Goal: Information Seeking & Learning: Learn about a topic

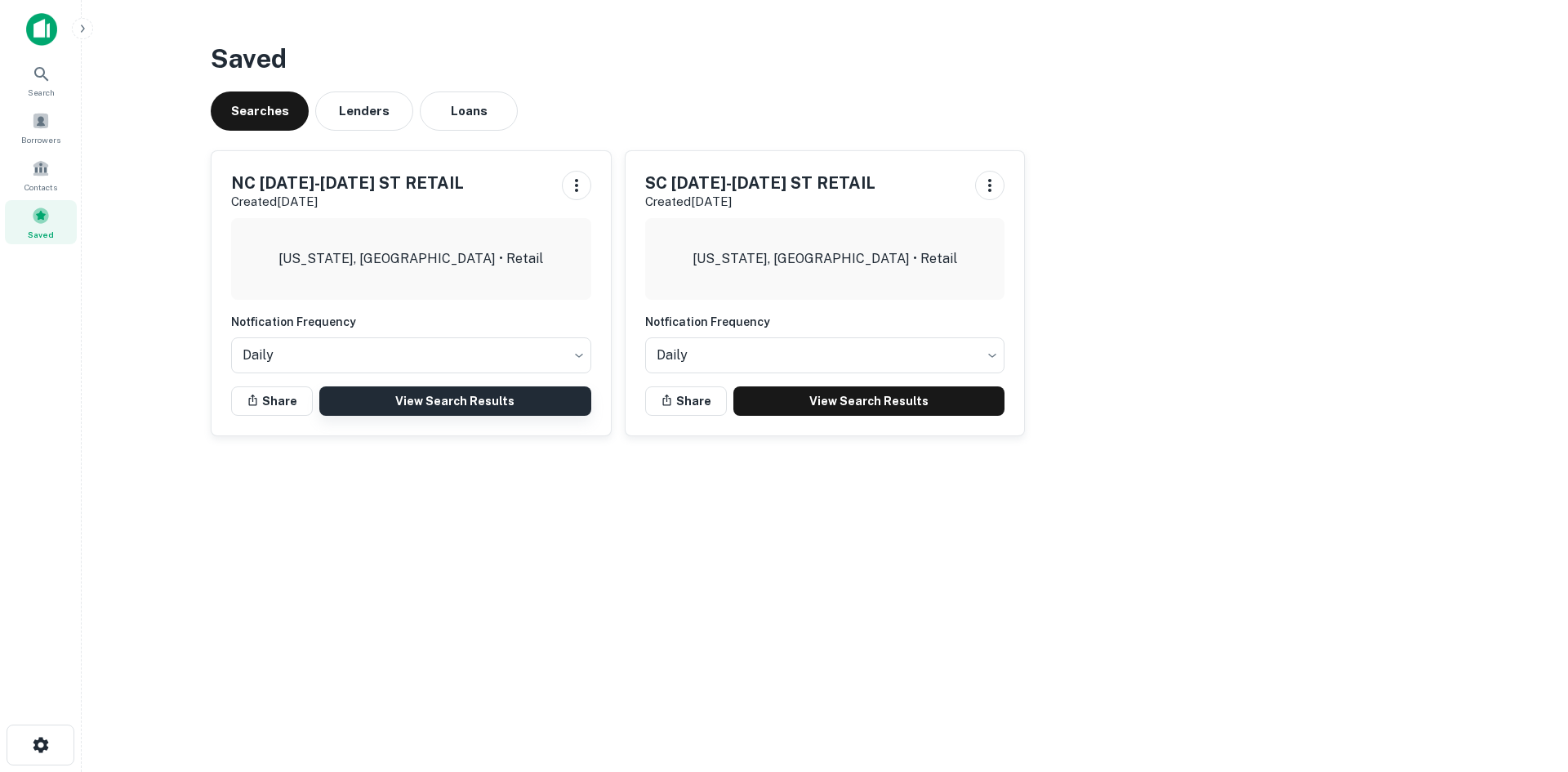
click at [457, 412] on link "View Search Results" at bounding box center [456, 401] width 272 height 29
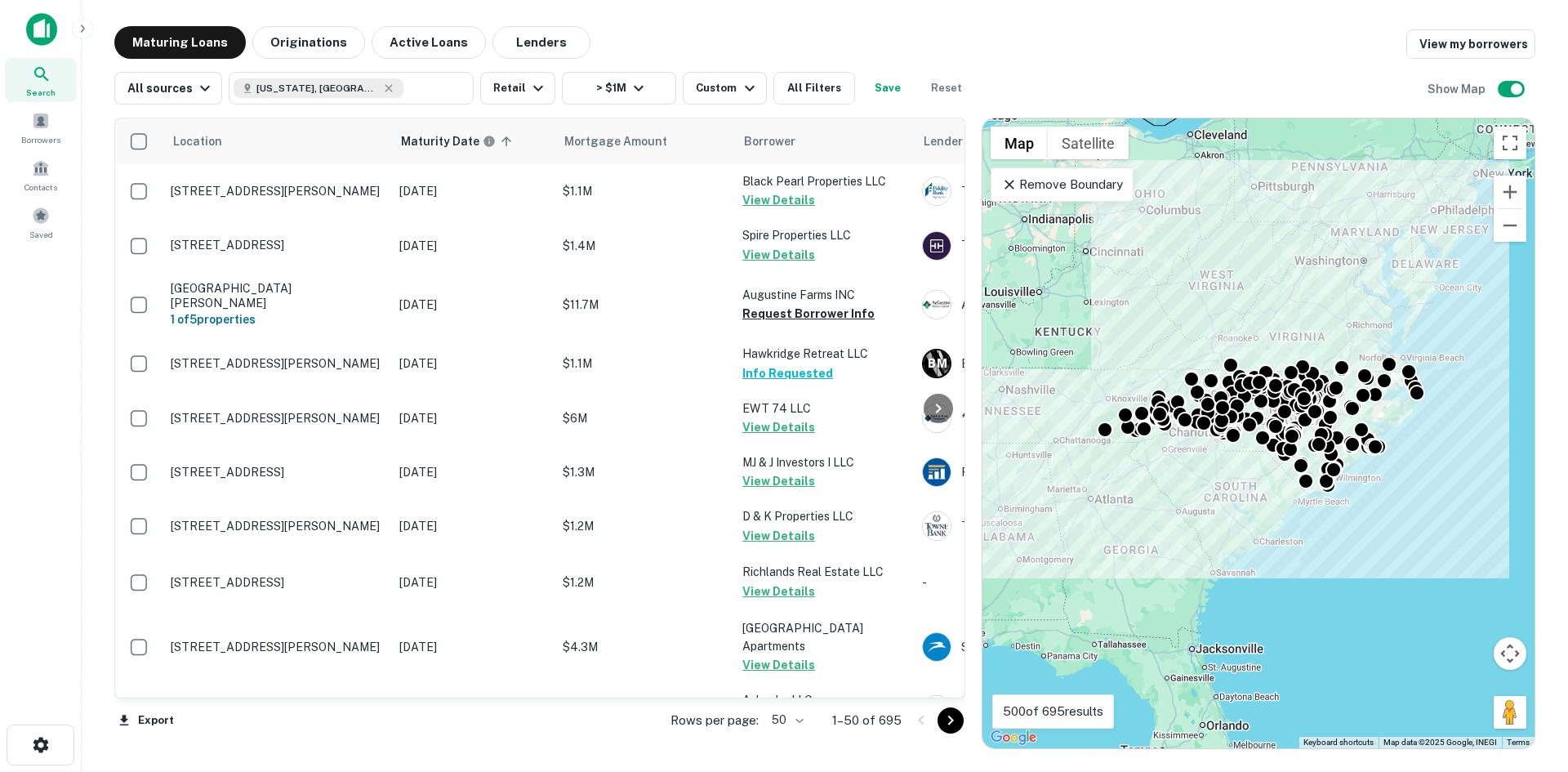
click at [806, 721] on body "Search Borrowers Contacts Saved Maturing Loans Originations Active Loans Lender…" at bounding box center [784, 386] width 1568 height 772
click at [805, 744] on li "100" at bounding box center [787, 737] width 48 height 29
drag, startPoint x: 960, startPoint y: 722, endPoint x: 917, endPoint y: 701, distance: 47.9
click at [960, 722] on icon "Go to next page" at bounding box center [950, 720] width 20 height 20
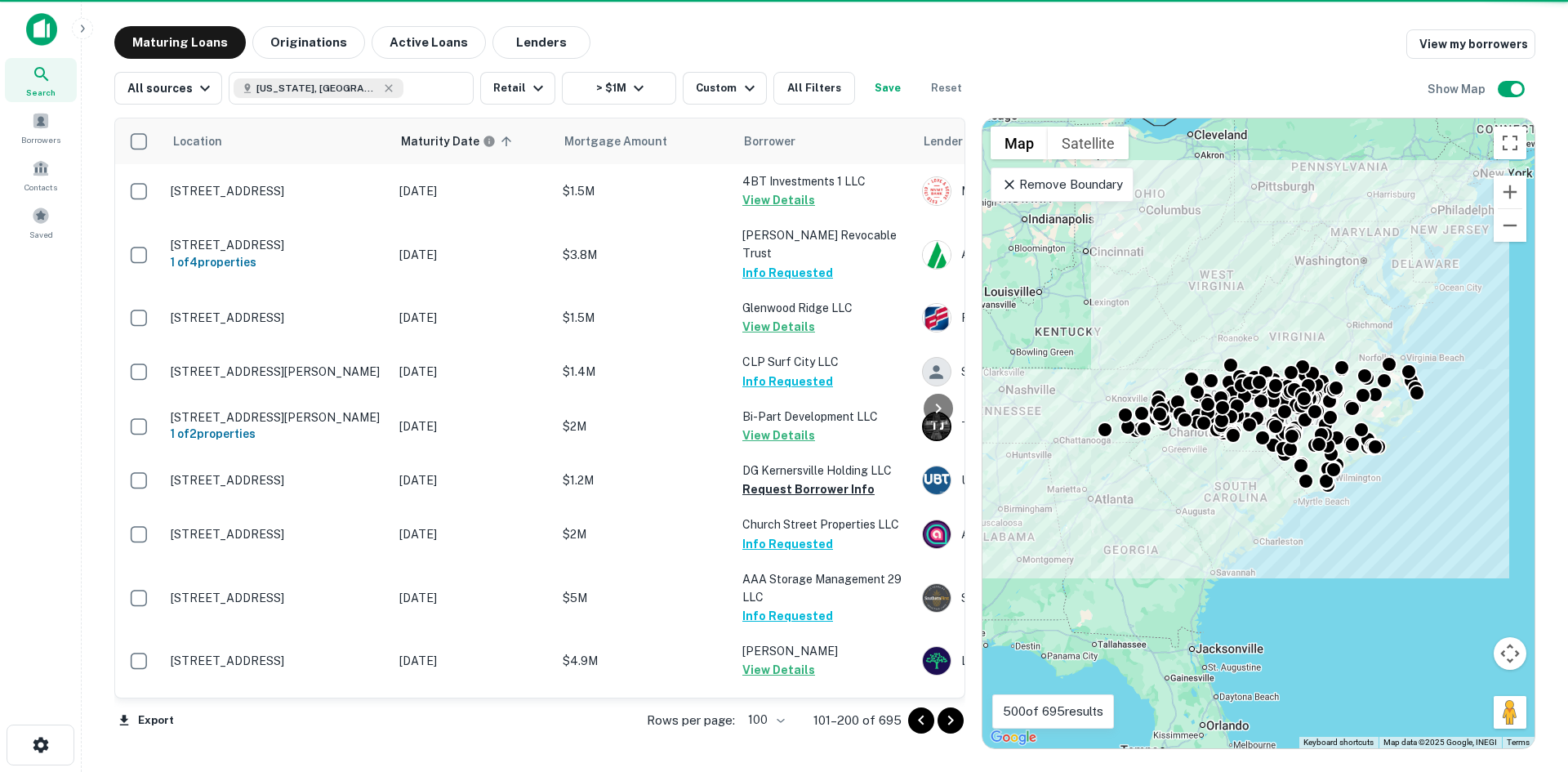
click at [954, 721] on icon "Go to next page" at bounding box center [950, 720] width 20 height 20
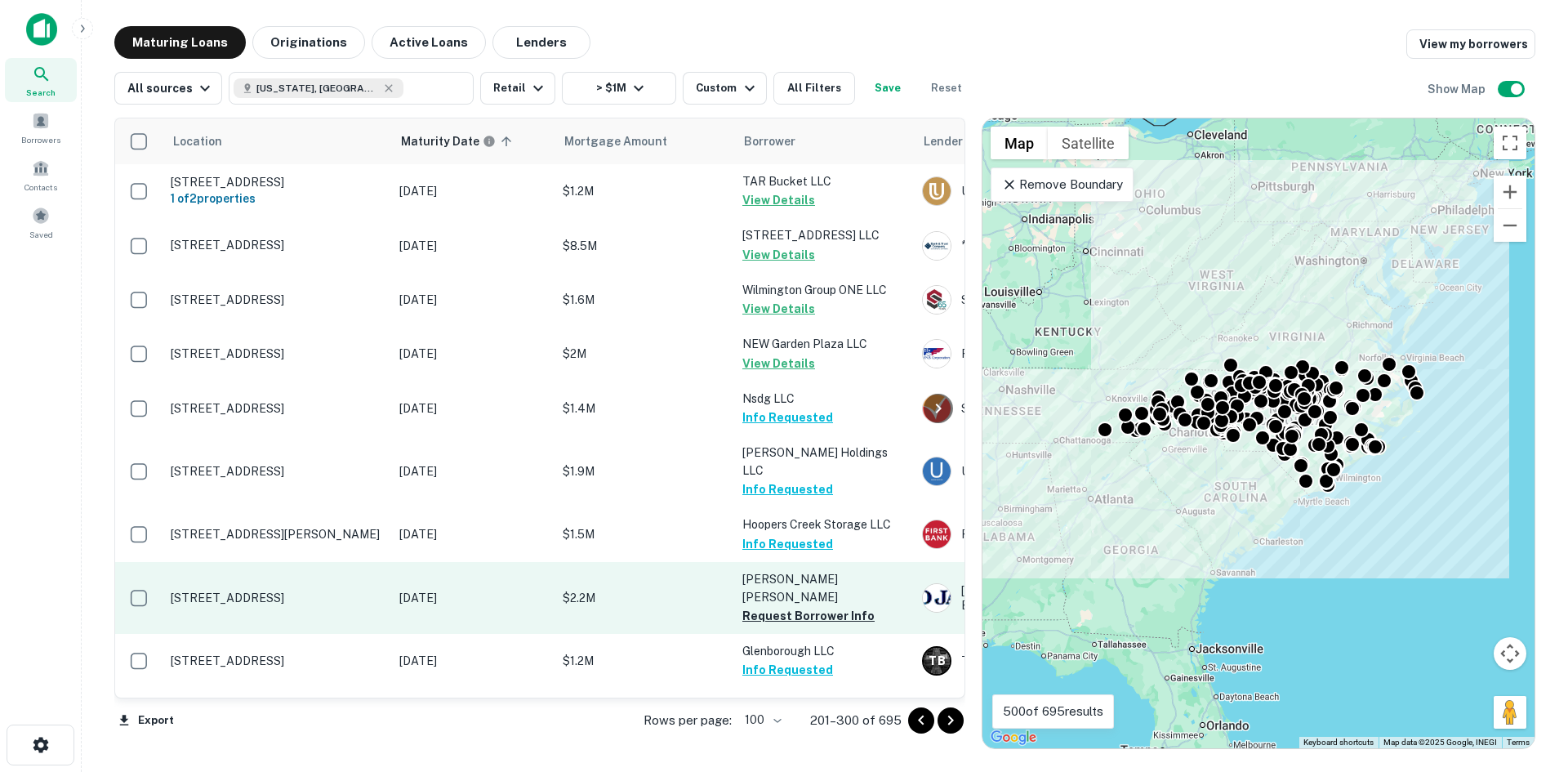
click at [291, 591] on p "[STREET_ADDRESS]" at bounding box center [276, 598] width 212 height 15
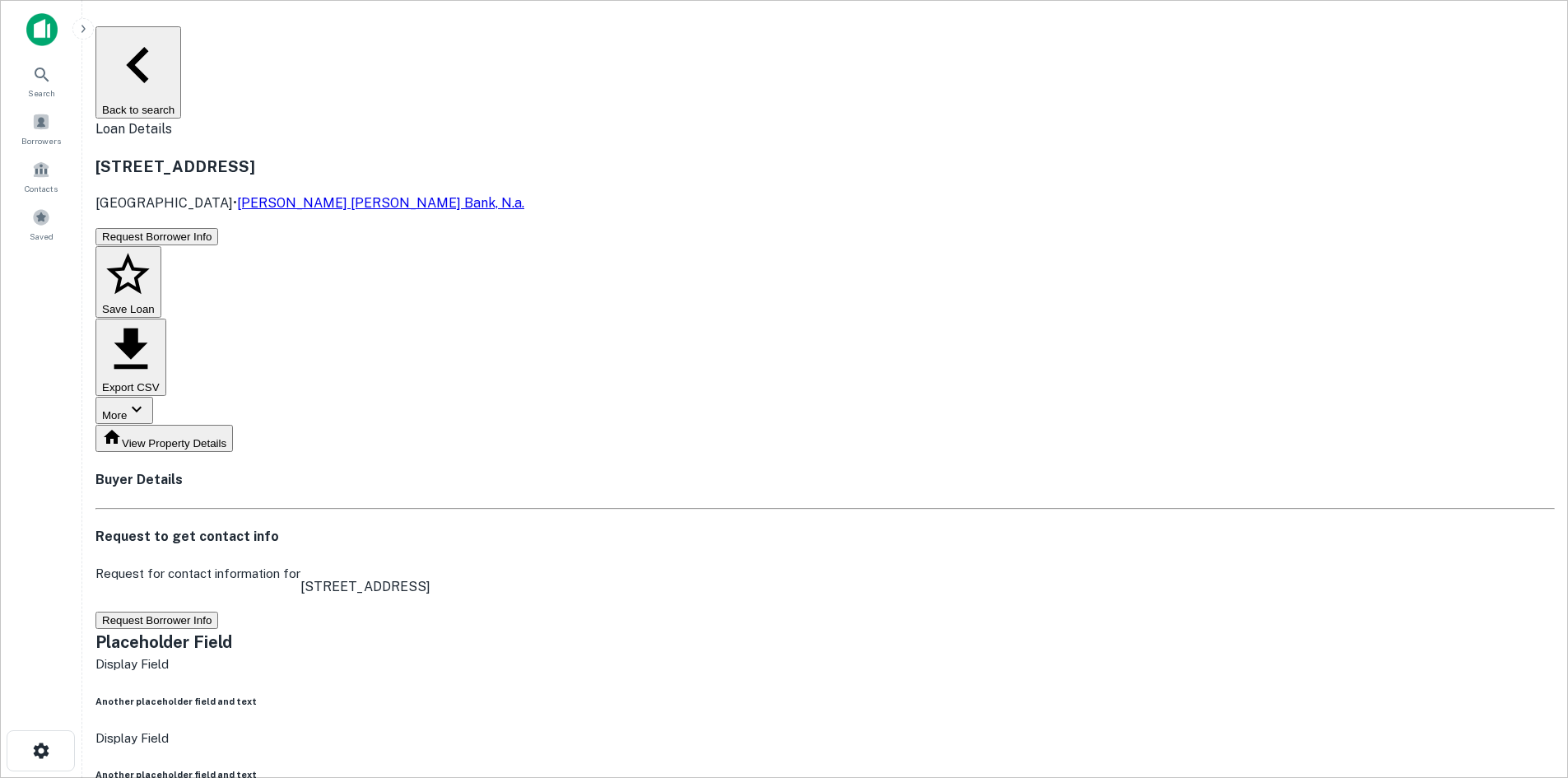
click at [181, 45] on button "Back to search" at bounding box center [138, 72] width 86 height 93
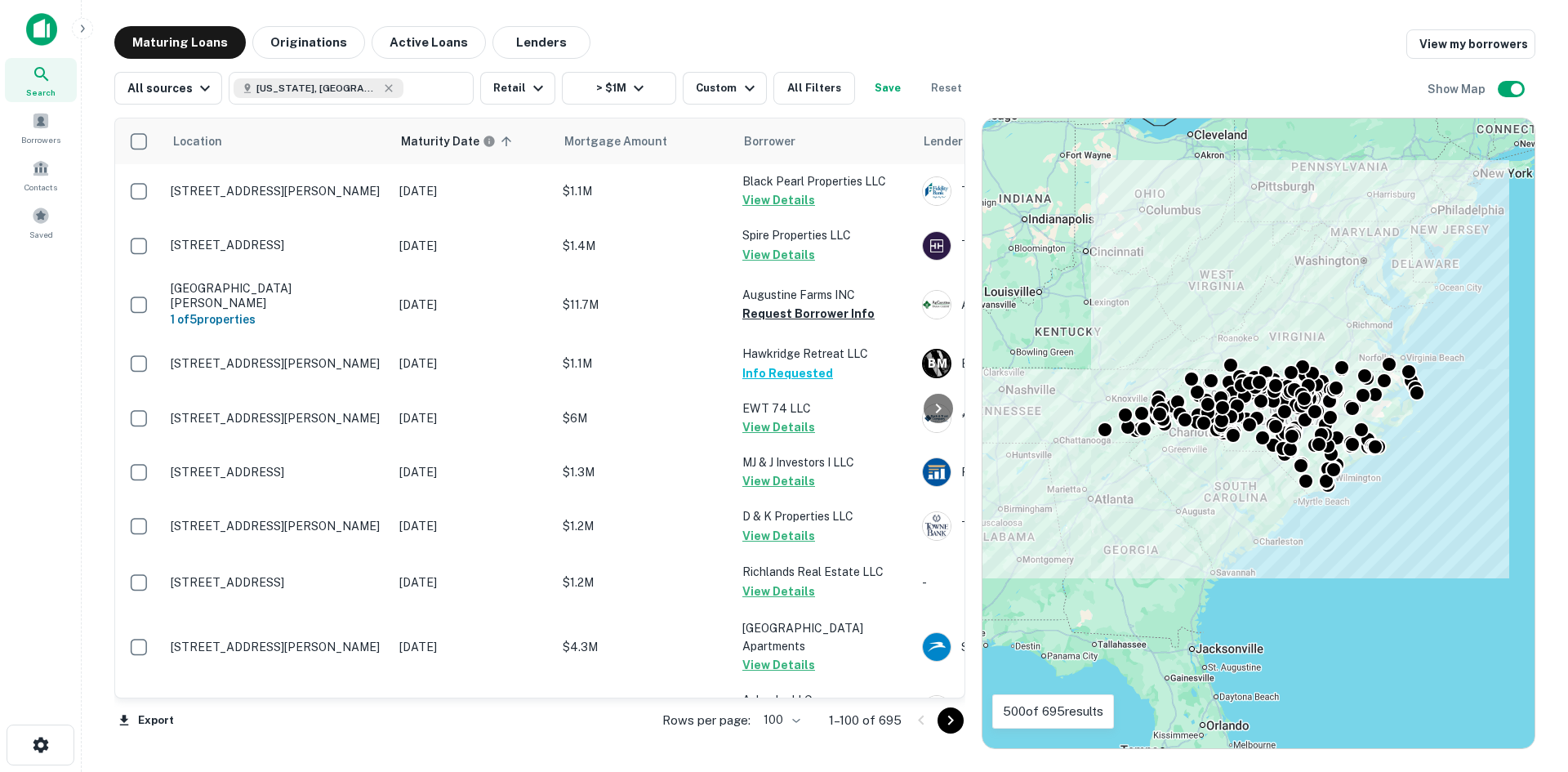
click at [950, 721] on icon "Go to next page" at bounding box center [950, 720] width 20 height 20
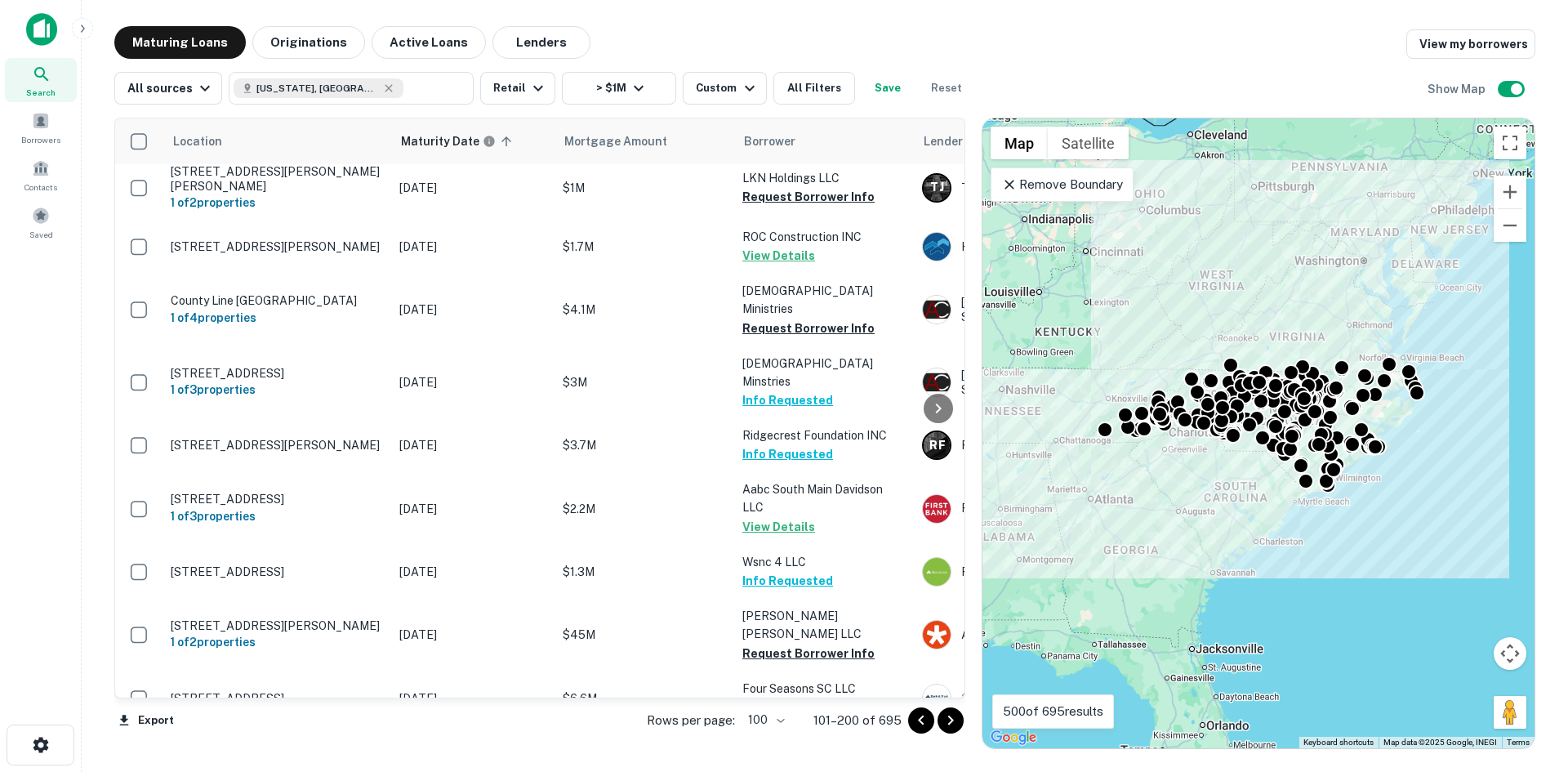
scroll to position [5313, 0]
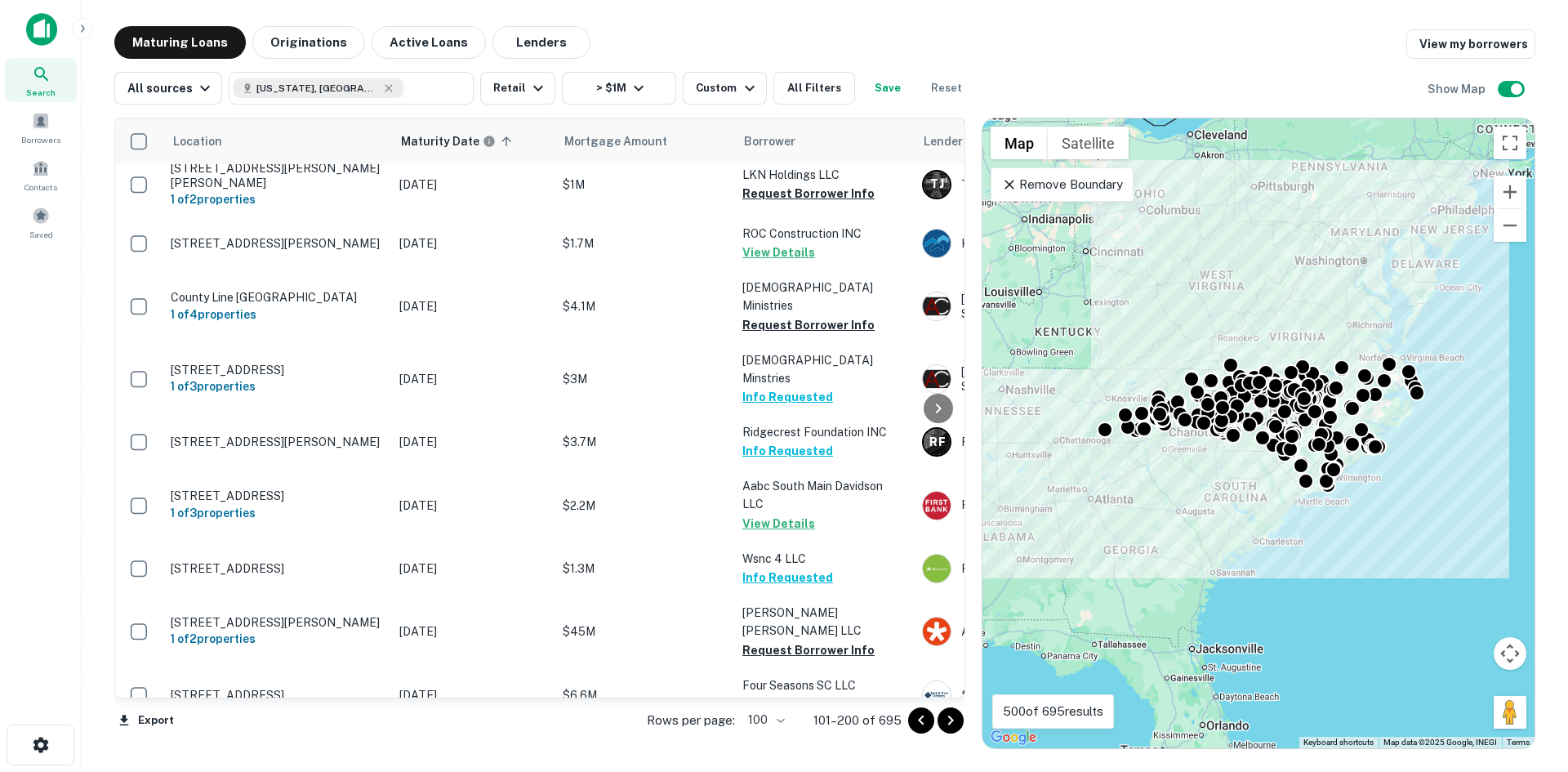
drag, startPoint x: 945, startPoint y: 721, endPoint x: 934, endPoint y: 722, distance: 11.0
click at [945, 721] on icon "Go to next page" at bounding box center [950, 720] width 20 height 20
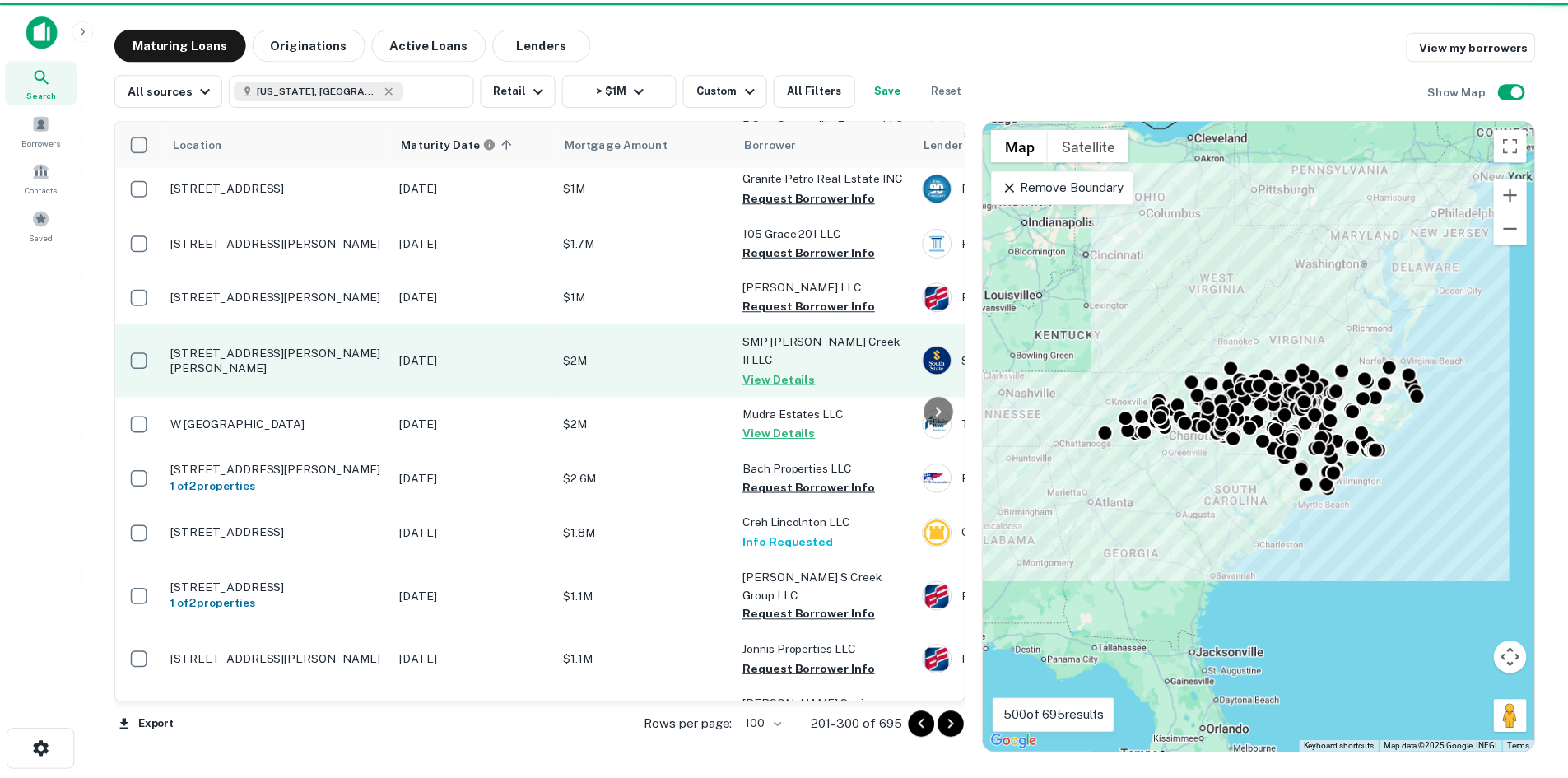
scroll to position [3347, 0]
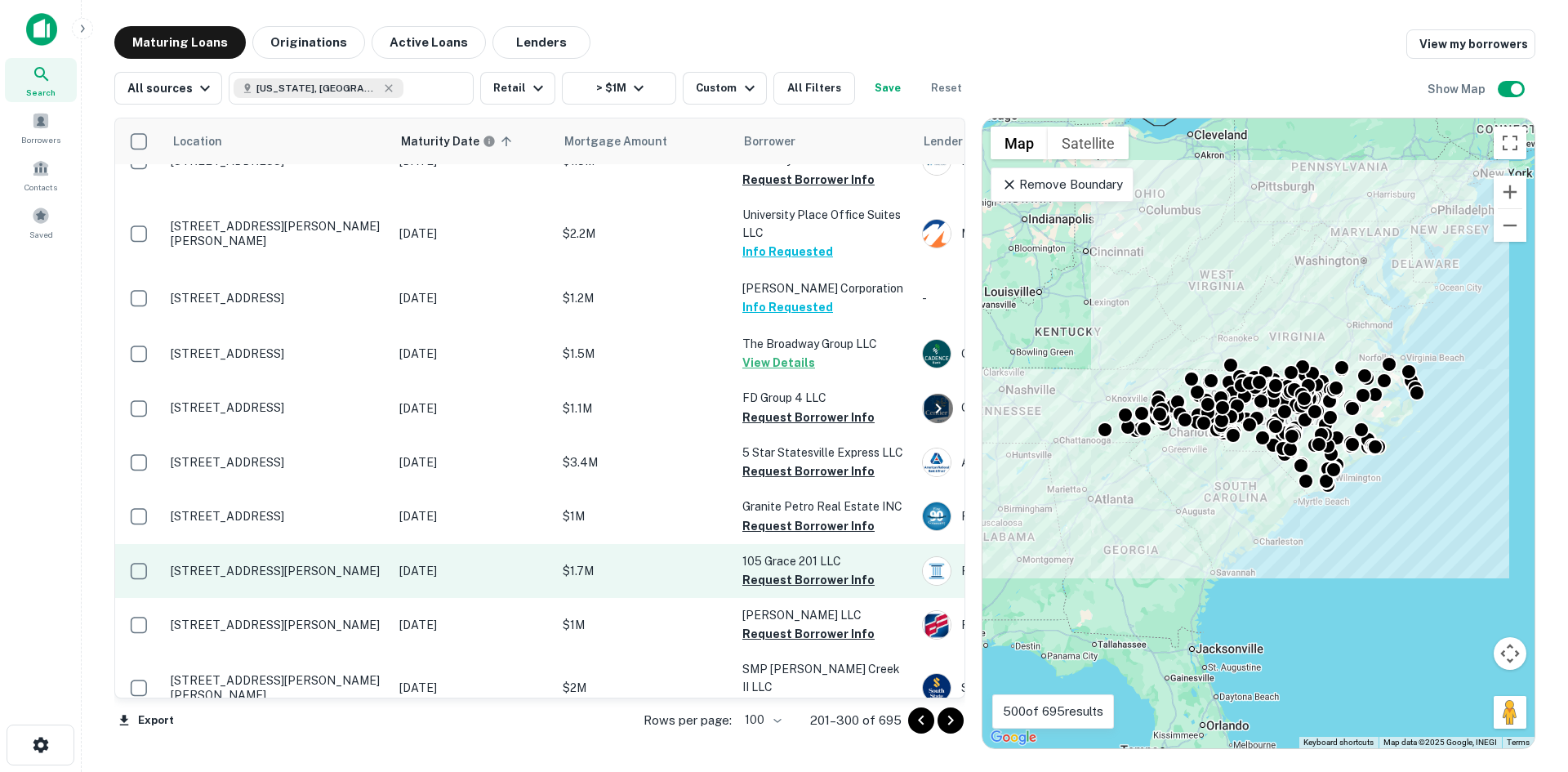
click at [270, 564] on p "[STREET_ADDRESS][PERSON_NAME]" at bounding box center [276, 571] width 212 height 15
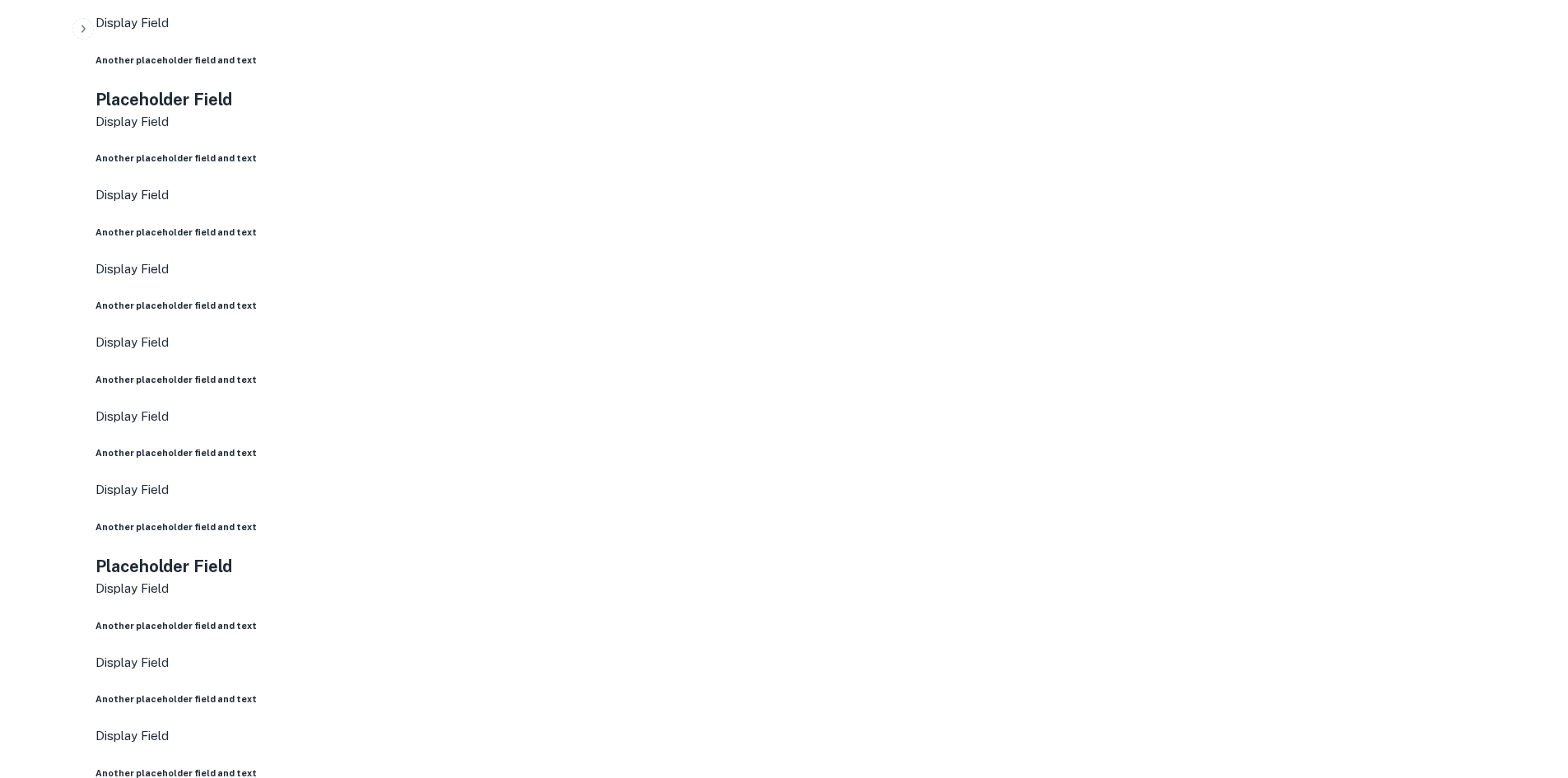
scroll to position [905, 0]
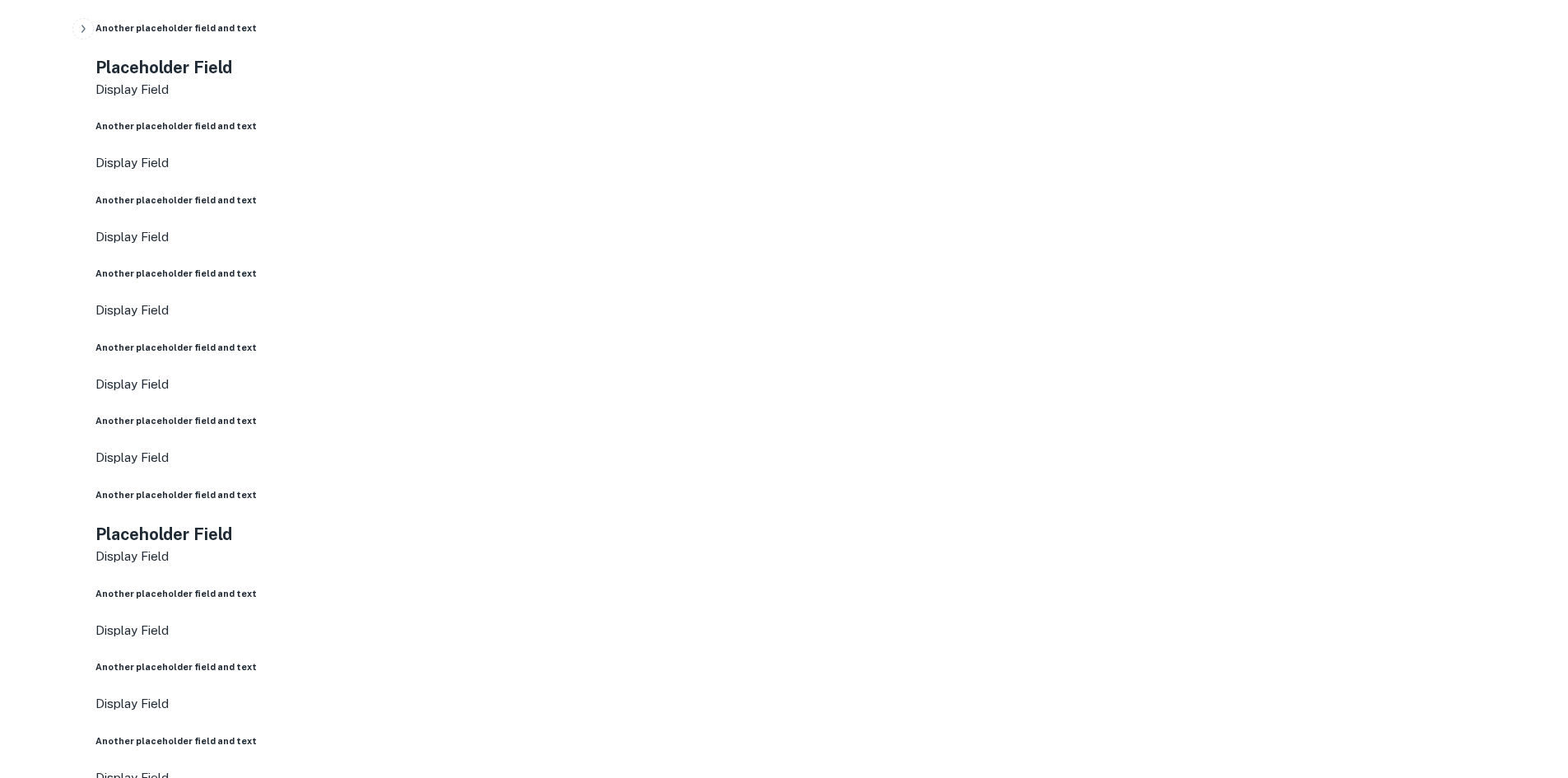
drag, startPoint x: 1418, startPoint y: 699, endPoint x: 1152, endPoint y: 621, distance: 277.2
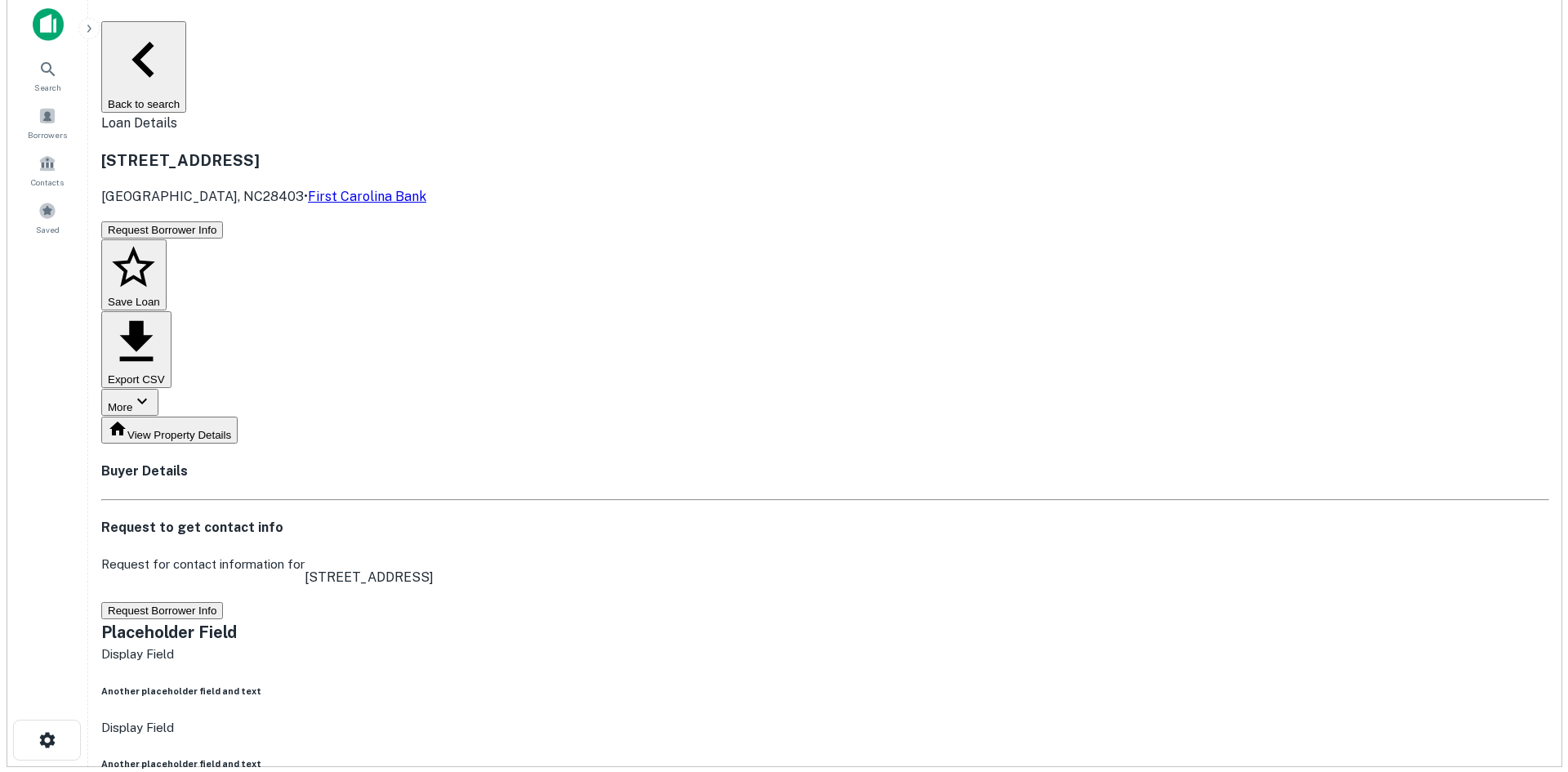
scroll to position [0, 0]
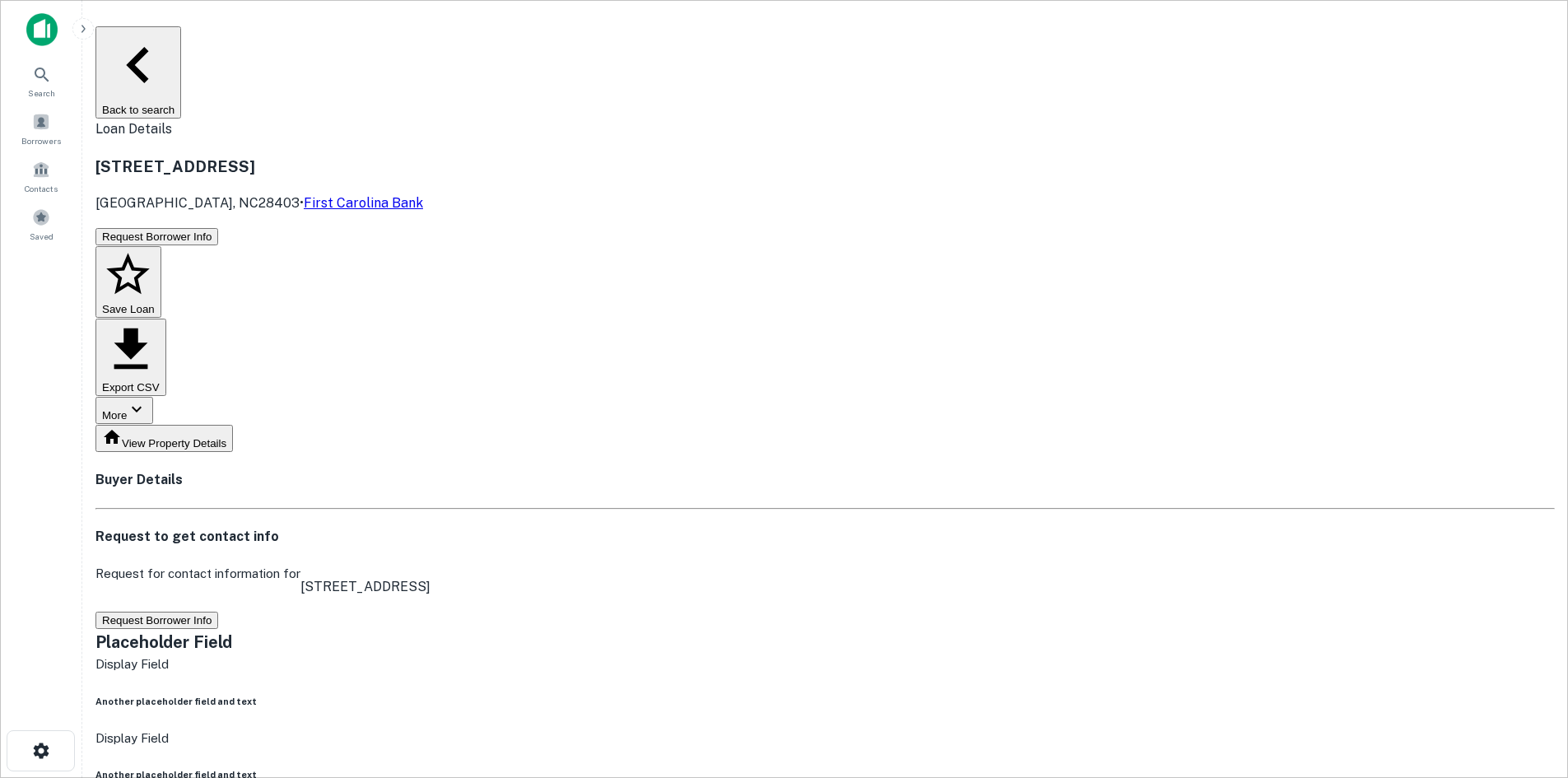
click at [181, 40] on button "Back to search" at bounding box center [138, 72] width 86 height 93
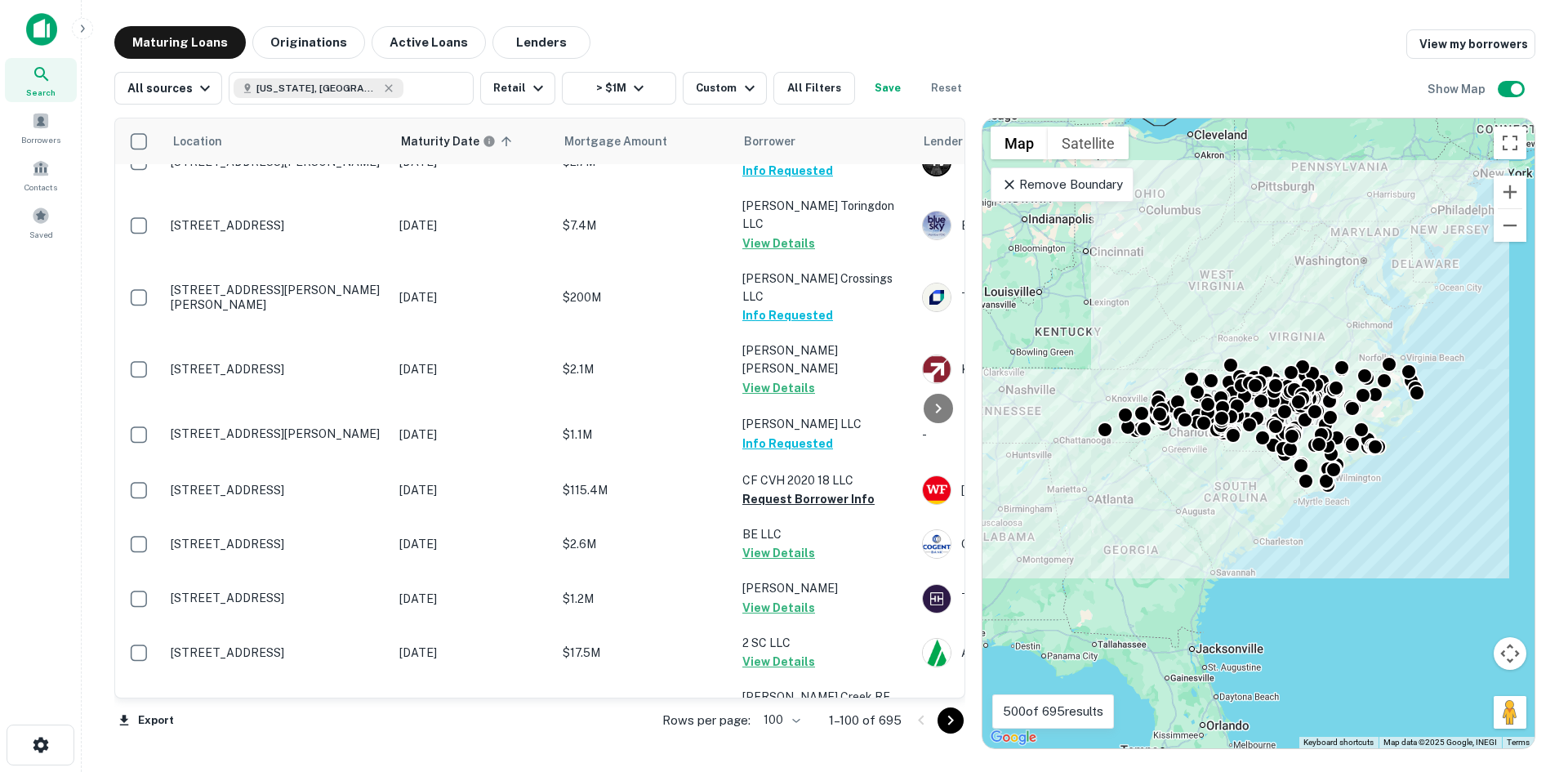
scroll to position [5230, 0]
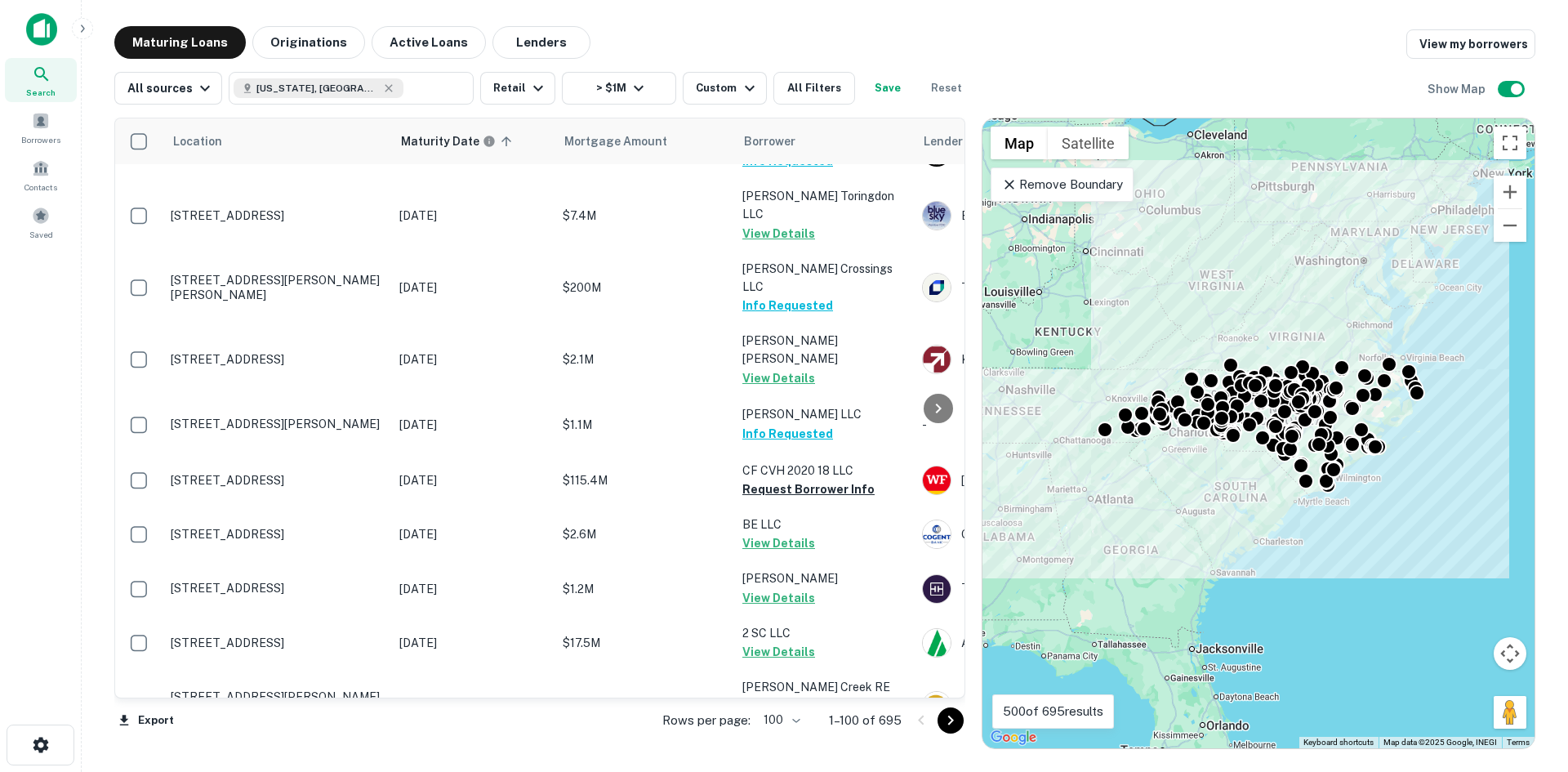
click at [947, 727] on icon "Go to next page" at bounding box center [950, 720] width 20 height 20
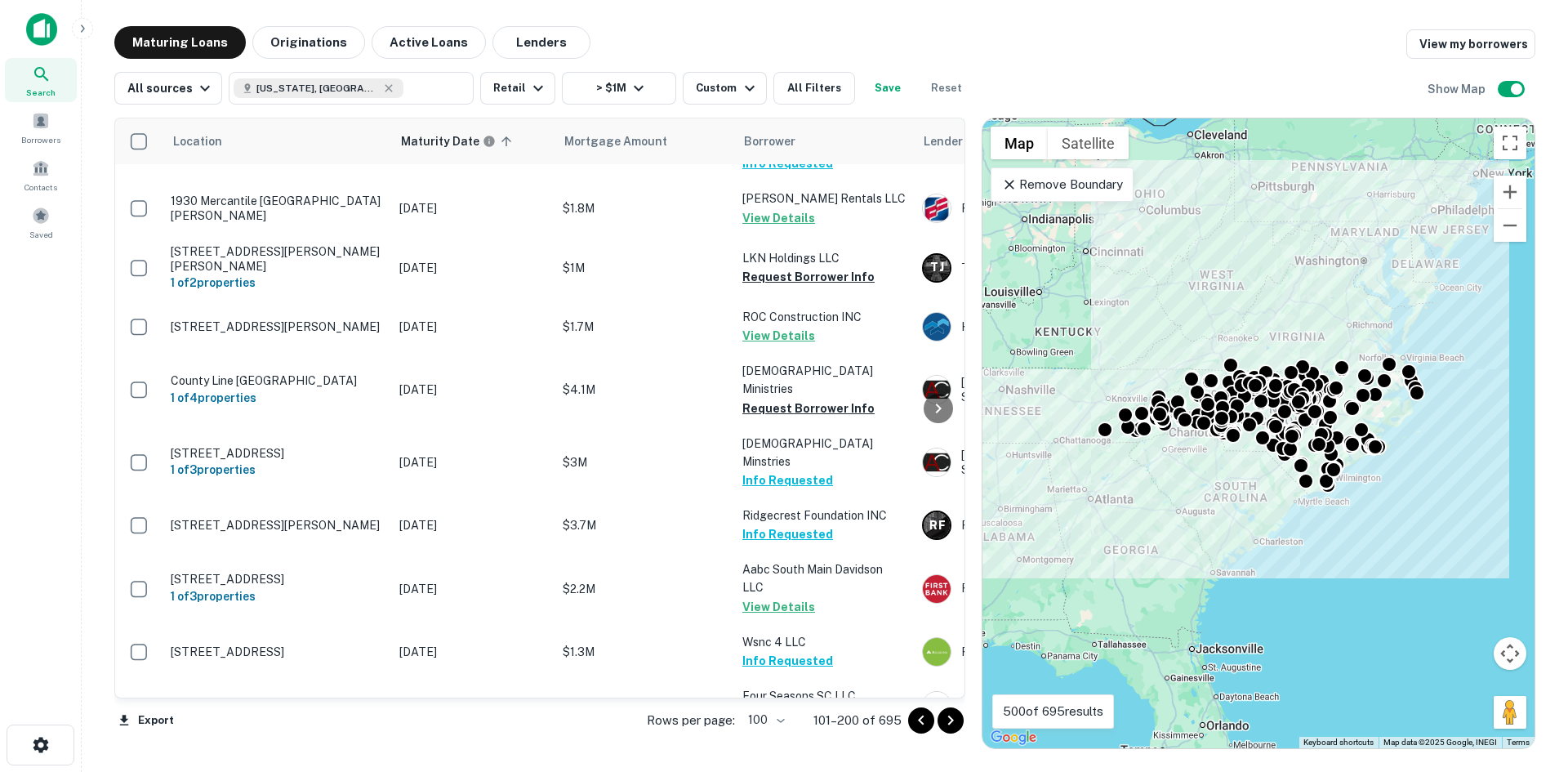
scroll to position [5313, 0]
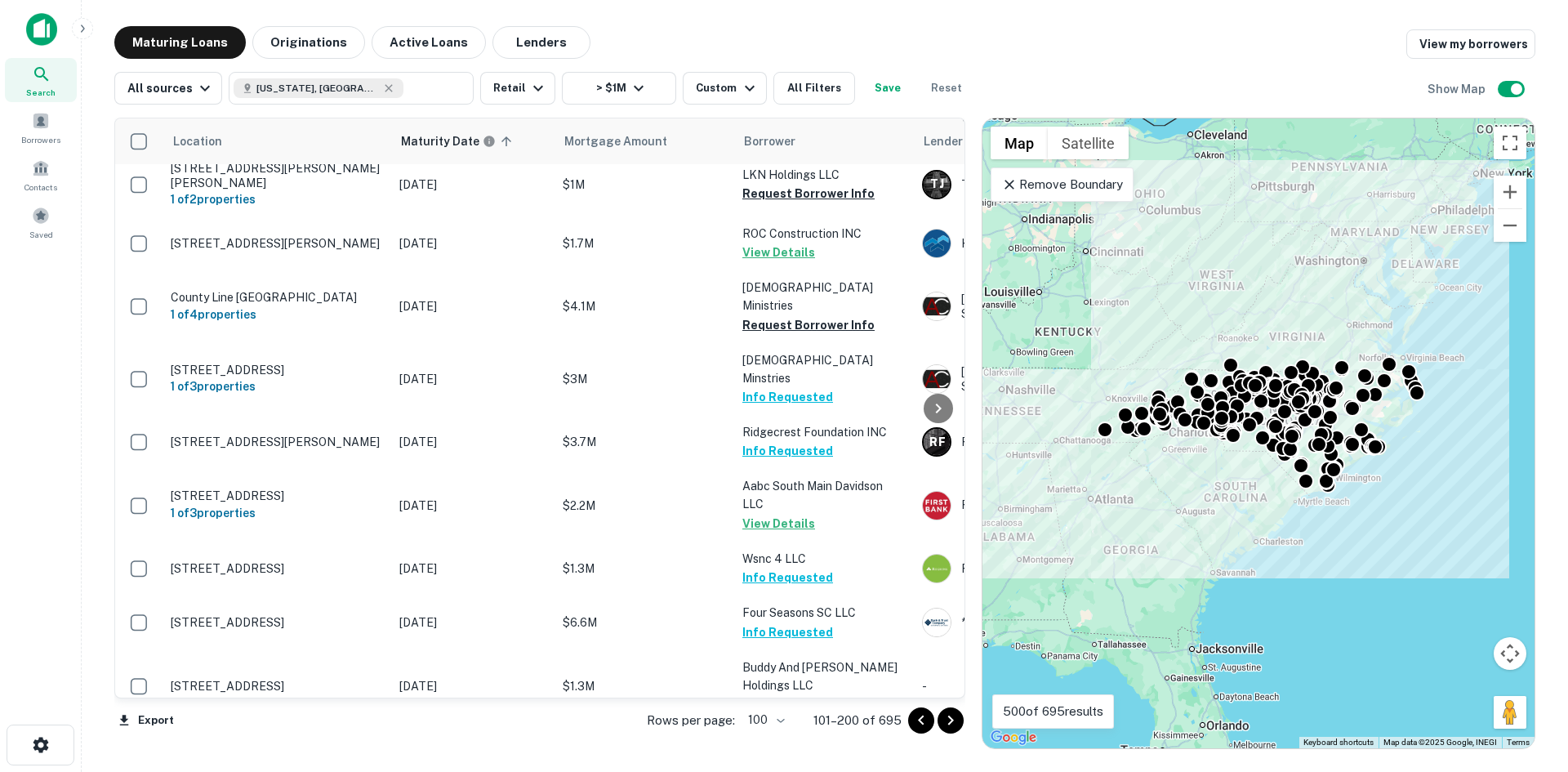
drag, startPoint x: 962, startPoint y: 716, endPoint x: 952, endPoint y: 709, distance: 12.2
click at [962, 716] on button "Go to next page" at bounding box center [950, 720] width 26 height 26
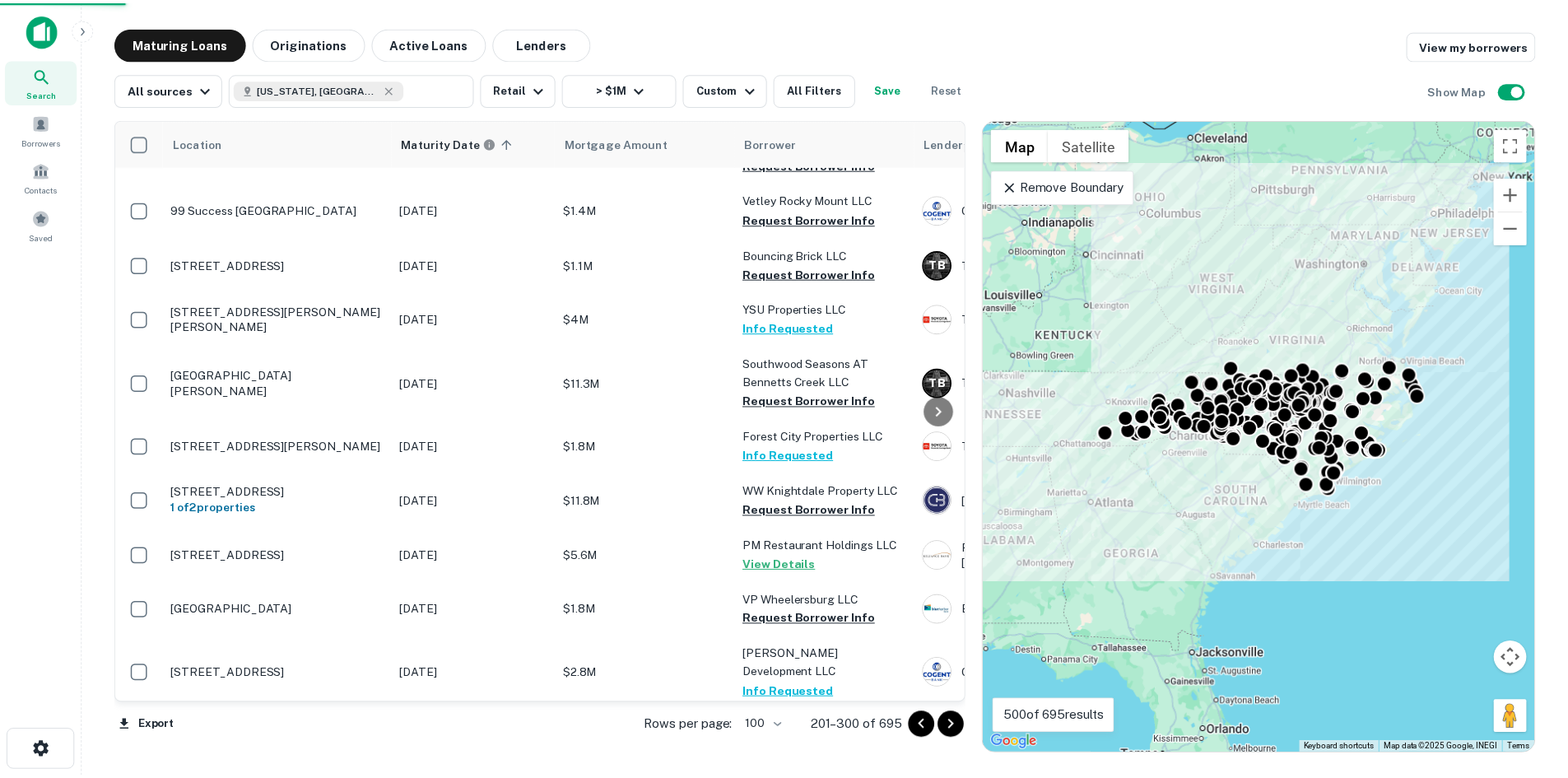
scroll to position [5323, 0]
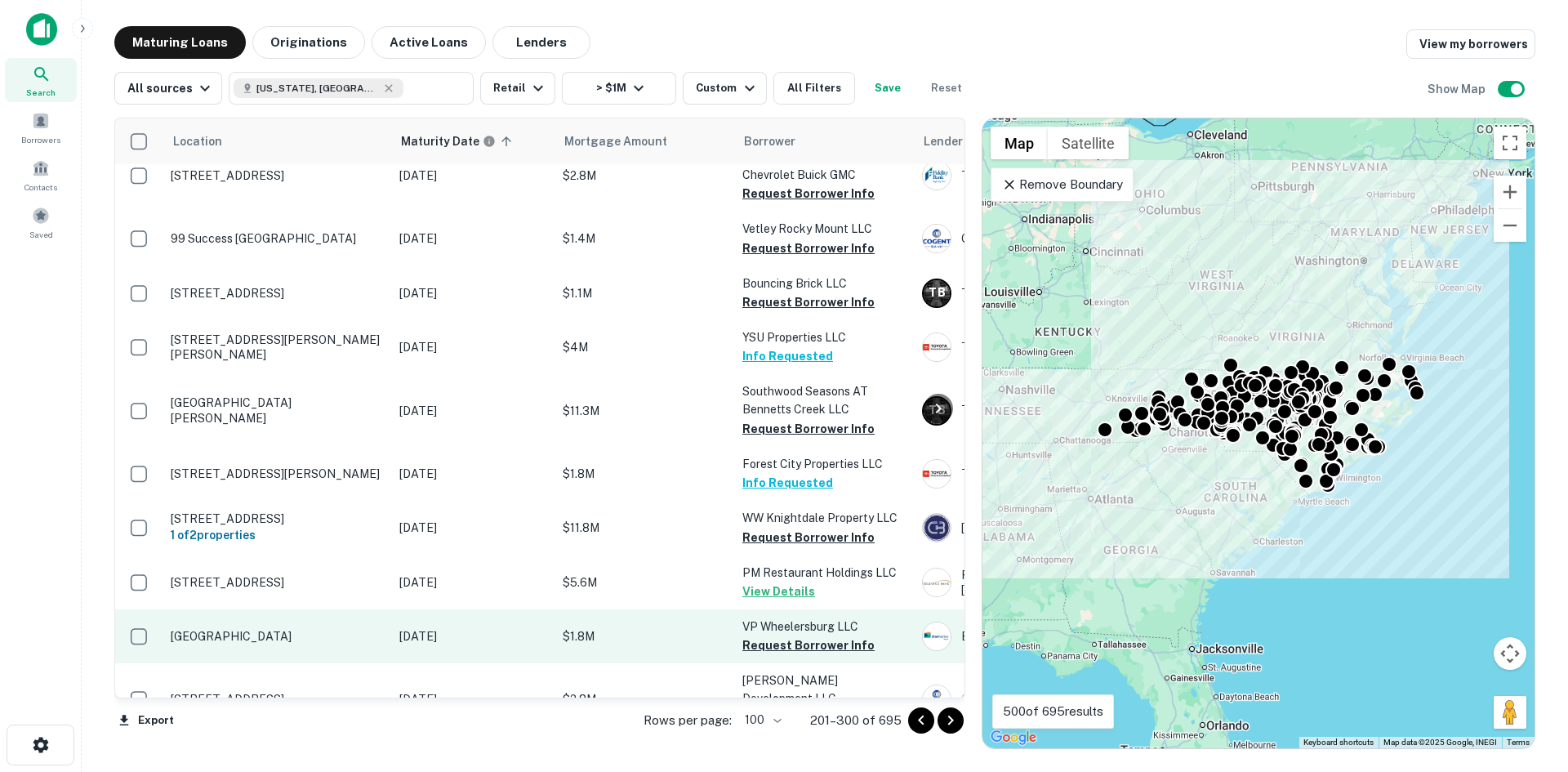
click at [321, 629] on p "[GEOGRAPHIC_DATA]" at bounding box center [276, 636] width 212 height 15
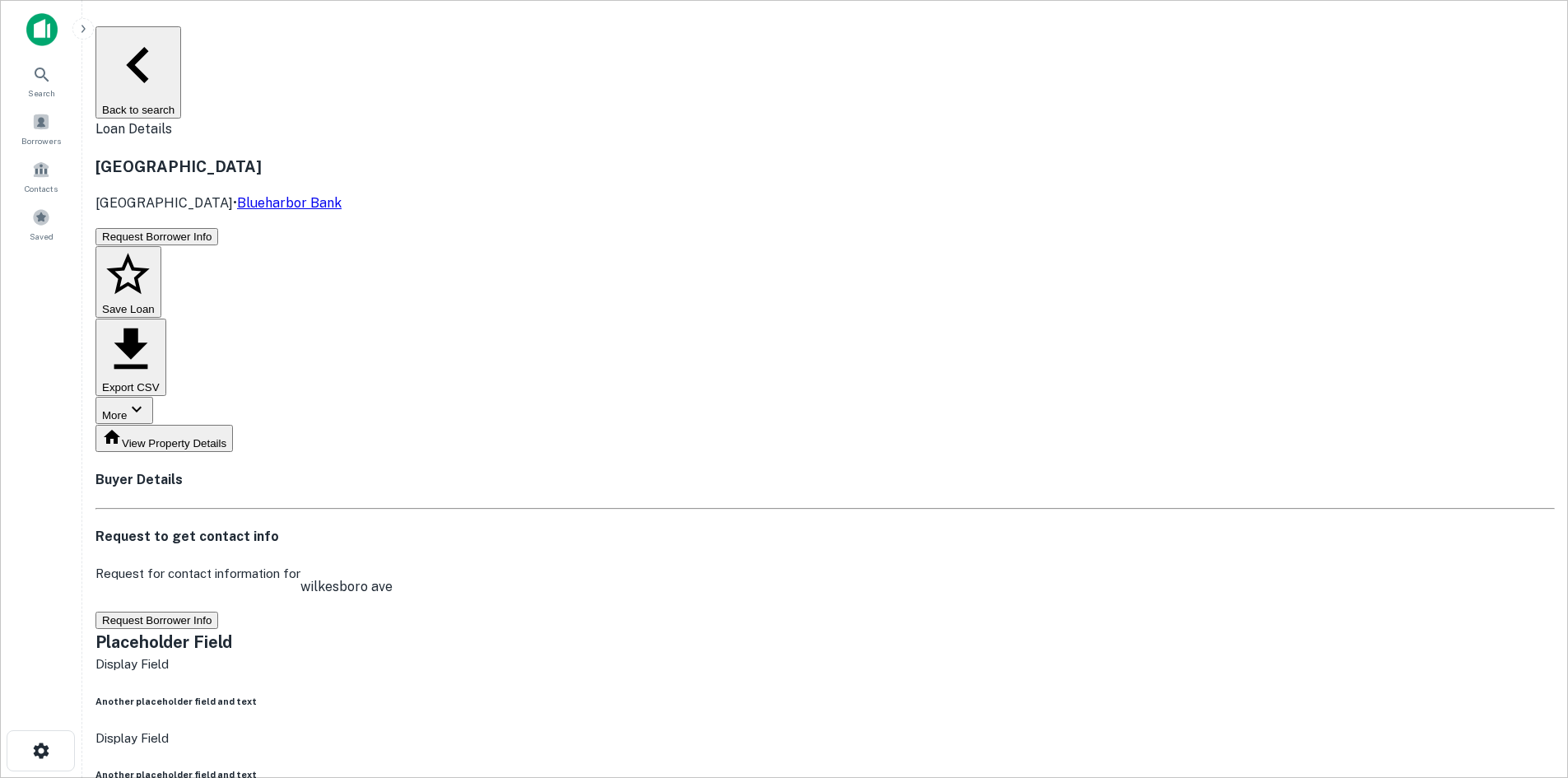
click at [181, 41] on button "Back to search" at bounding box center [138, 72] width 86 height 93
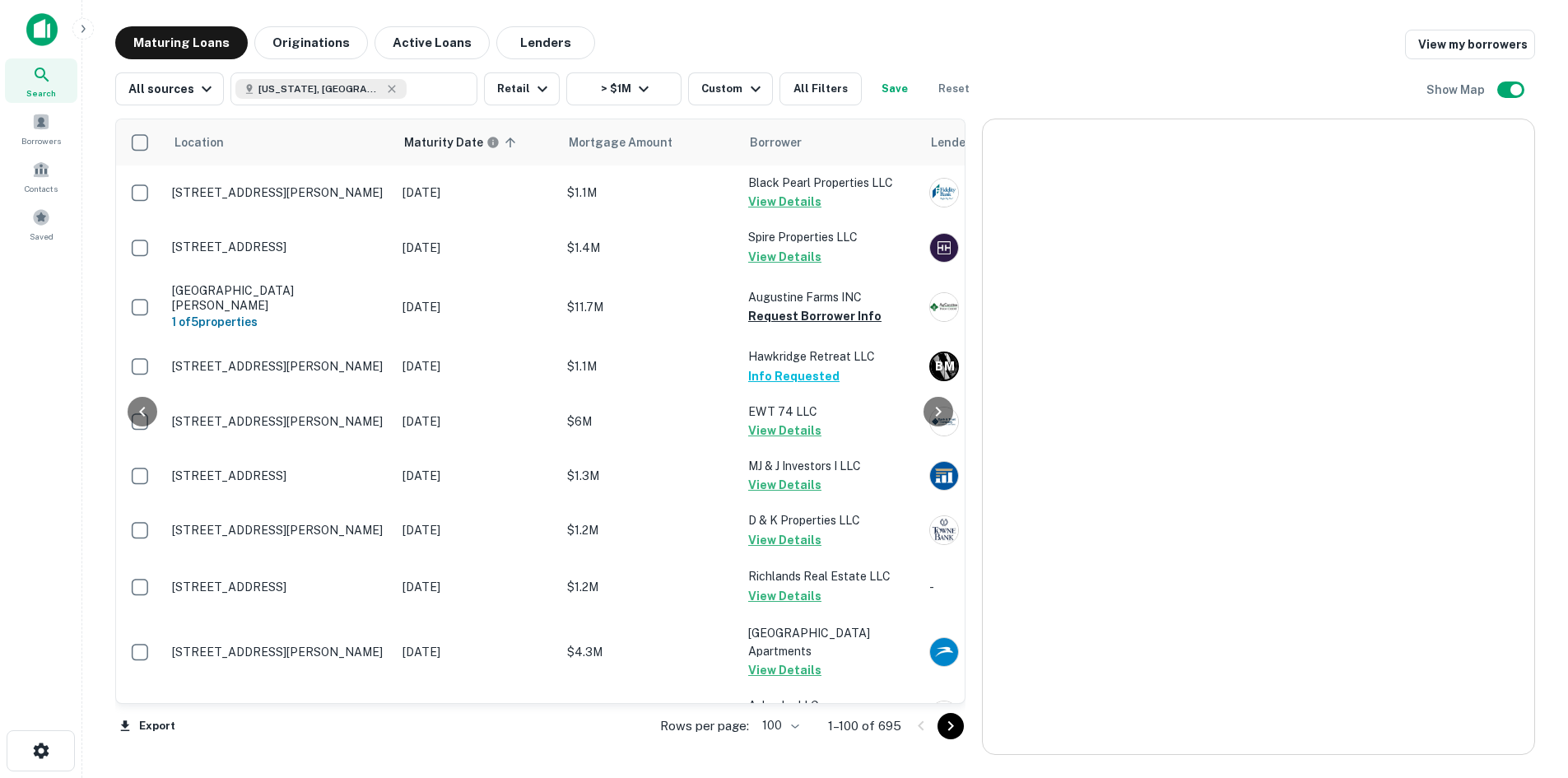
click at [955, 726] on icon "Go to next page" at bounding box center [951, 726] width 20 height 20
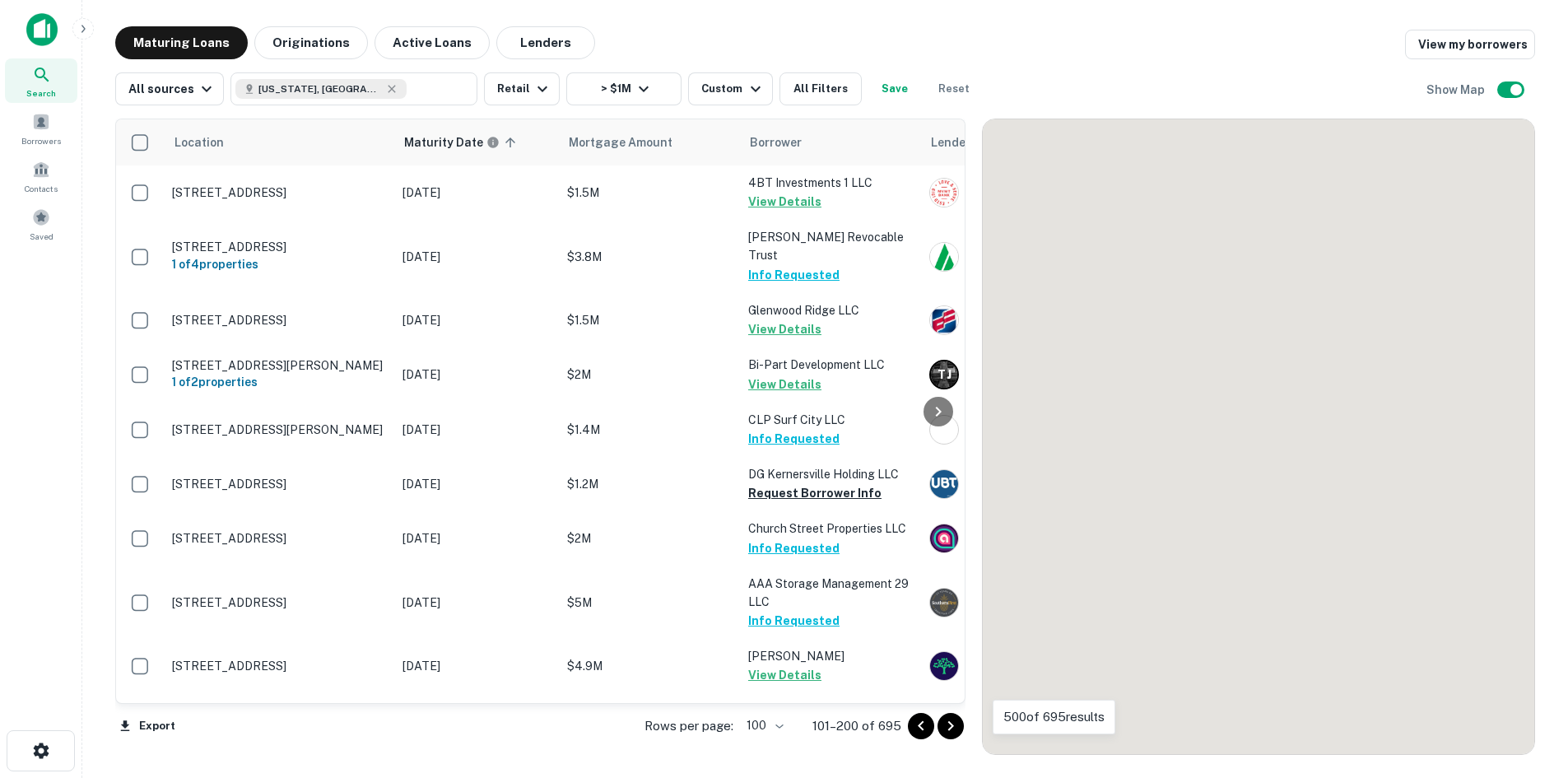
drag, startPoint x: 955, startPoint y: 726, endPoint x: 920, endPoint y: 711, distance: 38.1
click at [955, 726] on icon "Go to next page" at bounding box center [951, 726] width 20 height 20
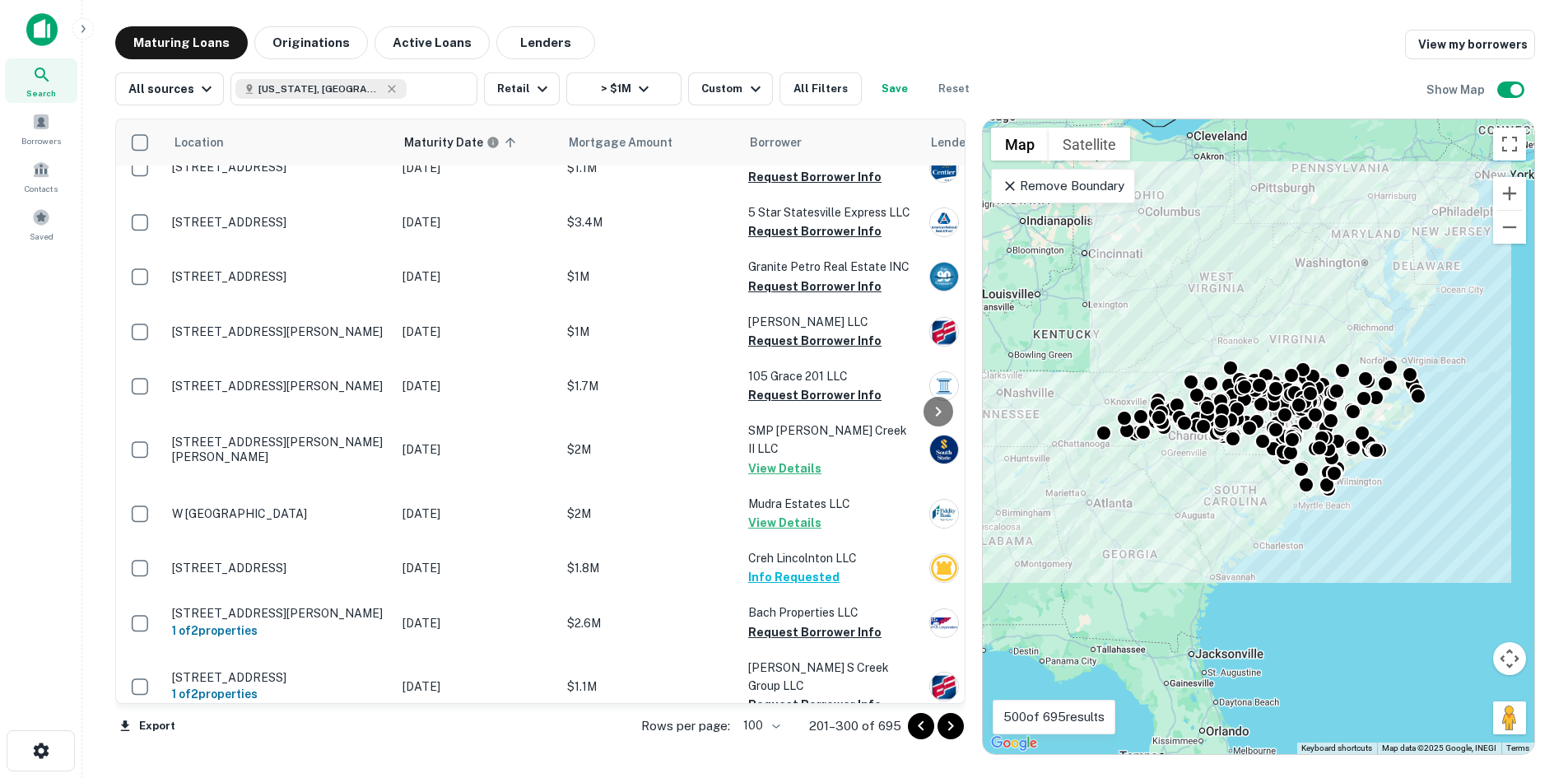
scroll to position [3426, 0]
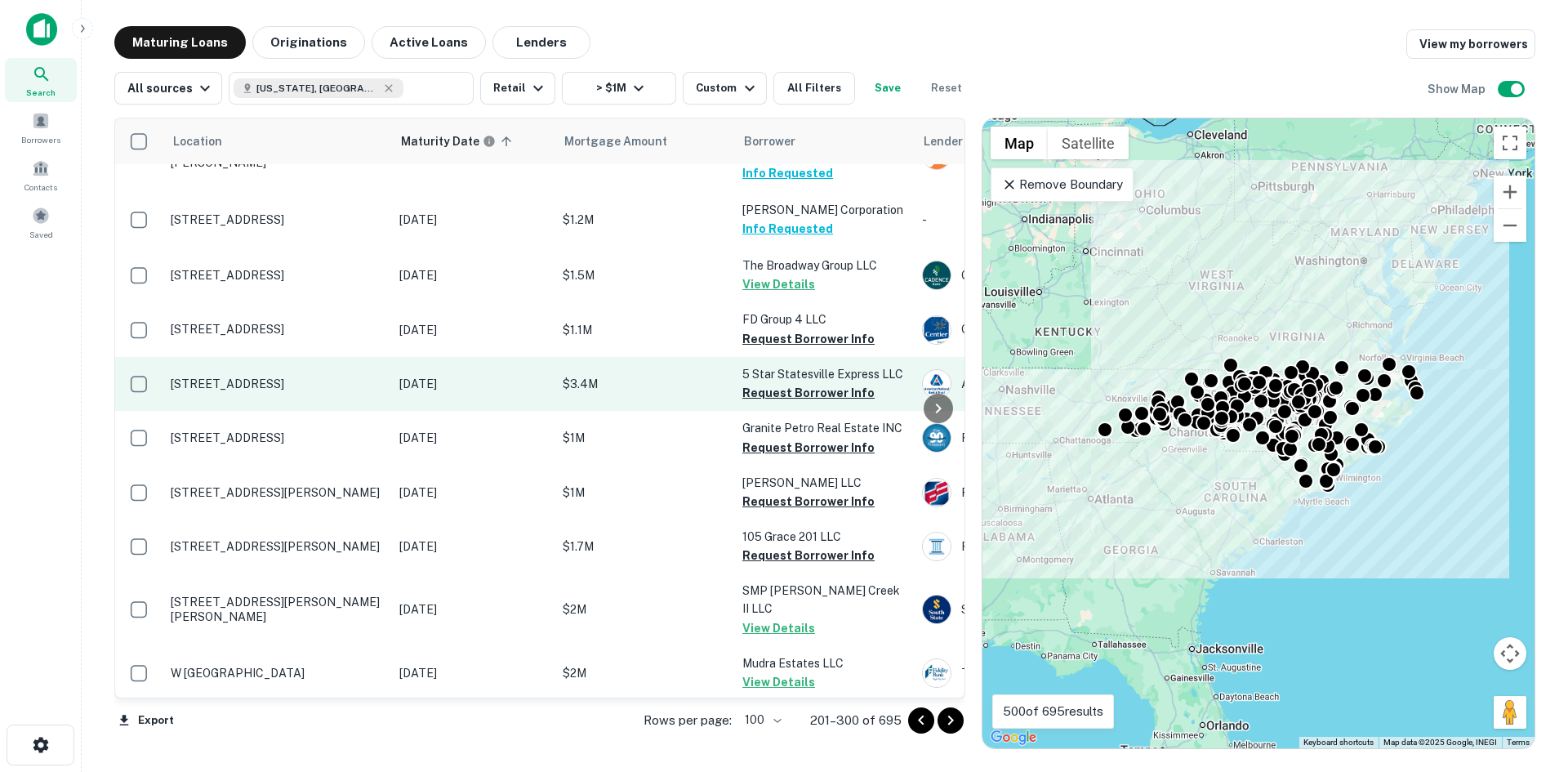
click at [239, 377] on p "[STREET_ADDRESS]" at bounding box center [276, 384] width 212 height 15
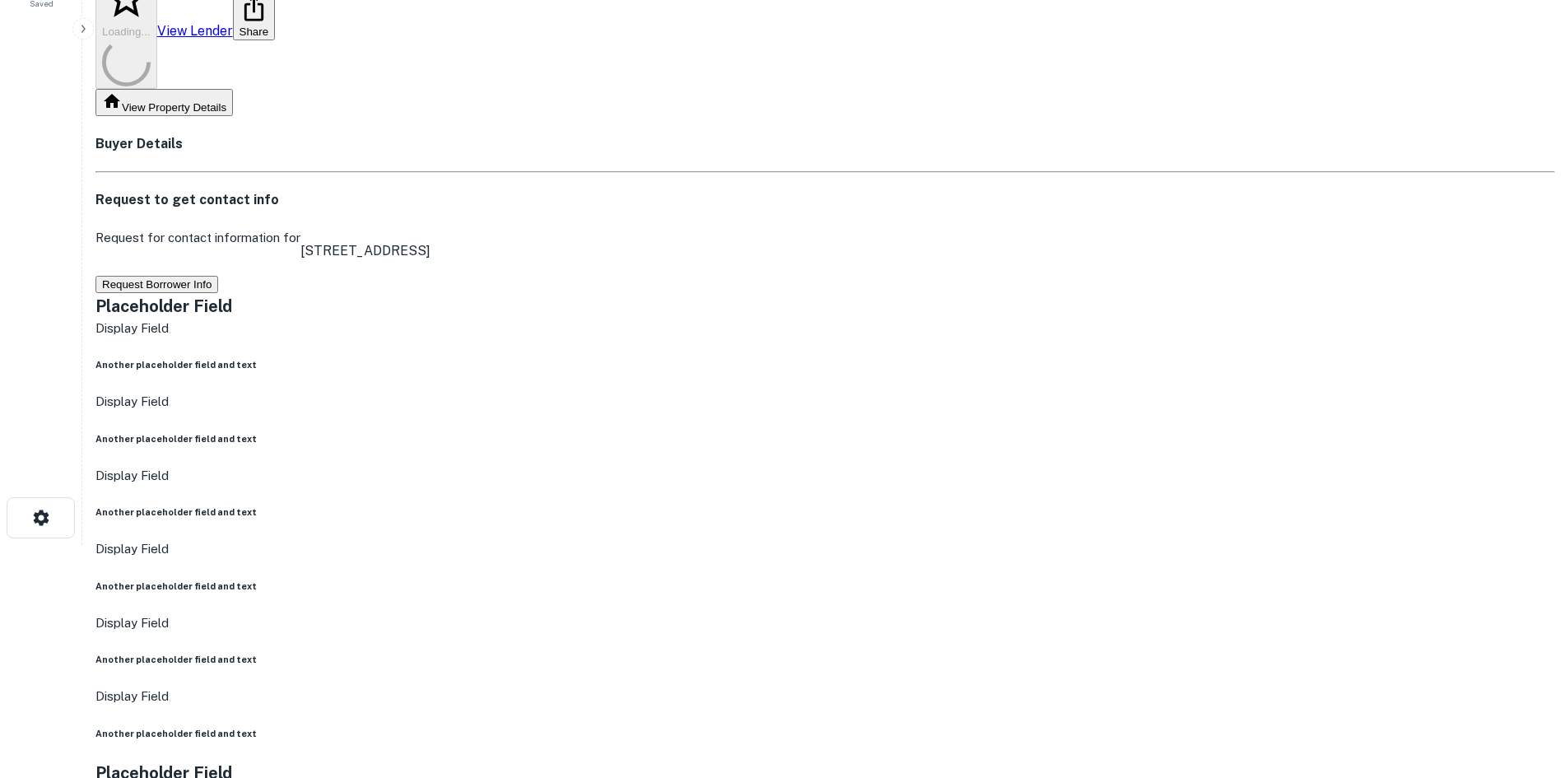
scroll to position [247, 0]
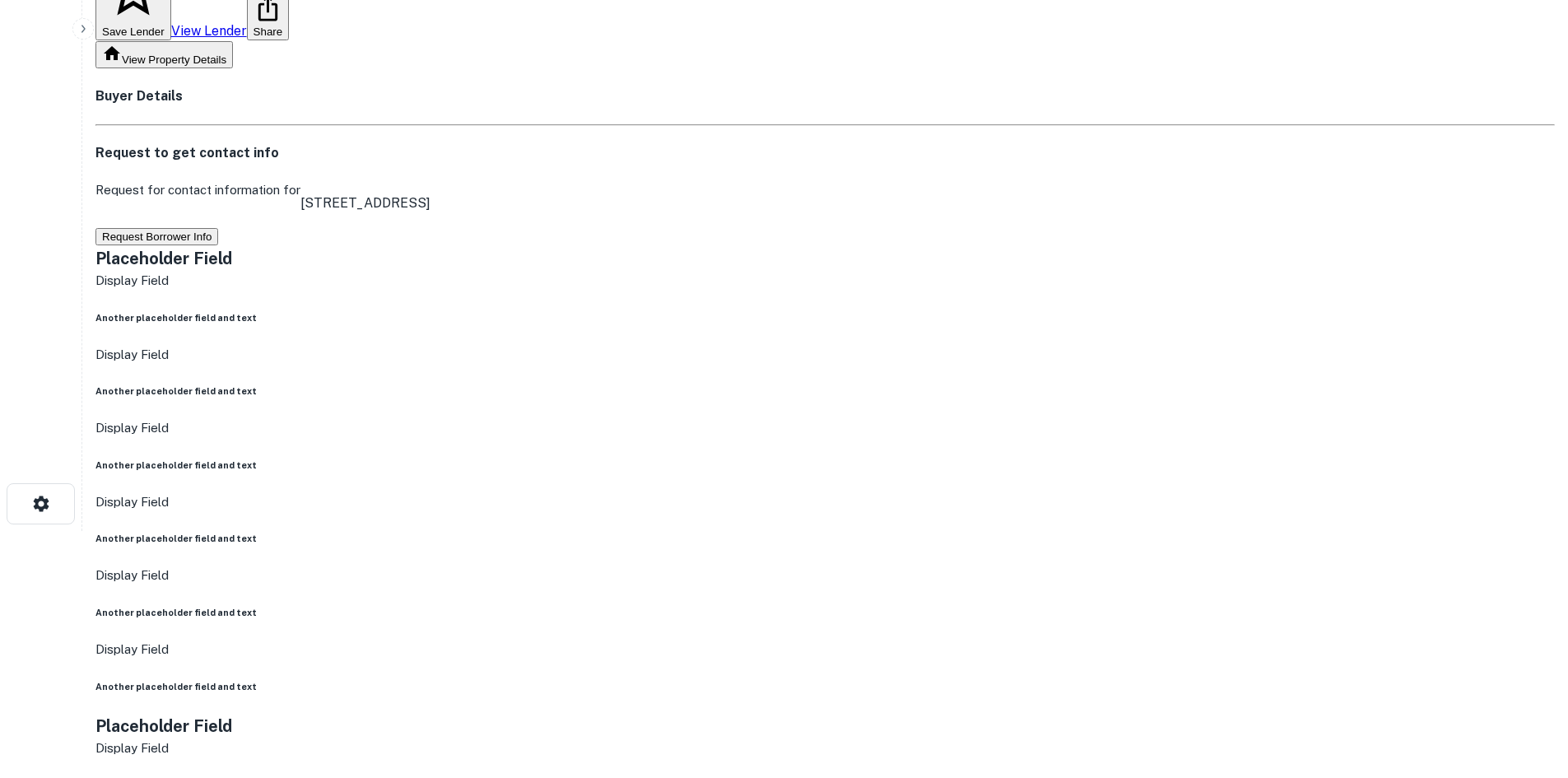
drag, startPoint x: 1406, startPoint y: 565, endPoint x: 1170, endPoint y: 428, distance: 272.9
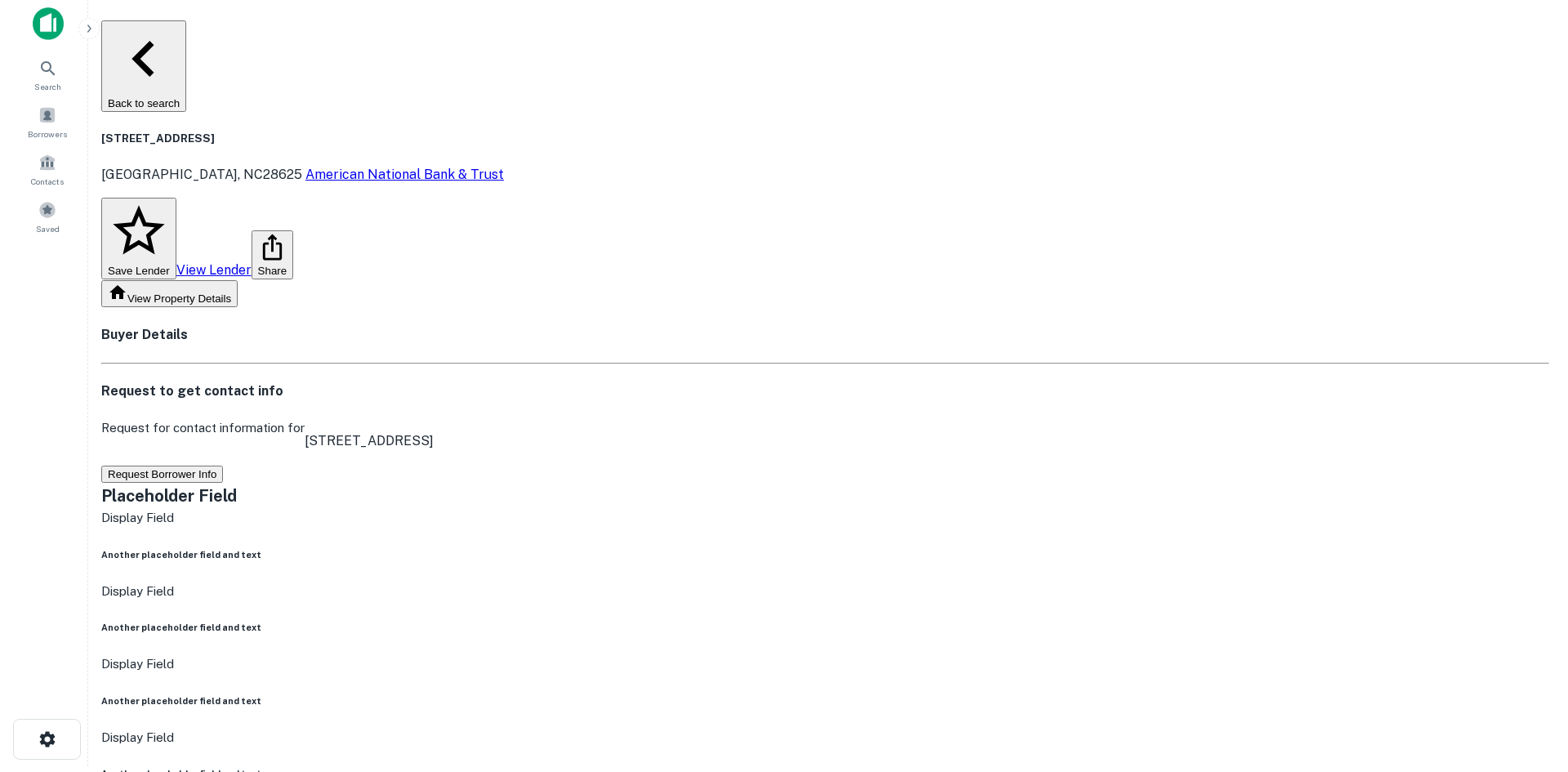
scroll to position [0, 0]
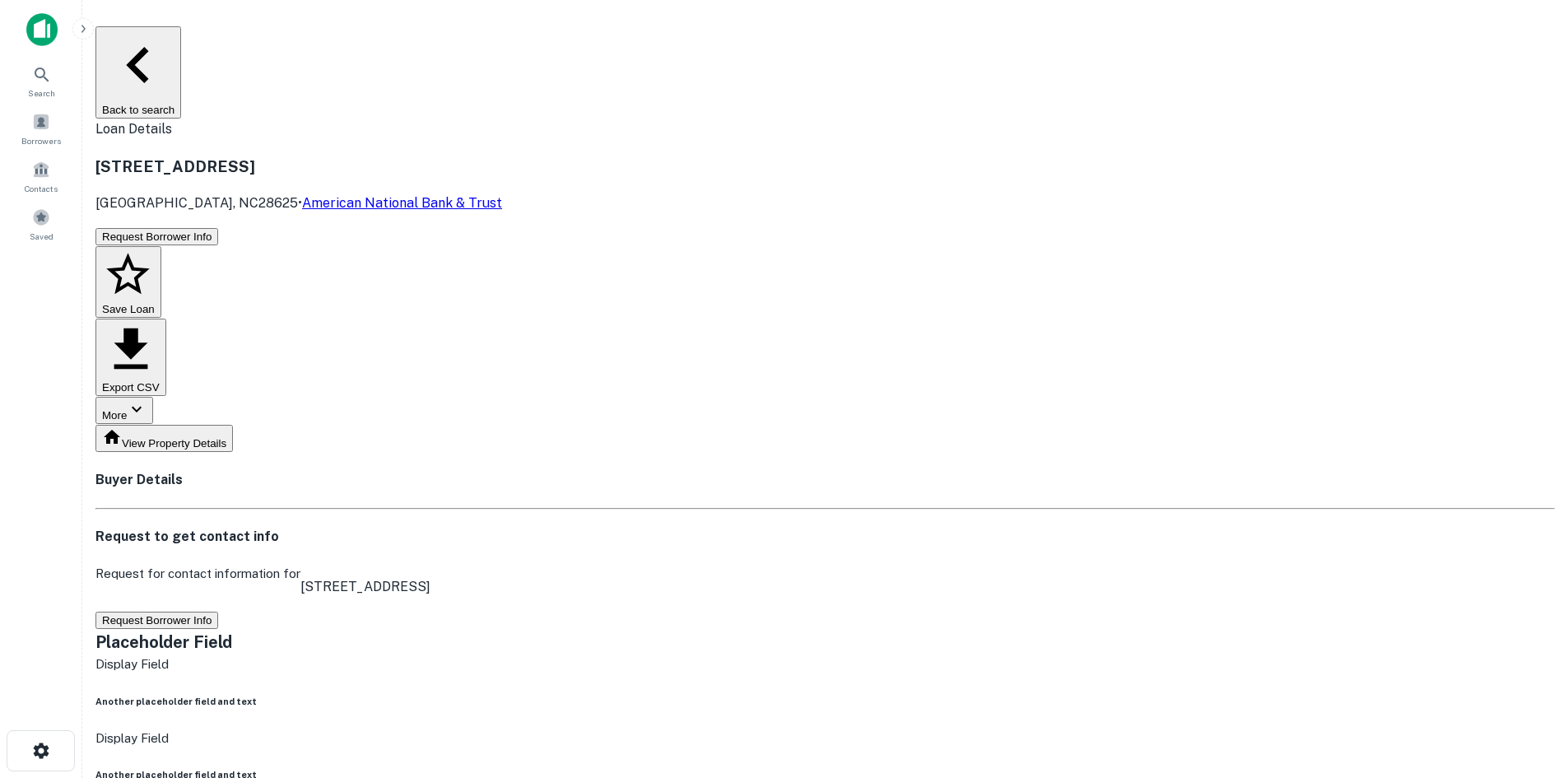
click at [218, 228] on button "Request Borrower Info" at bounding box center [156, 237] width 122 height 17
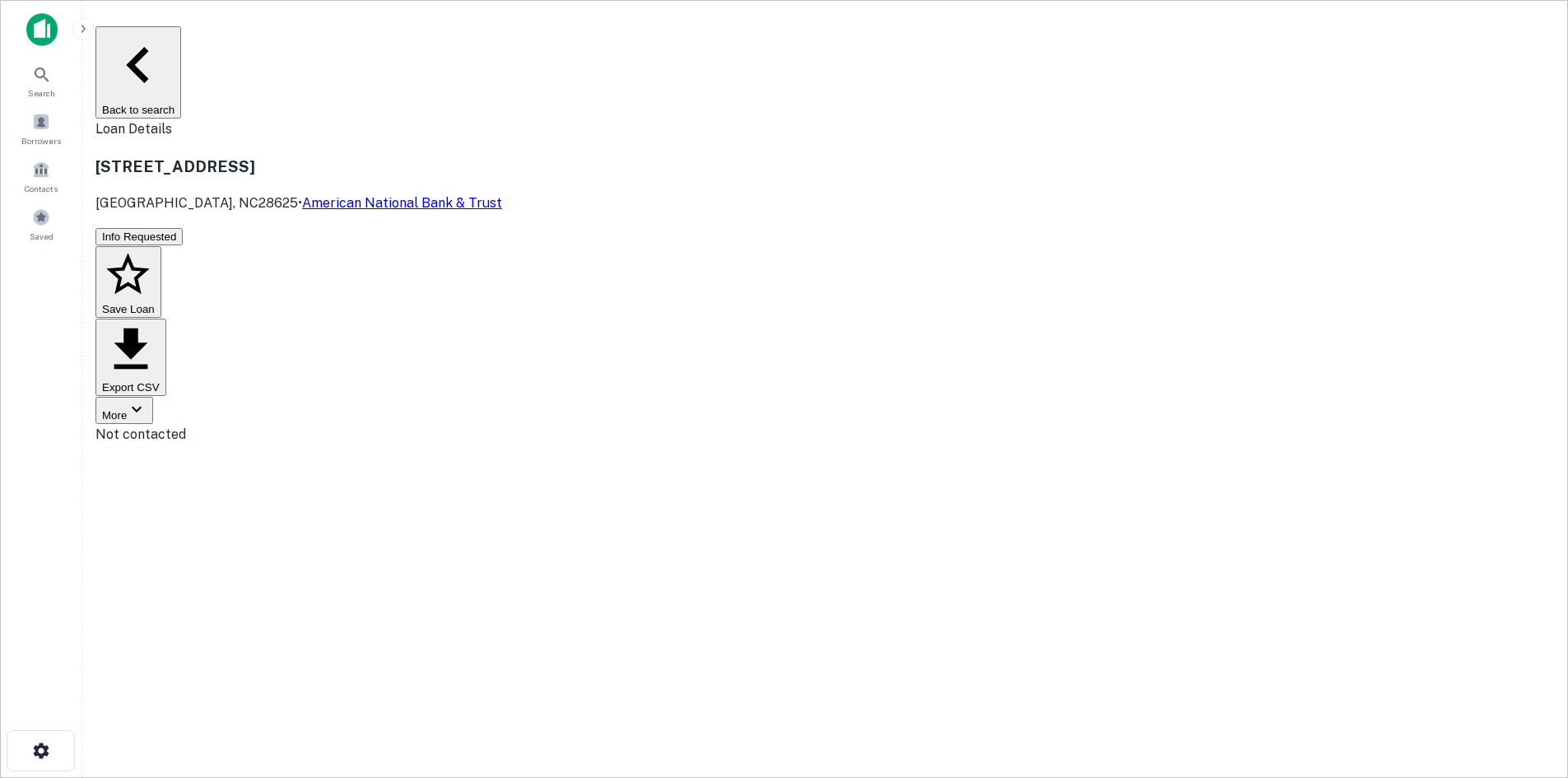
click at [181, 45] on button "Back to search" at bounding box center [138, 72] width 86 height 93
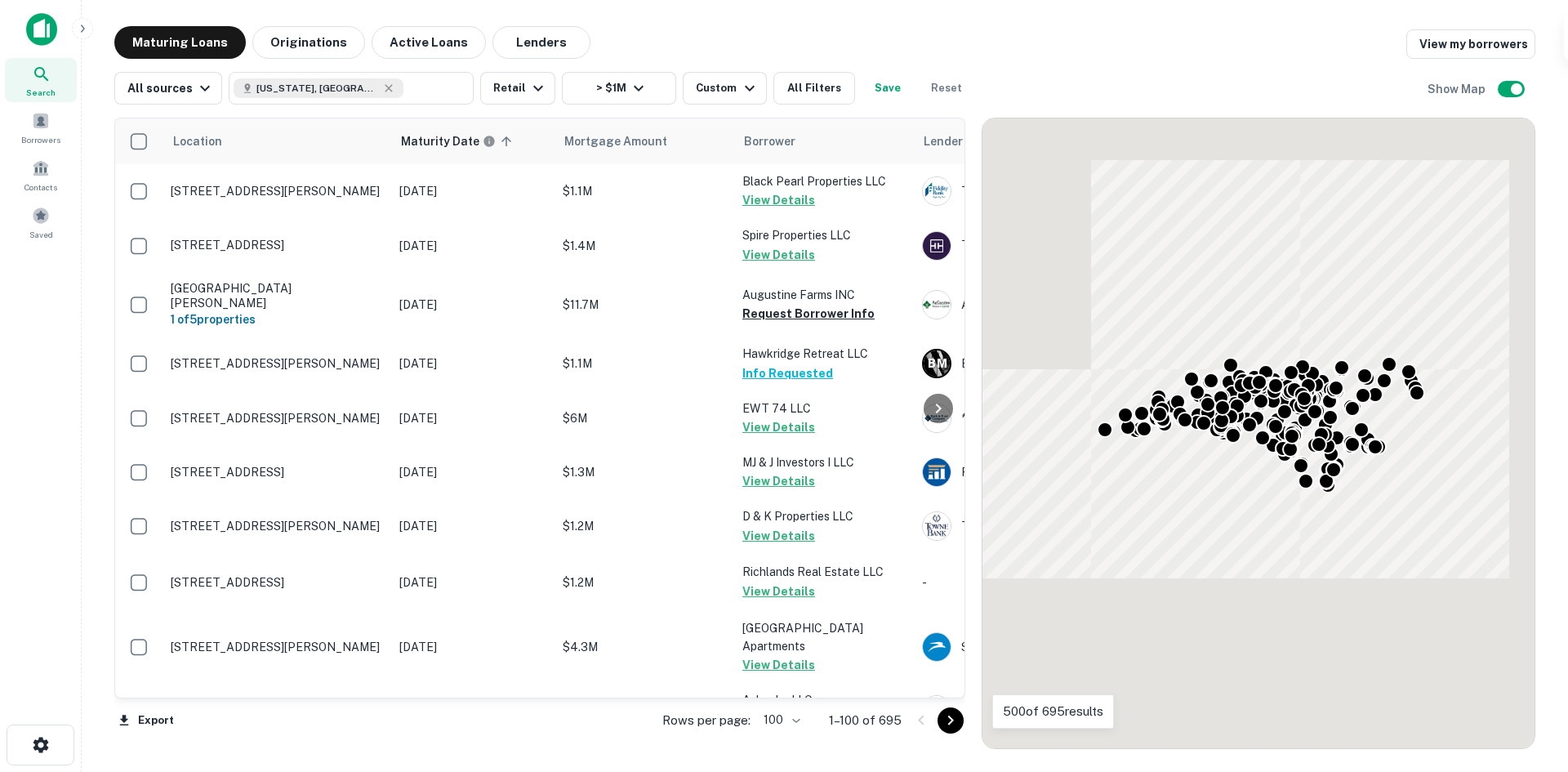
scroll to position [3400, 0]
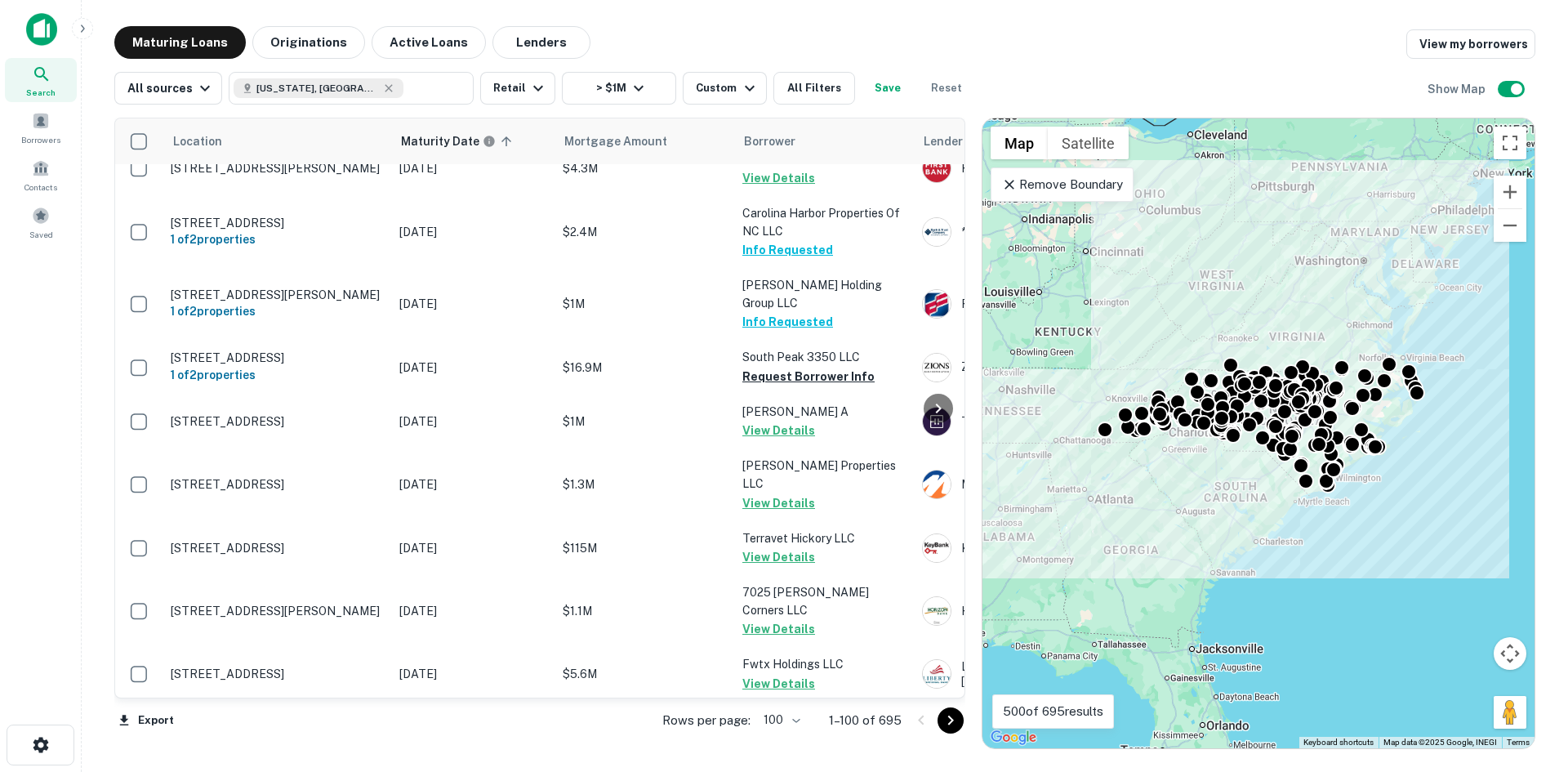
click at [948, 722] on icon "Go to next page" at bounding box center [950, 720] width 20 height 20
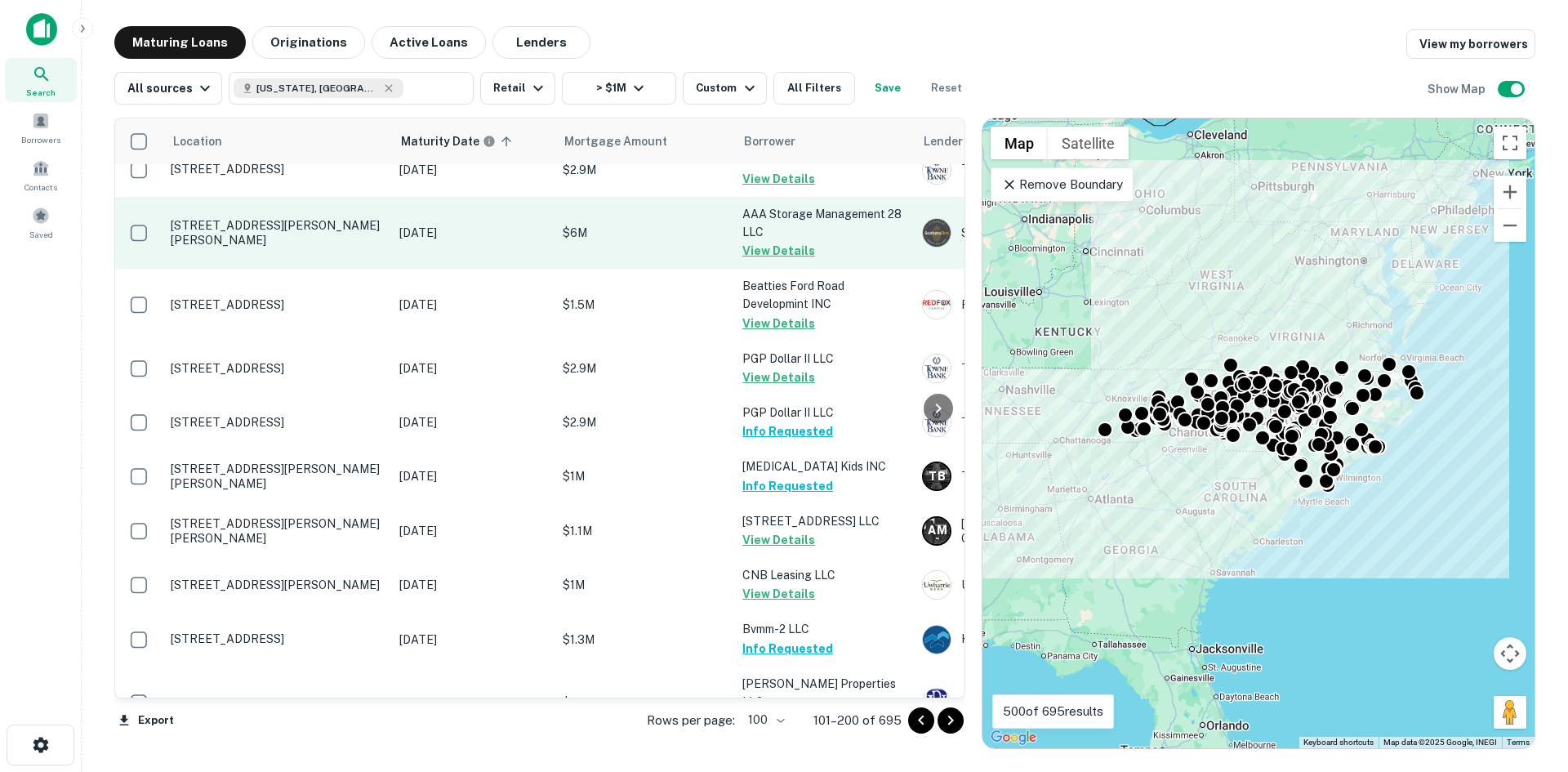
scroll to position [4771, 0]
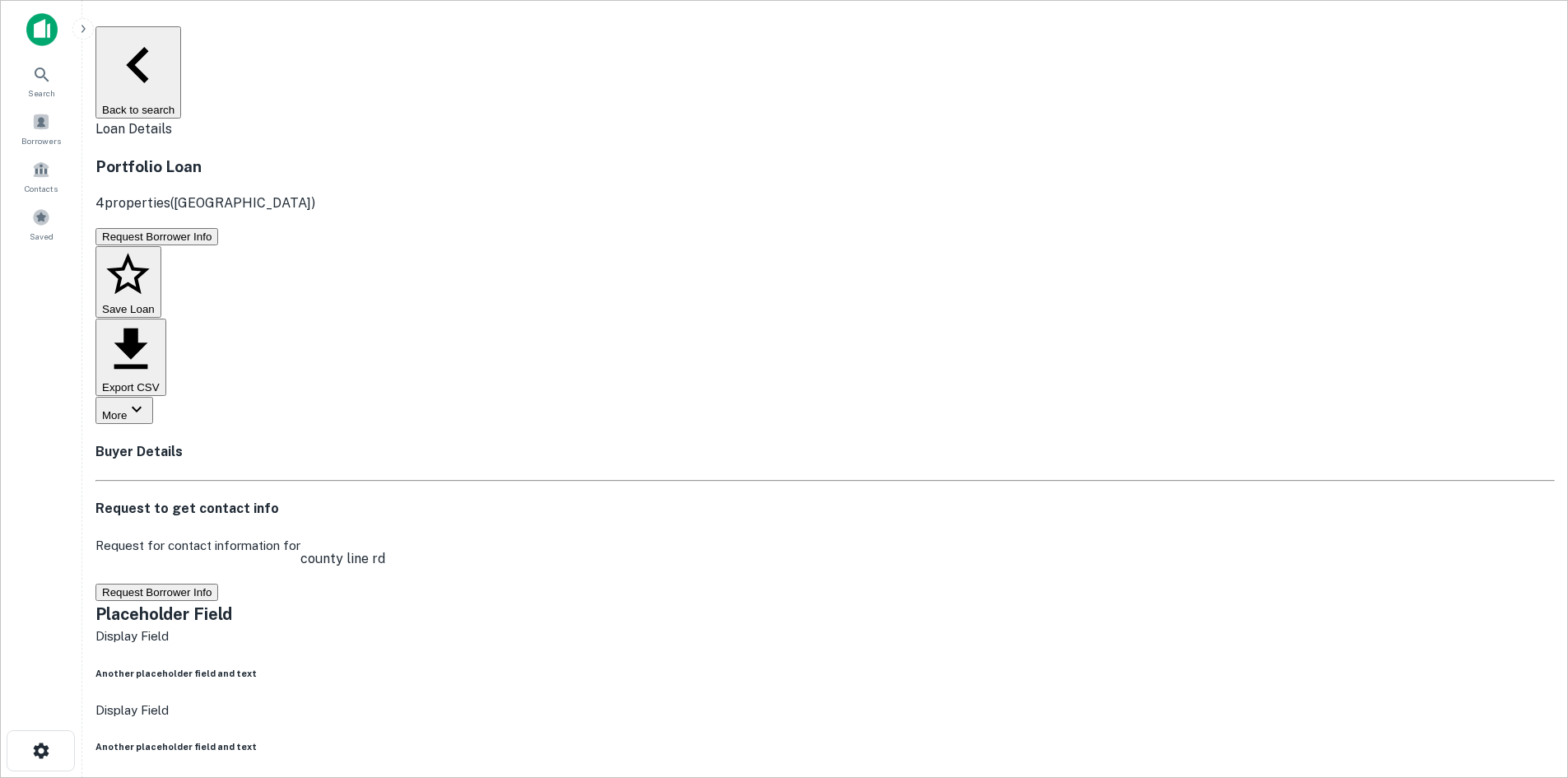
click at [181, 41] on button "Back to search" at bounding box center [138, 72] width 86 height 93
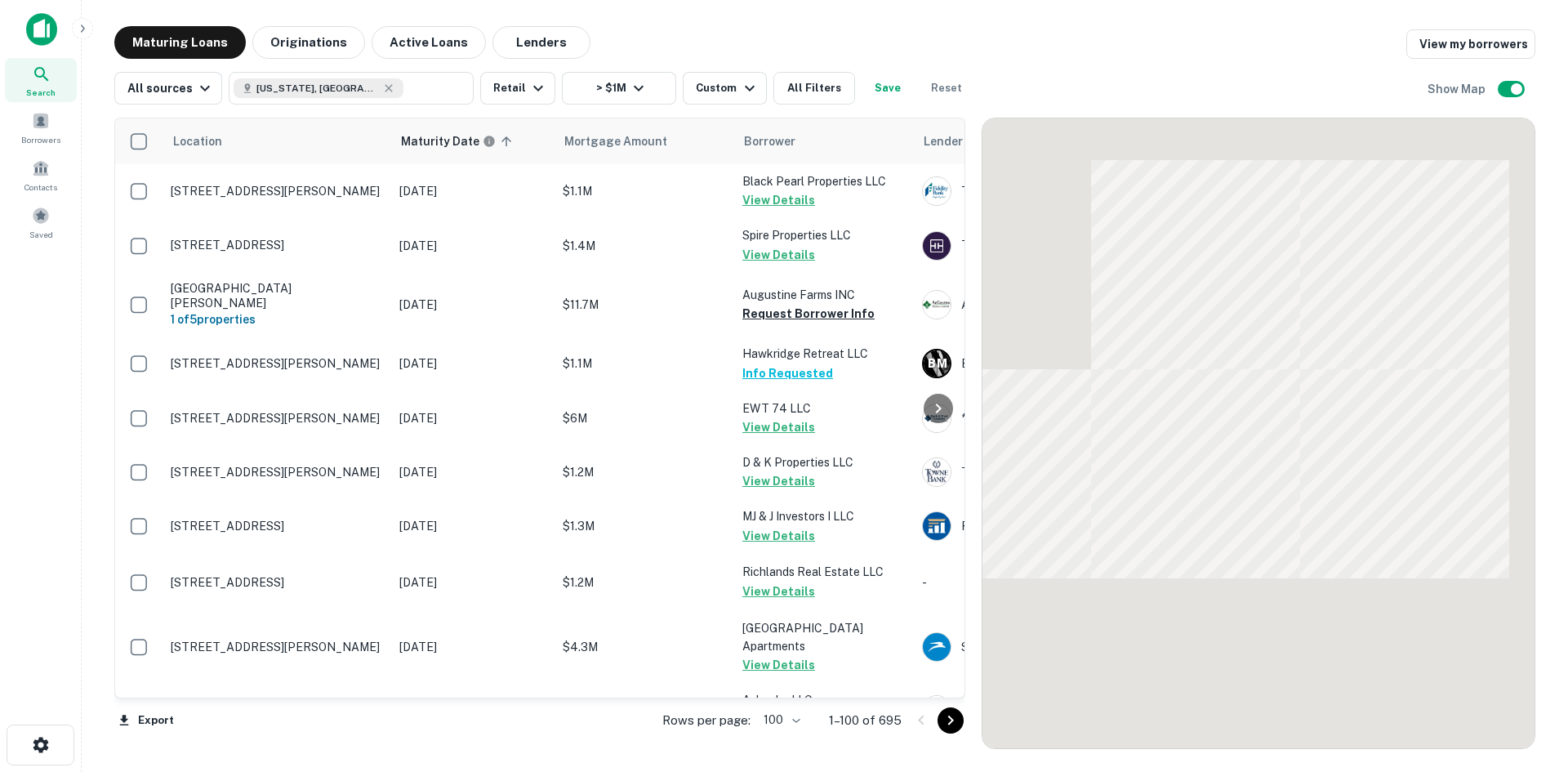
scroll to position [3727, 0]
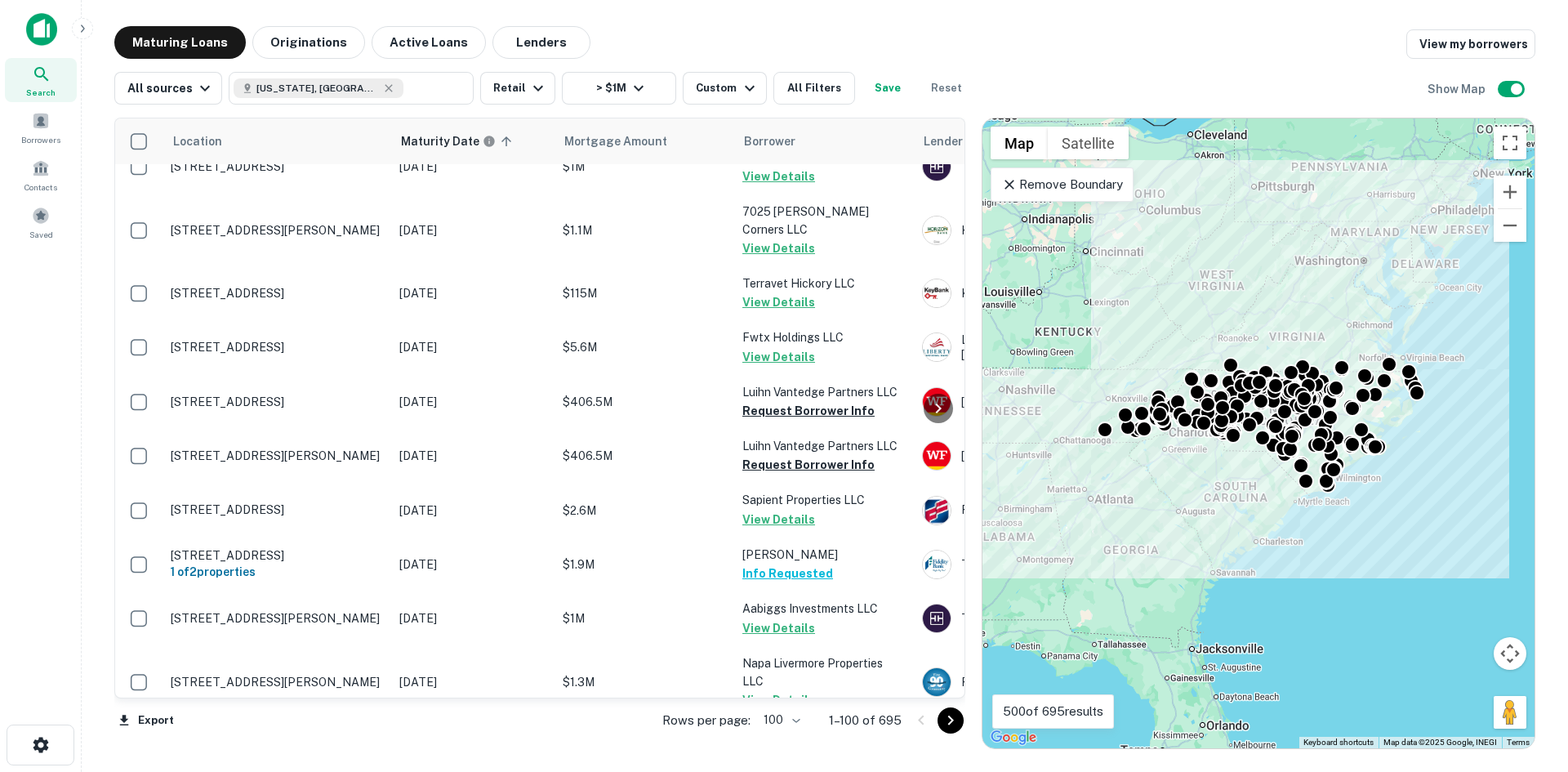
click at [942, 721] on icon "Go to next page" at bounding box center [950, 720] width 20 height 20
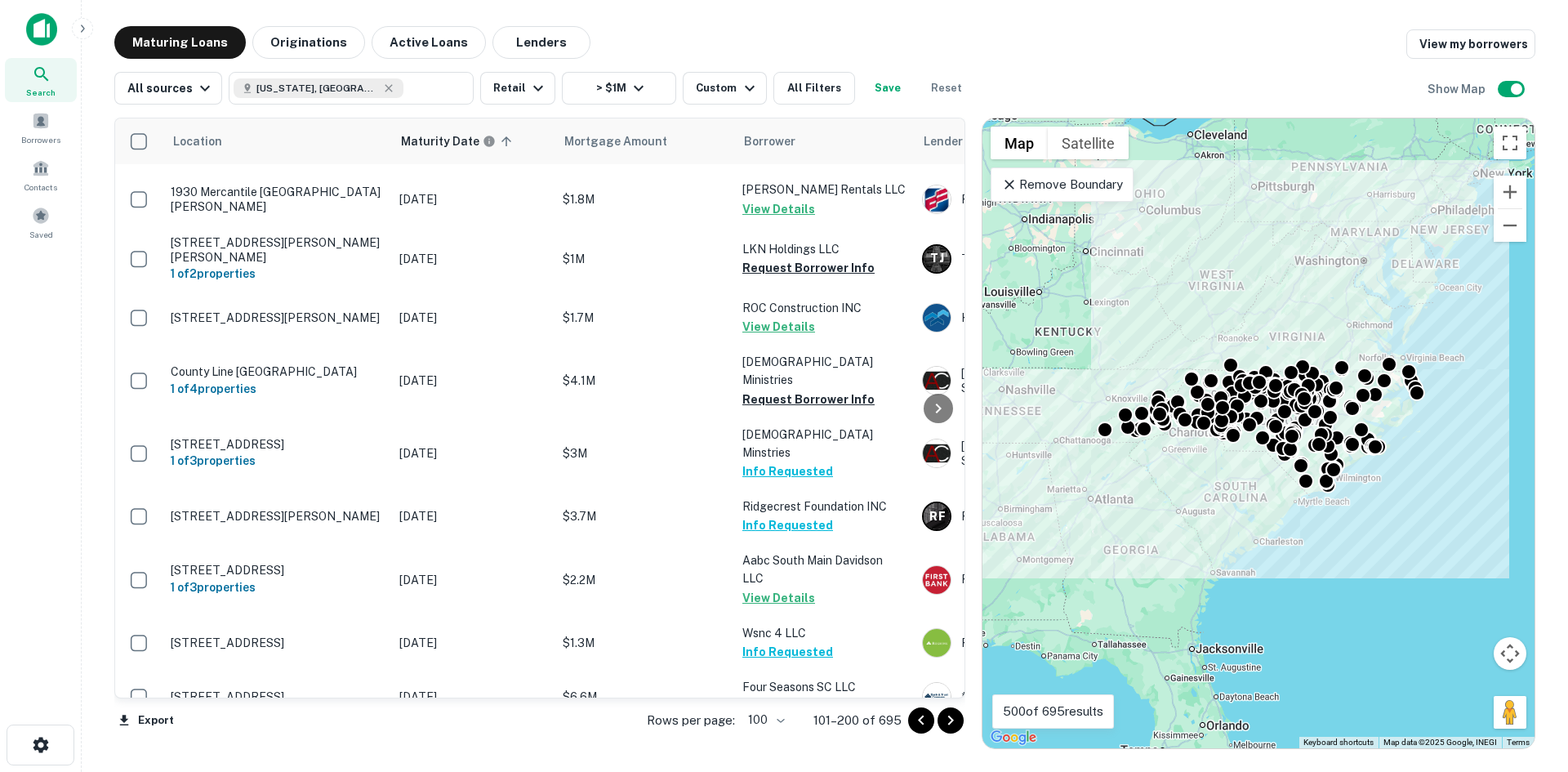
scroll to position [5313, 0]
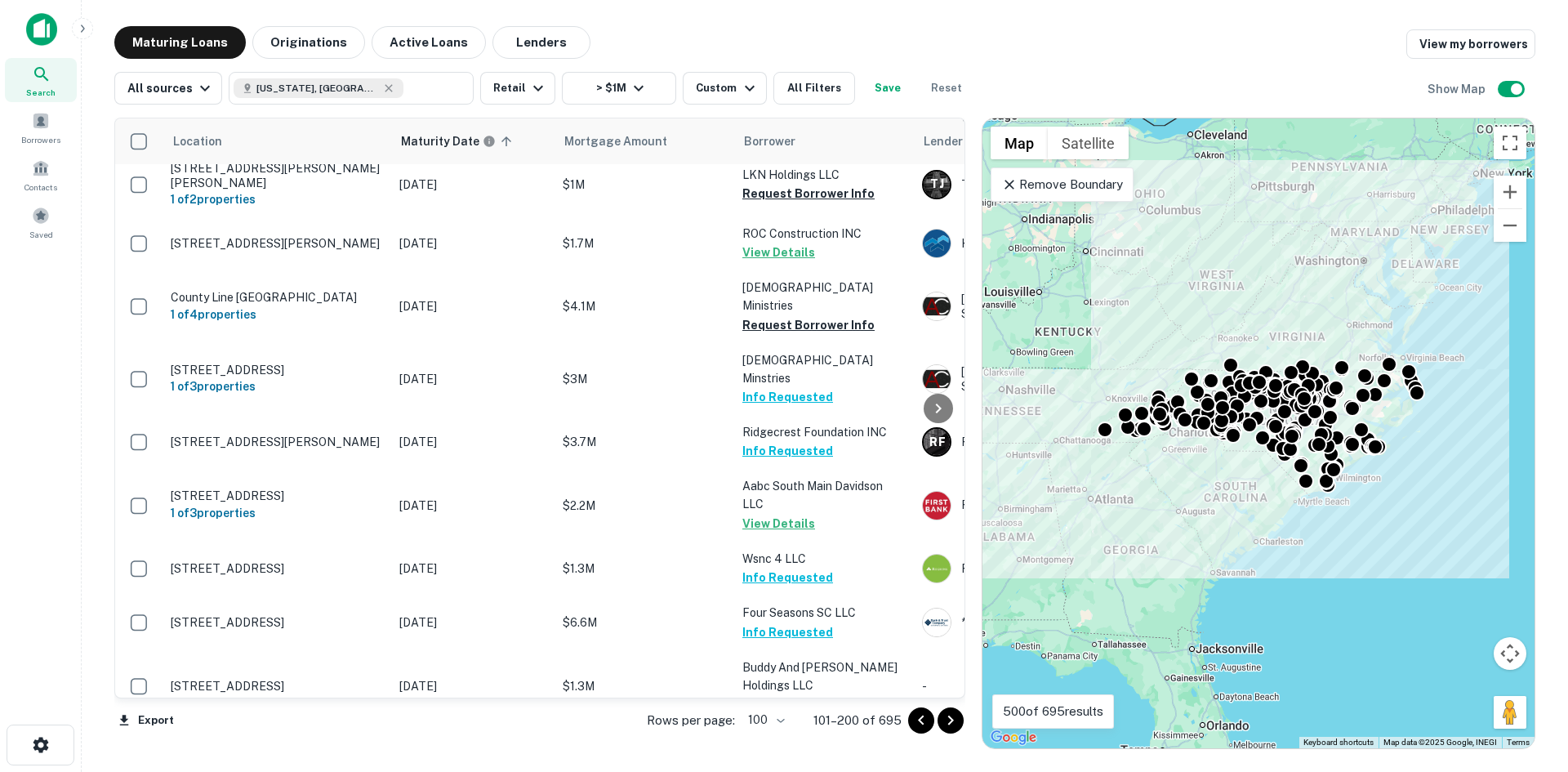
click at [947, 721] on icon "Go to next page" at bounding box center [950, 720] width 20 height 20
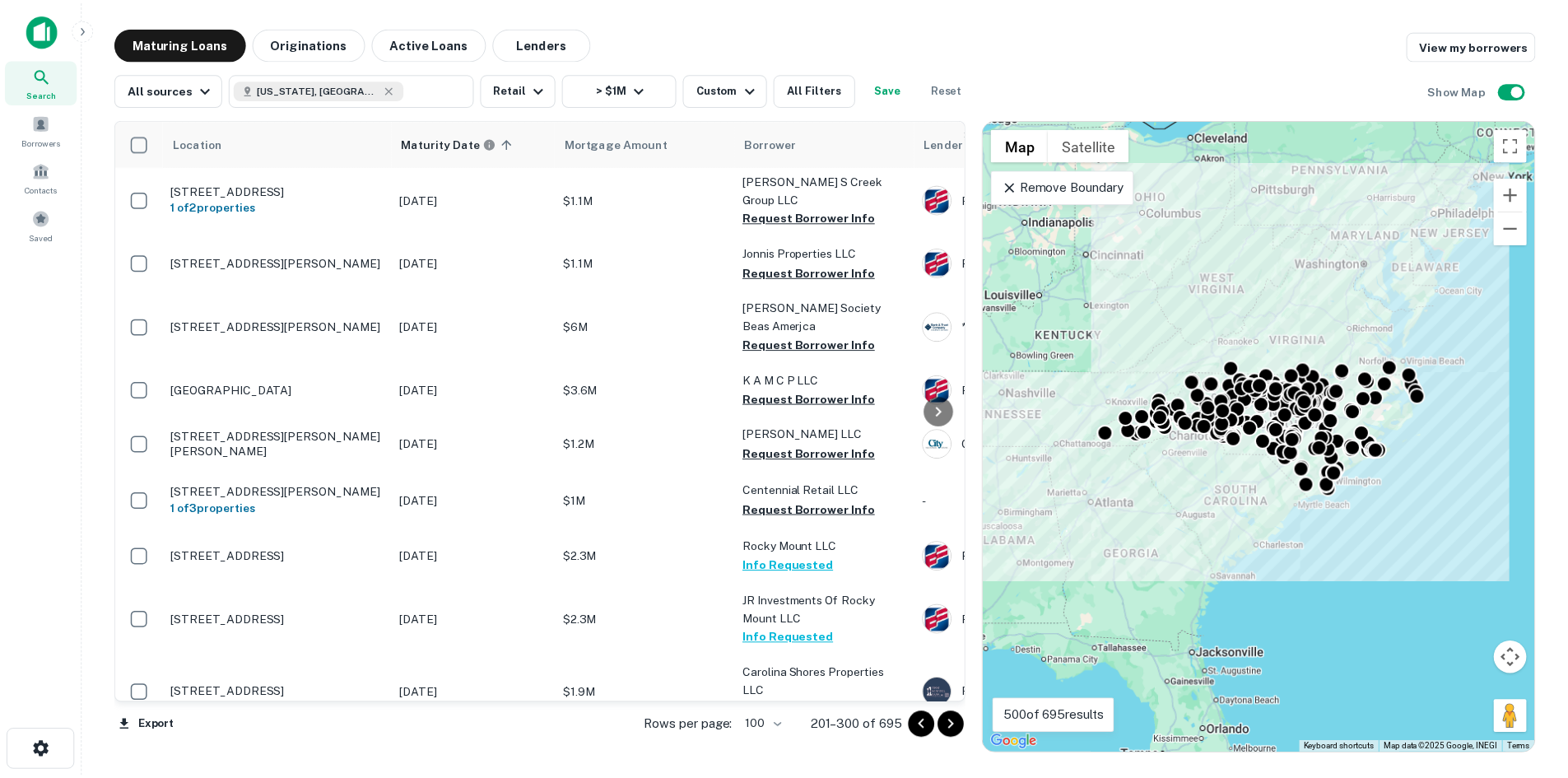
scroll to position [4006, 0]
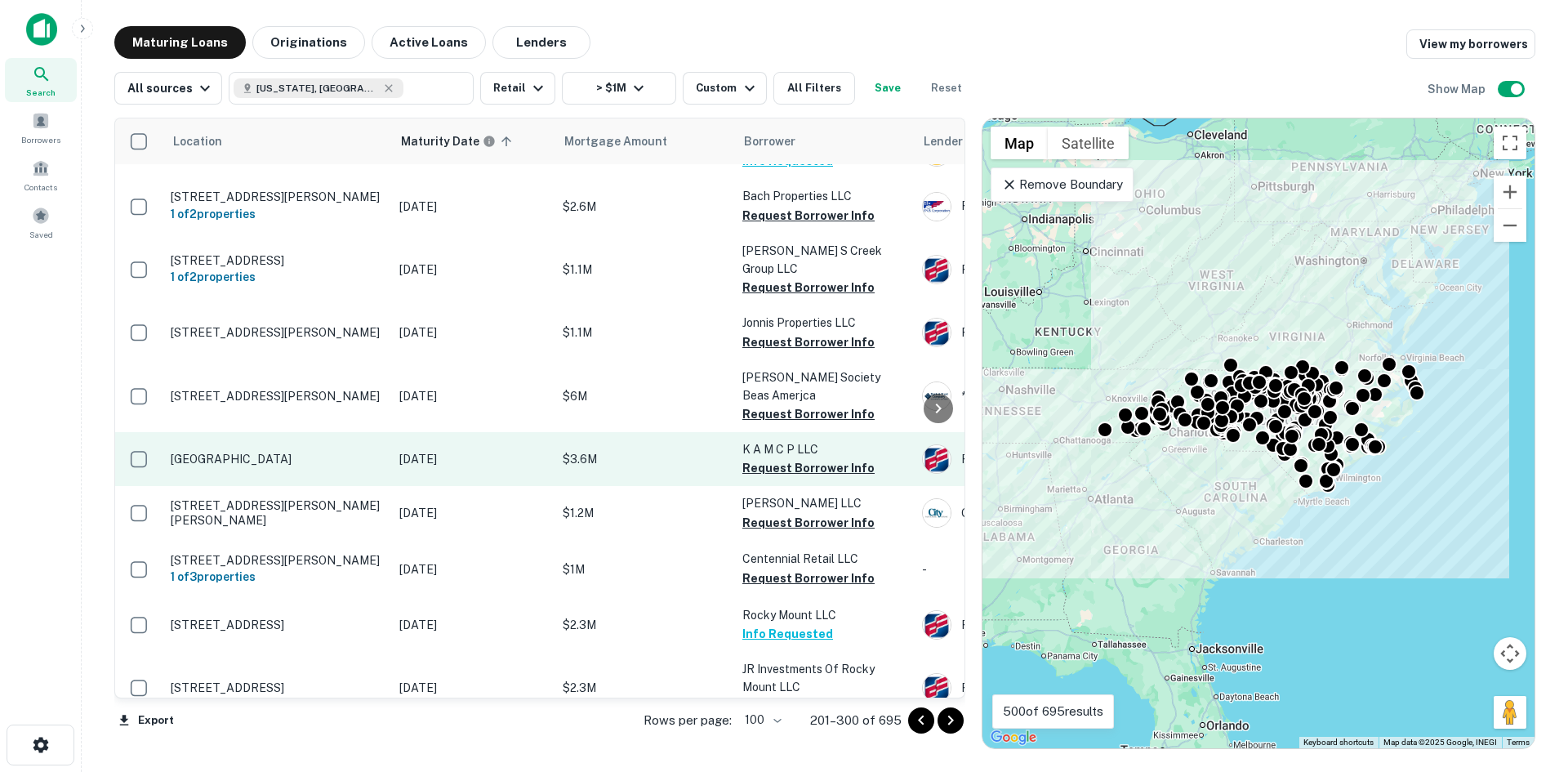
click at [305, 432] on td "[GEOGRAPHIC_DATA]" at bounding box center [277, 459] width 229 height 54
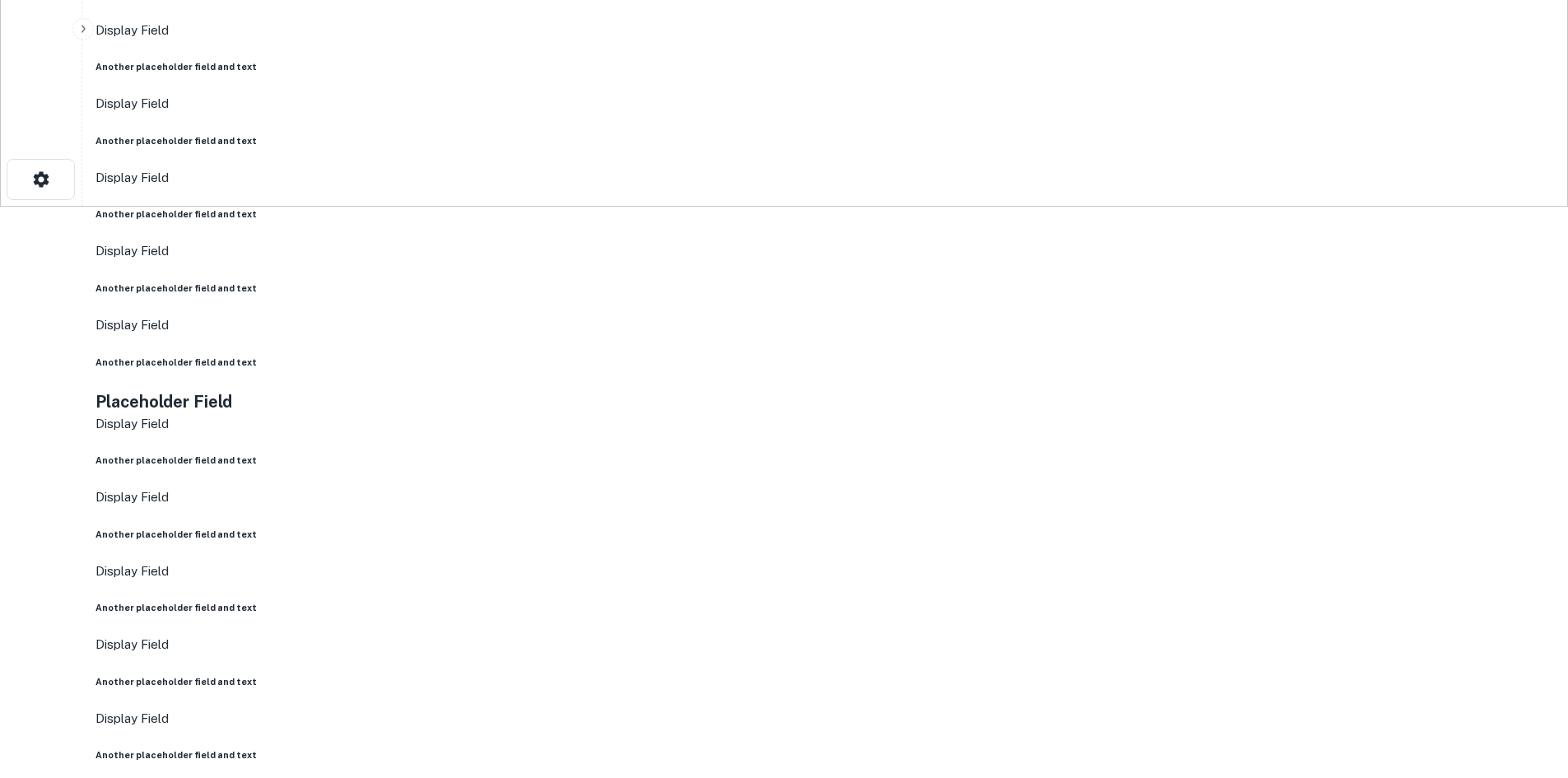
scroll to position [576, 0]
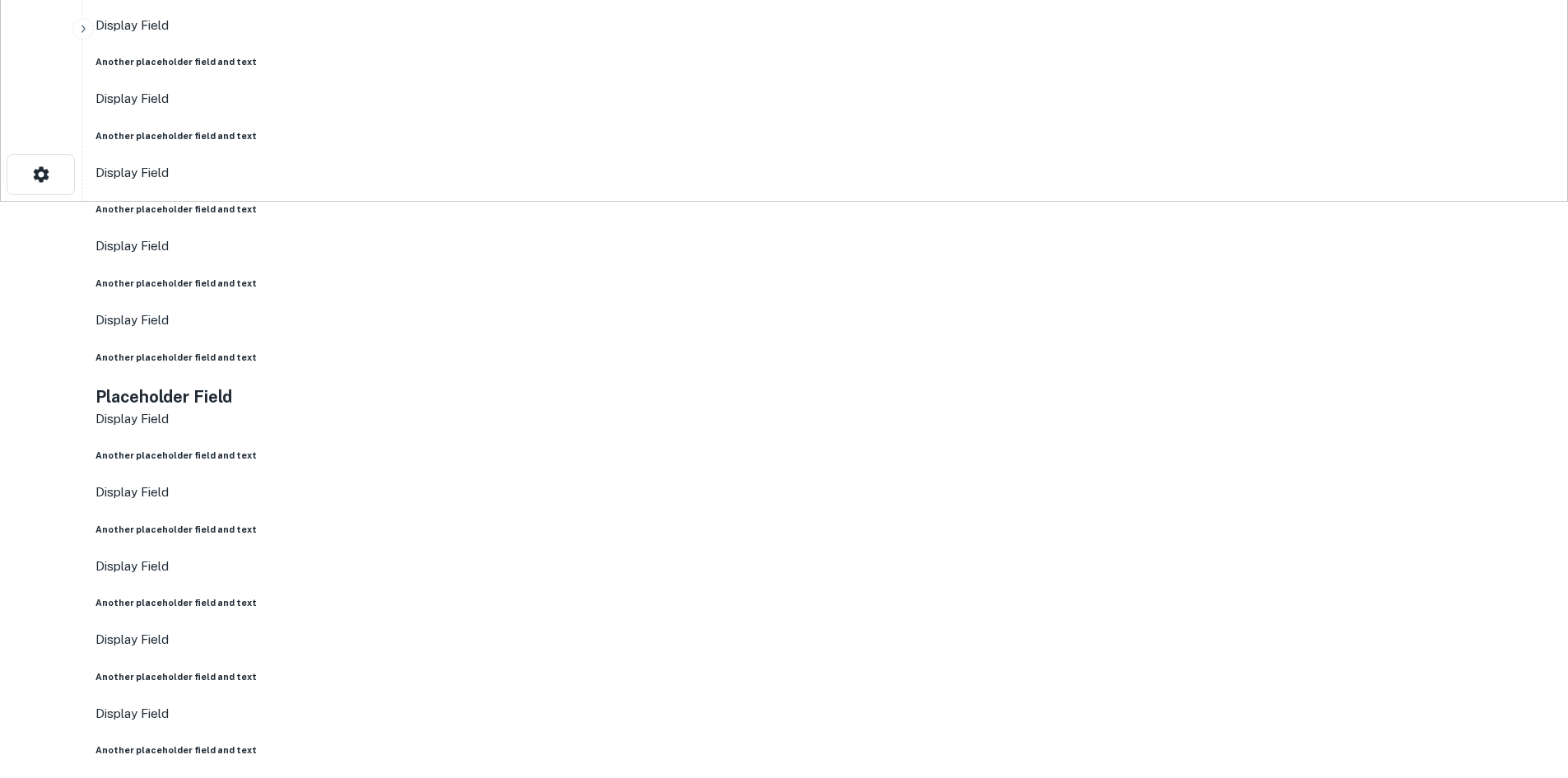
drag, startPoint x: 1426, startPoint y: 544, endPoint x: 1111, endPoint y: 420, distance: 338.5
drag, startPoint x: 1403, startPoint y: 537, endPoint x: 1124, endPoint y: 423, distance: 301.4
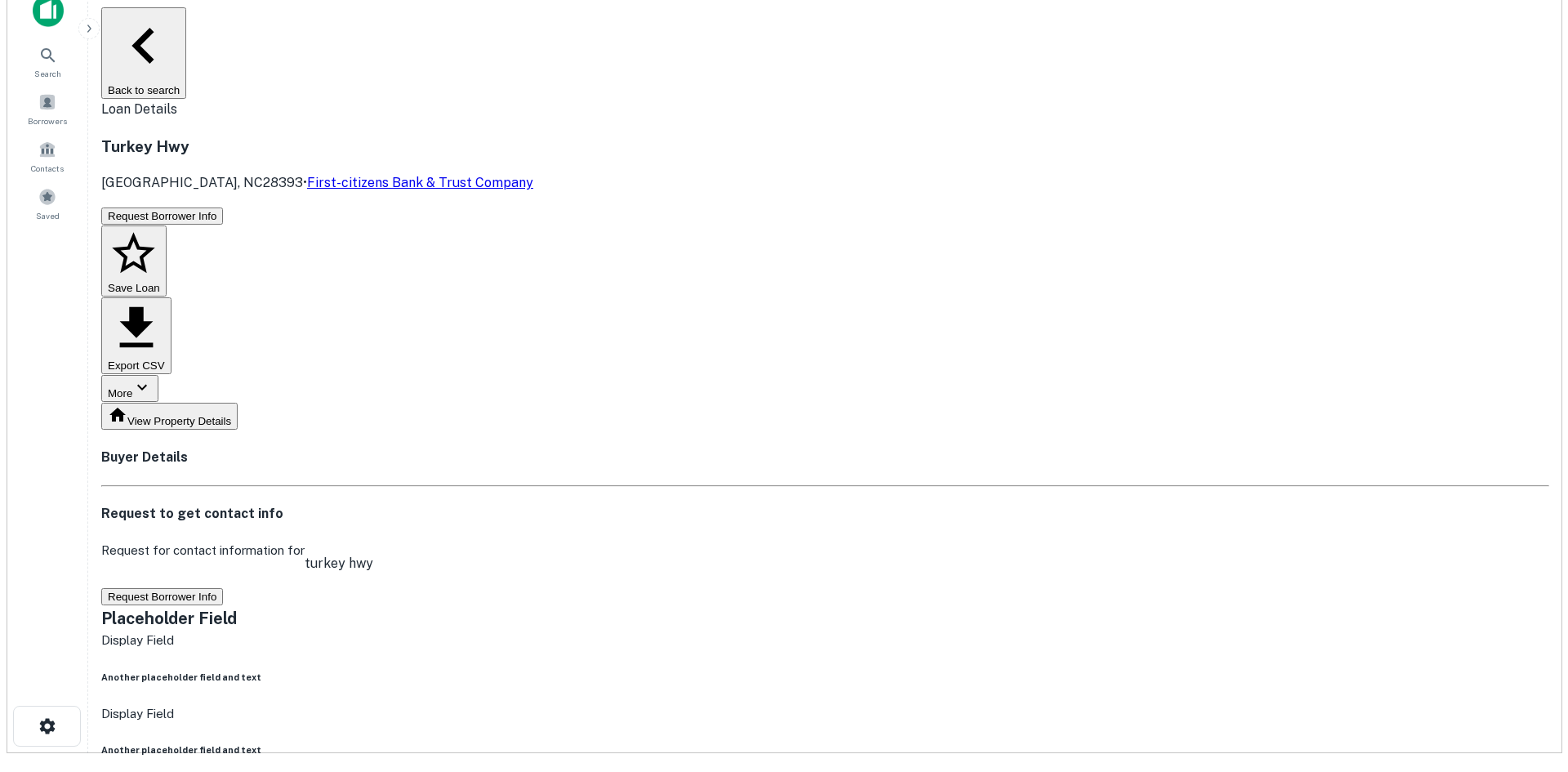
scroll to position [0, 0]
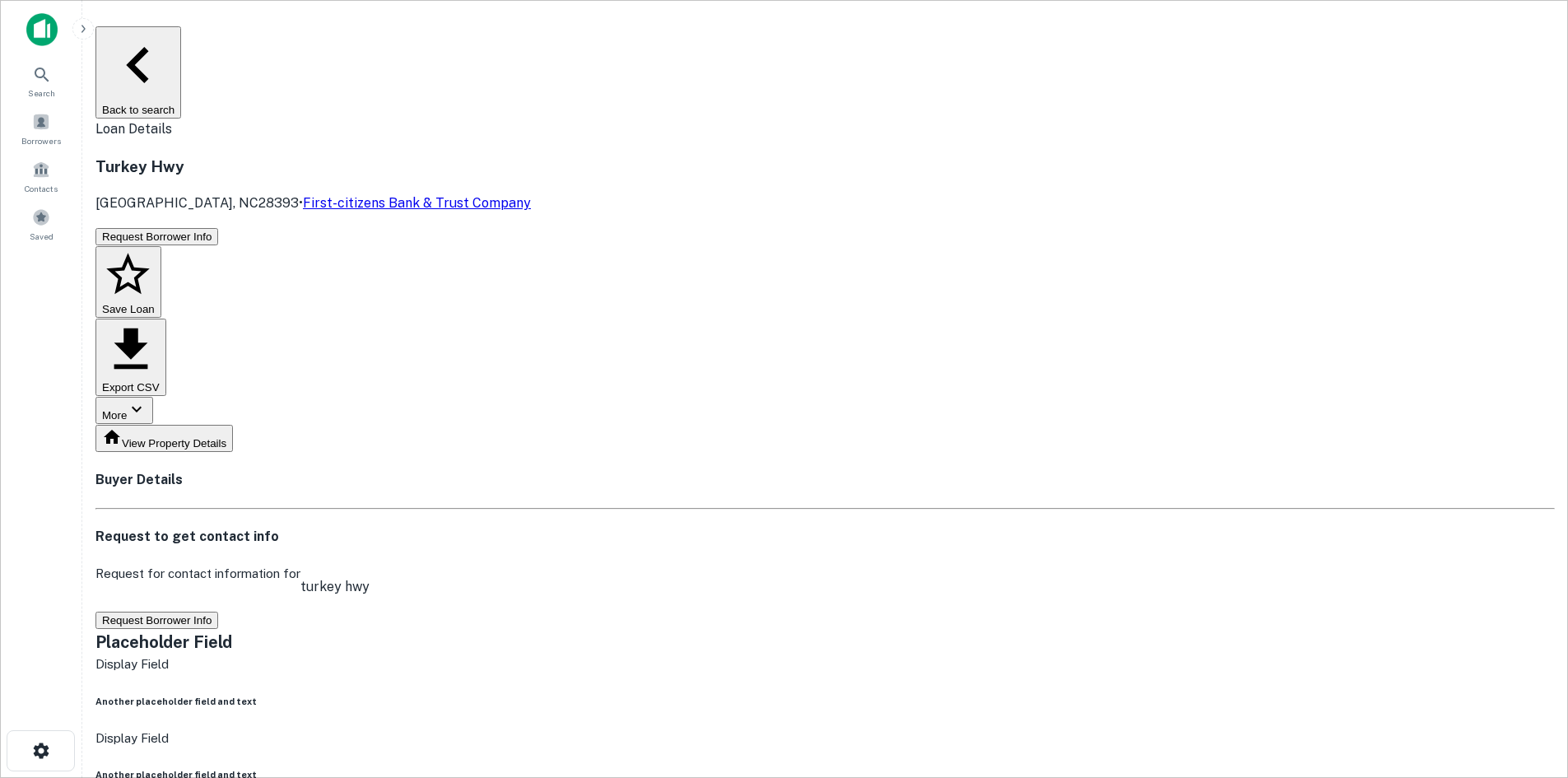
click at [218, 228] on button "Request Borrower Info" at bounding box center [156, 237] width 122 height 17
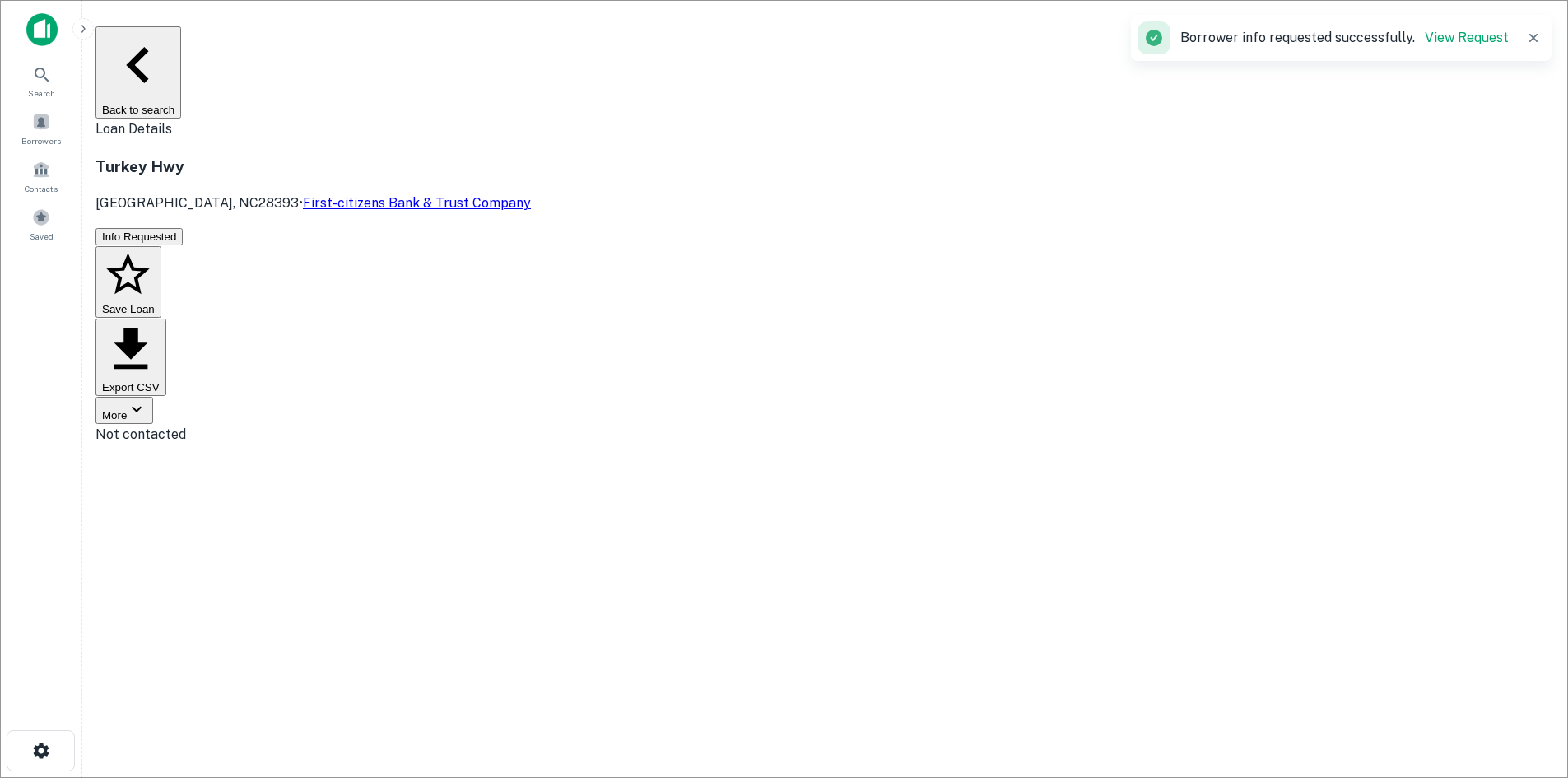
click at [181, 52] on button "Back to search" at bounding box center [138, 72] width 86 height 93
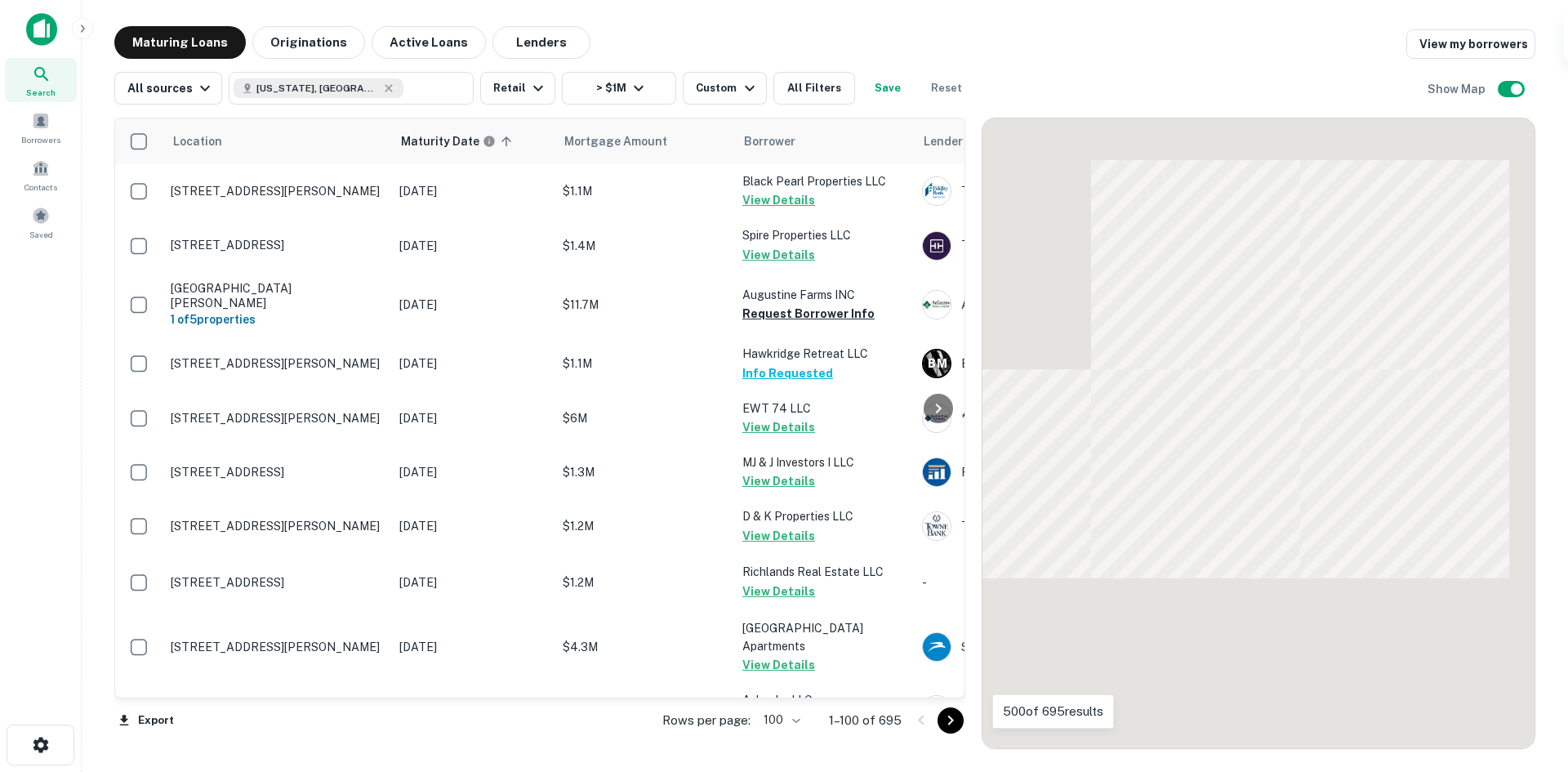
scroll to position [3975, 0]
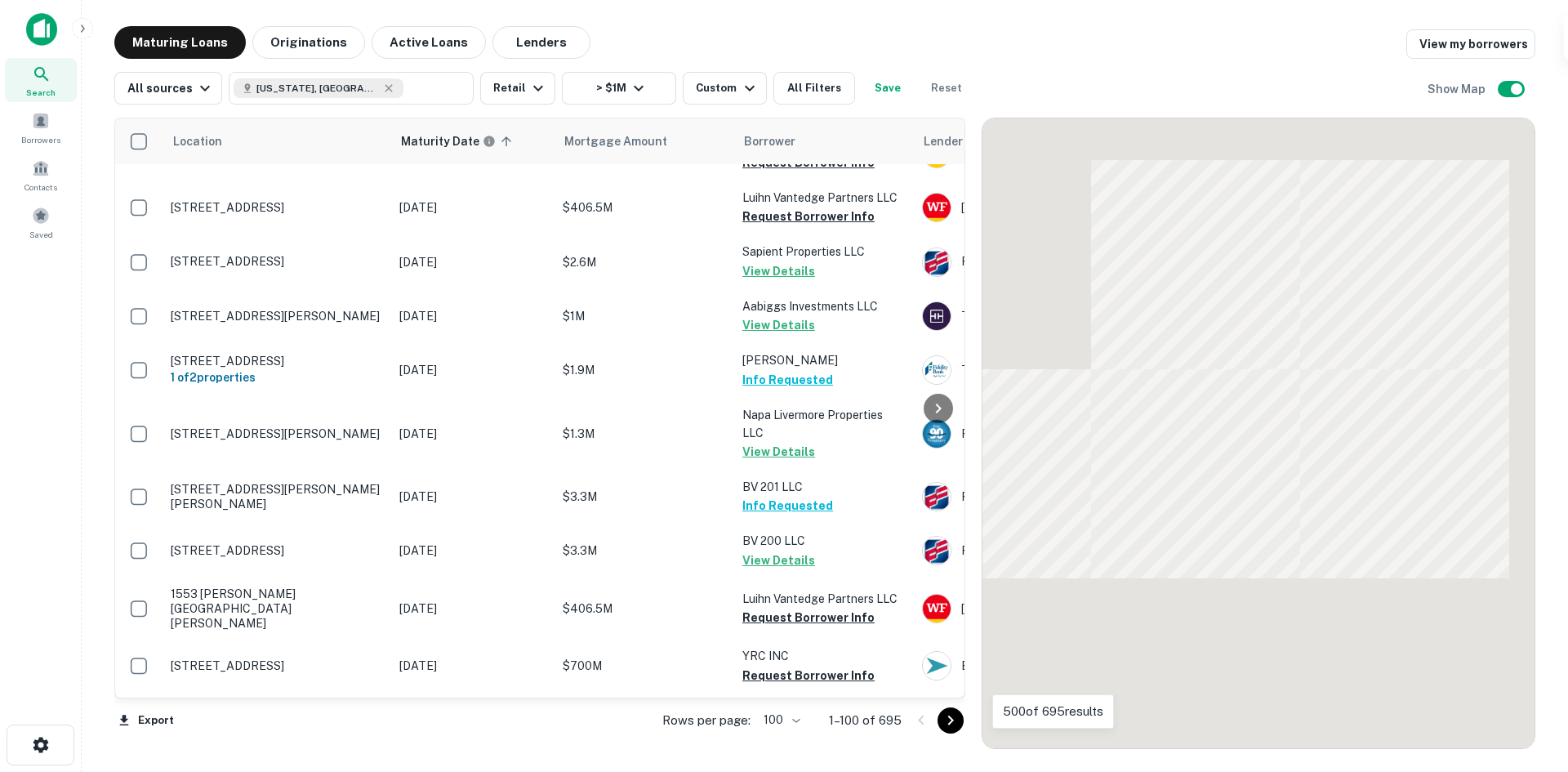
drag, startPoint x: 949, startPoint y: 727, endPoint x: 947, endPoint y: 702, distance: 25.1
click at [949, 727] on icon "Go to next page" at bounding box center [950, 720] width 20 height 20
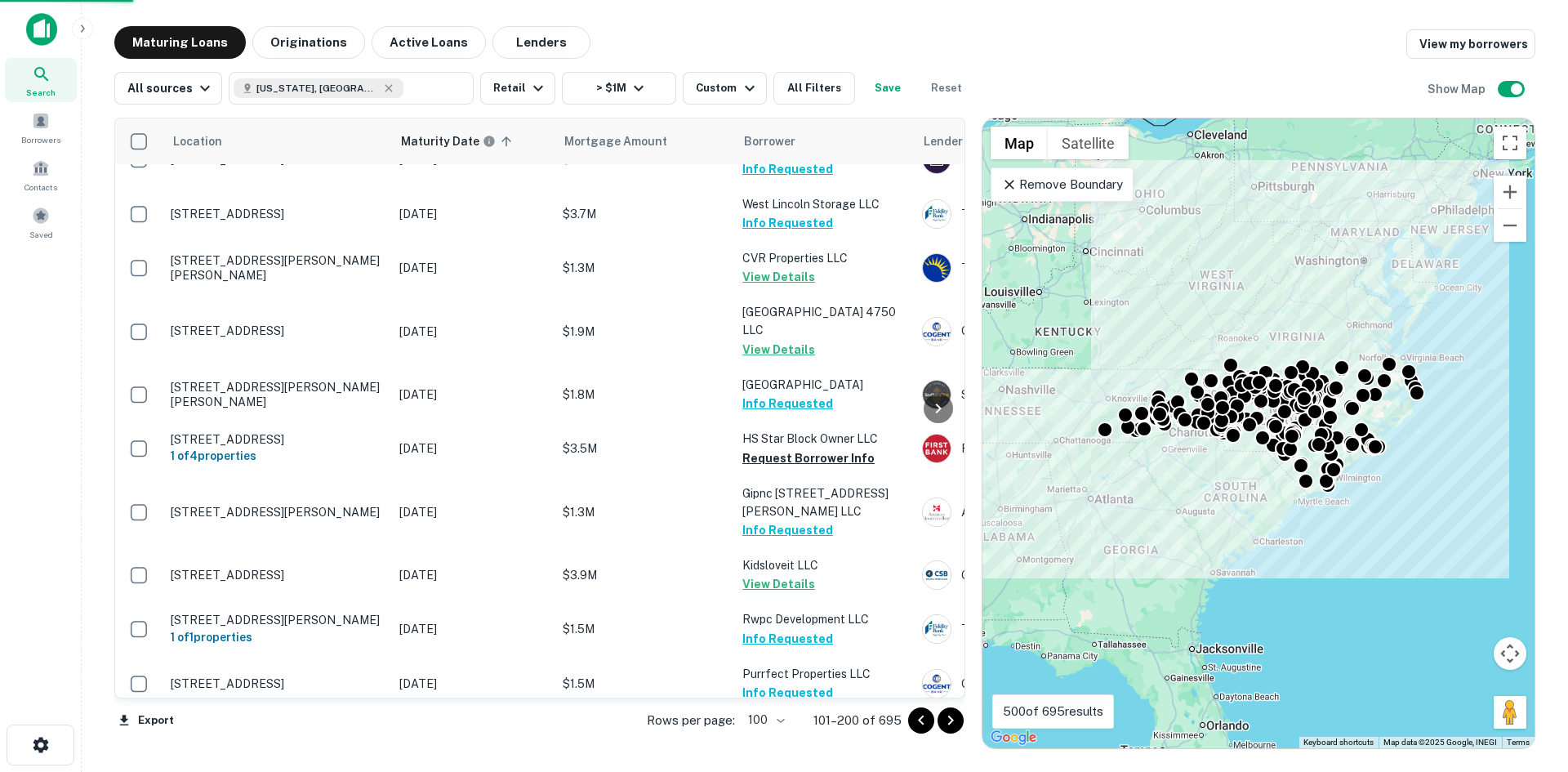
click at [962, 721] on button "Go to next page" at bounding box center [950, 720] width 26 height 26
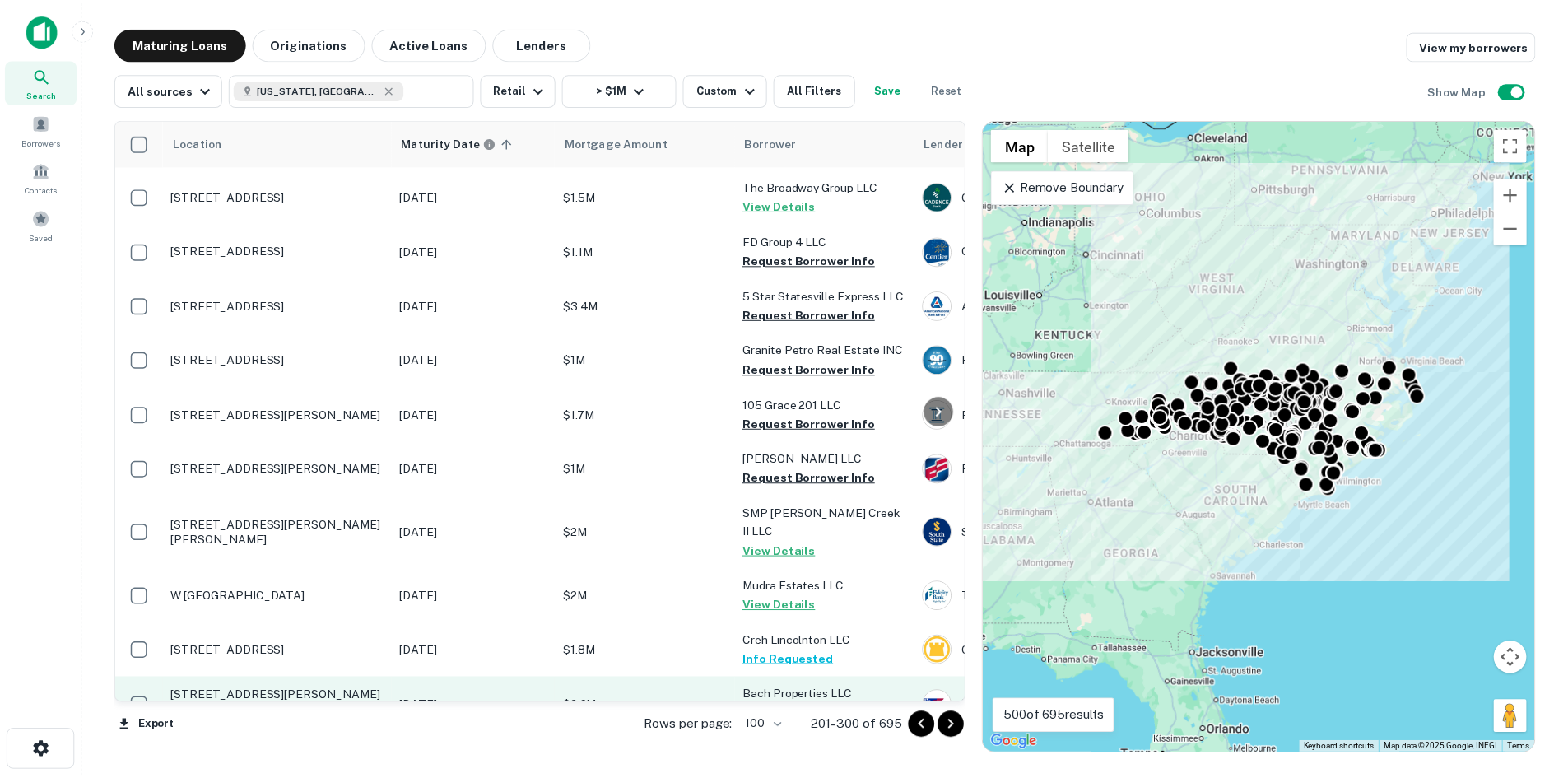
scroll to position [3430, 0]
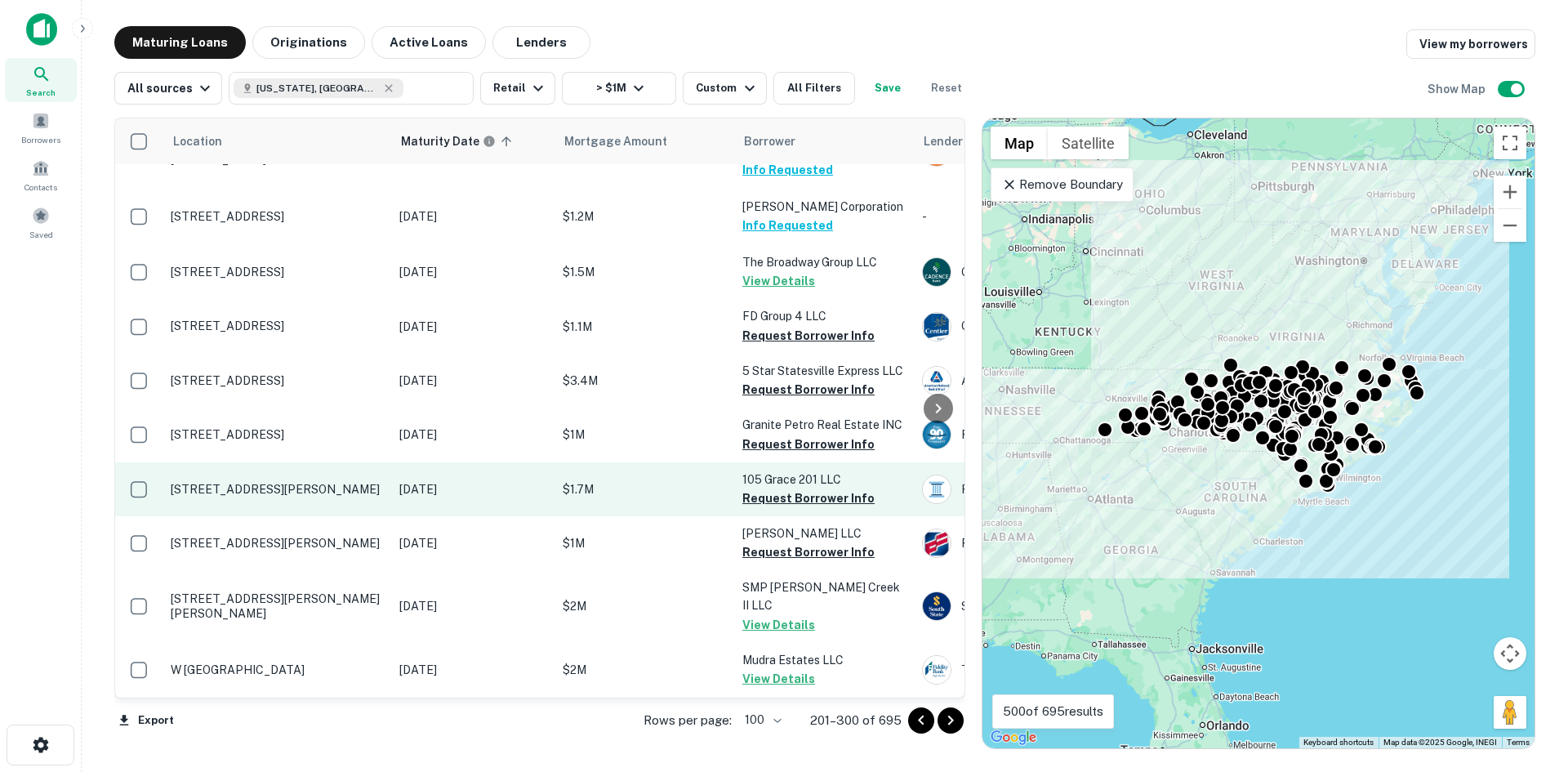
click at [266, 482] on p "5823 Oleander Dr Wilmington, NC28403" at bounding box center [276, 489] width 212 height 15
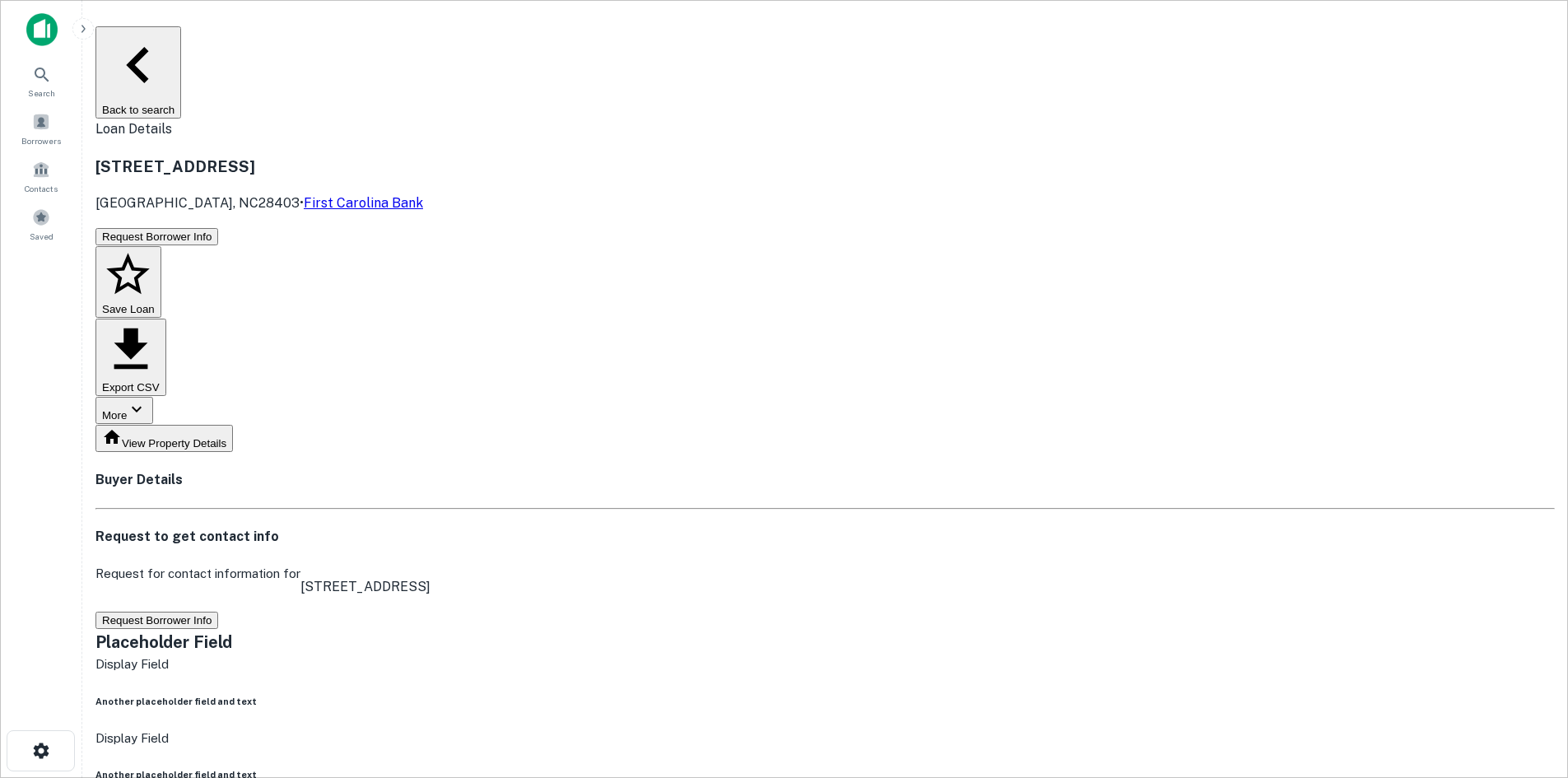
click at [153, 396] on button "More" at bounding box center [124, 410] width 58 height 27
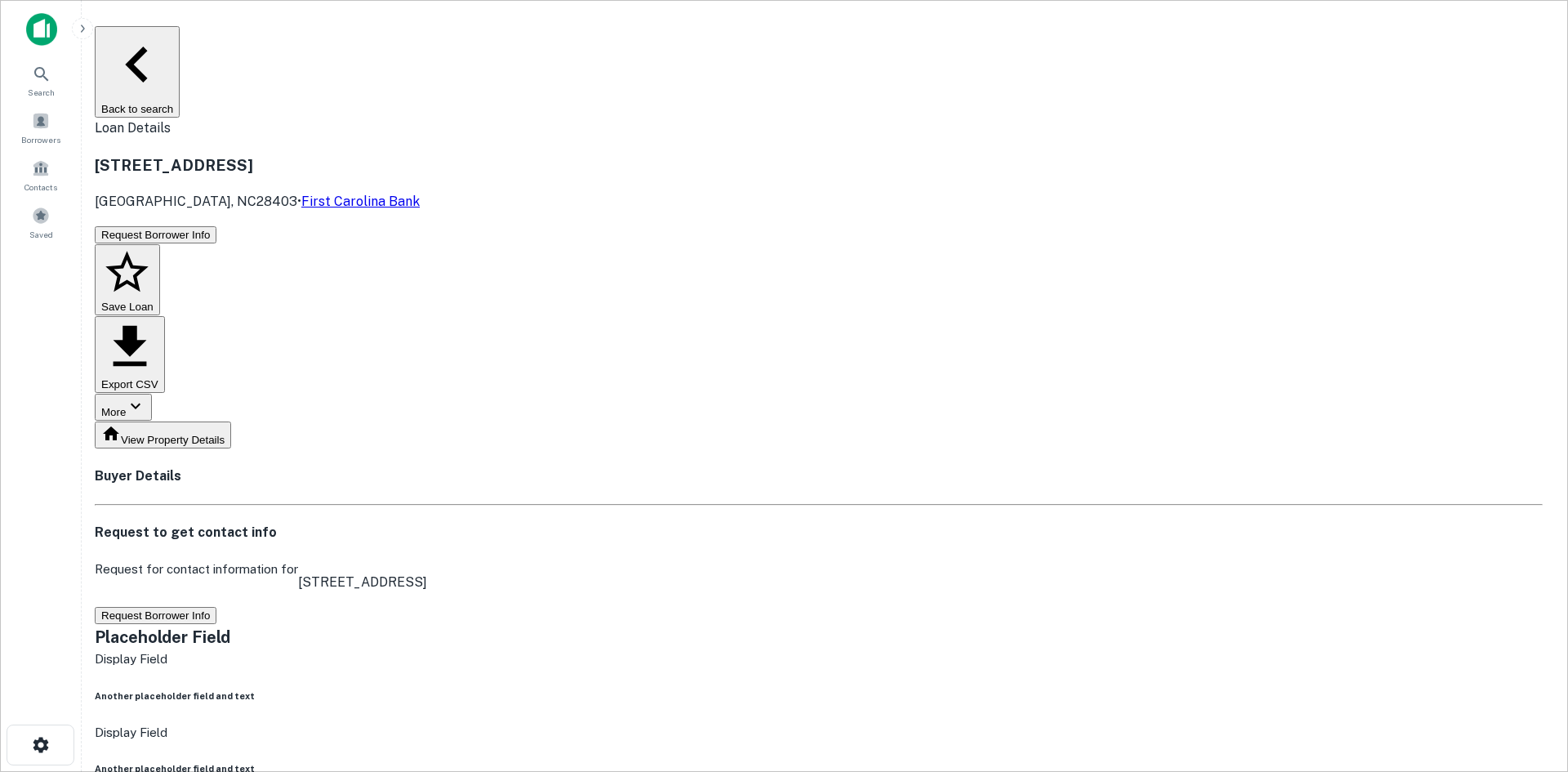
click at [619, 174] on div at bounding box center [784, 386] width 1568 height 772
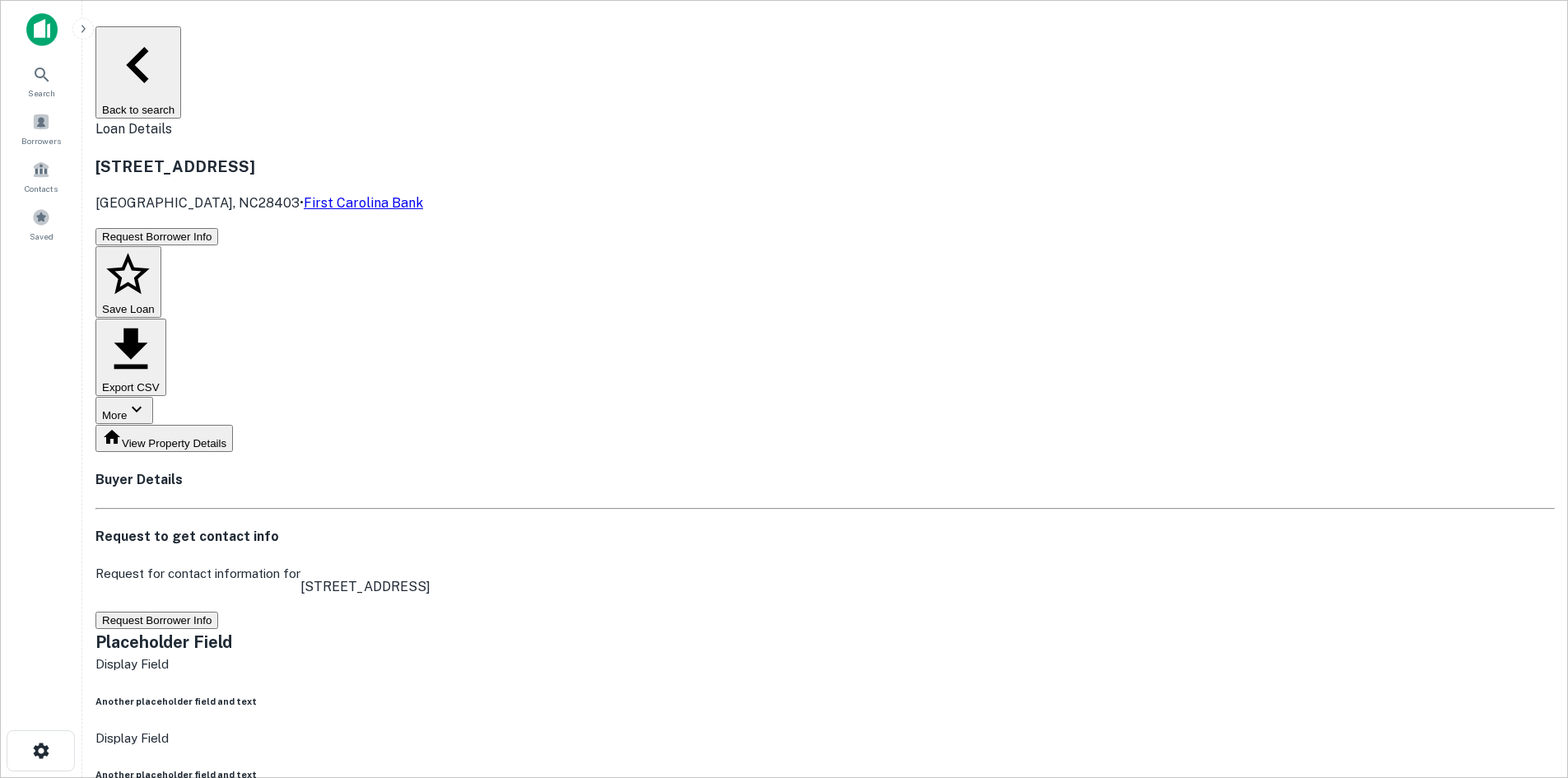
click at [181, 53] on button "Back to search" at bounding box center [138, 72] width 86 height 93
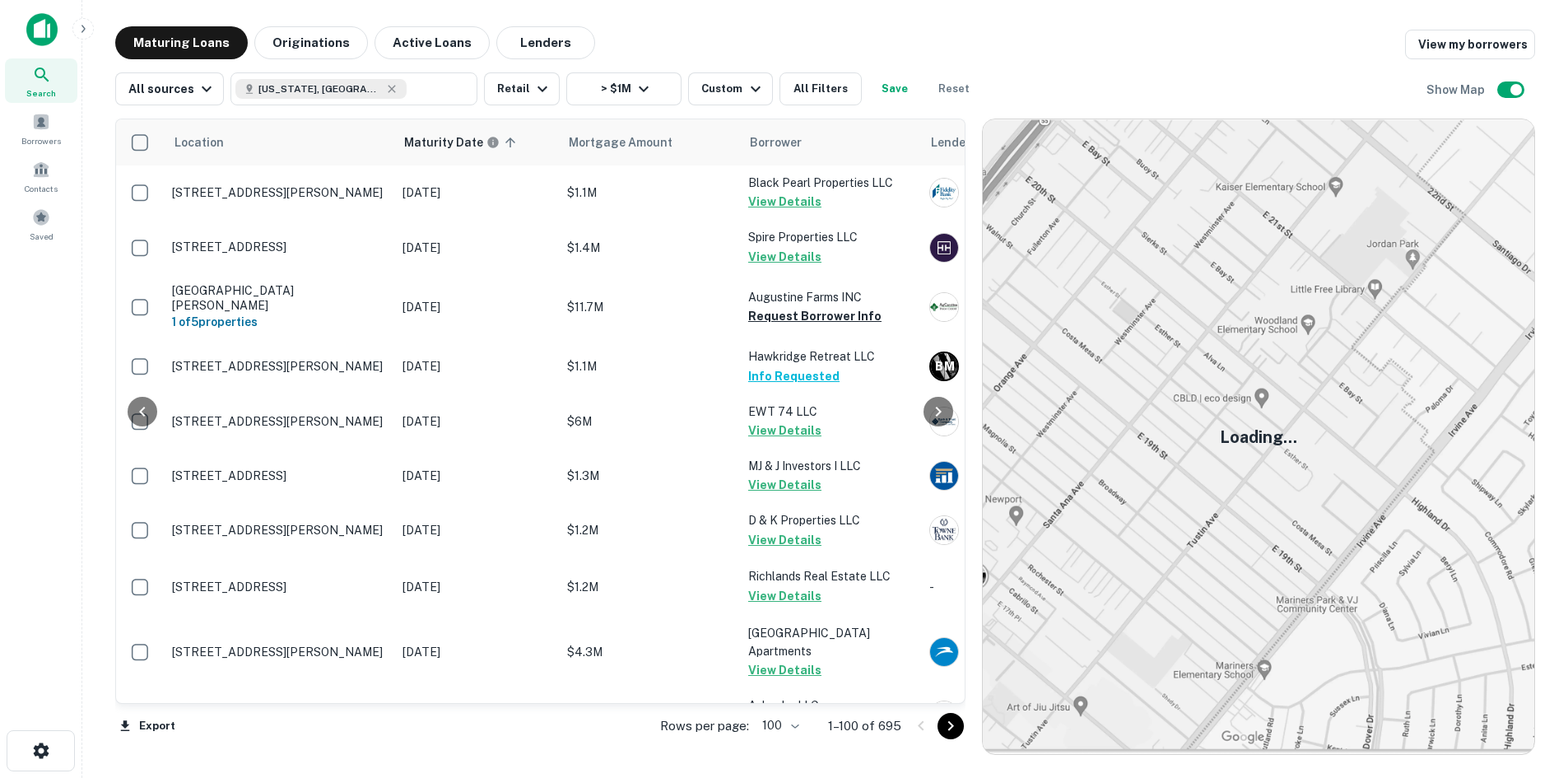
click at [960, 719] on icon "Go to next page" at bounding box center [951, 726] width 20 height 20
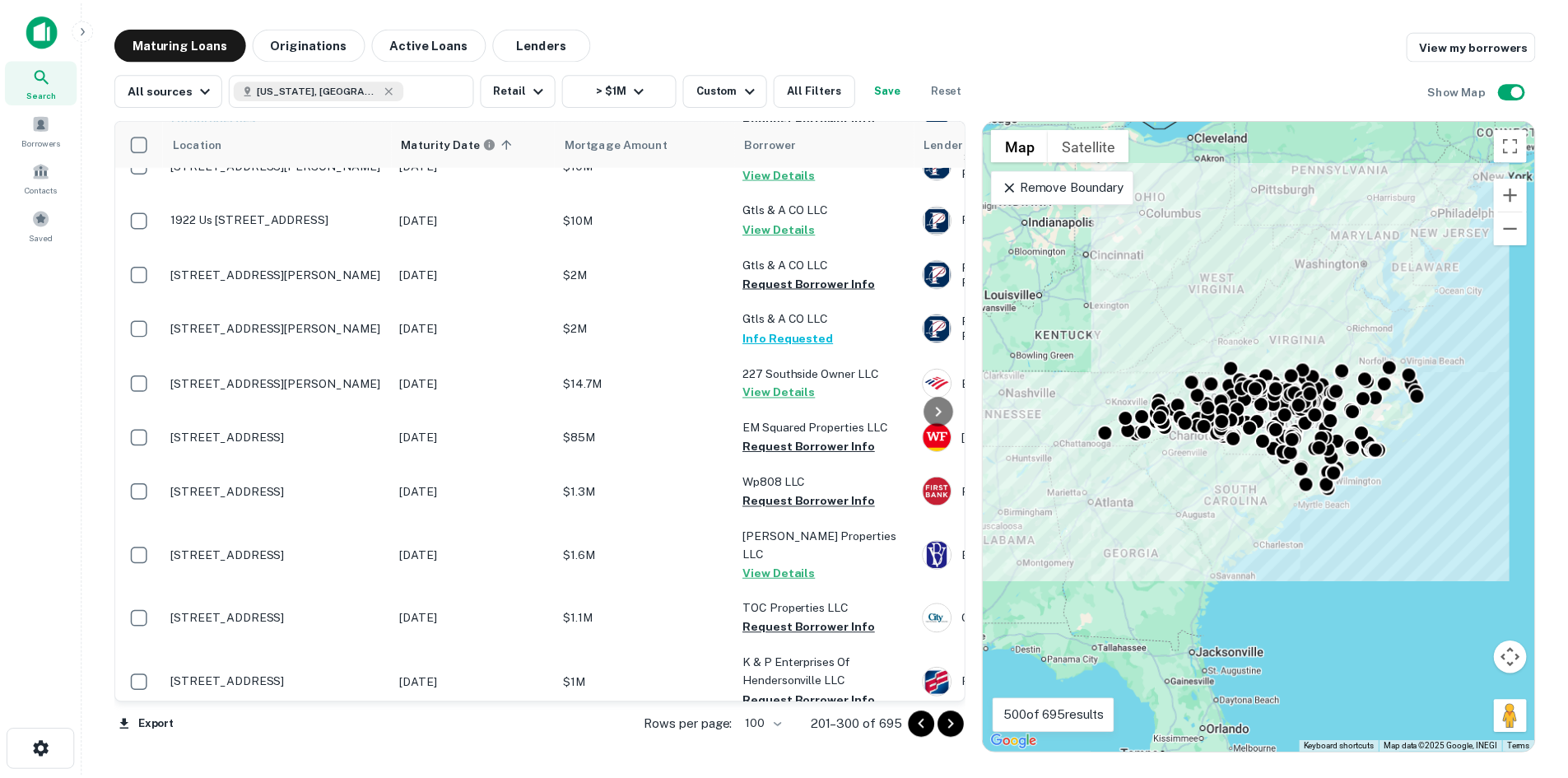
scroll to position [2524, 0]
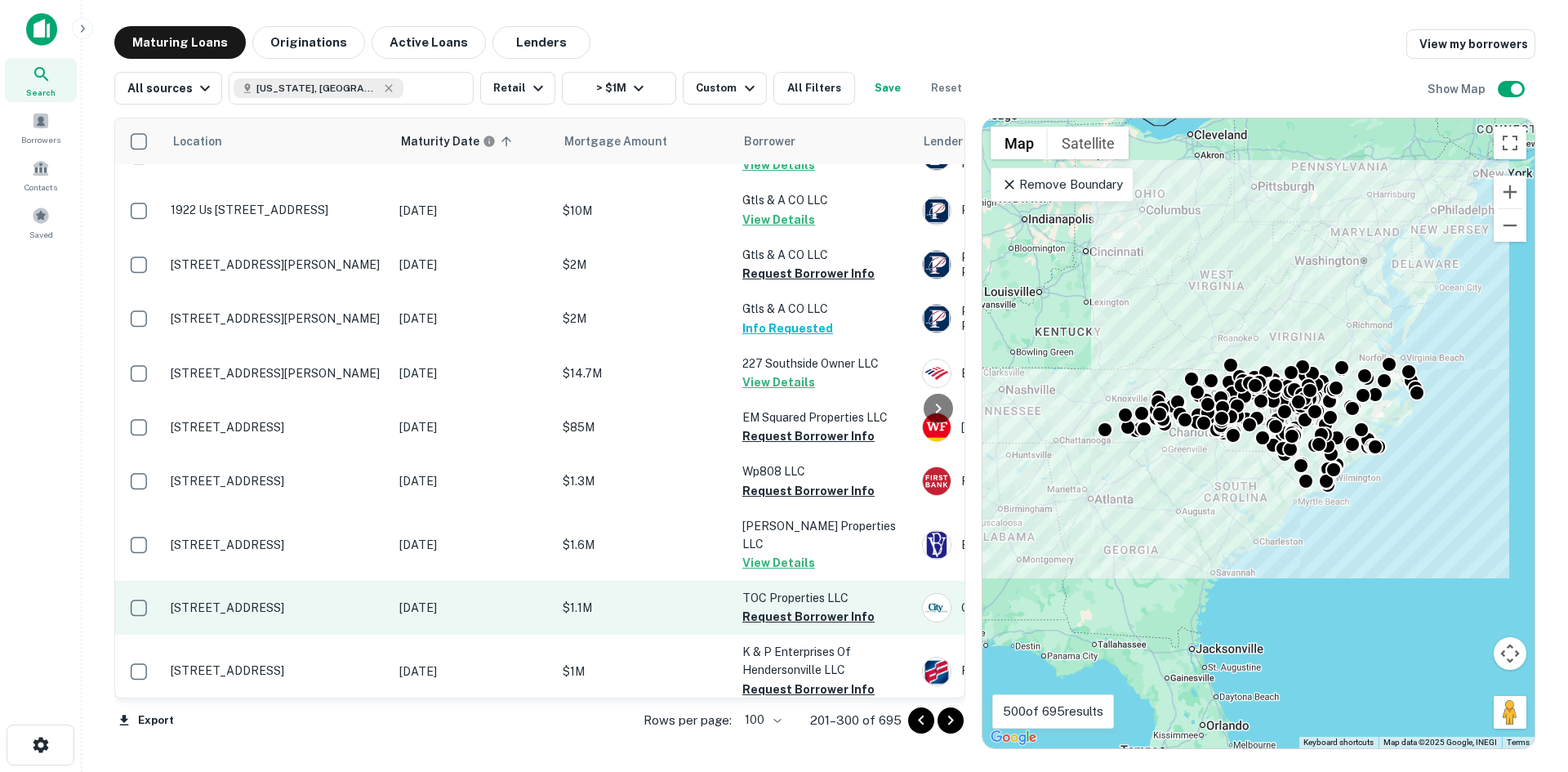
click at [284, 581] on td "792 Bat Cave Rd Old Fort, NC28762" at bounding box center [277, 607] width 229 height 54
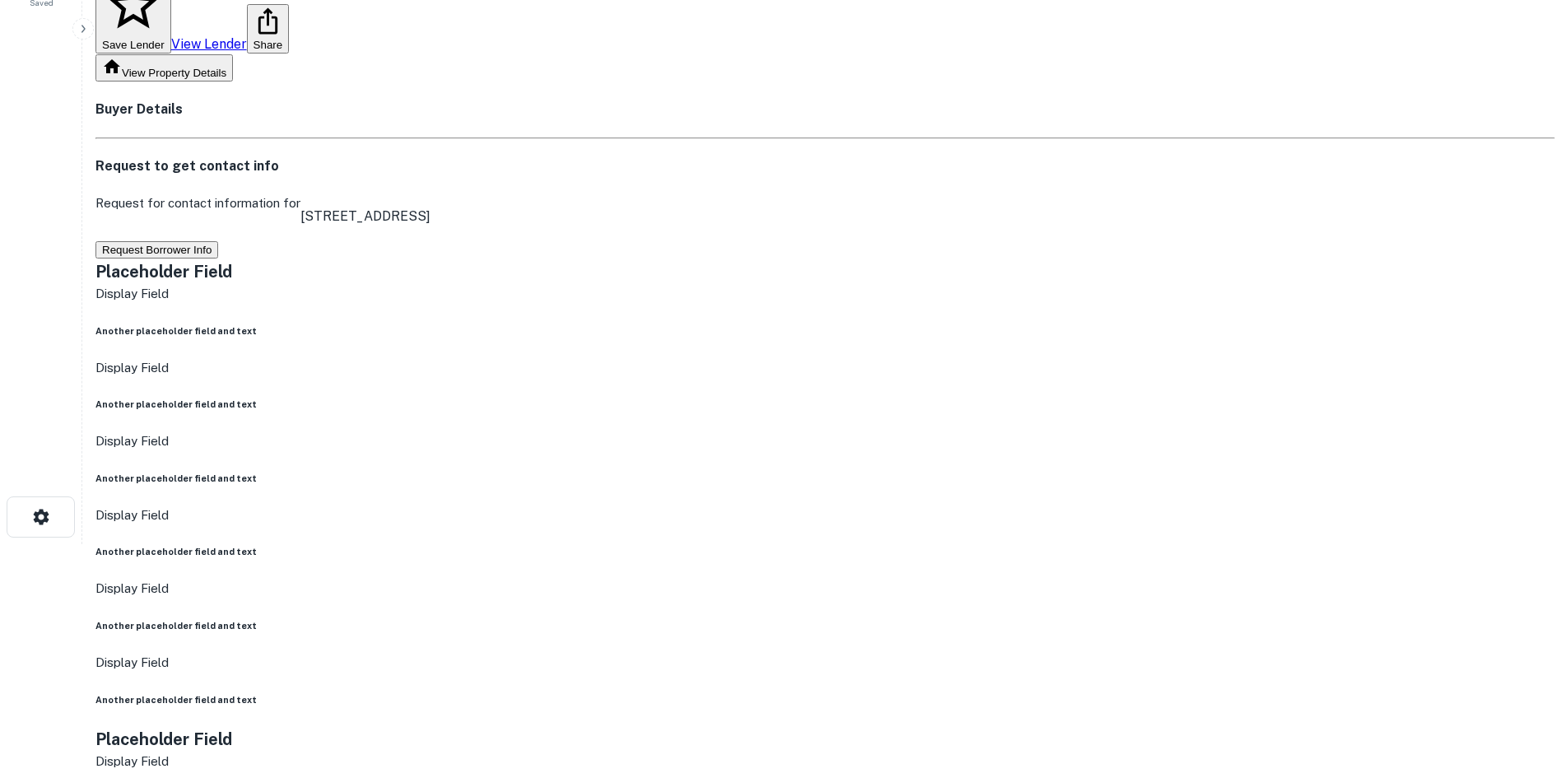
scroll to position [247, 0]
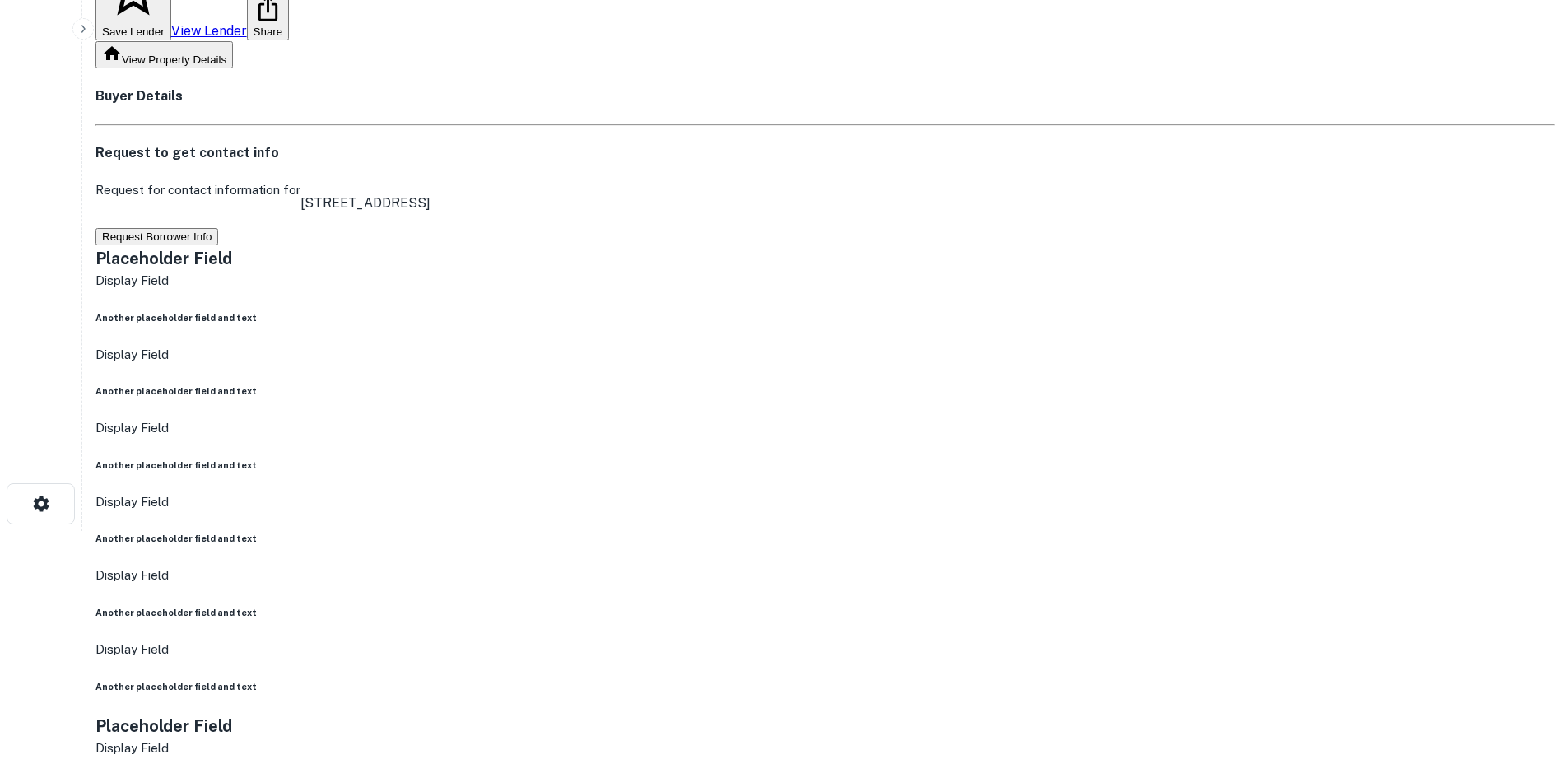
drag, startPoint x: 1400, startPoint y: 558, endPoint x: 1145, endPoint y: 422, distance: 289.0
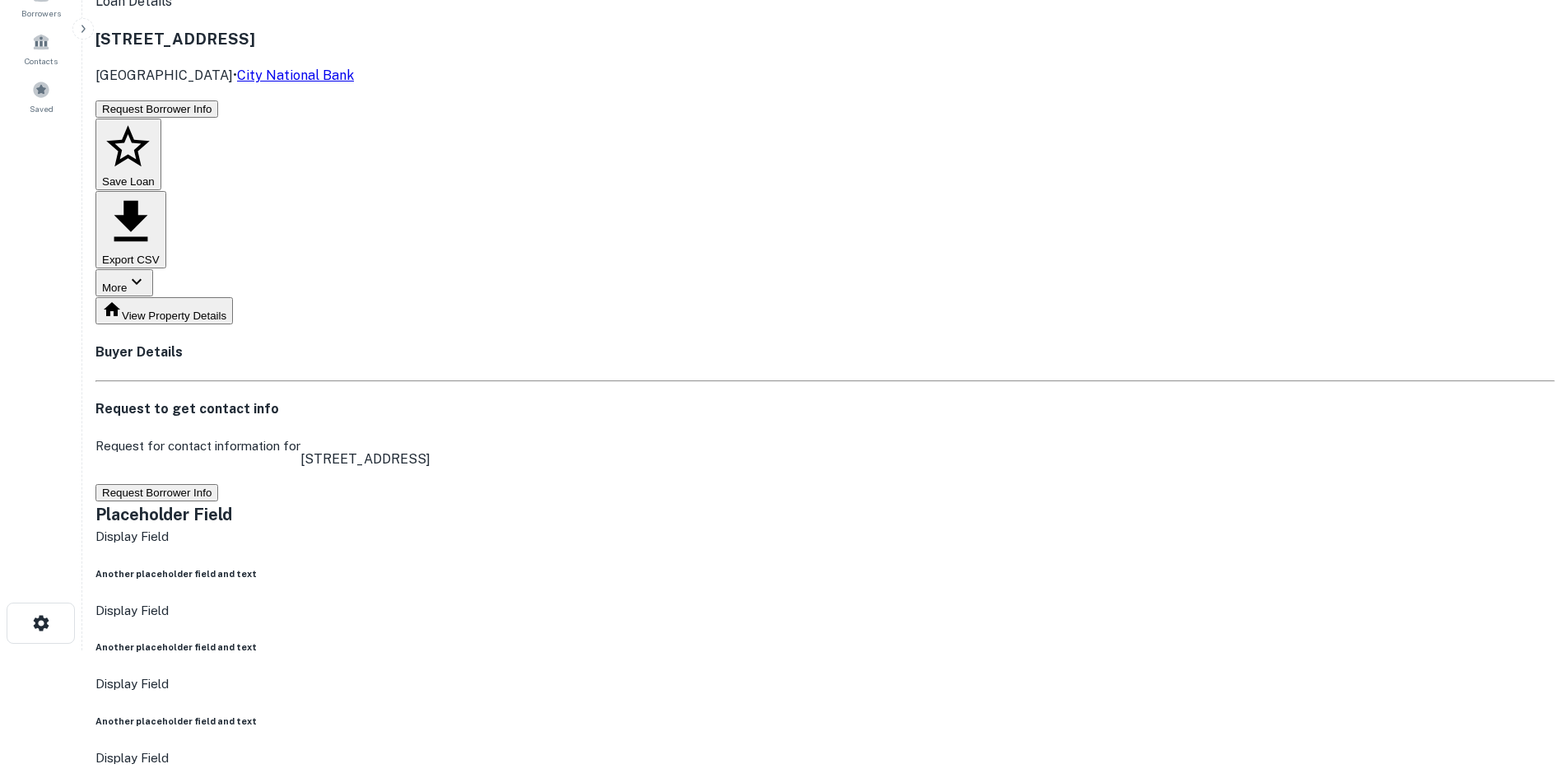
scroll to position [0, 0]
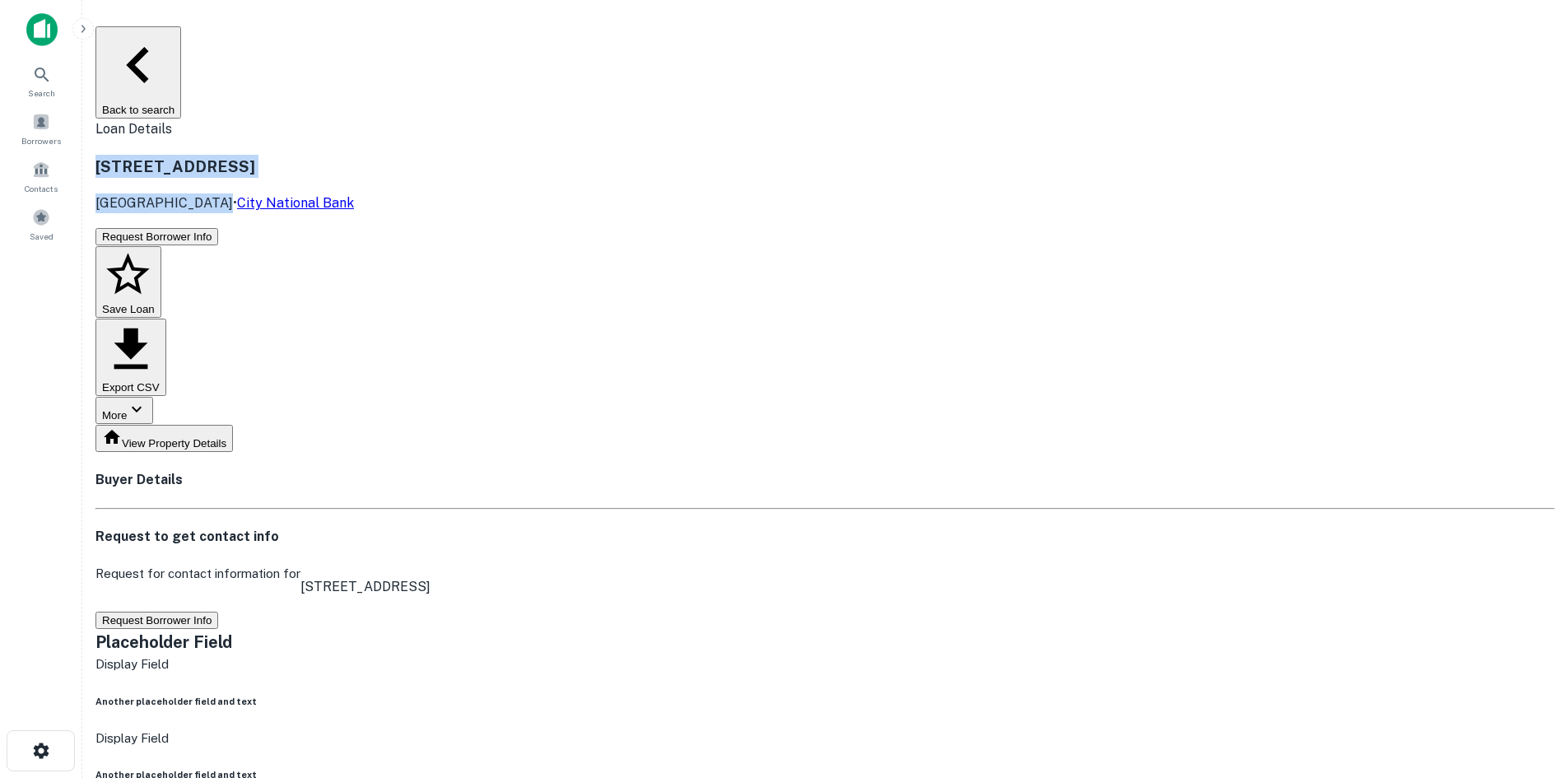
drag, startPoint x: 273, startPoint y: 95, endPoint x: 393, endPoint y: 130, distance: 125.0
click at [393, 139] on div "792 Bat Cave Rd Old Fort, NC28762 • City National Bank" at bounding box center [825, 182] width 1460 height 87
copy div "792 Bat Cave Rd Old Fort, NC28762"
click at [218, 228] on button "Request Borrower Info" at bounding box center [156, 237] width 122 height 17
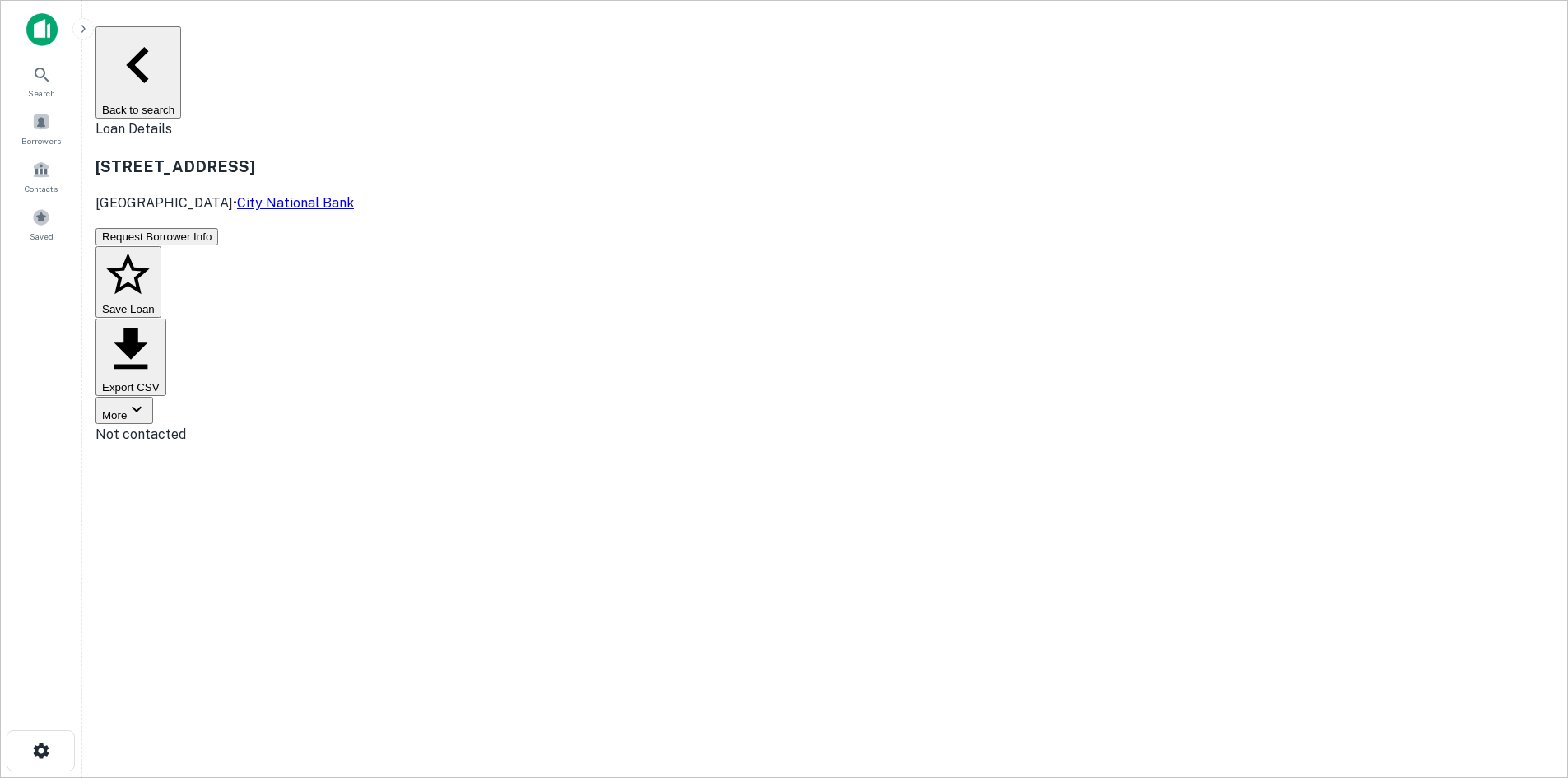
click at [181, 44] on button "Back to search" at bounding box center [138, 72] width 86 height 93
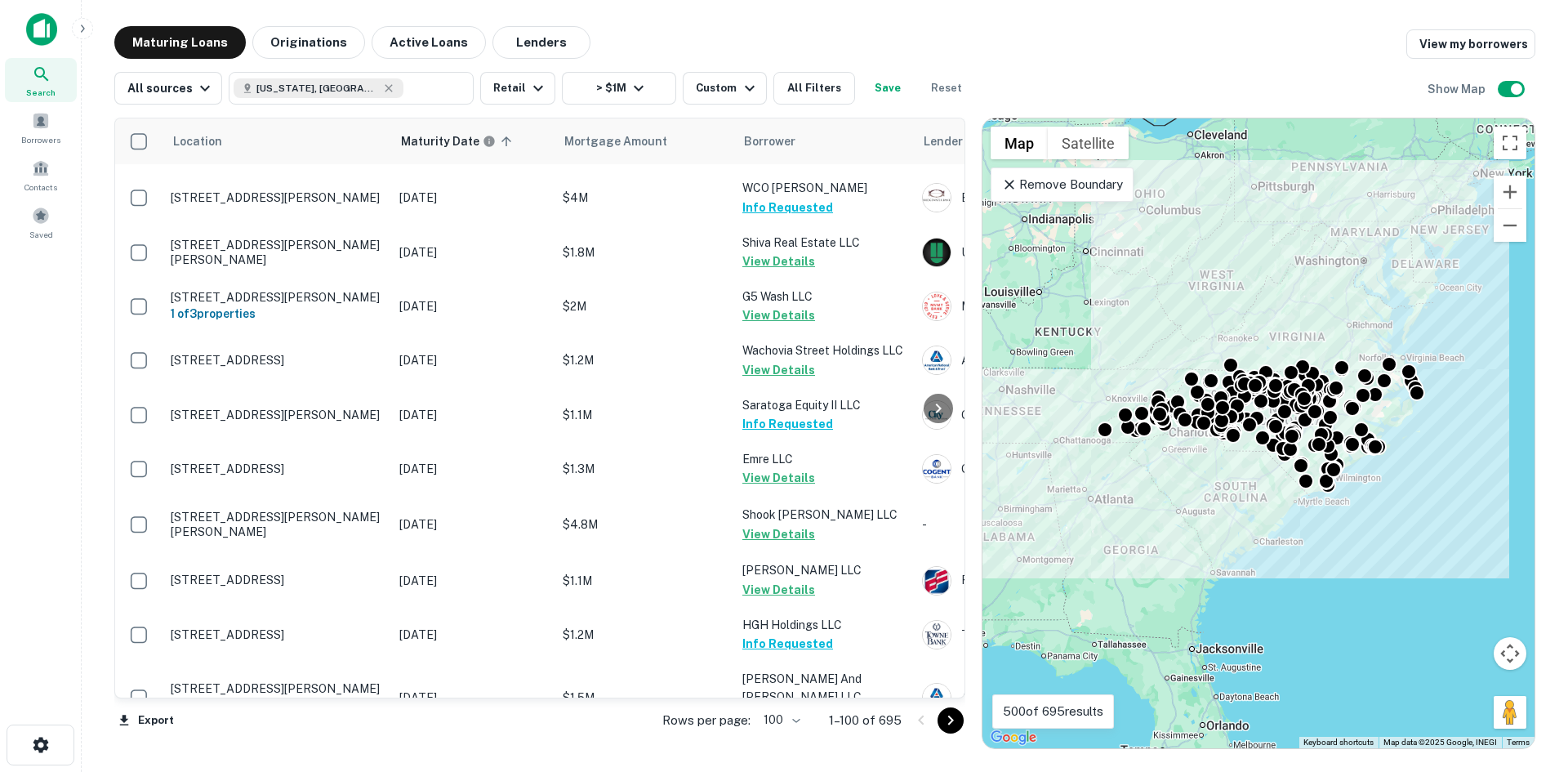
scroll to position [1197, 0]
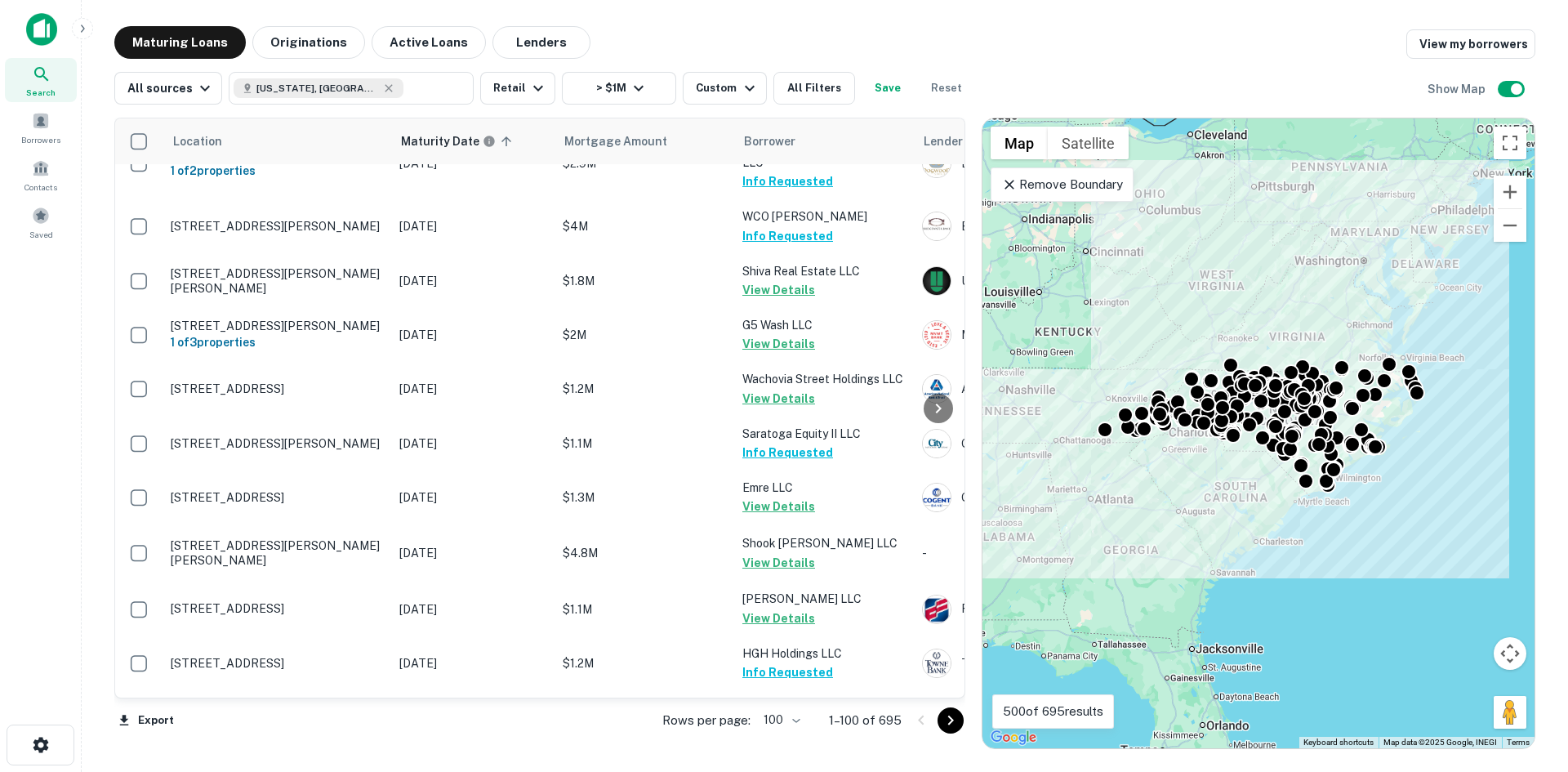
drag, startPoint x: 958, startPoint y: 724, endPoint x: 935, endPoint y: 770, distance: 51.4
click at [958, 724] on icon "Go to next page" at bounding box center [950, 720] width 20 height 20
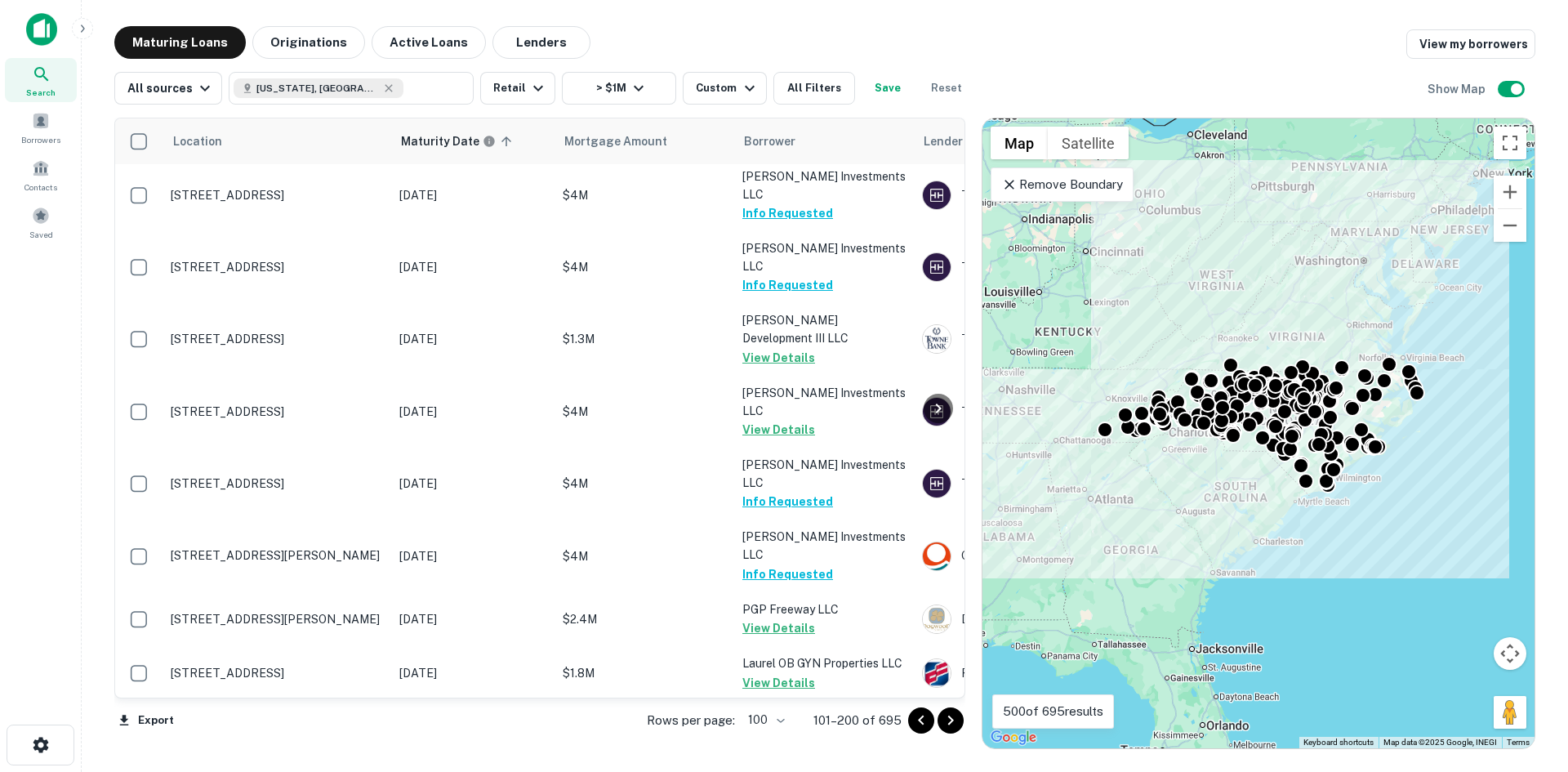
click at [955, 722] on icon "Go to next page" at bounding box center [950, 720] width 20 height 20
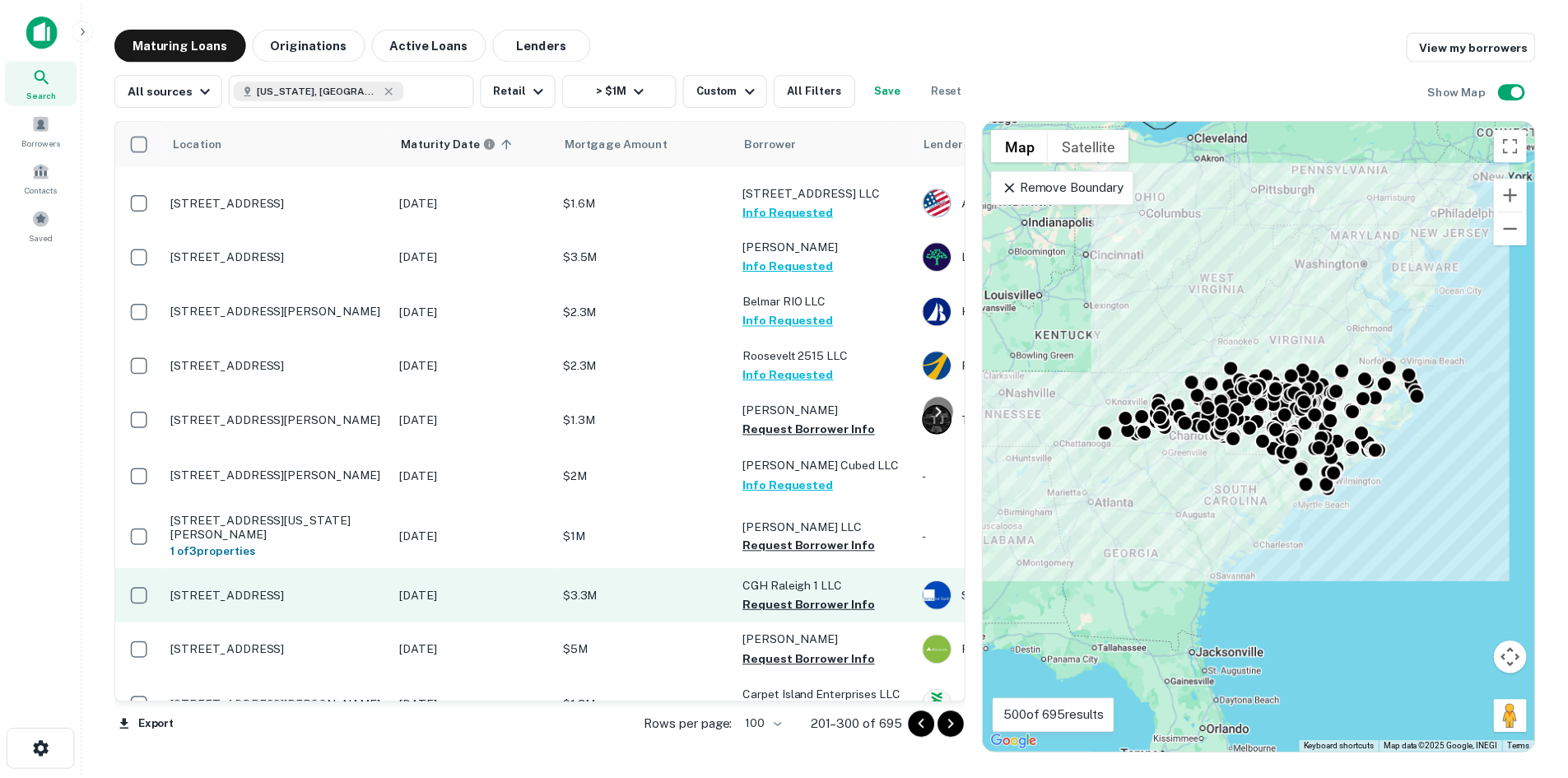
scroll to position [1454, 0]
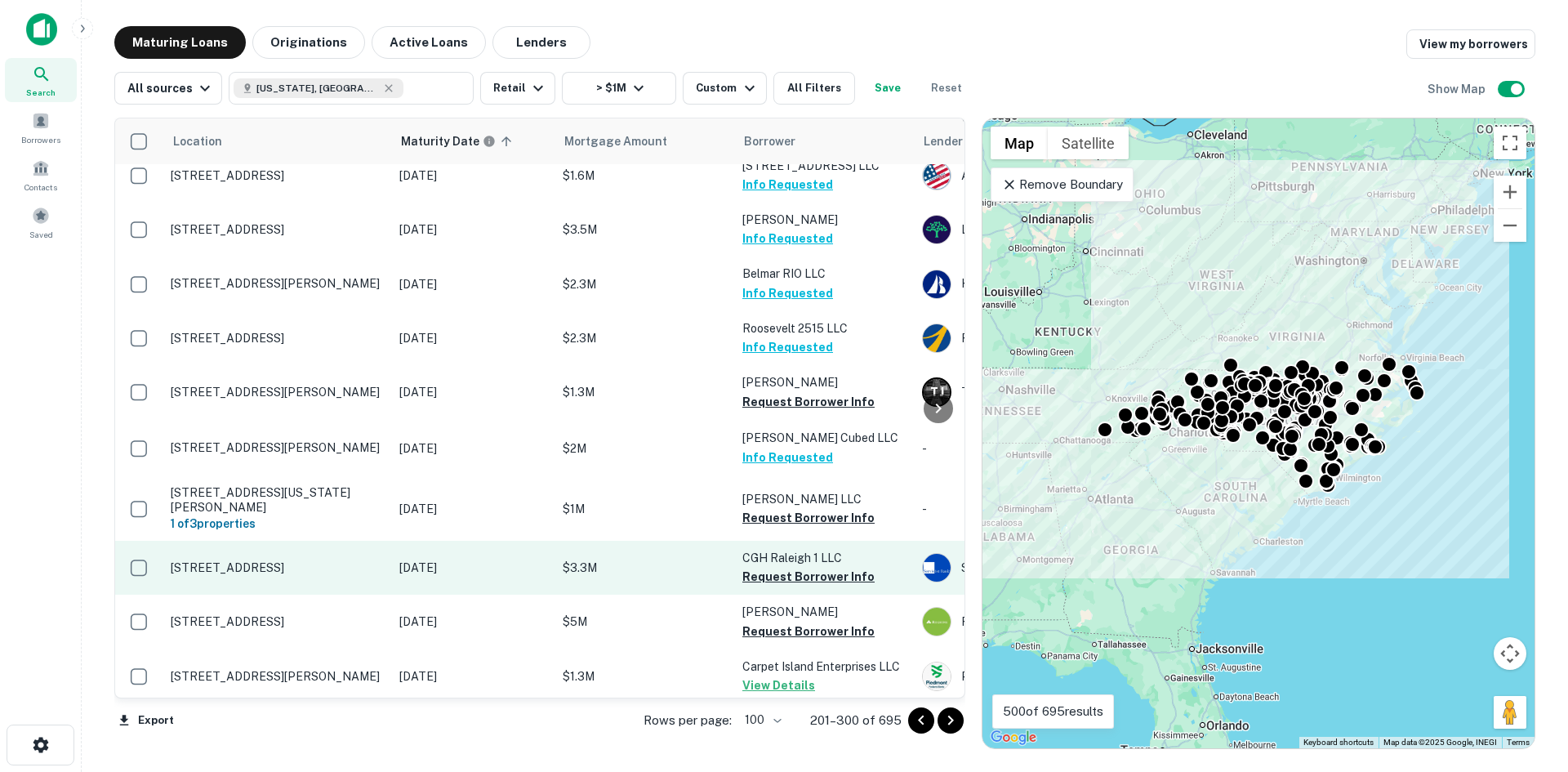
click at [287, 561] on p "2907 Wake Forest Rd Raleigh, NC27609" at bounding box center [276, 568] width 212 height 15
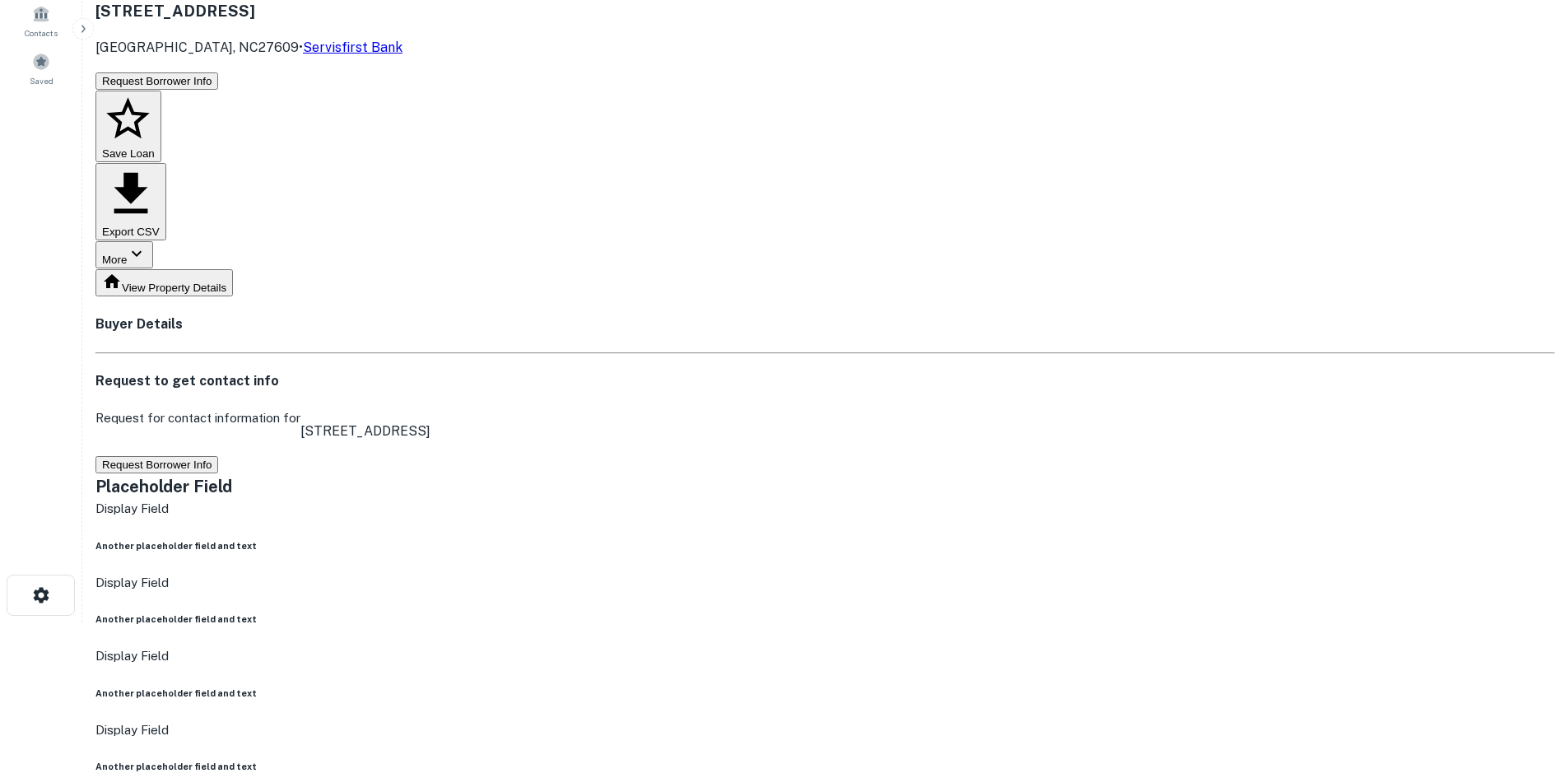
scroll to position [165, 0]
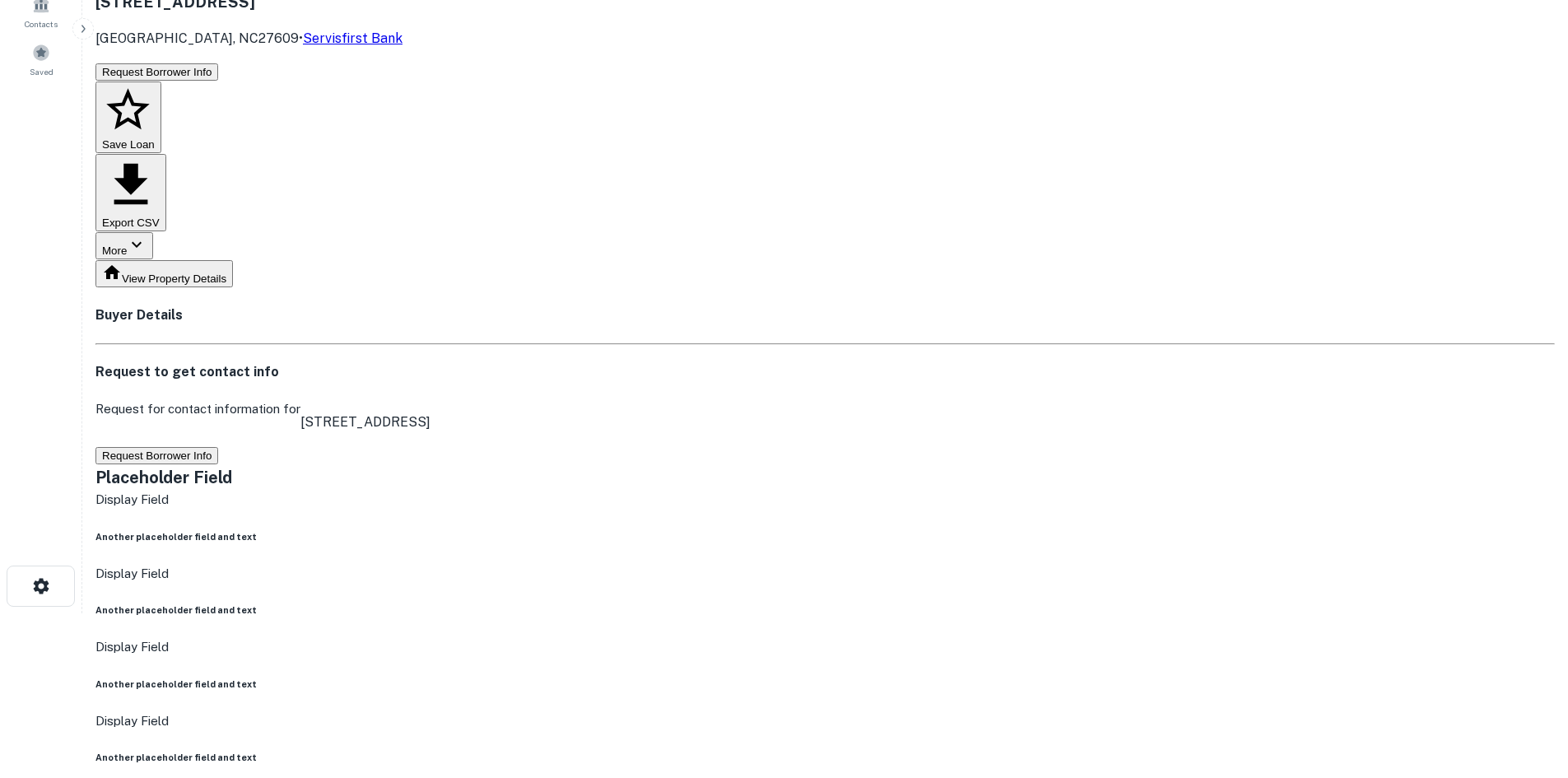
drag, startPoint x: 1417, startPoint y: 707, endPoint x: 1171, endPoint y: 585, distance: 274.6
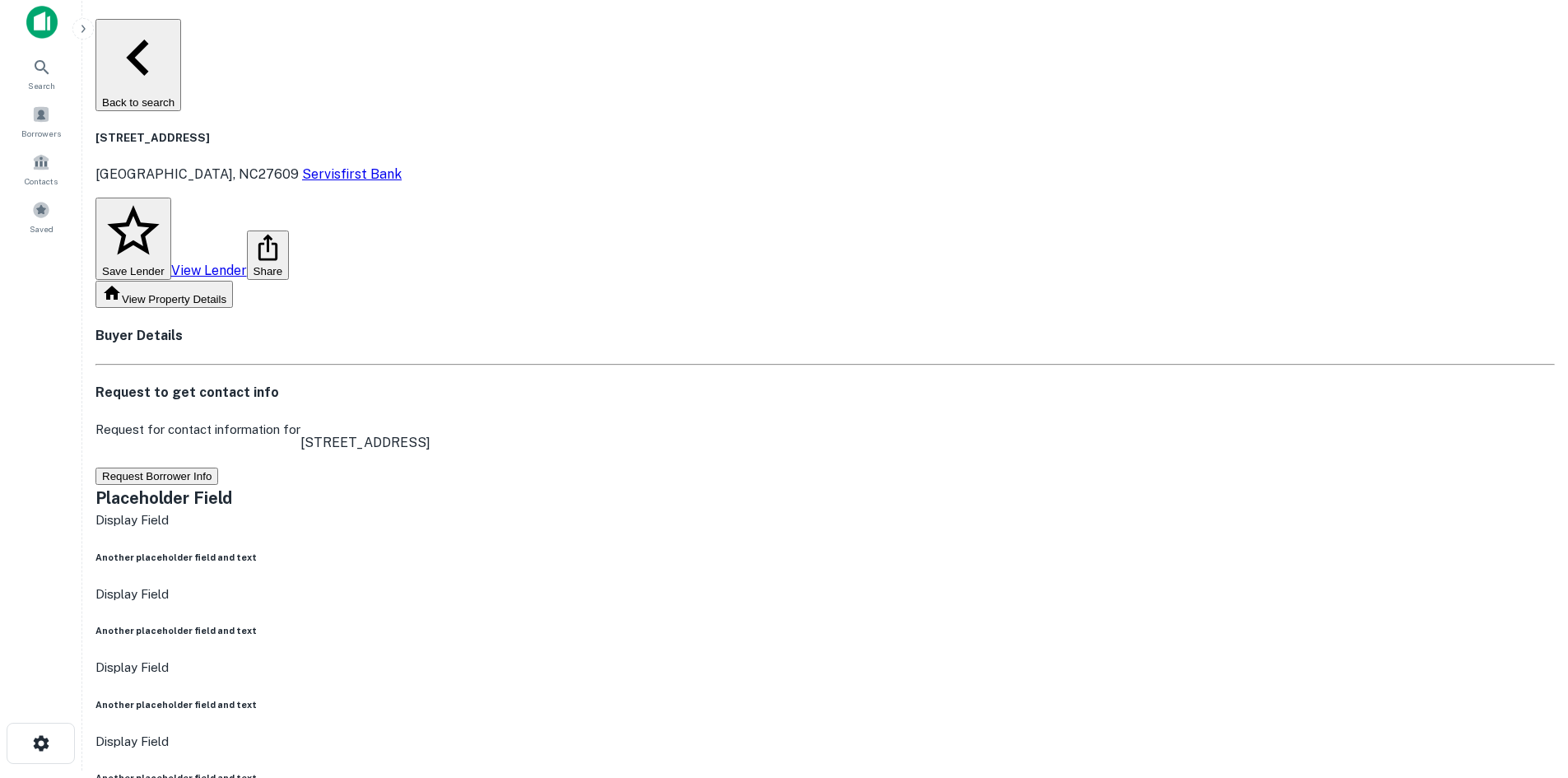
scroll to position [0, 0]
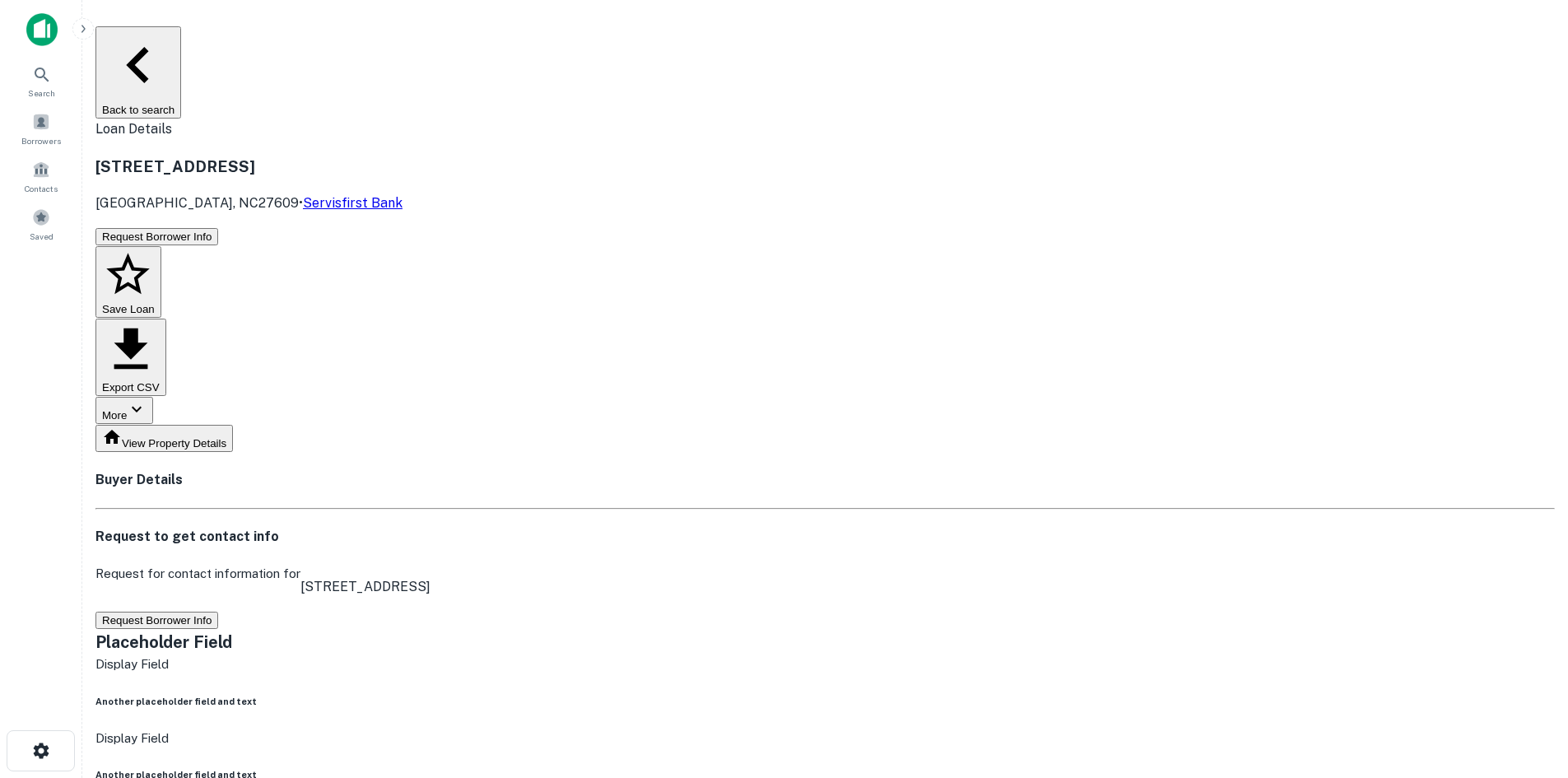
click at [218, 228] on button "Request Borrower Info" at bounding box center [156, 237] width 122 height 17
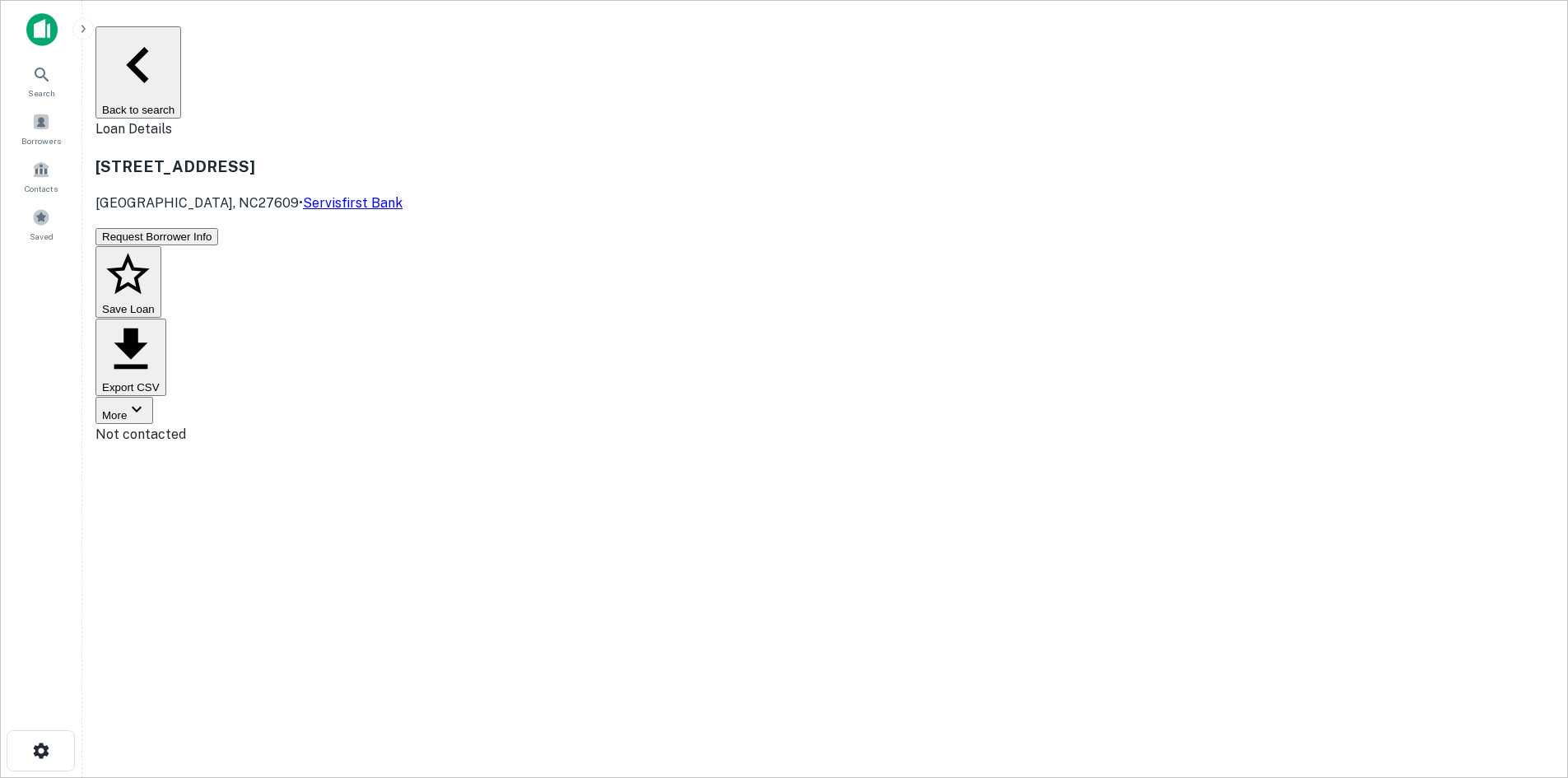
click at [181, 28] on button "Back to search" at bounding box center [138, 72] width 86 height 93
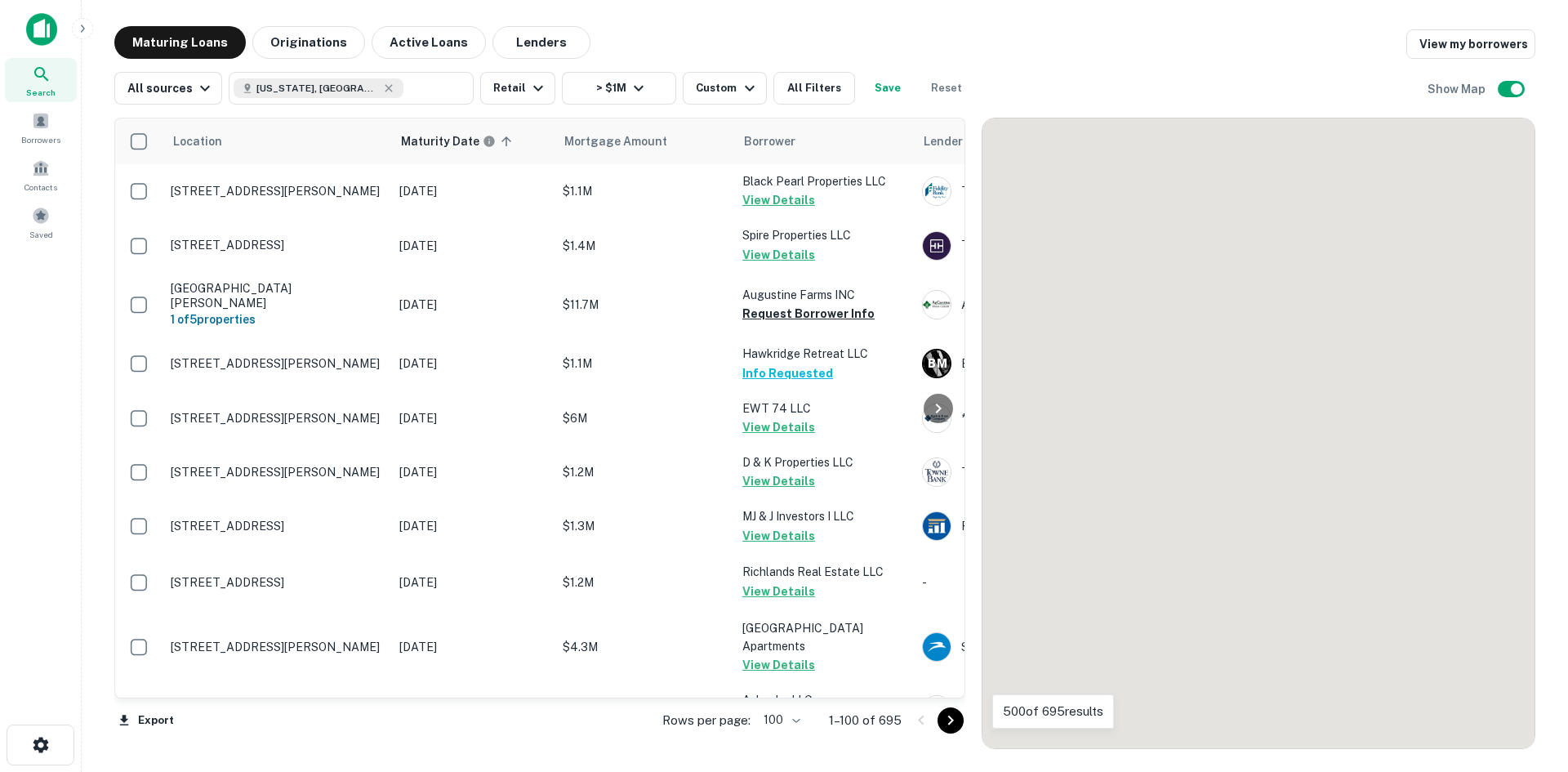
scroll to position [1443, 0]
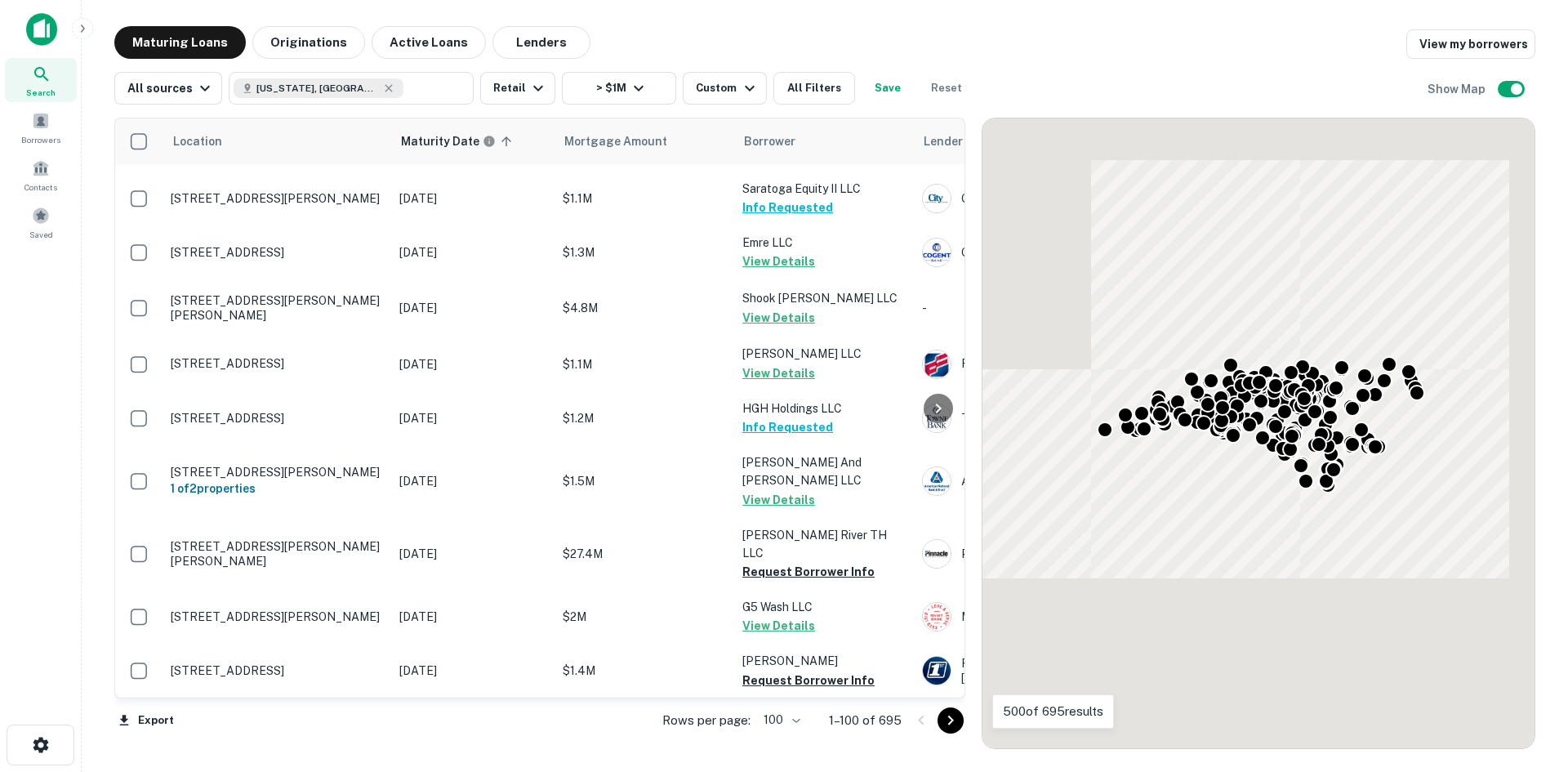
click at [953, 726] on icon "Go to next page" at bounding box center [950, 720] width 20 height 20
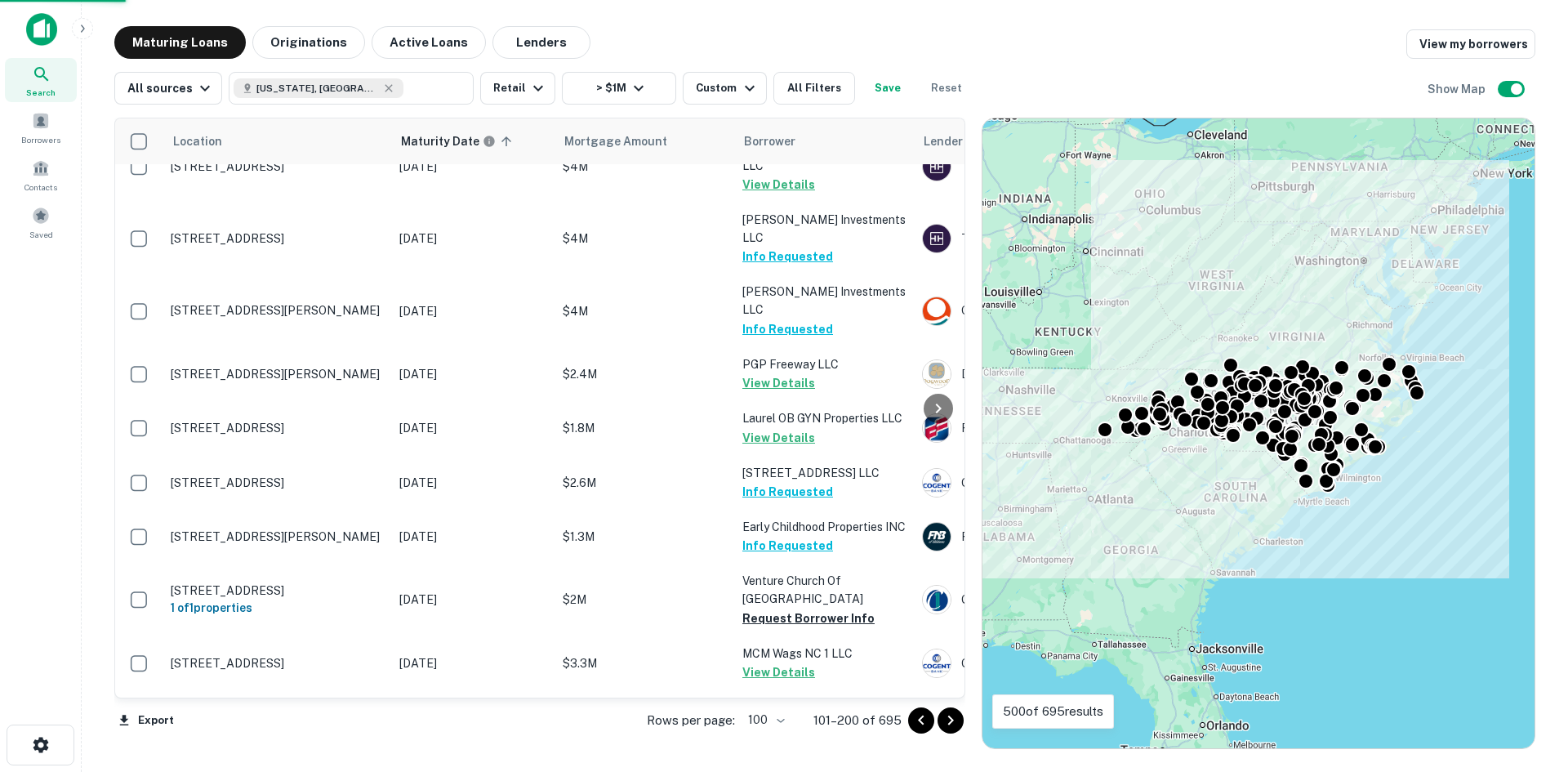
click at [951, 714] on icon "Go to next page" at bounding box center [950, 720] width 20 height 20
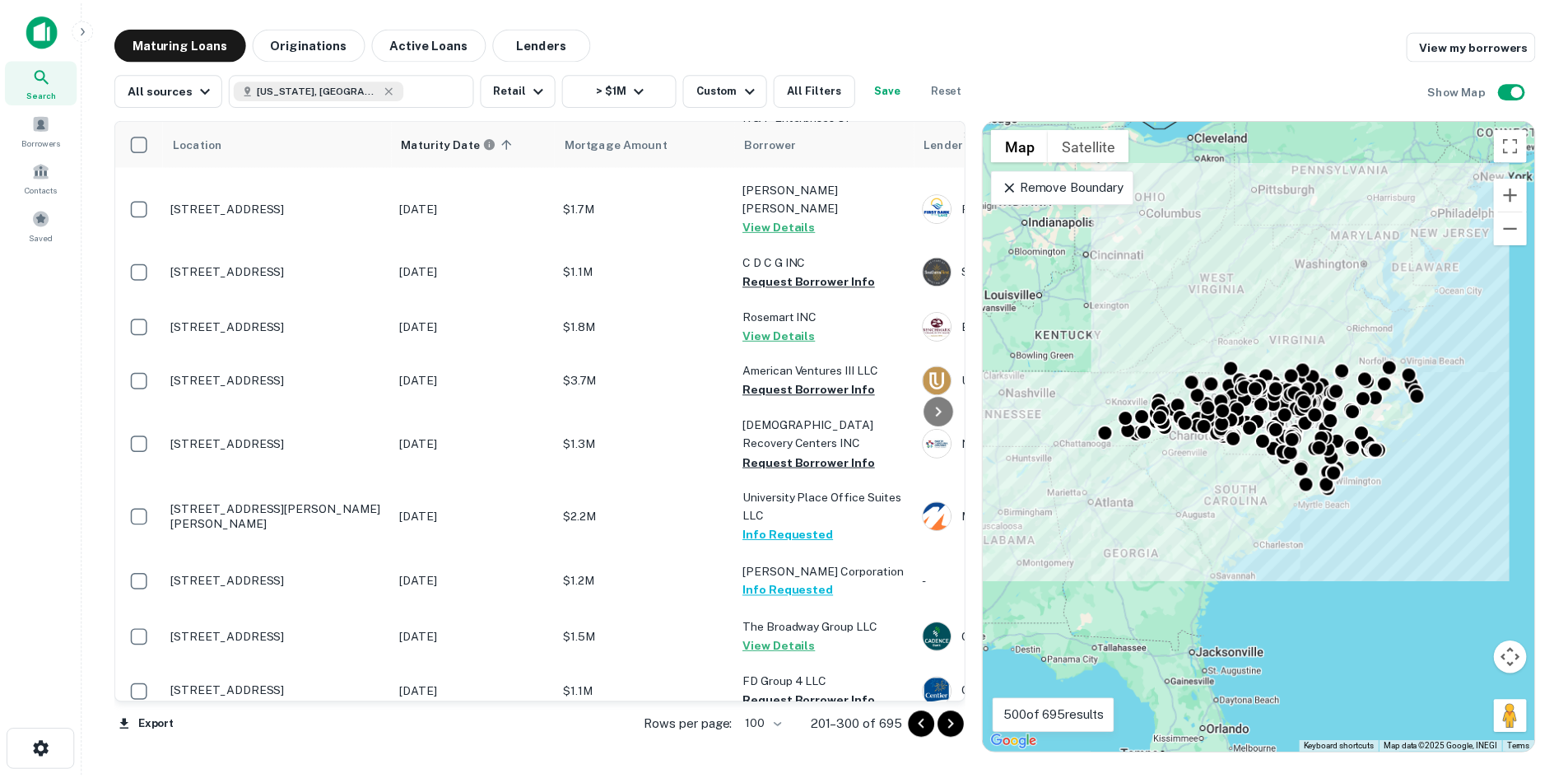
scroll to position [3183, 0]
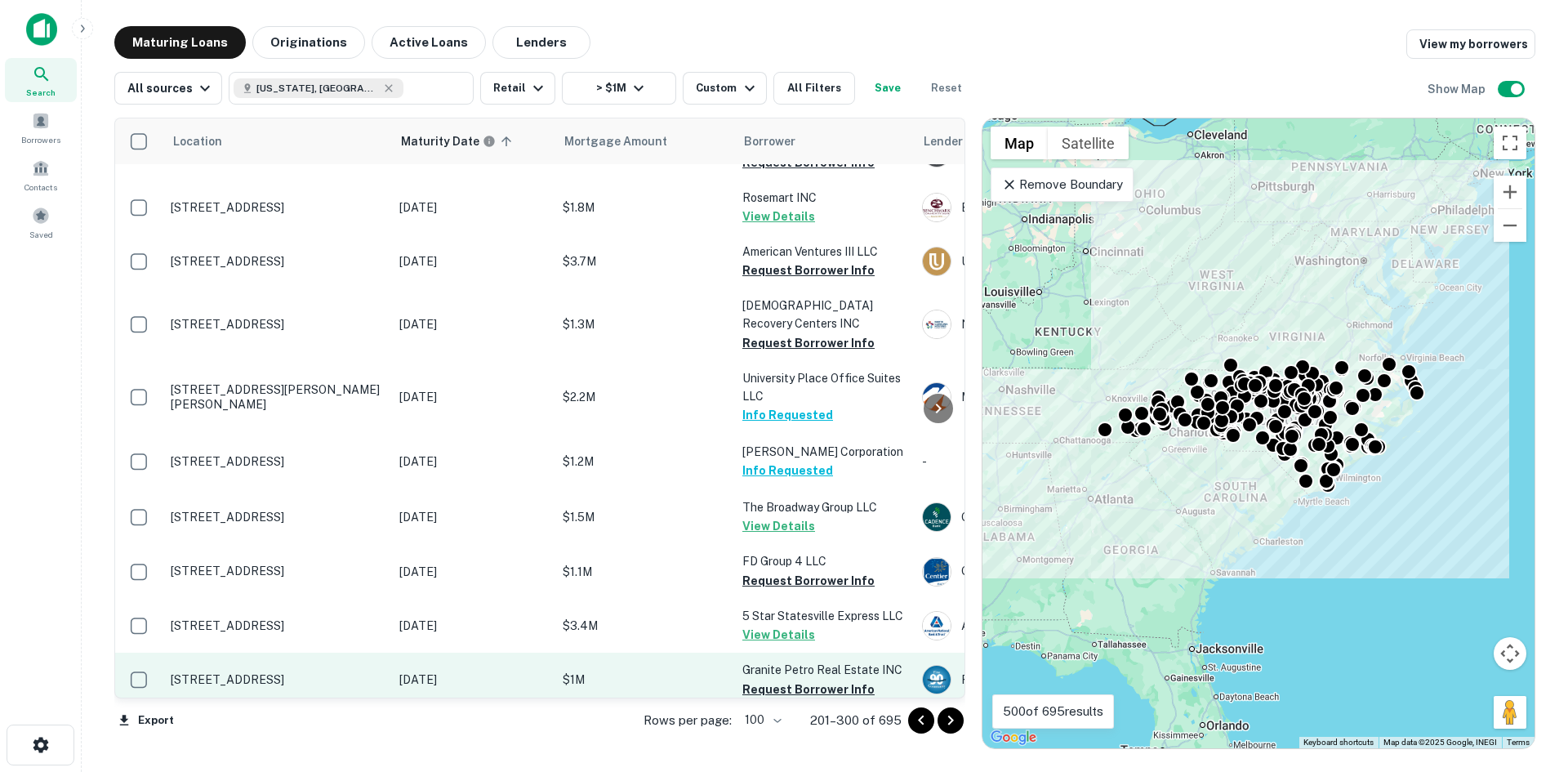
click at [296, 652] on td "304 S Salisbury Gq Ave Salisbury, NC28146" at bounding box center [277, 679] width 229 height 54
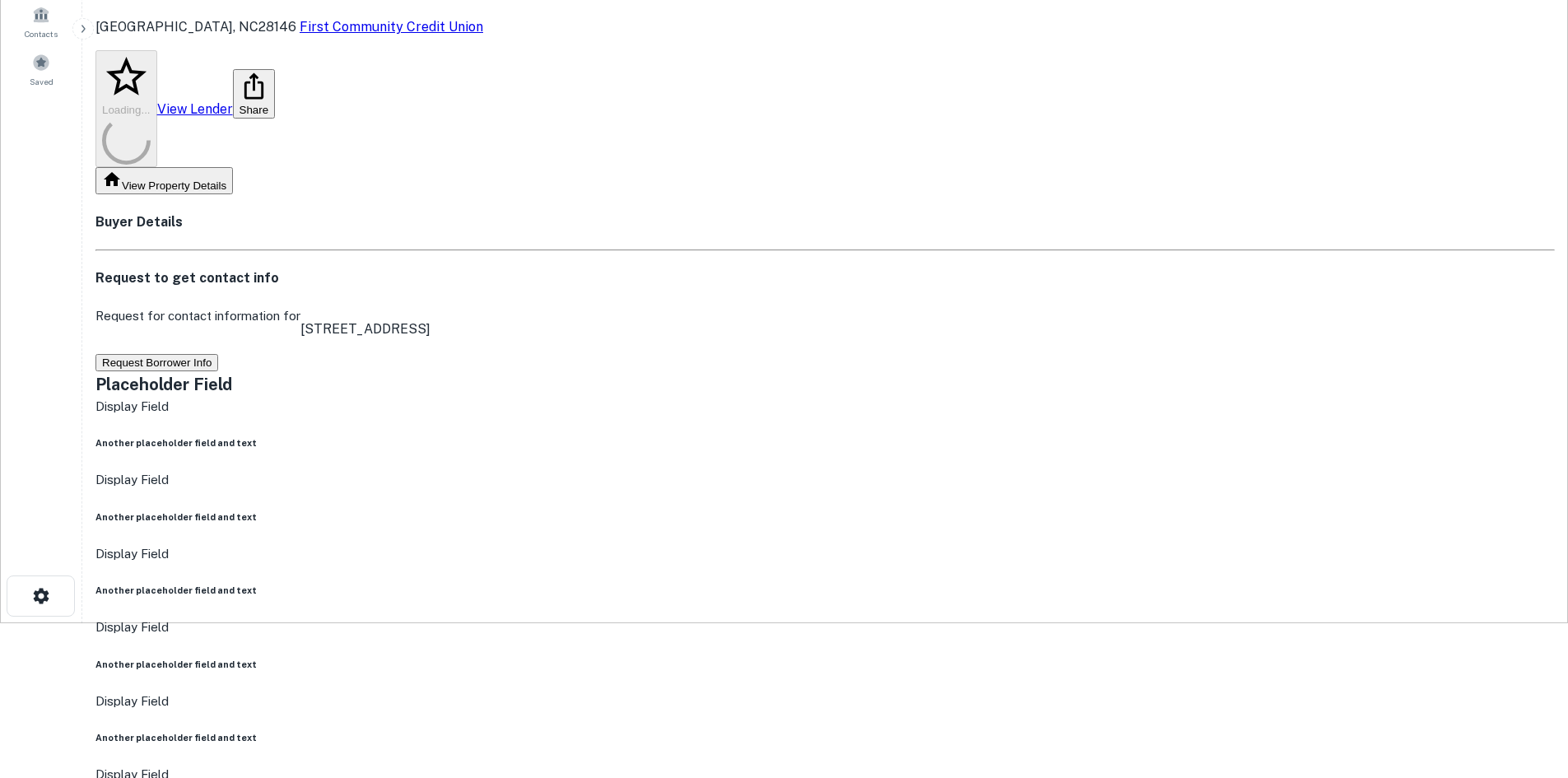
scroll to position [411, 0]
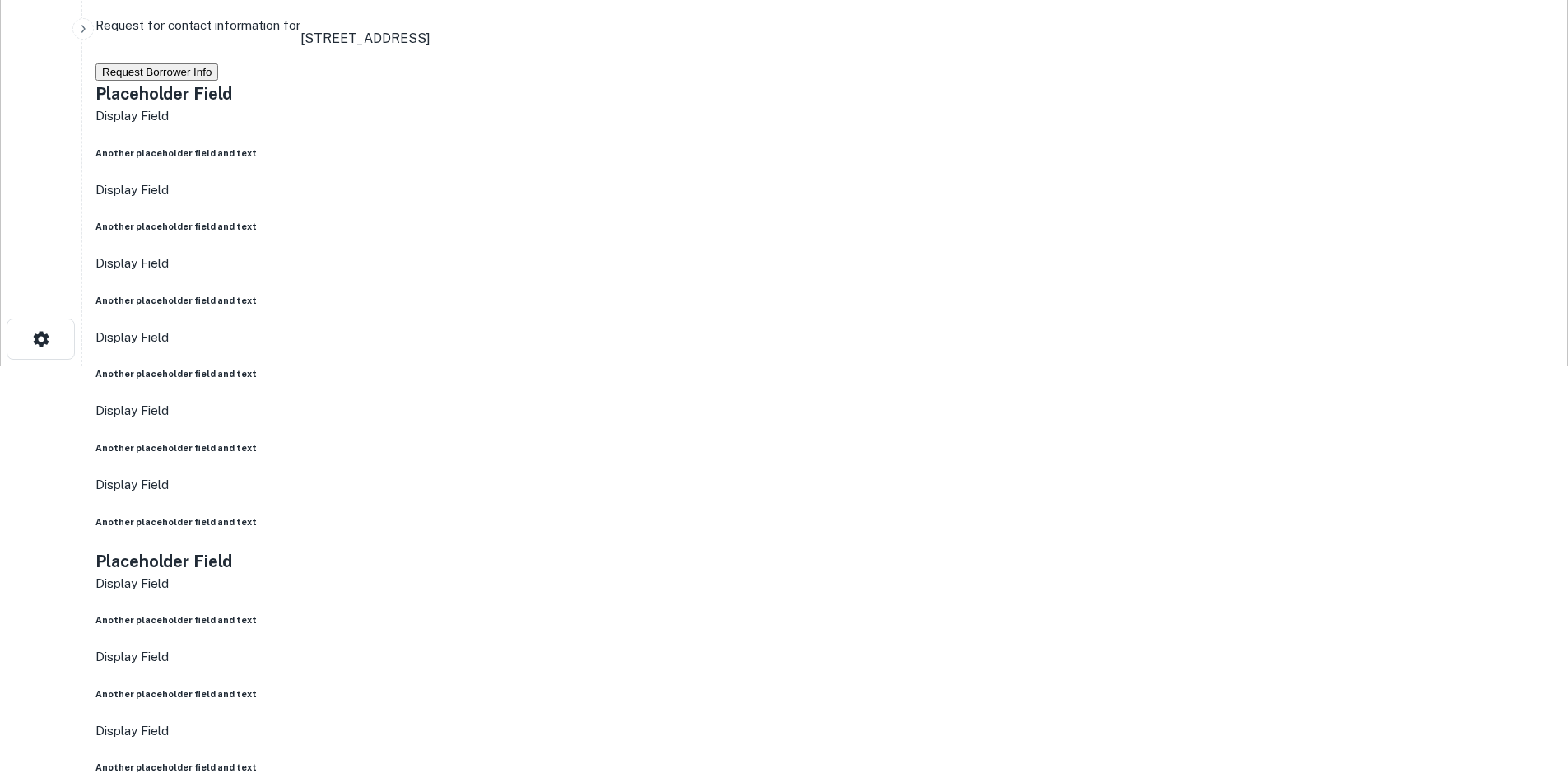
drag, startPoint x: 1416, startPoint y: 649, endPoint x: 1115, endPoint y: 546, distance: 318.1
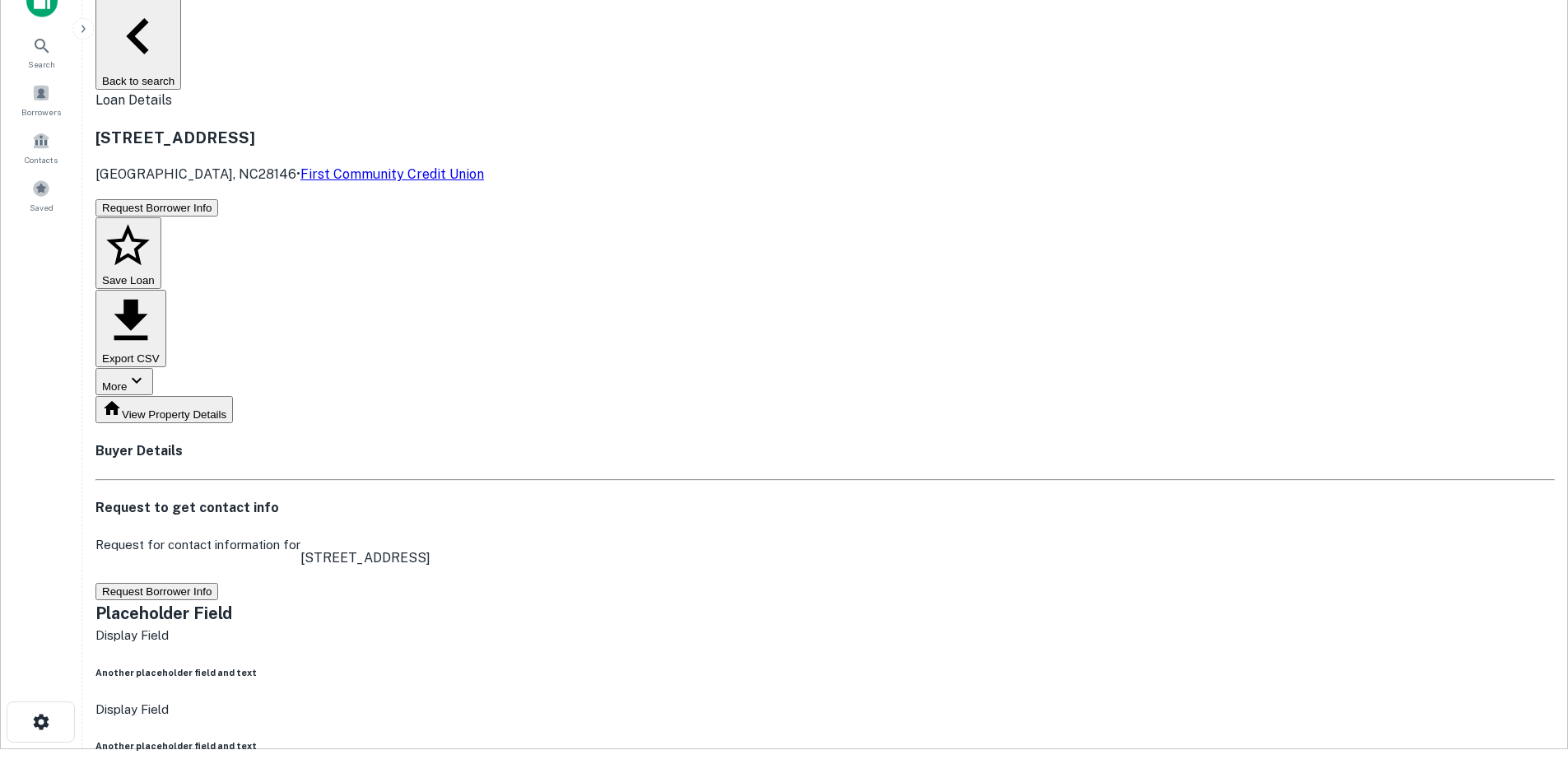
scroll to position [0, 0]
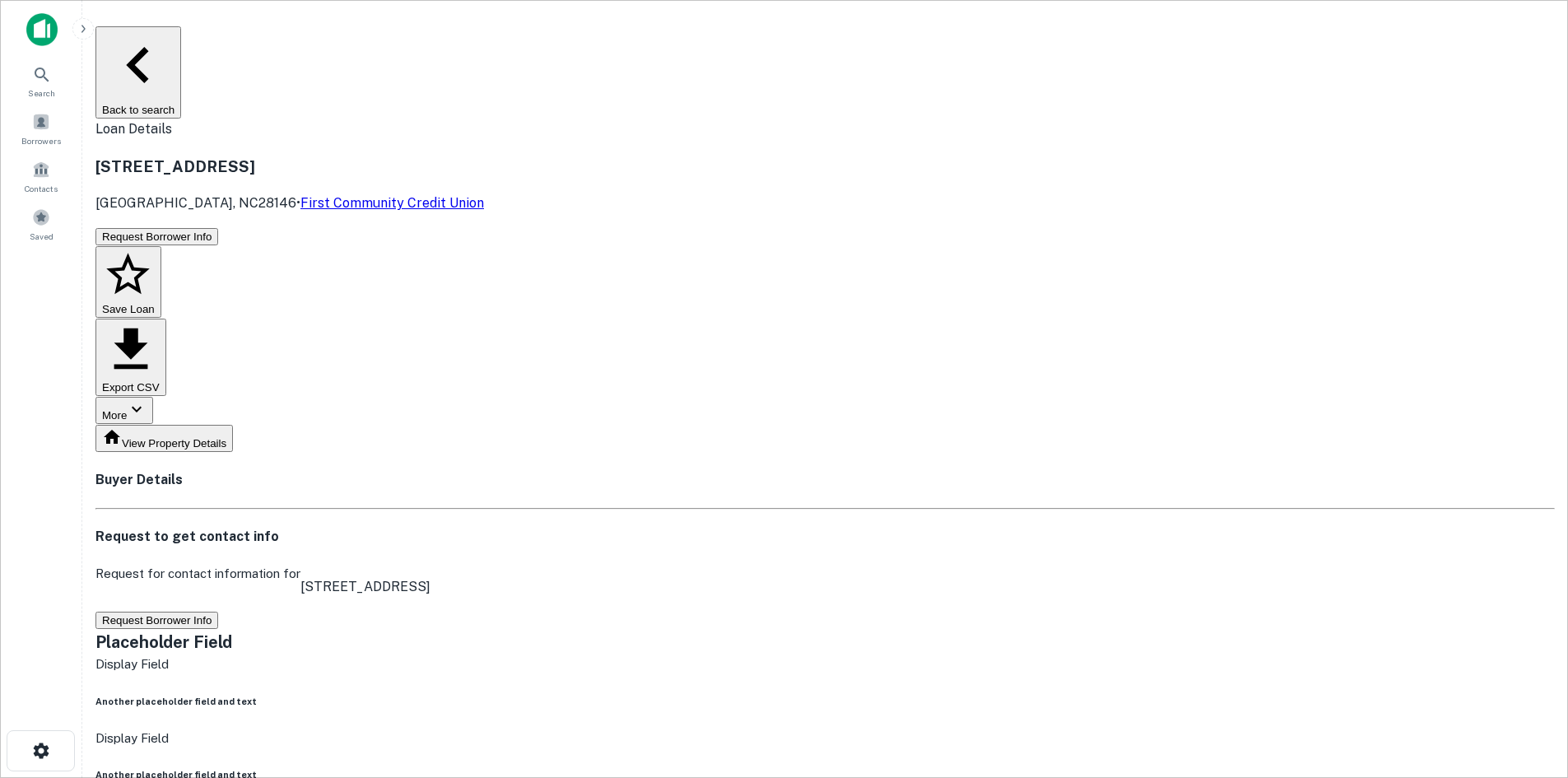
click at [218, 228] on button "Request Borrower Info" at bounding box center [156, 237] width 122 height 17
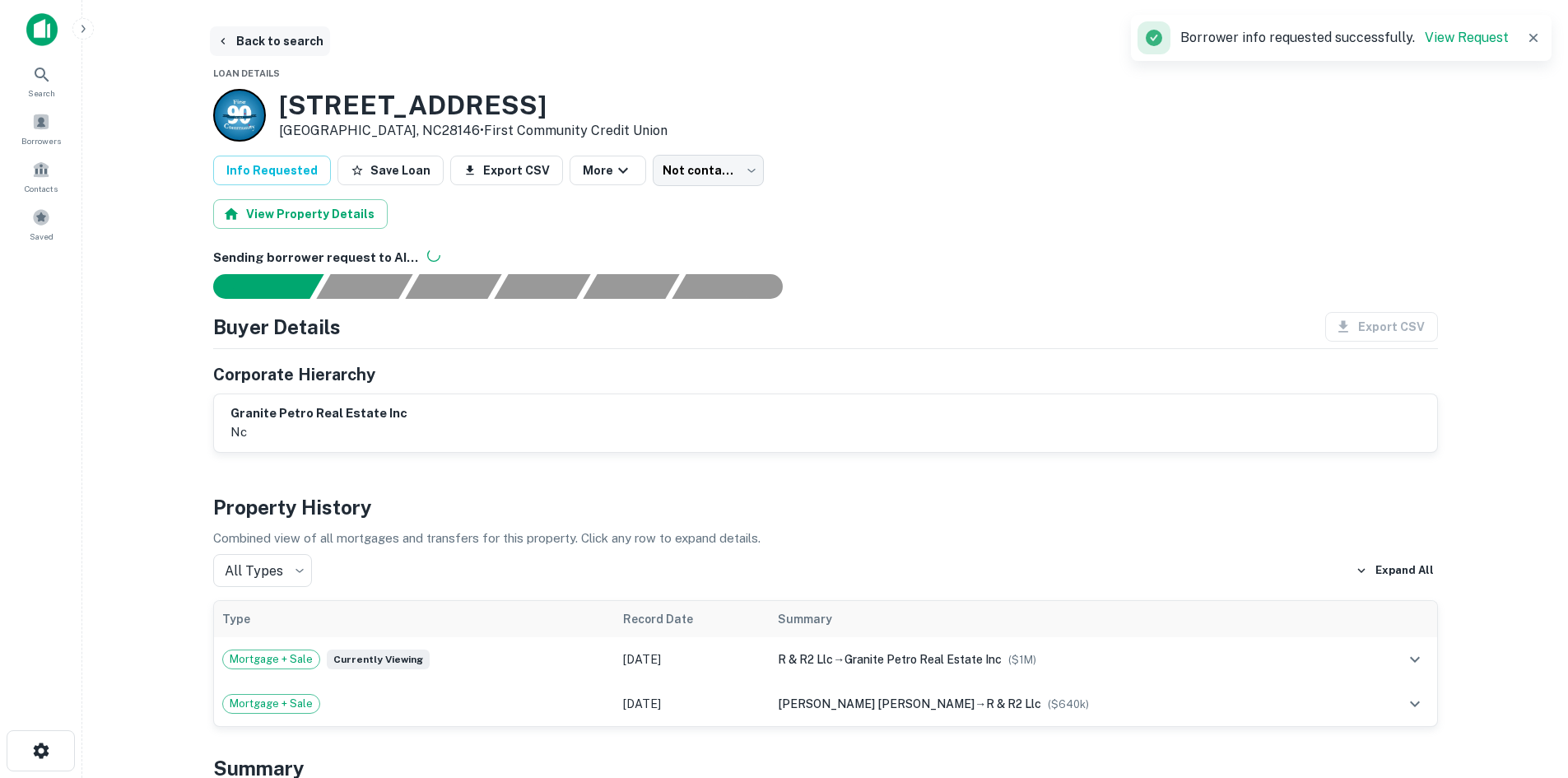
click at [307, 38] on button "Back to search" at bounding box center [270, 41] width 120 height 30
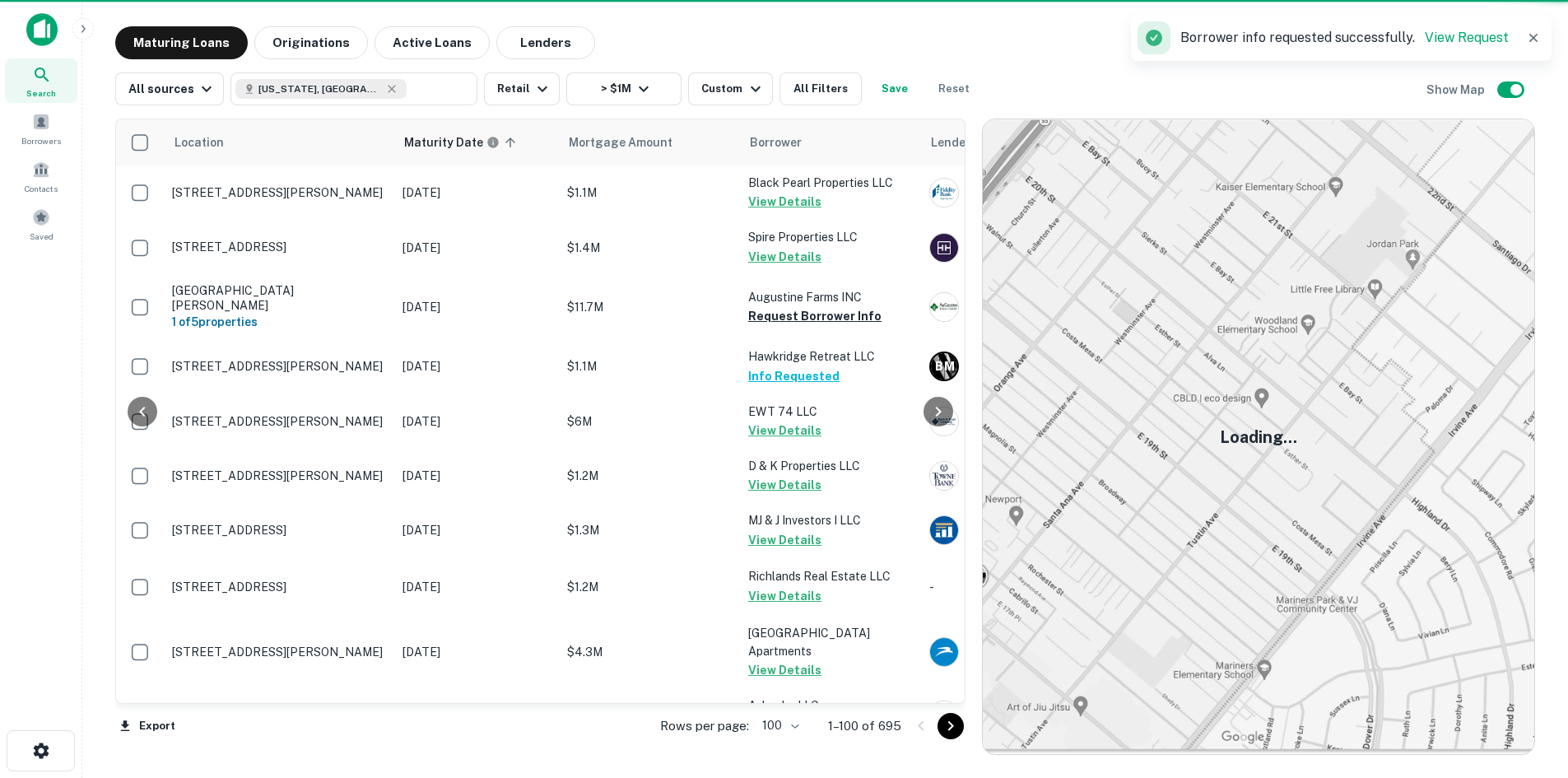
click at [960, 719] on icon "Go to next page" at bounding box center [951, 726] width 20 height 20
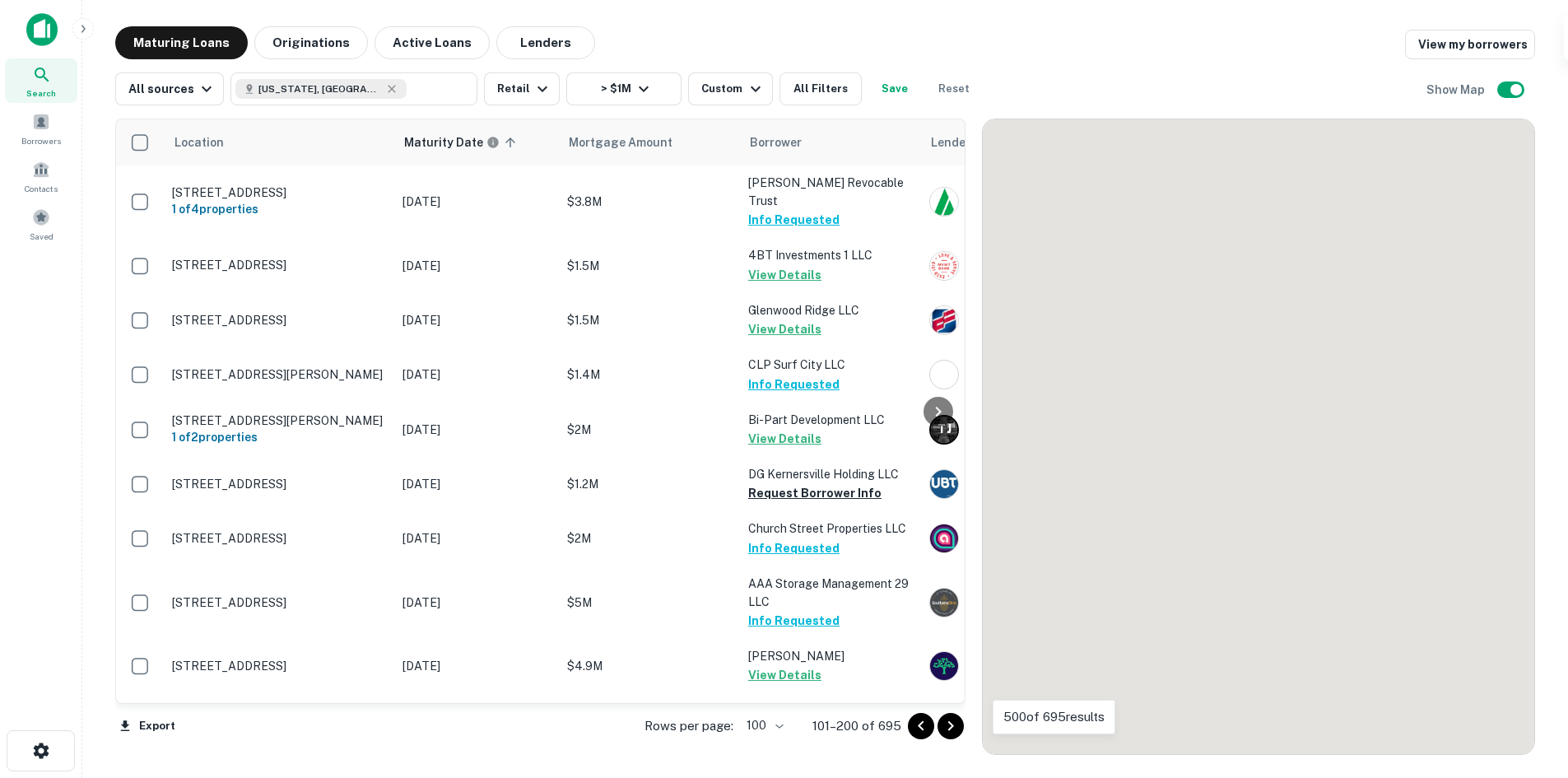
click at [960, 719] on icon "Go to next page" at bounding box center [951, 726] width 20 height 20
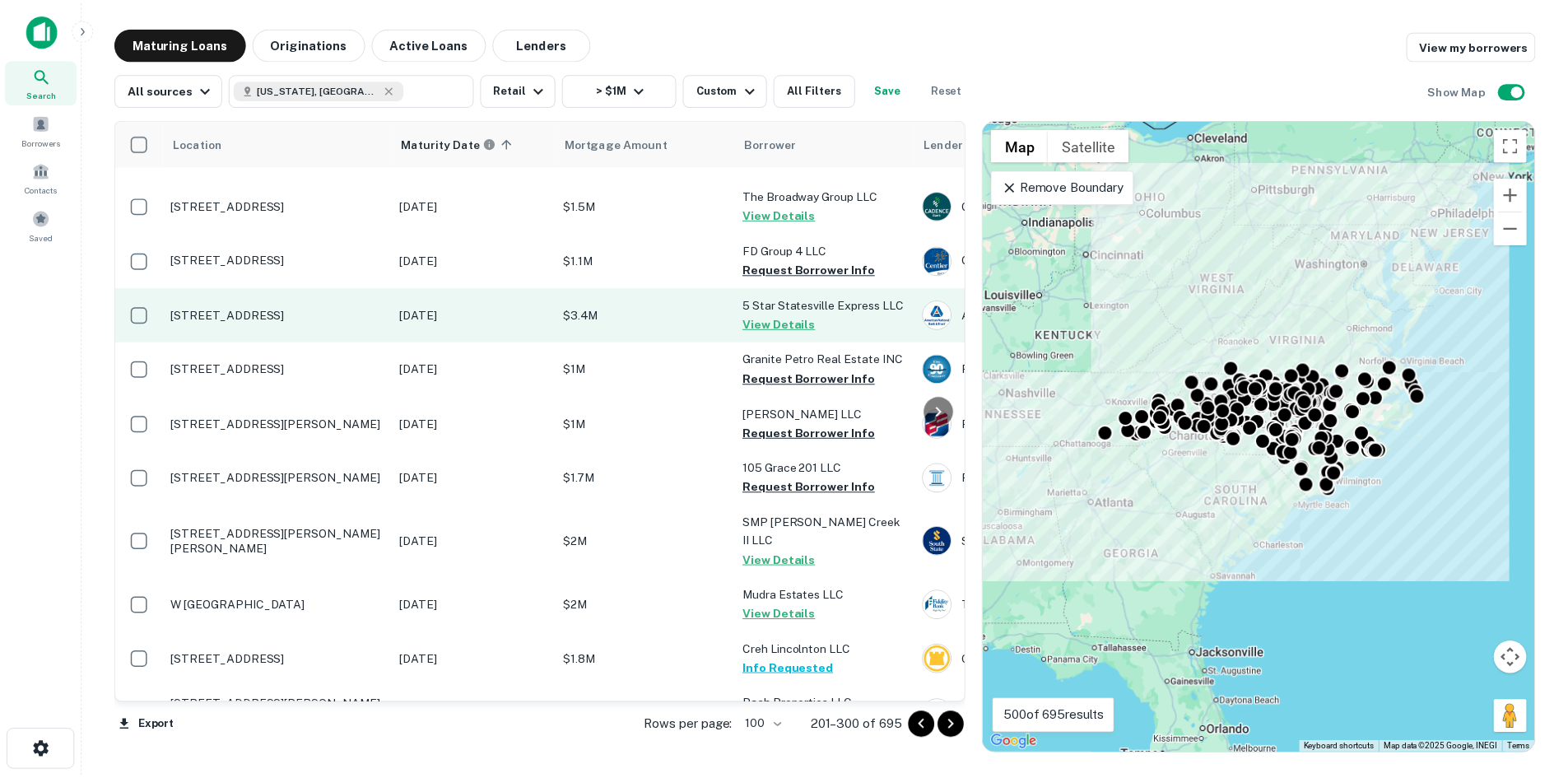
scroll to position [3594, 0]
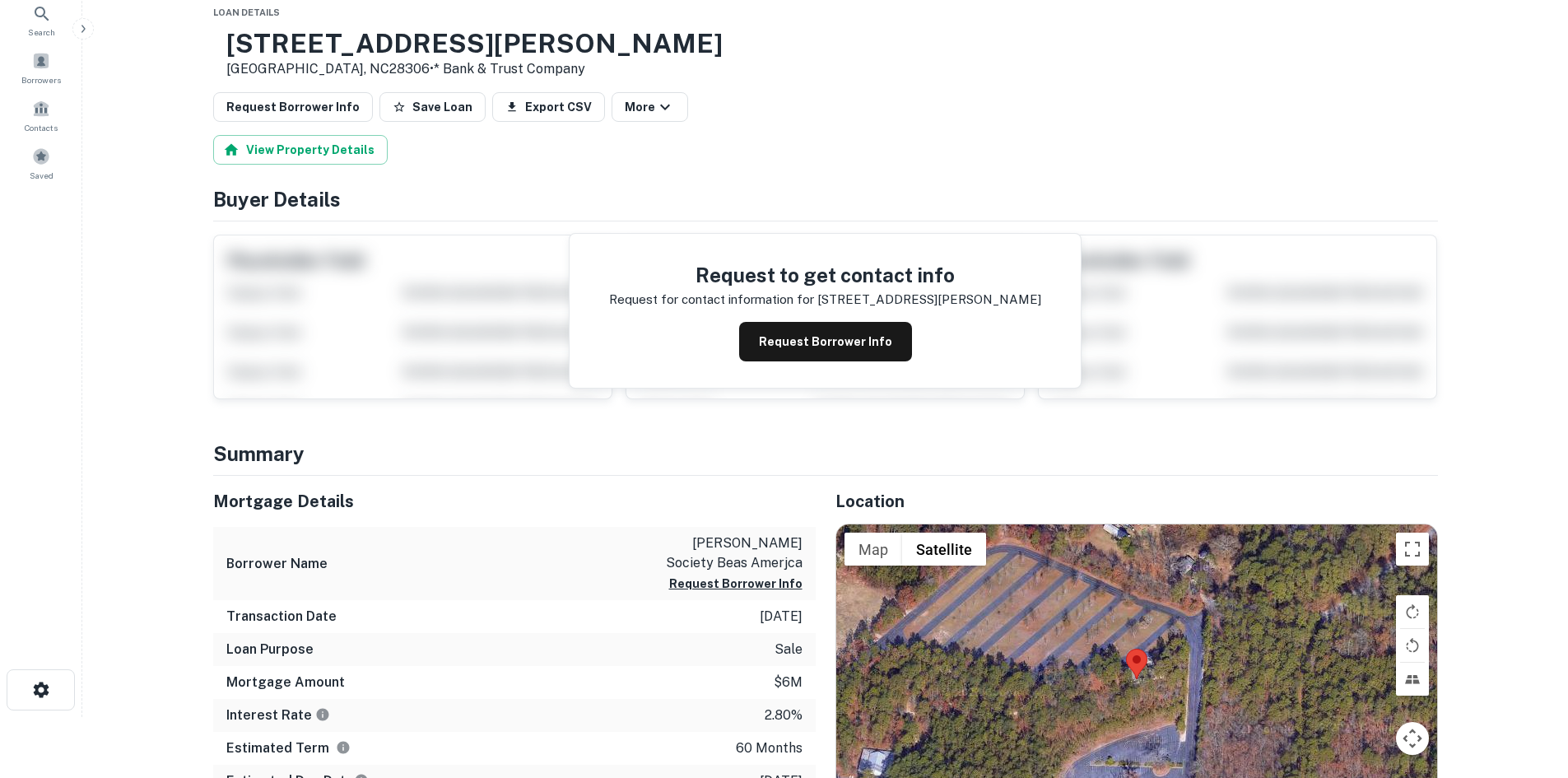
scroll to position [165, 0]
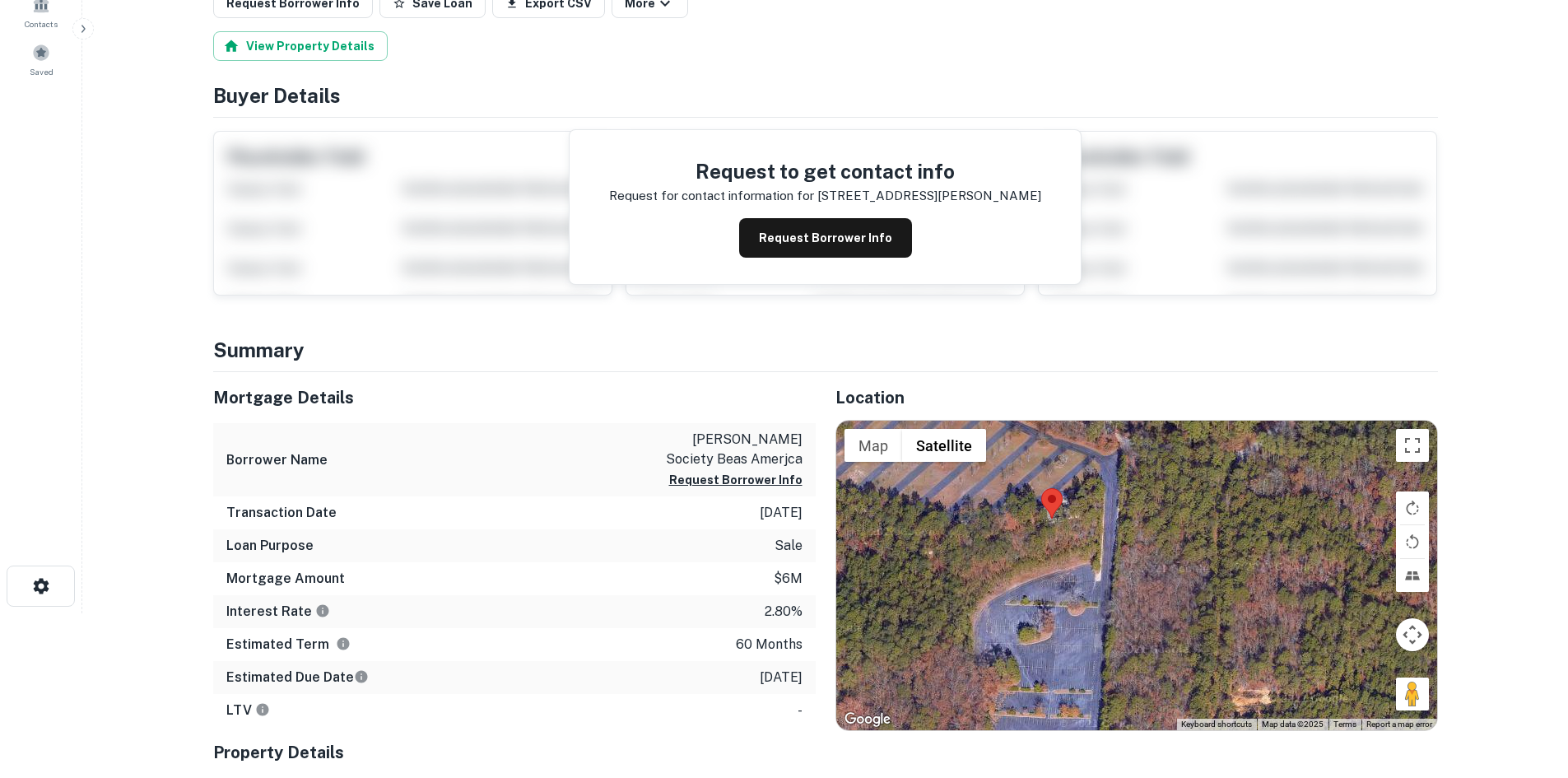
drag, startPoint x: 1412, startPoint y: 713, endPoint x: 1327, endPoint y: 742, distance: 89.8
click at [1559, 613] on html "Search Borrowers Contacts Saved Back to search Loan Details 4109 Gillespie St F…" at bounding box center [784, 224] width 1568 height 778
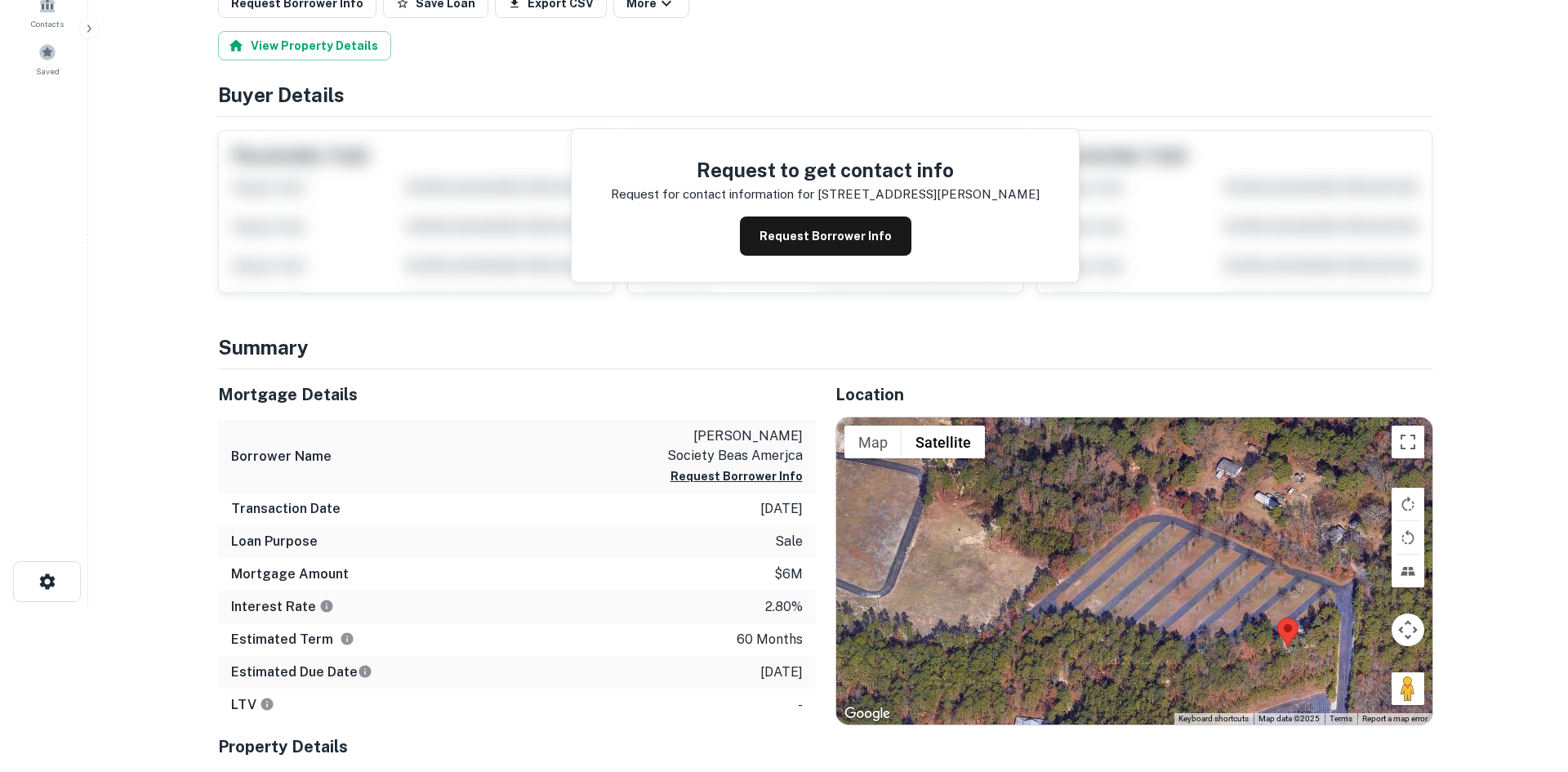
scroll to position [0, 0]
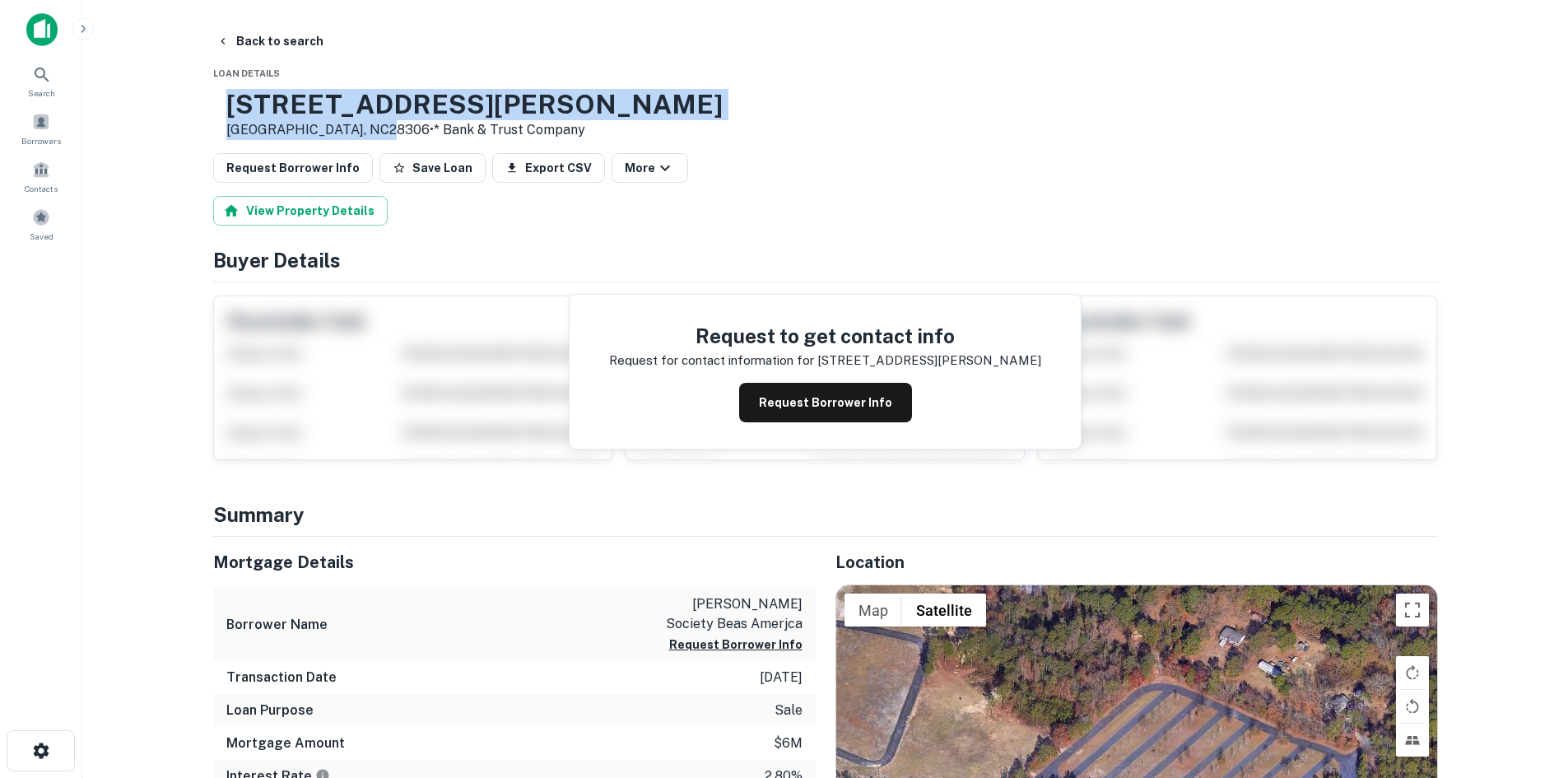
drag, startPoint x: 272, startPoint y: 97, endPoint x: 418, endPoint y: 134, distance: 150.6
click at [418, 134] on div "4109 Gillespie St Fayetteville, NC28306 • * Bank & Trust Company" at bounding box center [468, 114] width 510 height 51
copy div "[STREET_ADDRESS][PERSON_NAME]"
click at [307, 178] on button "Request Borrower Info" at bounding box center [292, 168] width 160 height 30
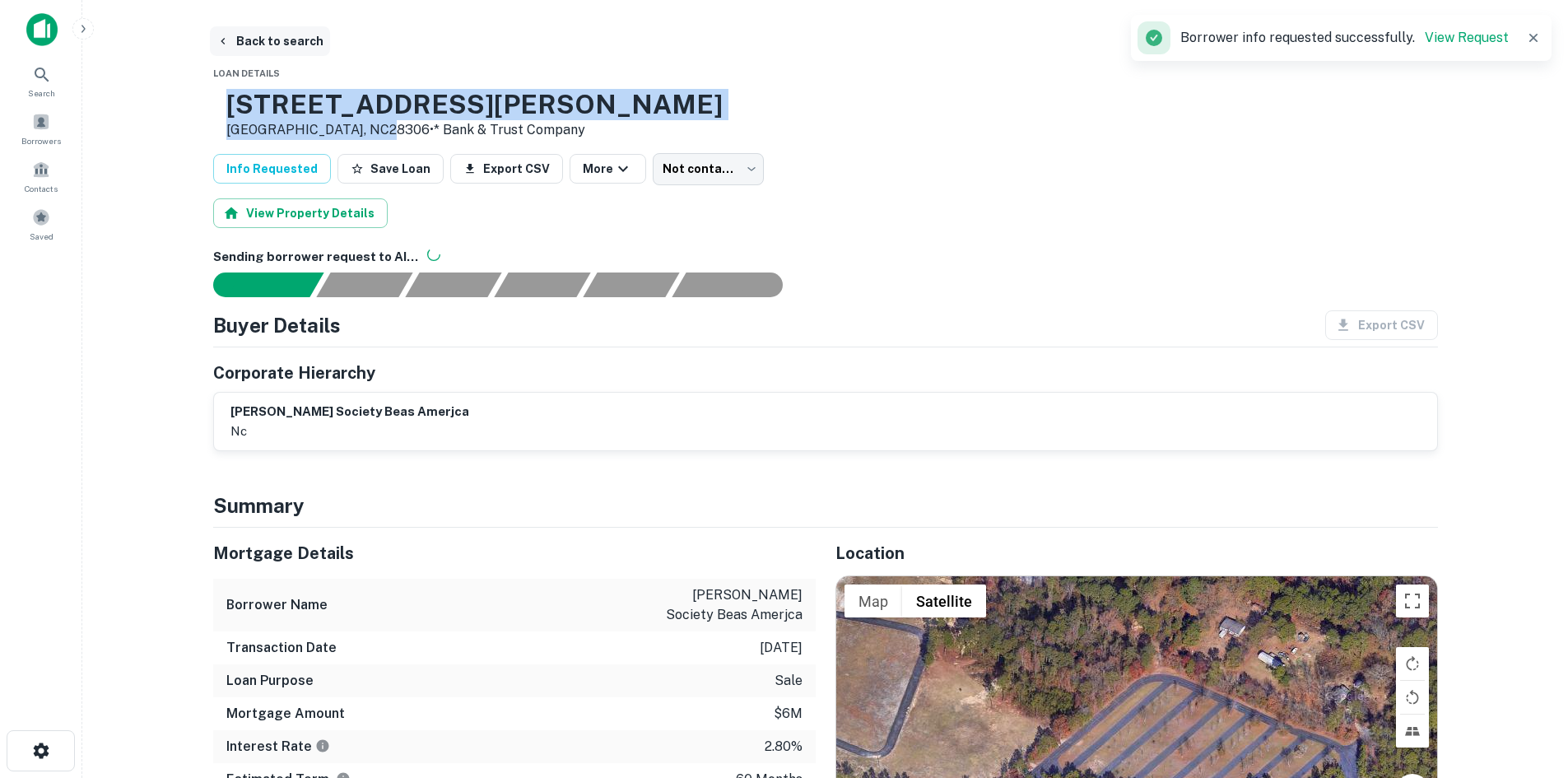
click at [233, 37] on button "Back to search" at bounding box center [270, 41] width 120 height 30
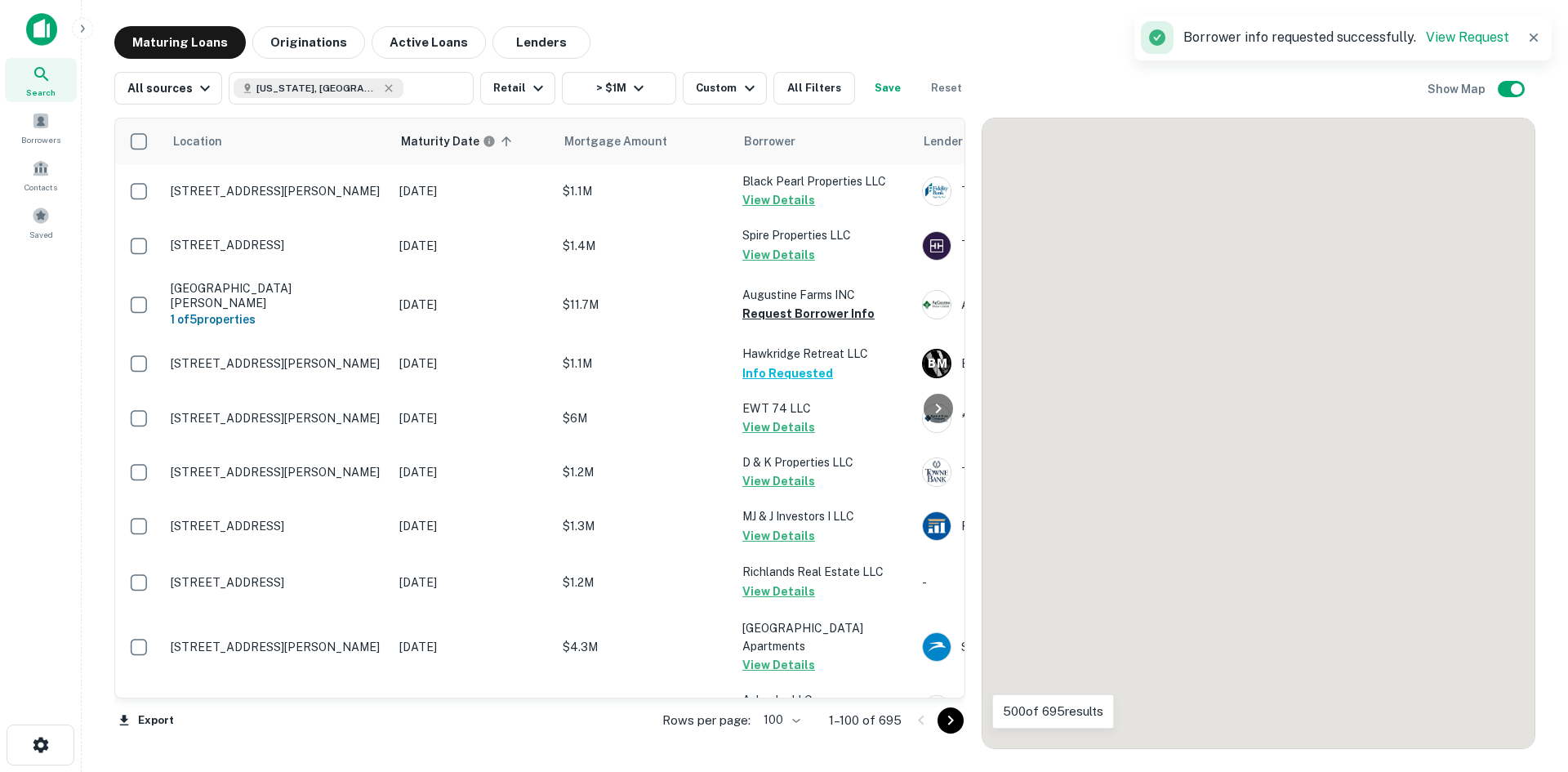
scroll to position [3566, 0]
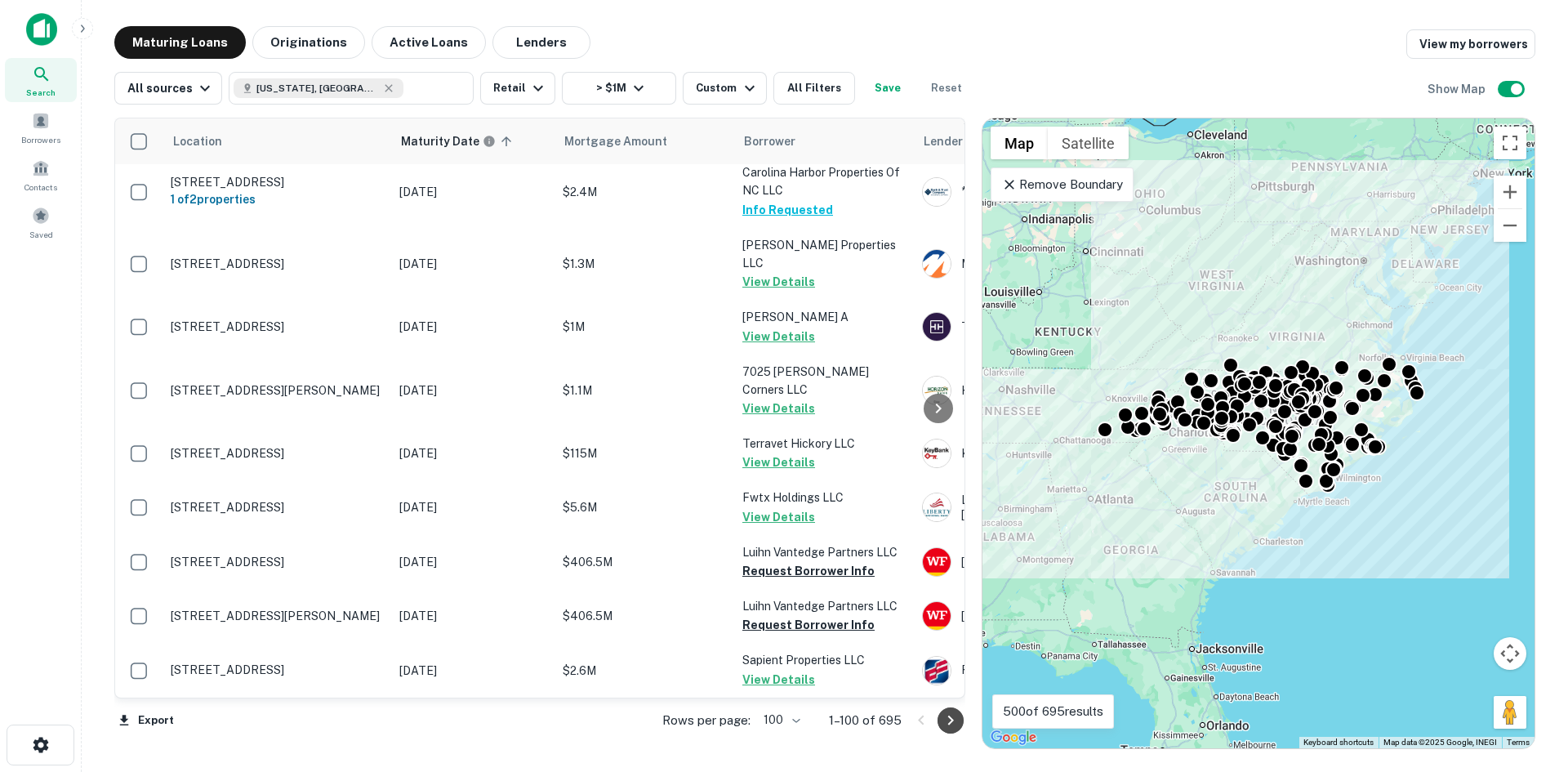
click at [956, 721] on icon "Go to next page" at bounding box center [950, 720] width 20 height 20
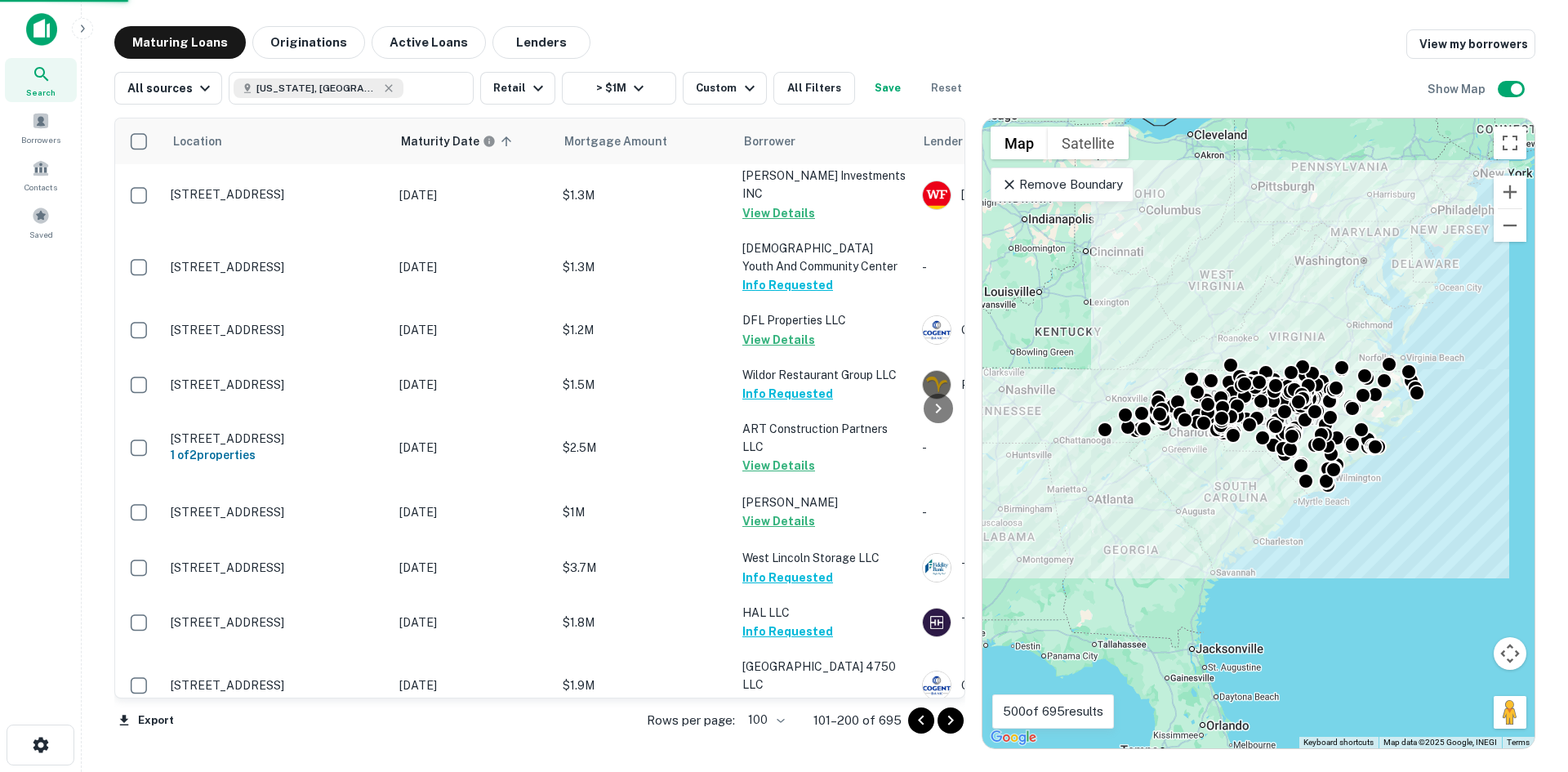
click at [948, 717] on icon "Go to next page" at bounding box center [950, 720] width 20 height 20
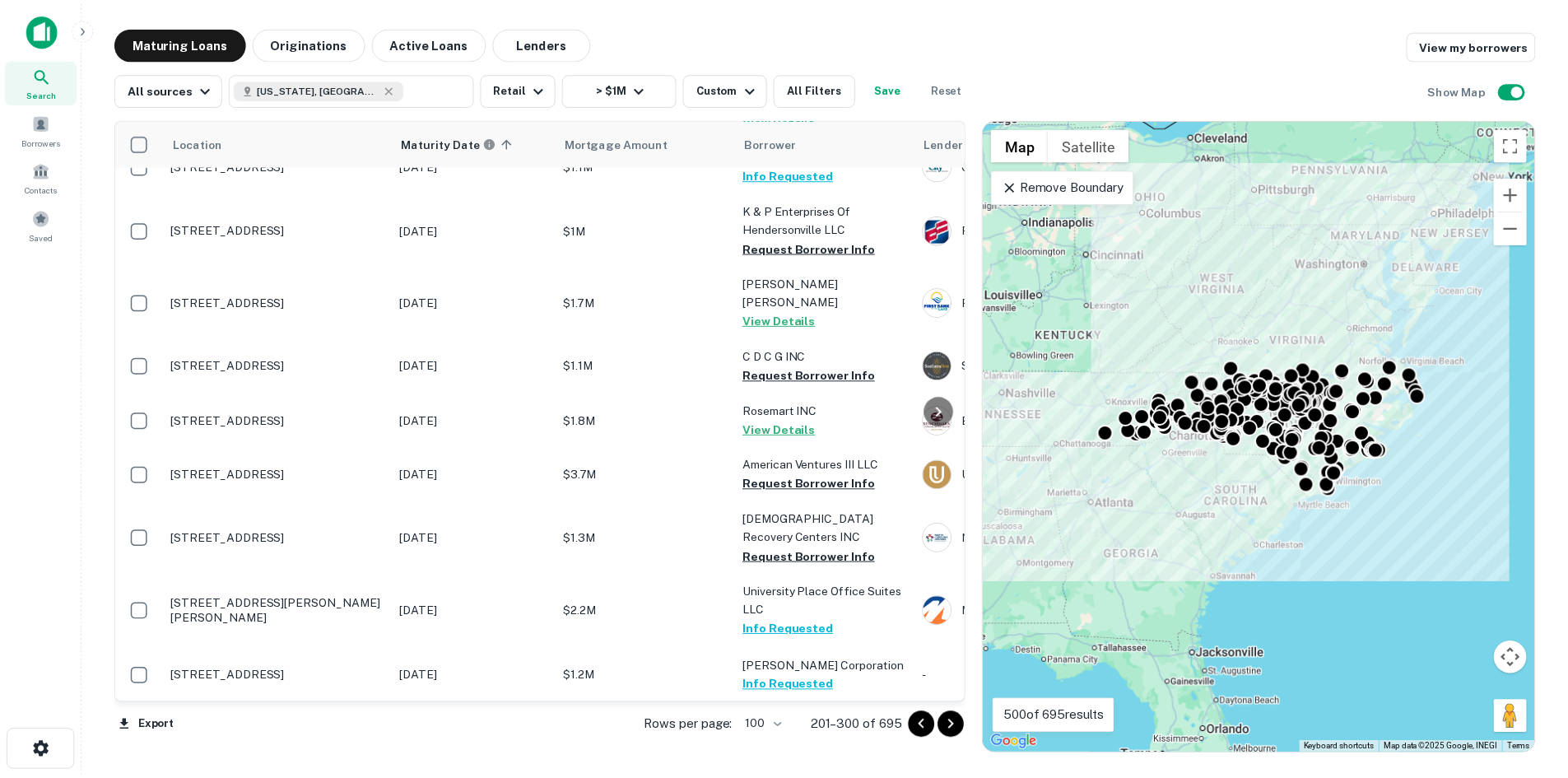
scroll to position [2936, 0]
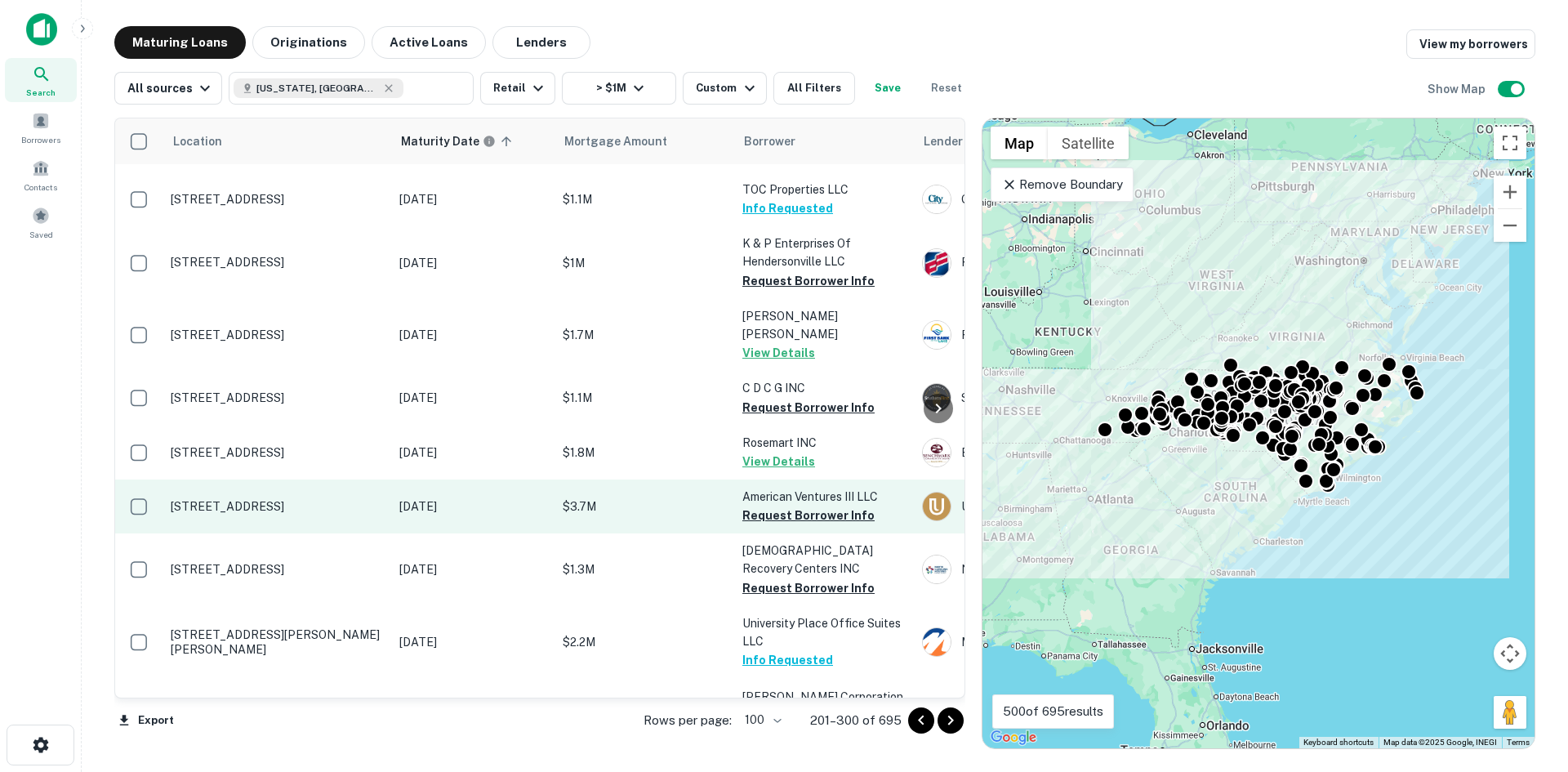
click at [294, 499] on p "[STREET_ADDRESS]" at bounding box center [276, 506] width 212 height 15
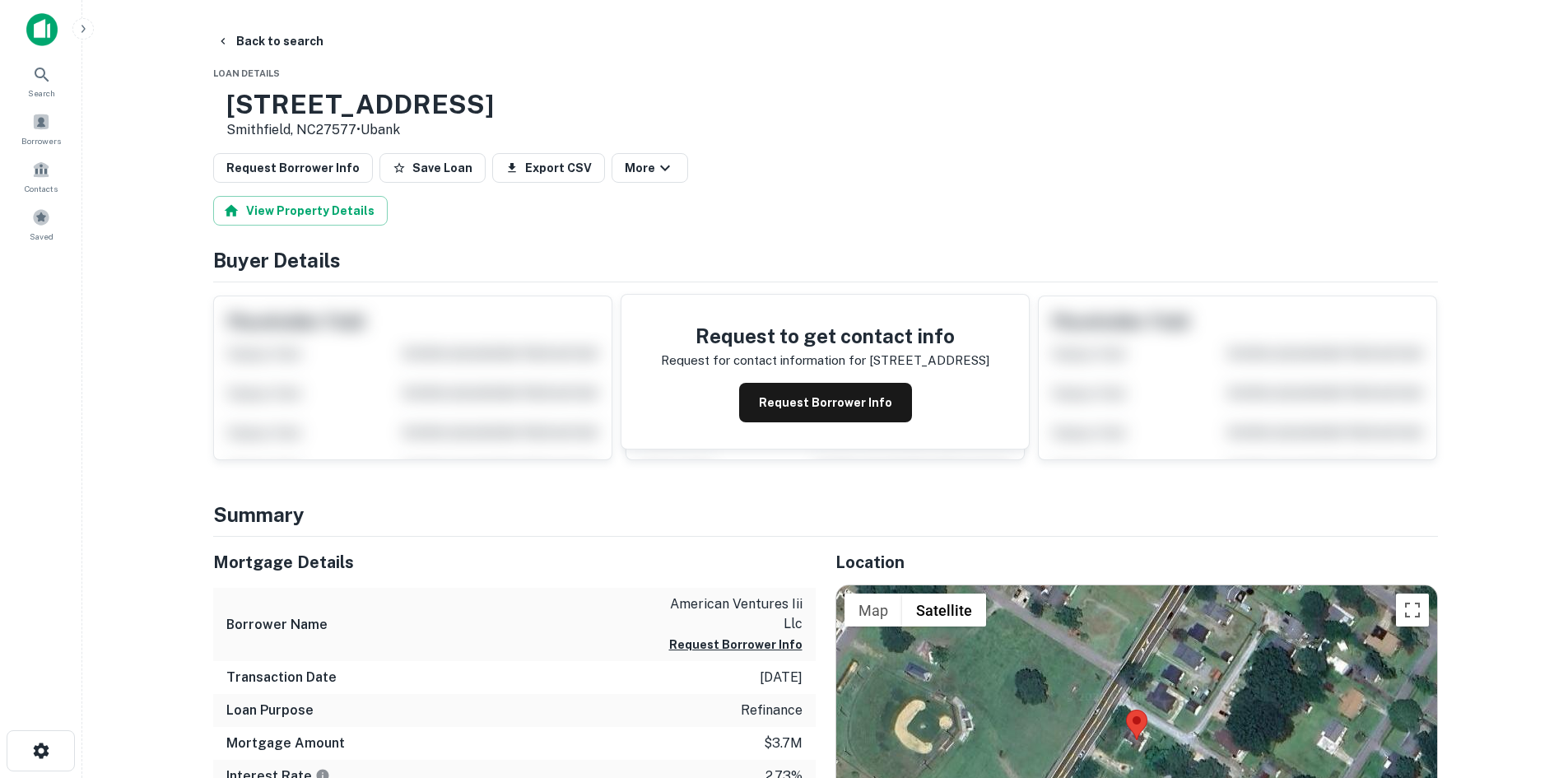
drag, startPoint x: 280, startPoint y: 102, endPoint x: 410, endPoint y: 130, distance: 133.0
click at [410, 130] on div "1203 N Brightleaf Blvd Smithfield, NC27577 • Ubank" at bounding box center [360, 114] width 267 height 51
copy div "[STREET_ADDRESS]"
click at [262, 162] on button "Request Borrower Info" at bounding box center [292, 168] width 160 height 30
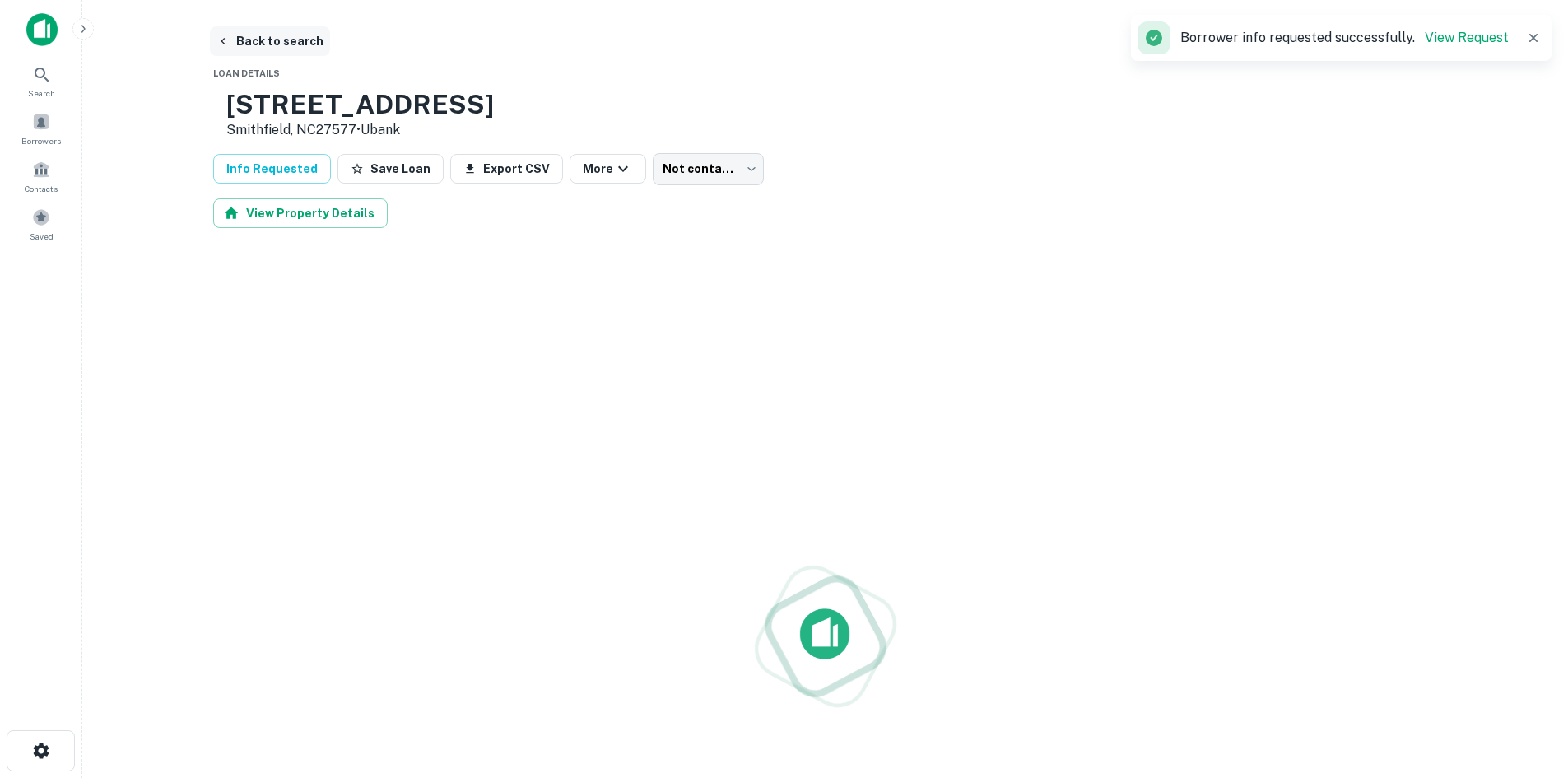
click at [251, 37] on button "Back to search" at bounding box center [270, 41] width 120 height 30
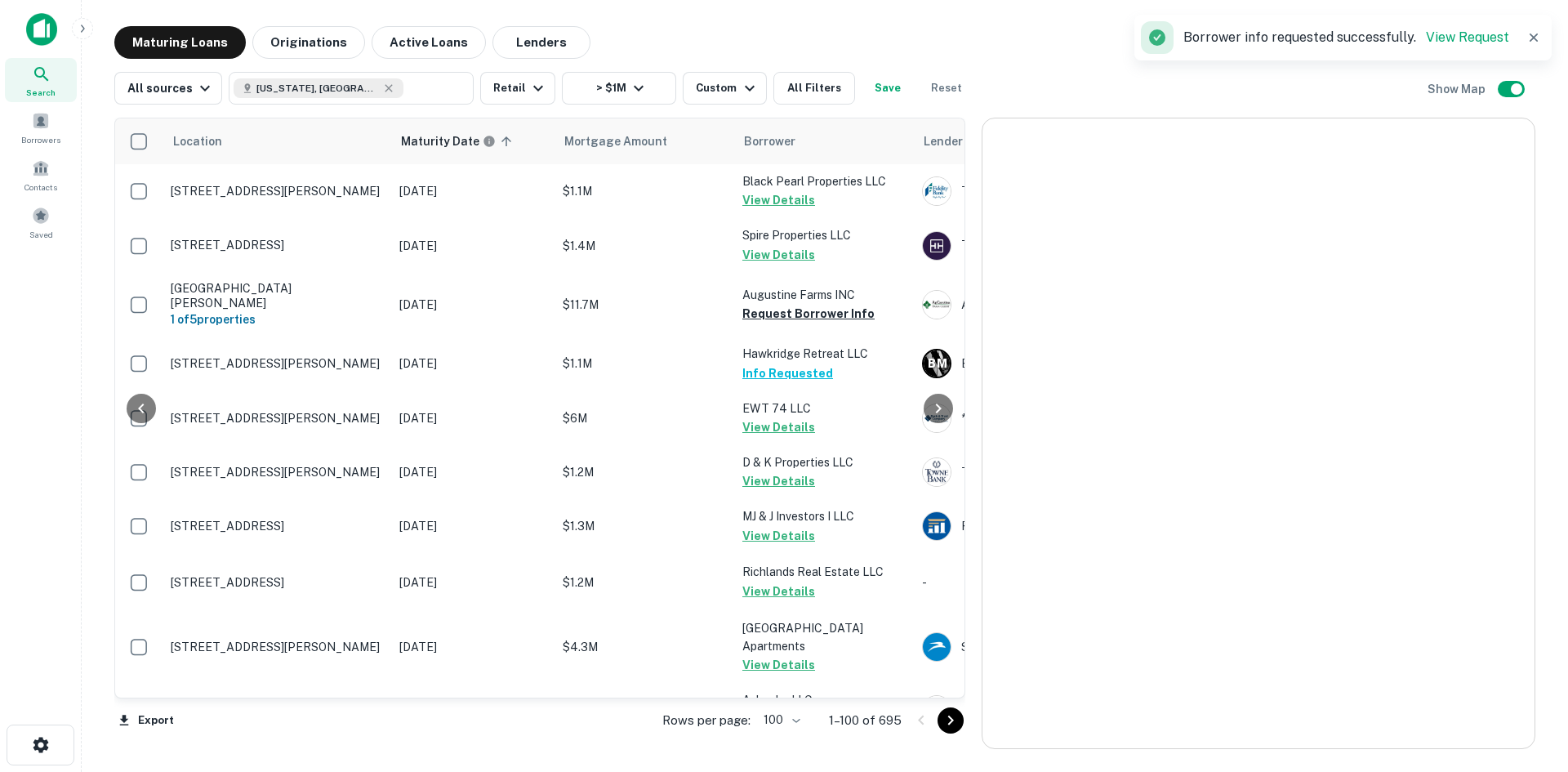
scroll to position [2913, 0]
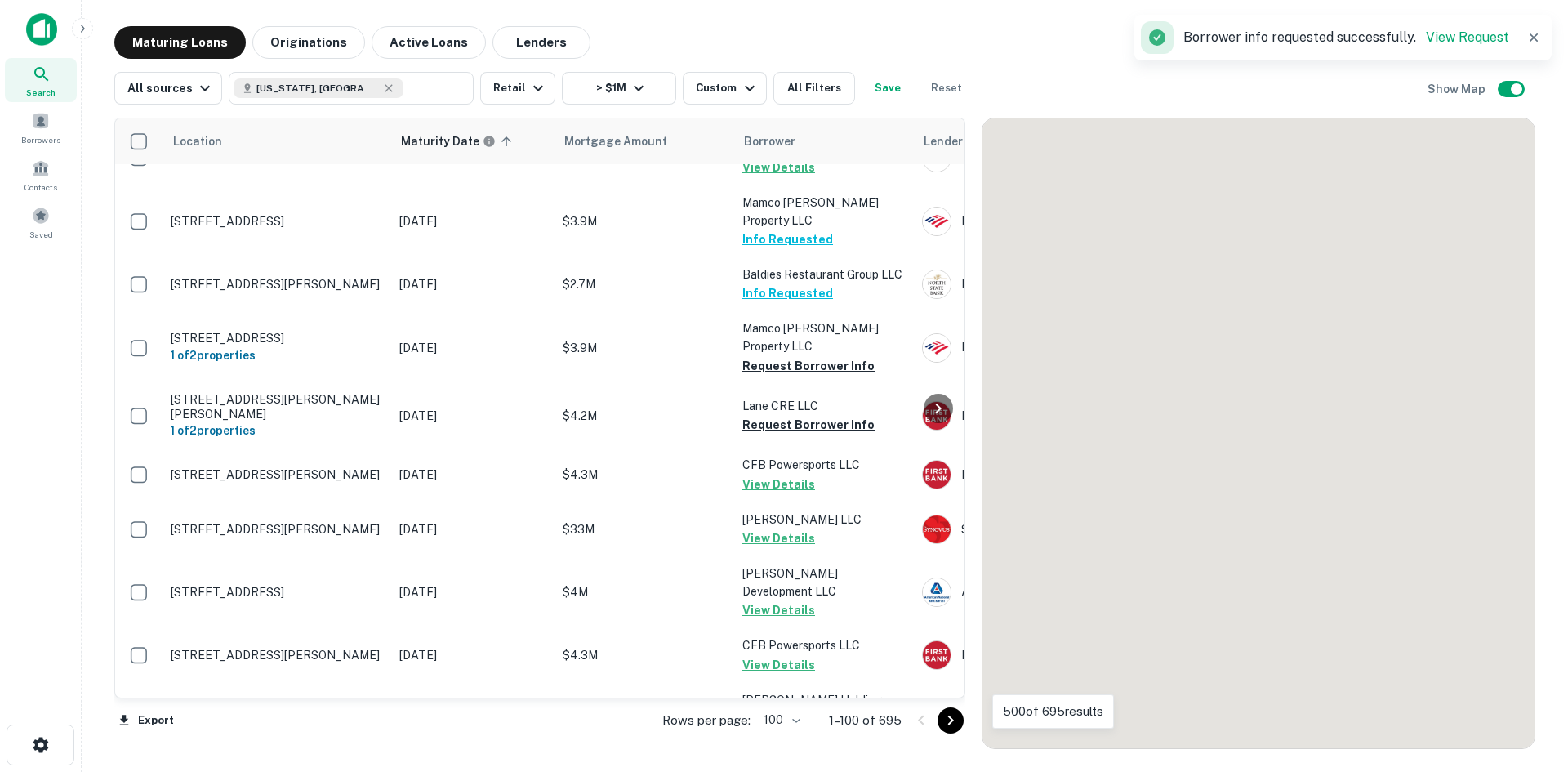
click at [946, 722] on icon "Go to next page" at bounding box center [950, 720] width 20 height 20
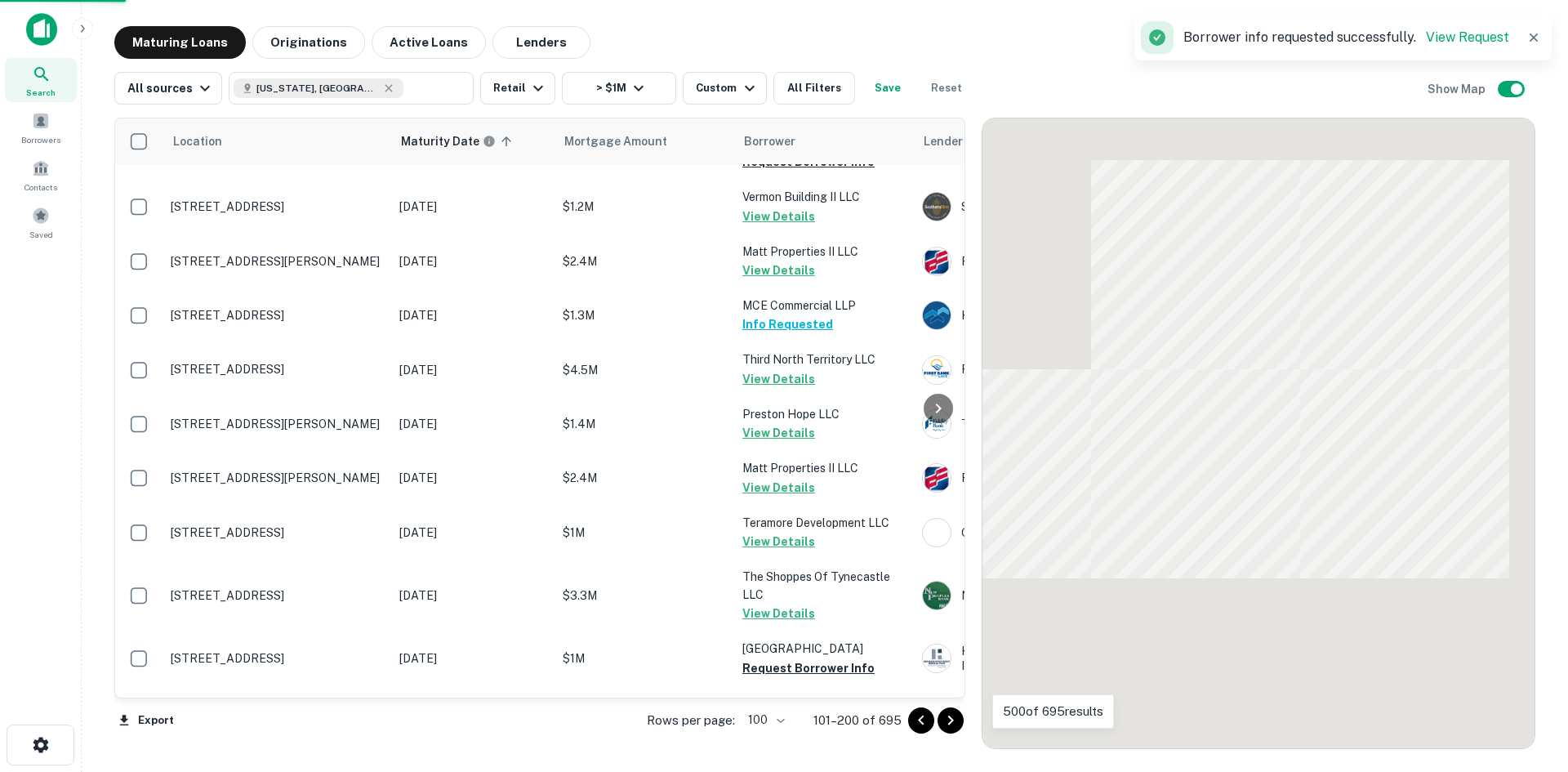
click at [943, 715] on icon "Go to next page" at bounding box center [950, 720] width 20 height 20
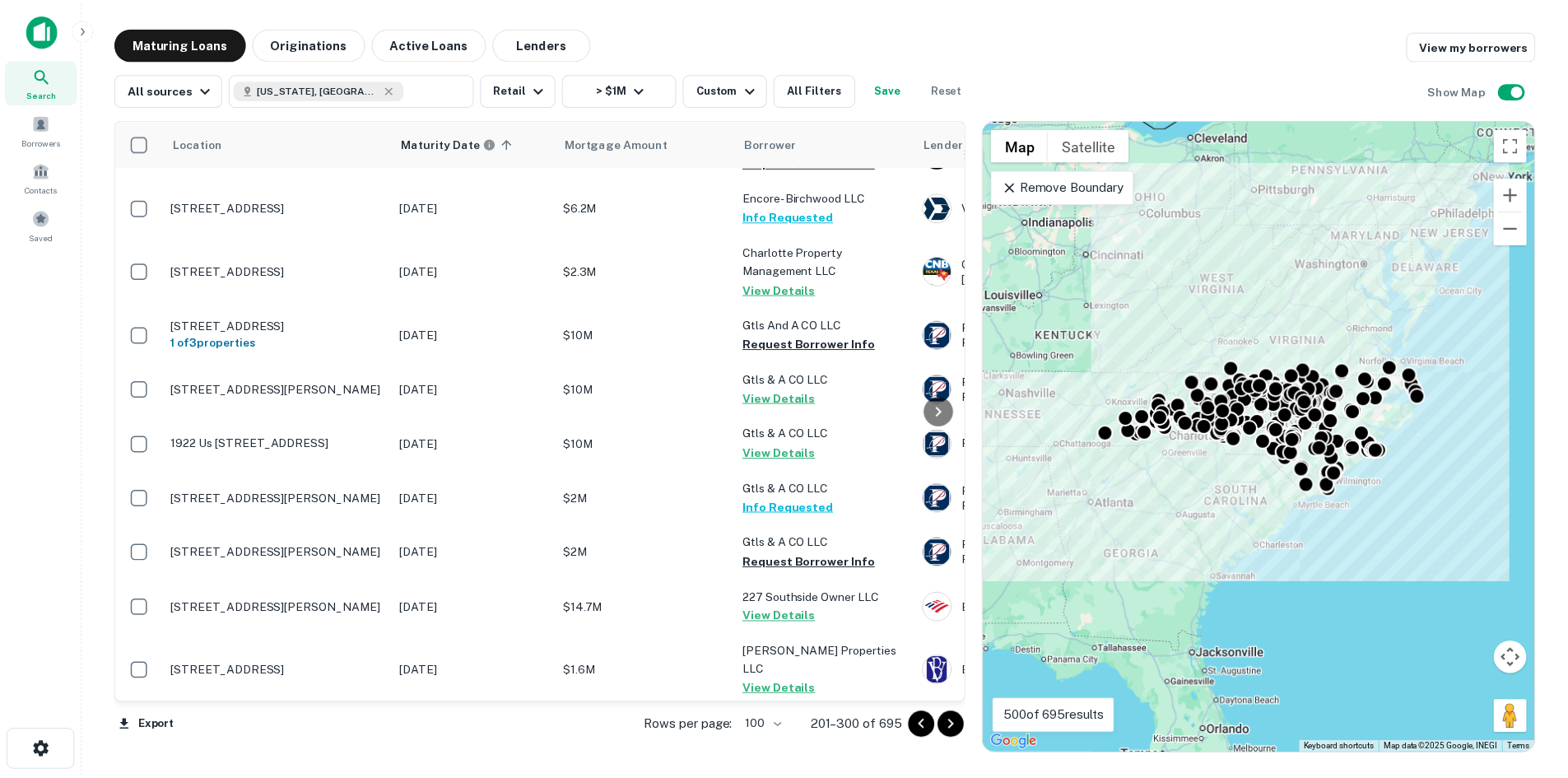
scroll to position [2277, 0]
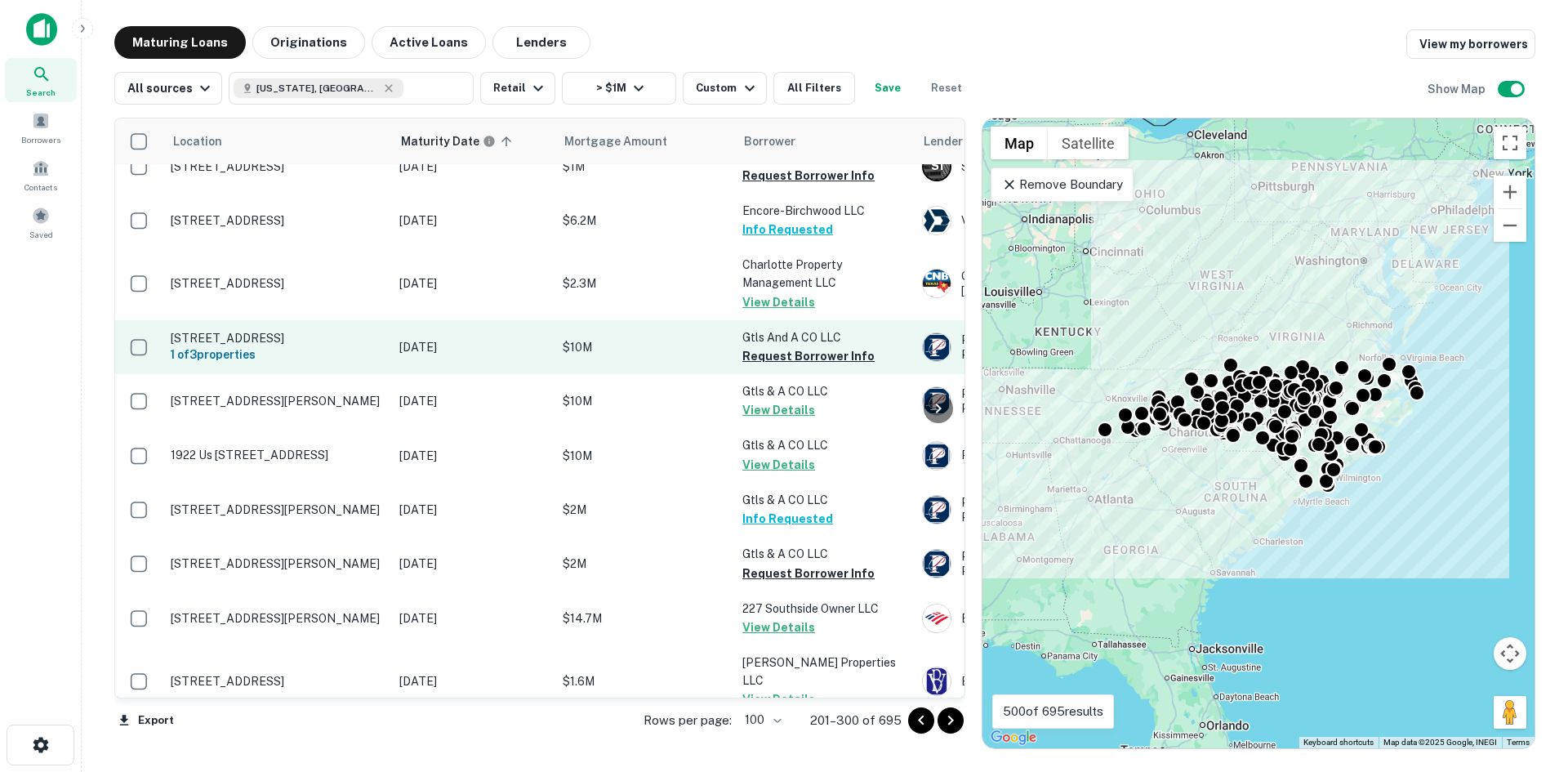
click at [323, 331] on p "[STREET_ADDRESS]" at bounding box center [276, 338] width 212 height 15
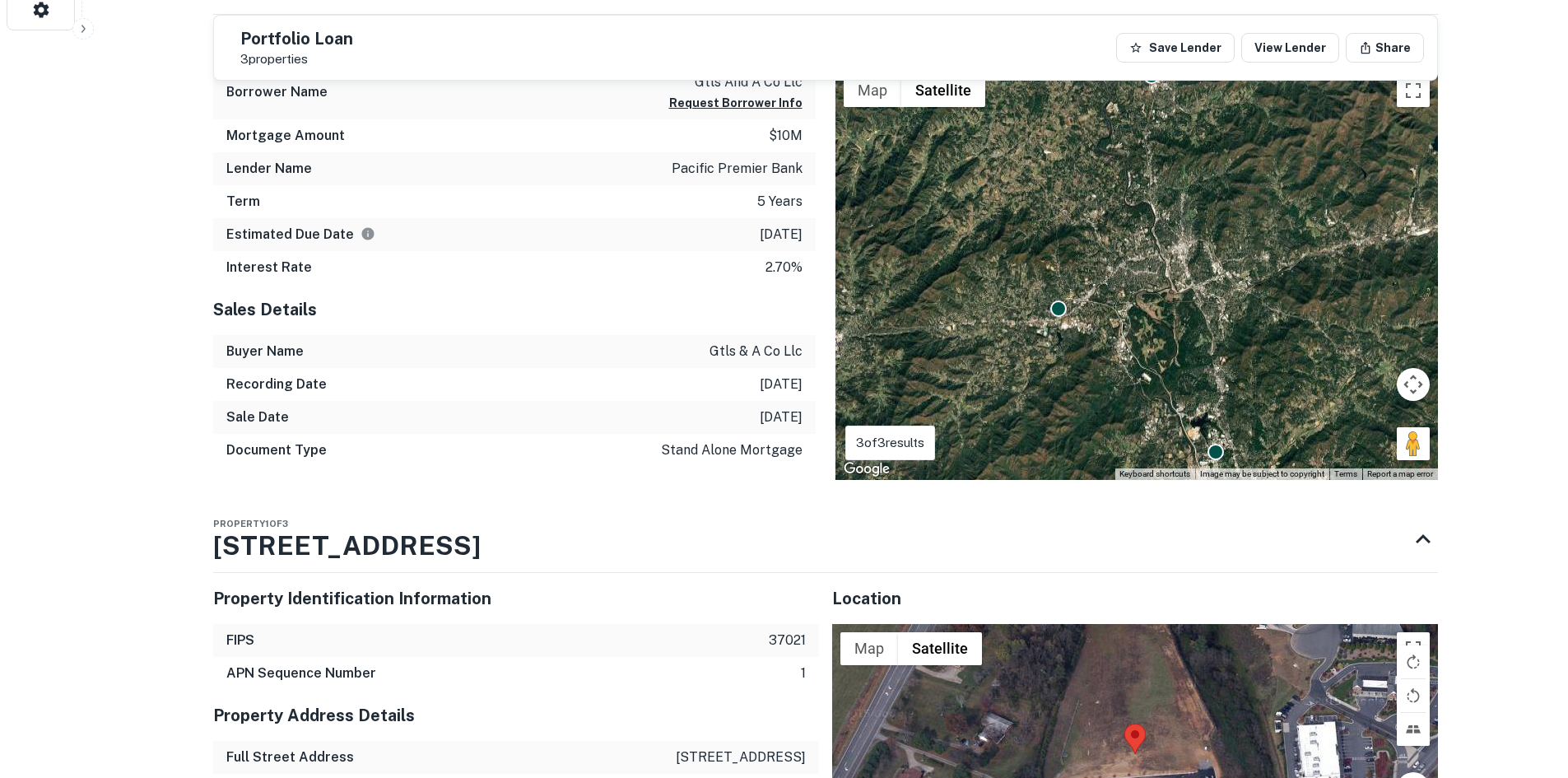
scroll to position [1153, 0]
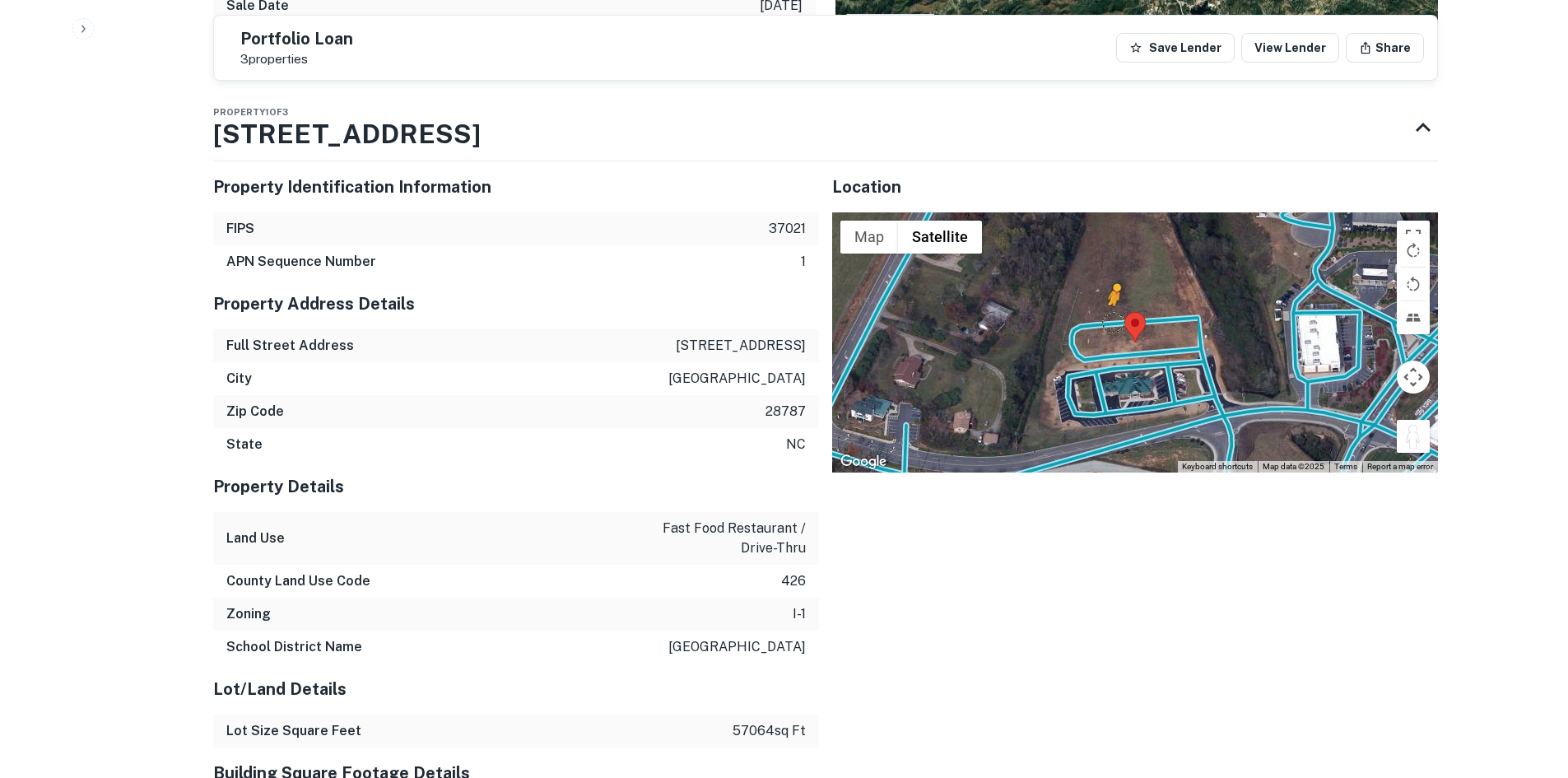
drag, startPoint x: 1403, startPoint y: 449, endPoint x: 1126, endPoint y: 320, distance: 305.6
click at [1126, 320] on div "To activate drag with keyboard, press Alt + Enter. Once in keyboard drag state,…" at bounding box center [1135, 342] width 606 height 260
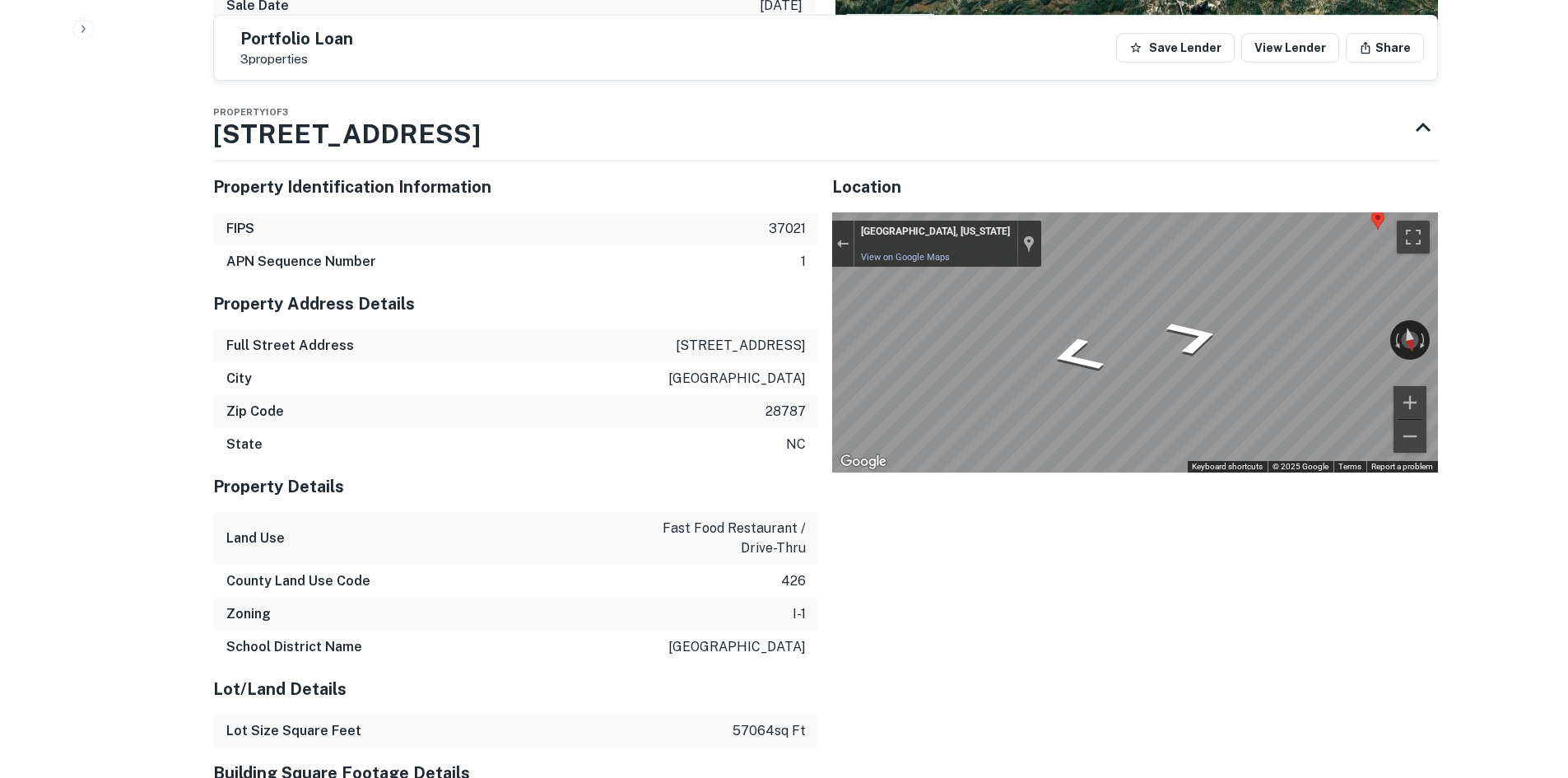
click at [305, 201] on div "Property Identification Information FIPS 37021 APN Sequence Number 1 Property A…" at bounding box center [819, 739] width 1238 height 1181
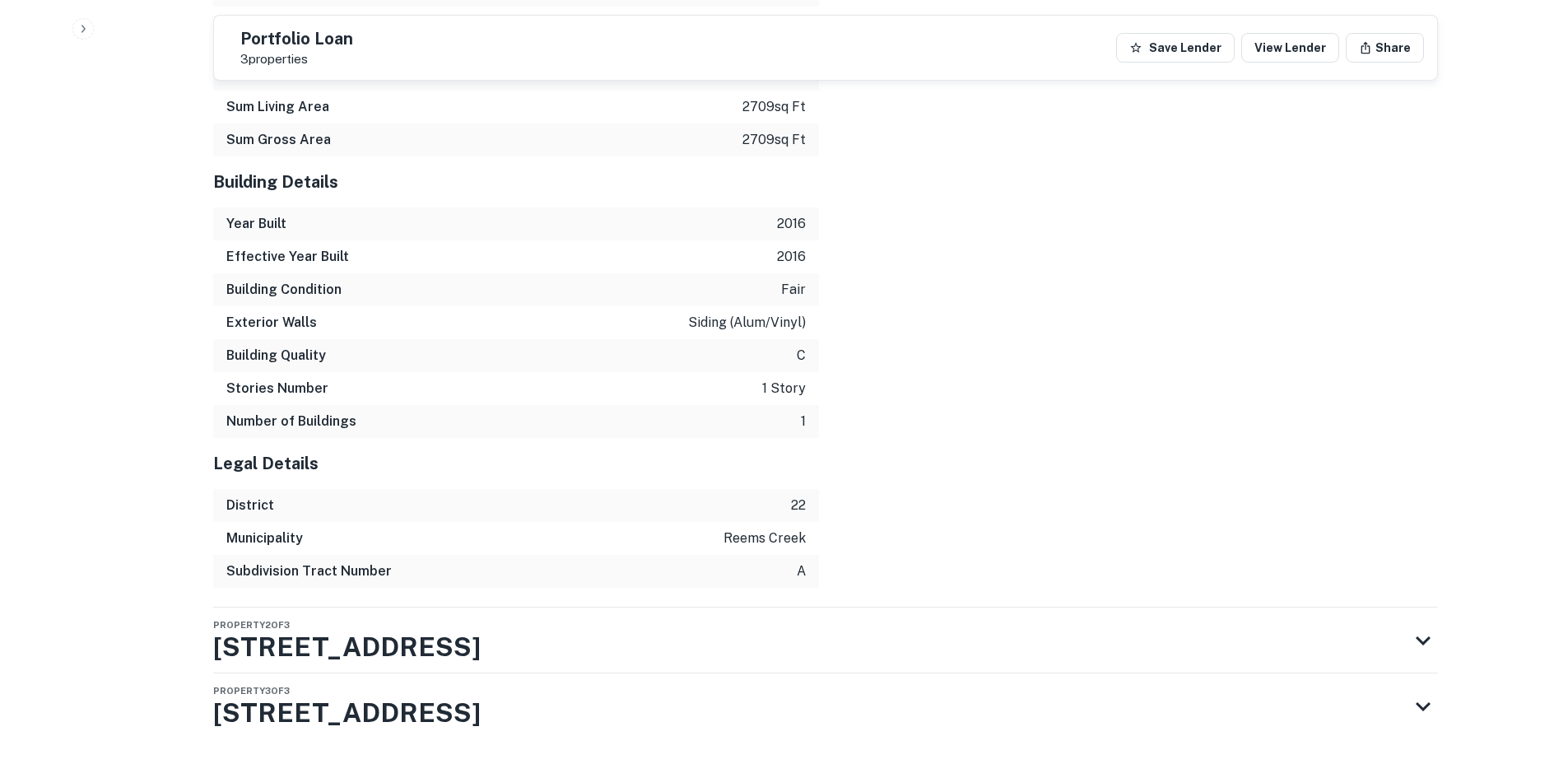
scroll to position [1954, 0]
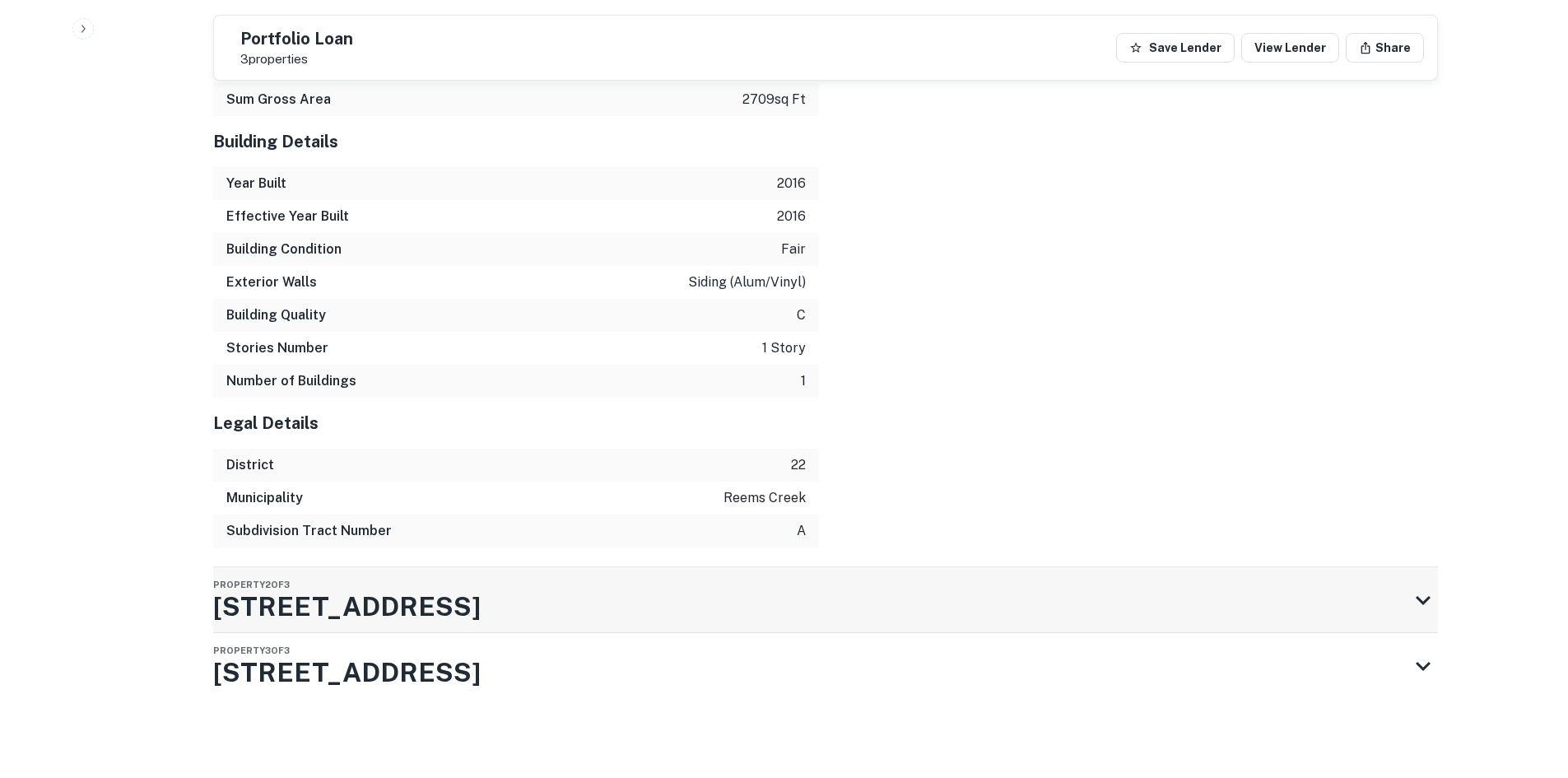
click at [621, 589] on div "Property 2 of 3 301 Airport Rd" at bounding box center [810, 600] width 1195 height 65
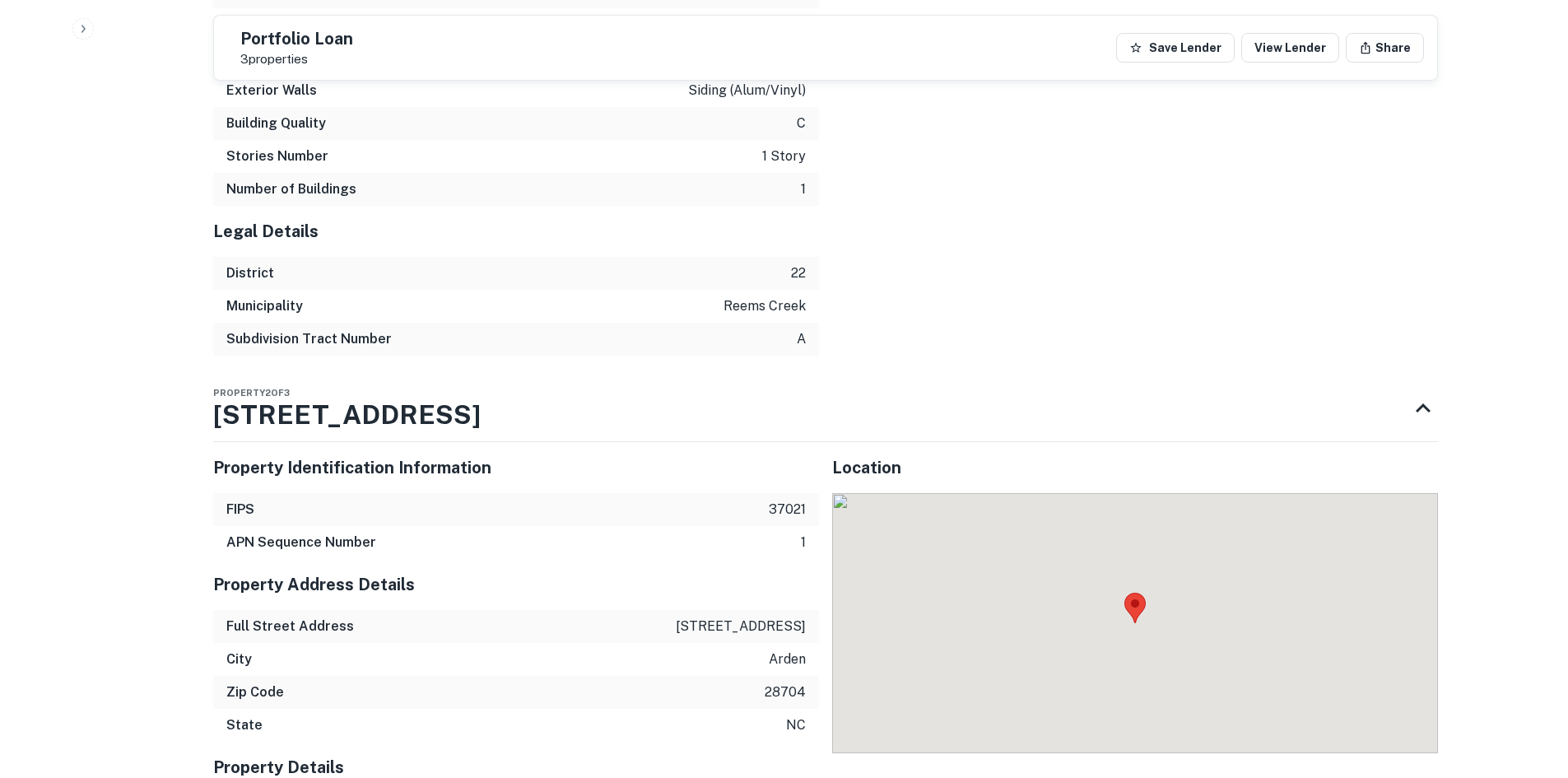
scroll to position [2331, 0]
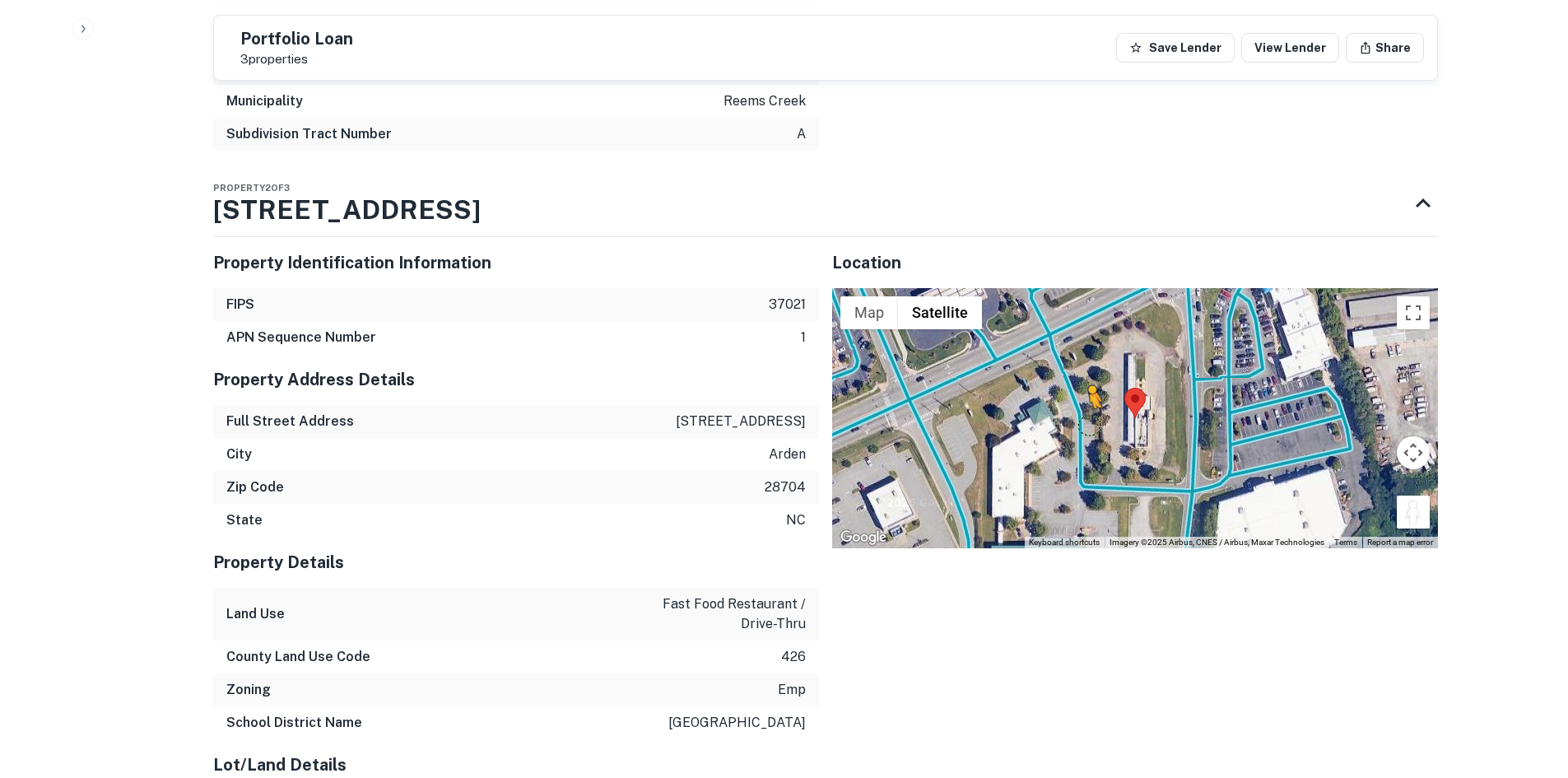
drag, startPoint x: 1414, startPoint y: 534, endPoint x: 1082, endPoint y: 443, distance: 344.2
click at [1082, 443] on div "To activate drag with keyboard, press Alt + Enter. Once in keyboard drag state,…" at bounding box center [1135, 418] width 606 height 260
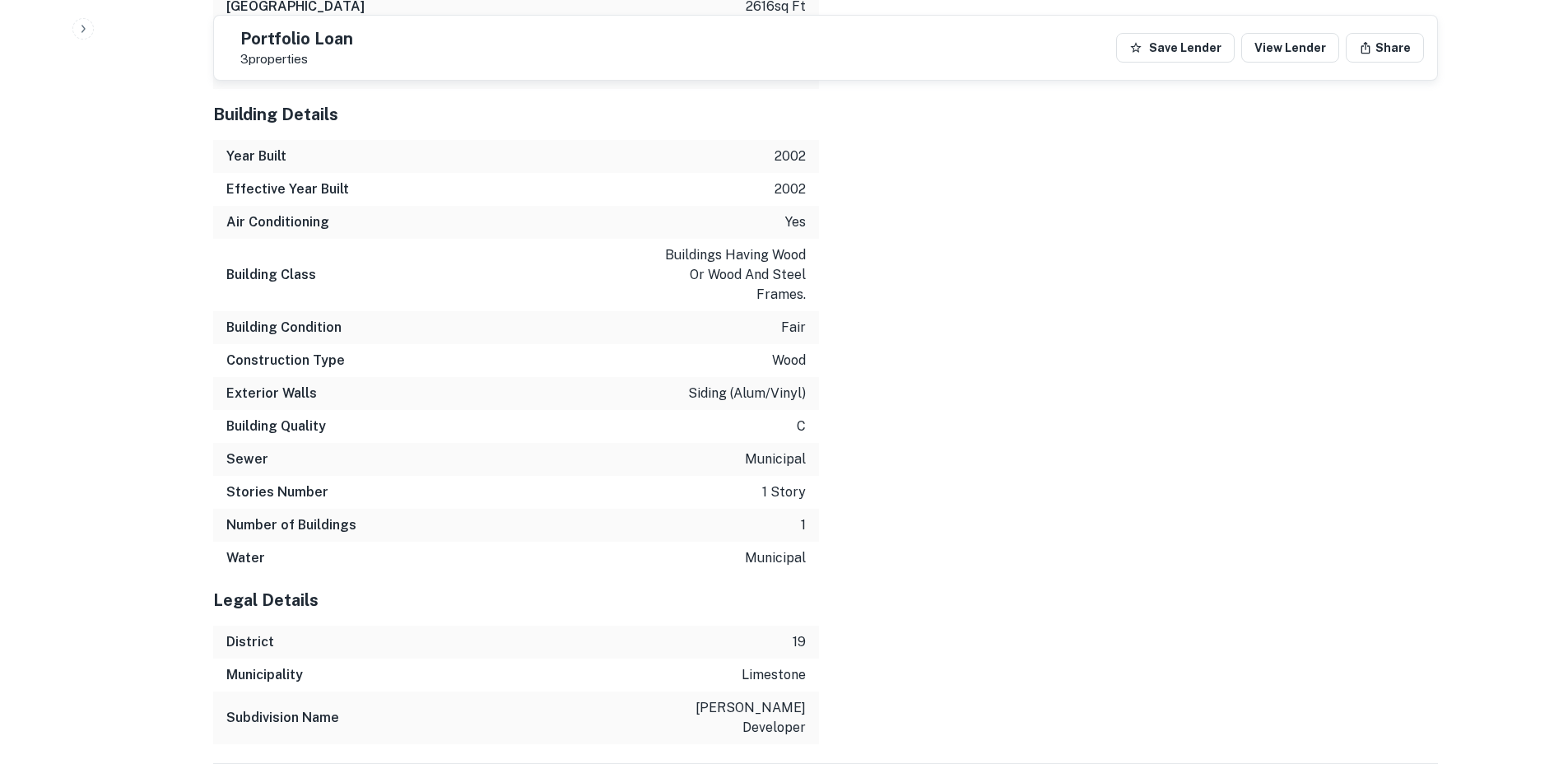
scroll to position [3366, 0]
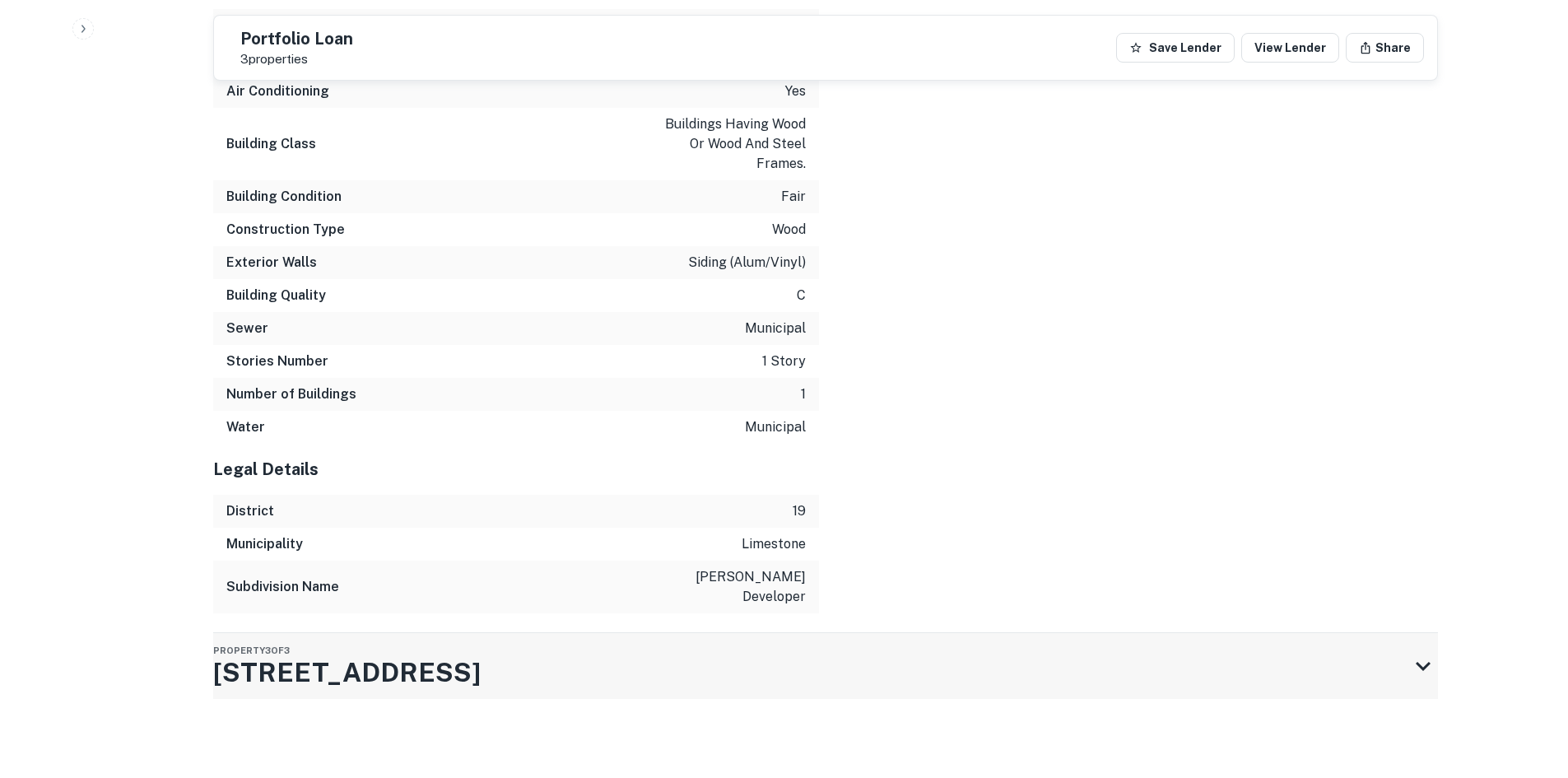
click at [643, 689] on div "Property 3 of 3 901 Smoky Park Hwy" at bounding box center [810, 665] width 1195 height 65
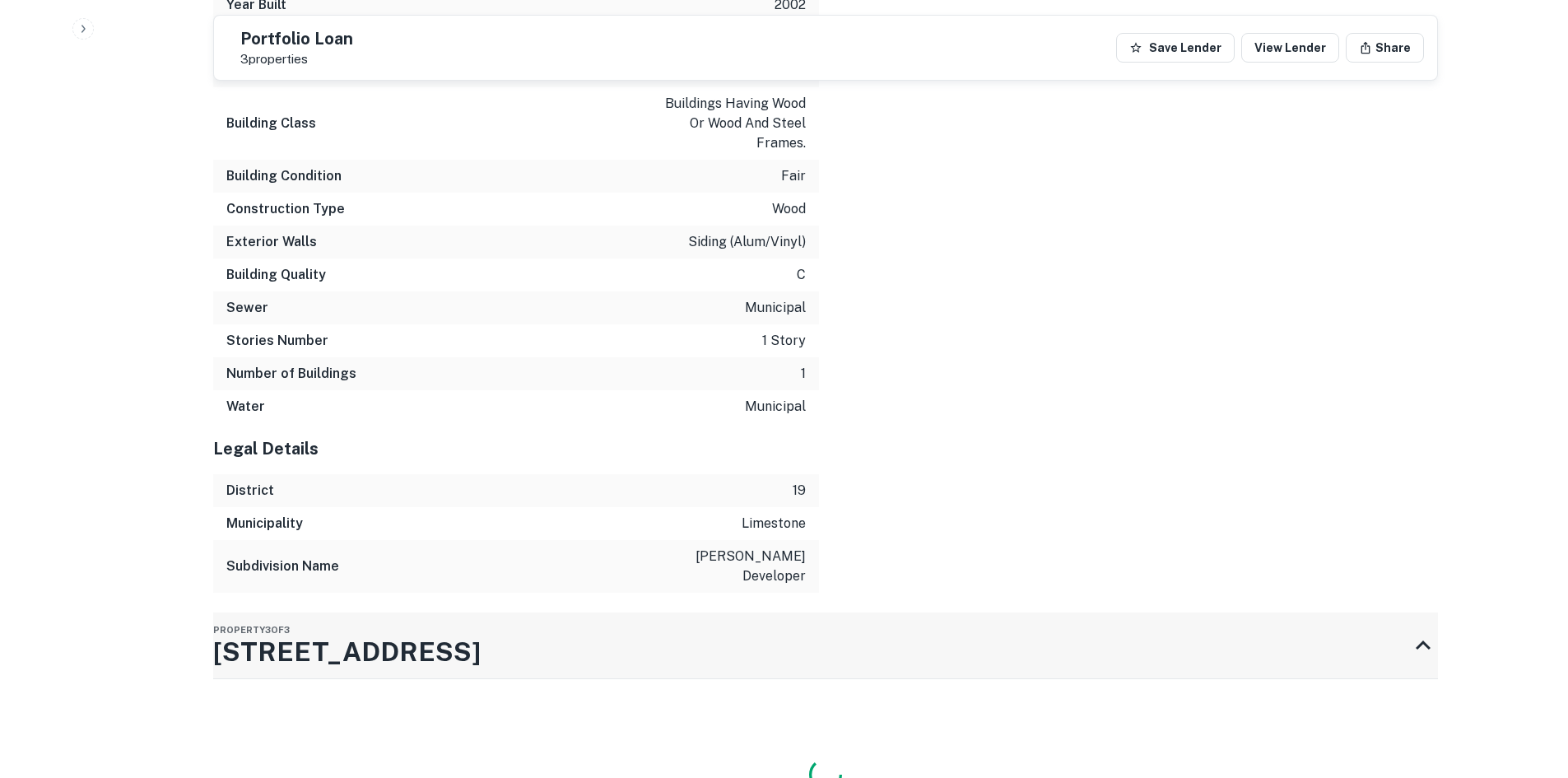
click at [643, 678] on div "Property 3 of 3 901 Smoky Park Hwy" at bounding box center [810, 644] width 1195 height 65
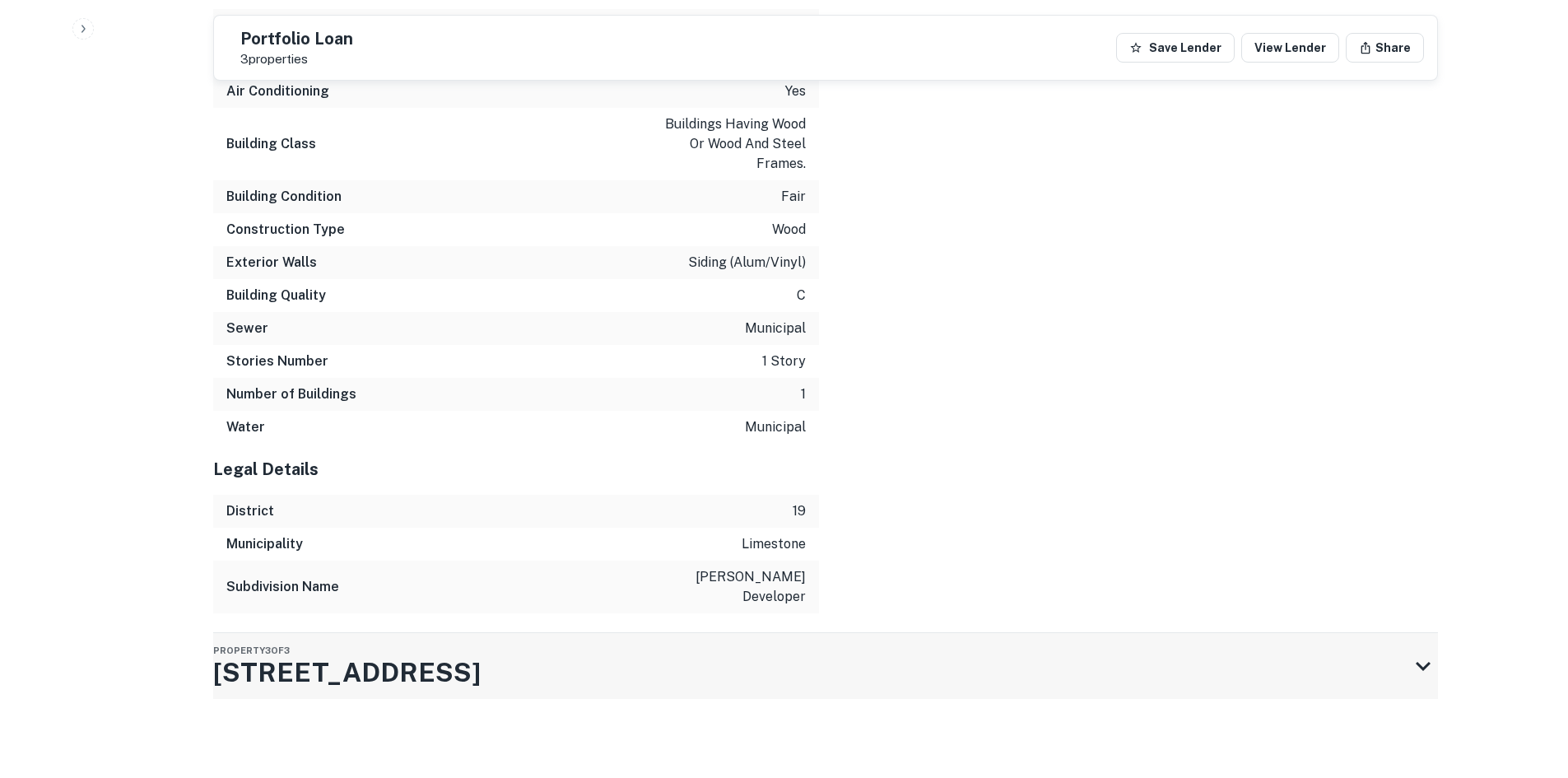
click at [628, 677] on div "Property 3 of 3 901 Smoky Park Hwy" at bounding box center [810, 665] width 1195 height 65
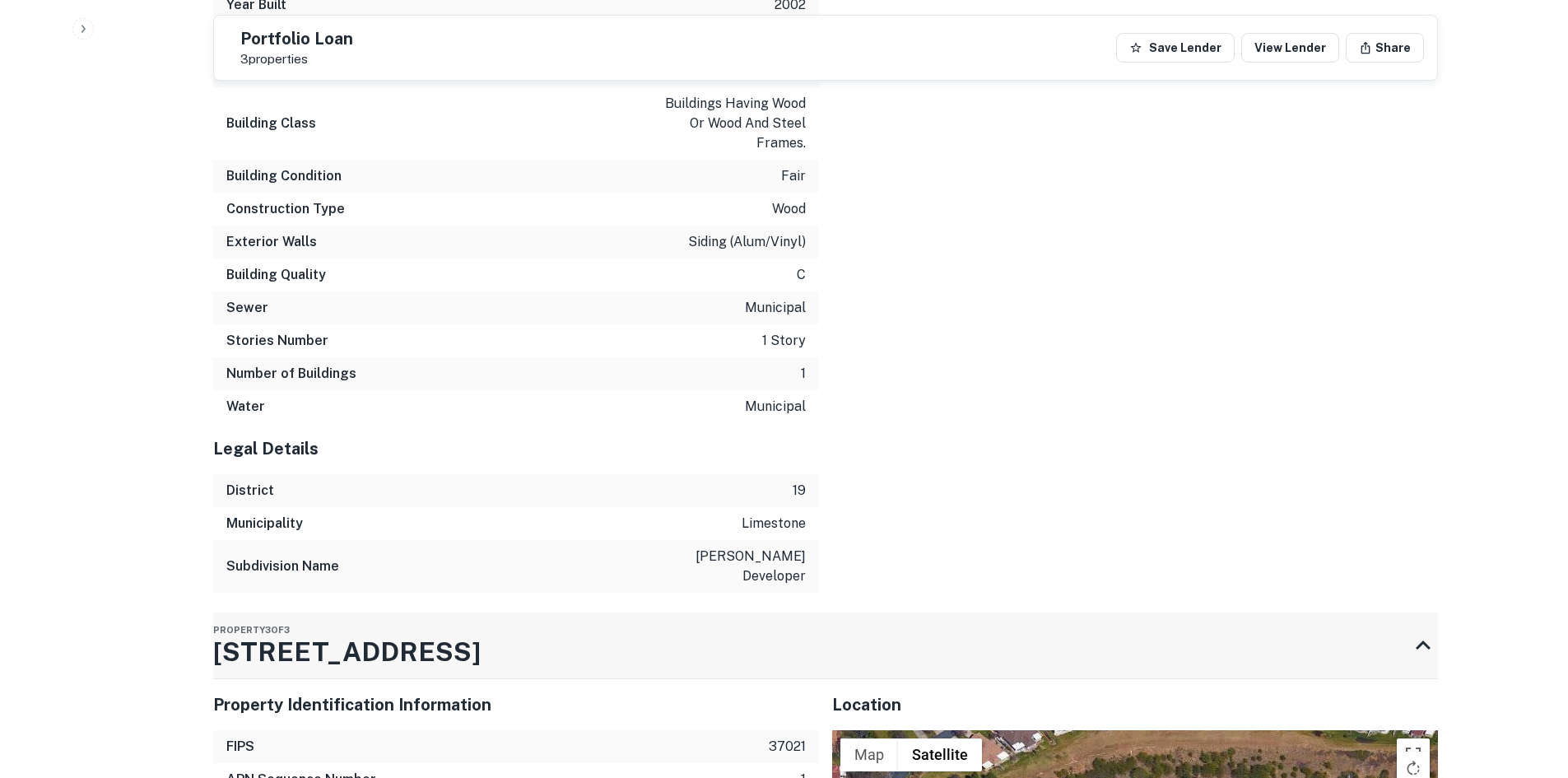
scroll to position [3695, 0]
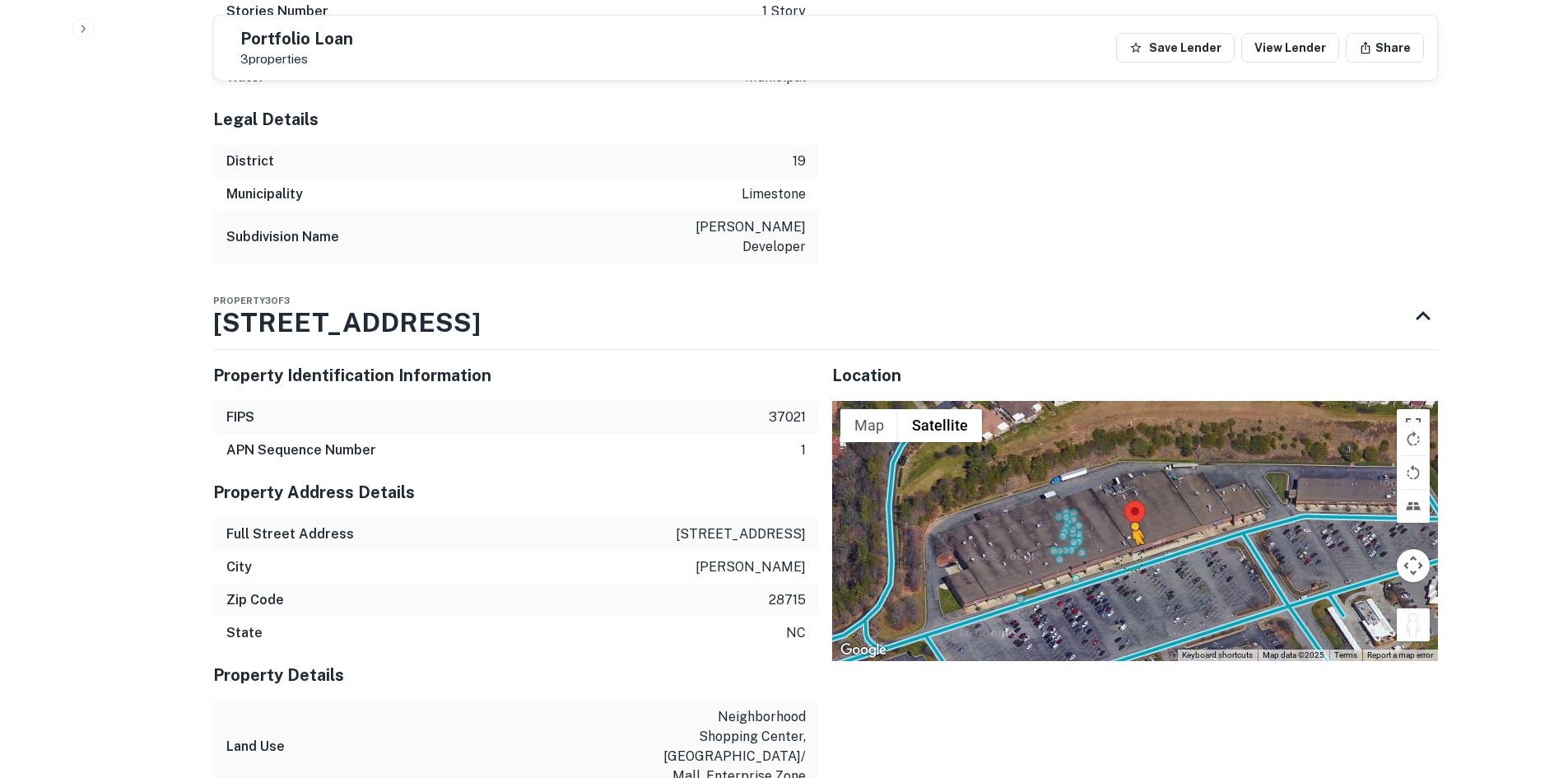
drag, startPoint x: 1420, startPoint y: 644, endPoint x: 1132, endPoint y: 581, distance: 294.8
click at [1132, 582] on div "To activate drag with keyboard, press Alt + Enter. Once in keyboard drag state,…" at bounding box center [1135, 531] width 606 height 260
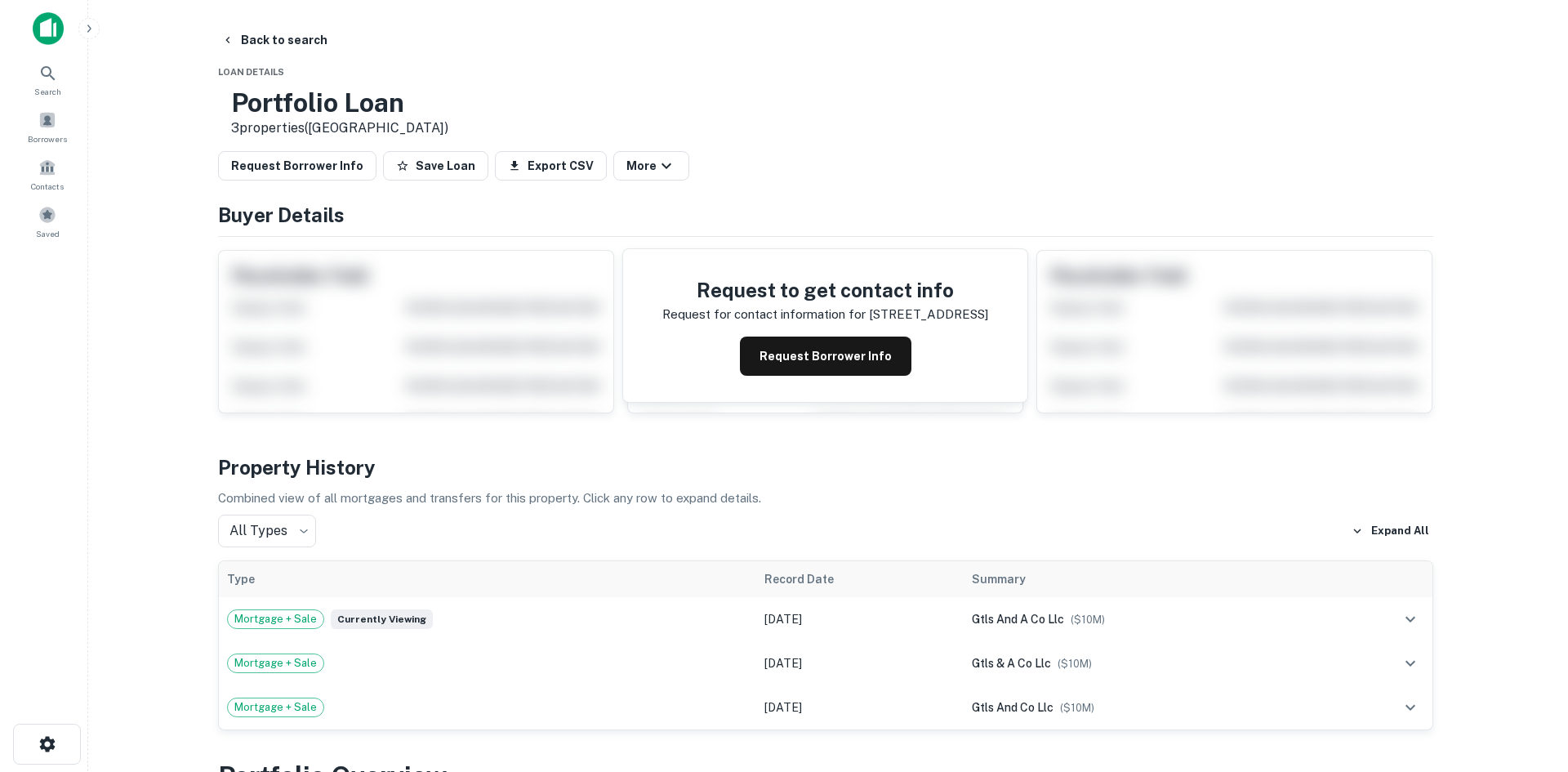
scroll to position [0, 0]
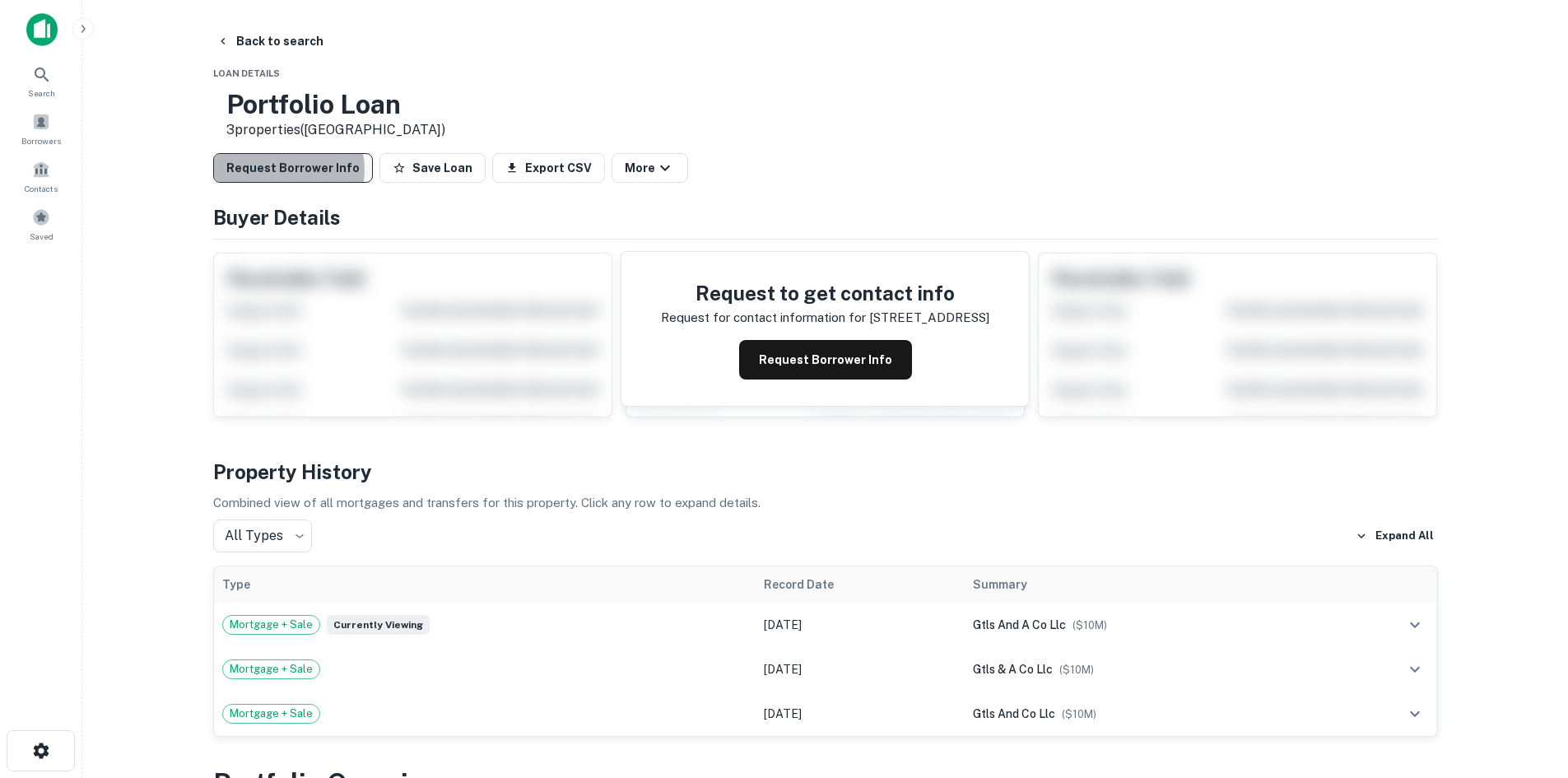
click at [281, 171] on button "Request Borrower Info" at bounding box center [292, 168] width 160 height 30
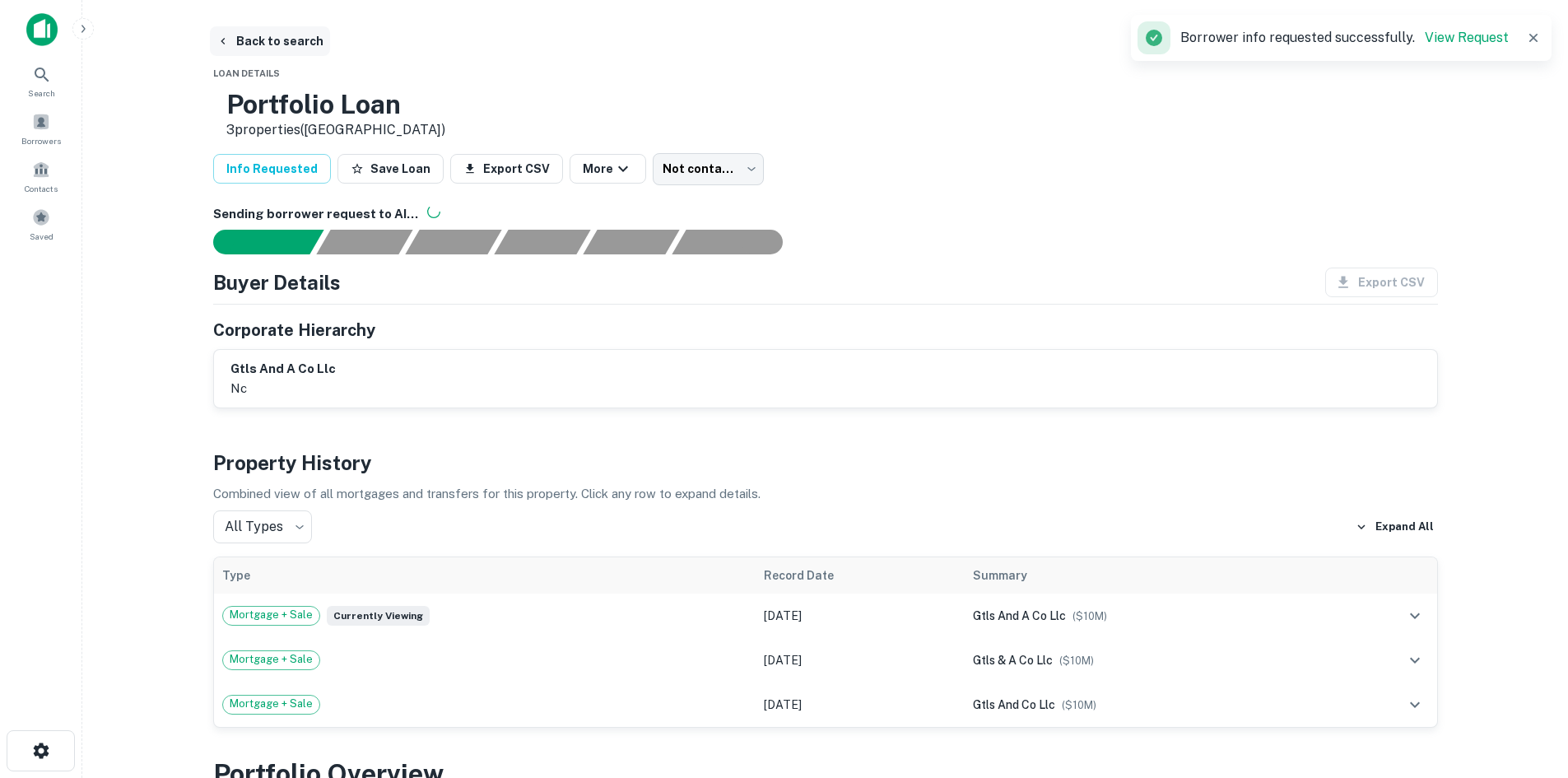
drag, startPoint x: 279, startPoint y: 35, endPoint x: 290, endPoint y: 34, distance: 11.0
click at [279, 35] on button "Back to search" at bounding box center [270, 41] width 120 height 30
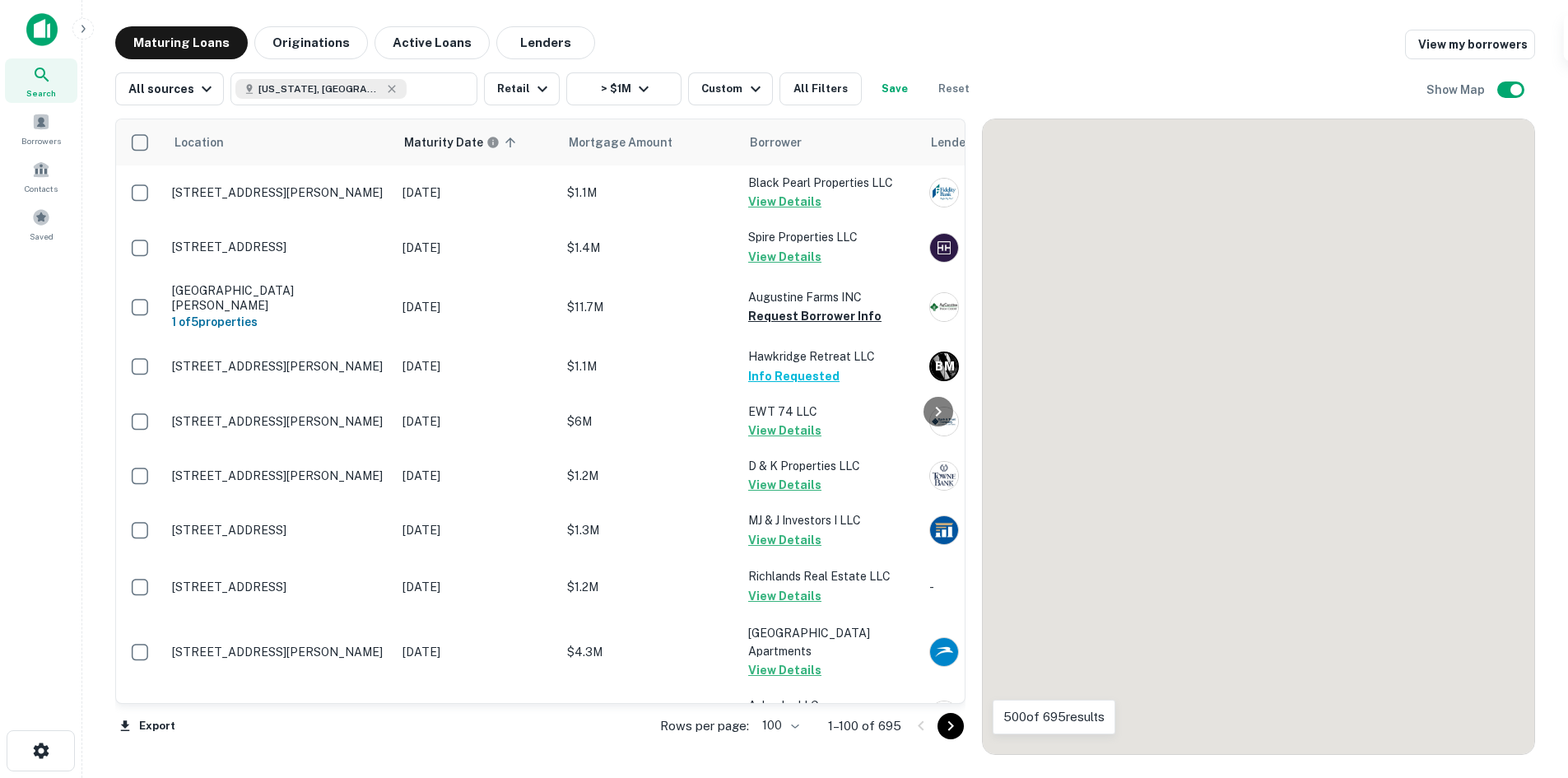
click at [960, 728] on icon "Go to next page" at bounding box center [951, 726] width 20 height 20
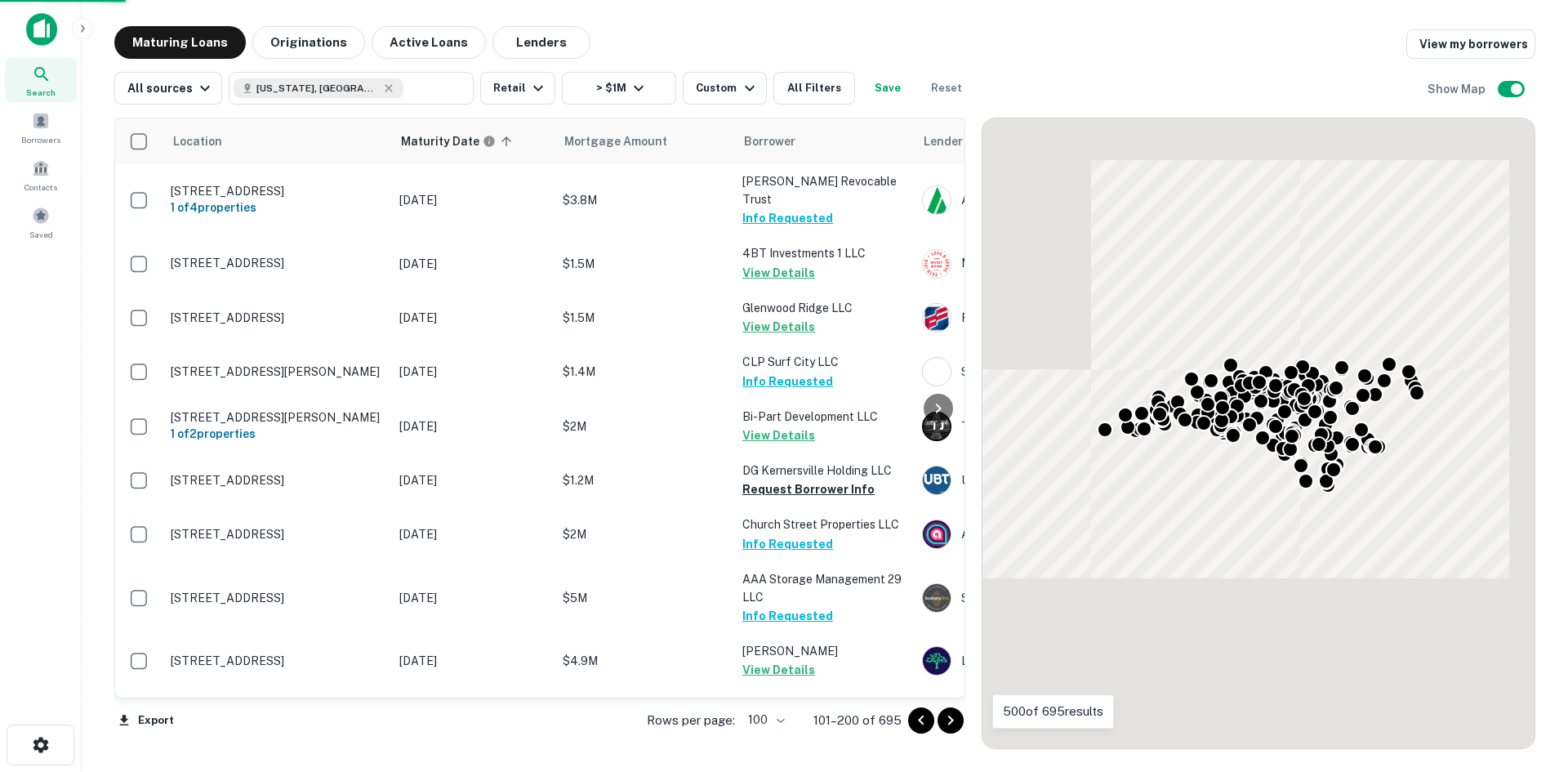
scroll to position [2260, 0]
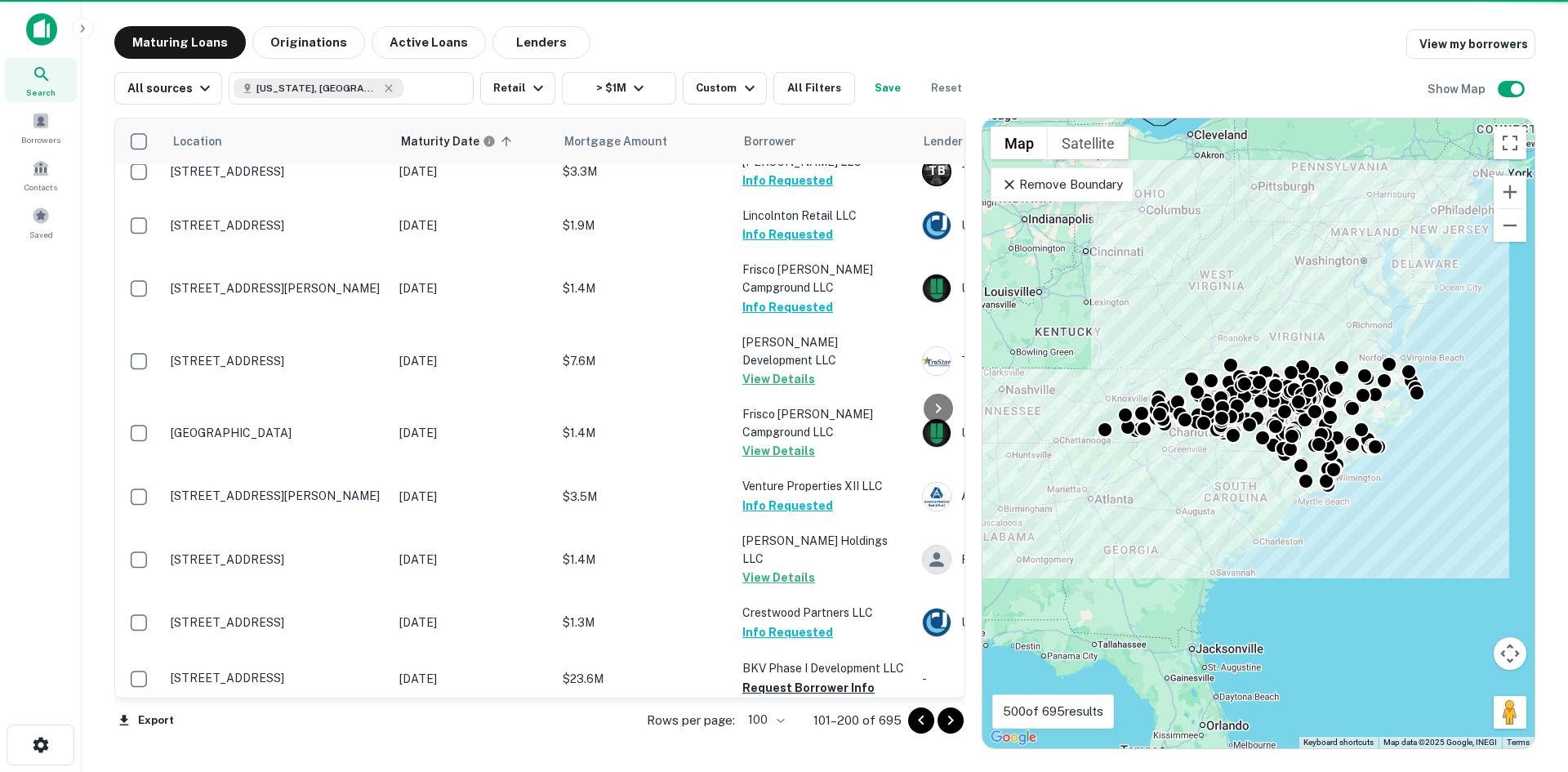
click at [961, 723] on icon "Go to next page" at bounding box center [950, 720] width 20 height 20
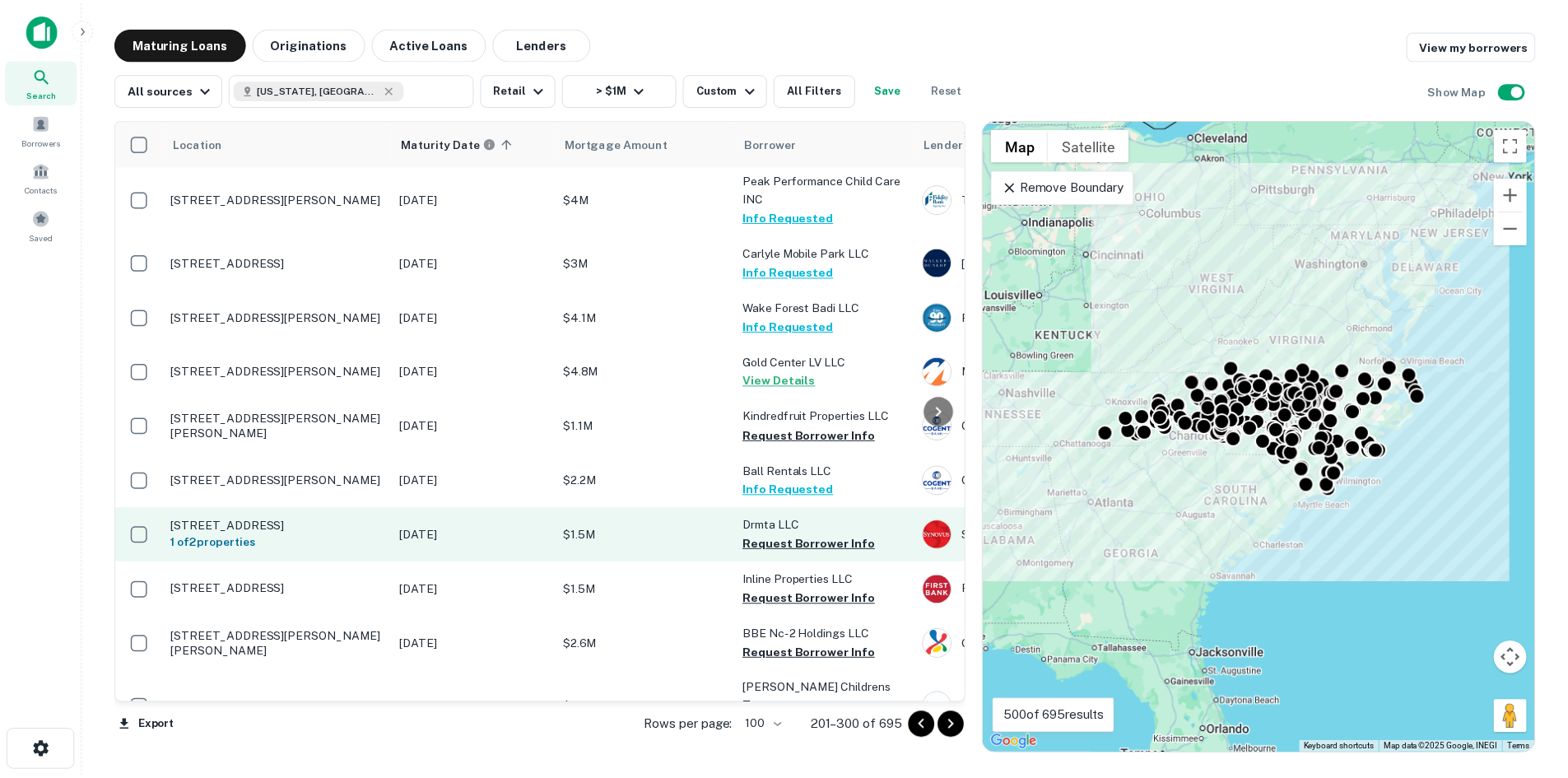
scroll to position [4829, 0]
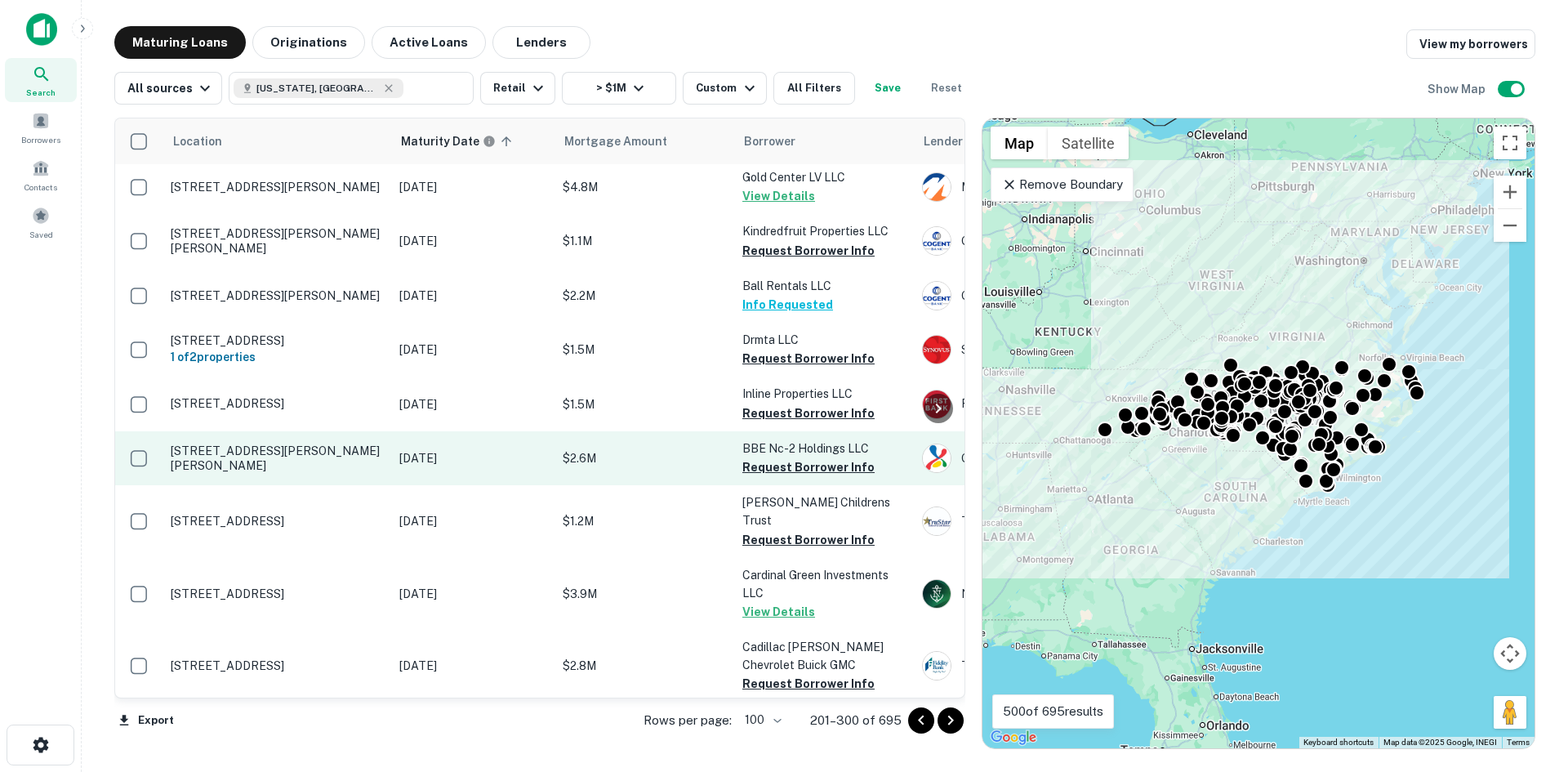
click at [328, 444] on p "1563 Andrews Rd Murphy, NC28906" at bounding box center [276, 458] width 212 height 29
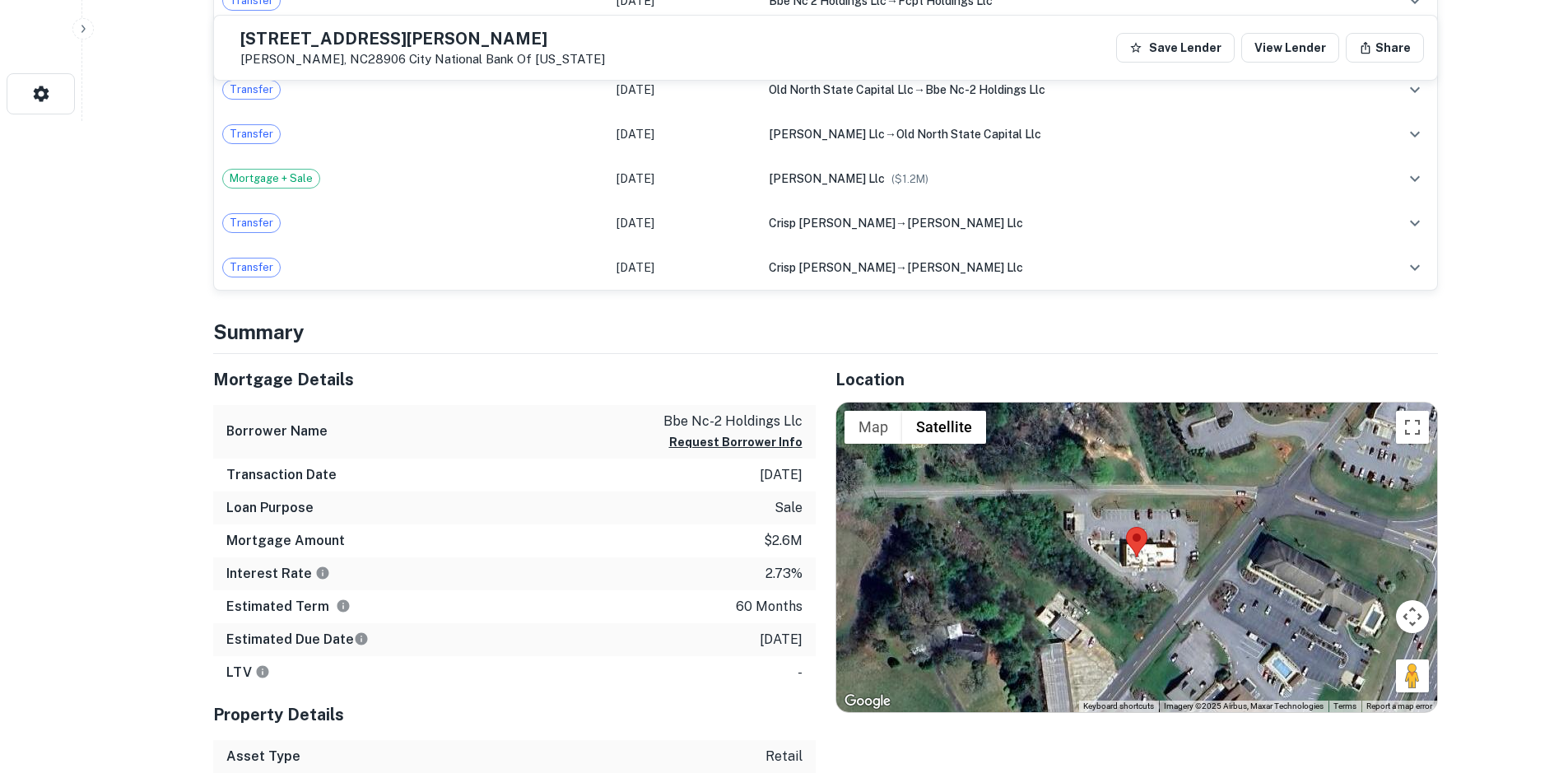
scroll to position [658, 0]
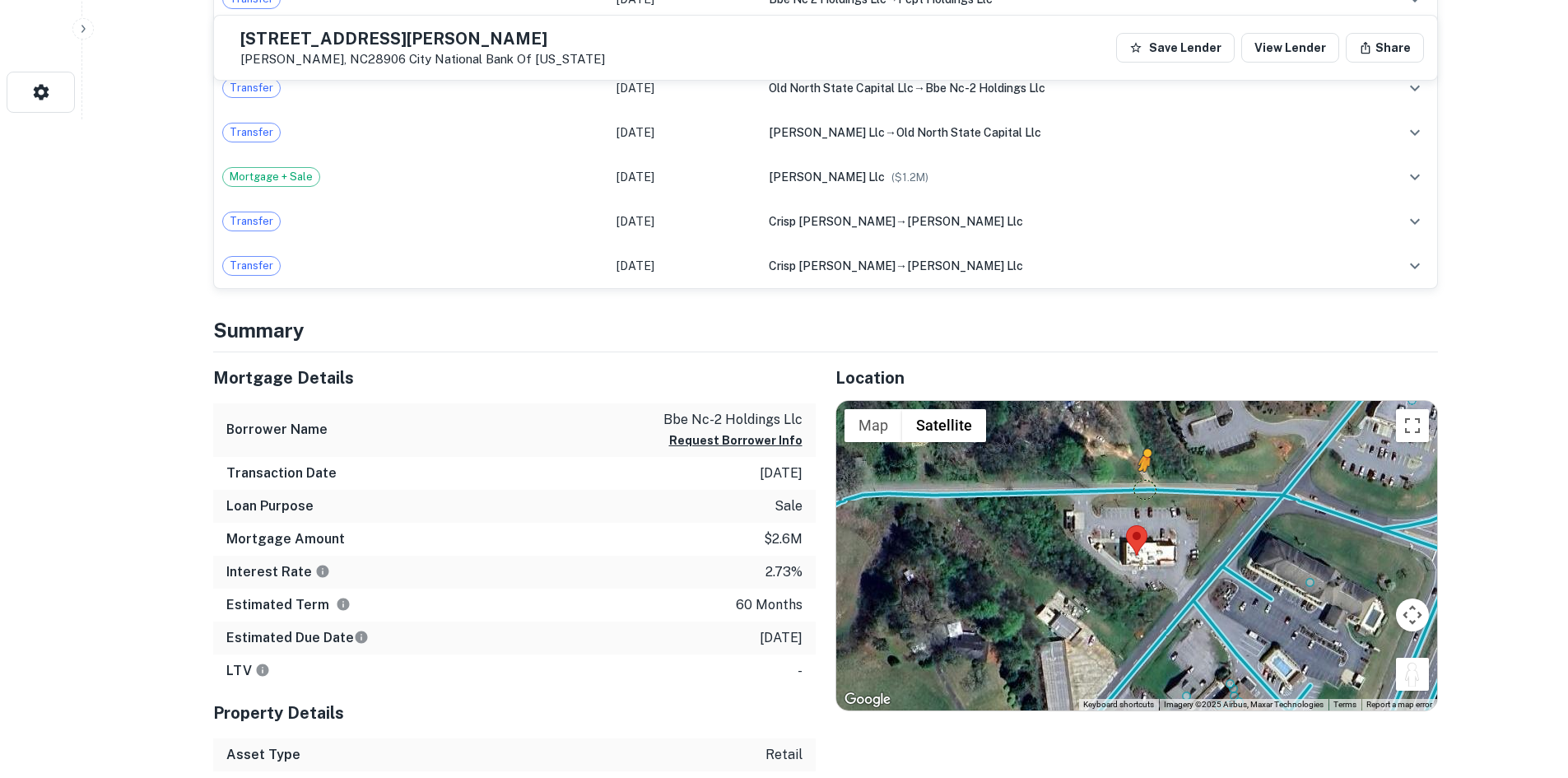
drag, startPoint x: 1401, startPoint y: 670, endPoint x: 1139, endPoint y: 482, distance: 322.5
click at [1139, 482] on div "To activate drag with keyboard, press Alt + Enter. Once in keyboard drag state,…" at bounding box center [1137, 555] width 601 height 309
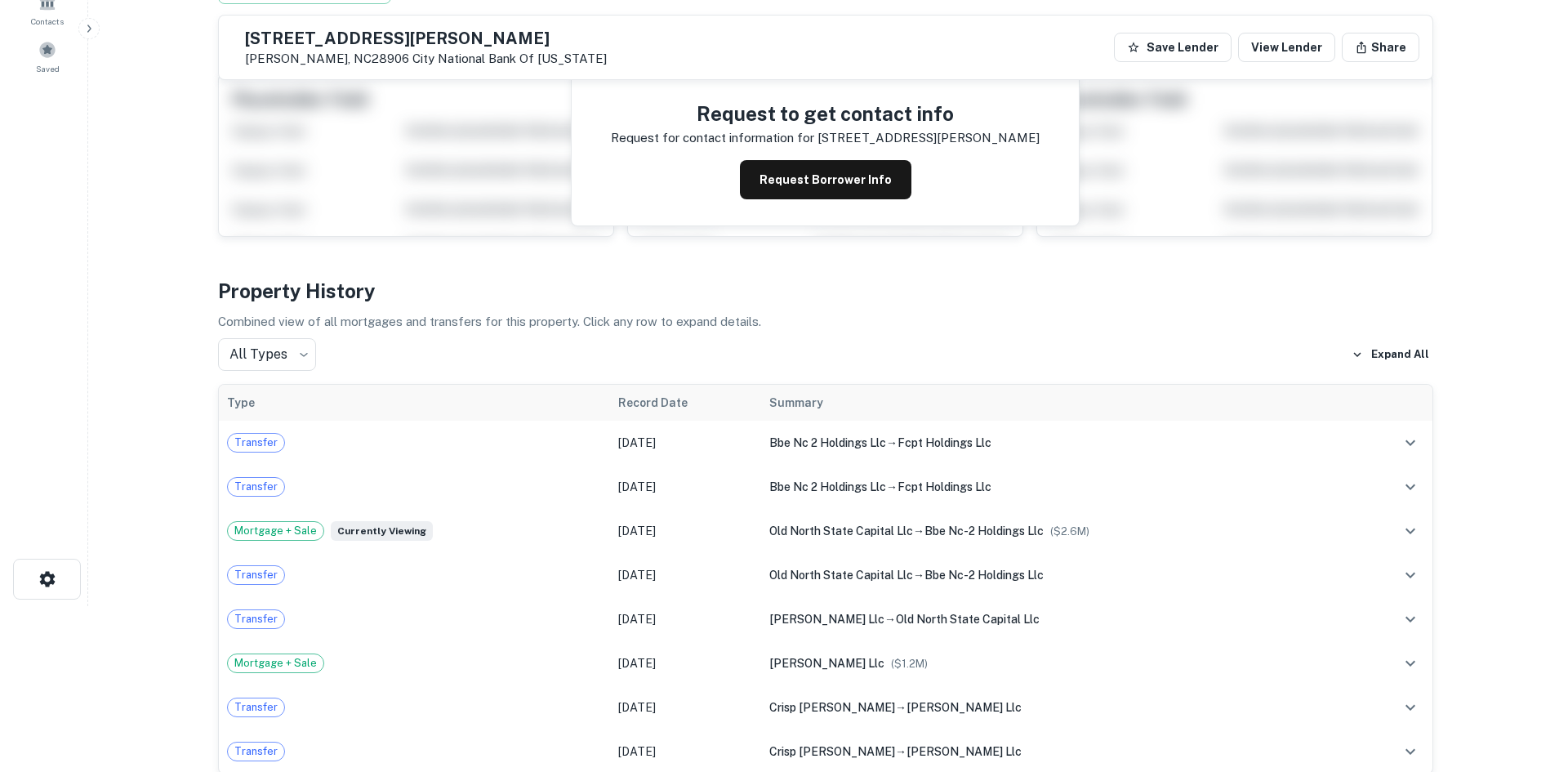
scroll to position [0, 0]
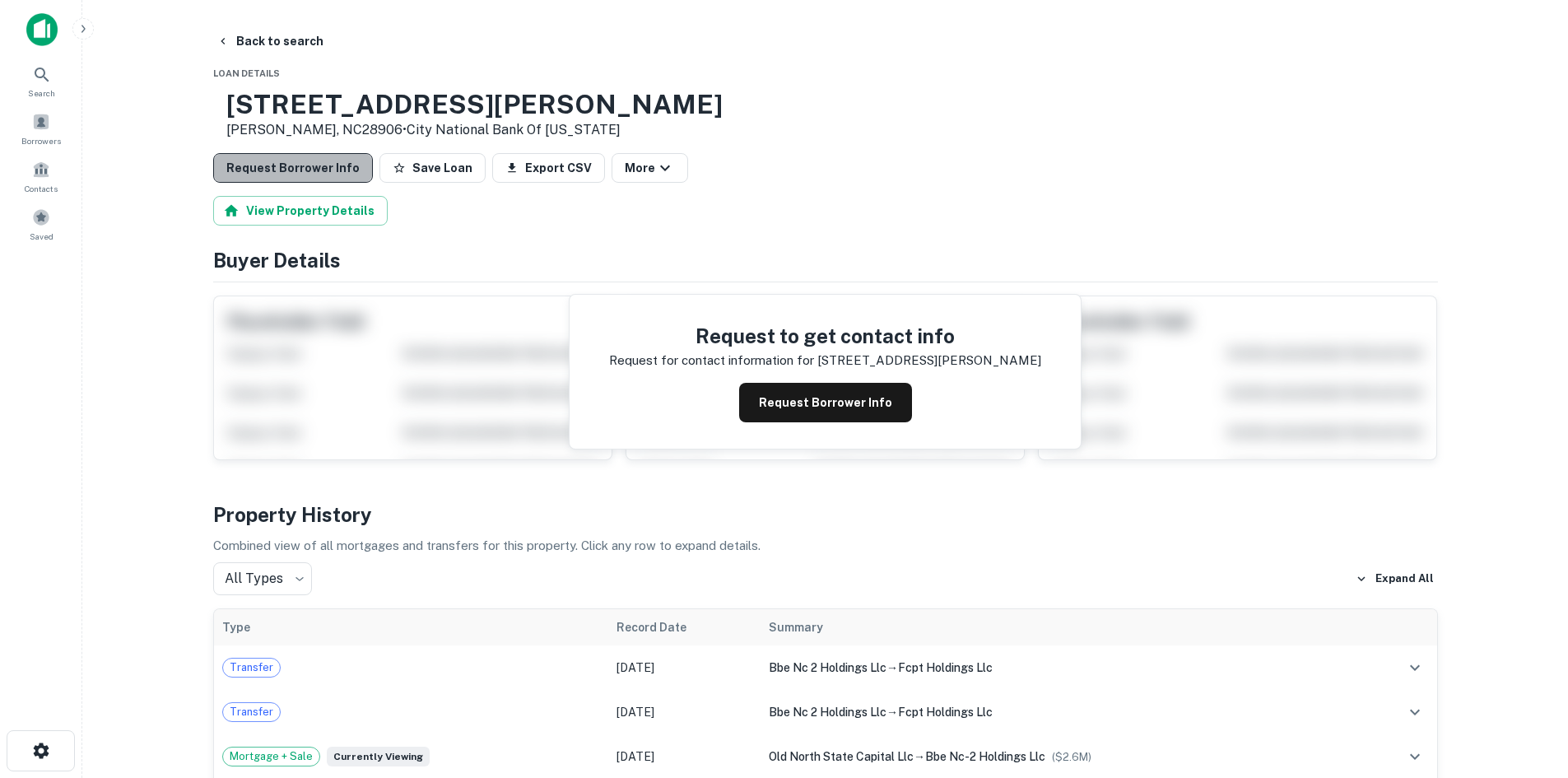
click at [337, 179] on button "Request Borrower Info" at bounding box center [292, 168] width 160 height 30
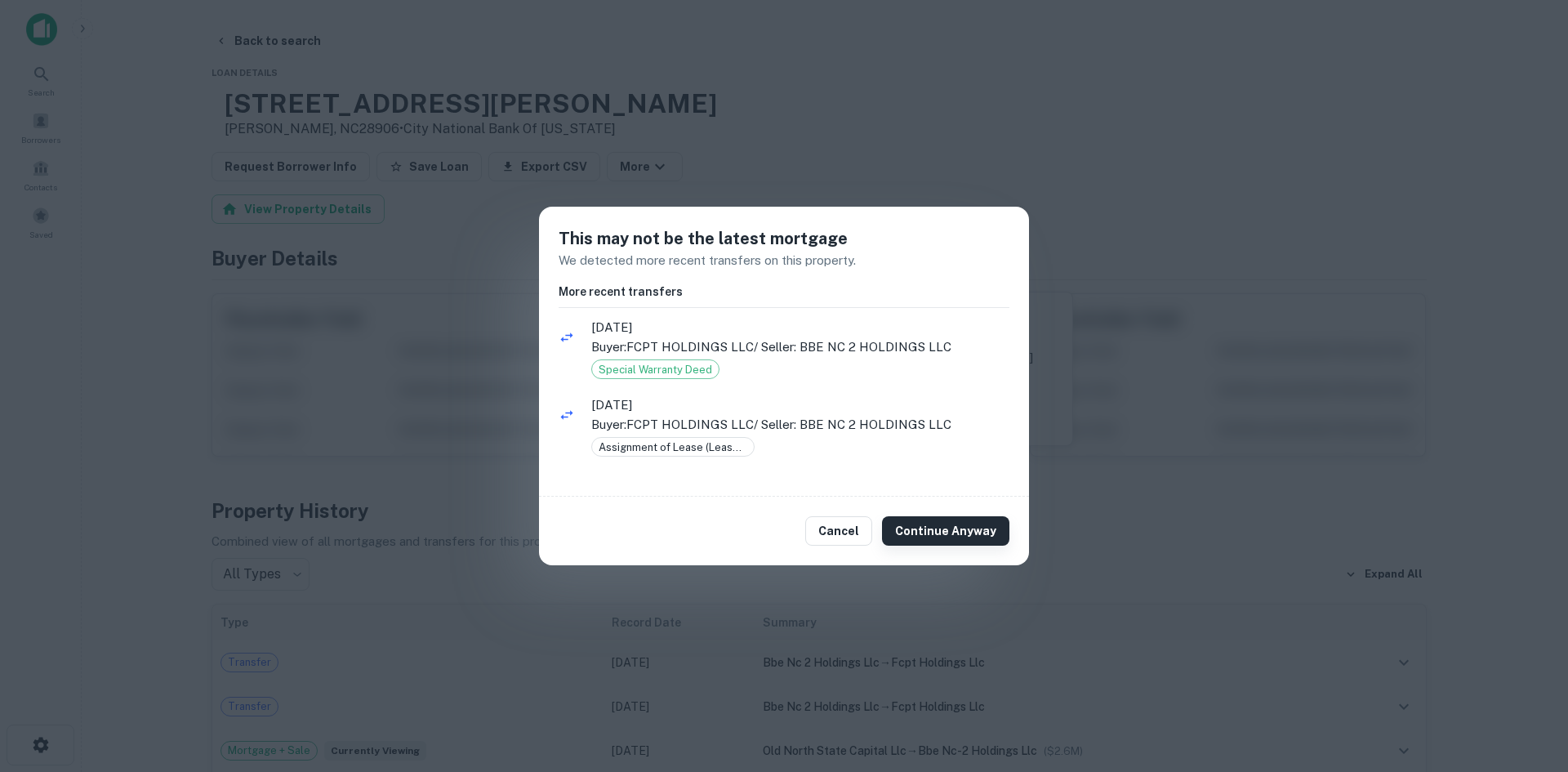
click at [967, 535] on button "Continue Anyway" at bounding box center [945, 531] width 127 height 29
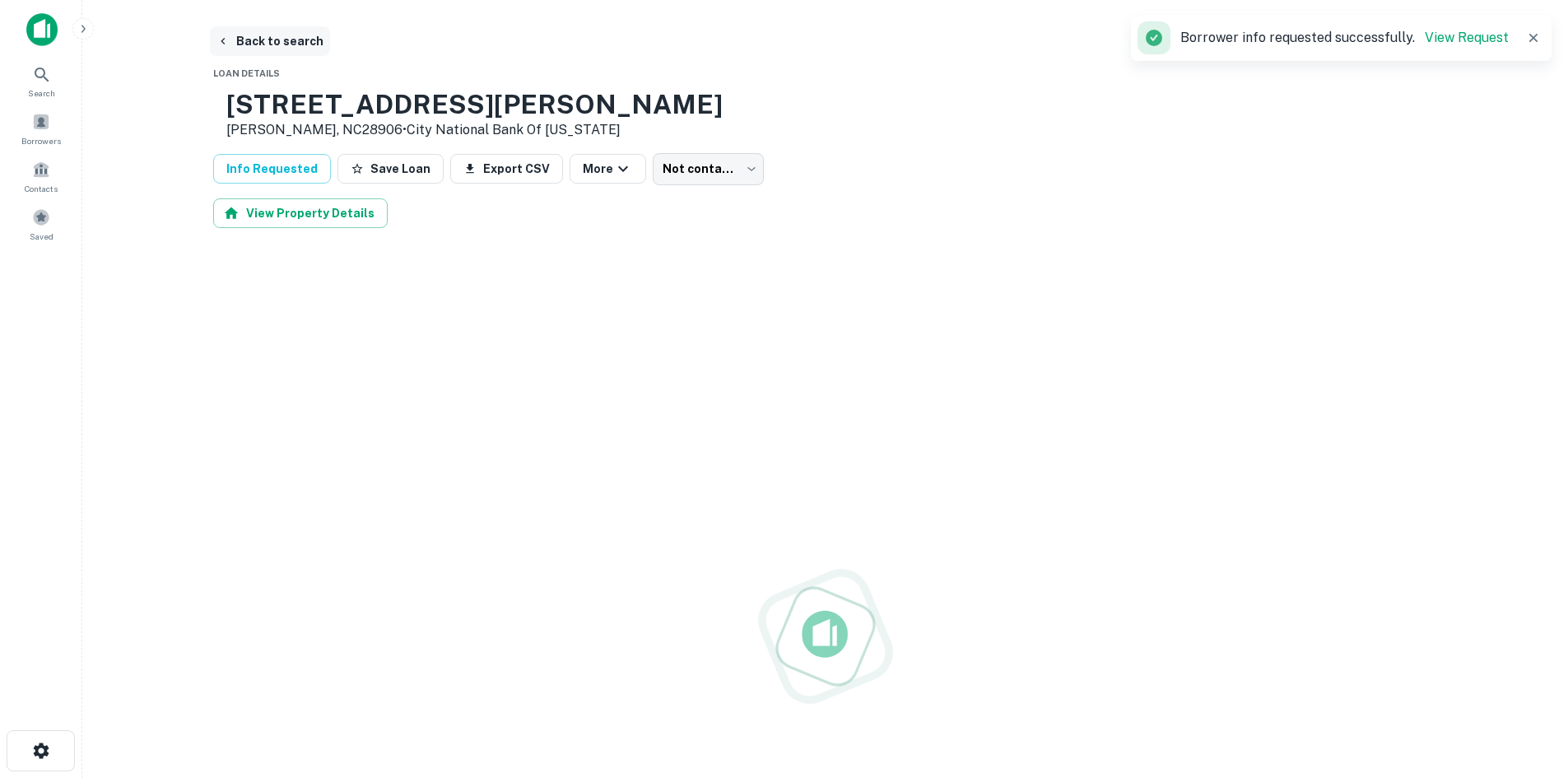
click at [309, 44] on button "Back to search" at bounding box center [270, 41] width 120 height 30
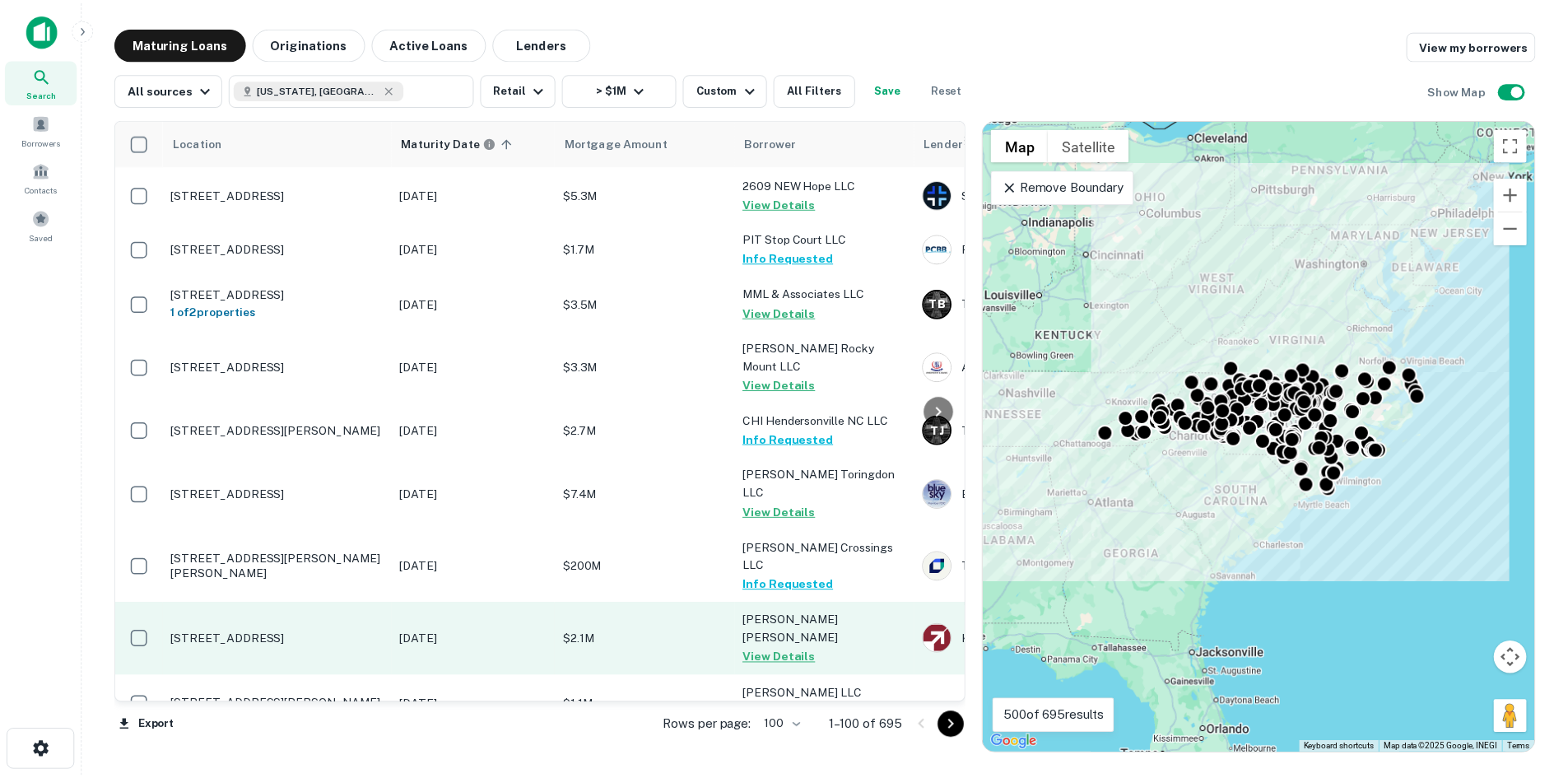
scroll to position [4994, 0]
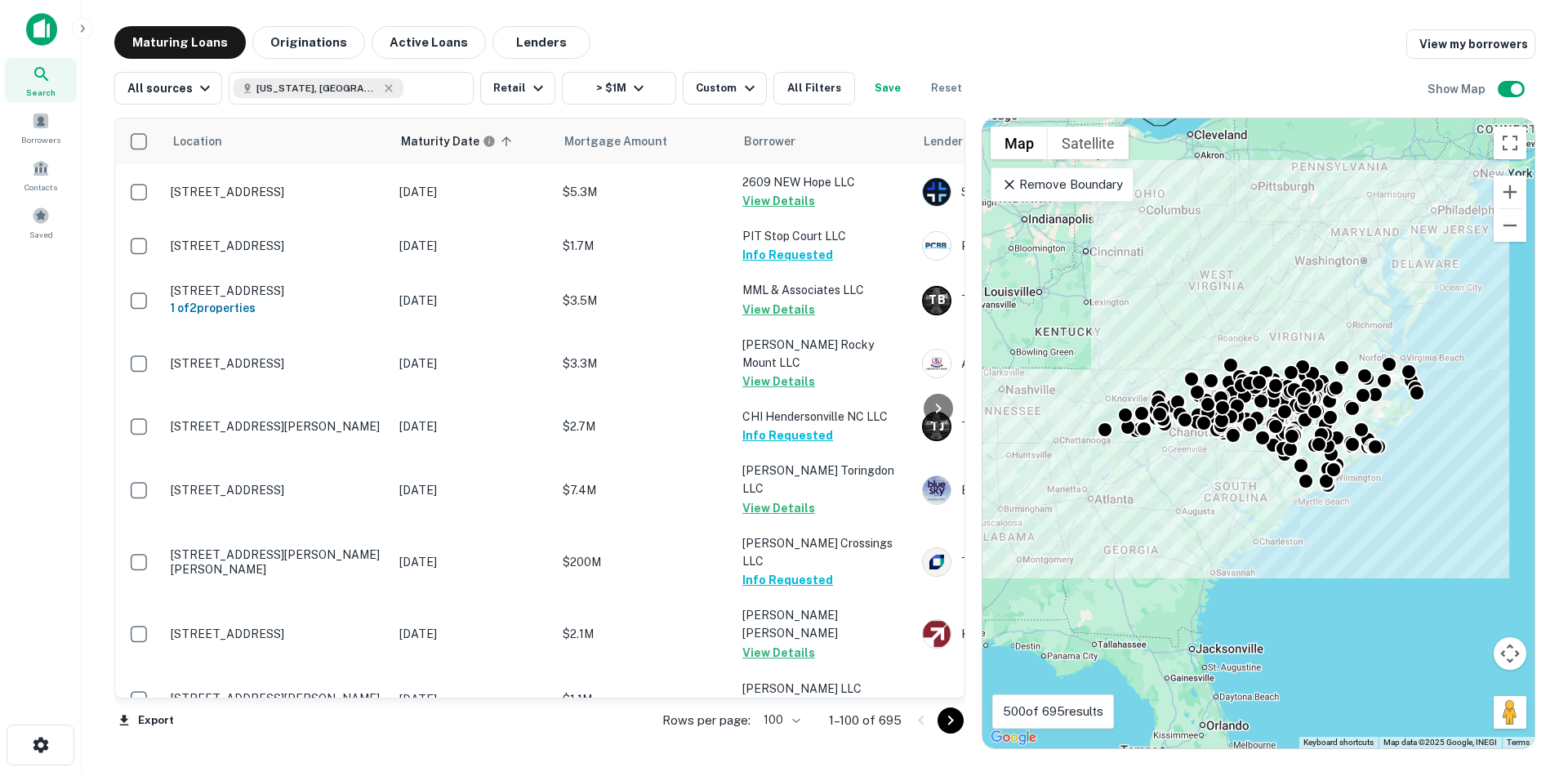
click at [265, 748] on p "5006 Southport Crossing Way Southport, NC28461" at bounding box center [276, 755] width 212 height 15
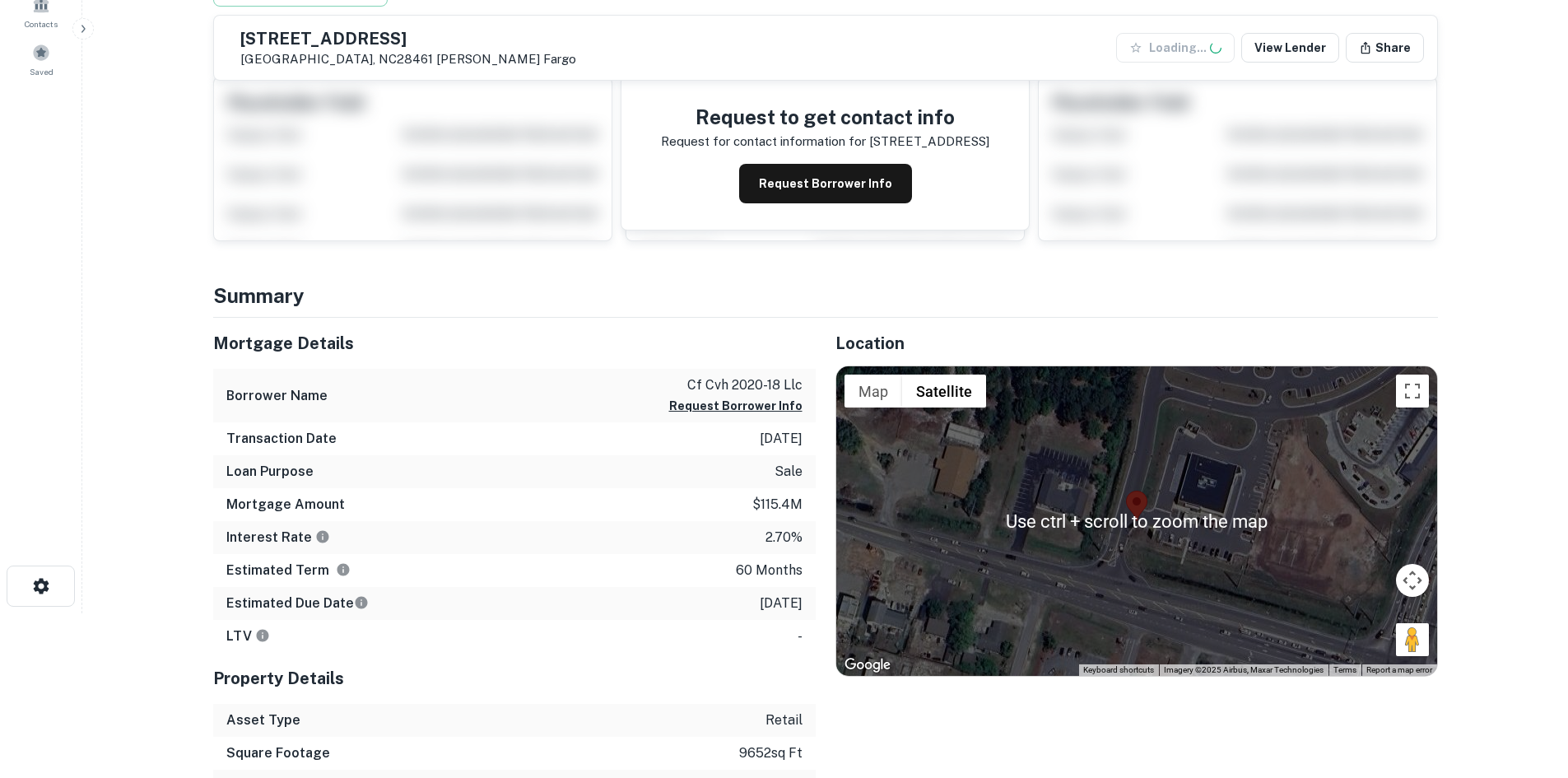
scroll to position [247, 0]
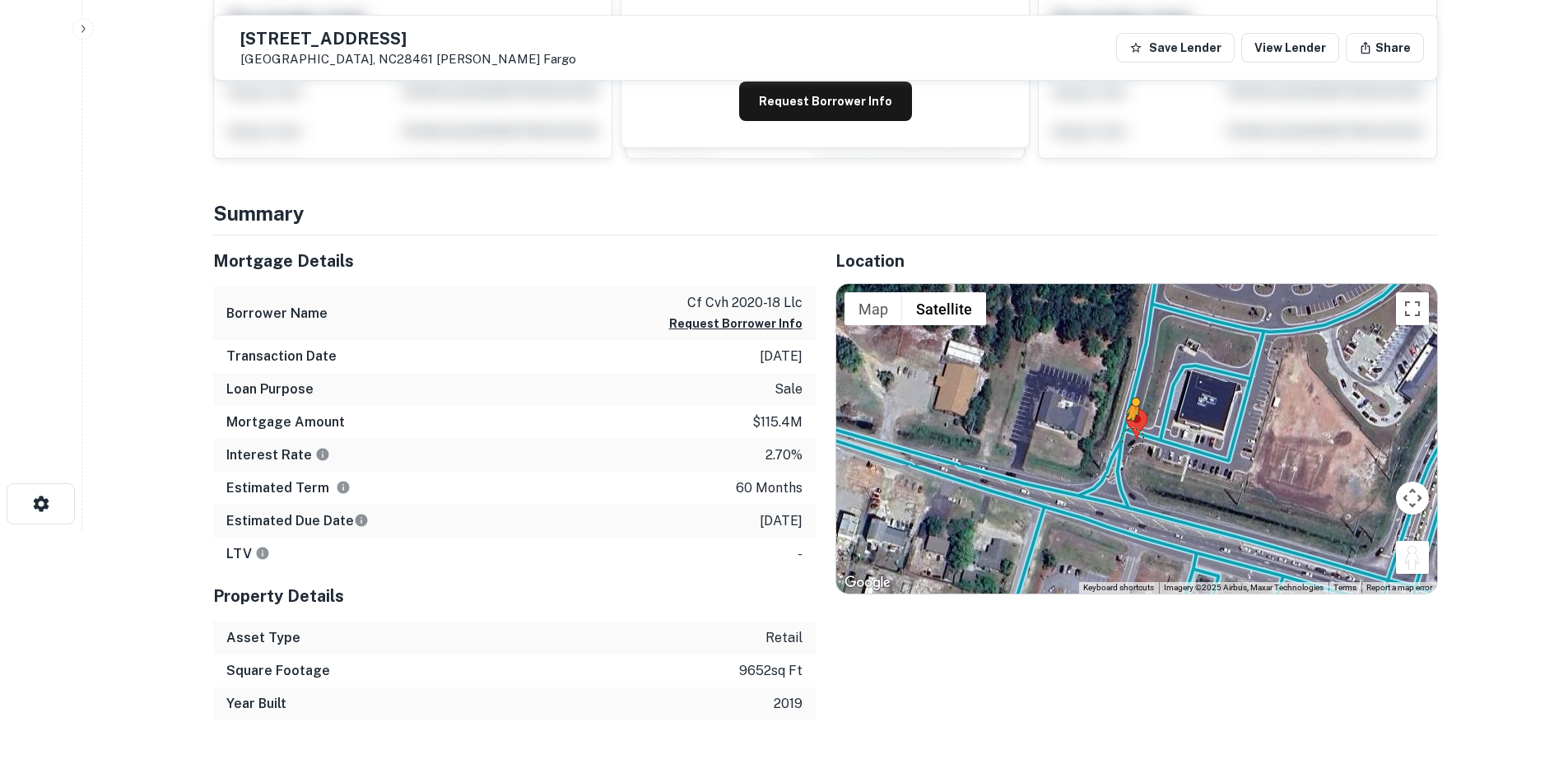
drag, startPoint x: 1416, startPoint y: 568, endPoint x: 1133, endPoint y: 436, distance: 312.3
click at [1133, 437] on div "To activate drag with keyboard, press Alt + Enter. Once in keyboard drag state,…" at bounding box center [1137, 438] width 601 height 309
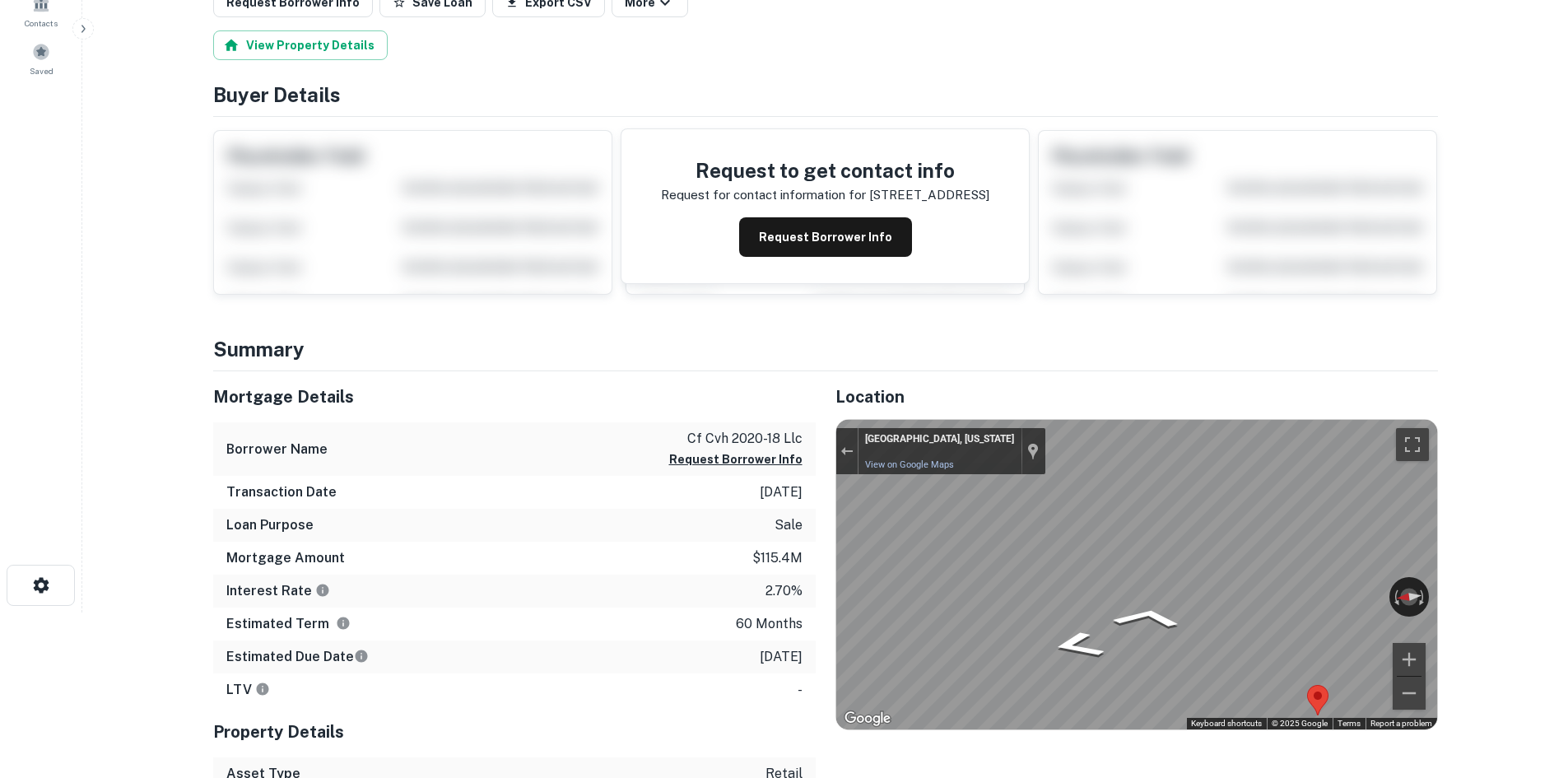
scroll to position [0, 0]
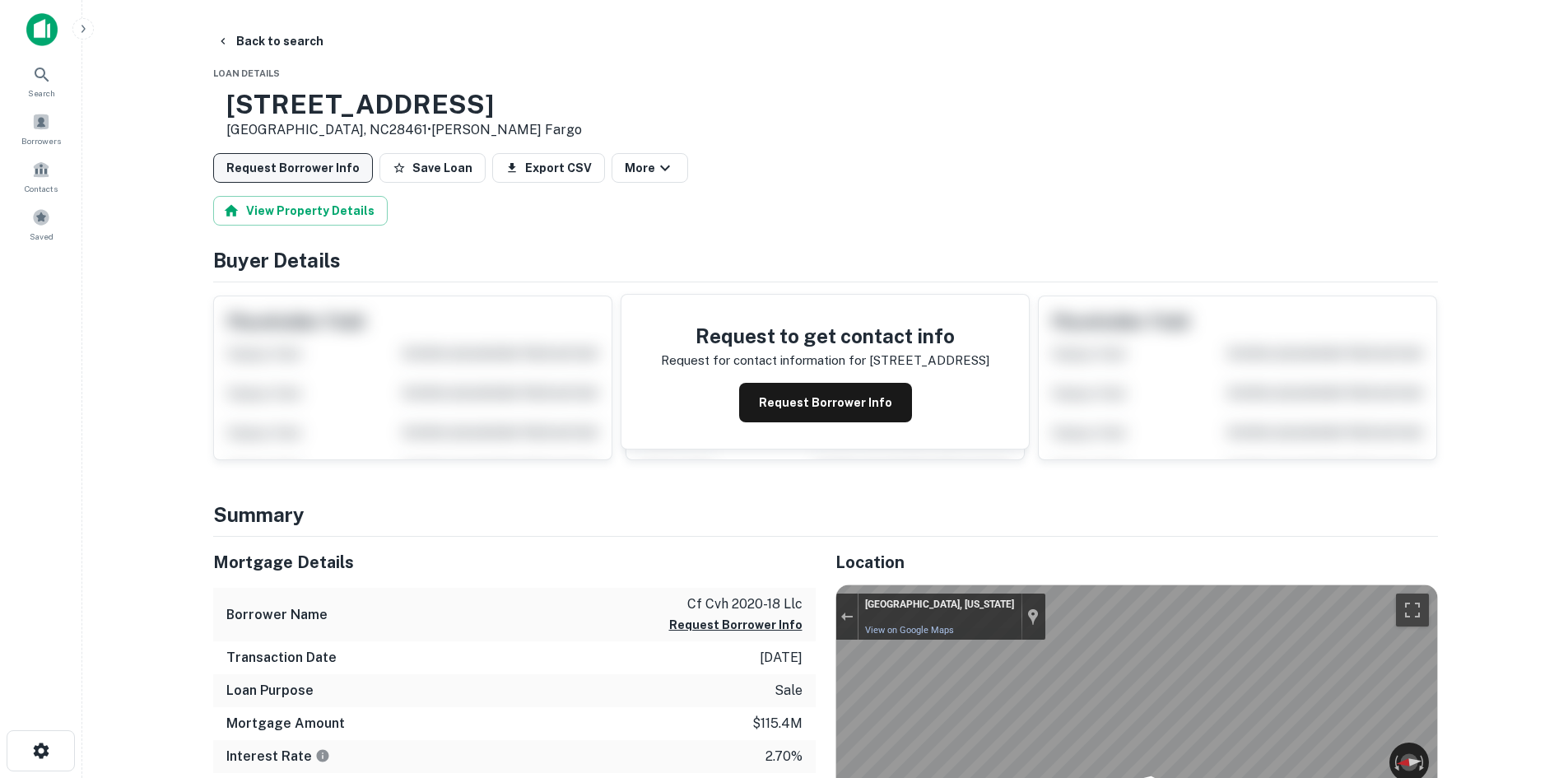
click at [316, 177] on button "Request Borrower Info" at bounding box center [292, 168] width 160 height 30
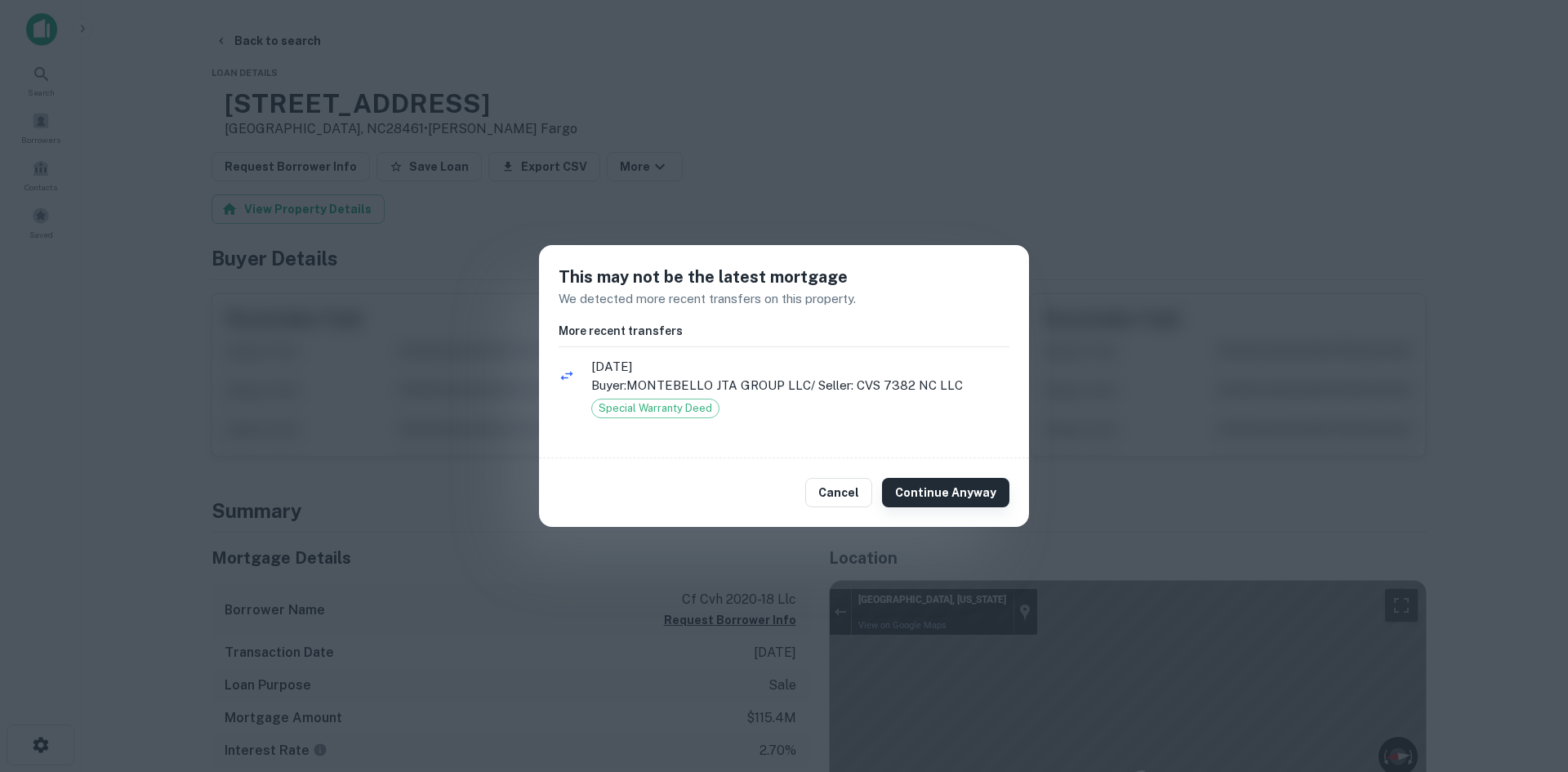
click at [947, 491] on button "Continue Anyway" at bounding box center [945, 493] width 127 height 29
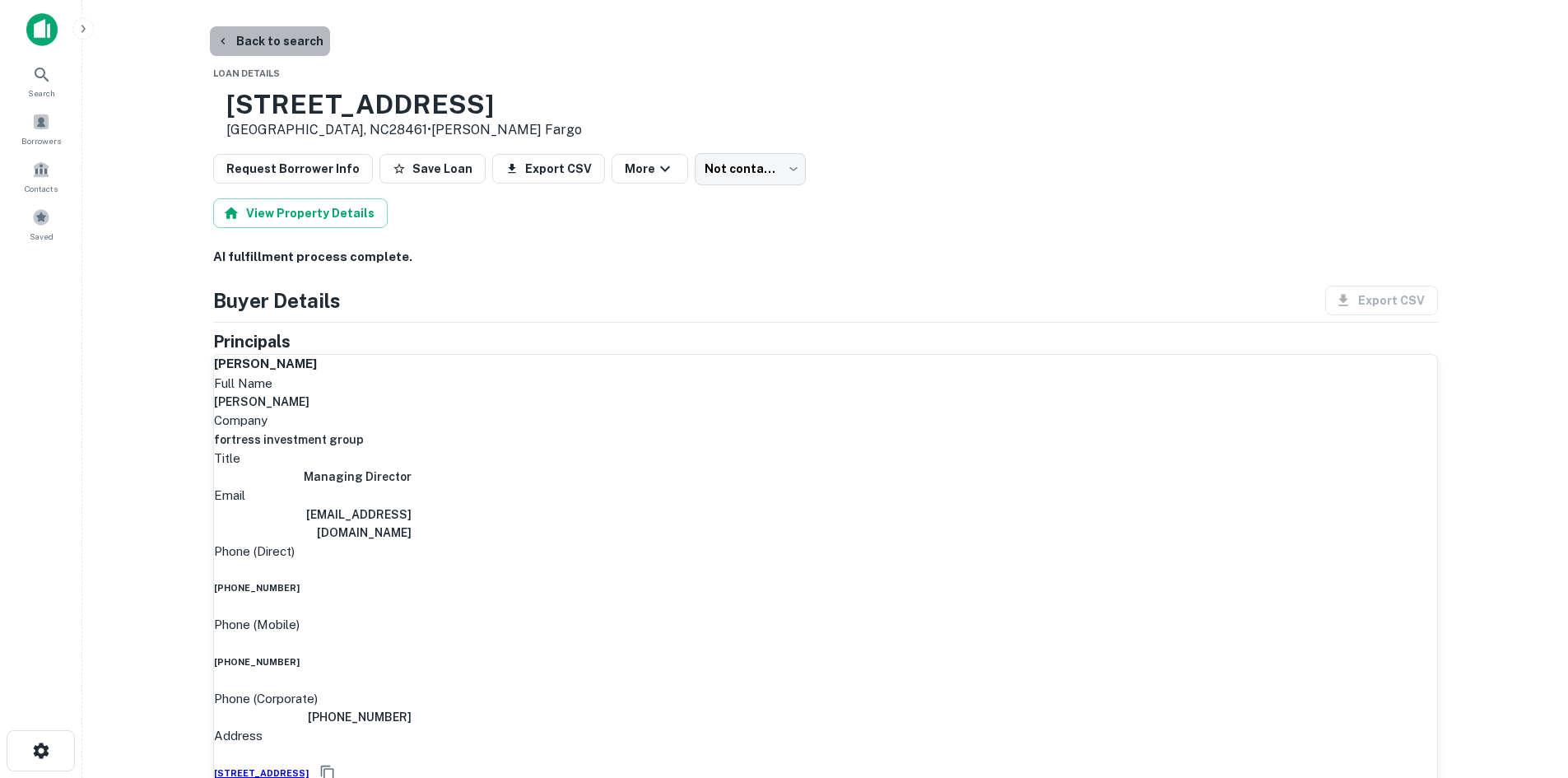
click at [273, 36] on button "Back to search" at bounding box center [270, 41] width 120 height 30
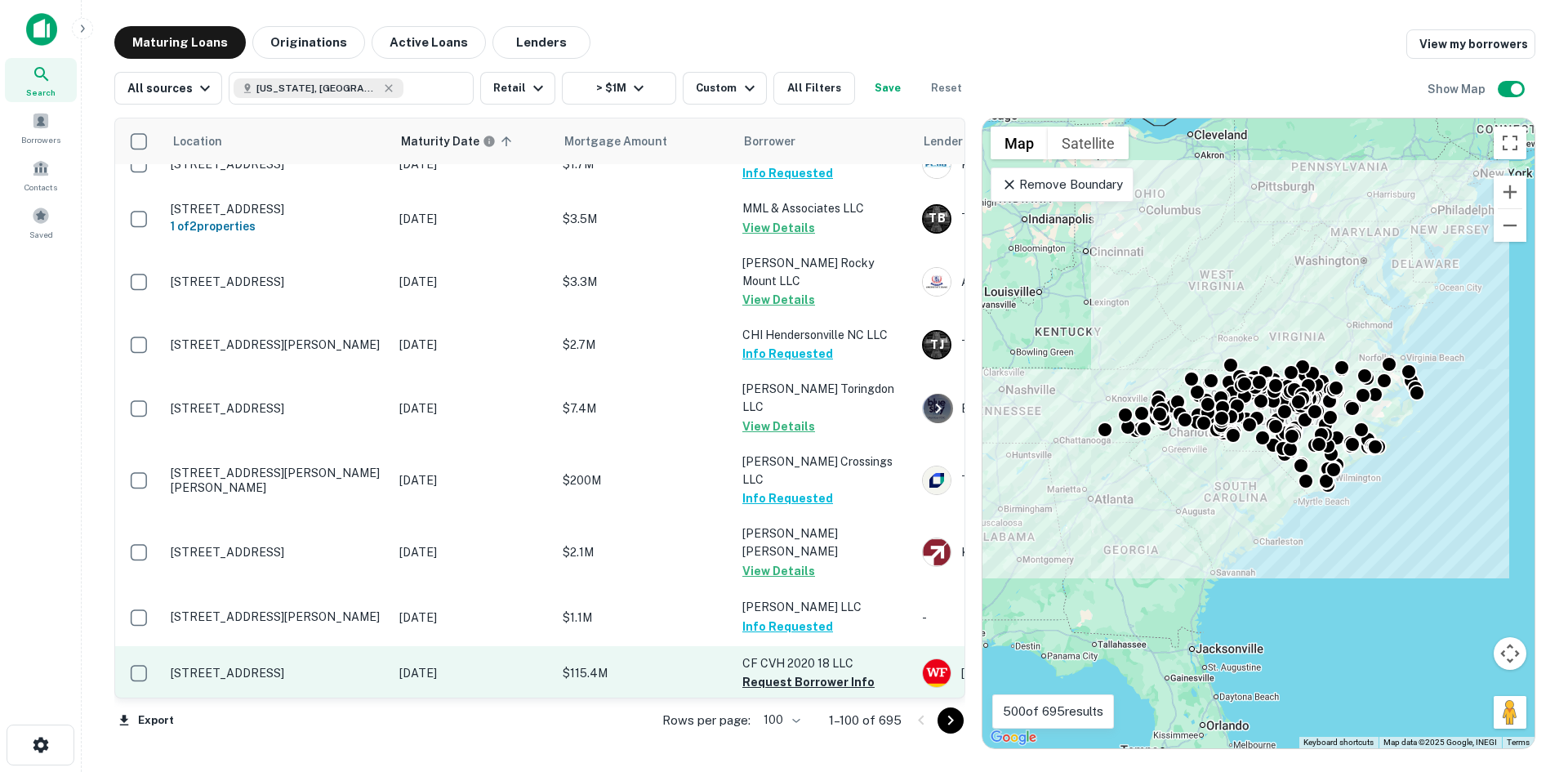
scroll to position [5119, 0]
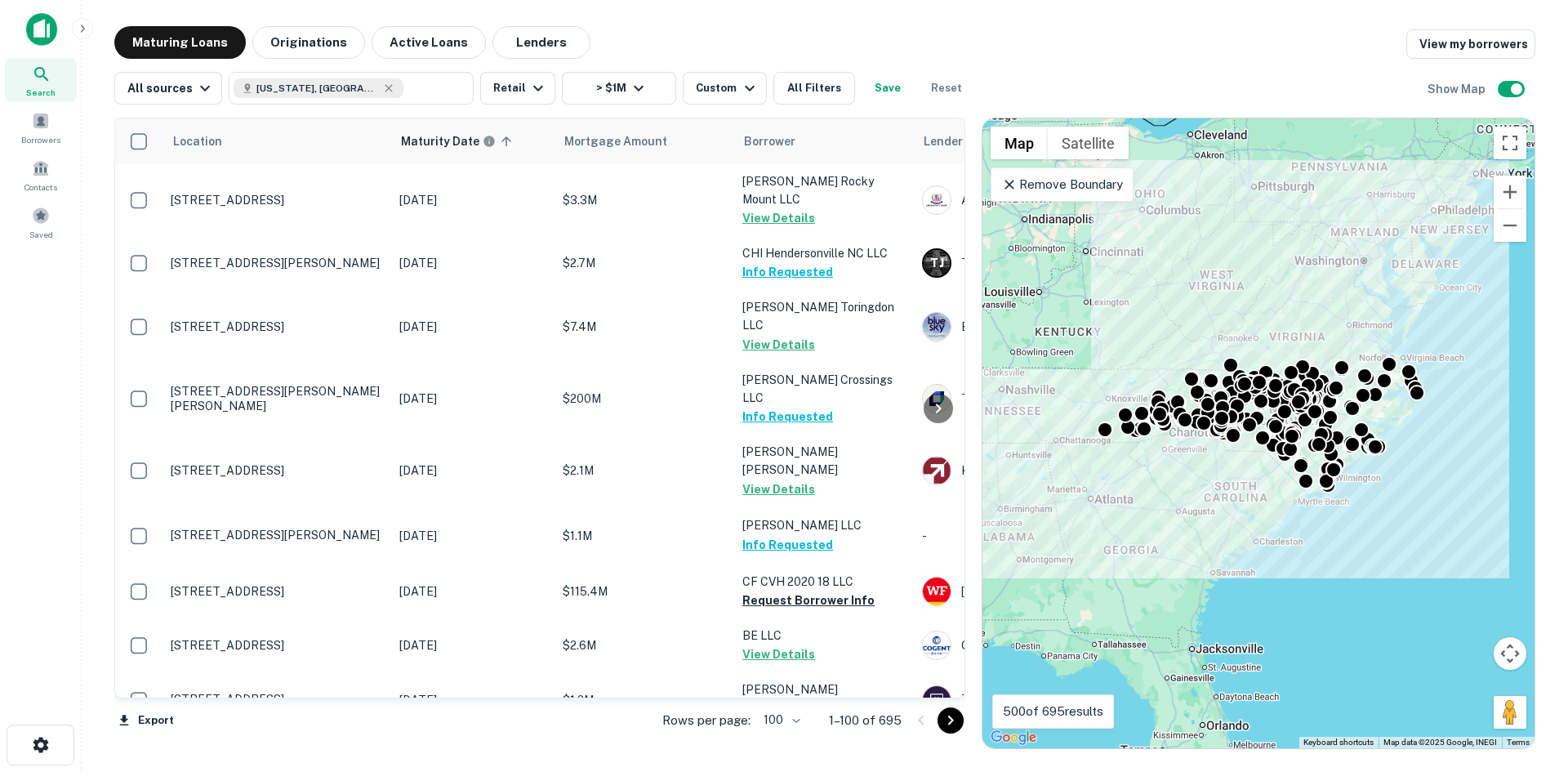
click at [954, 728] on icon "Go to next page" at bounding box center [950, 720] width 20 height 20
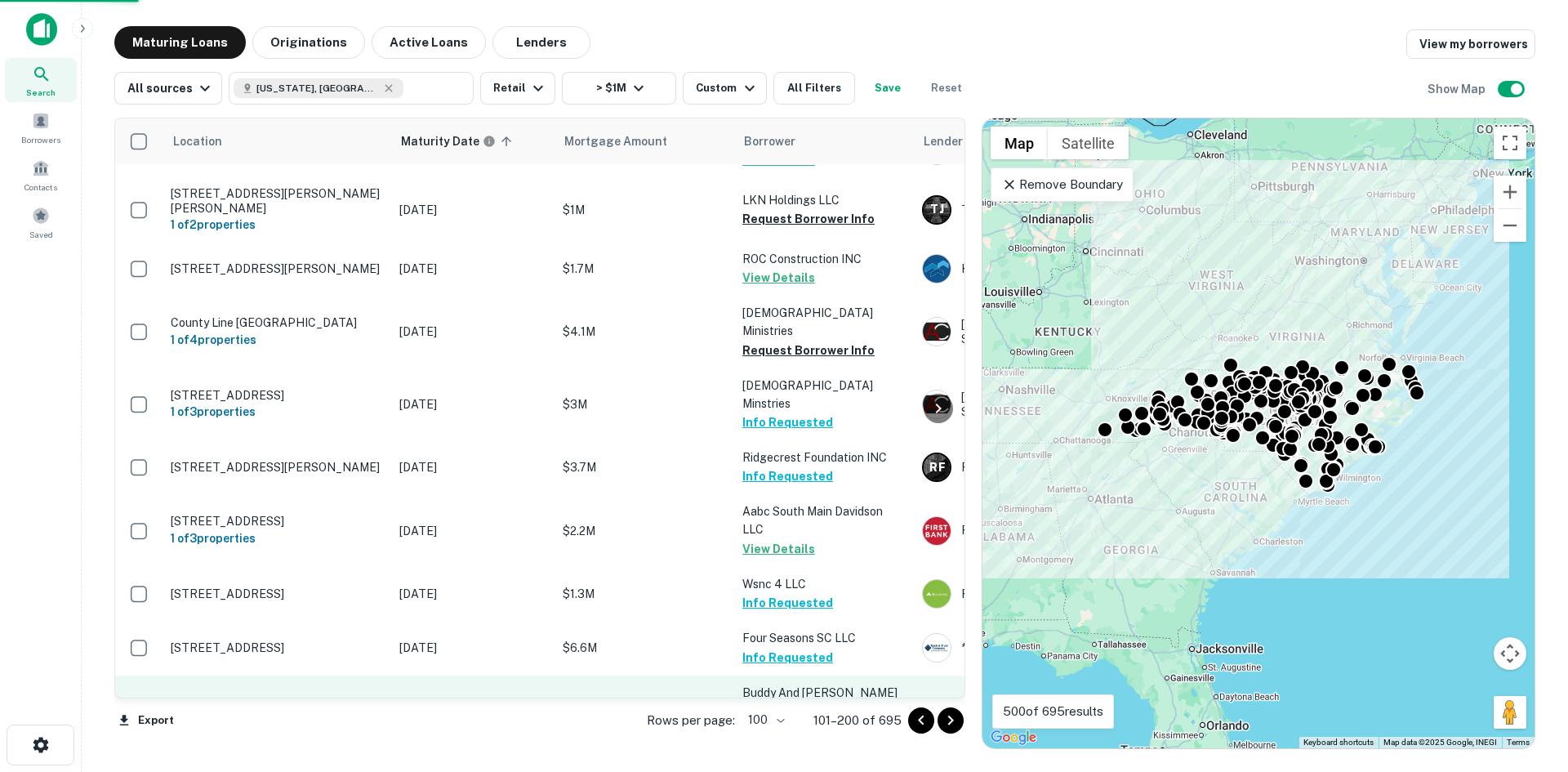
scroll to position [5313, 0]
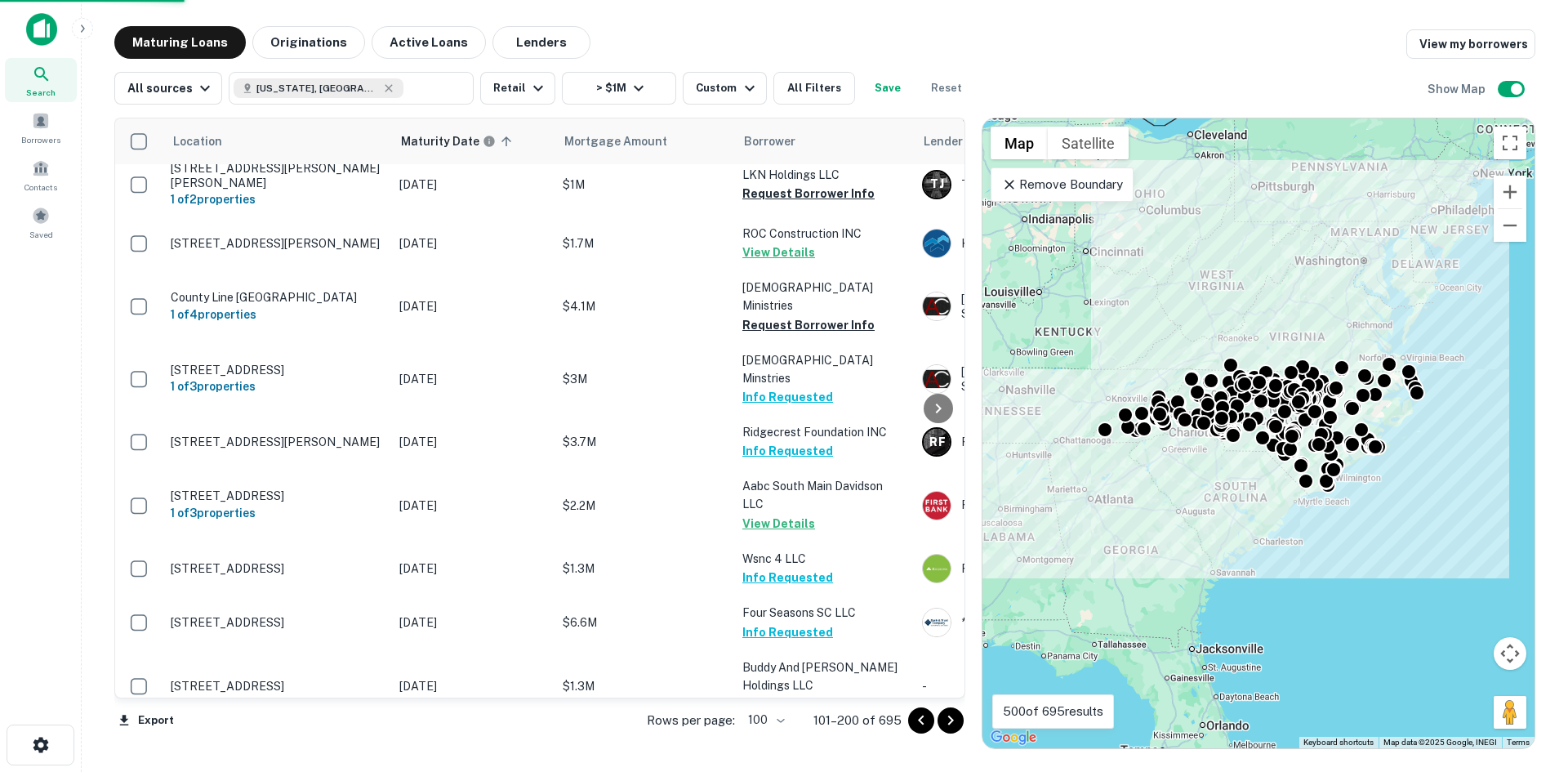
click at [952, 722] on icon "Go to next page" at bounding box center [950, 720] width 20 height 20
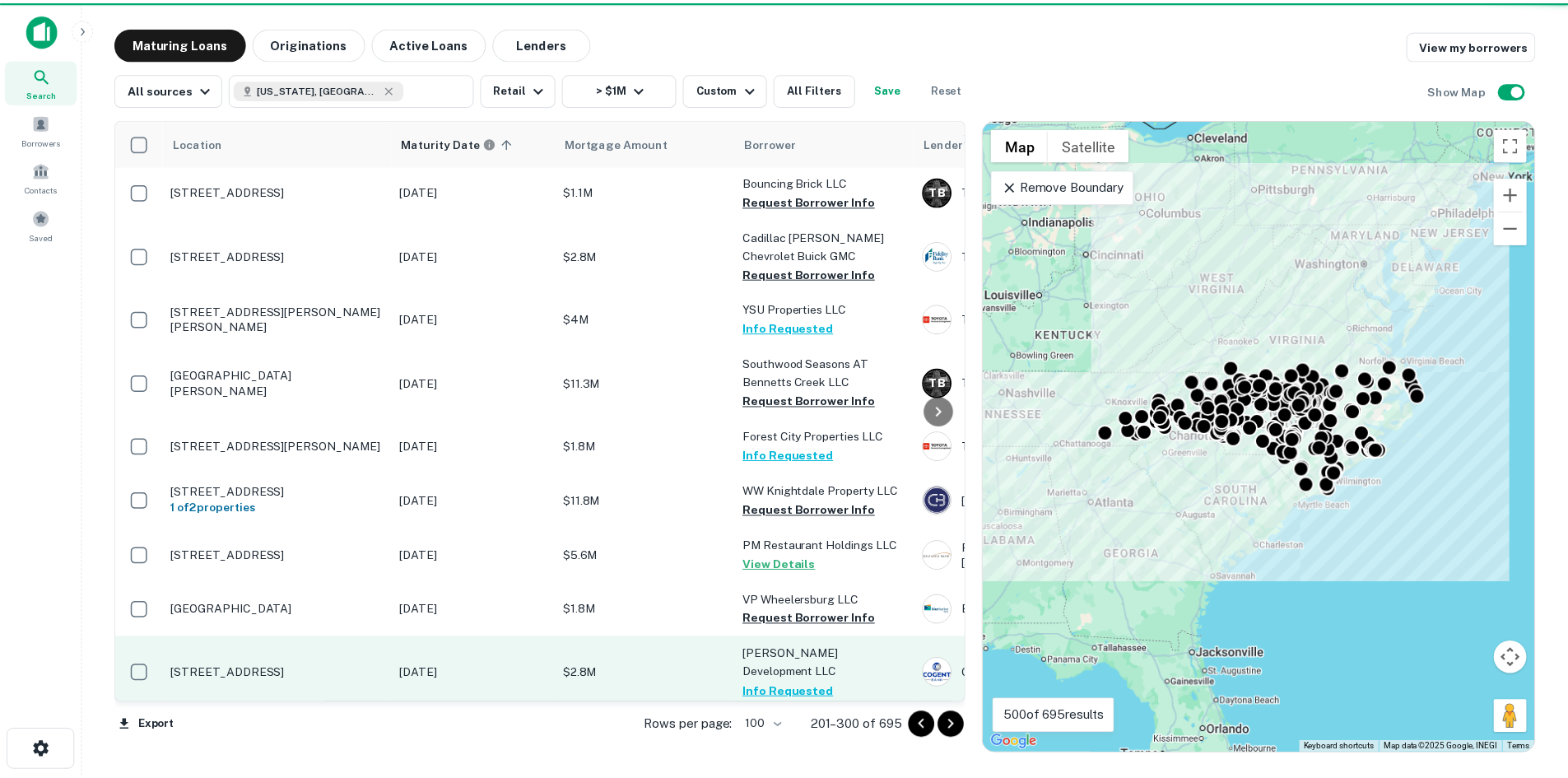
scroll to position [5323, 0]
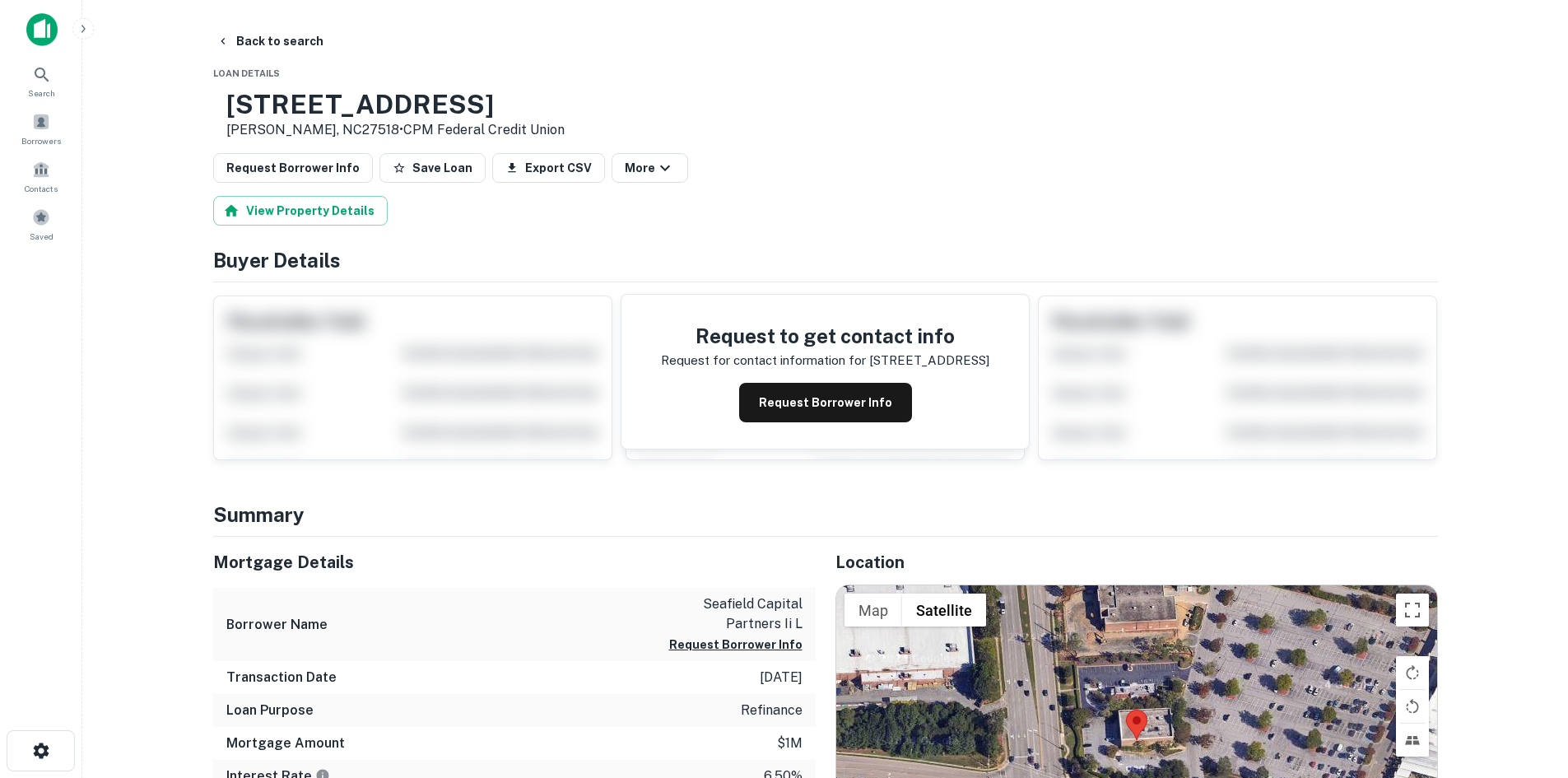
scroll to position [329, 0]
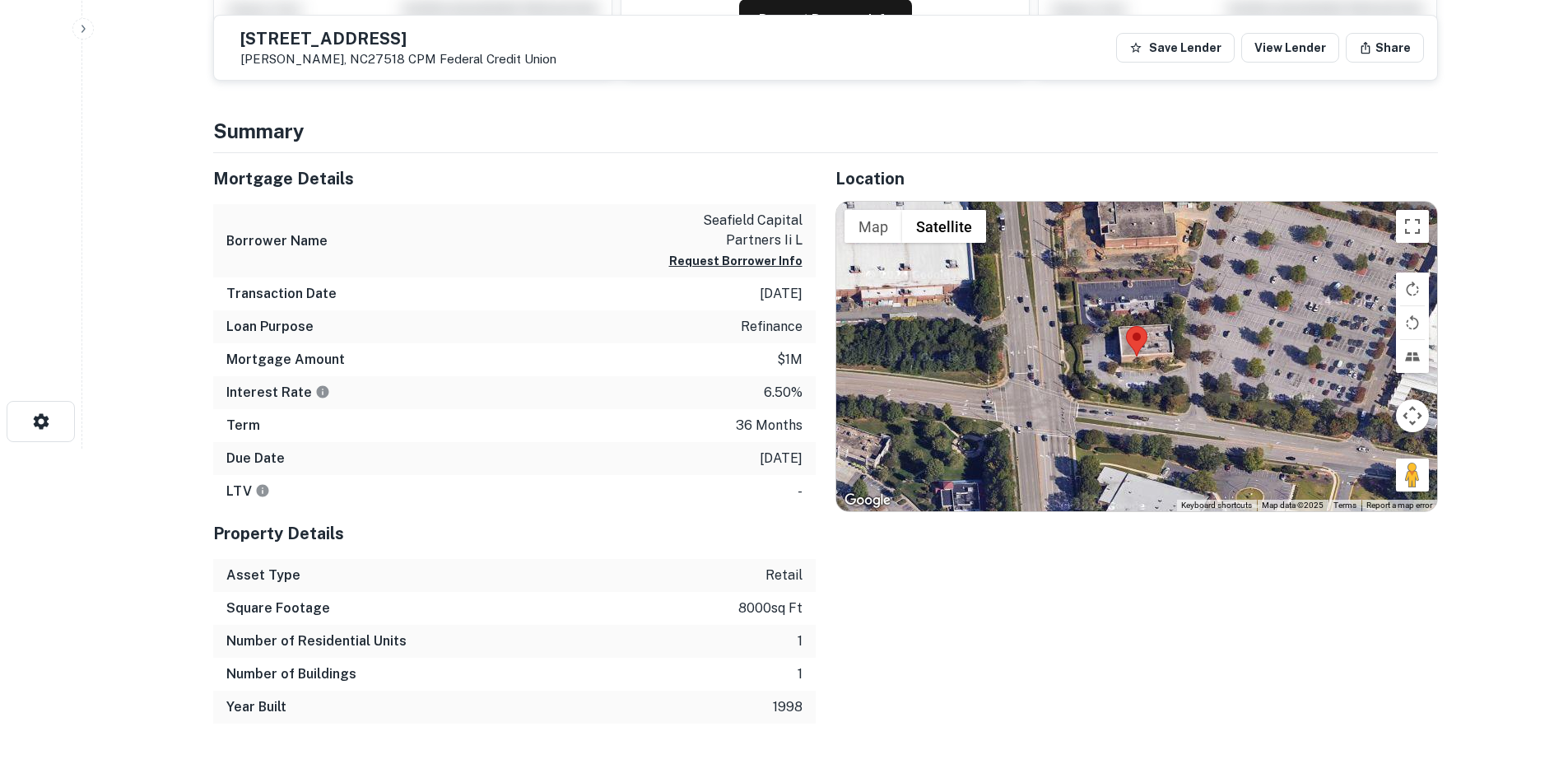
drag, startPoint x: 1409, startPoint y: 469, endPoint x: 1214, endPoint y: 306, distance: 254.2
click at [1214, 306] on div "Map Terrain Satellite Labels Keyboard shortcuts Map Data Map data ©2025 Map dat…" at bounding box center [1137, 356] width 601 height 309
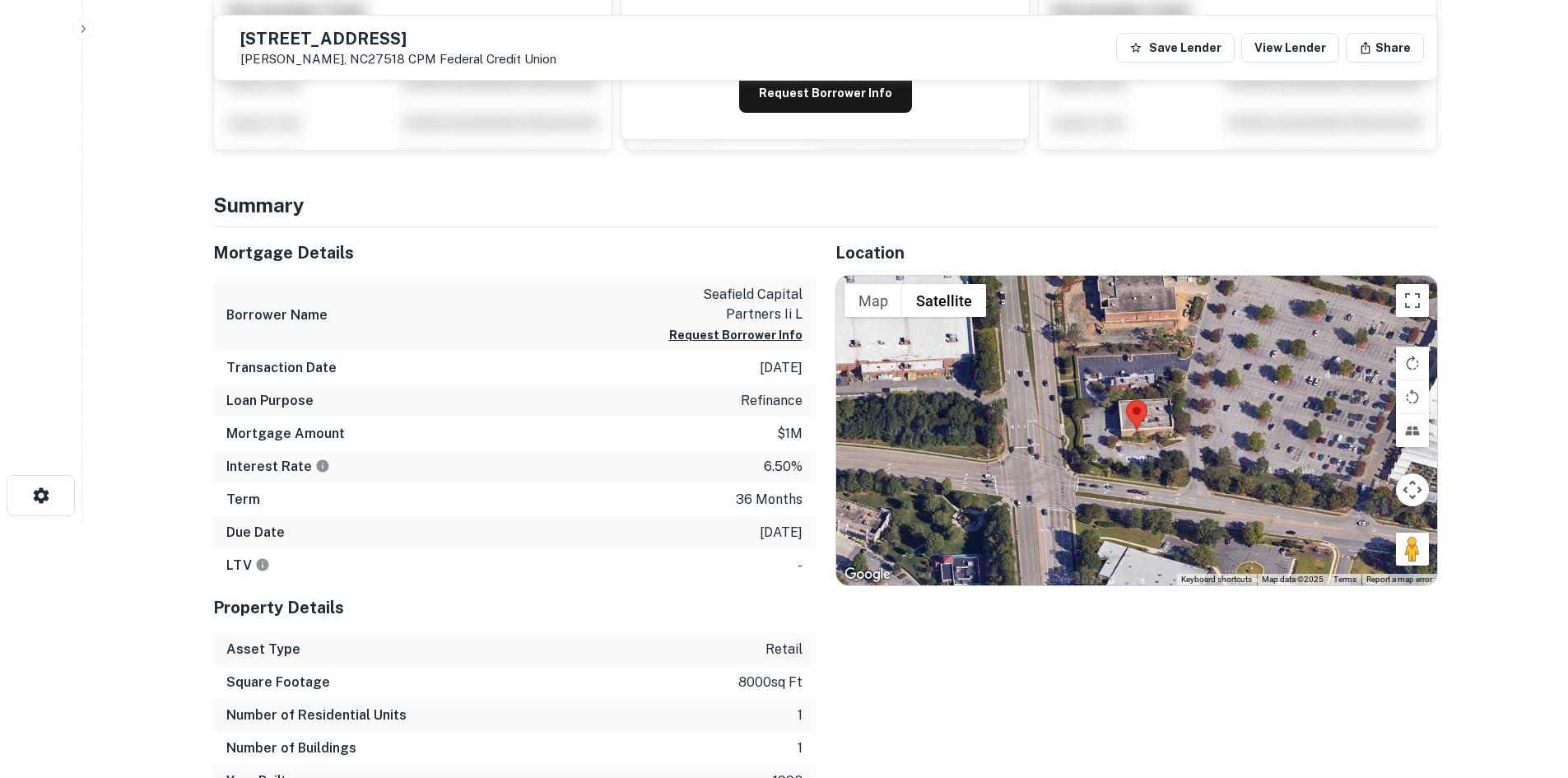
scroll to position [247, 0]
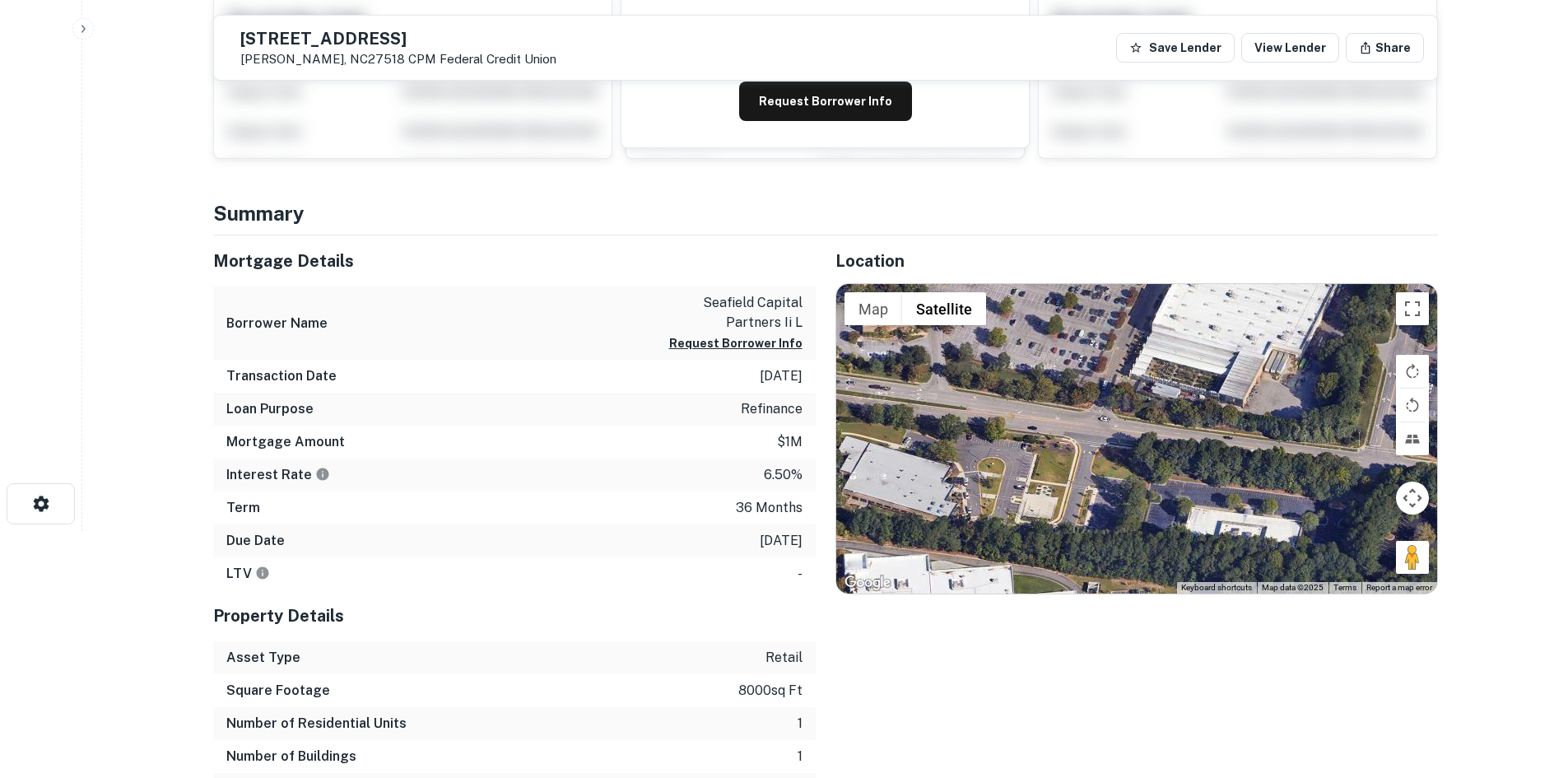
drag, startPoint x: 1426, startPoint y: 575, endPoint x: 1375, endPoint y: 554, distance: 55.2
click at [1375, 554] on div at bounding box center [1137, 438] width 601 height 309
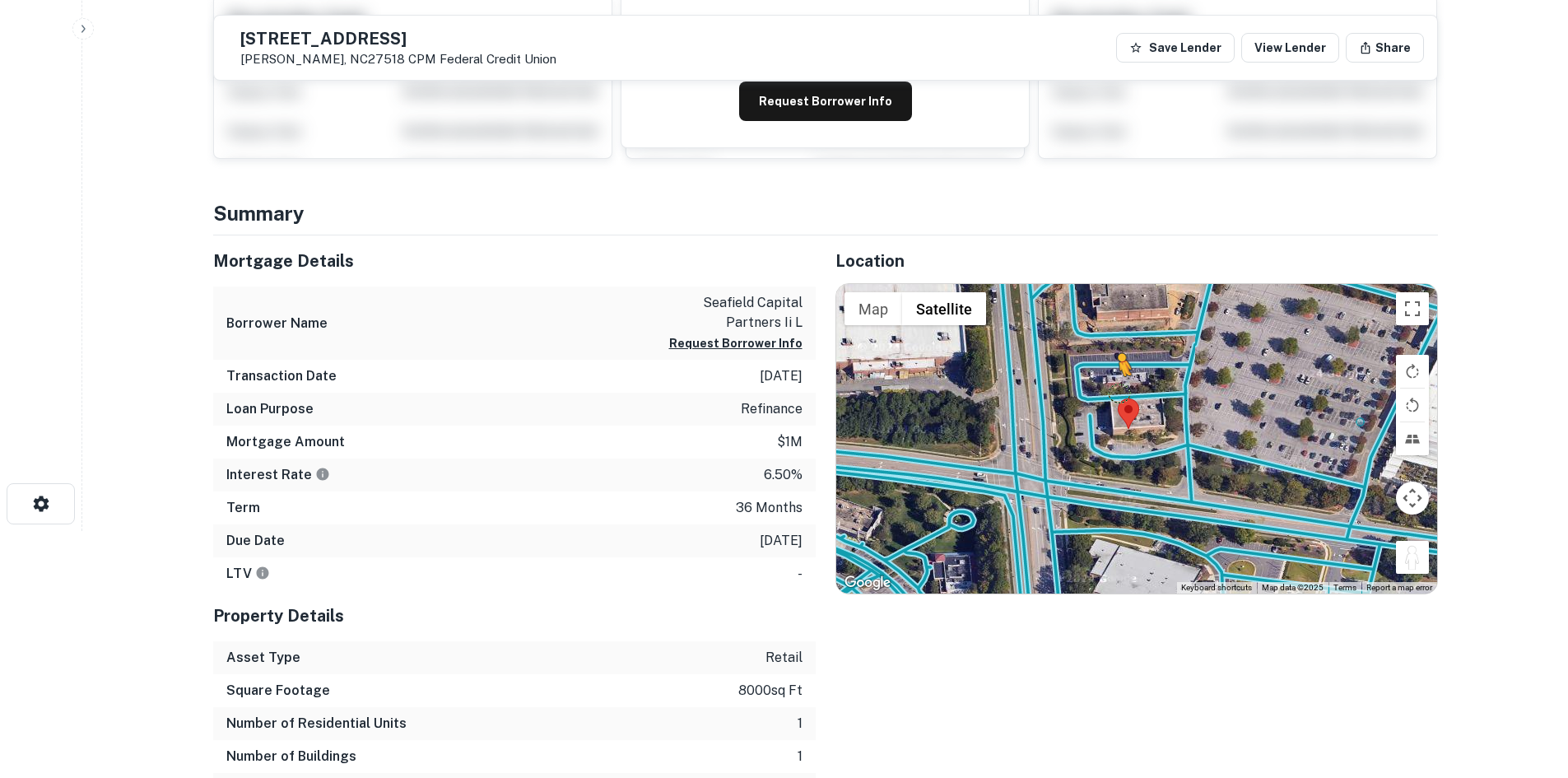
drag, startPoint x: 1403, startPoint y: 552, endPoint x: 1110, endPoint y: 393, distance: 333.4
click at [1111, 393] on div "To activate drag with keyboard, press Alt + Enter. Once in keyboard drag state,…" at bounding box center [1137, 438] width 601 height 309
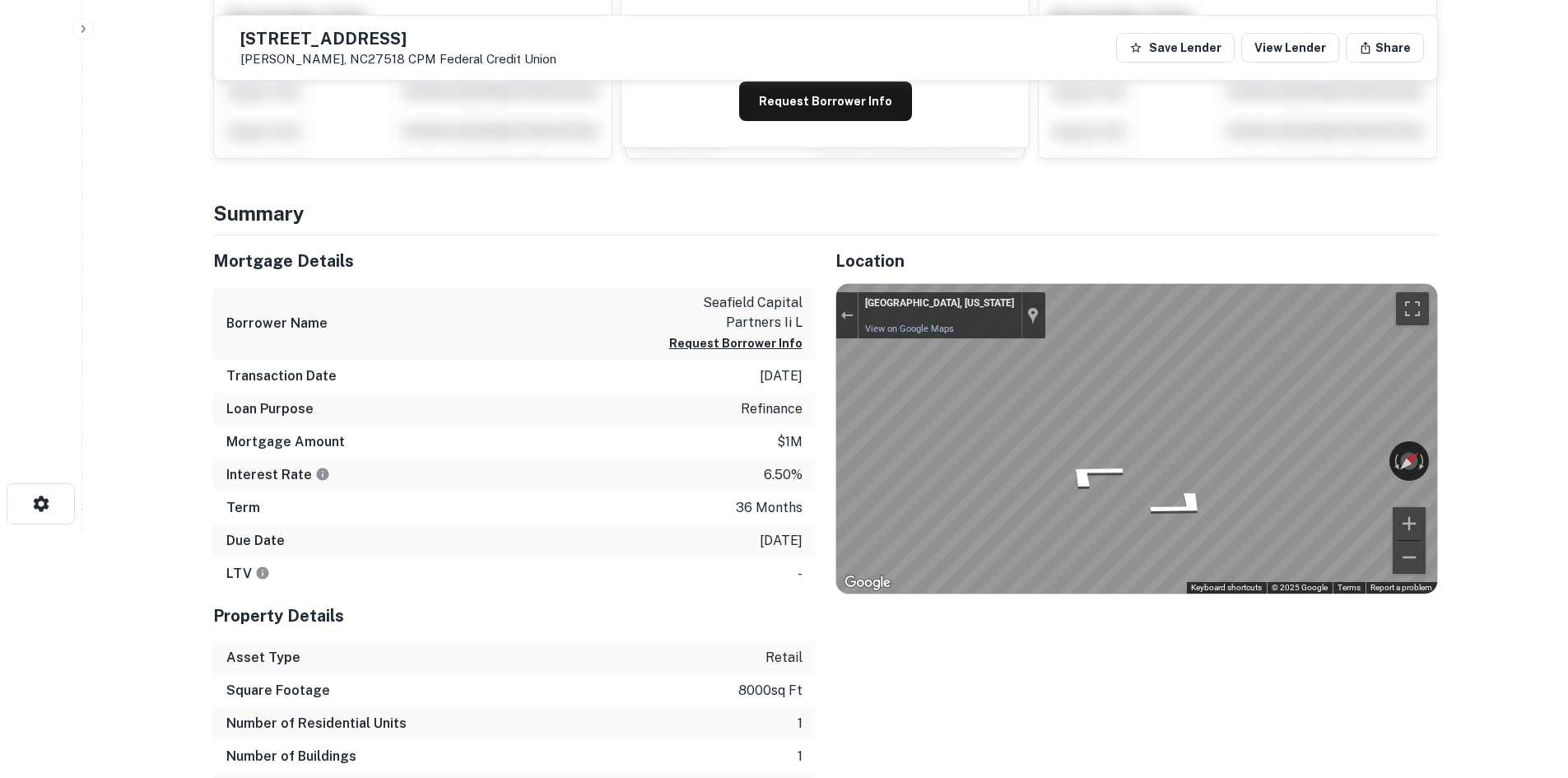
click at [1399, 311] on div "← Move left → Move right ↑ Move up ↓ Move down + Zoom in - Zoom out Cary, North…" at bounding box center [1137, 438] width 601 height 309
click at [1158, 412] on div "Location ← Move left → Move right ↑ Move up ↓ Move down + Zoom in - Zoom out Ho…" at bounding box center [1126, 520] width 622 height 570
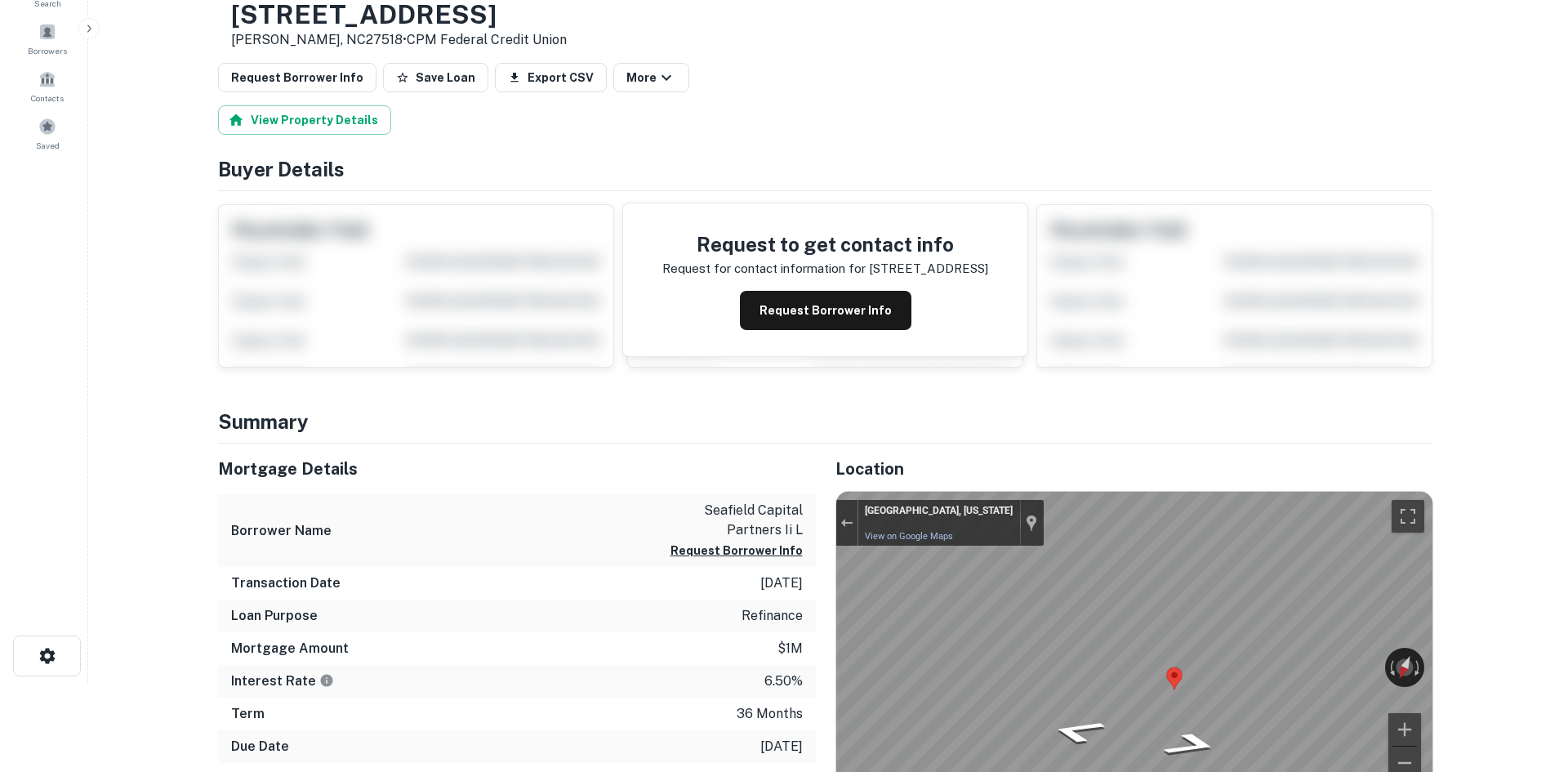
scroll to position [0, 0]
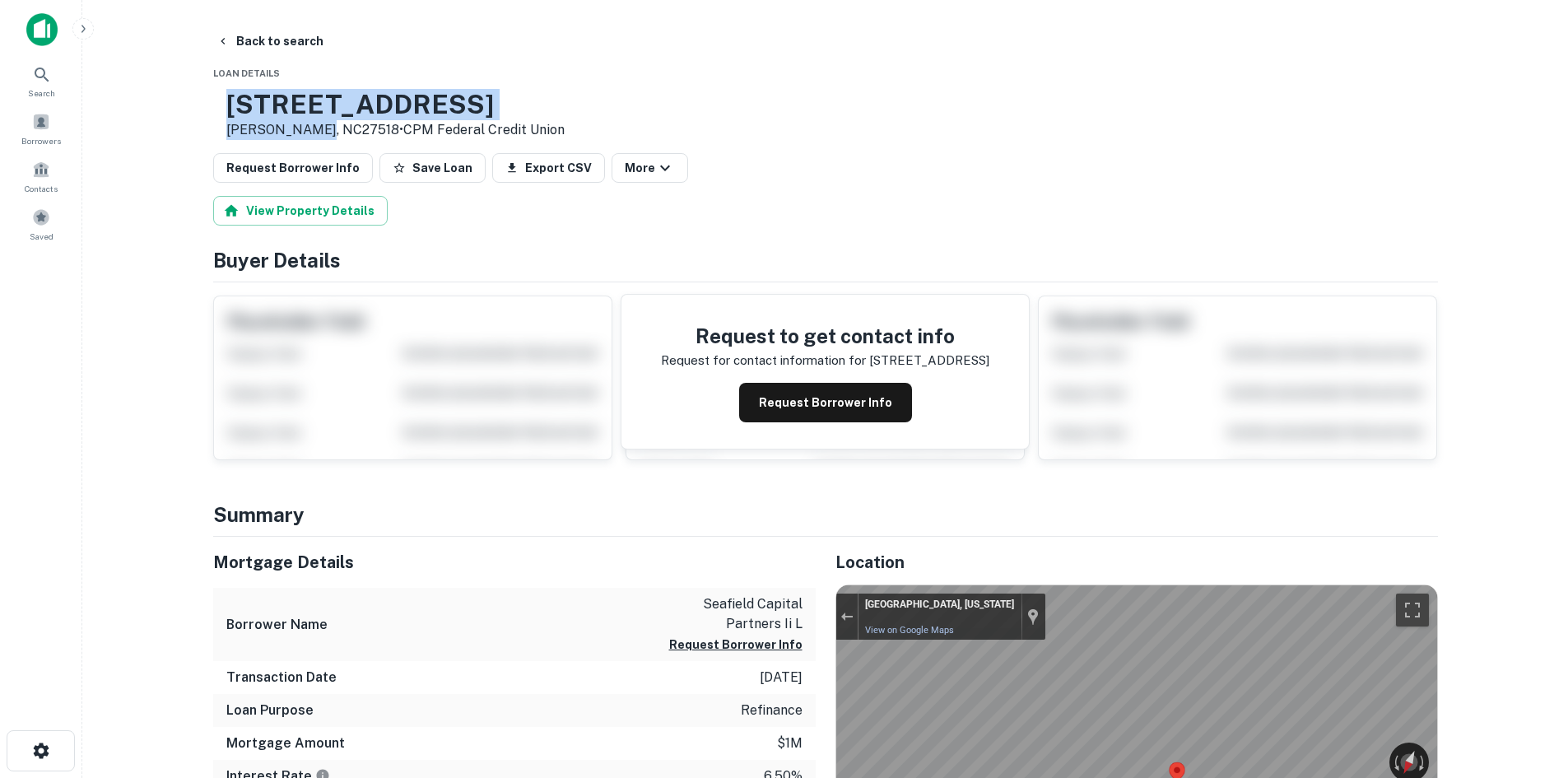
drag, startPoint x: 299, startPoint y: 100, endPoint x: 368, endPoint y: 126, distance: 73.7
click at [368, 126] on div "2121 Walnut St Cary, NC27518 • CPM Federal Credit Union" at bounding box center [389, 114] width 352 height 51
click at [289, 165] on button "Request Borrower Info" at bounding box center [292, 168] width 160 height 30
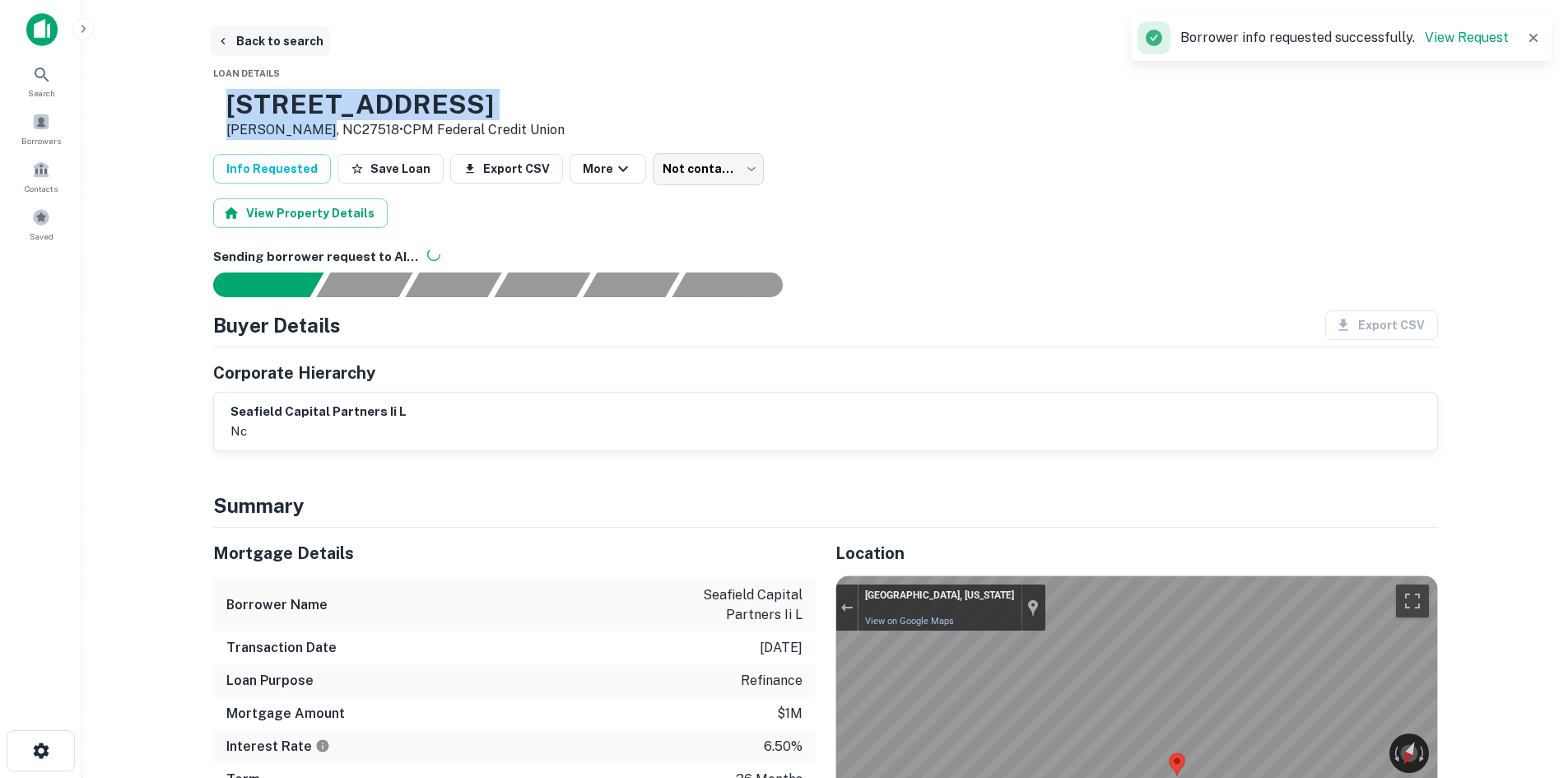
click at [295, 35] on button "Back to search" at bounding box center [270, 41] width 120 height 30
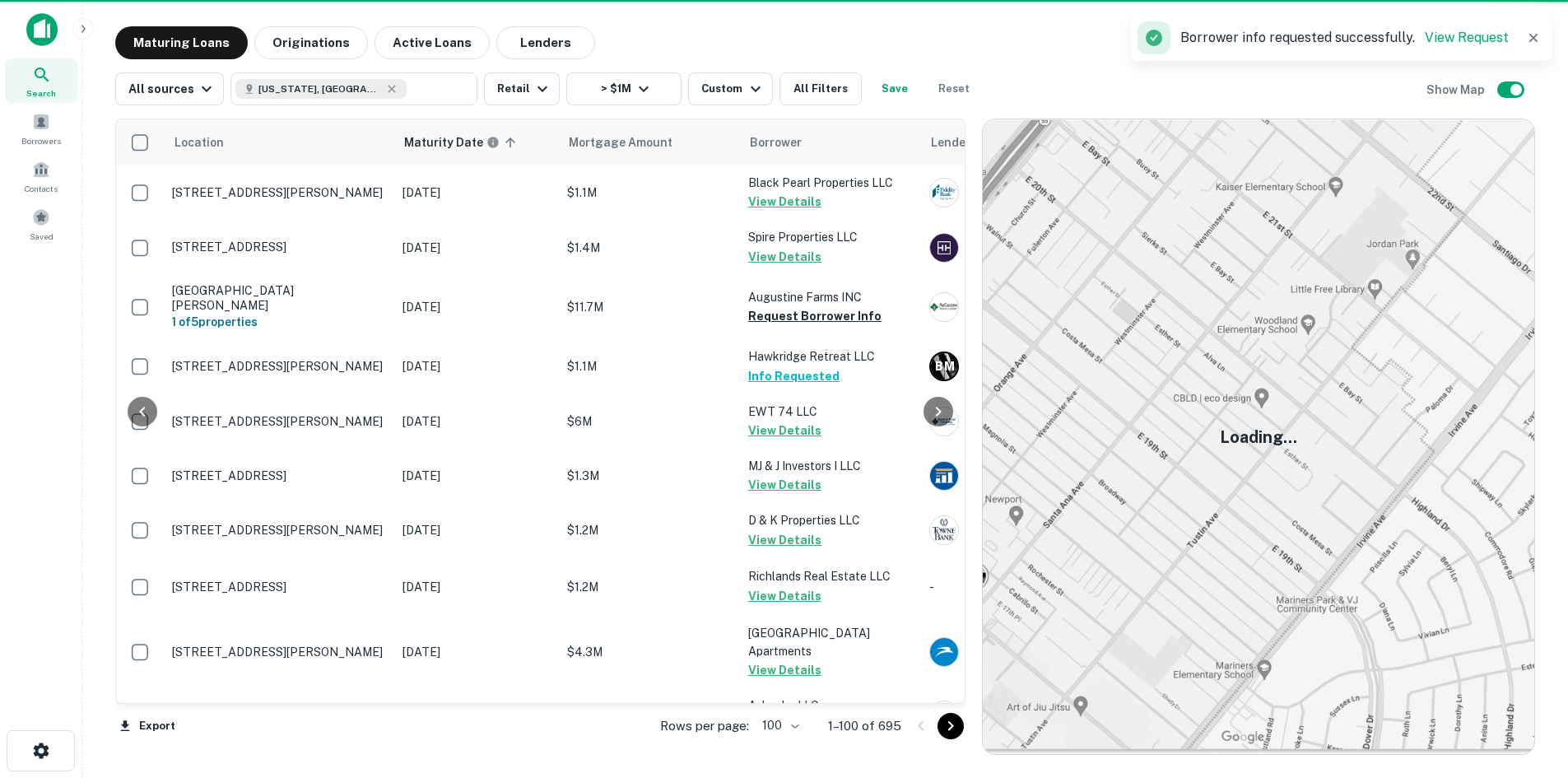
click at [954, 718] on icon "Go to next page" at bounding box center [951, 726] width 20 height 20
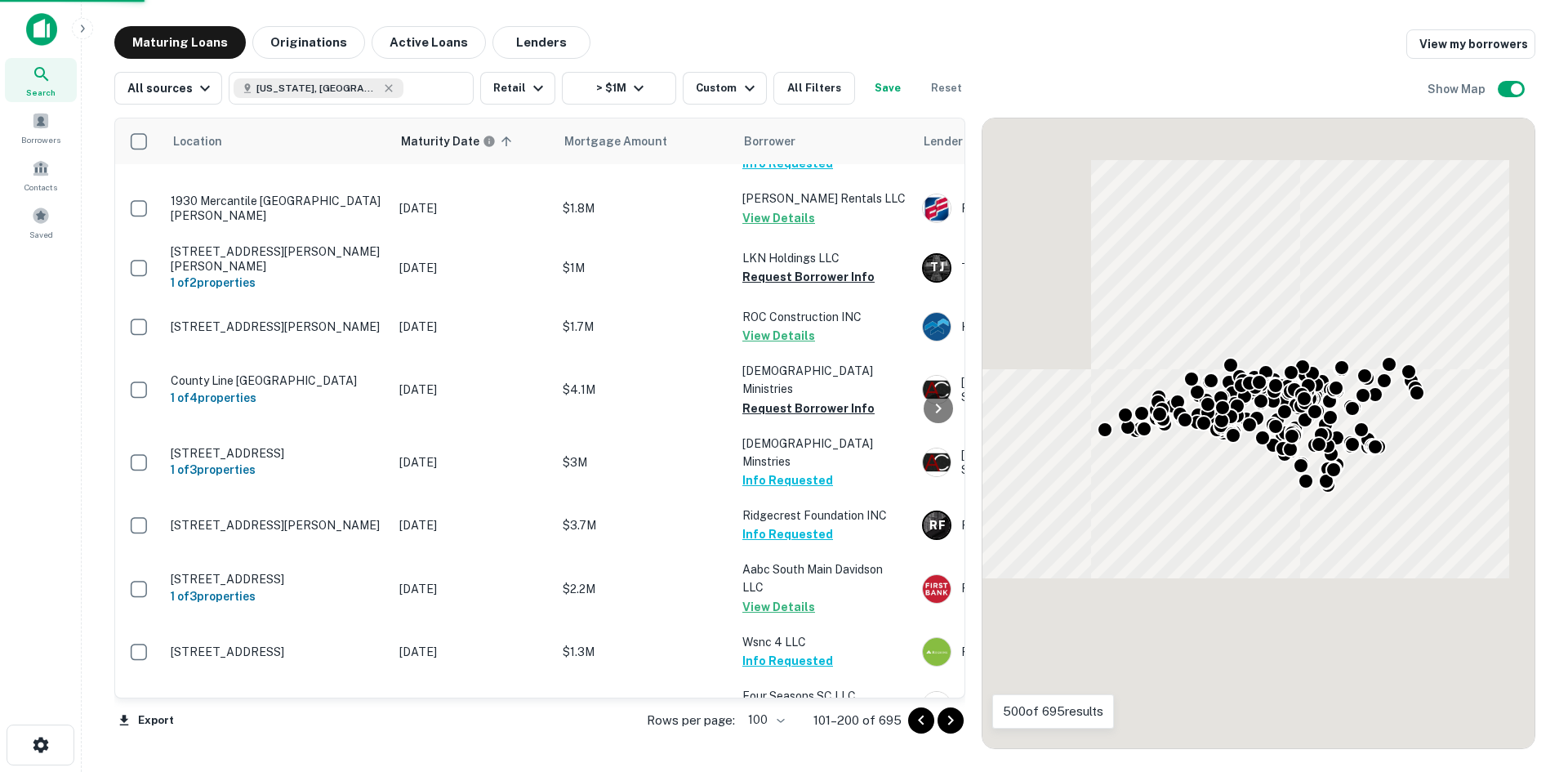
scroll to position [5230, 0]
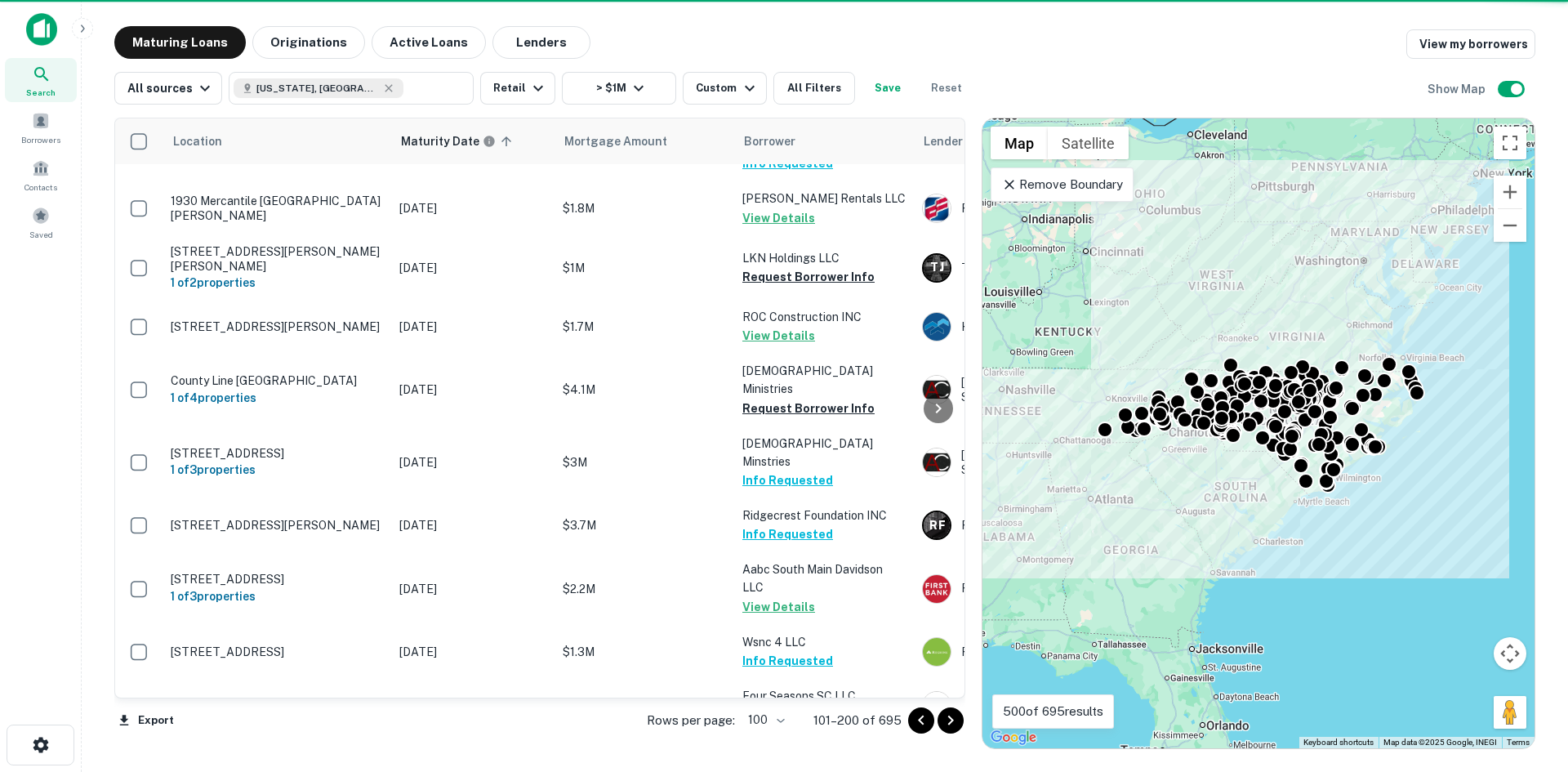
click at [948, 712] on icon "Go to next page" at bounding box center [950, 720] width 20 height 20
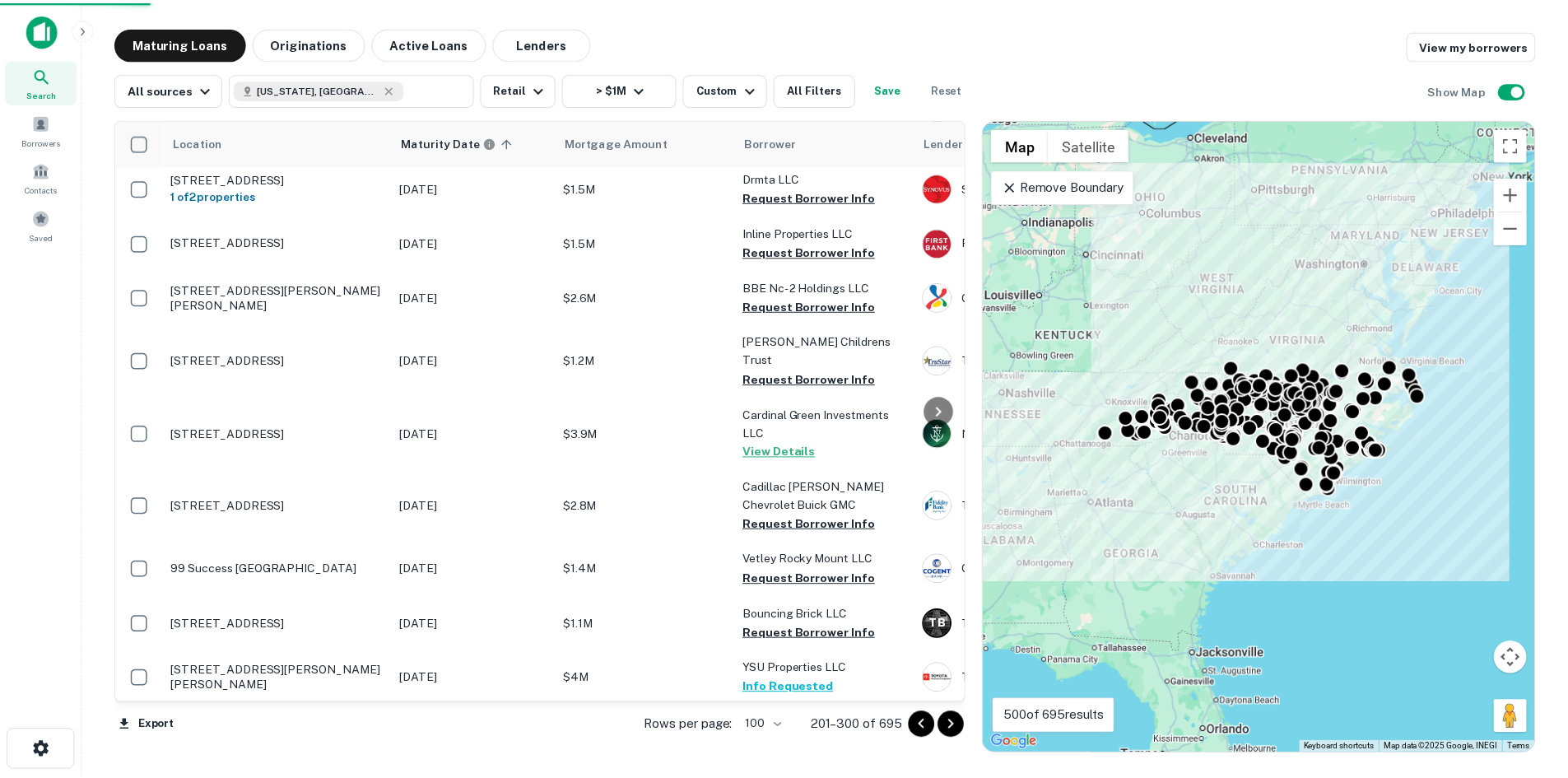
scroll to position [4747, 0]
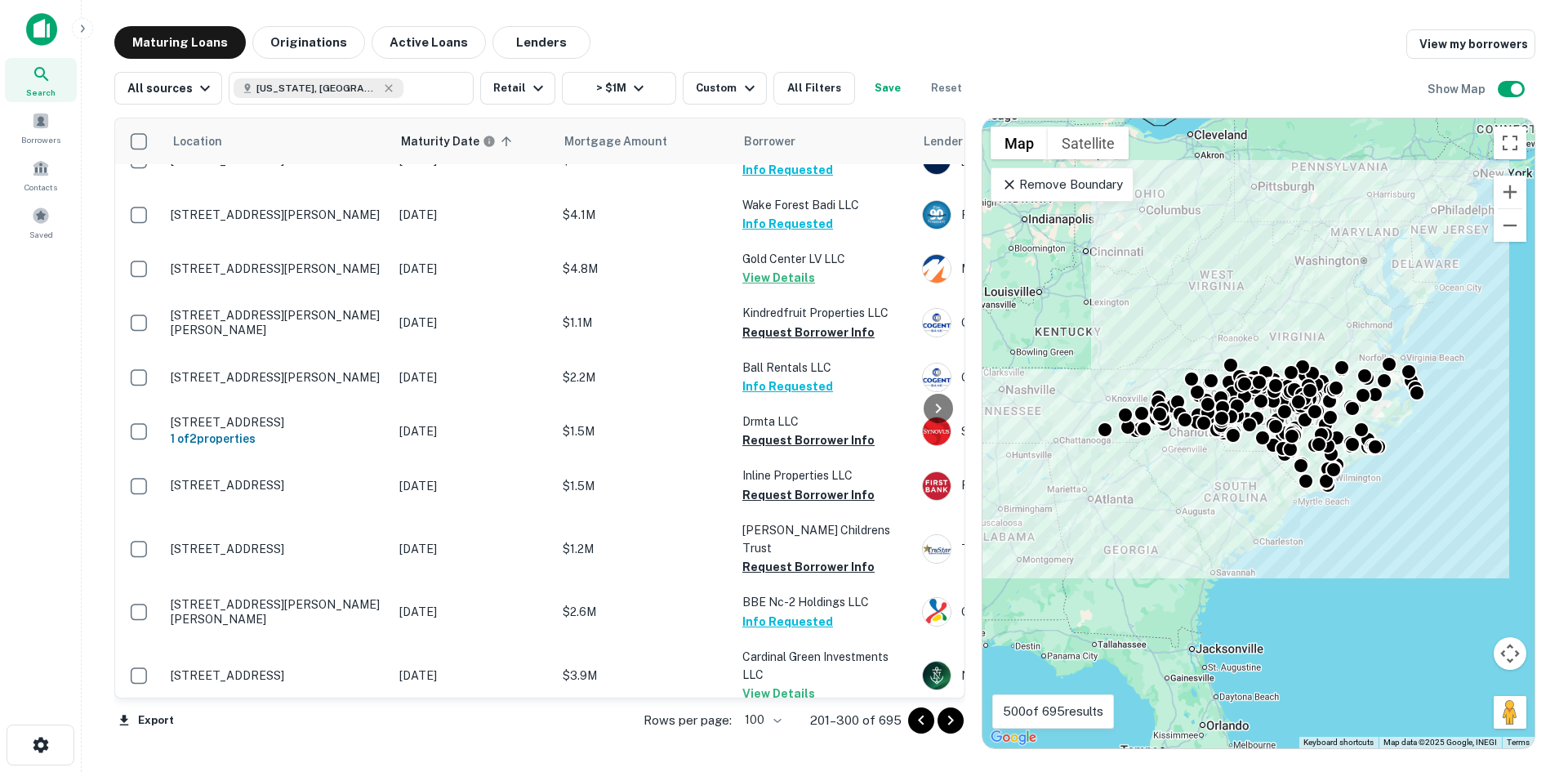
click at [275, 731] on p "99 Success Ct Rocky Mount, NC27804" at bounding box center [276, 738] width 212 height 15
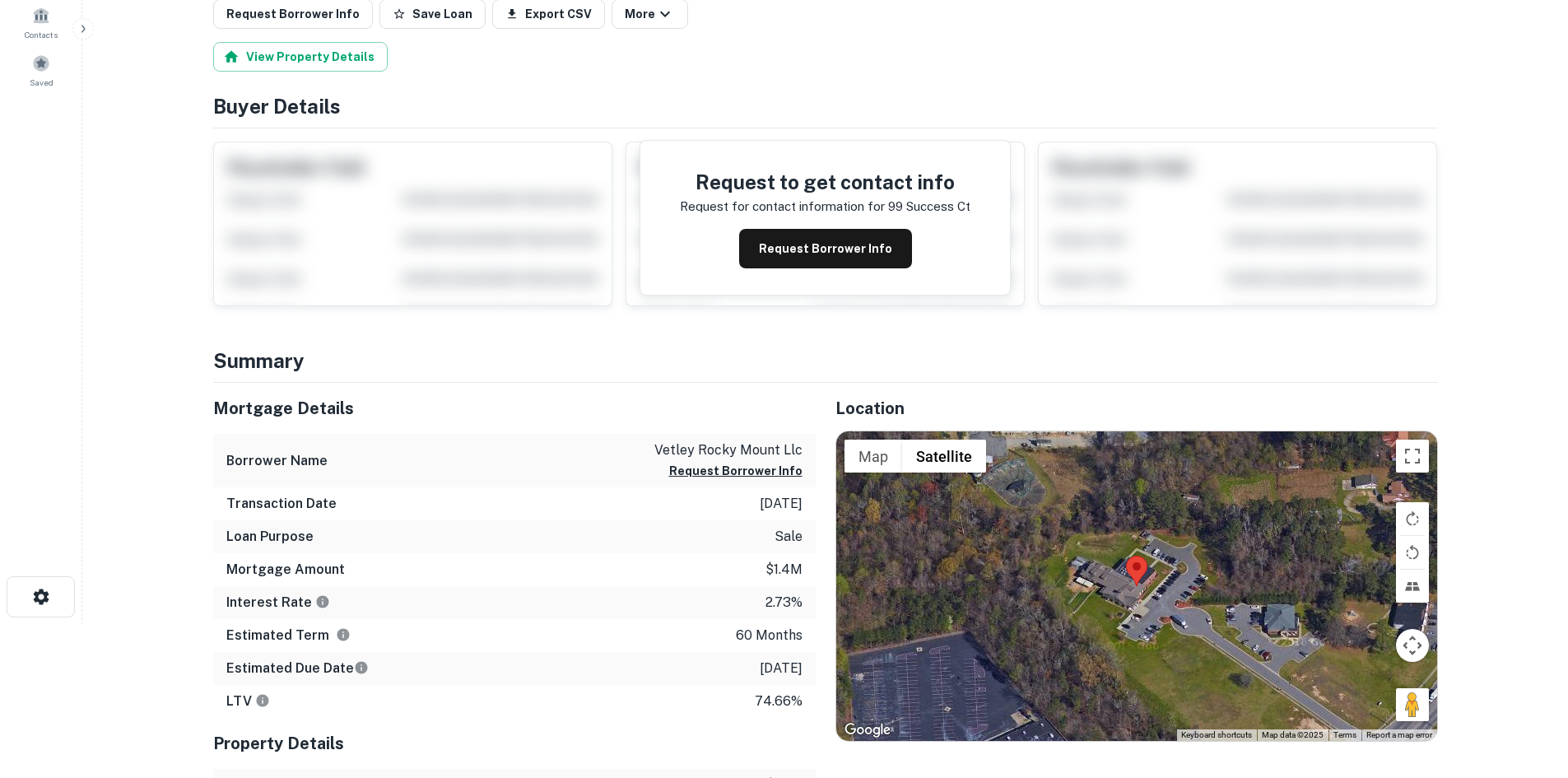
scroll to position [165, 0]
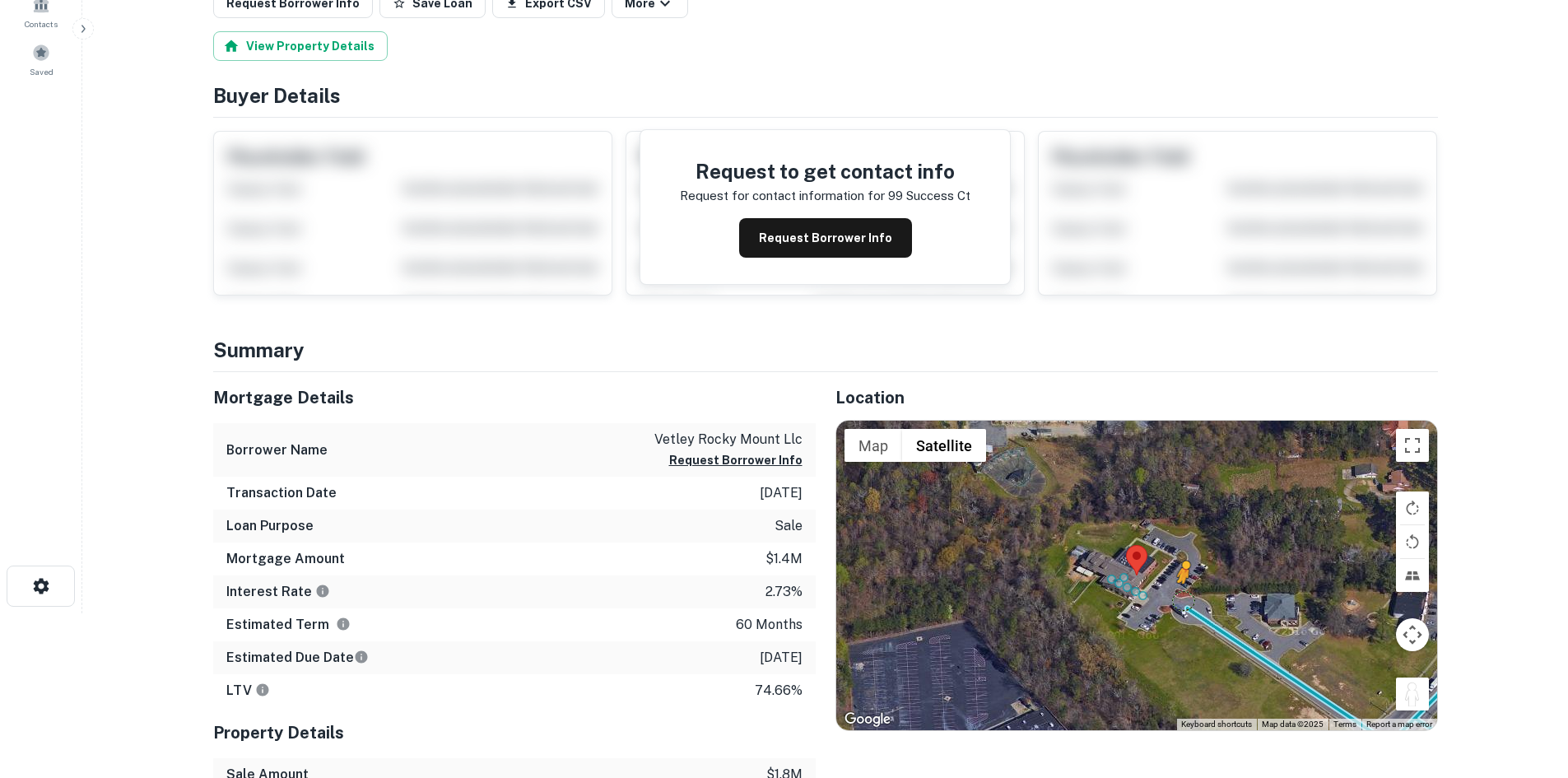
drag, startPoint x: 1422, startPoint y: 698, endPoint x: 1181, endPoint y: 599, distance: 260.5
click at [1181, 599] on div "To activate drag with keyboard, press Alt + Enter. Once in keyboard drag state,…" at bounding box center [1137, 575] width 601 height 309
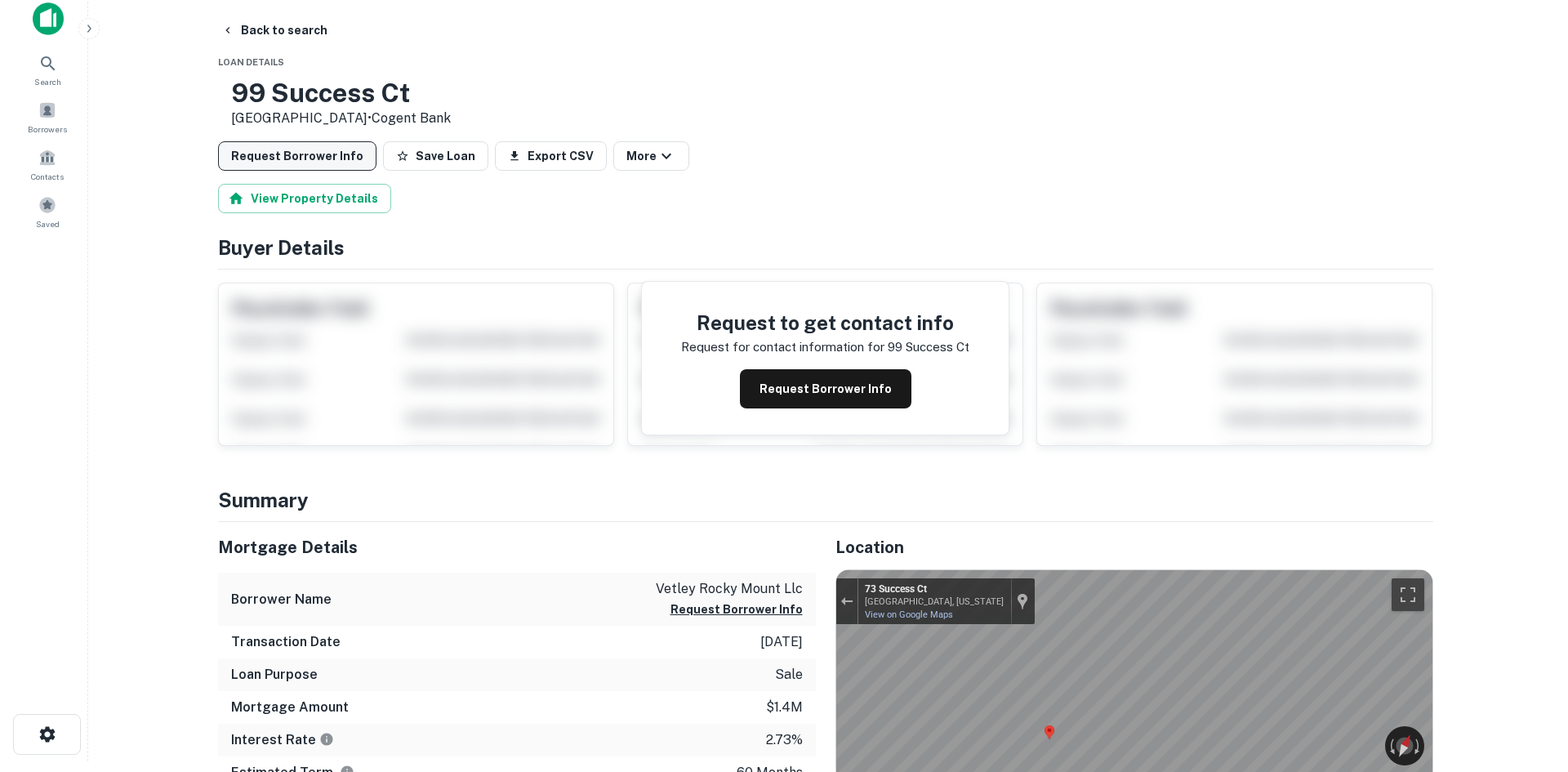
scroll to position [0, 0]
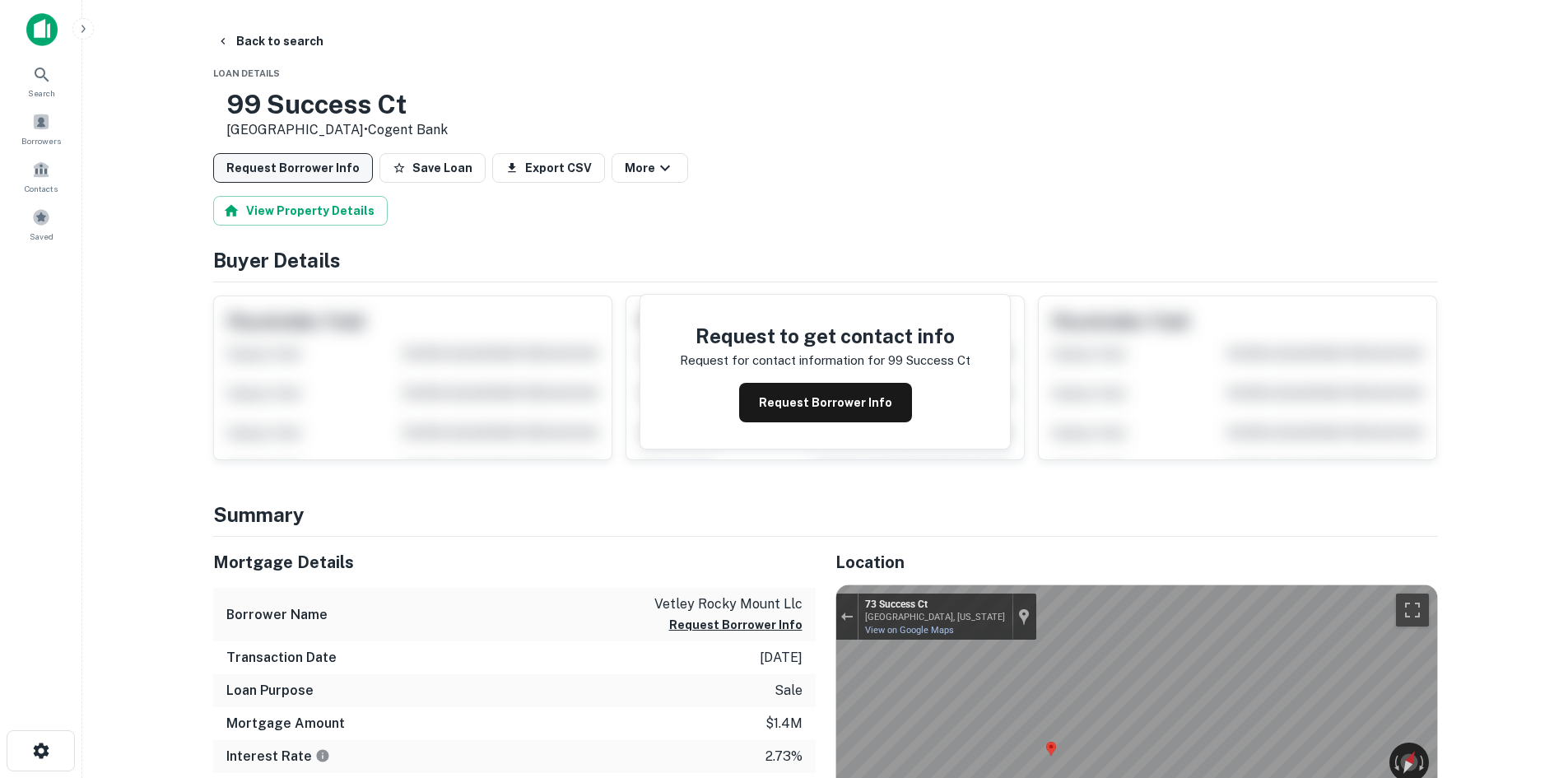
click at [297, 180] on button "Request Borrower Info" at bounding box center [292, 168] width 160 height 30
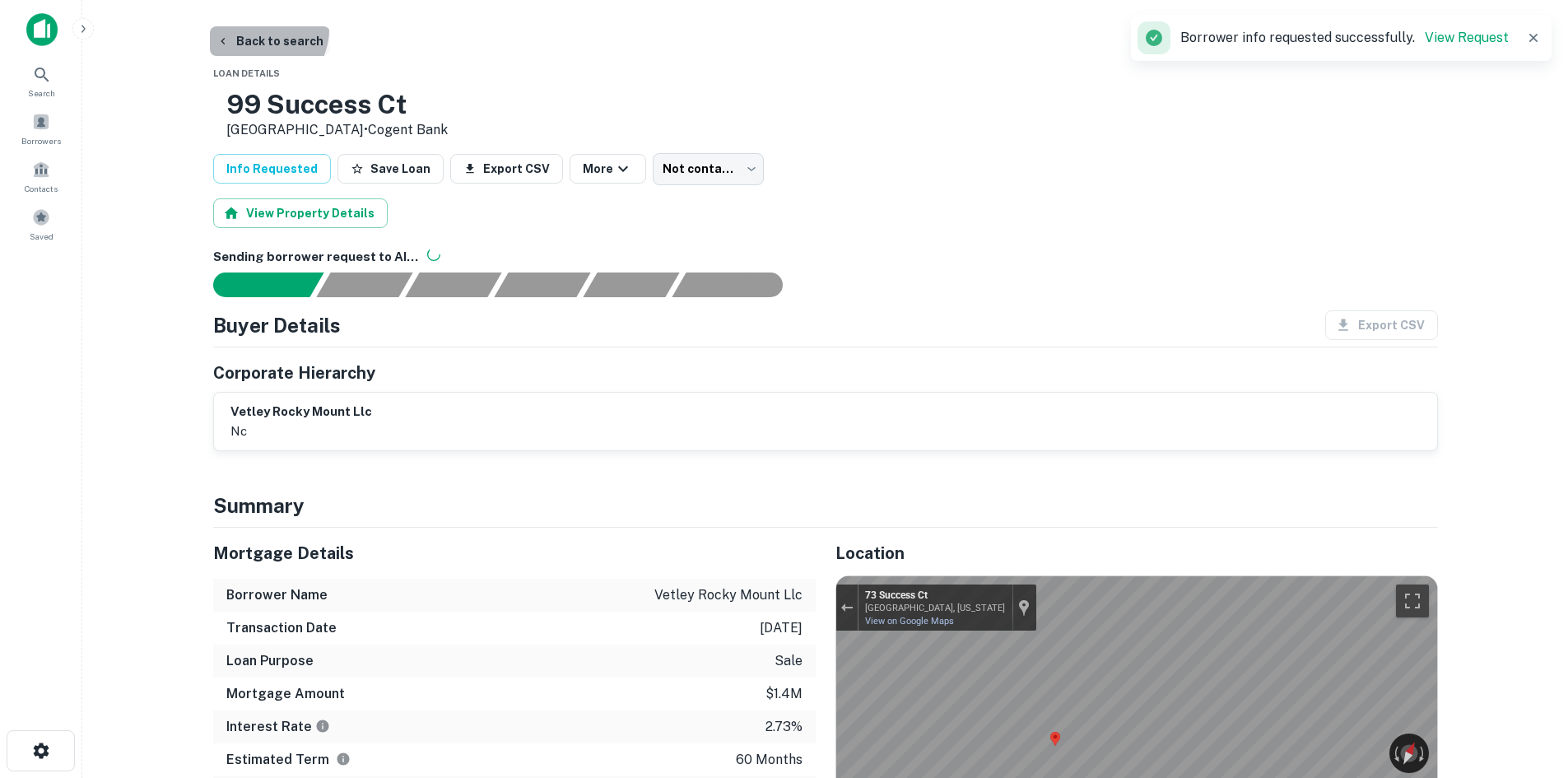
click at [257, 29] on button "Back to search" at bounding box center [270, 41] width 120 height 30
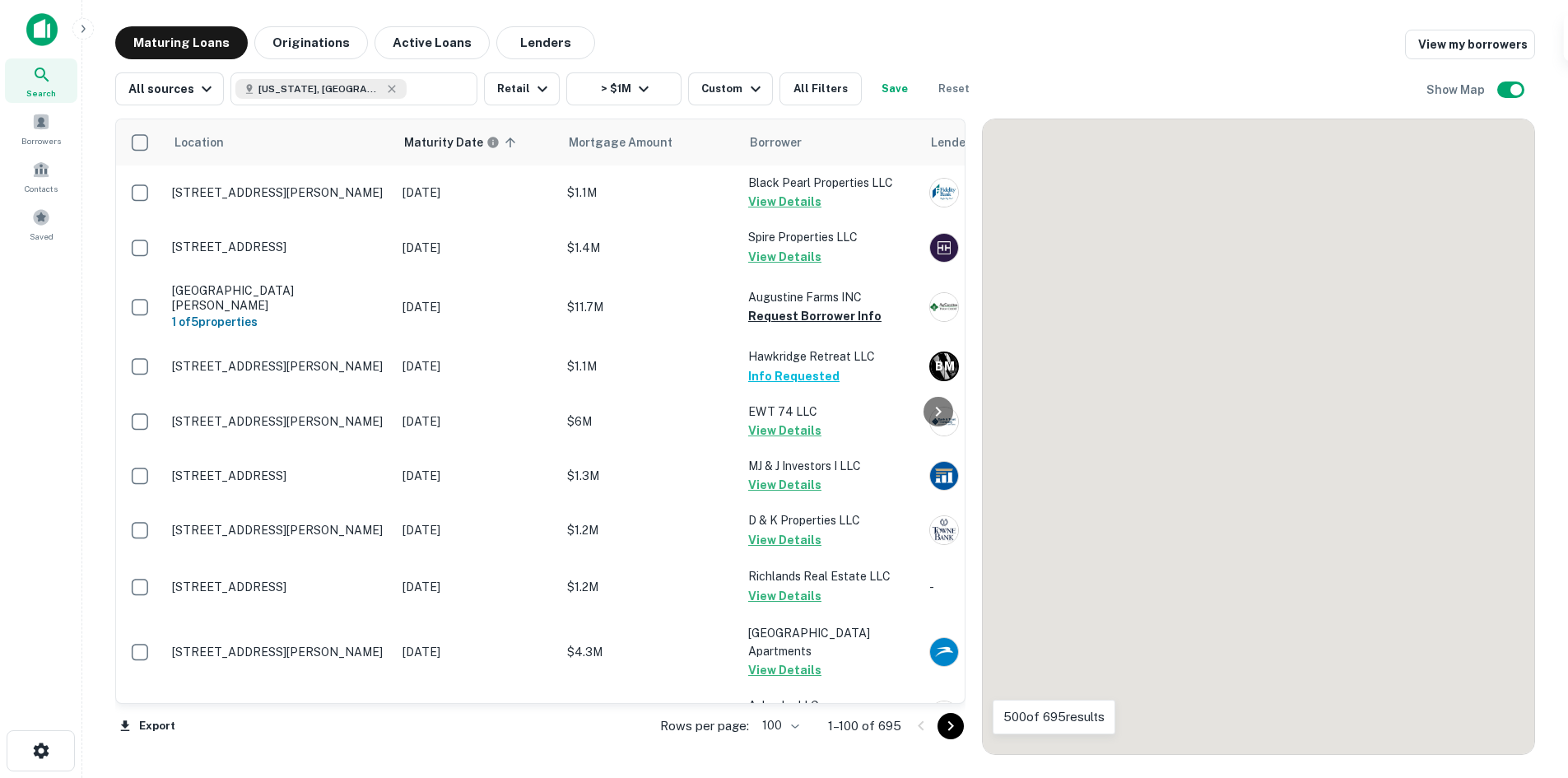
click at [952, 726] on icon "Go to next page" at bounding box center [951, 726] width 20 height 20
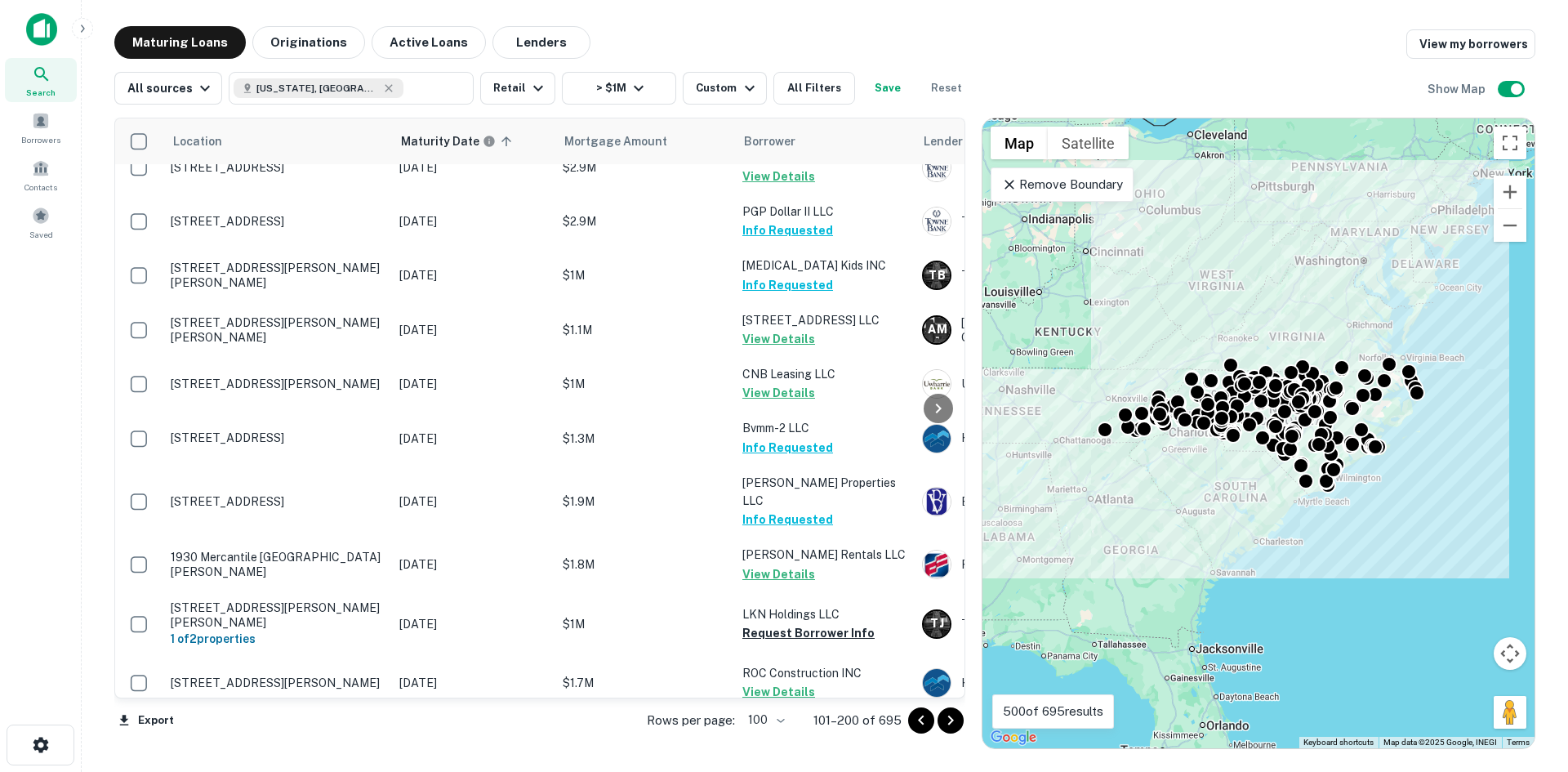
scroll to position [5313, 0]
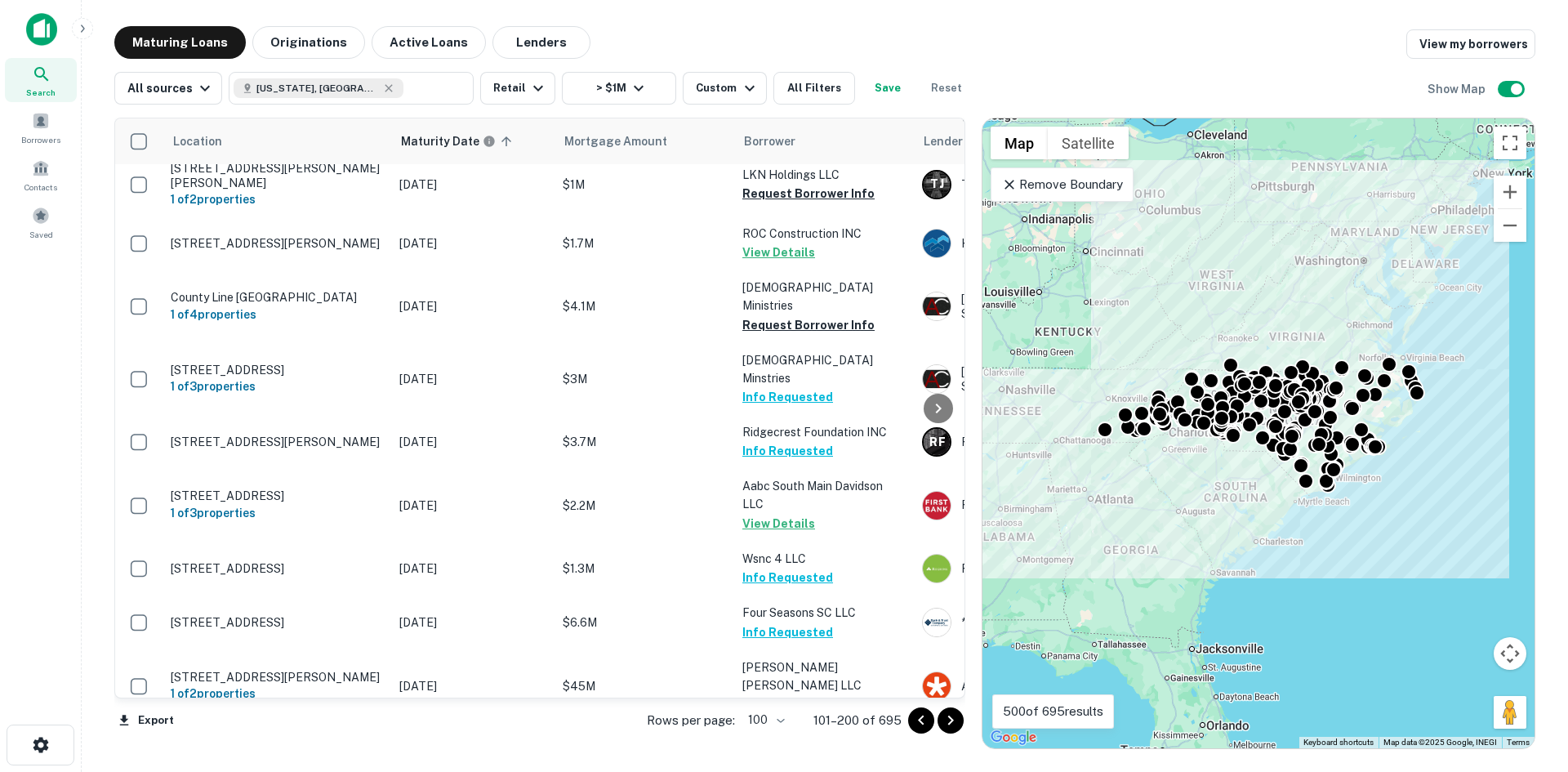
click at [961, 723] on icon "Go to next page" at bounding box center [950, 720] width 20 height 20
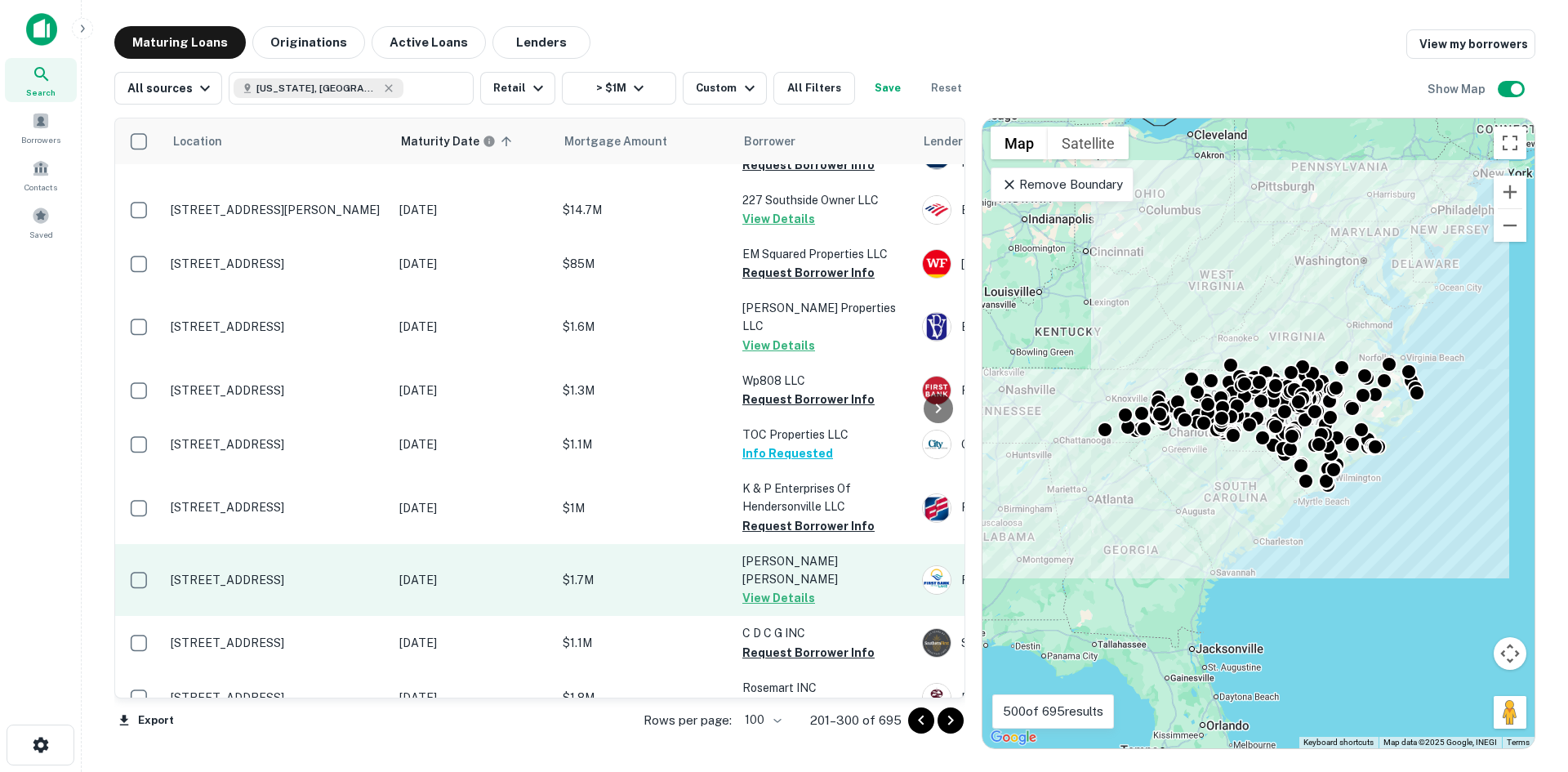
scroll to position [2522, 0]
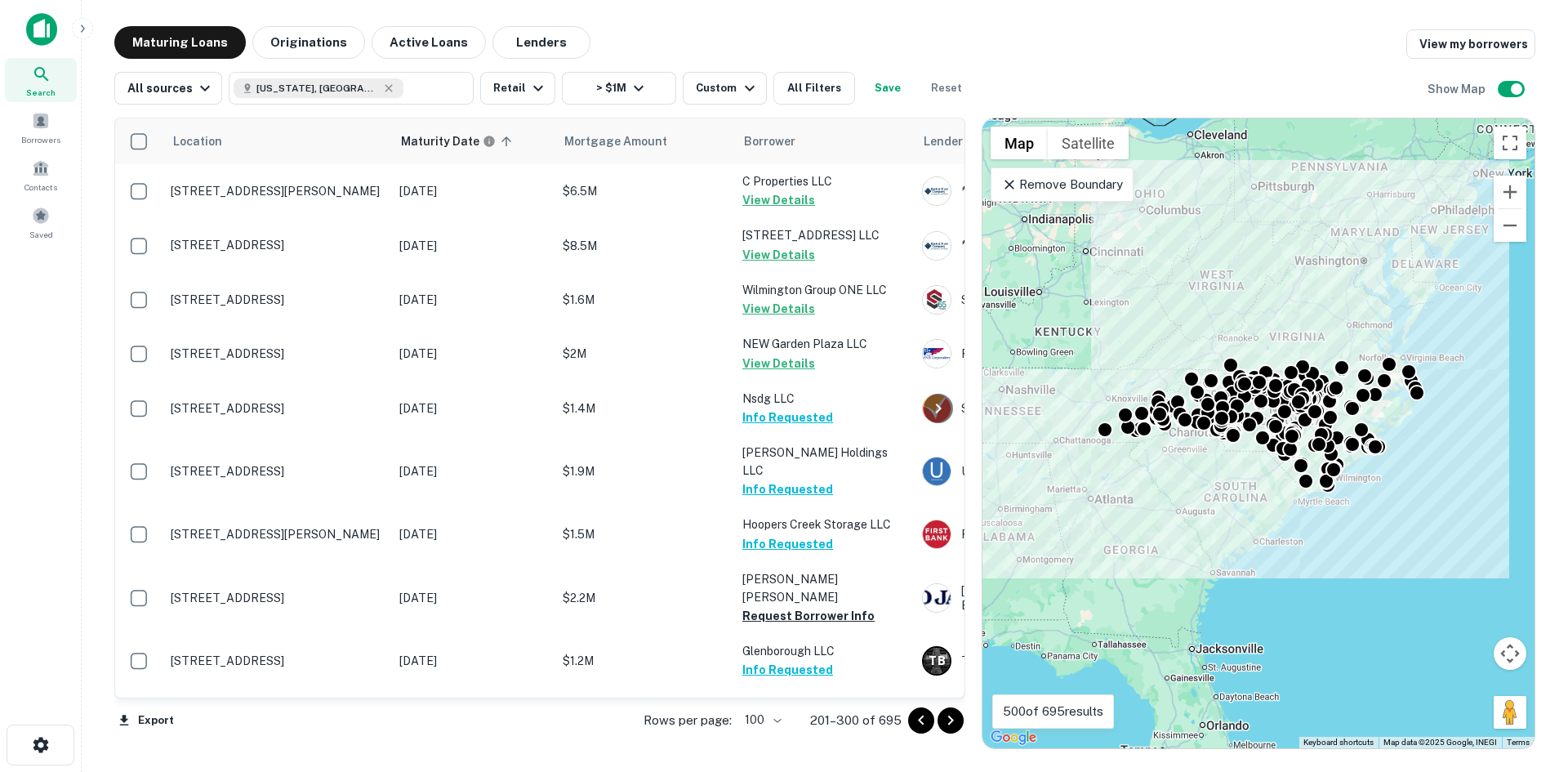
scroll to position [2341, 0]
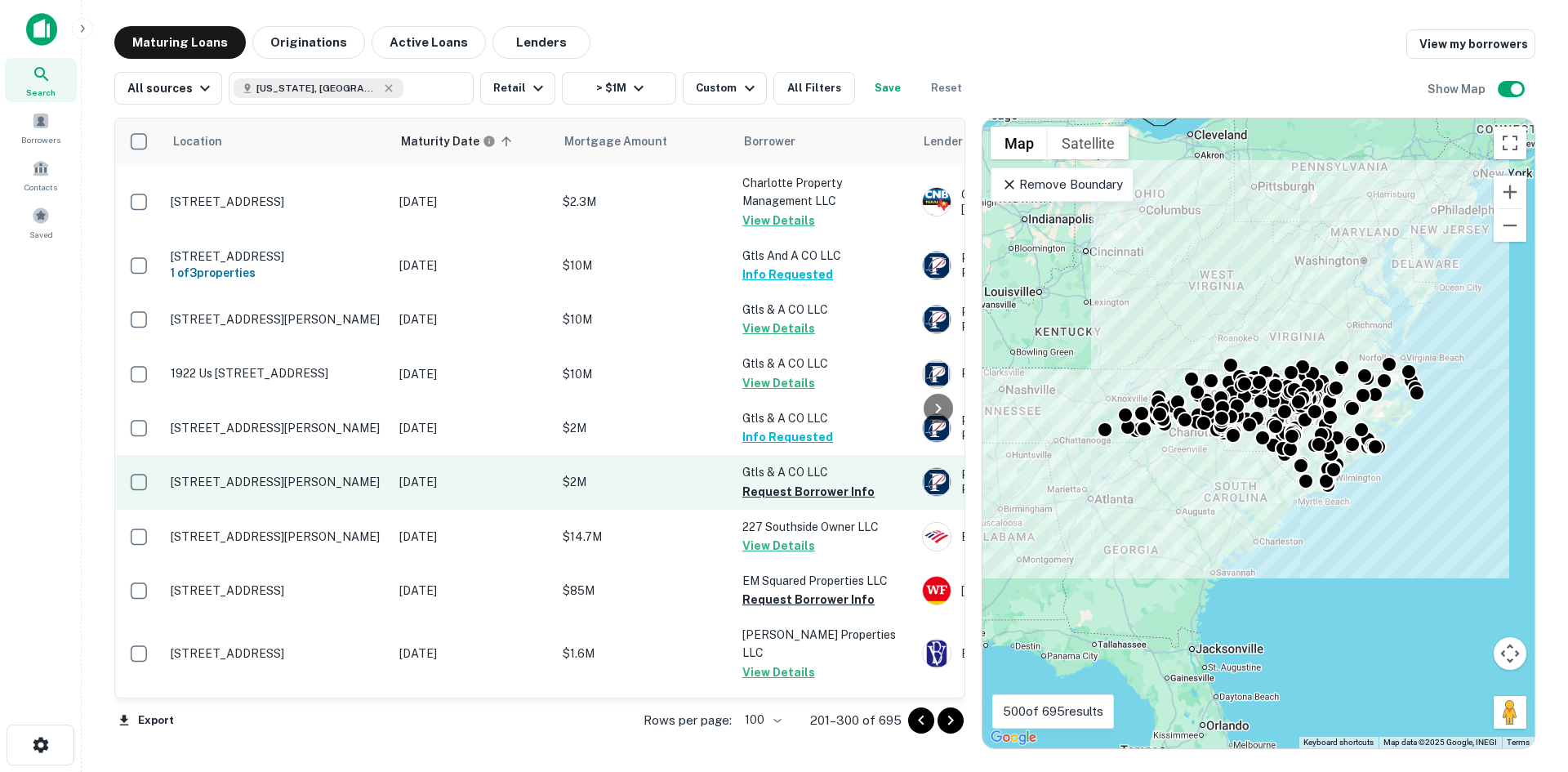
click at [274, 475] on p "210 Charlotte Hwy Asheville, NC28803" at bounding box center [276, 482] width 212 height 15
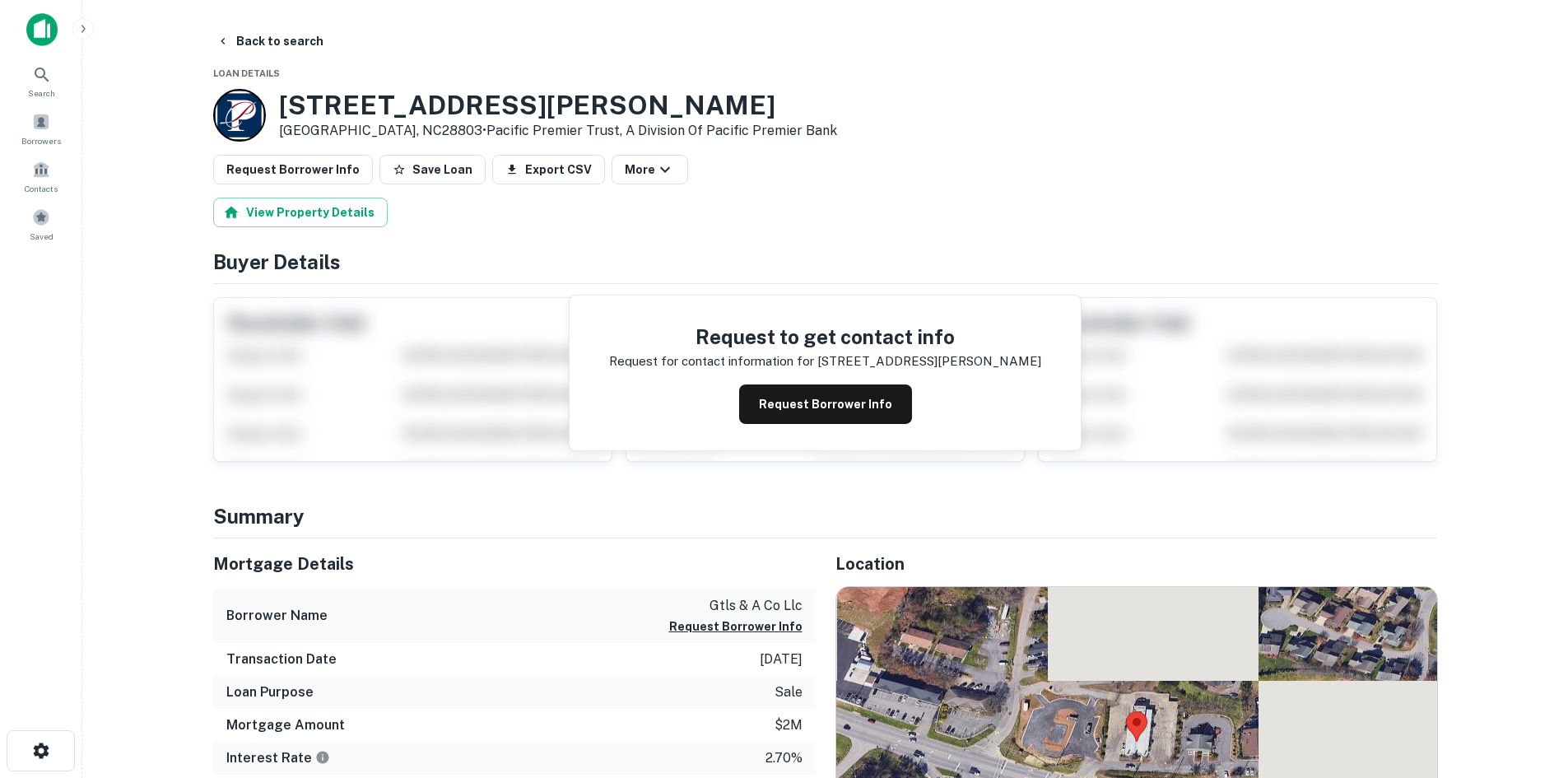
scroll to position [329, 0]
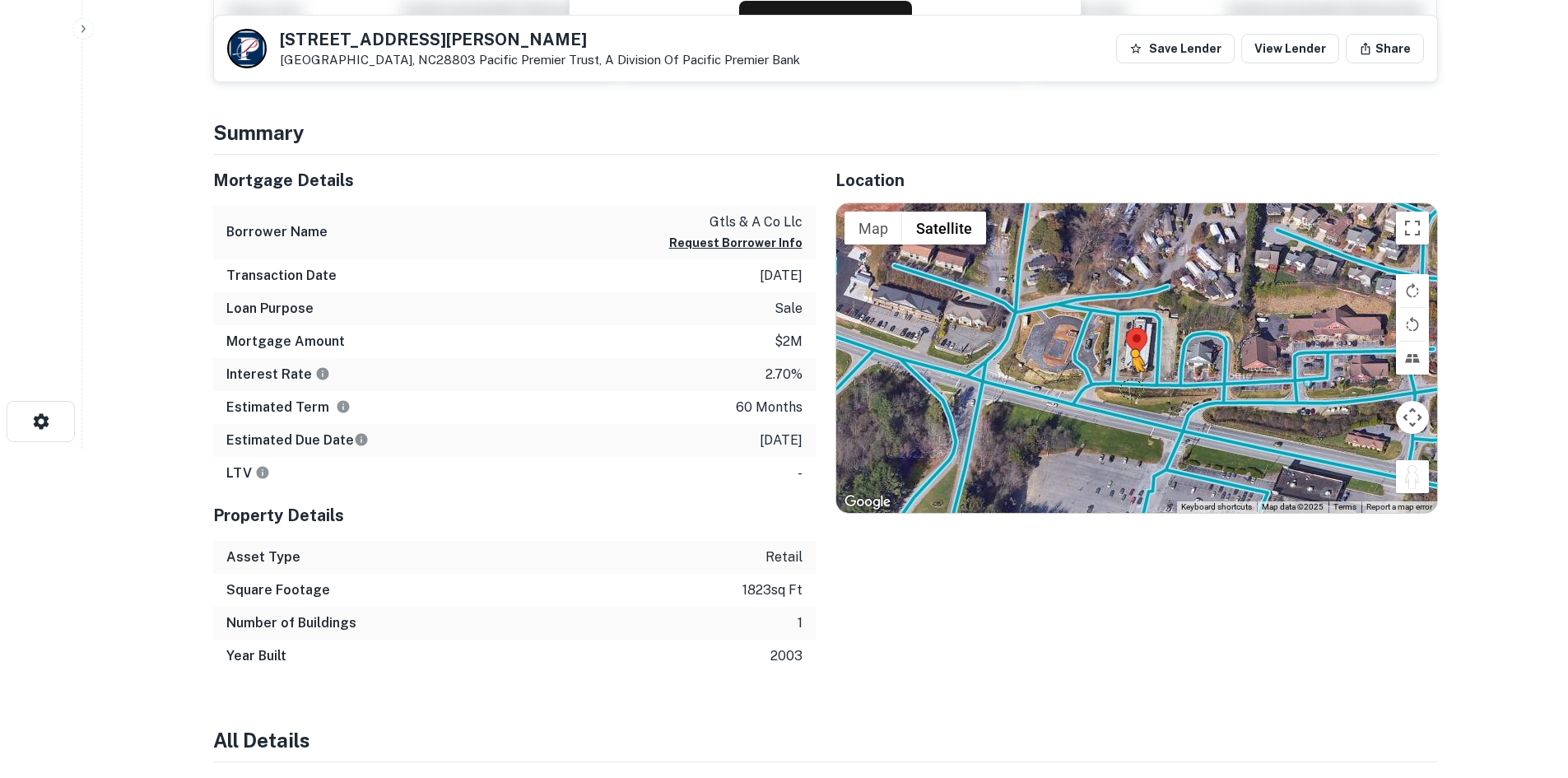
drag, startPoint x: 1416, startPoint y: 479, endPoint x: 1128, endPoint y: 389, distance: 301.7
click at [1128, 389] on div "To activate drag with keyboard, press Alt + Enter. Once in keyboard drag state,…" at bounding box center [1137, 358] width 601 height 309
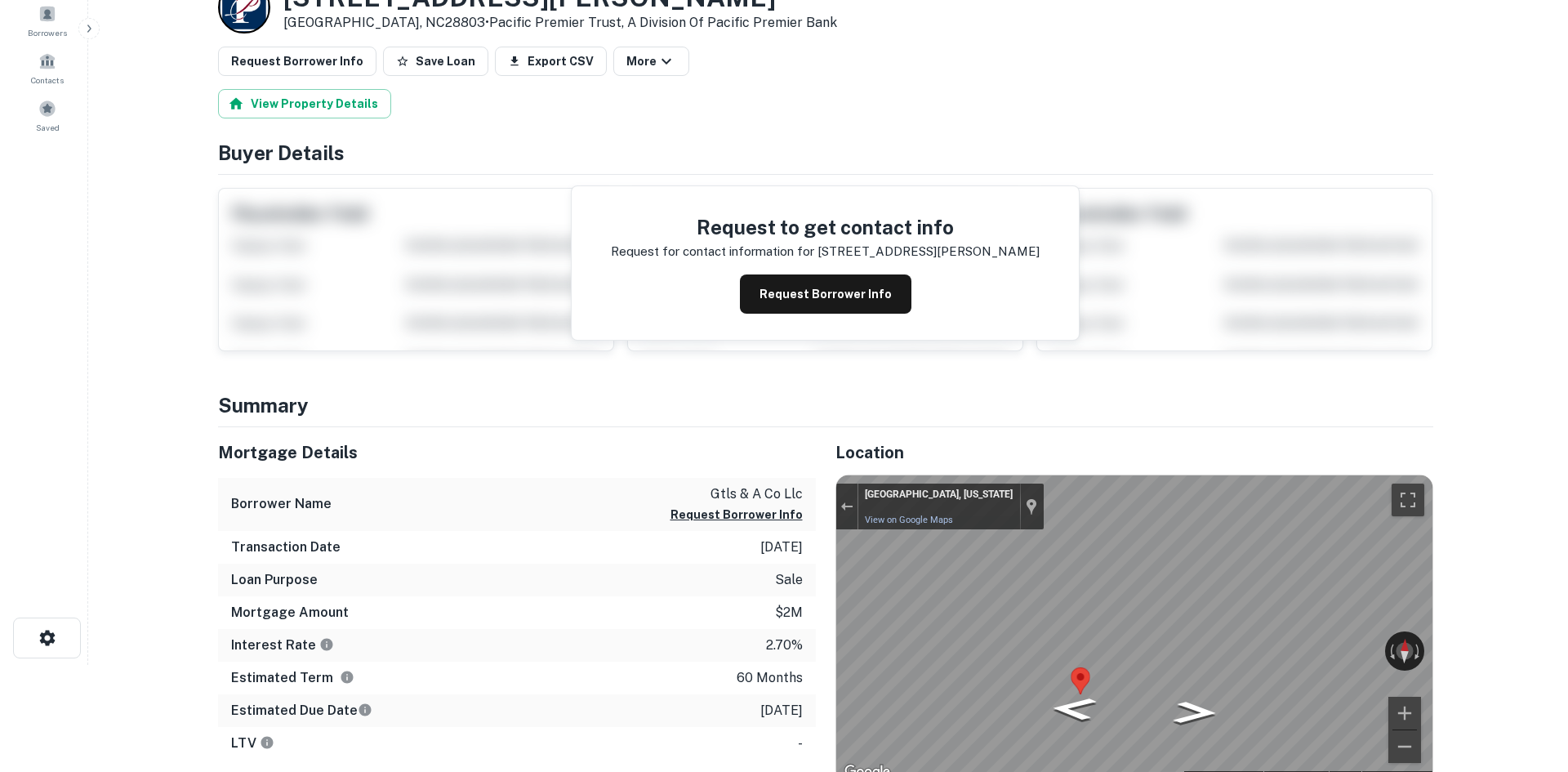
scroll to position [0, 0]
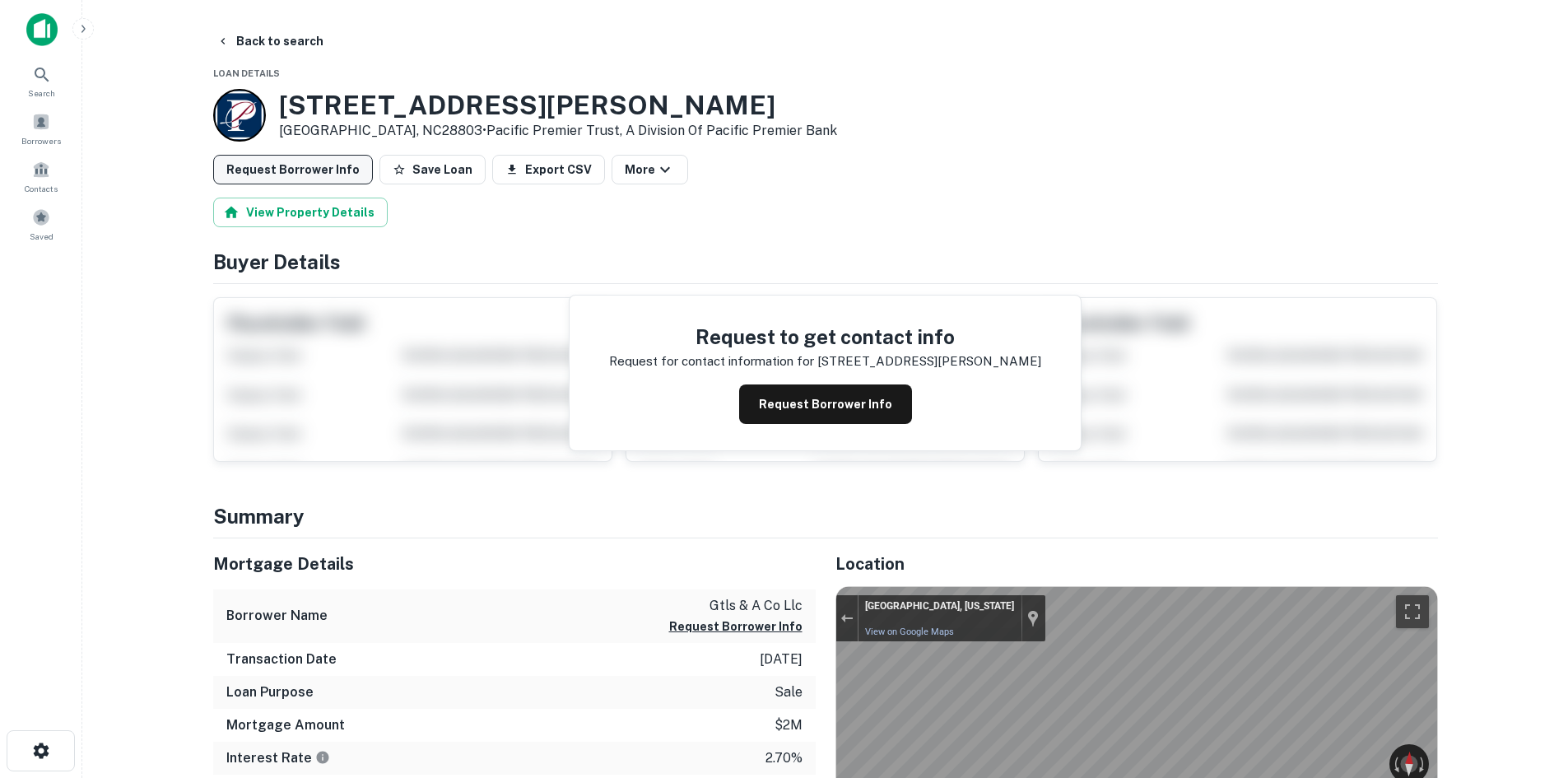
click at [334, 177] on button "Request Borrower Info" at bounding box center [292, 169] width 160 height 30
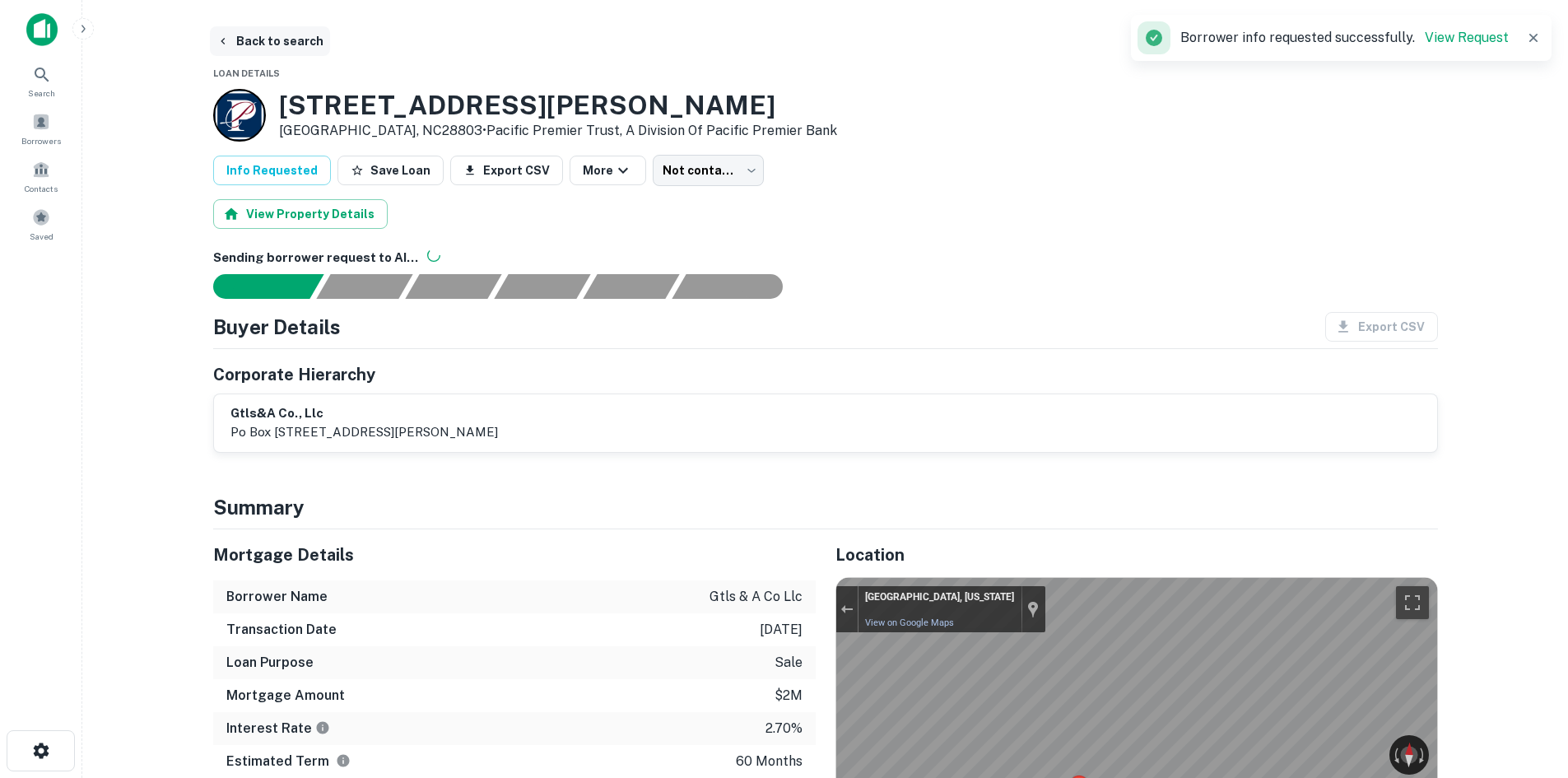
click at [253, 43] on button "Back to search" at bounding box center [270, 41] width 120 height 30
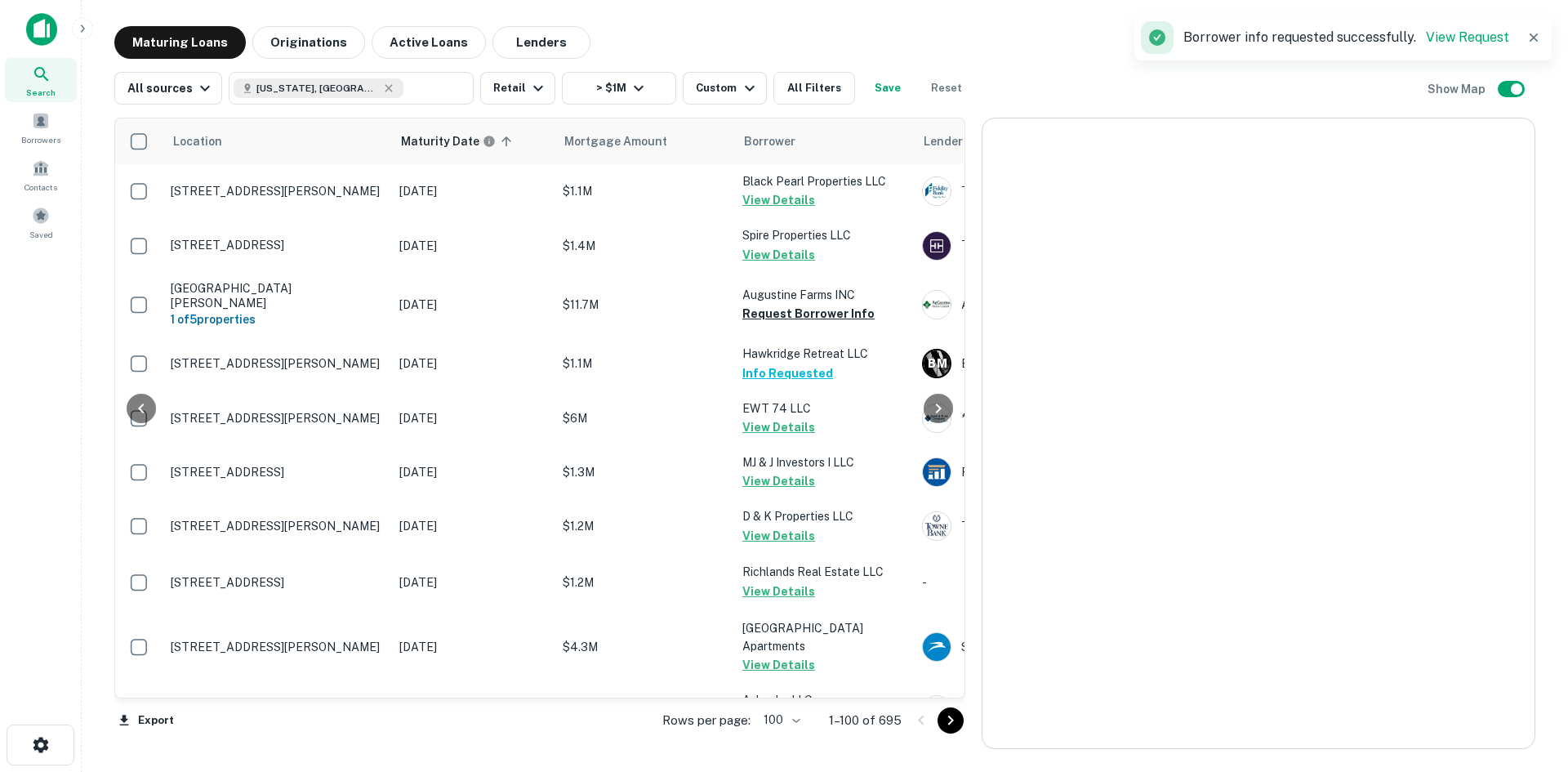
click at [944, 713] on icon "Go to next page" at bounding box center [950, 720] width 20 height 20
drag, startPoint x: 944, startPoint y: 713, endPoint x: 890, endPoint y: 695, distance: 56.9
click at [944, 713] on icon "Go to next page" at bounding box center [950, 720] width 20 height 20
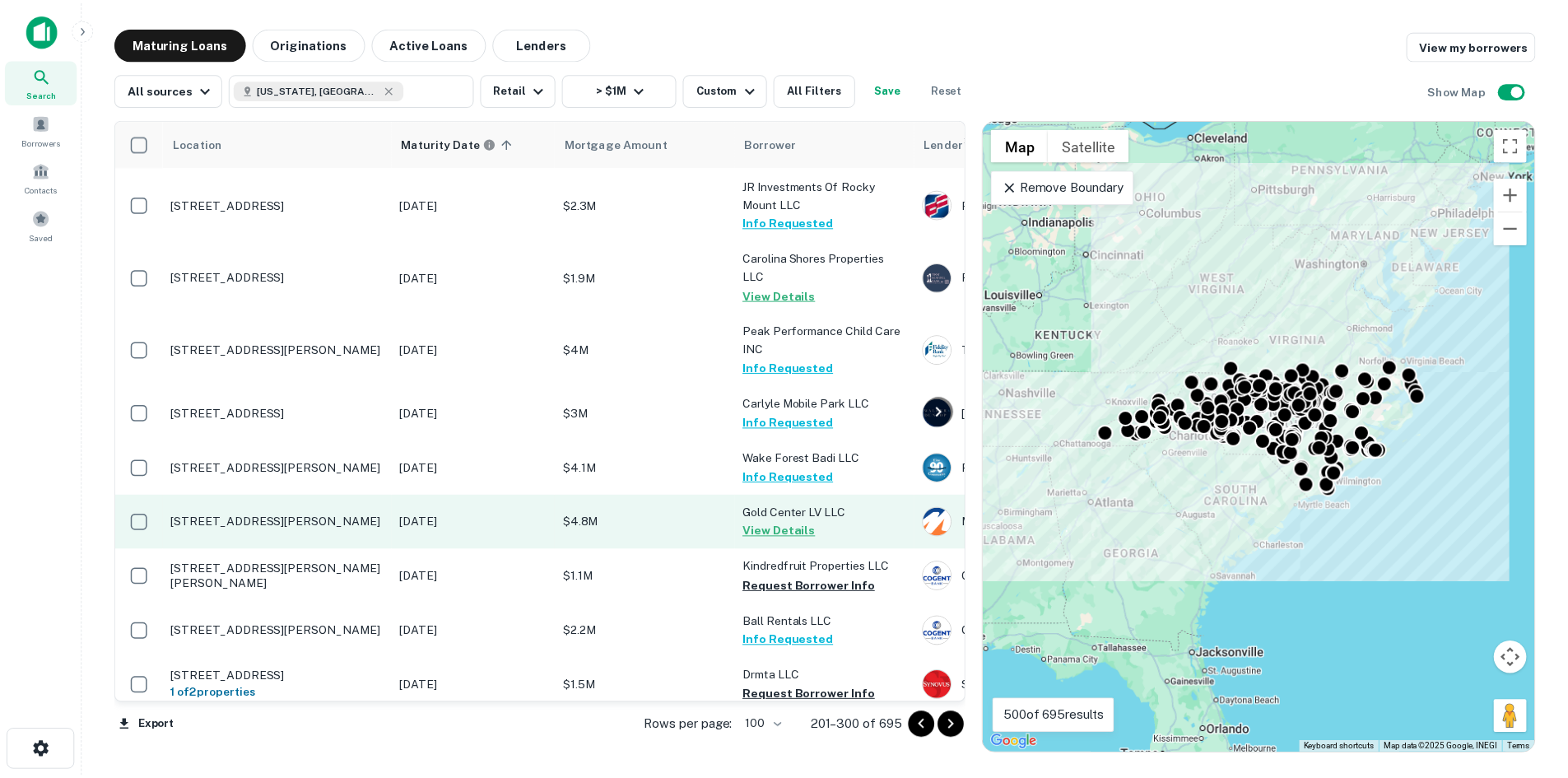
scroll to position [4499, 0]
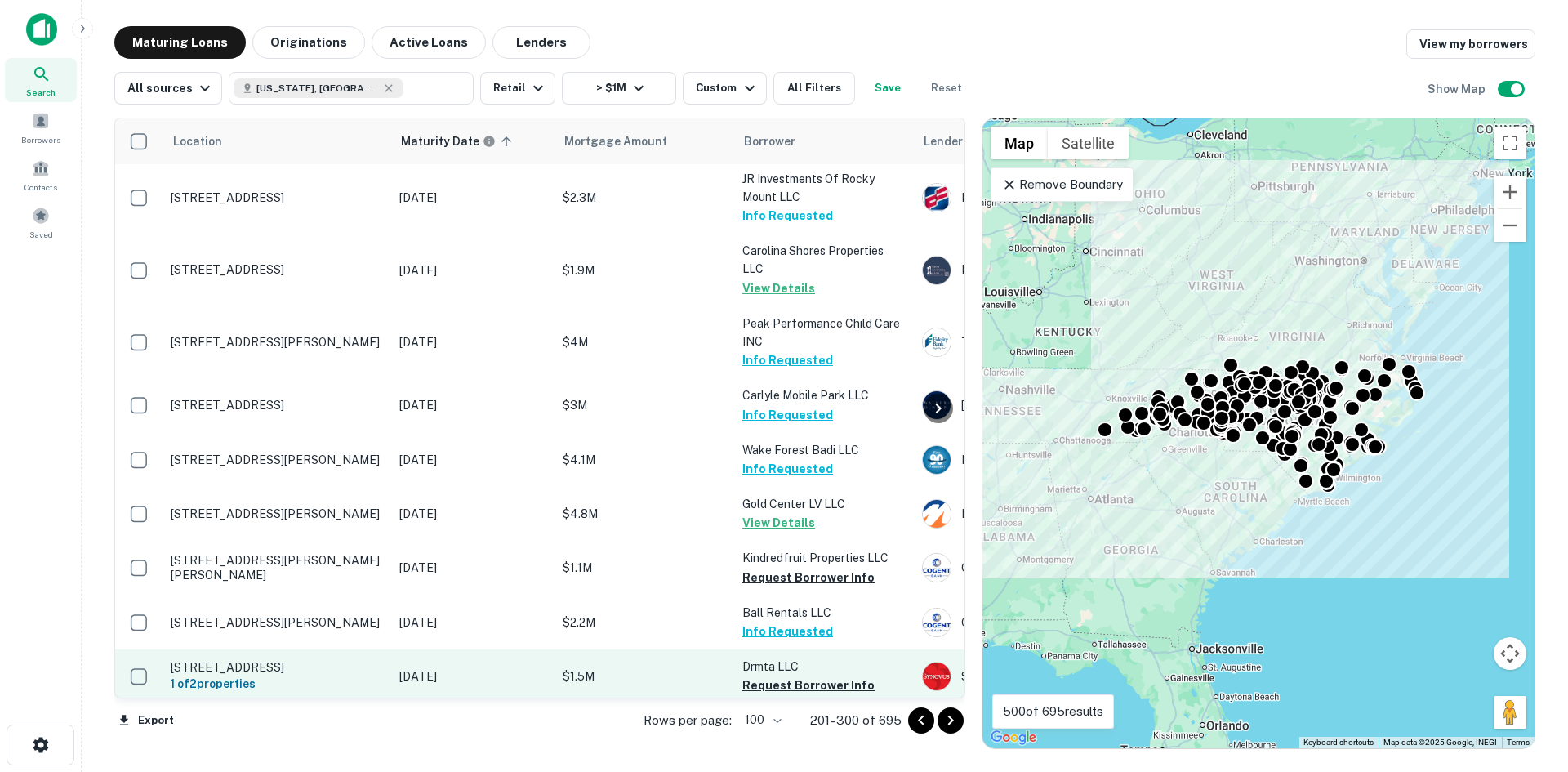
click at [310, 660] on p "[STREET_ADDRESS]" at bounding box center [276, 667] width 212 height 15
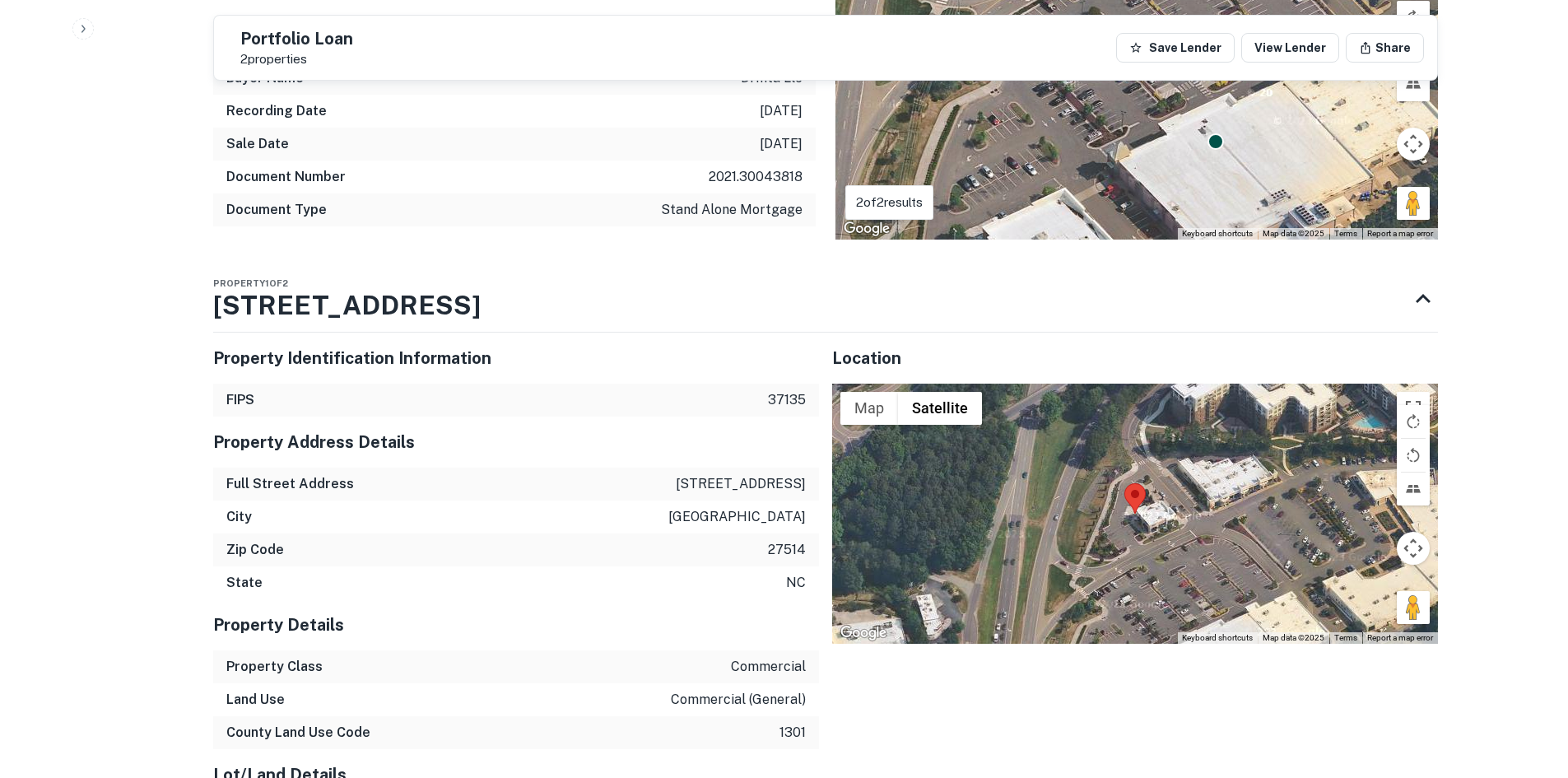
scroll to position [1071, 0]
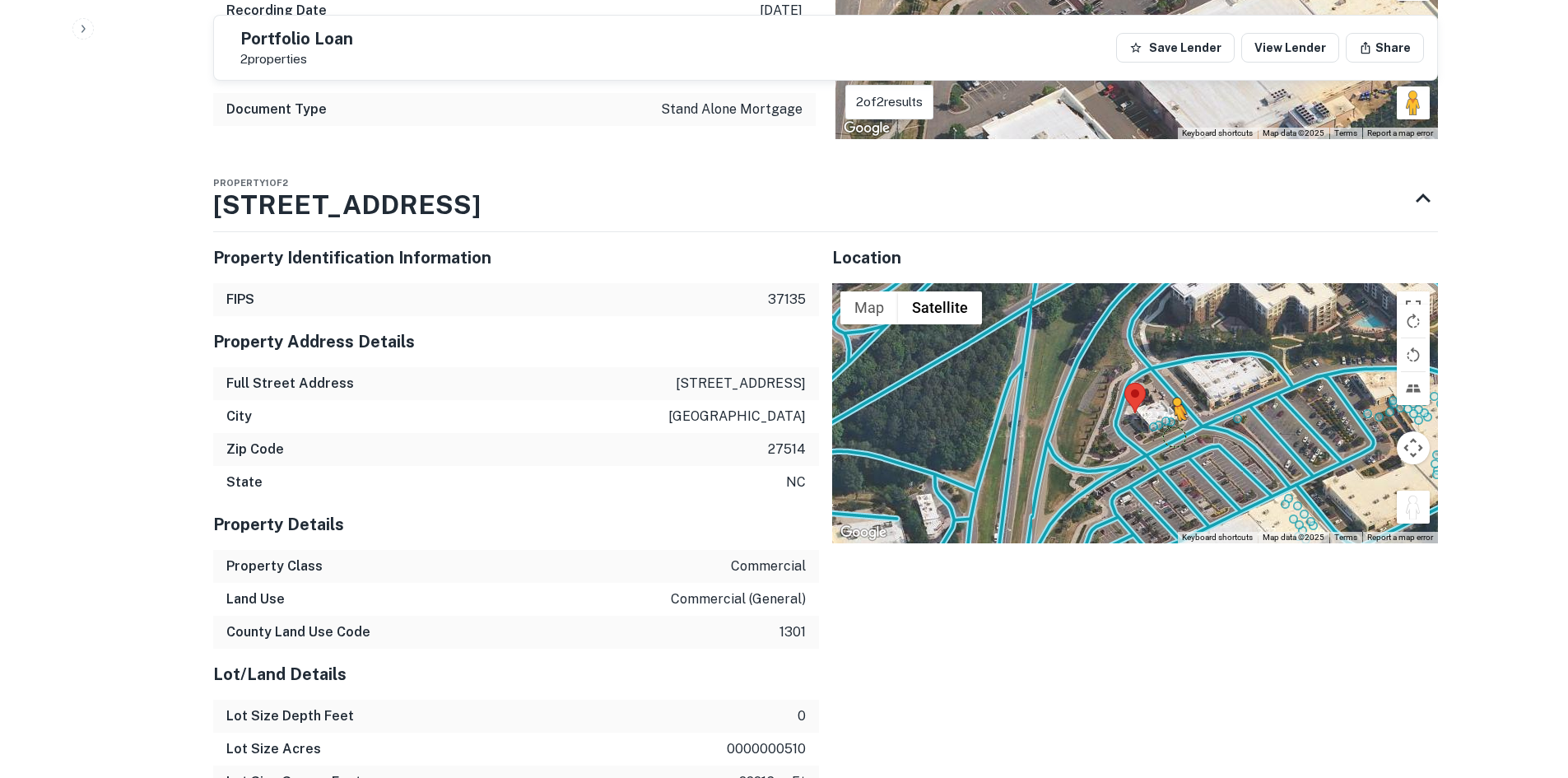
drag, startPoint x: 1420, startPoint y: 518, endPoint x: 1172, endPoint y: 437, distance: 260.9
click at [1172, 437] on div "To activate drag with keyboard, press Alt + Enter. Once in keyboard drag state,…" at bounding box center [1135, 413] width 606 height 260
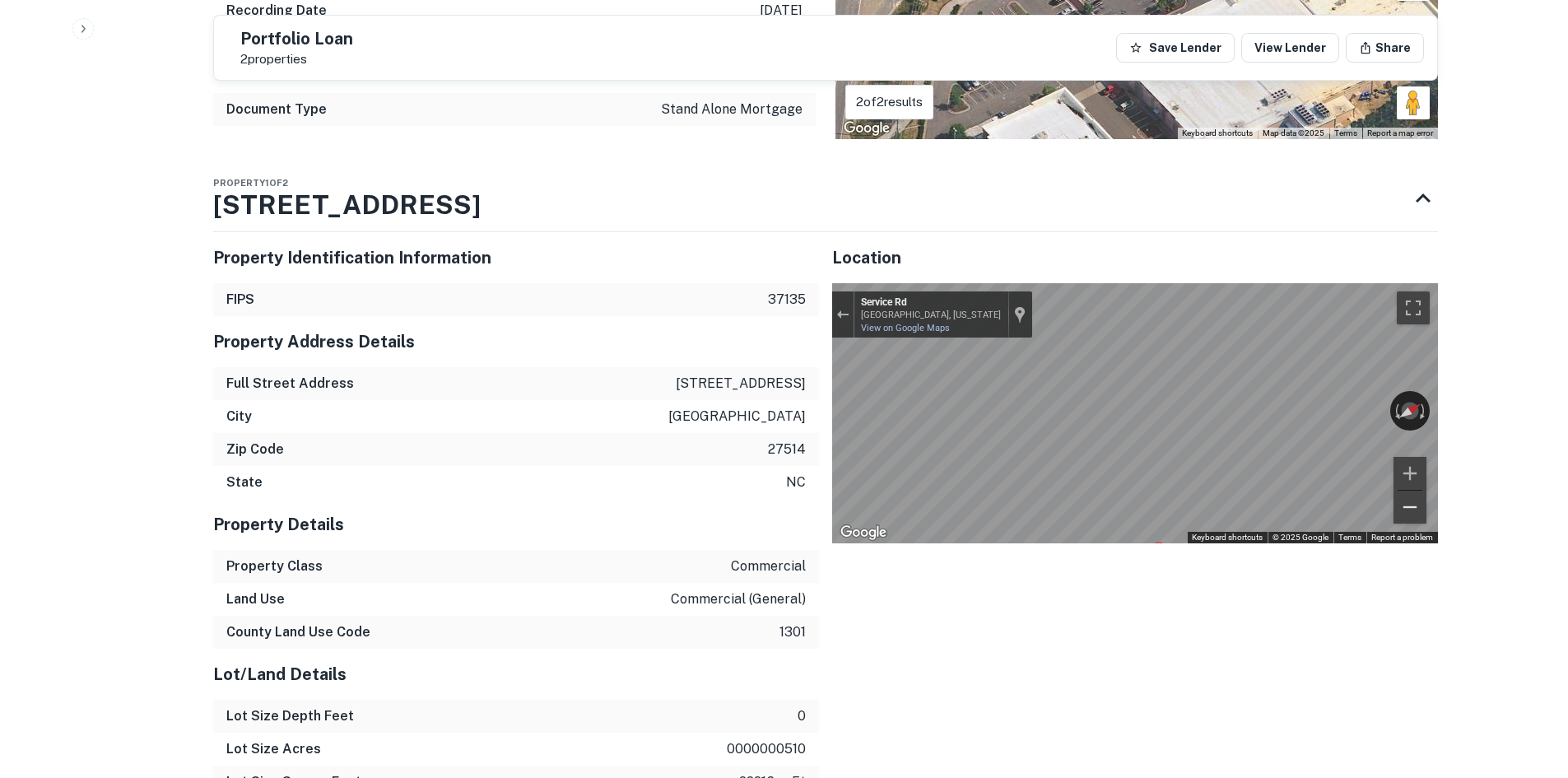
click at [1403, 537] on div "← Move left → Move right ↑ Move up ↓ Move down + Zoom in - Zoom out Service Rd …" at bounding box center [1135, 413] width 606 height 260
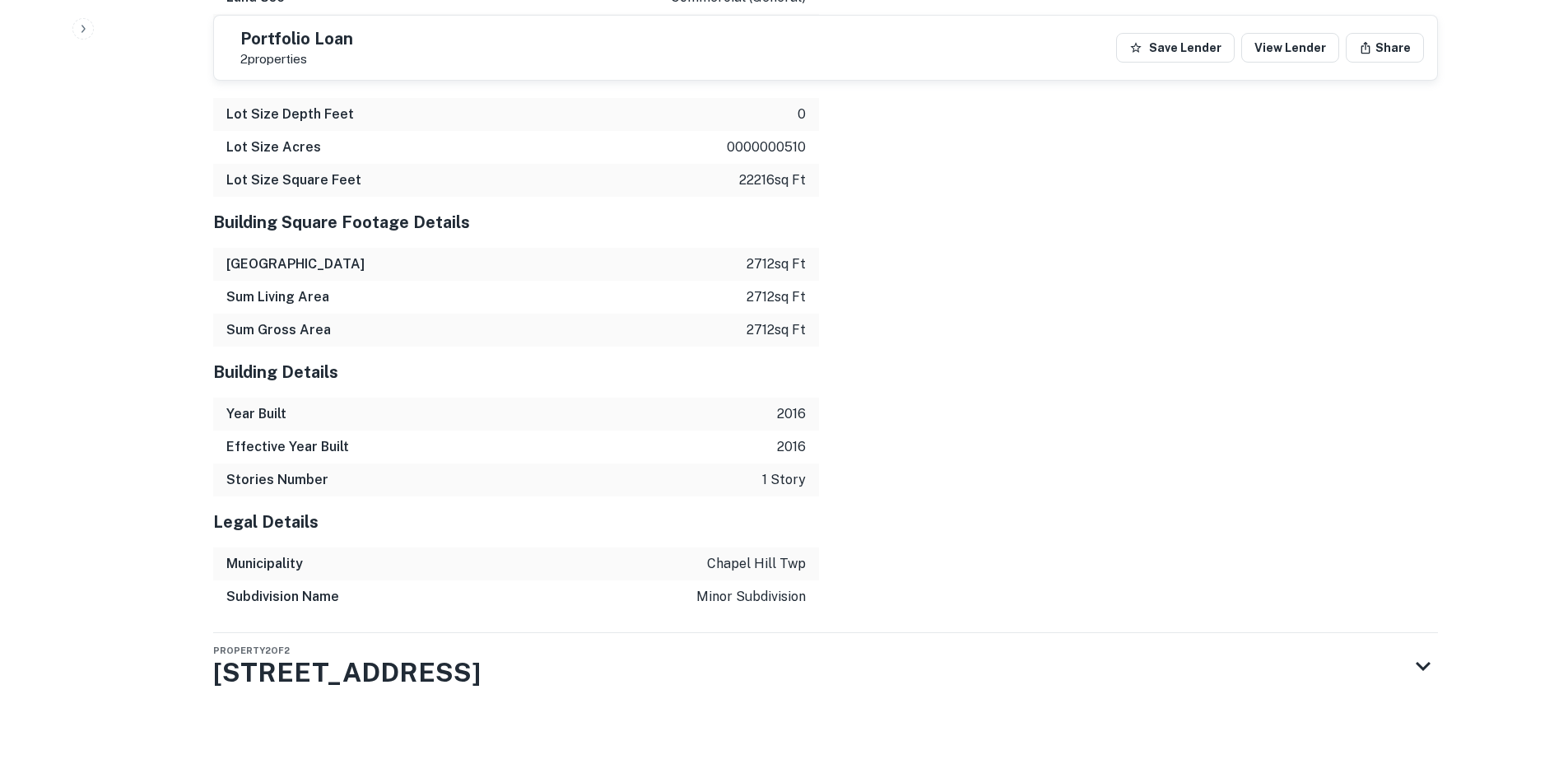
scroll to position [1673, 0]
click at [823, 641] on div "Property 2 of 2 1720 Fordham Blvd" at bounding box center [810, 665] width 1195 height 65
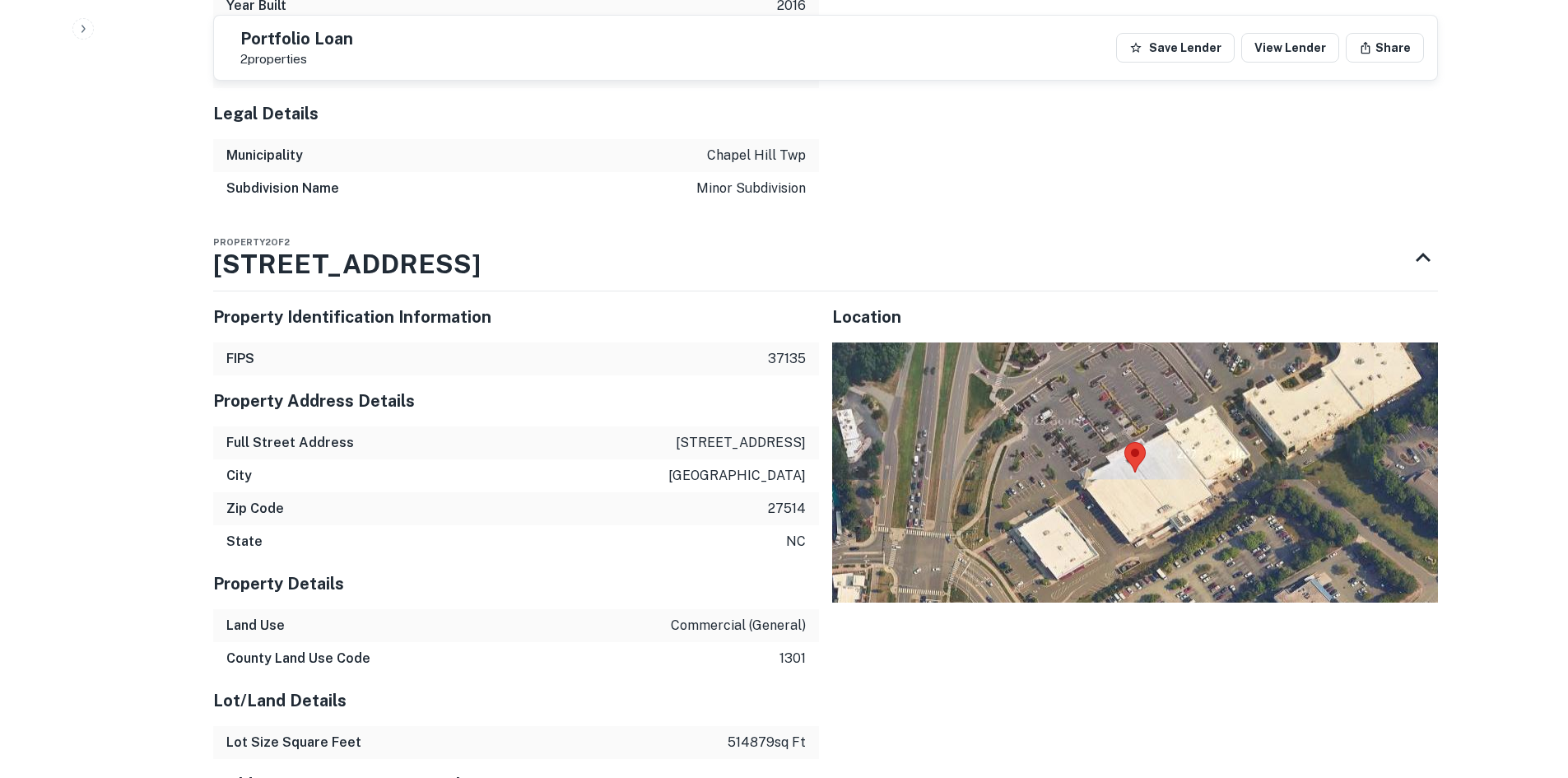
scroll to position [2084, 0]
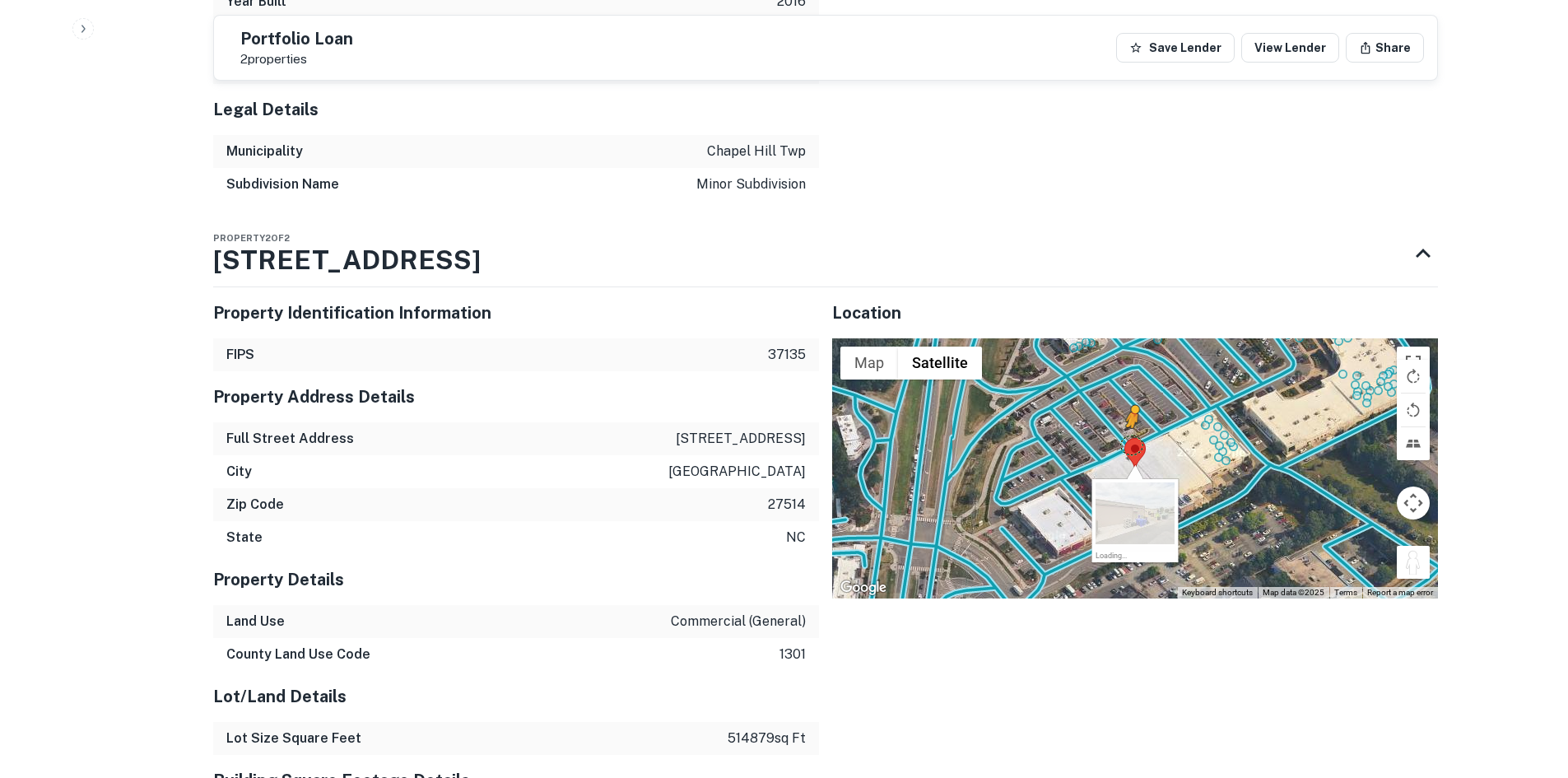
drag, startPoint x: 1422, startPoint y: 562, endPoint x: 1128, endPoint y: 444, distance: 316.8
click at [1128, 444] on div "To activate drag with keyboard, press Alt + Enter. Once in keyboard drag state,…" at bounding box center [1135, 468] width 606 height 260
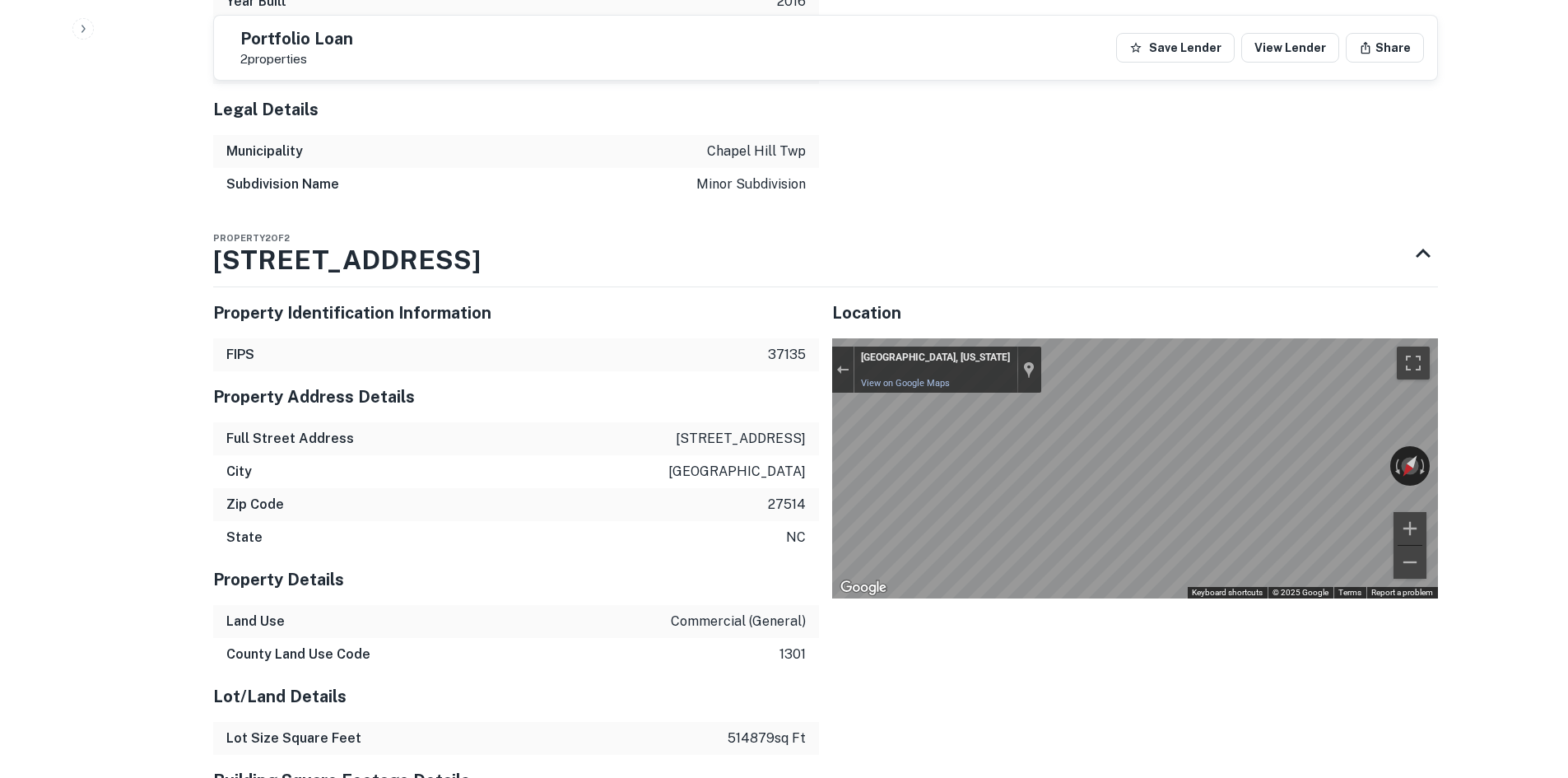
click at [750, 532] on div "Property Identification Information FIPS 37135 Property Address Details Full St…" at bounding box center [819, 766] width 1238 height 983
click at [913, 255] on div "Property 2 of 2 1720 Fordham Blvd Property Identification Information FIPS 3713…" at bounding box center [825, 749] width 1225 height 1057
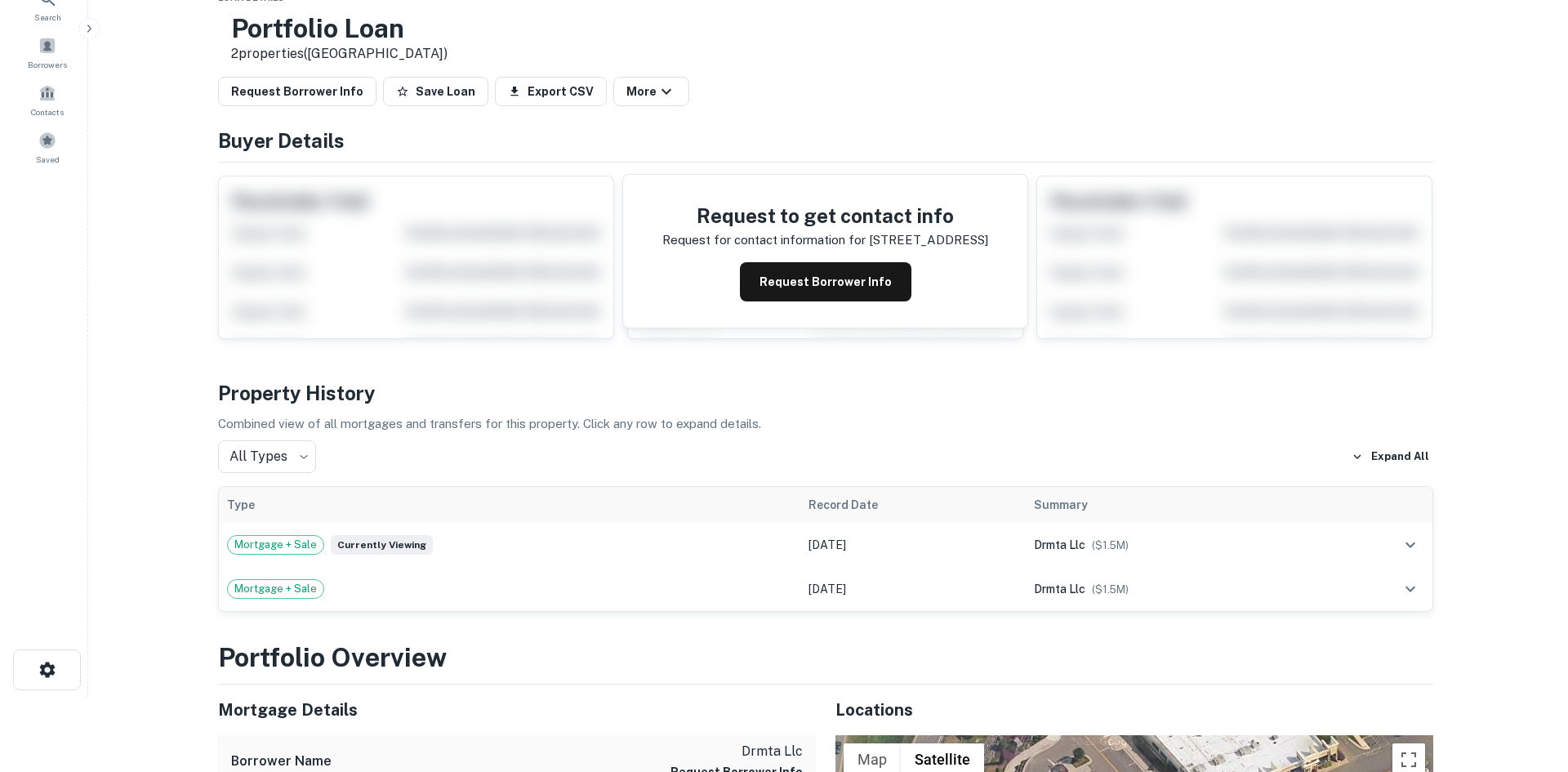
scroll to position [0, 0]
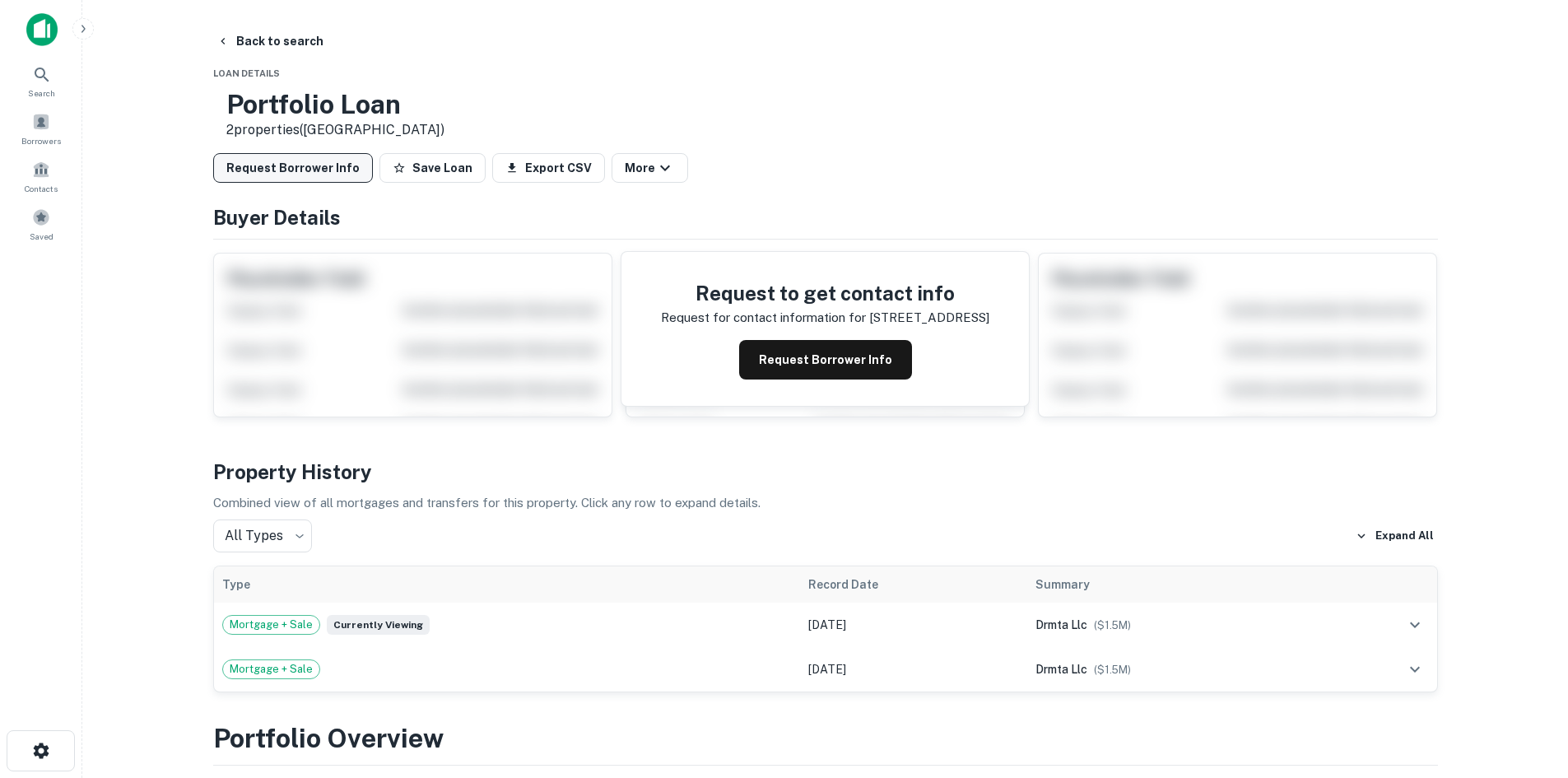
click at [299, 182] on button "Request Borrower Info" at bounding box center [292, 168] width 160 height 30
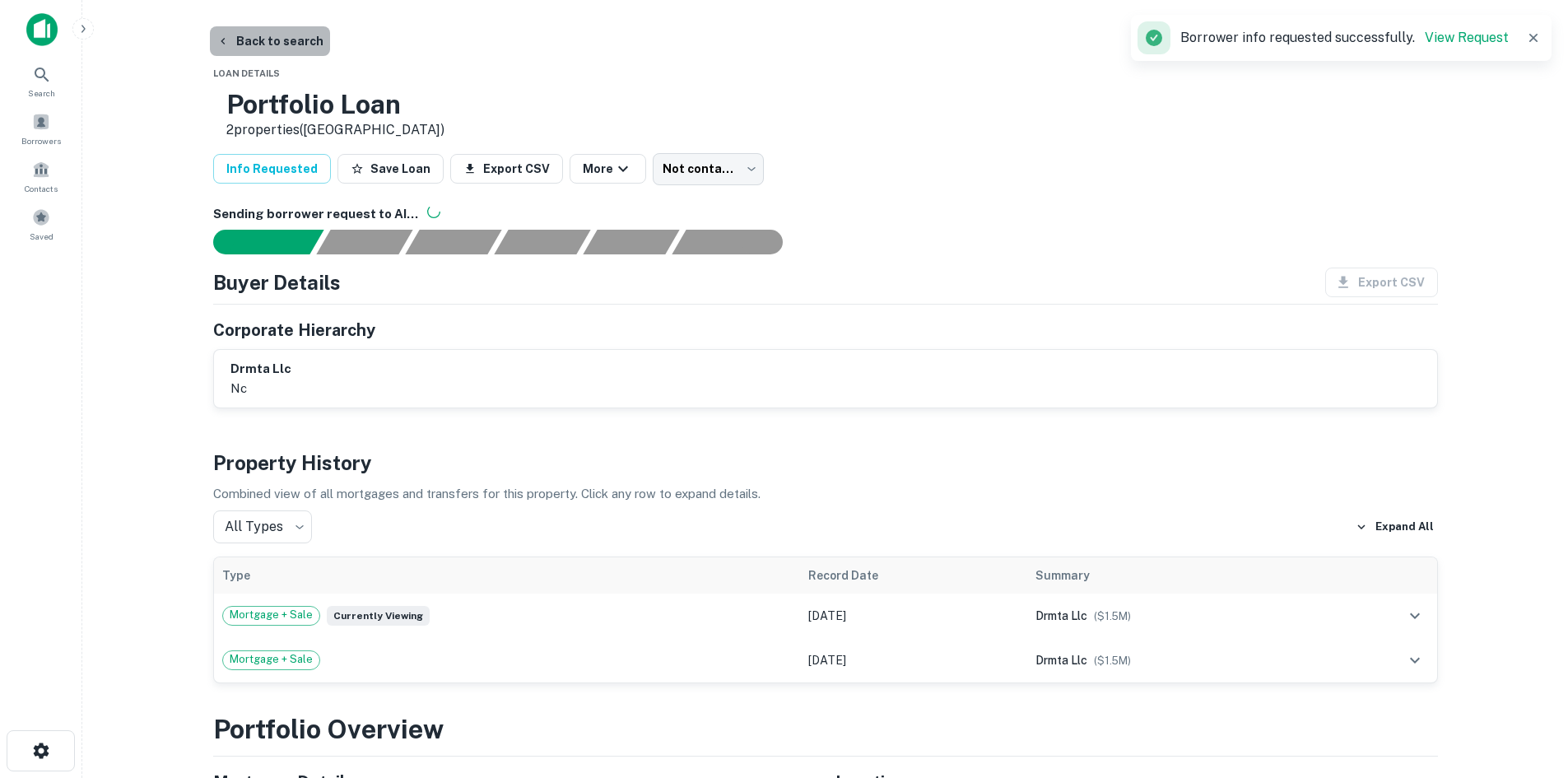
click at [306, 48] on button "Back to search" at bounding box center [270, 41] width 120 height 30
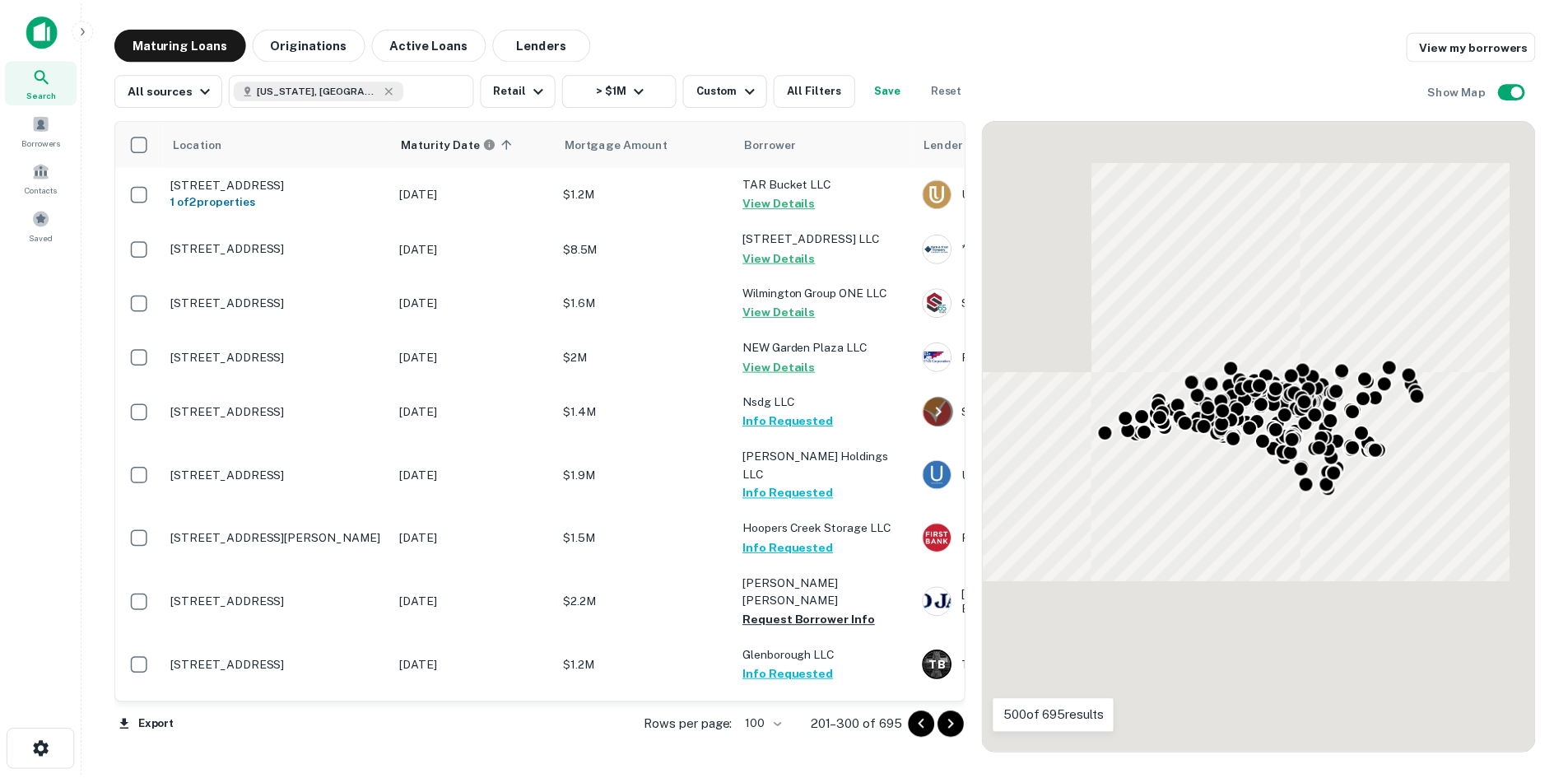
scroll to position [5241, 0]
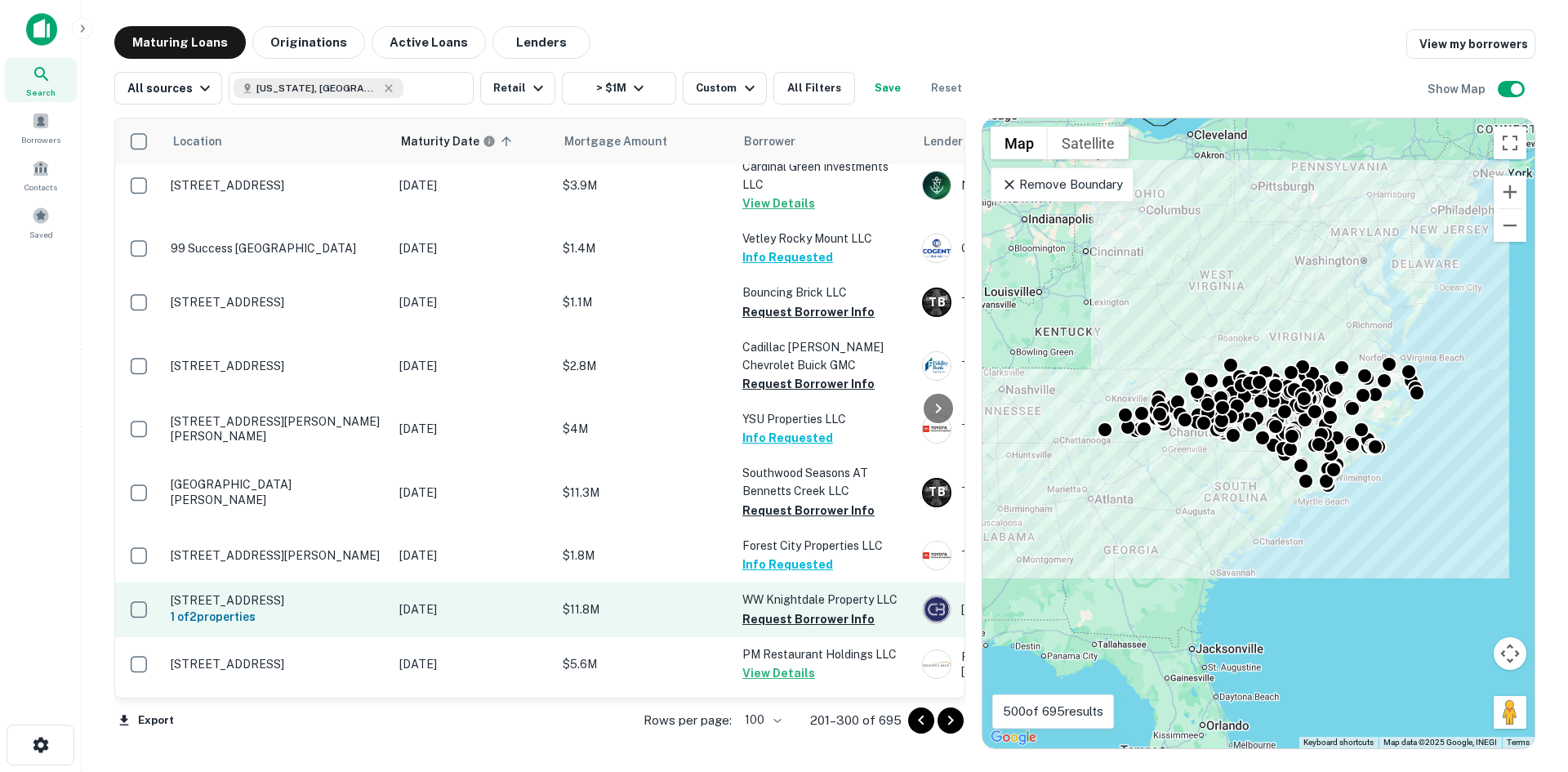
click at [316, 593] on p "[STREET_ADDRESS]" at bounding box center [276, 600] width 212 height 15
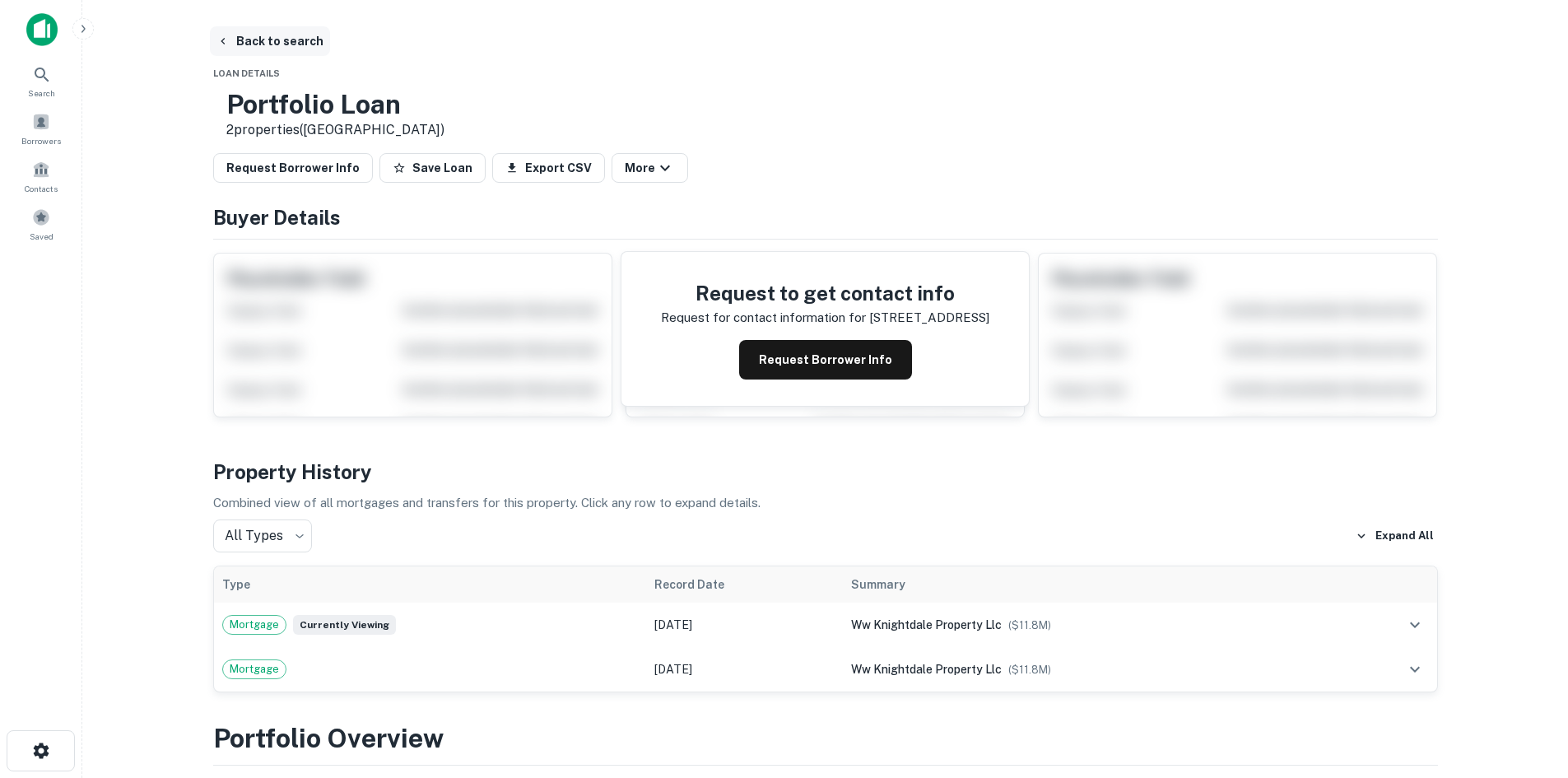
click at [270, 44] on button "Back to search" at bounding box center [270, 41] width 120 height 30
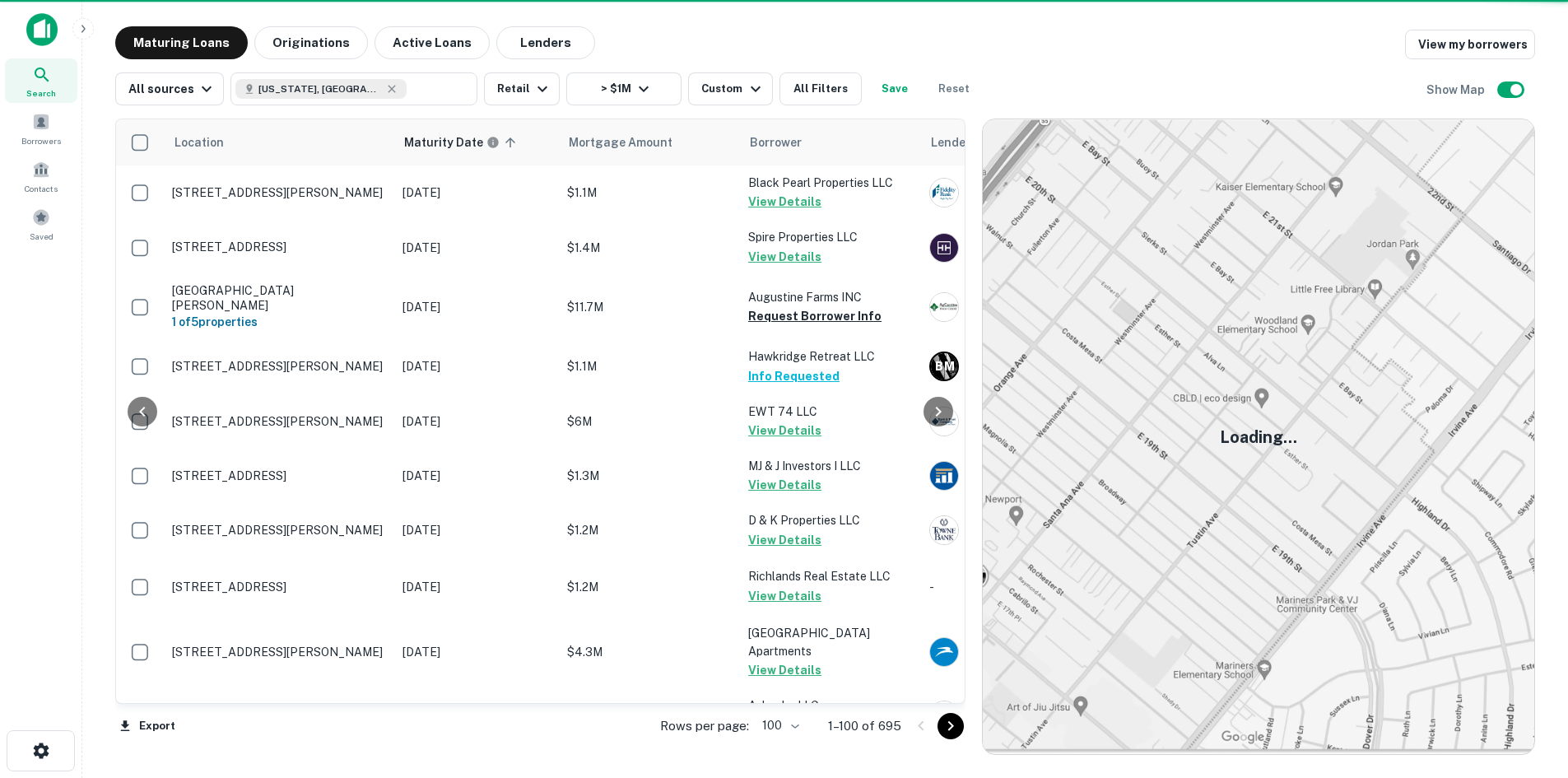
click at [949, 726] on icon "Go to next page" at bounding box center [951, 726] width 20 height 20
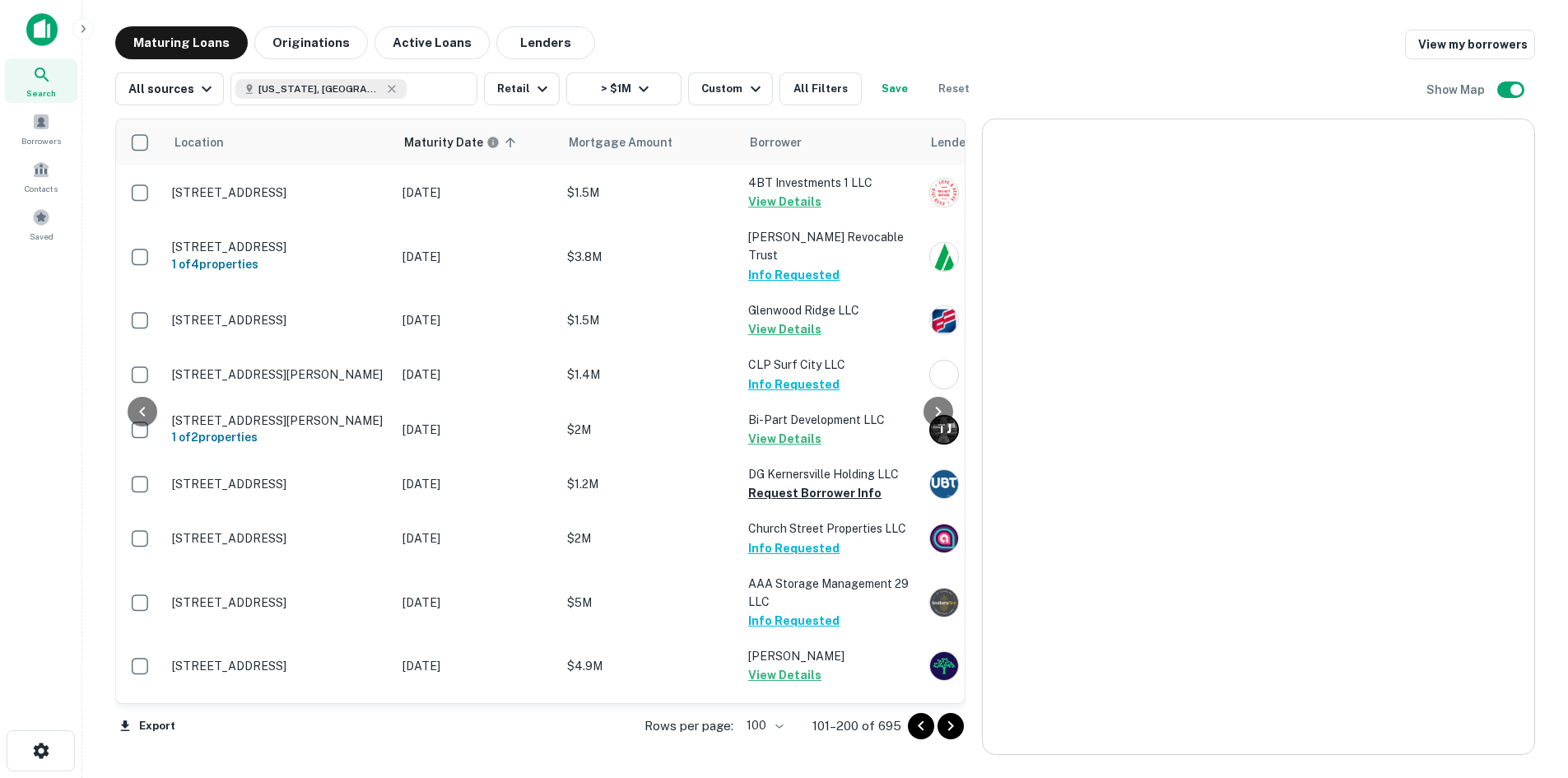
click at [949, 726] on icon "Go to next page" at bounding box center [951, 726] width 20 height 20
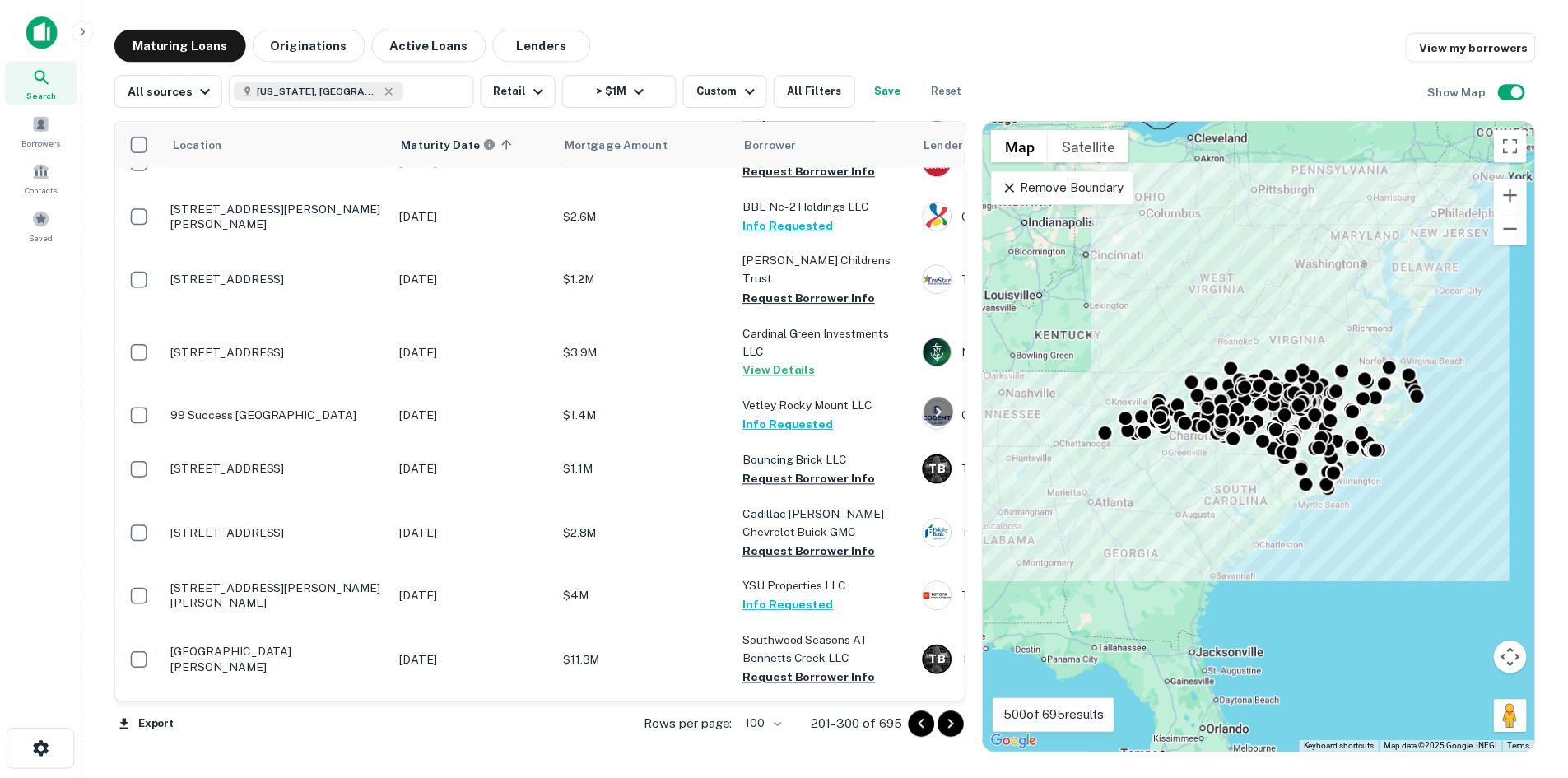
scroll to position [5323, 0]
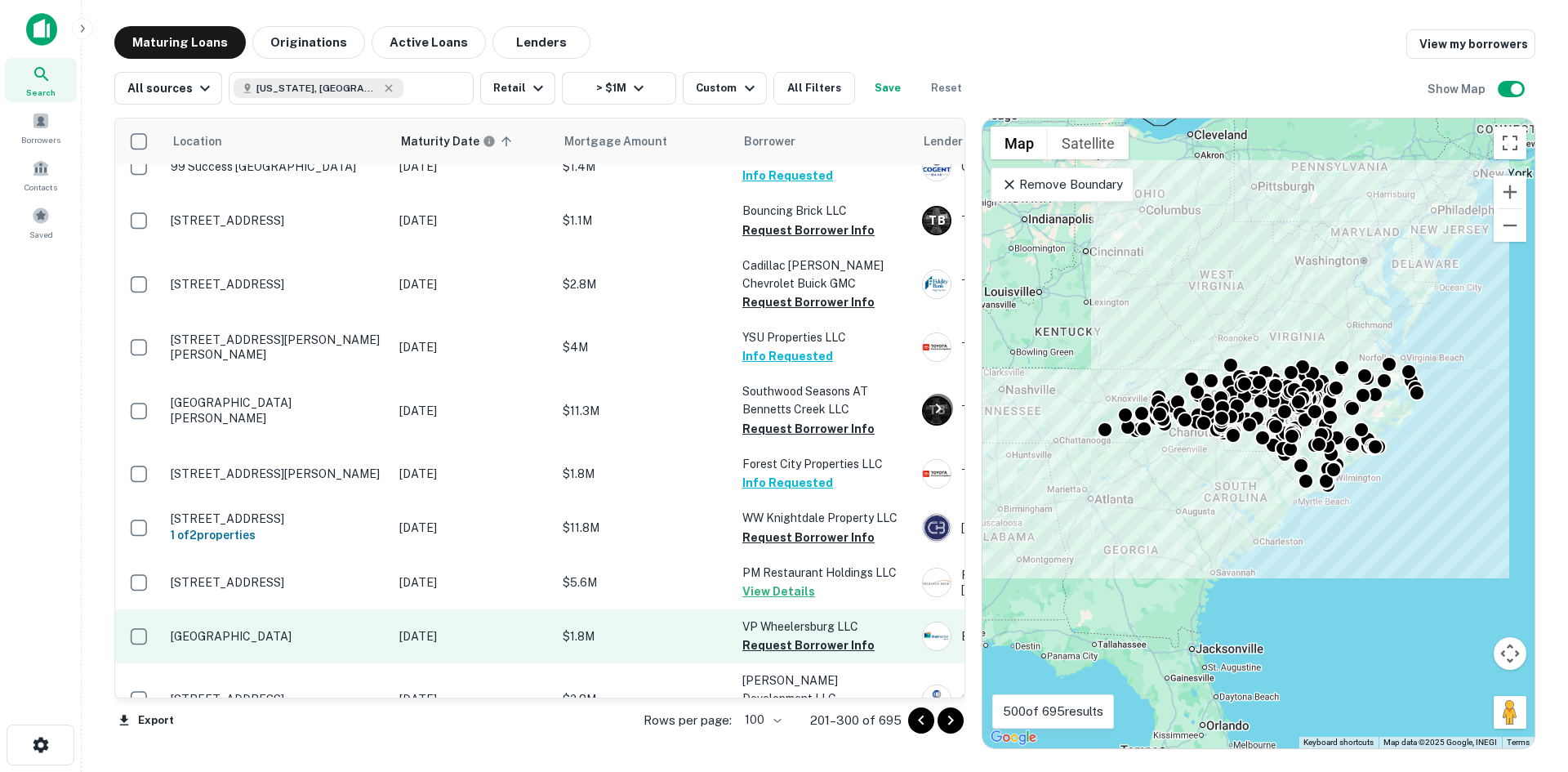
click at [291, 629] on p "[GEOGRAPHIC_DATA]" at bounding box center [276, 636] width 212 height 15
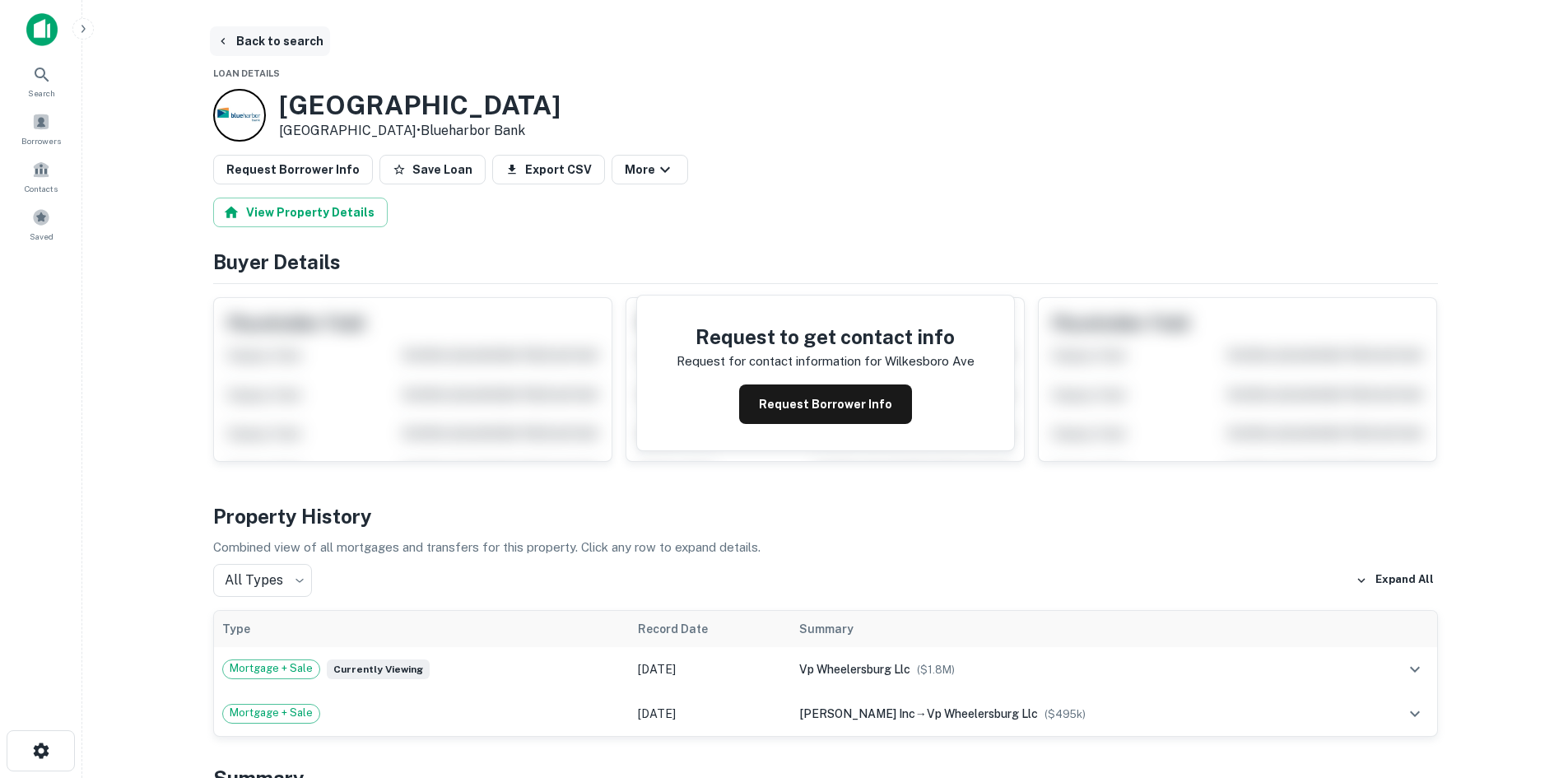
click at [244, 45] on button "Back to search" at bounding box center [270, 41] width 120 height 30
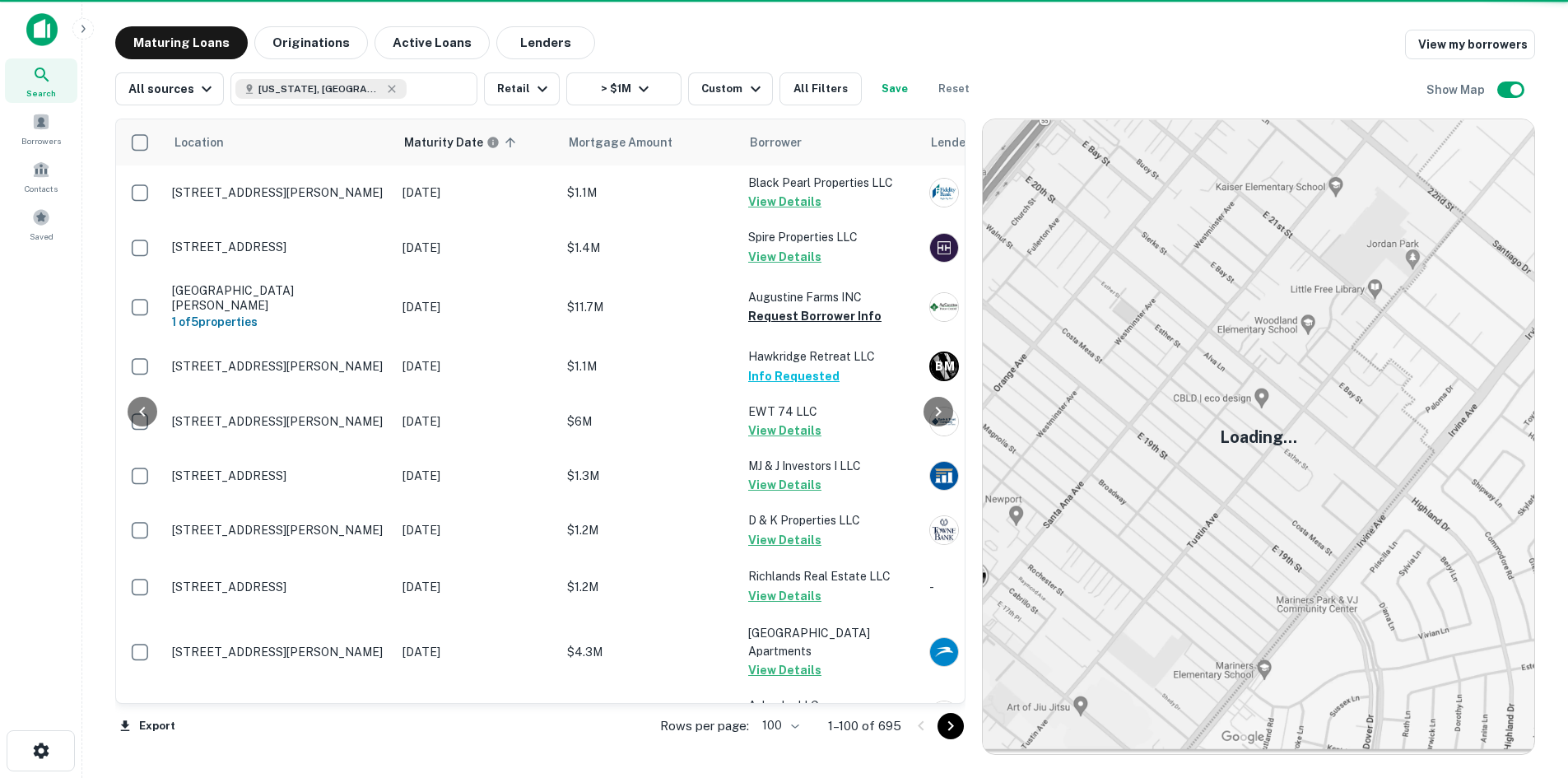
click at [953, 732] on icon "Go to next page" at bounding box center [951, 726] width 20 height 20
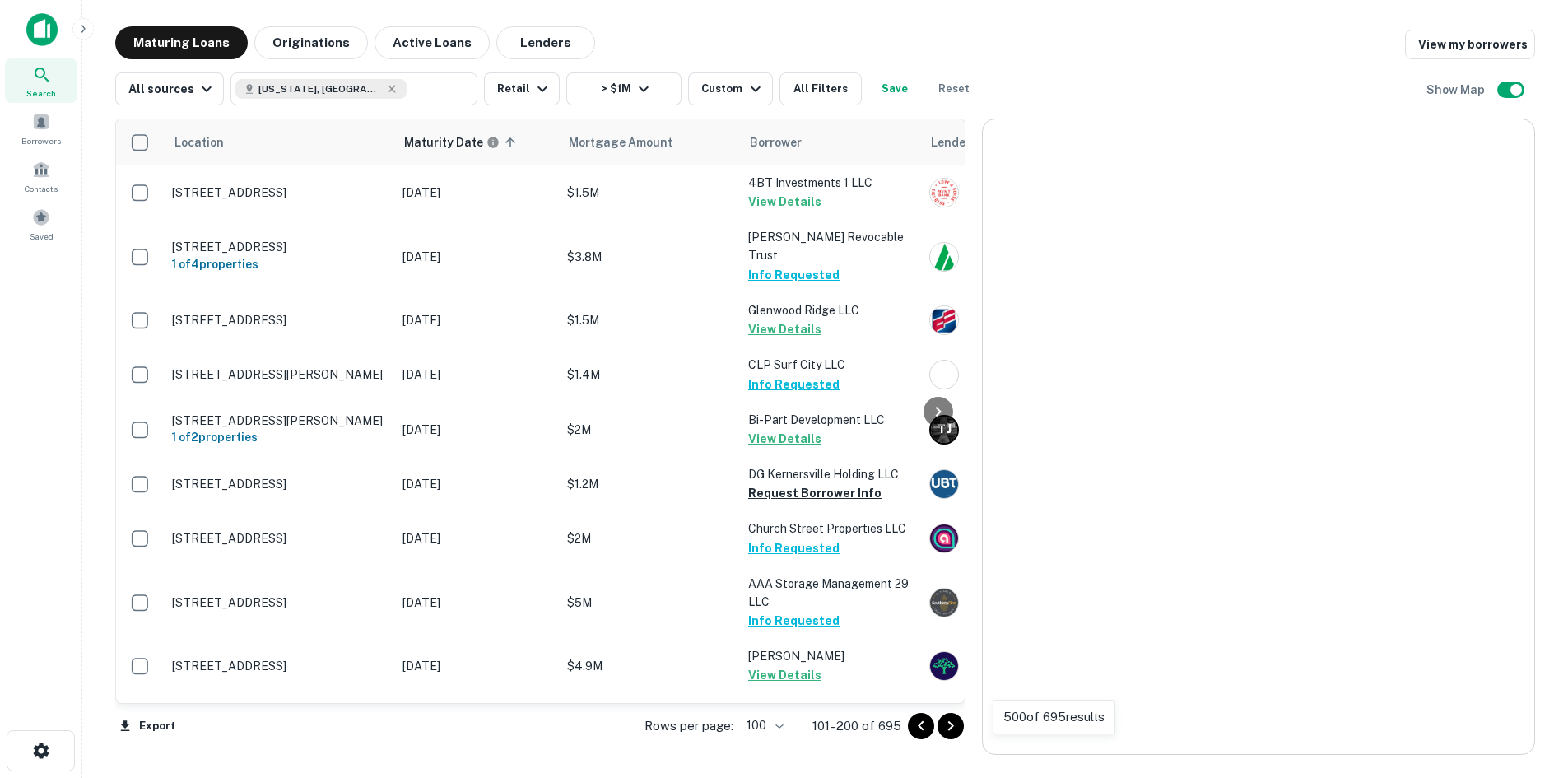
click at [953, 732] on icon "Go to next page" at bounding box center [951, 726] width 20 height 20
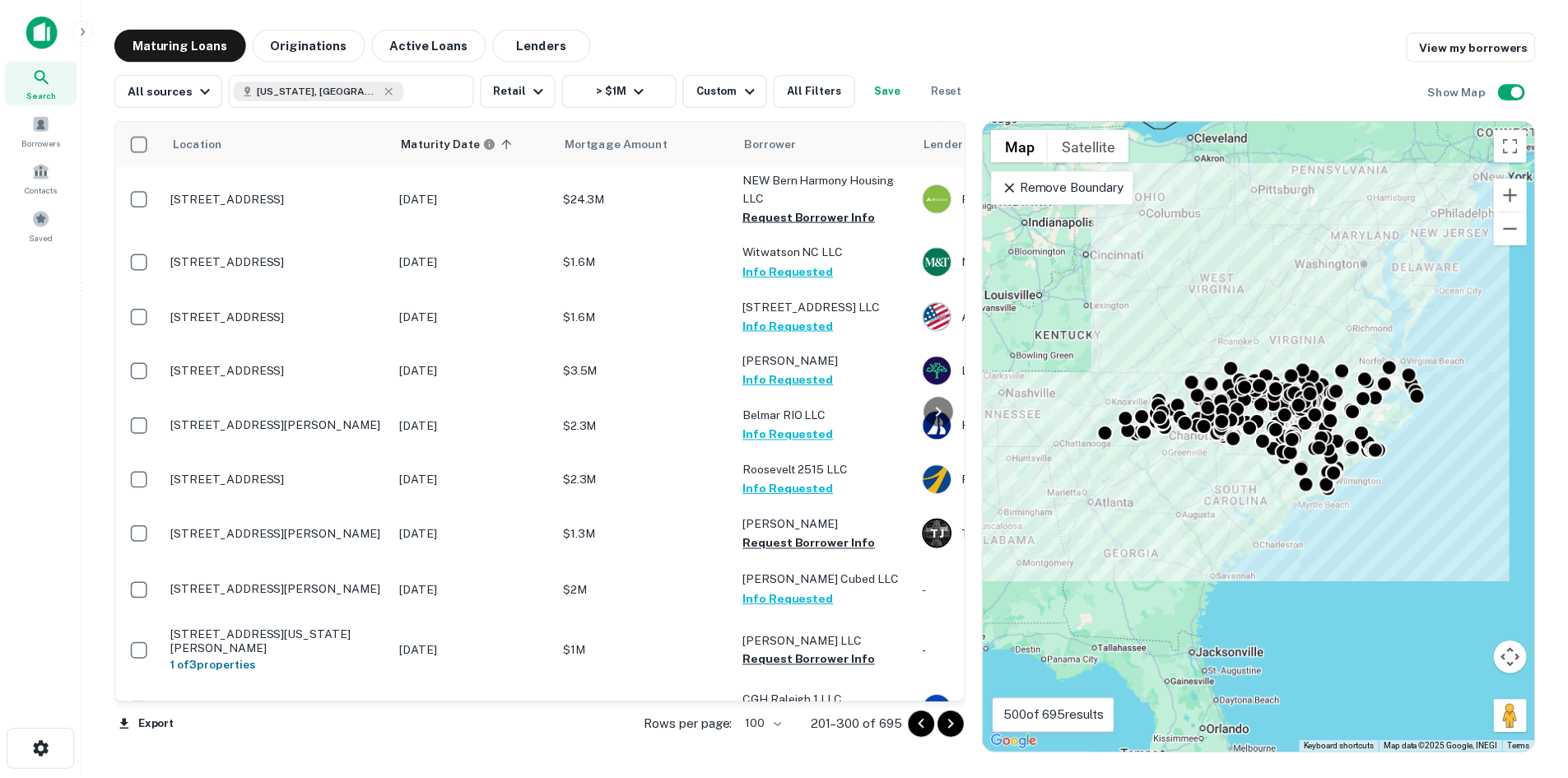
scroll to position [1372, 0]
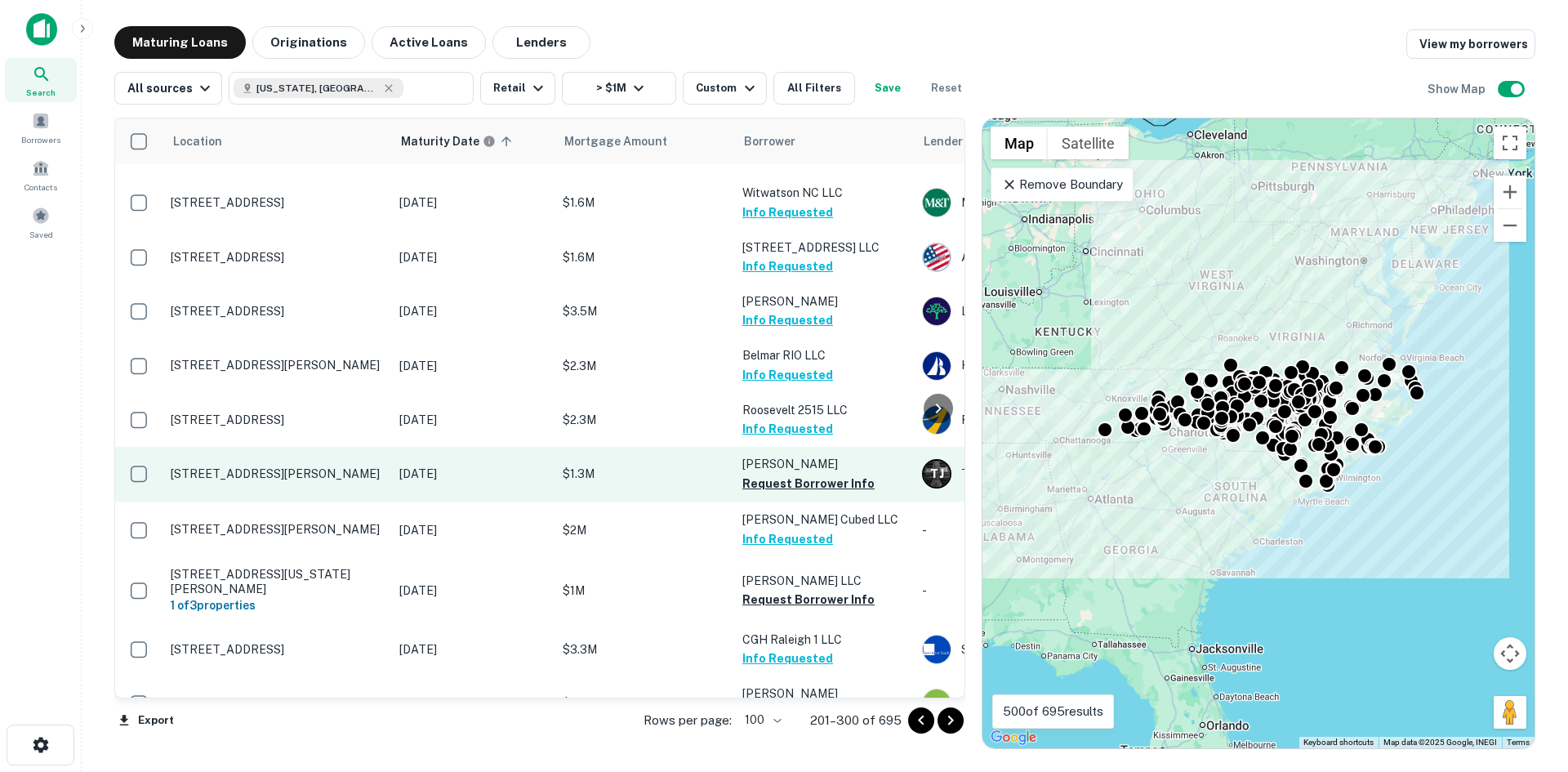
click at [293, 466] on p "[STREET_ADDRESS][PERSON_NAME]" at bounding box center [276, 473] width 212 height 15
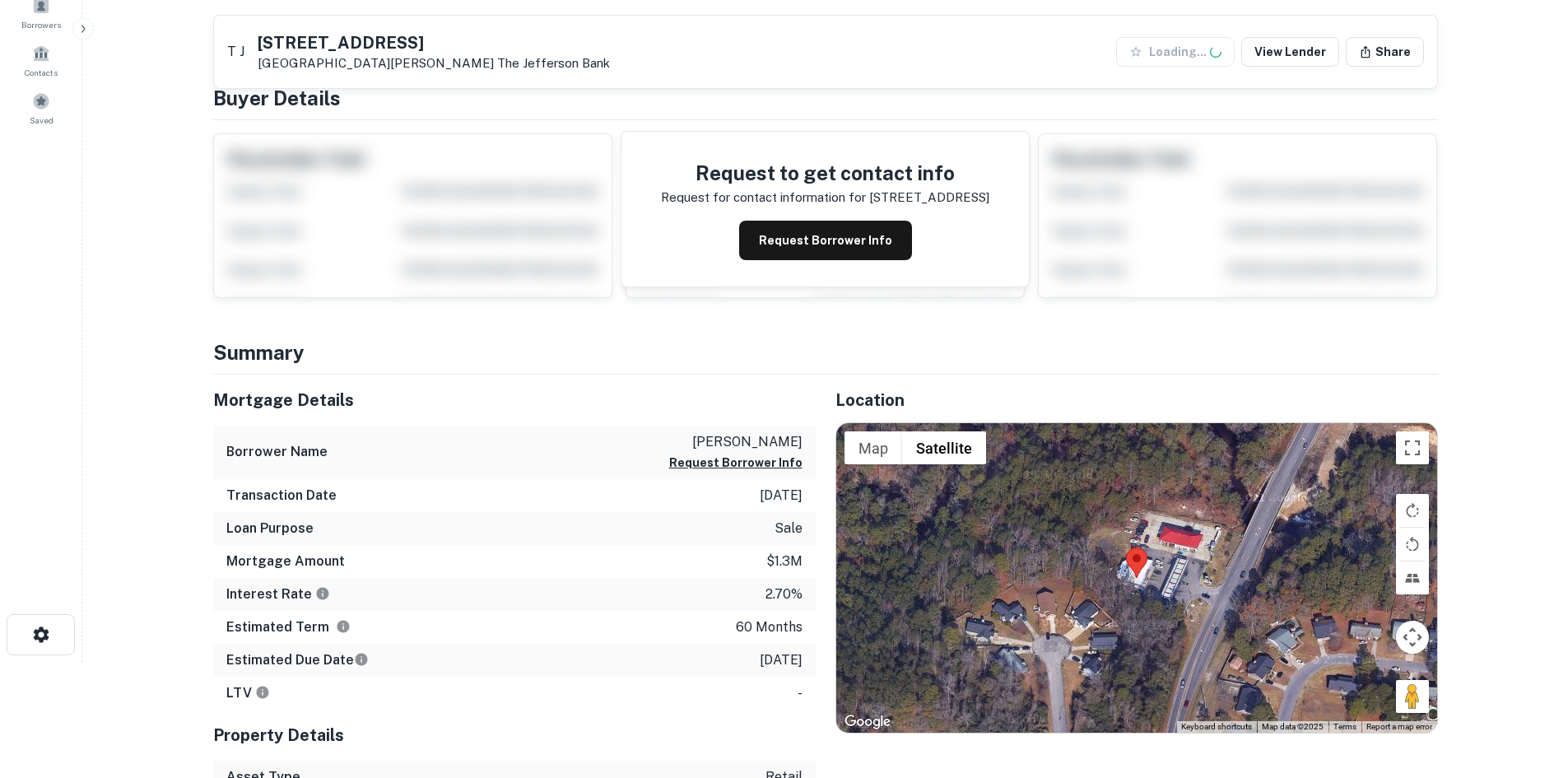
scroll to position [247, 0]
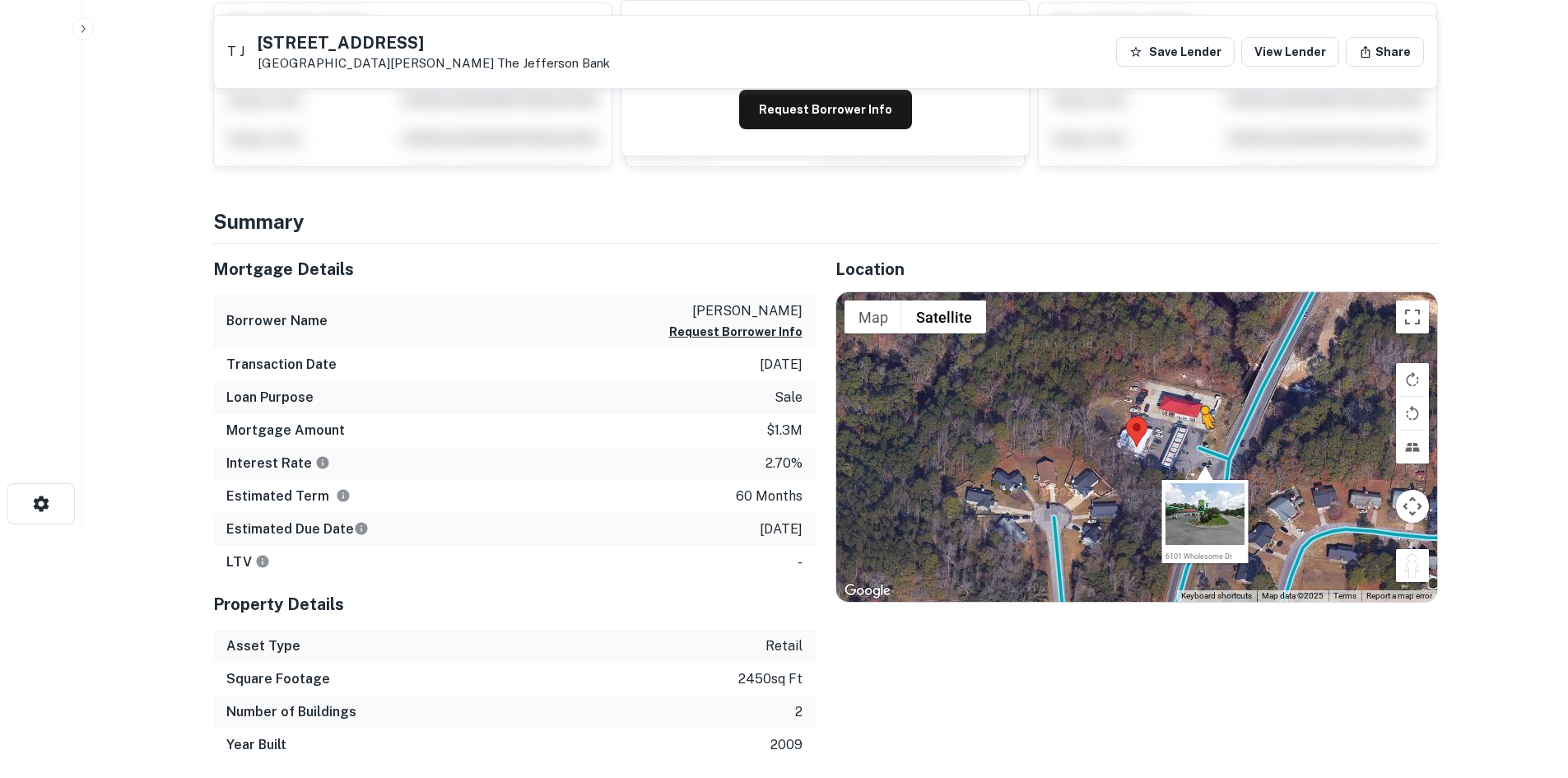
drag, startPoint x: 1396, startPoint y: 557, endPoint x: 1201, endPoint y: 439, distance: 227.9
click at [1201, 439] on div "To activate drag with keyboard, press Alt + Enter. Once in keyboard drag state,…" at bounding box center [1137, 447] width 601 height 309
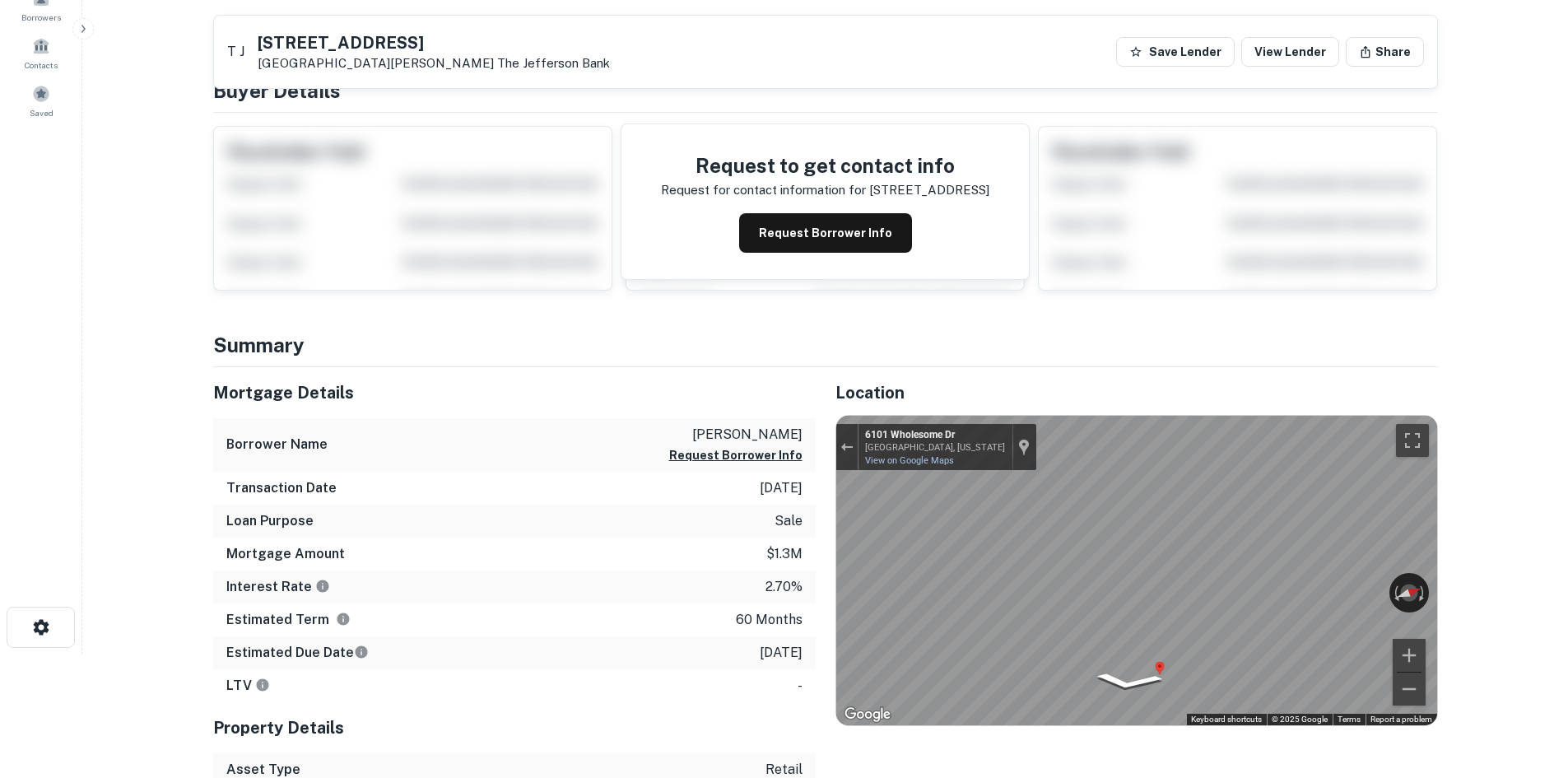
scroll to position [0, 0]
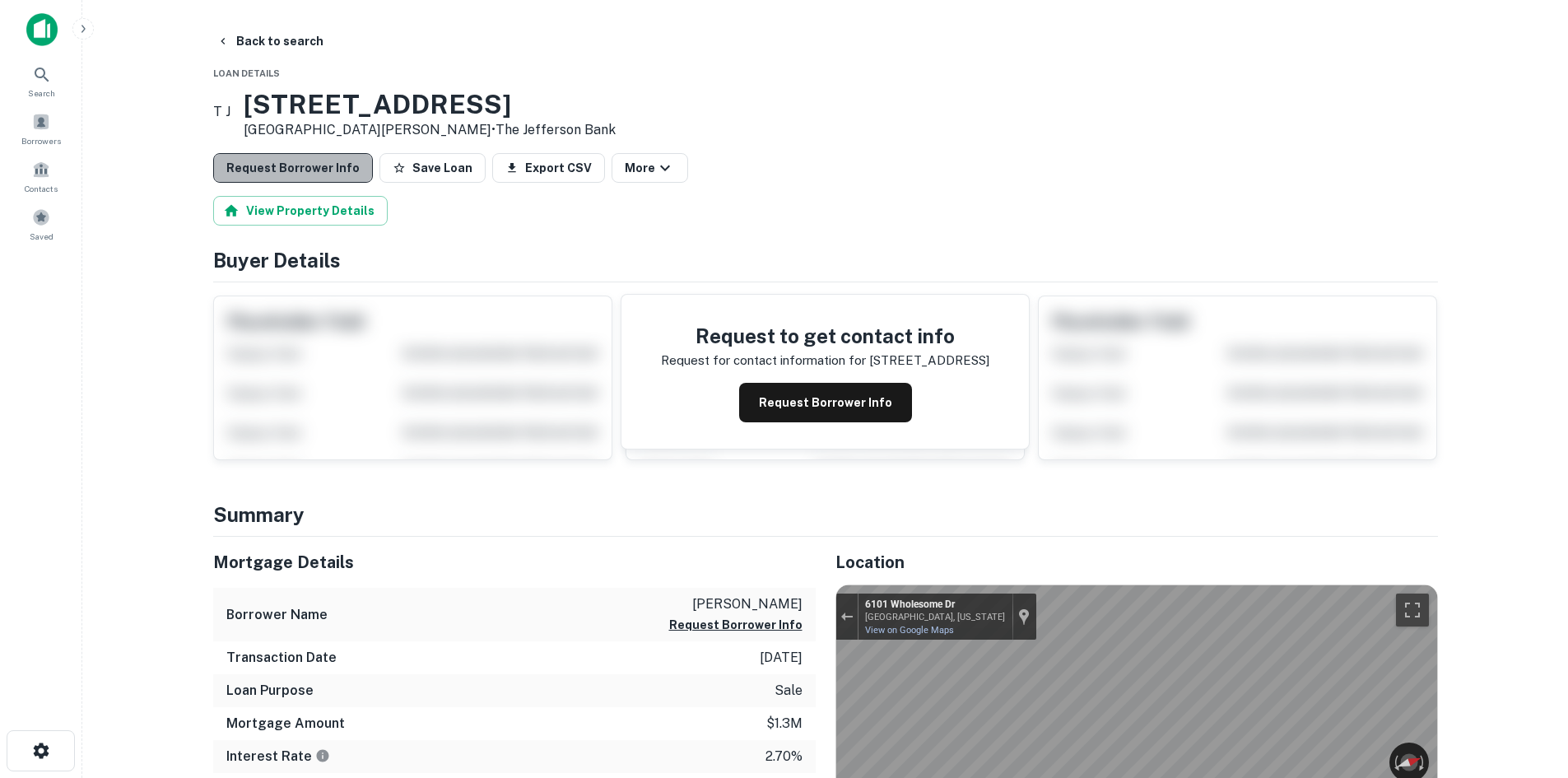
click at [300, 173] on button "Request Borrower Info" at bounding box center [292, 168] width 160 height 30
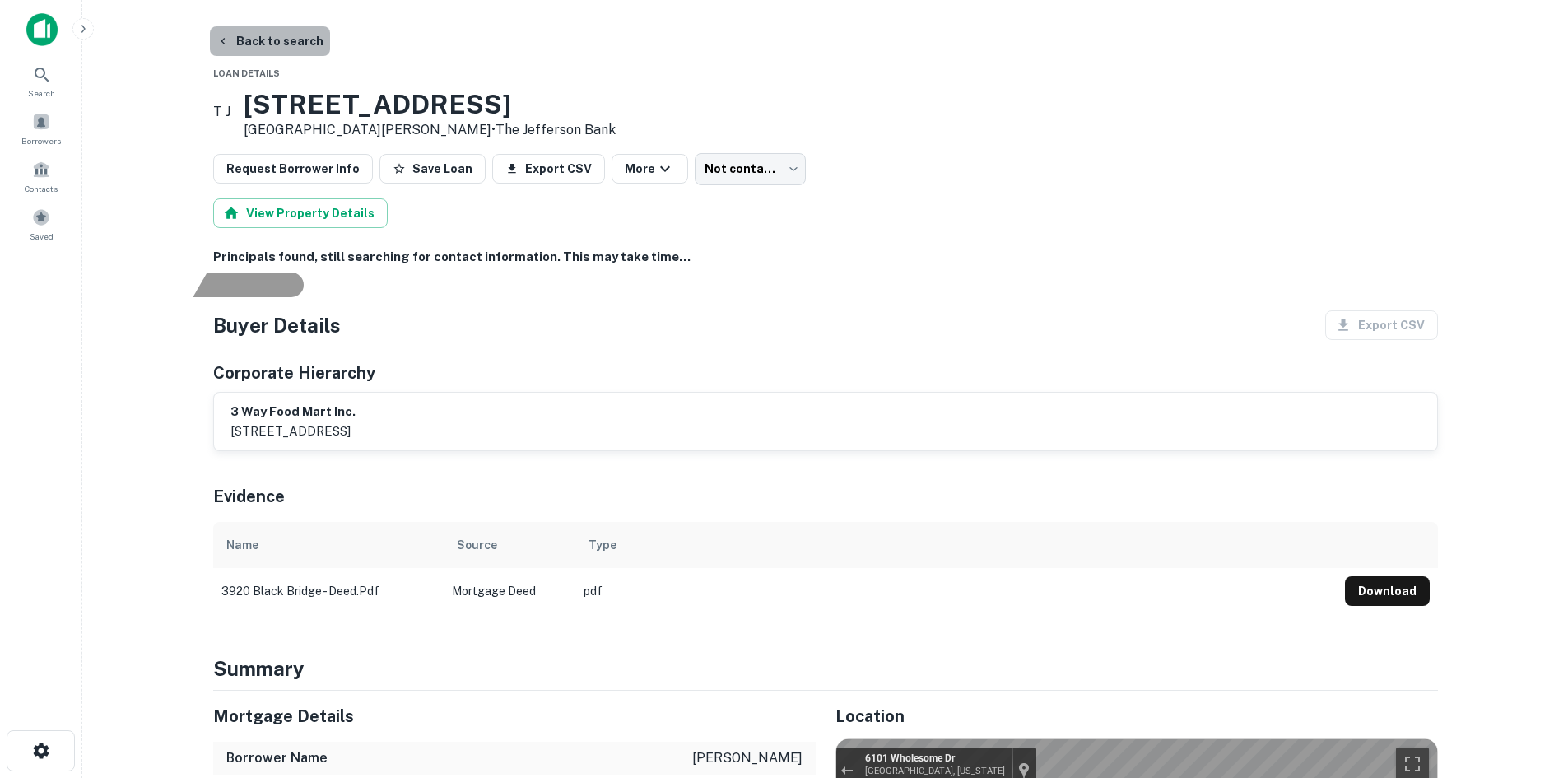
click at [274, 52] on button "Back to search" at bounding box center [270, 41] width 120 height 30
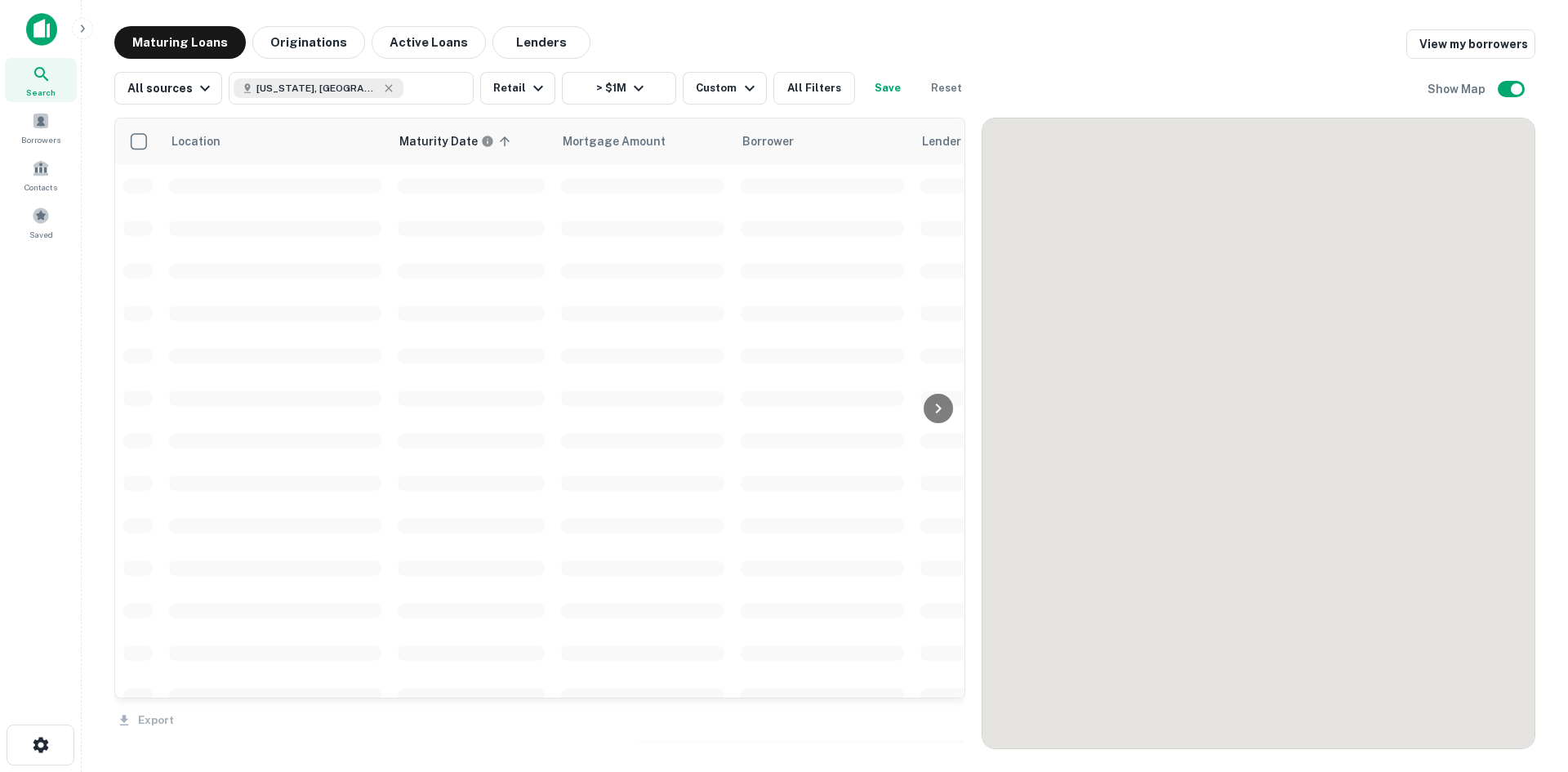
scroll to position [1361, 0]
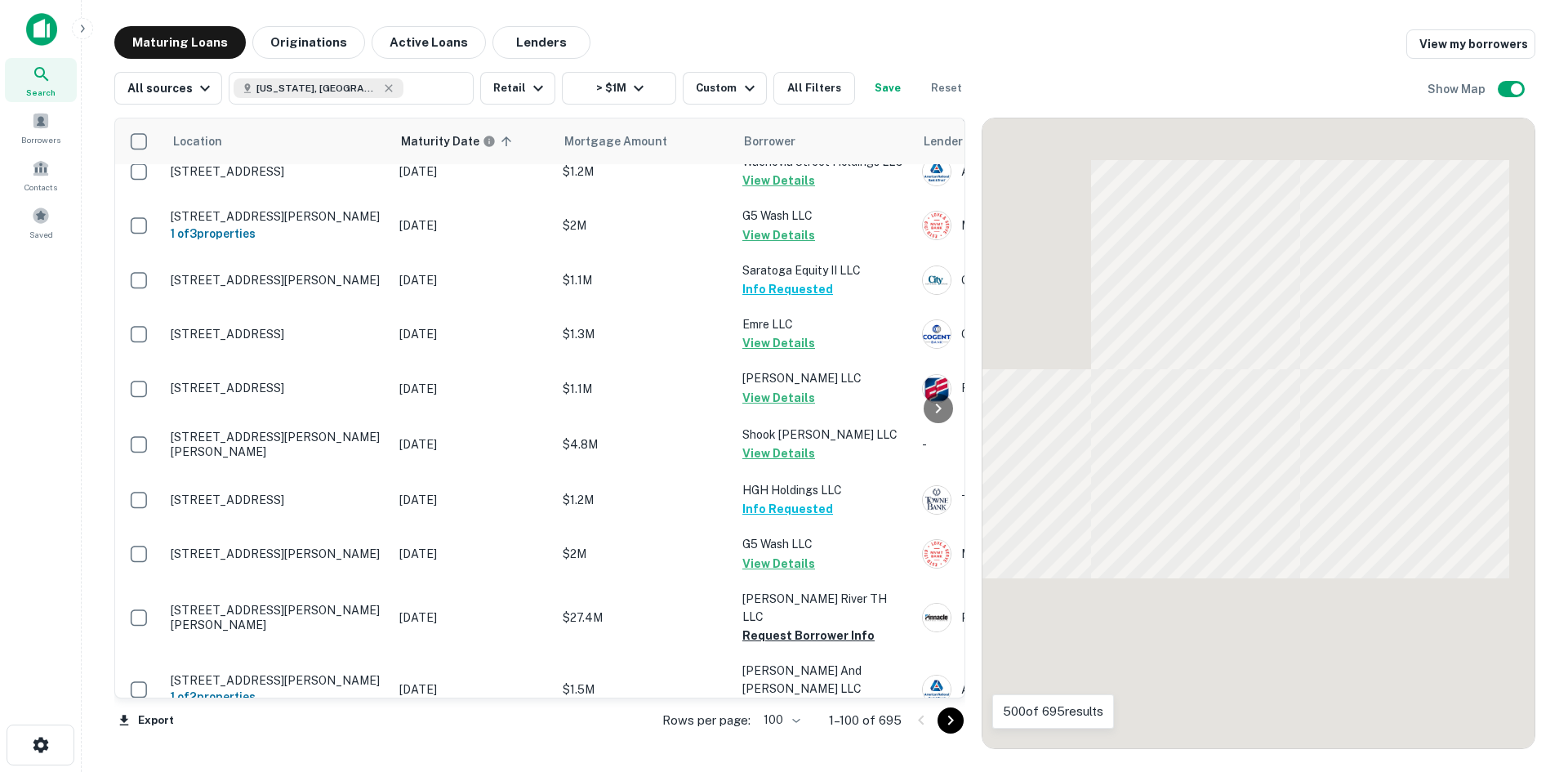
click at [941, 724] on icon "Go to next page" at bounding box center [950, 720] width 20 height 20
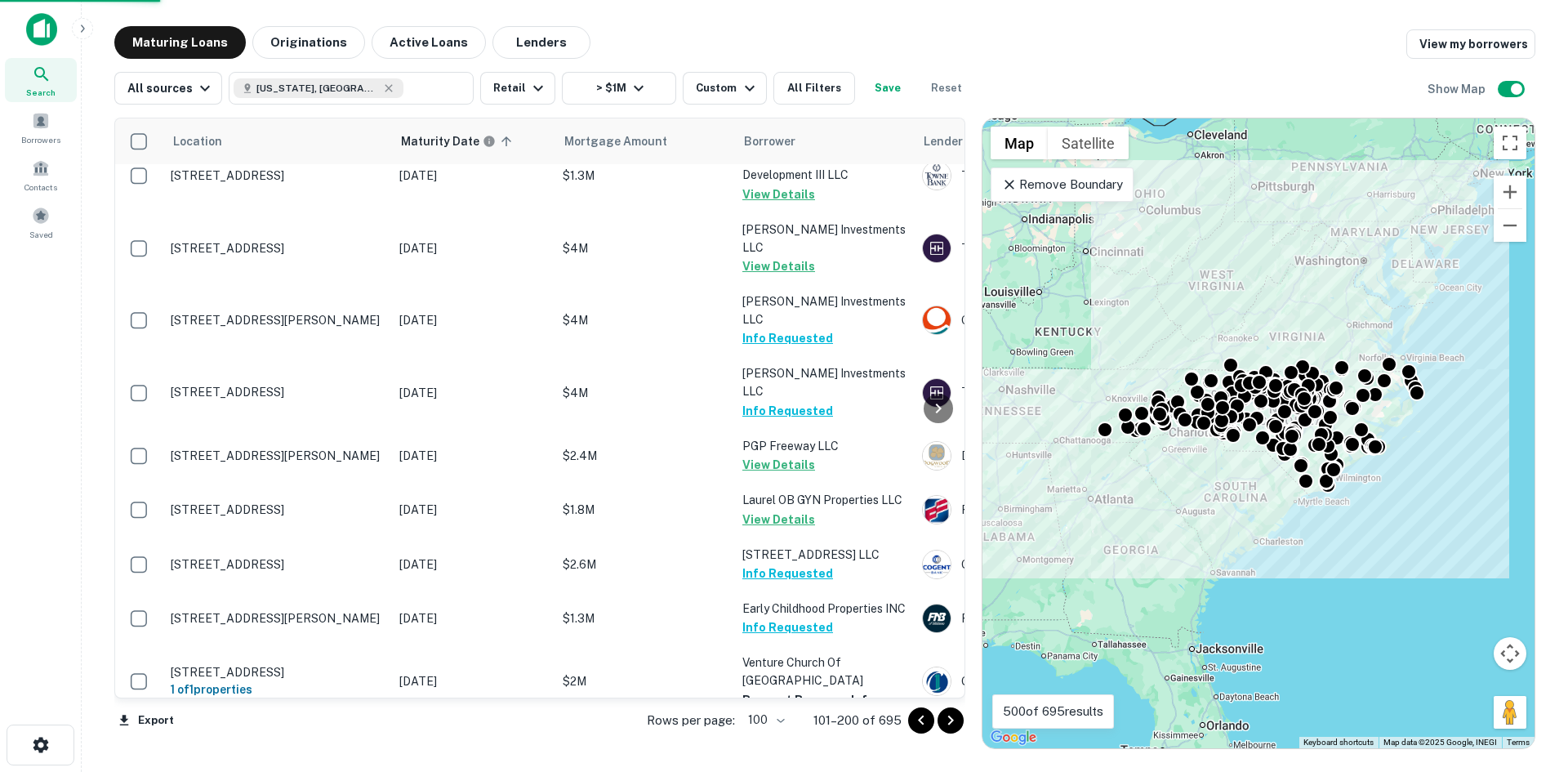
click at [941, 724] on icon "Go to next page" at bounding box center [950, 720] width 20 height 20
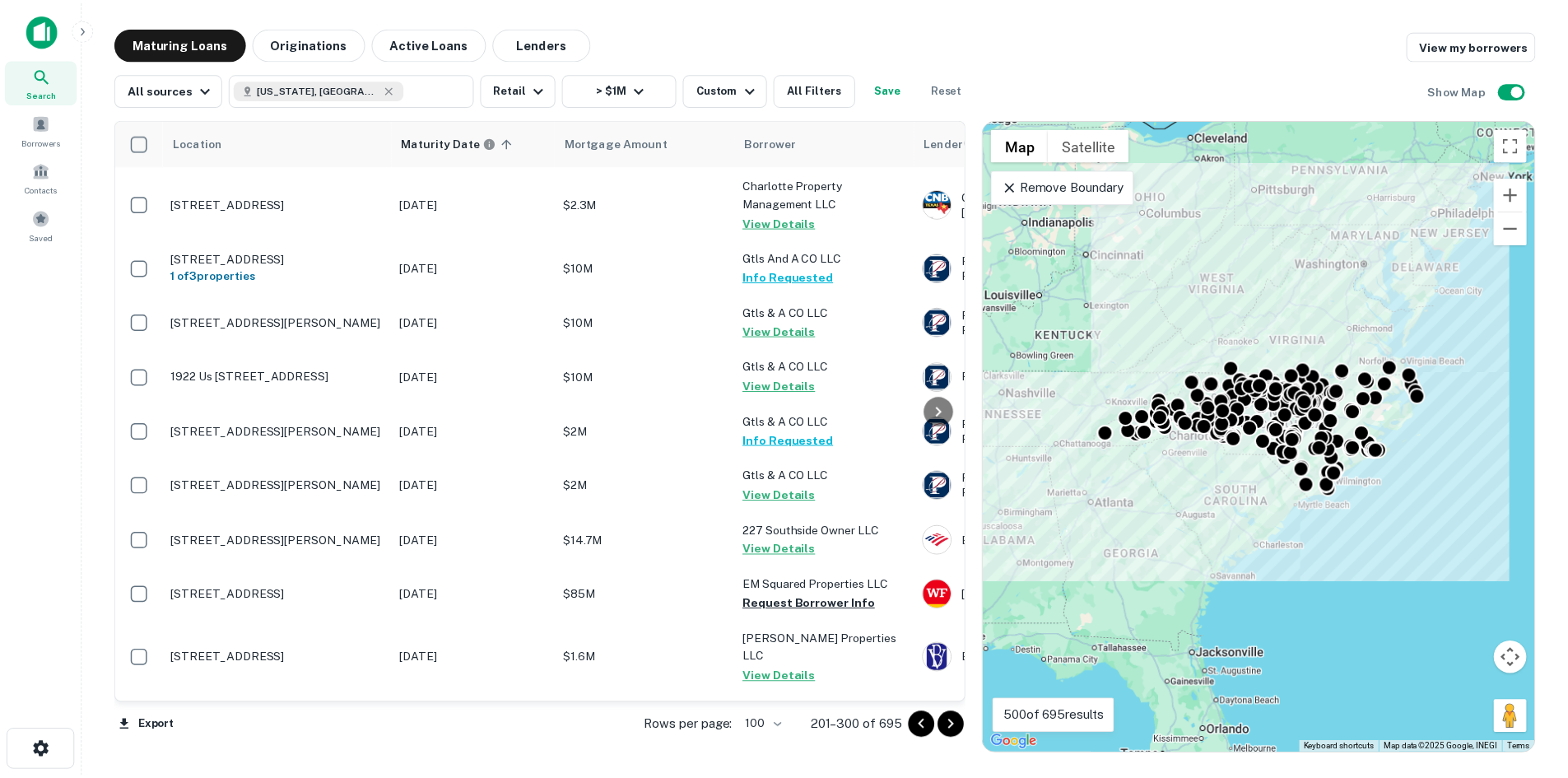
scroll to position [2689, 0]
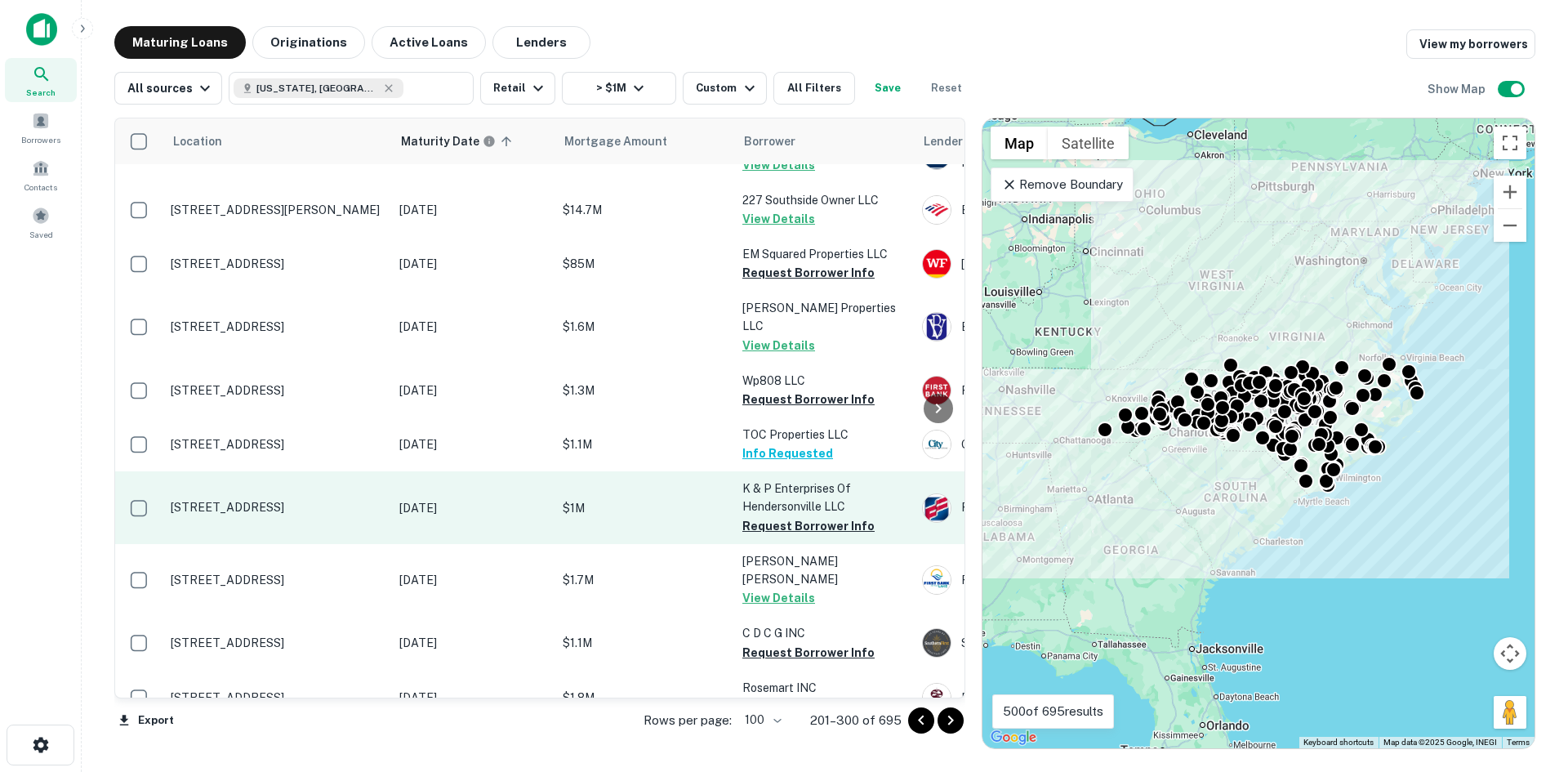
click at [289, 500] on p "[STREET_ADDRESS]" at bounding box center [276, 507] width 212 height 15
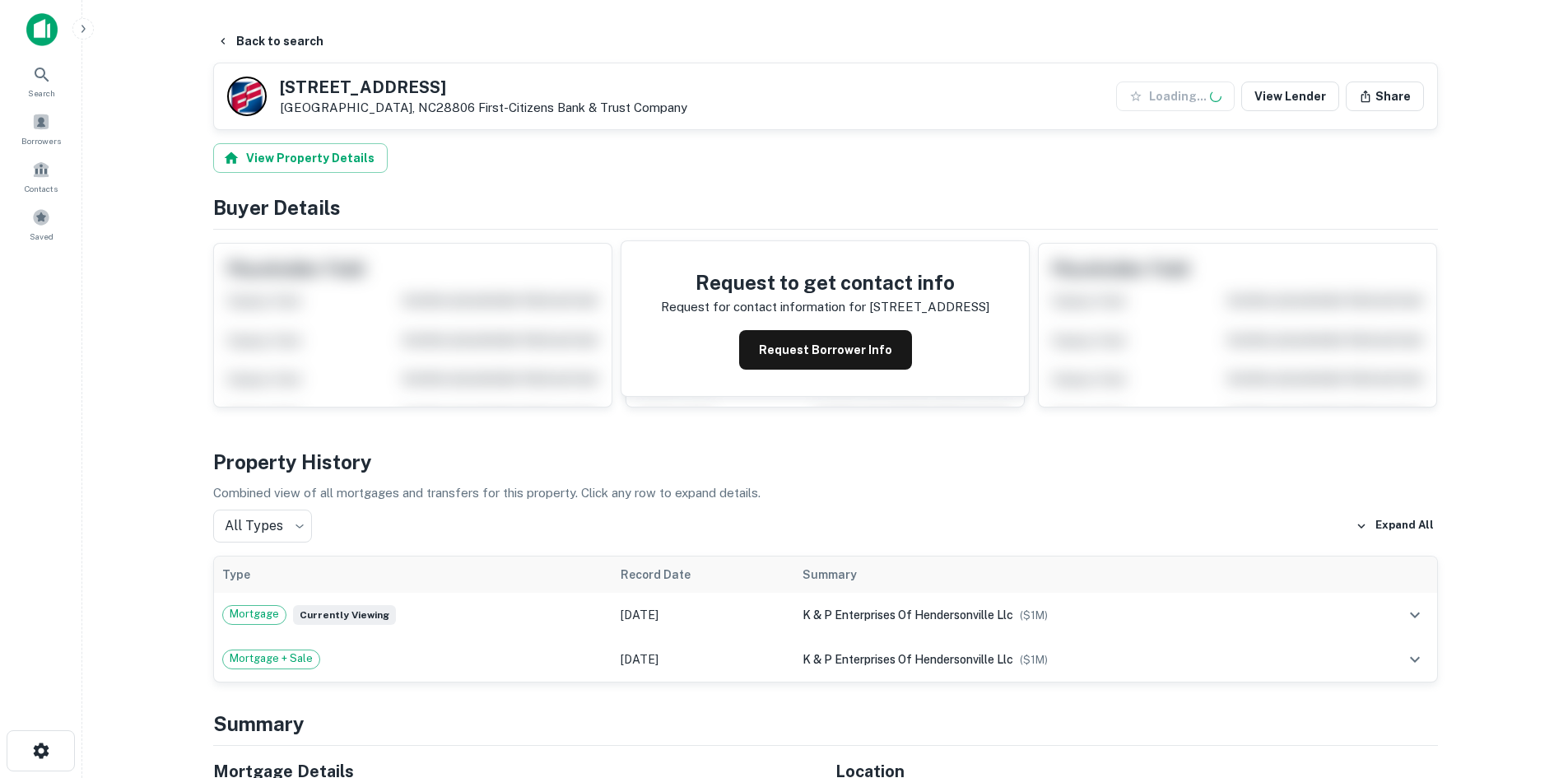
scroll to position [494, 0]
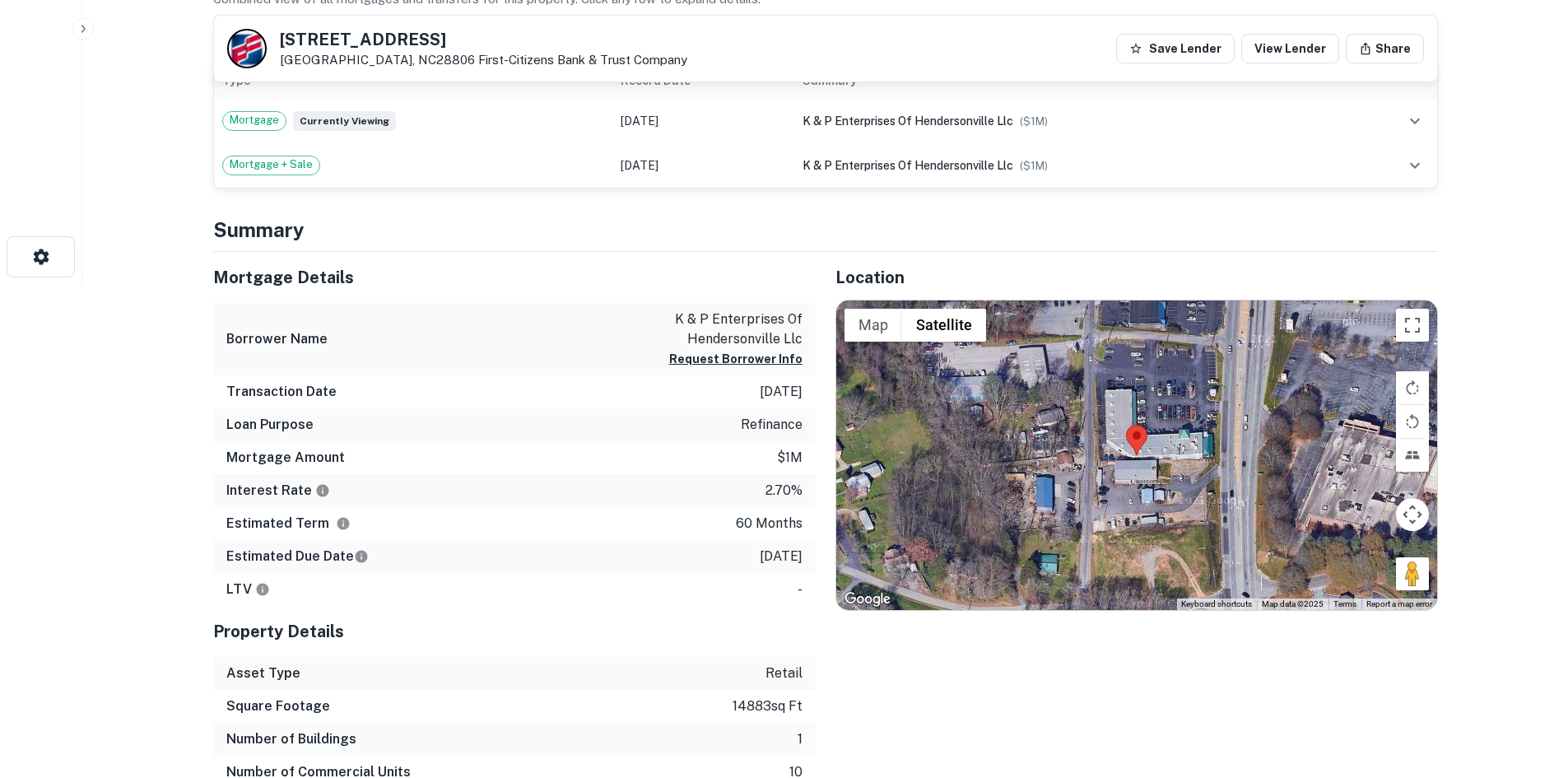
drag, startPoint x: 1401, startPoint y: 581, endPoint x: 1295, endPoint y: 539, distance: 114.0
click at [1174, 516] on div "Map Terrain Satellite Labels Keyboard shortcuts Map Data Map data ©2025 Map dat…" at bounding box center [1137, 455] width 601 height 309
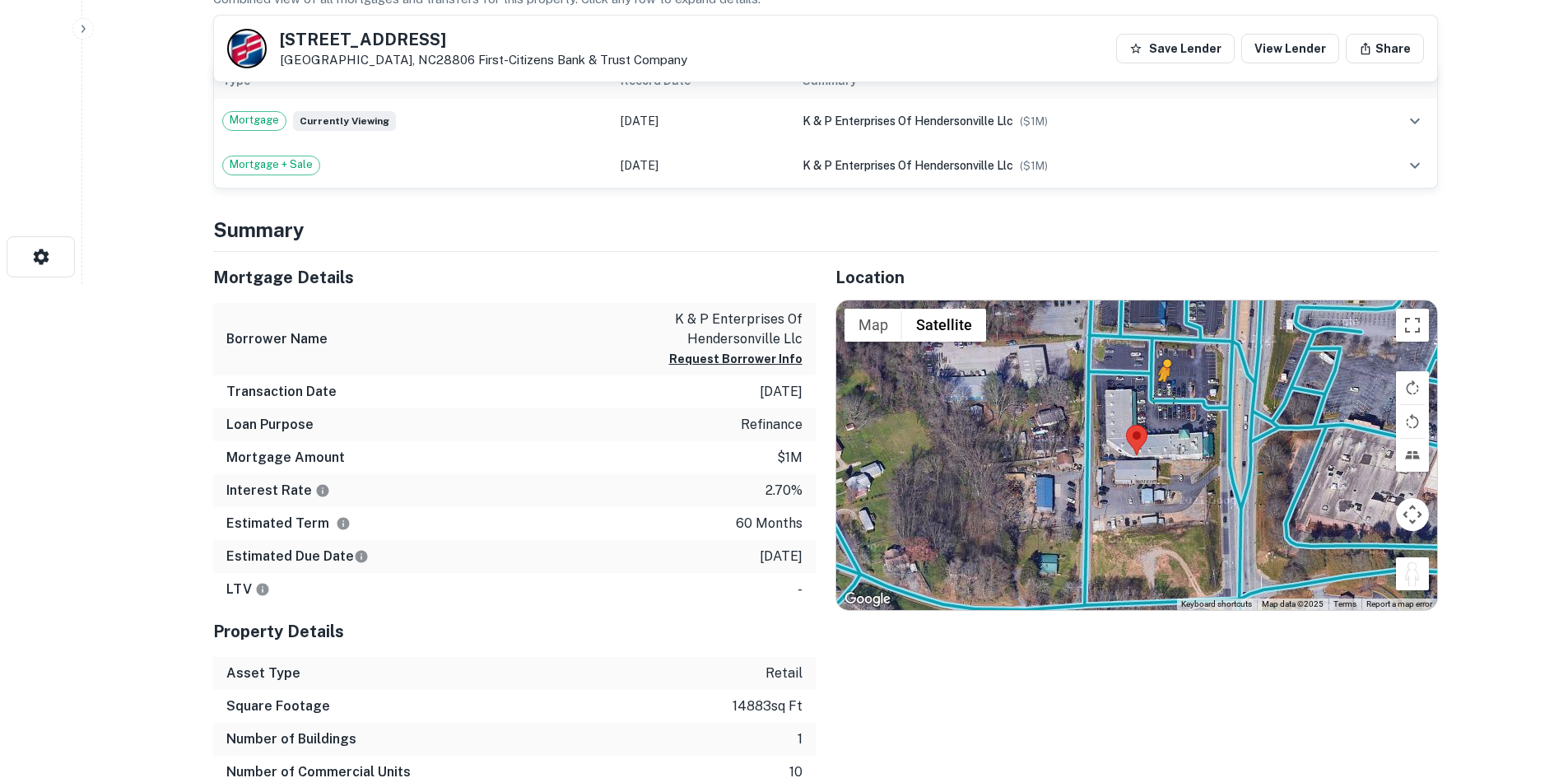
drag, startPoint x: 1407, startPoint y: 575, endPoint x: 1163, endPoint y: 396, distance: 302.6
click at [1163, 396] on div "To activate drag with keyboard, press Alt + Enter. Once in keyboard drag state,…" at bounding box center [1137, 455] width 601 height 309
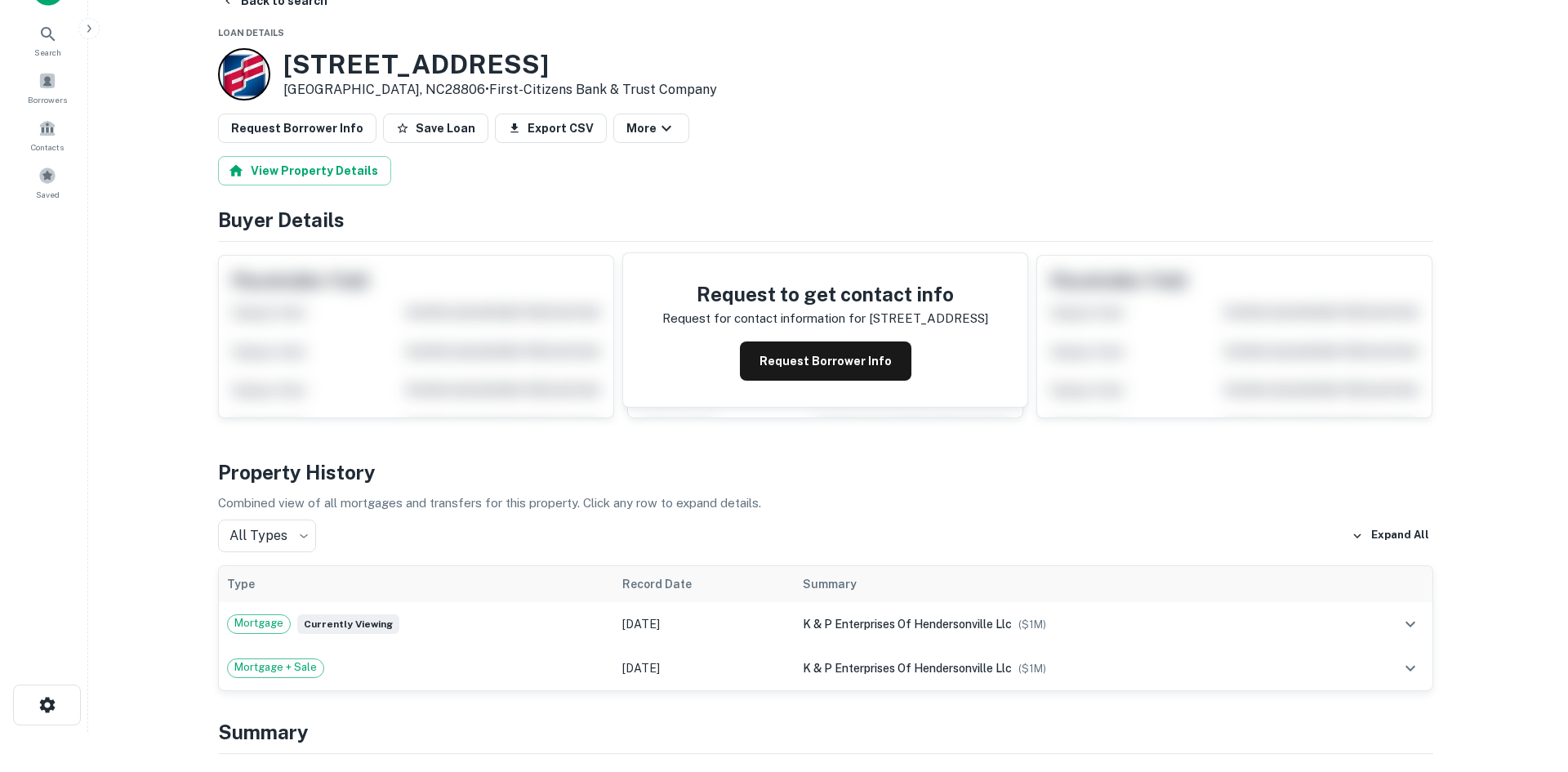
scroll to position [0, 0]
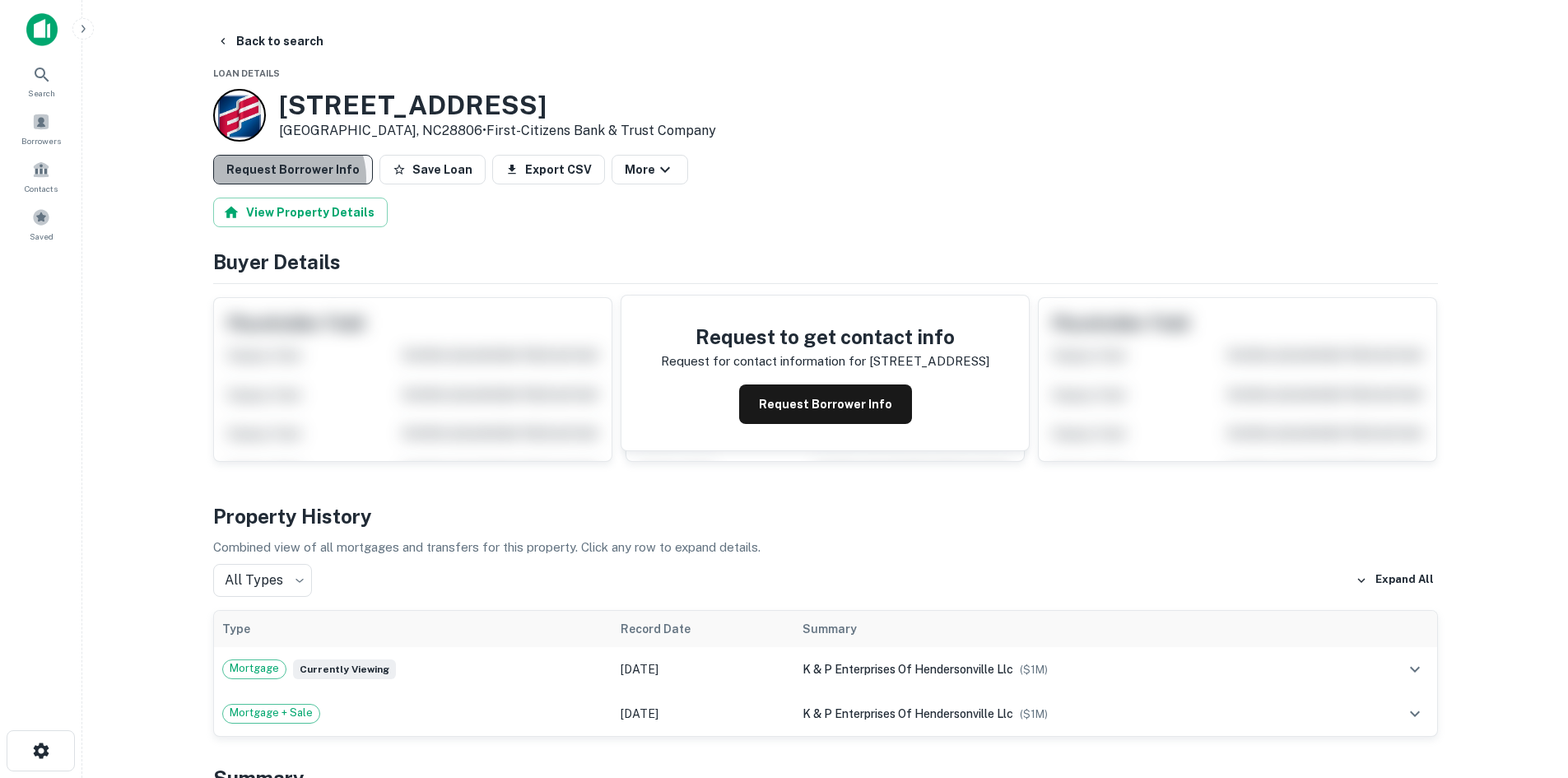
click at [286, 178] on button "Request Borrower Info" at bounding box center [292, 169] width 160 height 30
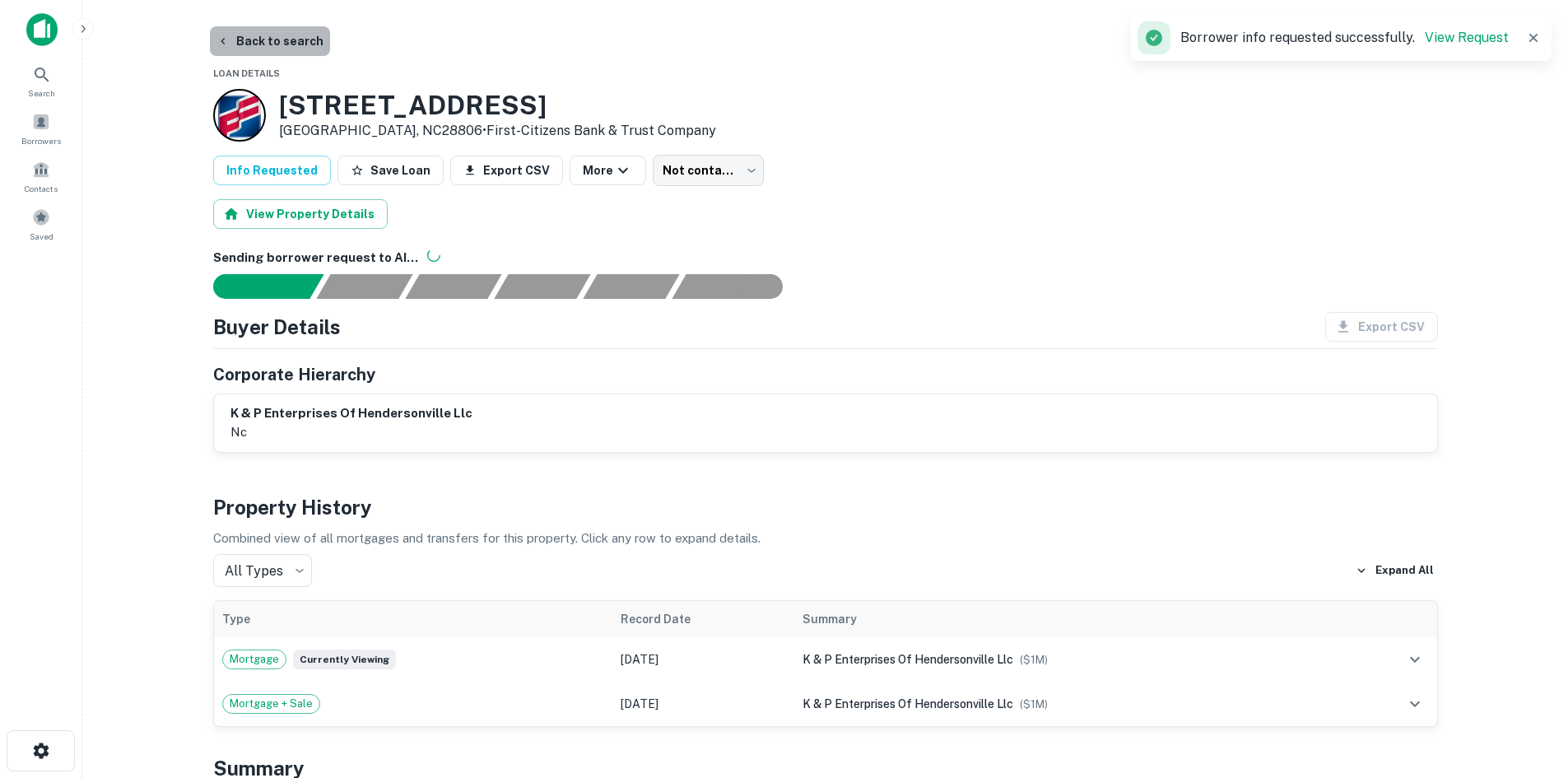
click at [281, 42] on button "Back to search" at bounding box center [270, 41] width 120 height 30
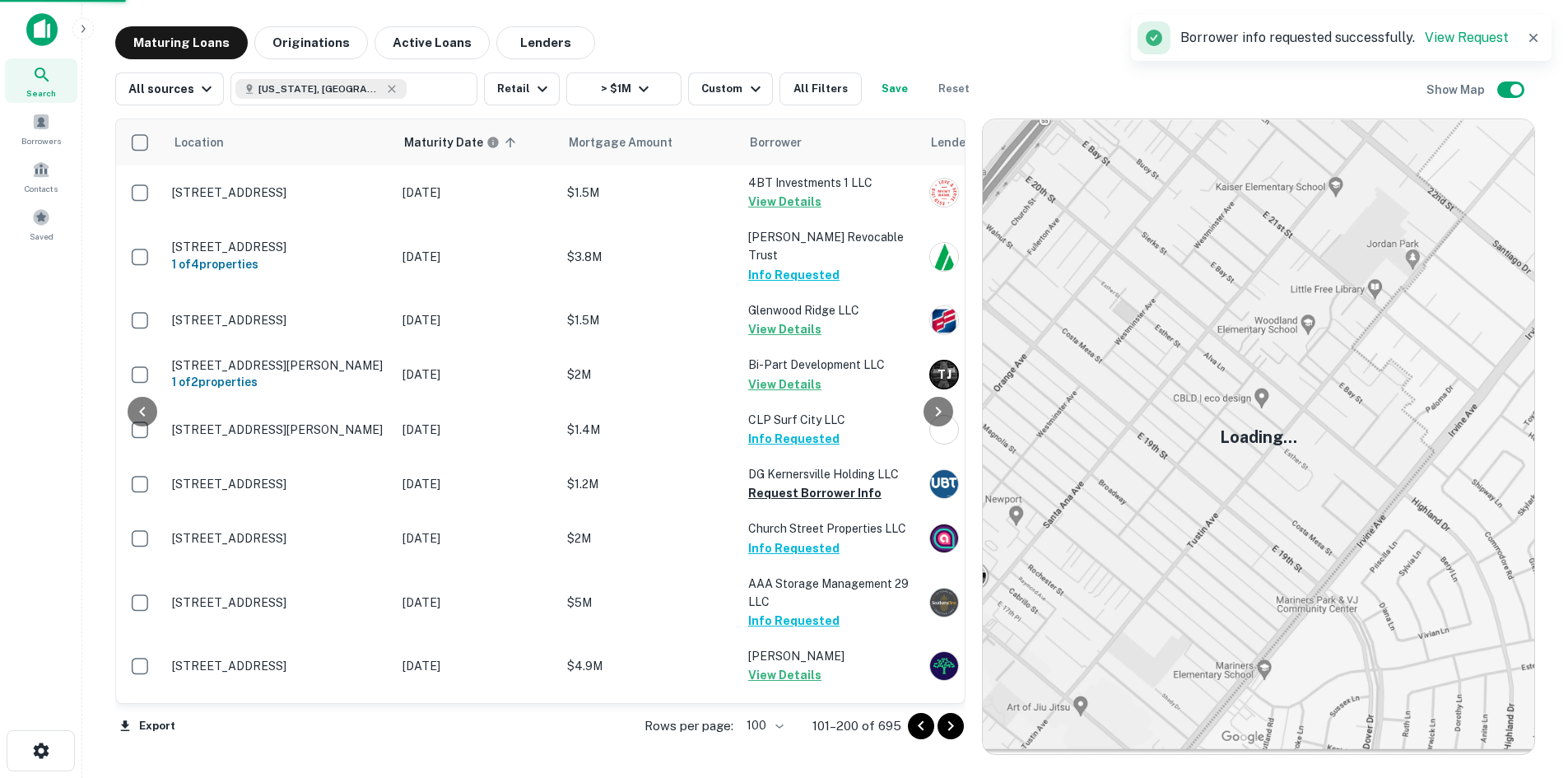
drag, startPoint x: 283, startPoint y: 44, endPoint x: 957, endPoint y: 725, distance: 958.1
click at [957, 725] on icon "Go to next page" at bounding box center [951, 726] width 20 height 20
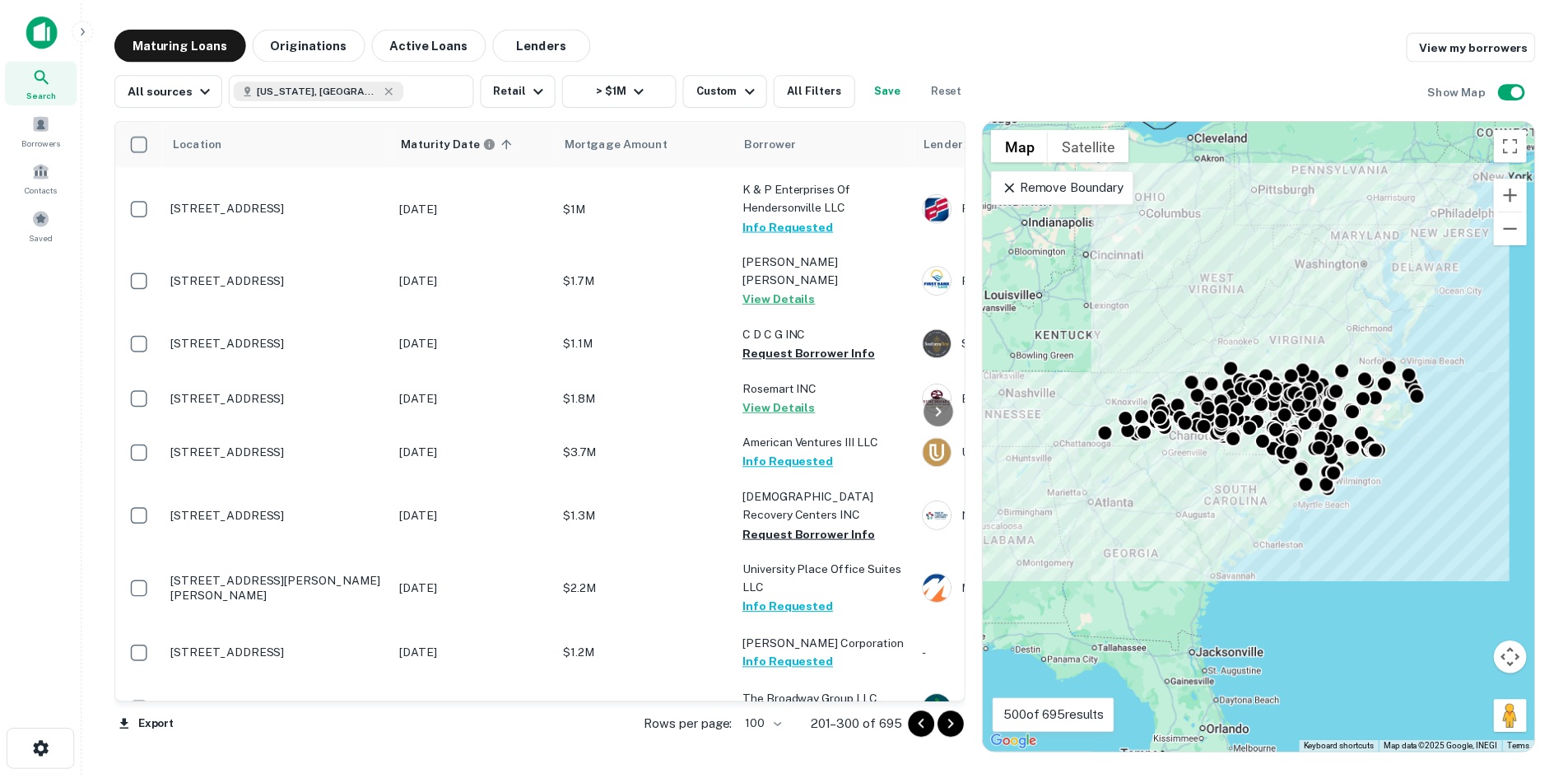
scroll to position [3101, 0]
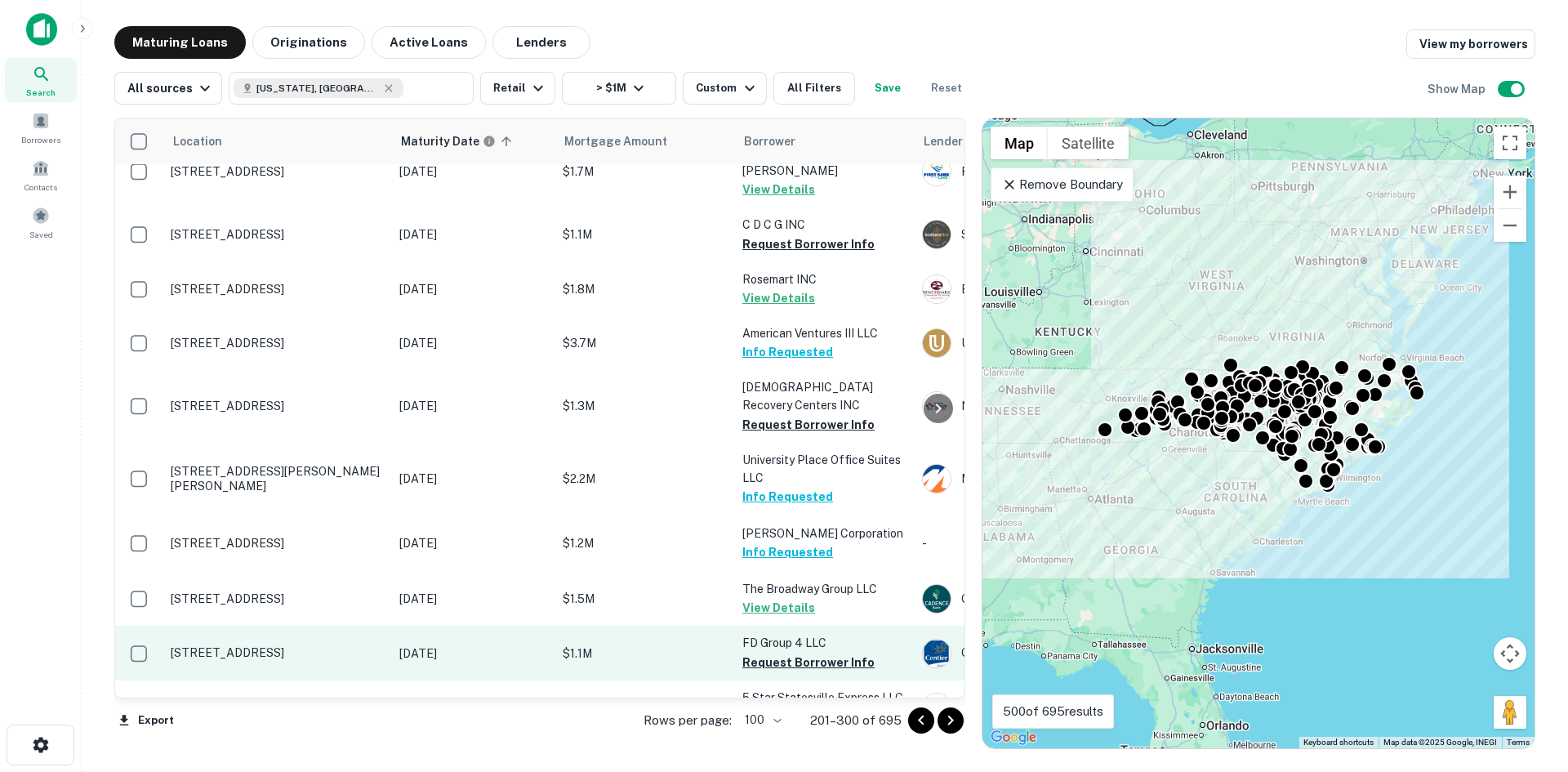
click at [345, 645] on p "[STREET_ADDRESS]" at bounding box center [276, 652] width 212 height 15
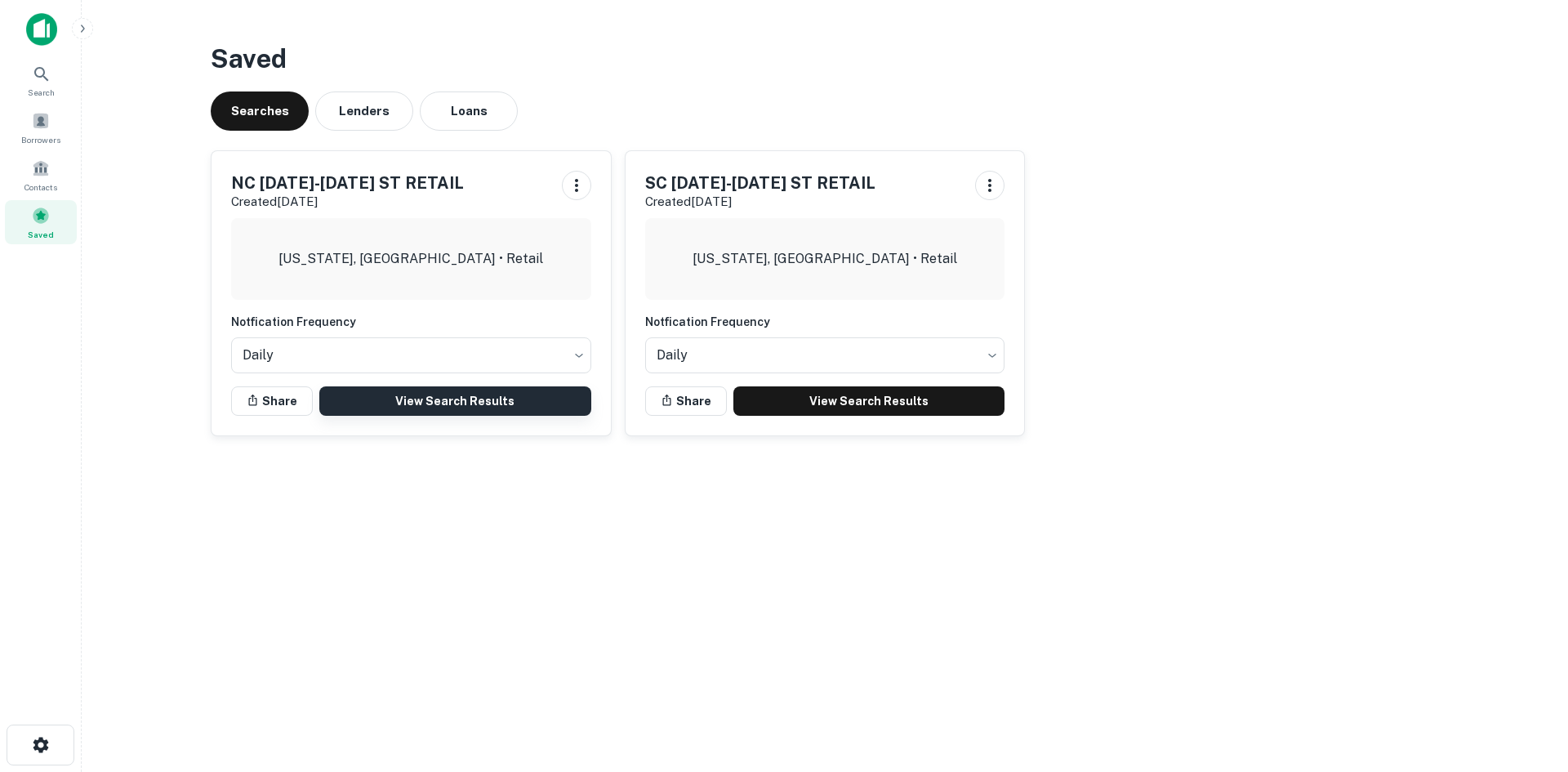
click at [519, 396] on link "View Search Results" at bounding box center [456, 401] width 272 height 29
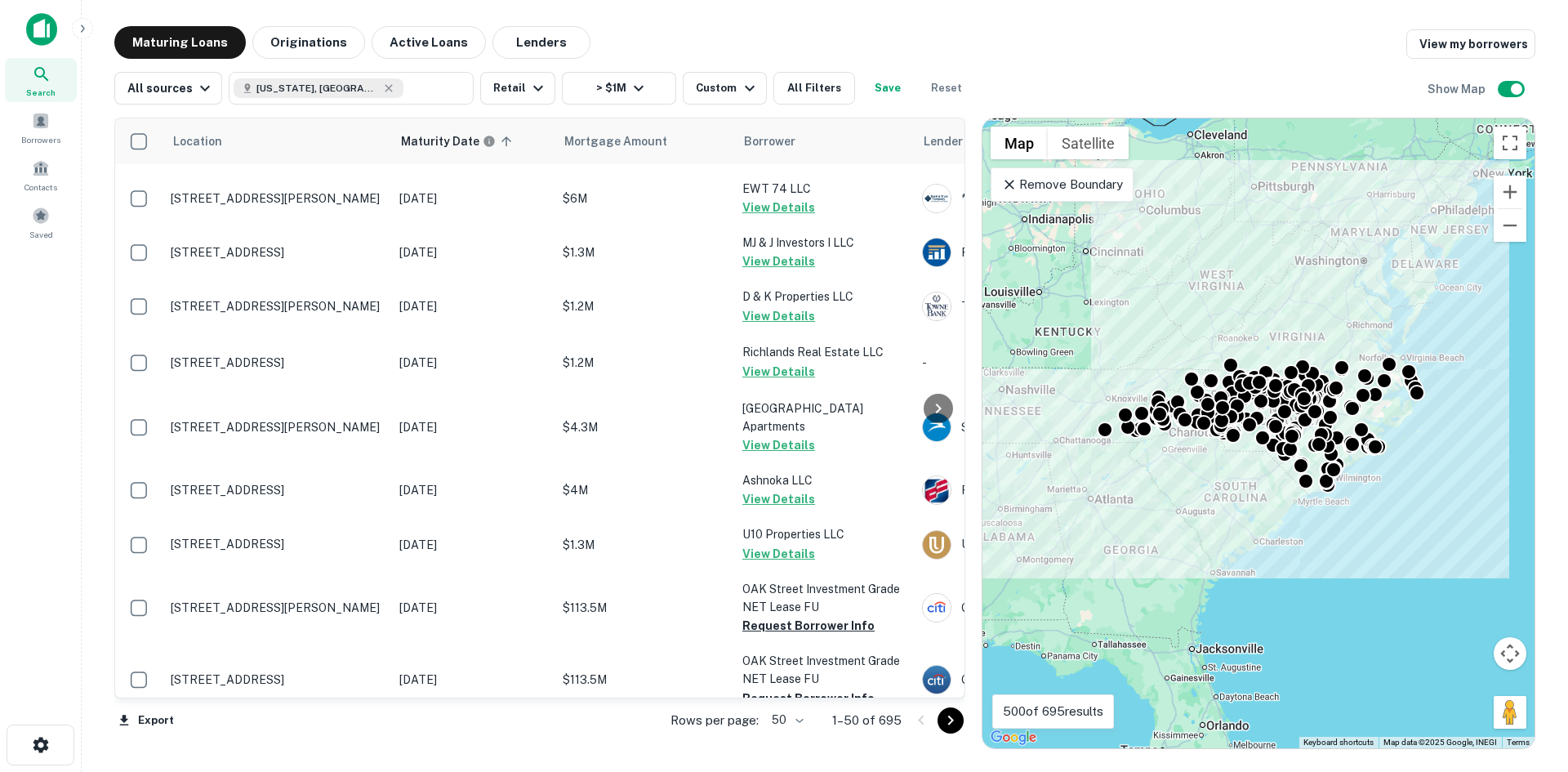
scroll to position [245, 0]
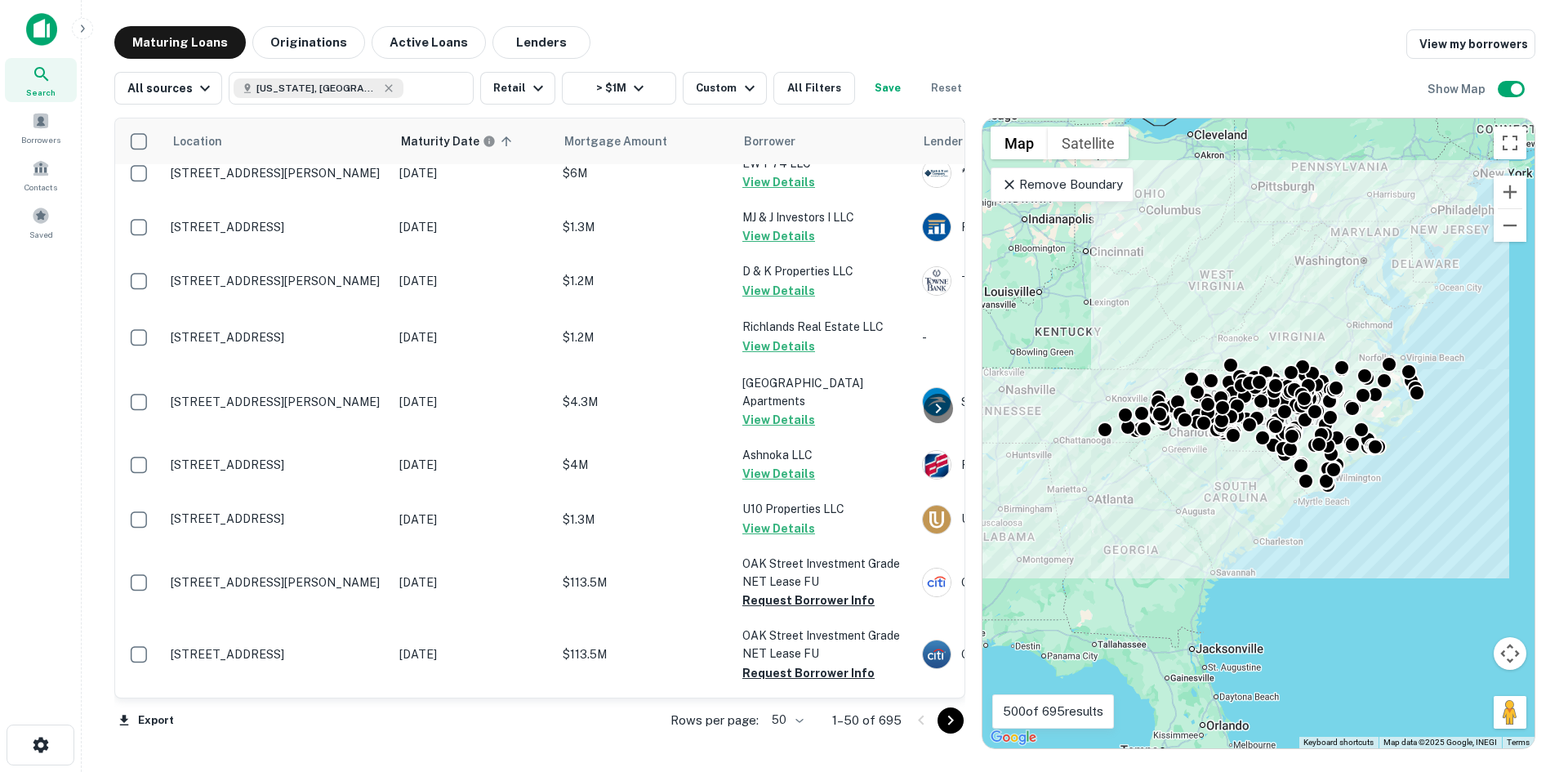
click at [793, 724] on body "Search Borrowers Contacts Saved Maturing Loans Originations Active Loans Lender…" at bounding box center [784, 386] width 1568 height 772
click at [793, 739] on li "100" at bounding box center [787, 737] width 48 height 29
click at [943, 721] on icon "Go to next page" at bounding box center [950, 720] width 20 height 20
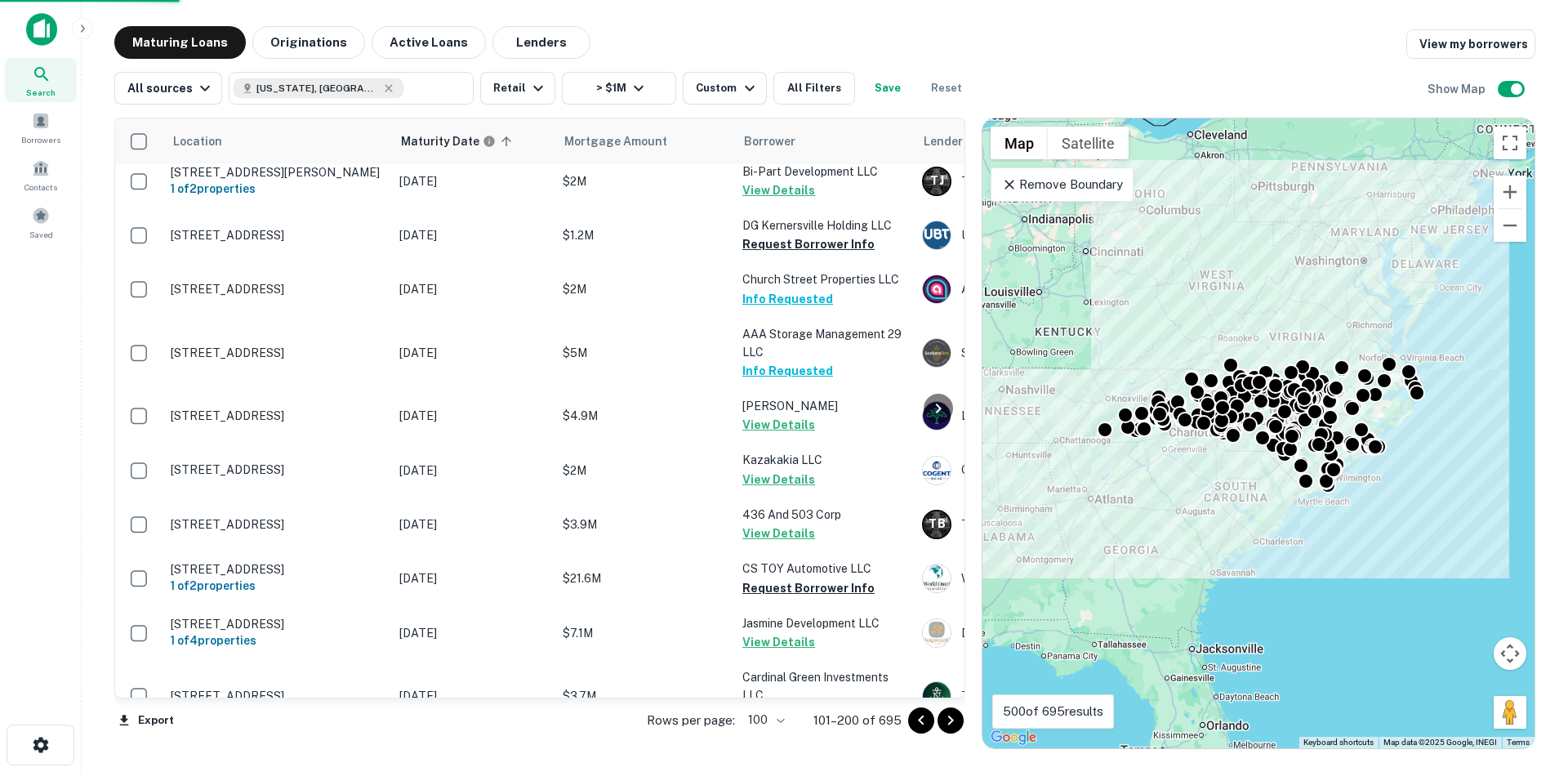
click at [943, 721] on icon "Go to next page" at bounding box center [950, 720] width 20 height 20
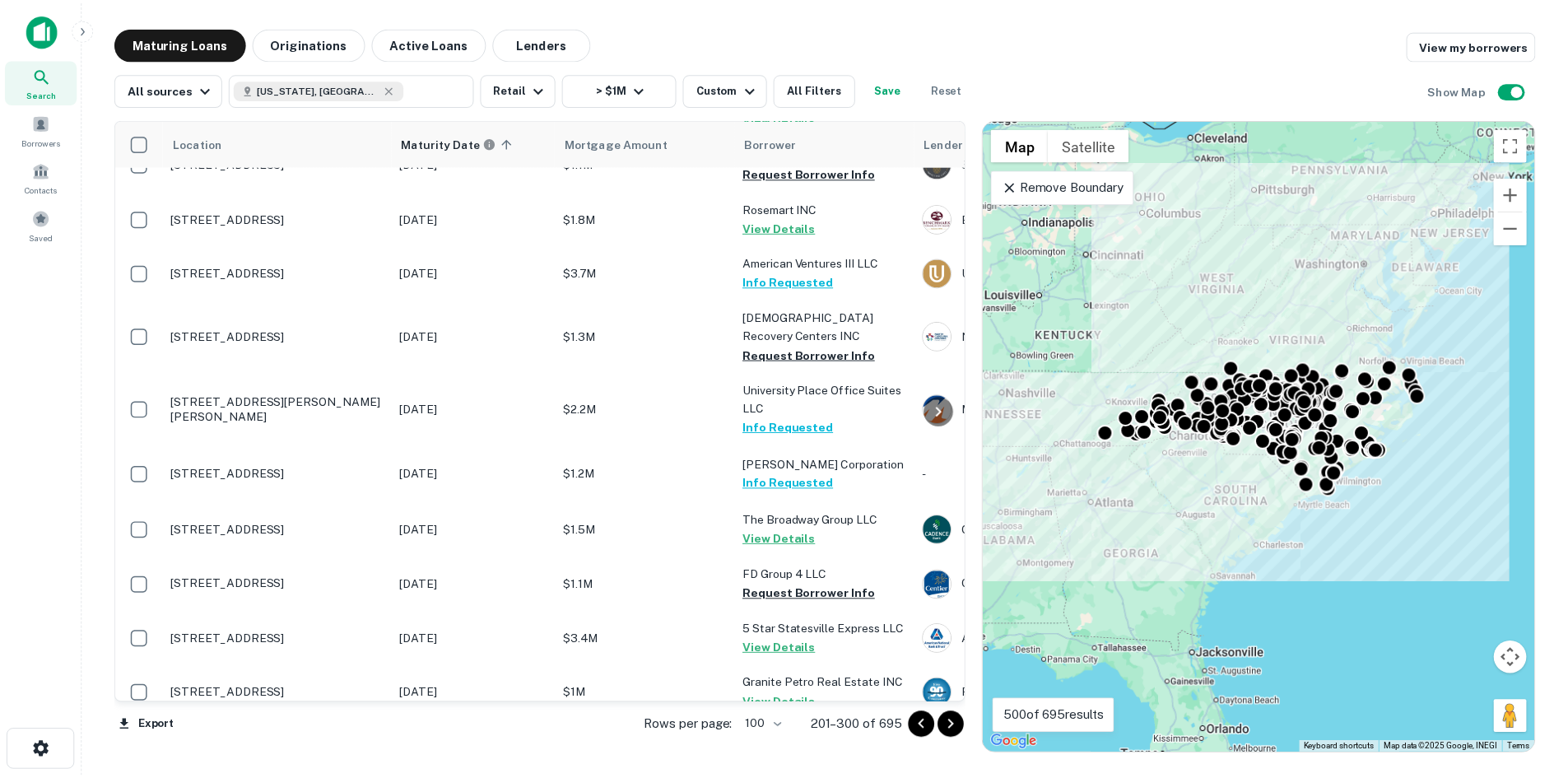
scroll to position [3211, 0]
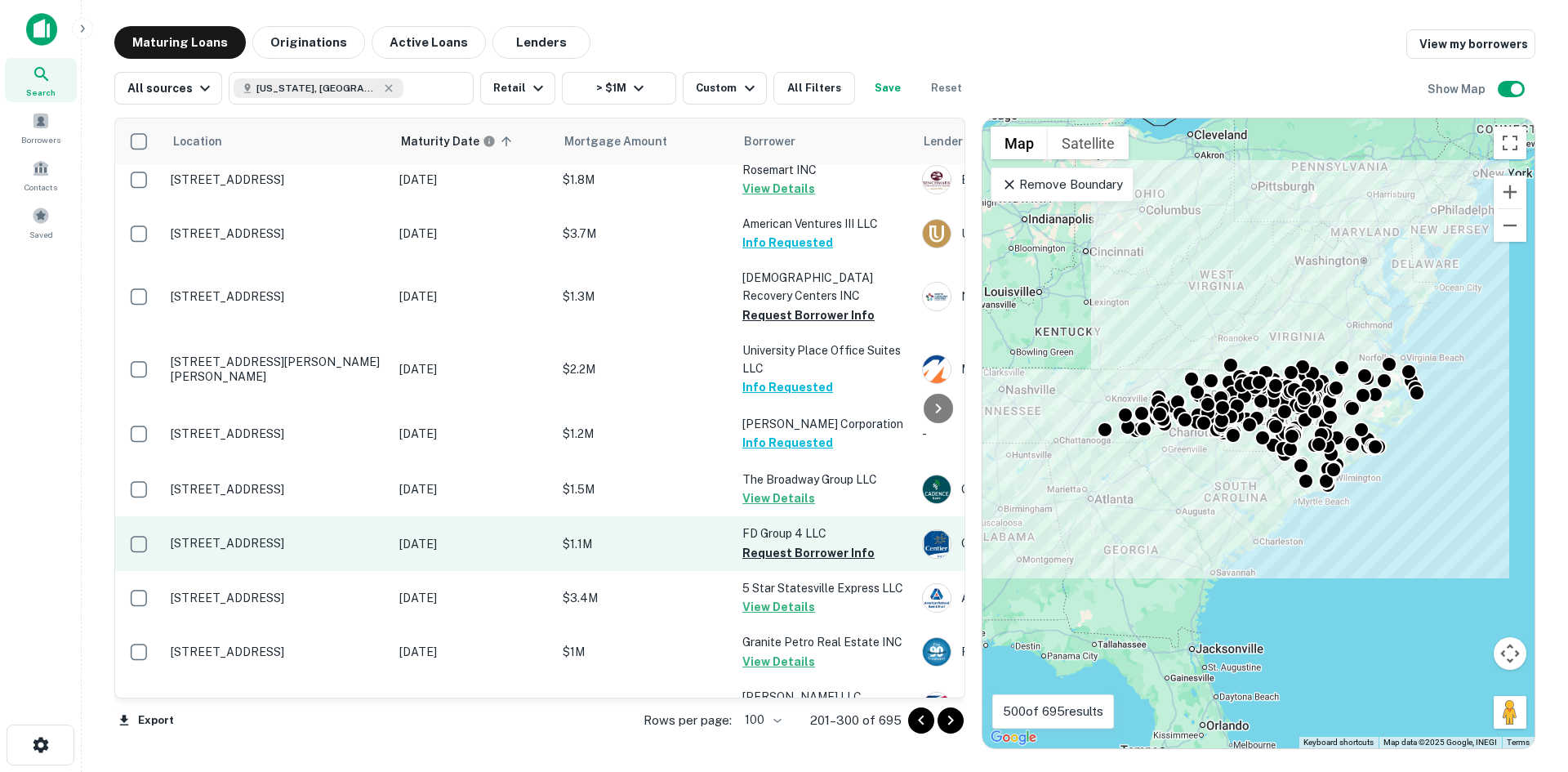
click at [320, 516] on td "4364 Nc Highway 111 S Seven Springs, NC28578" at bounding box center [277, 543] width 229 height 54
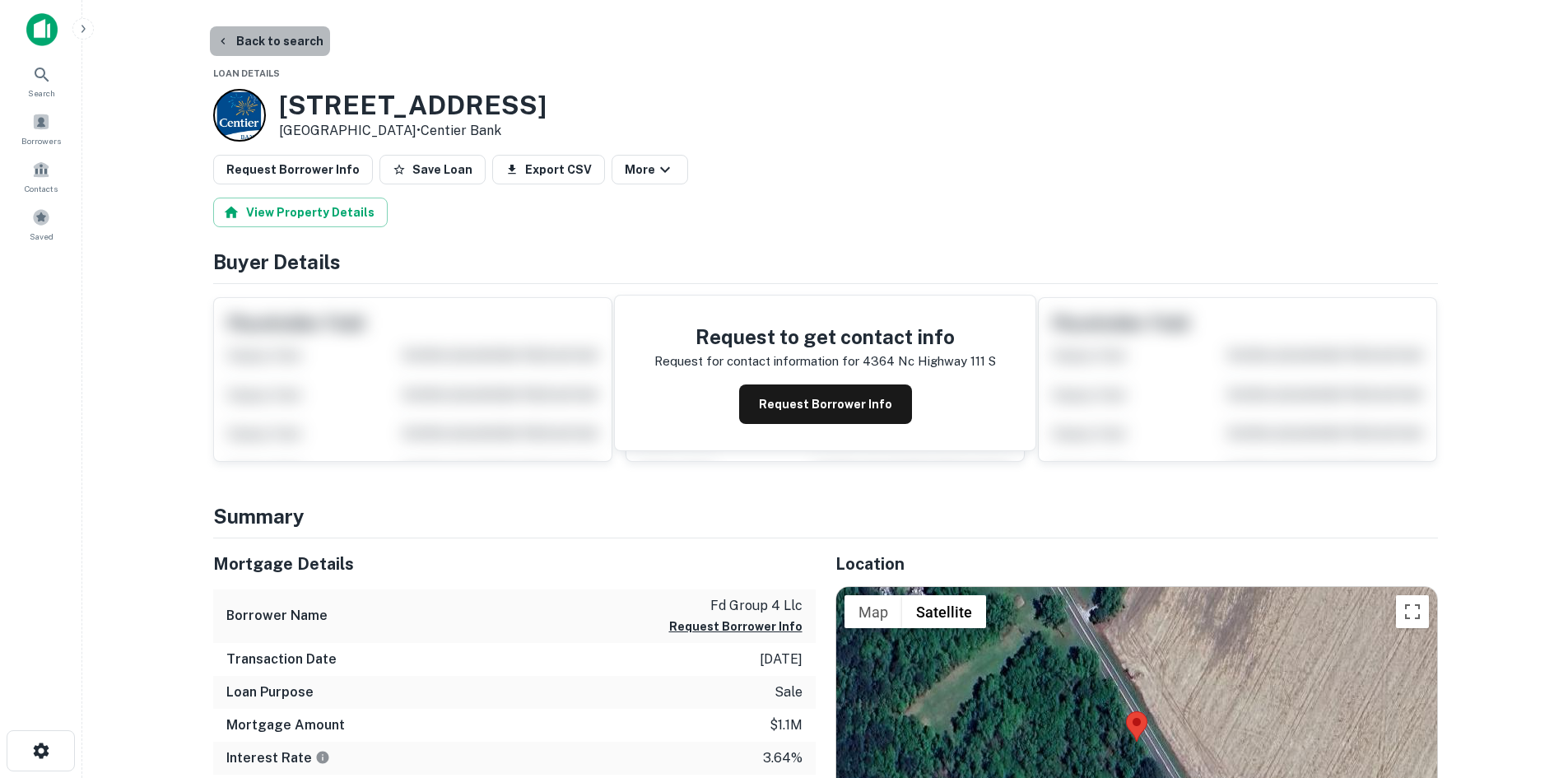
click at [273, 28] on button "Back to search" at bounding box center [270, 41] width 120 height 30
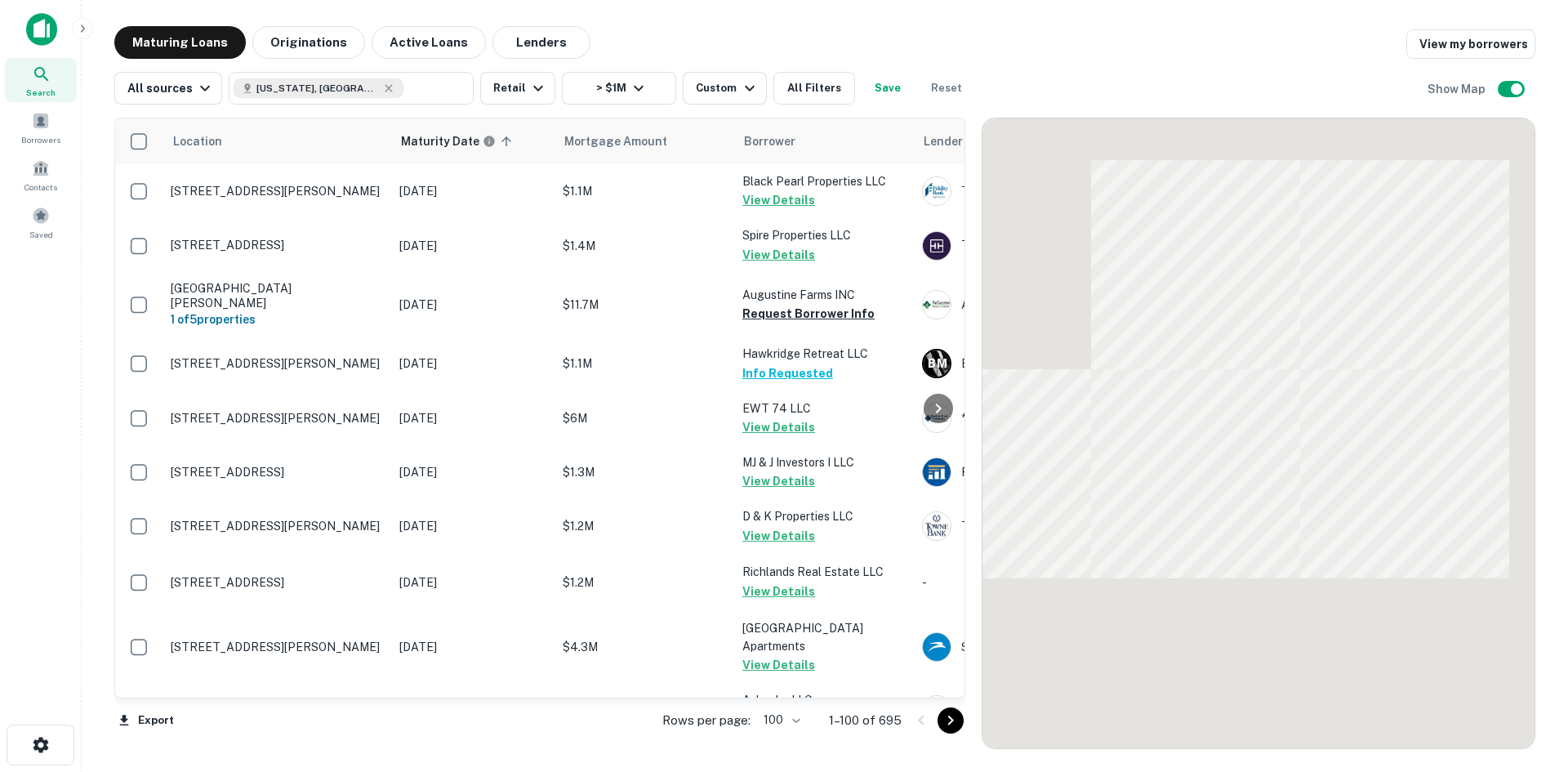
scroll to position [3186, 0]
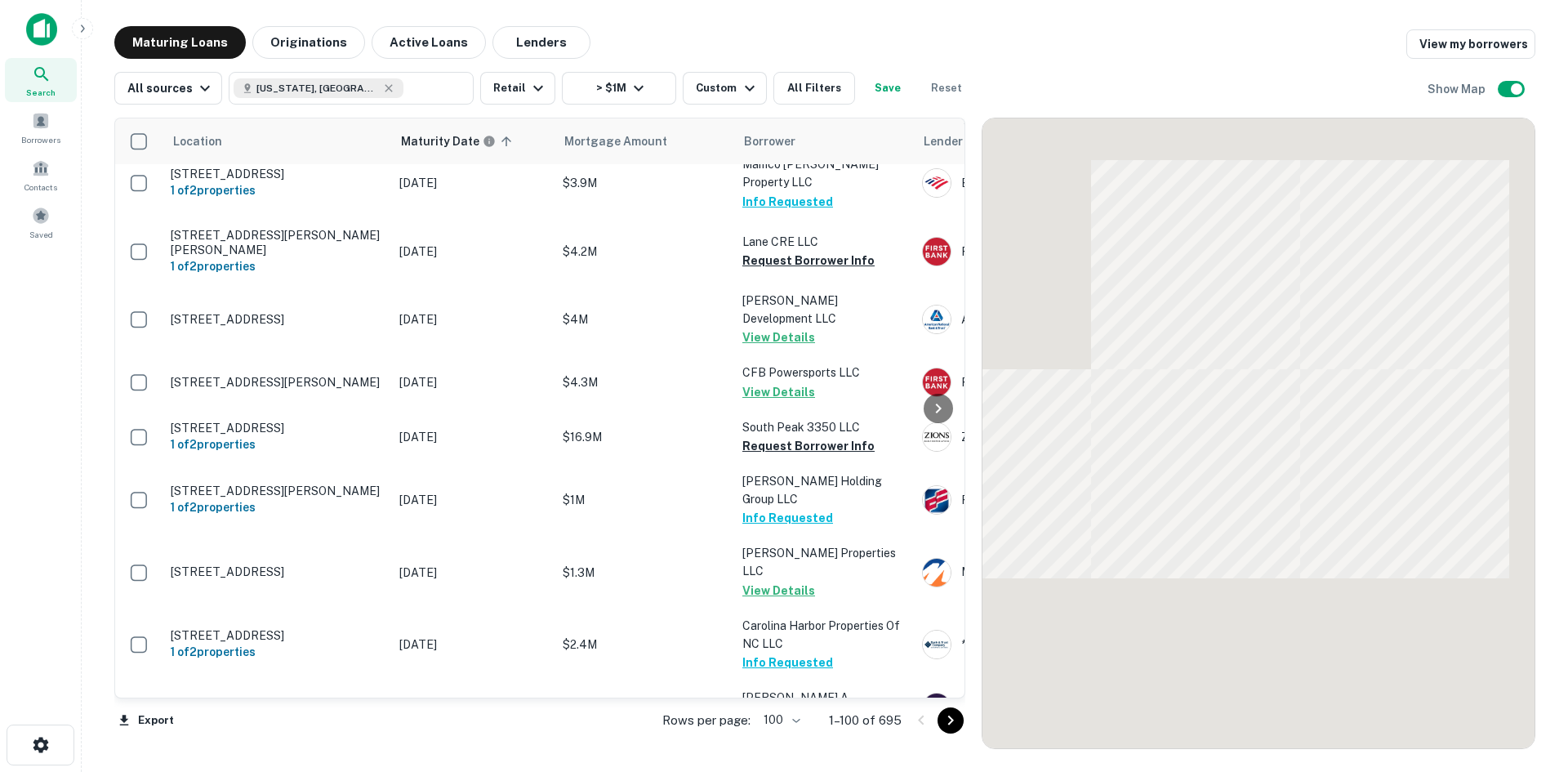
click at [953, 718] on icon "Go to next page" at bounding box center [950, 720] width 20 height 20
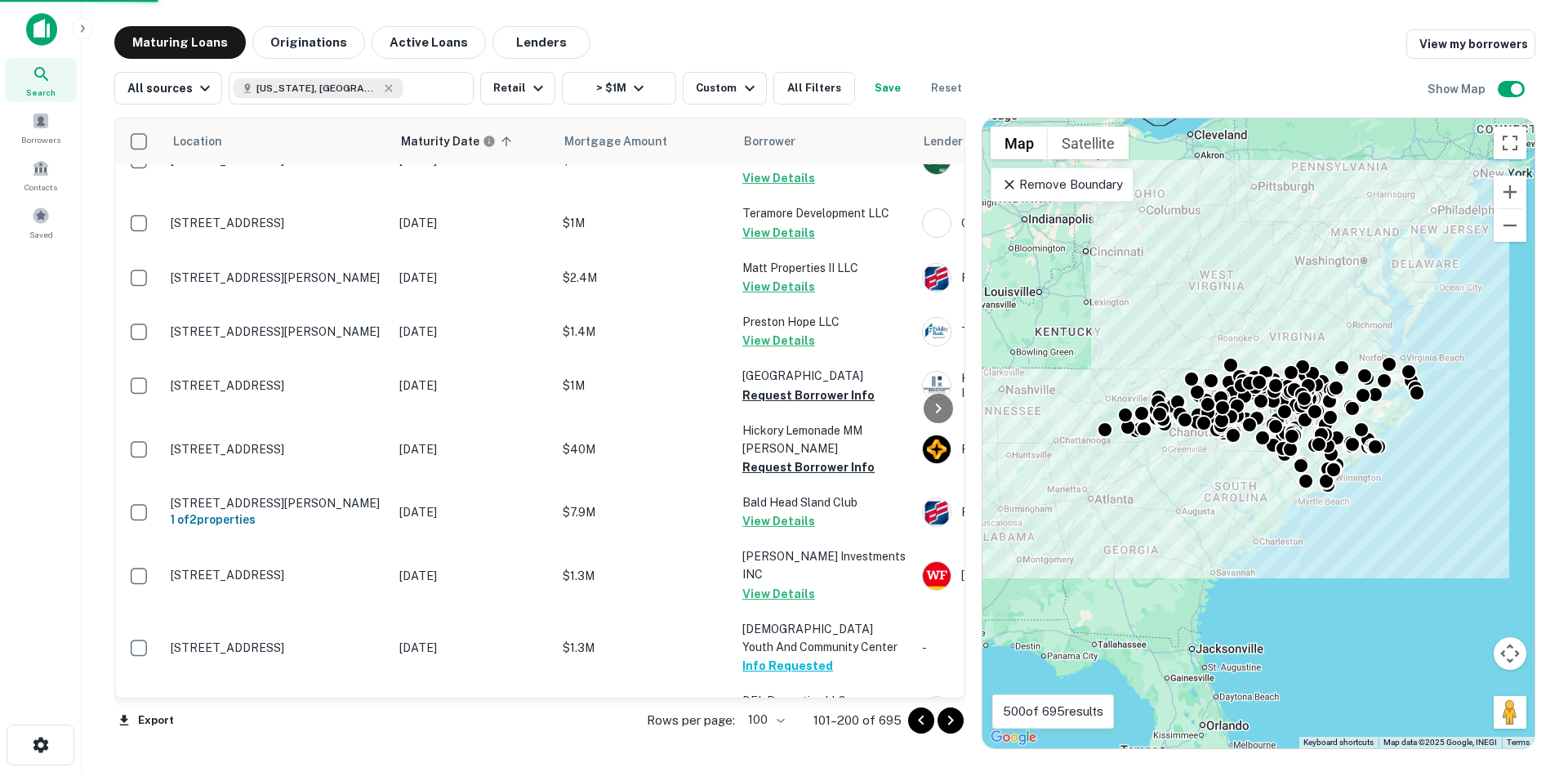
click at [953, 718] on icon "Go to next page" at bounding box center [950, 720] width 20 height 20
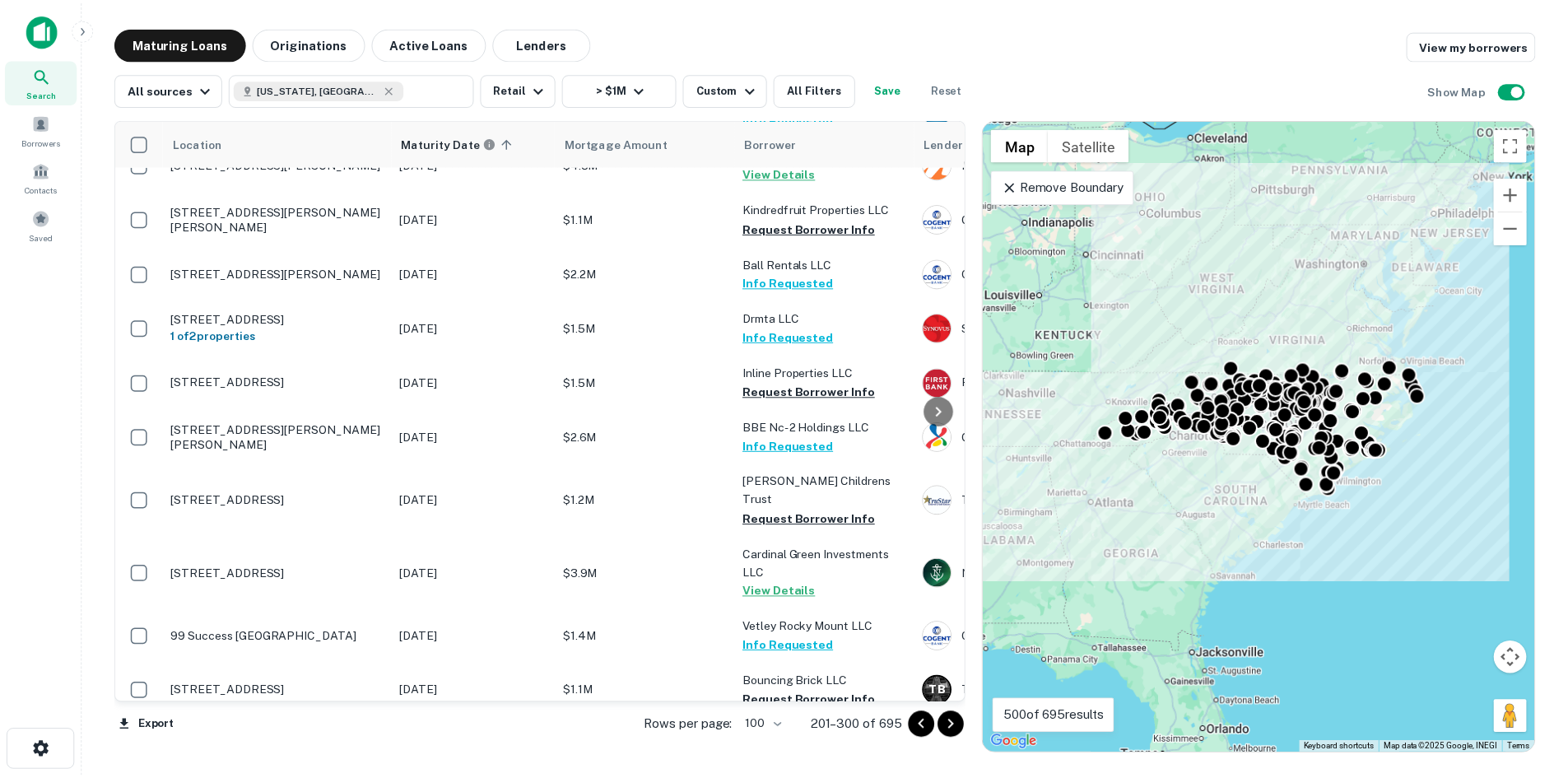
scroll to position [4857, 0]
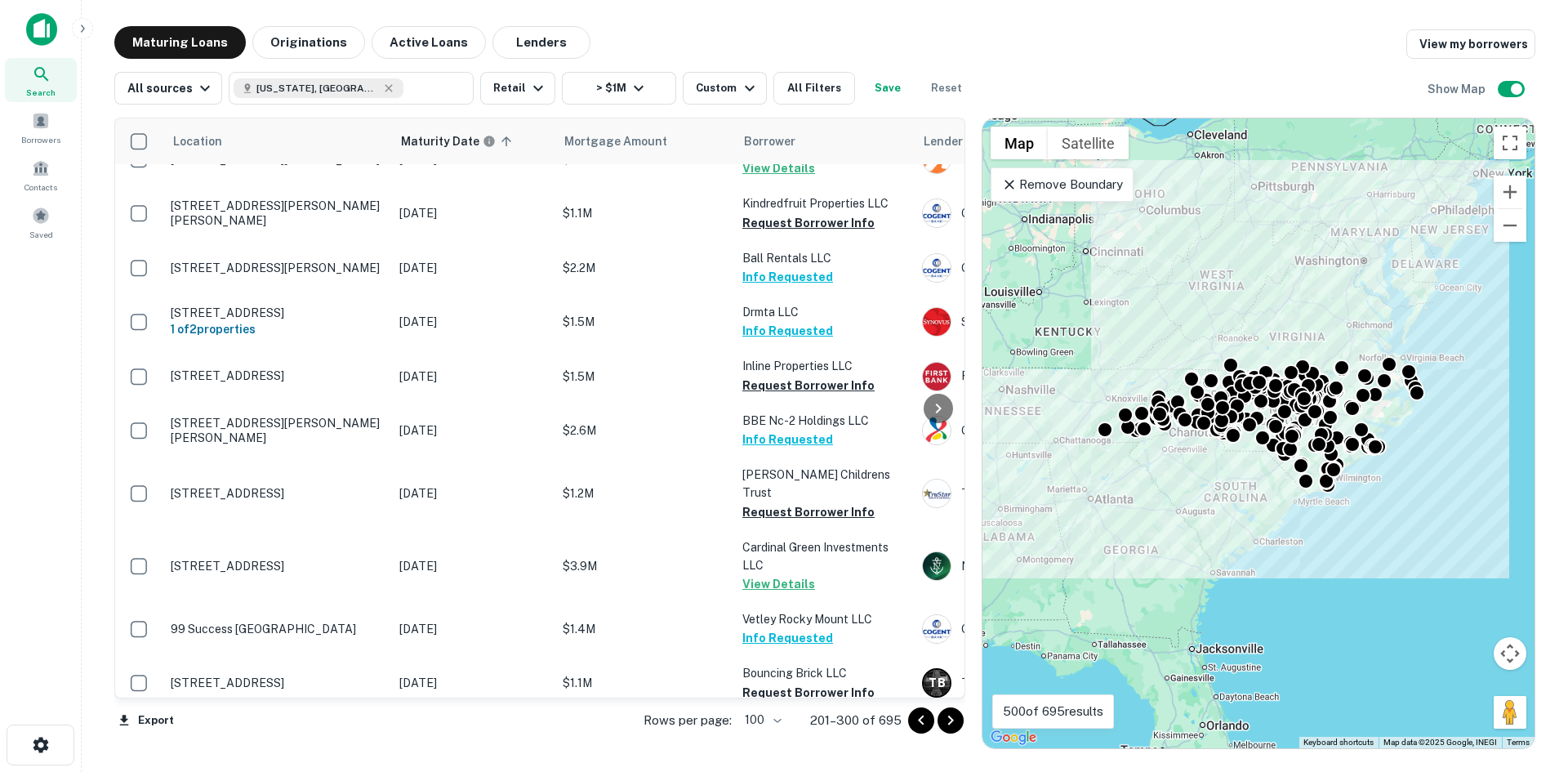
click at [303, 739] on p "1209 E Broad Ave Rockingham, NC28379" at bounding box center [276, 746] width 212 height 15
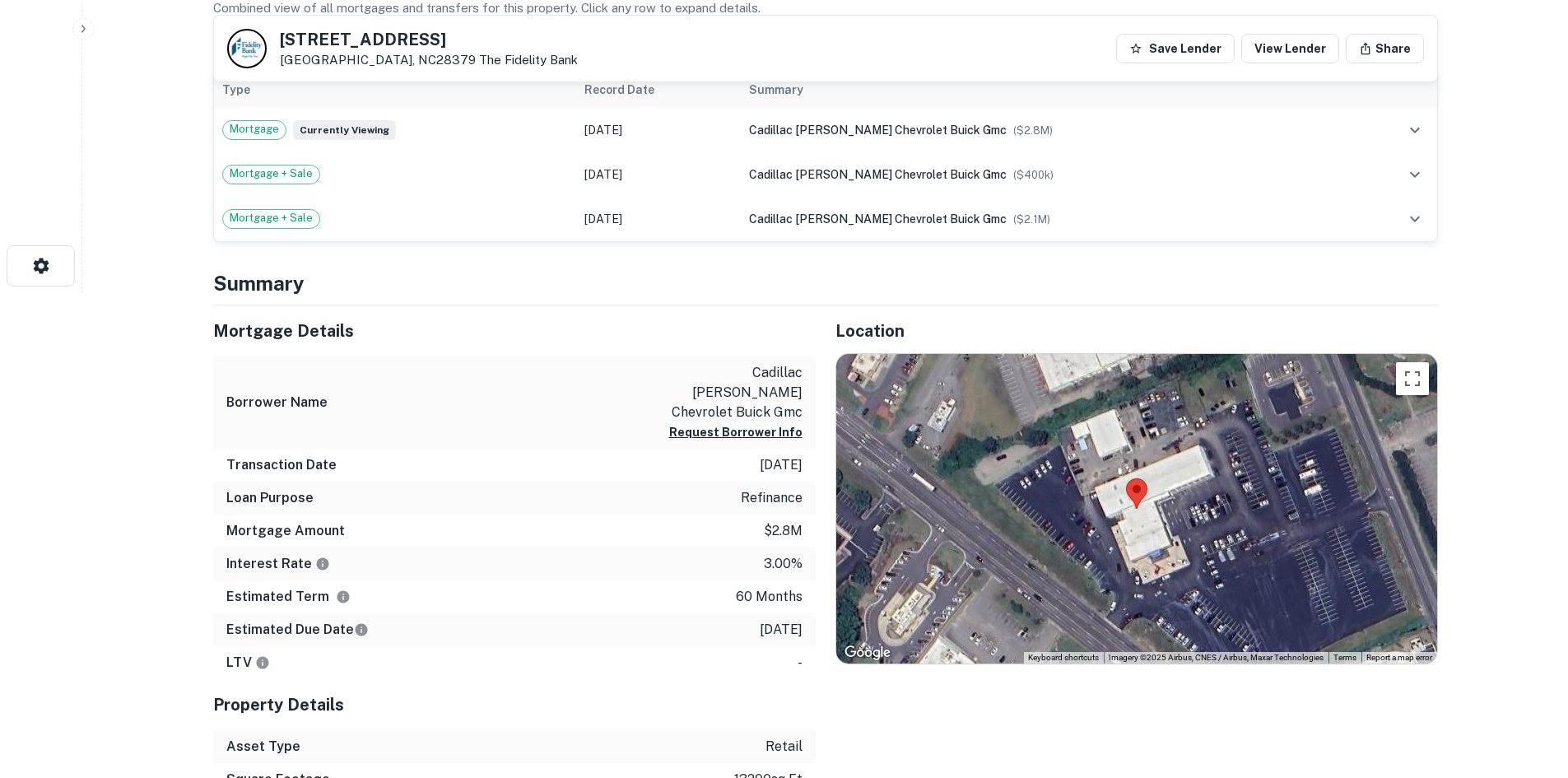
scroll to position [494, 0]
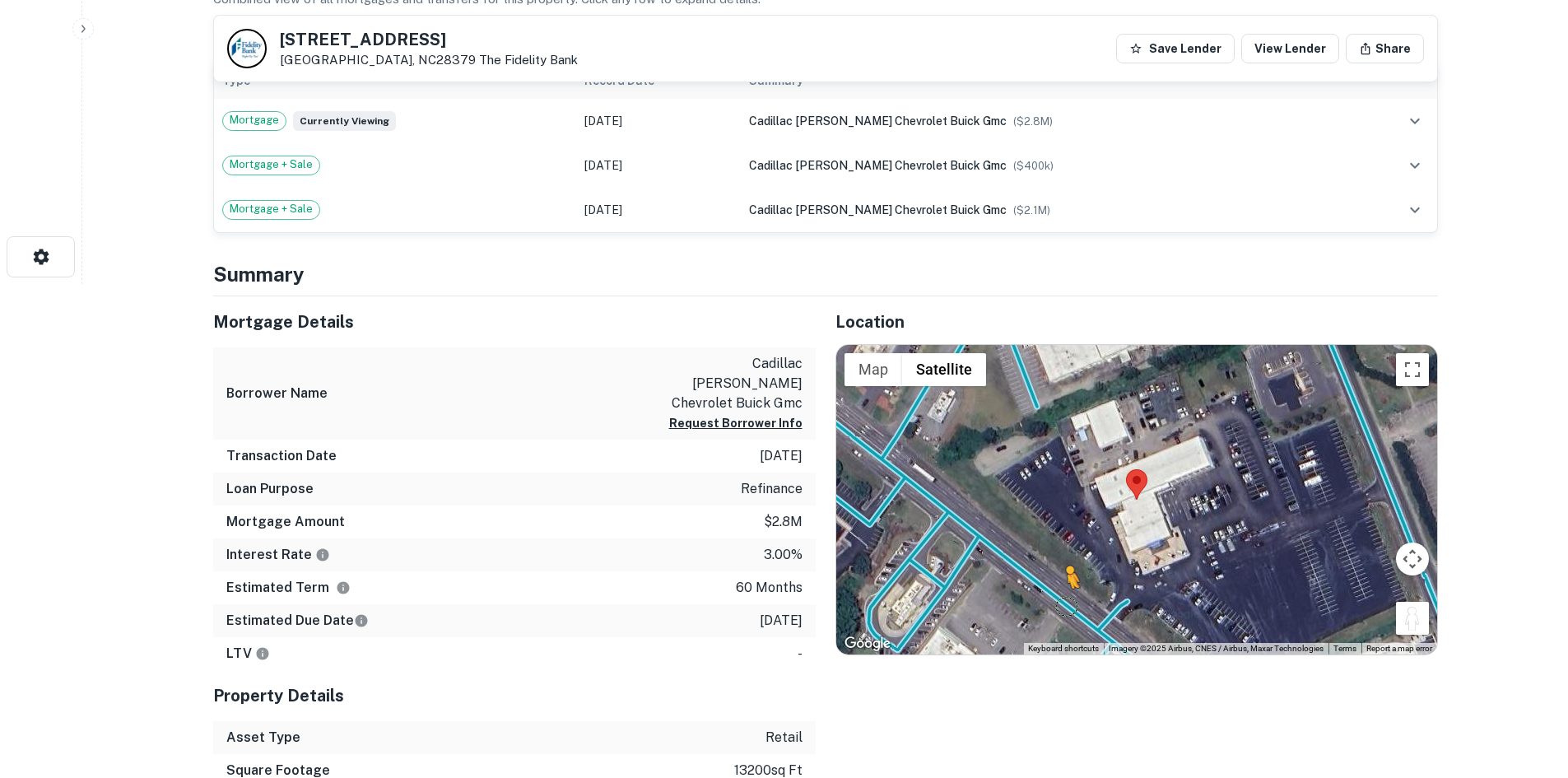
drag, startPoint x: 1412, startPoint y: 615, endPoint x: 1062, endPoint y: 606, distance: 350.1
click at [1062, 606] on div "To activate drag with keyboard, press Alt + Enter. Once in keyboard drag state,…" at bounding box center [1137, 499] width 601 height 309
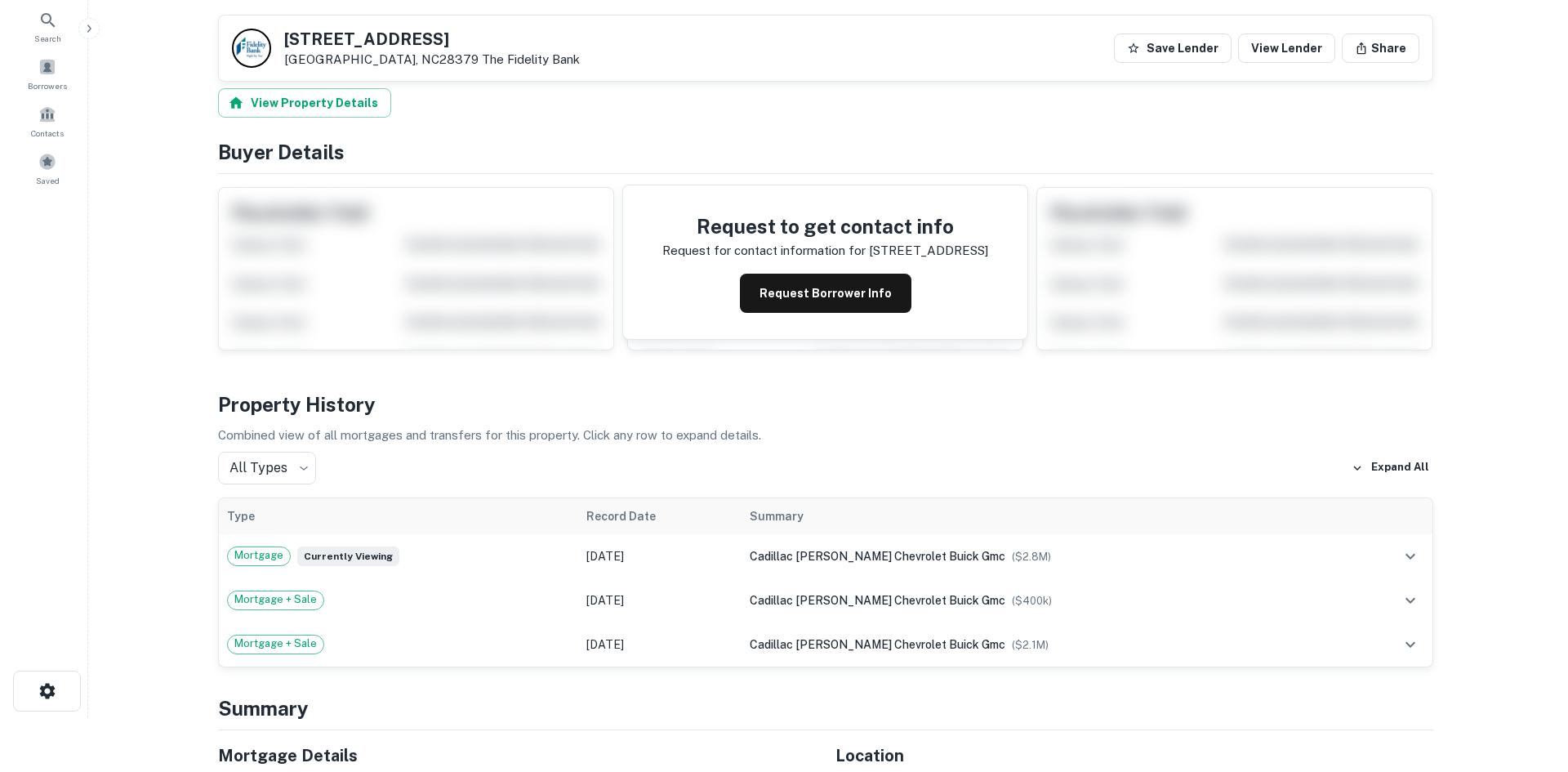
scroll to position [0, 0]
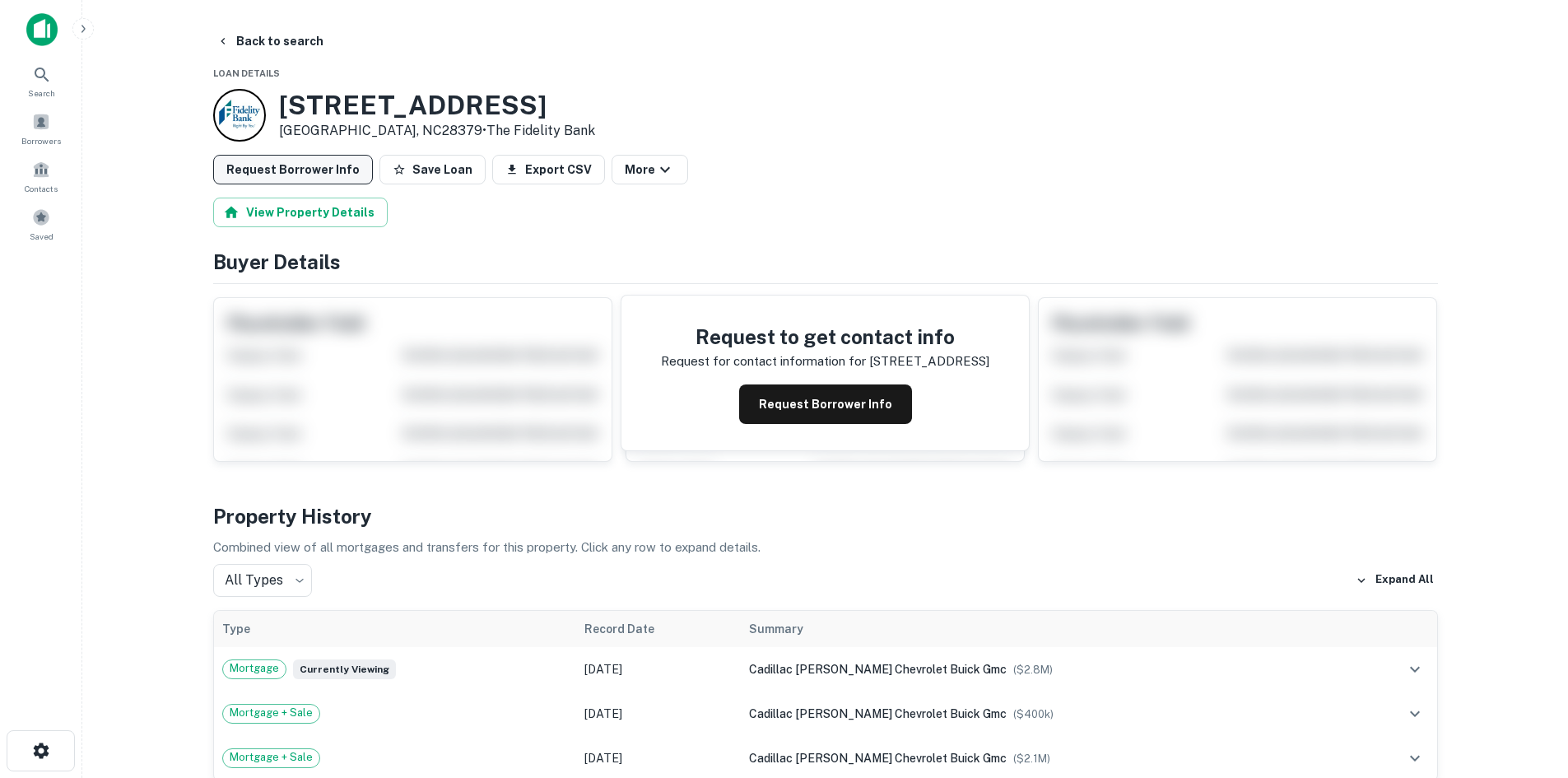
click at [256, 155] on button "Request Borrower Info" at bounding box center [292, 169] width 160 height 30
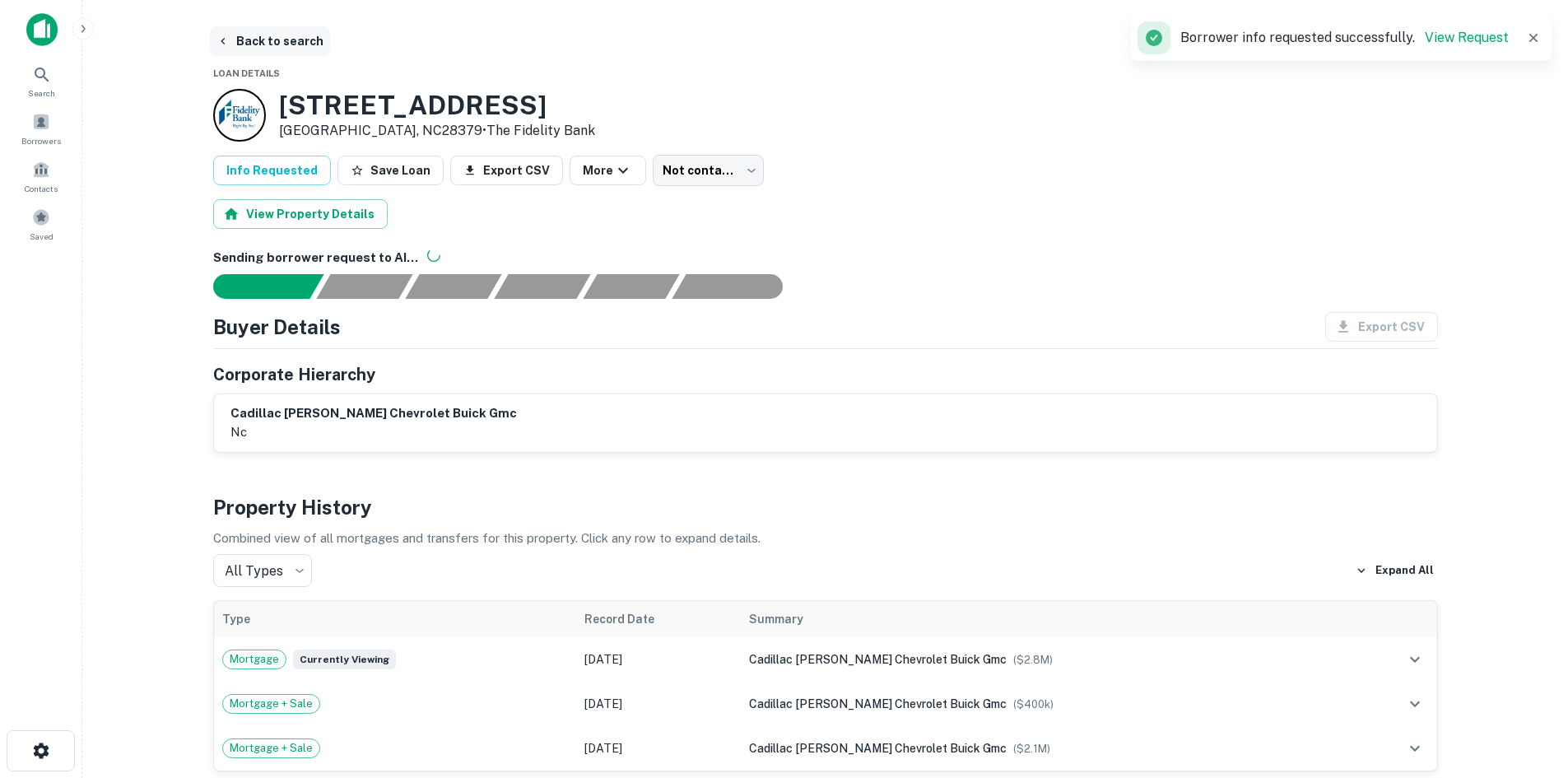
click at [272, 34] on button "Back to search" at bounding box center [270, 41] width 120 height 30
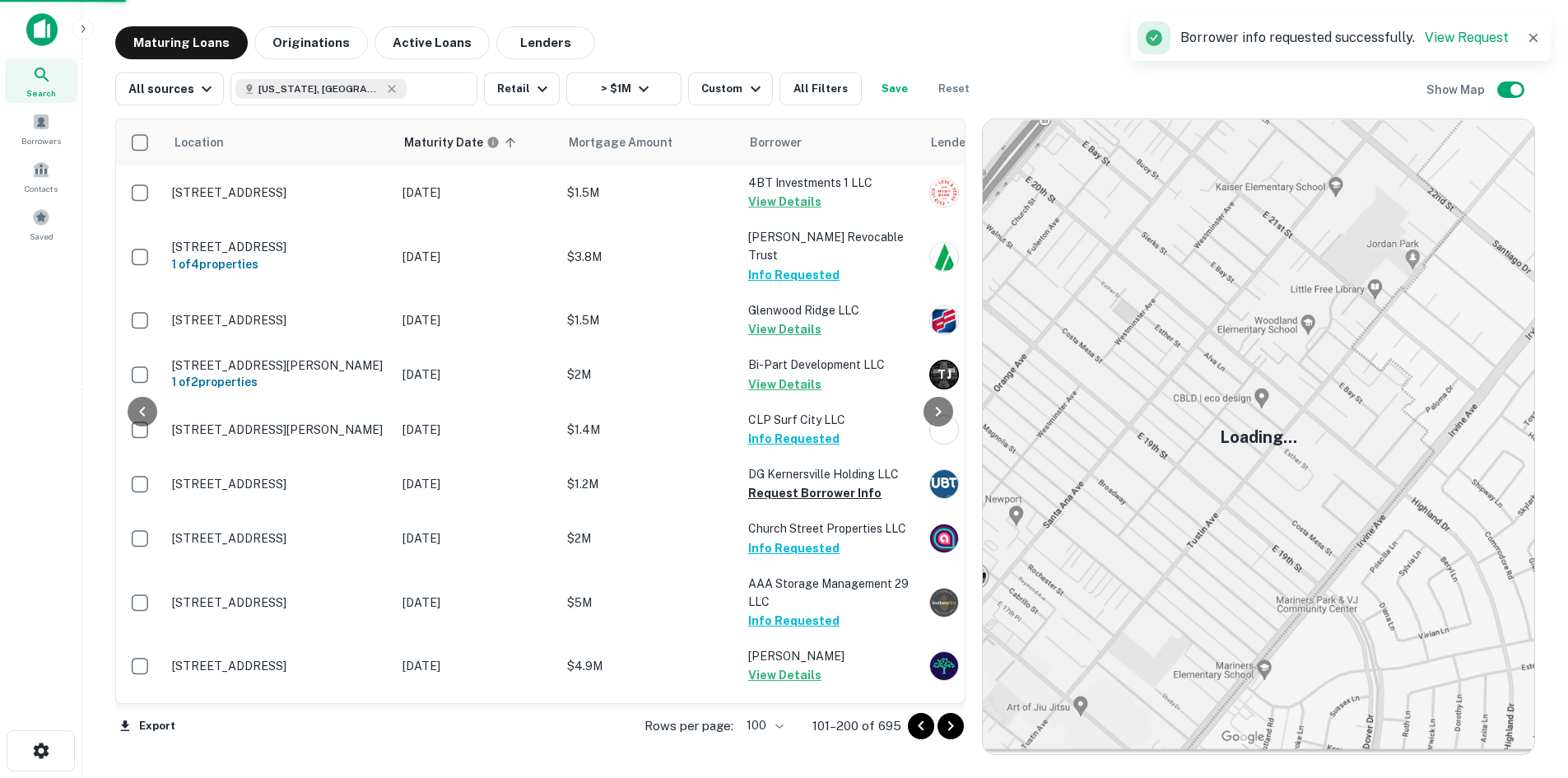
click at [958, 733] on icon "Go to next page" at bounding box center [951, 726] width 20 height 20
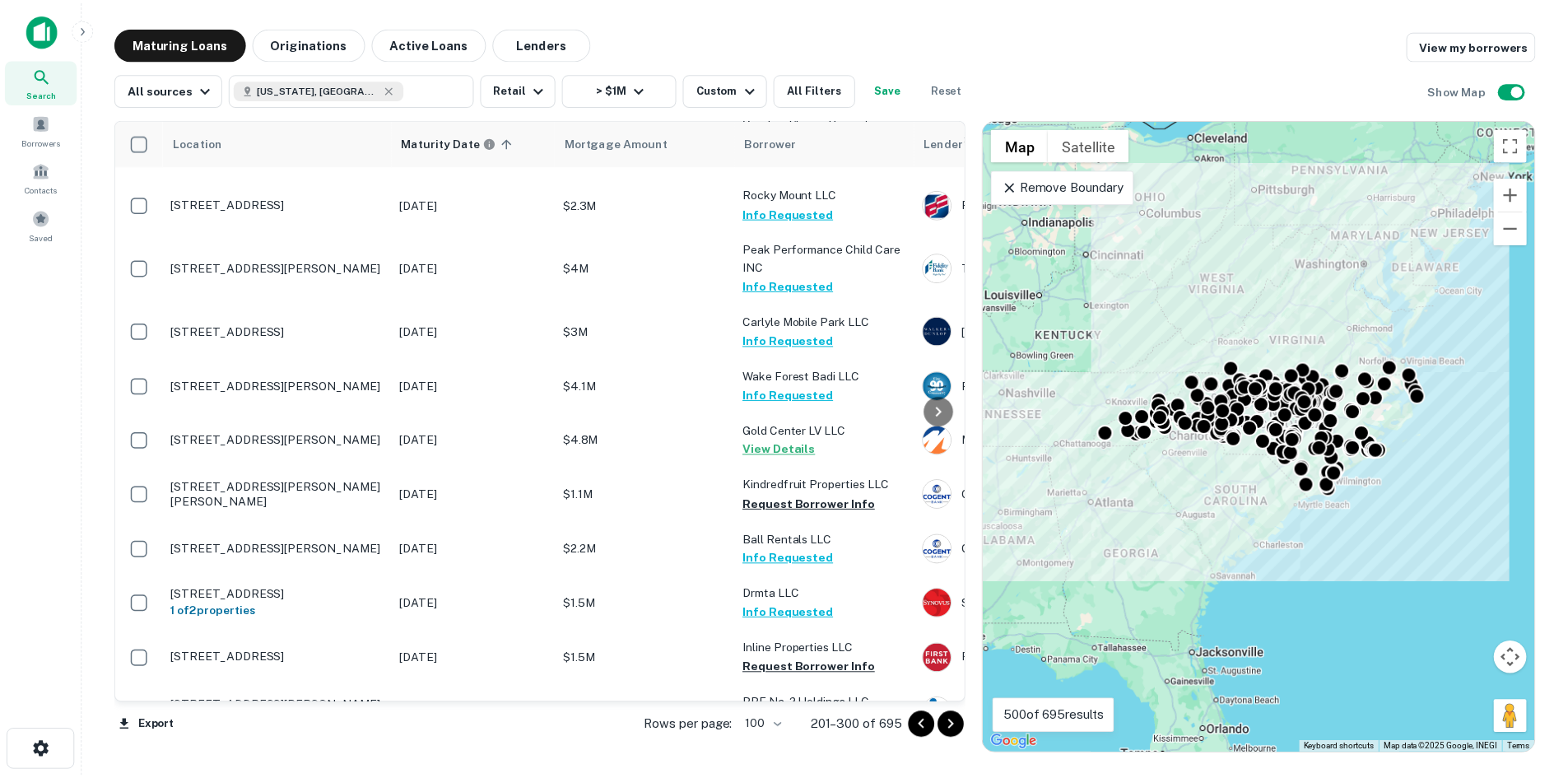
scroll to position [4579, 0]
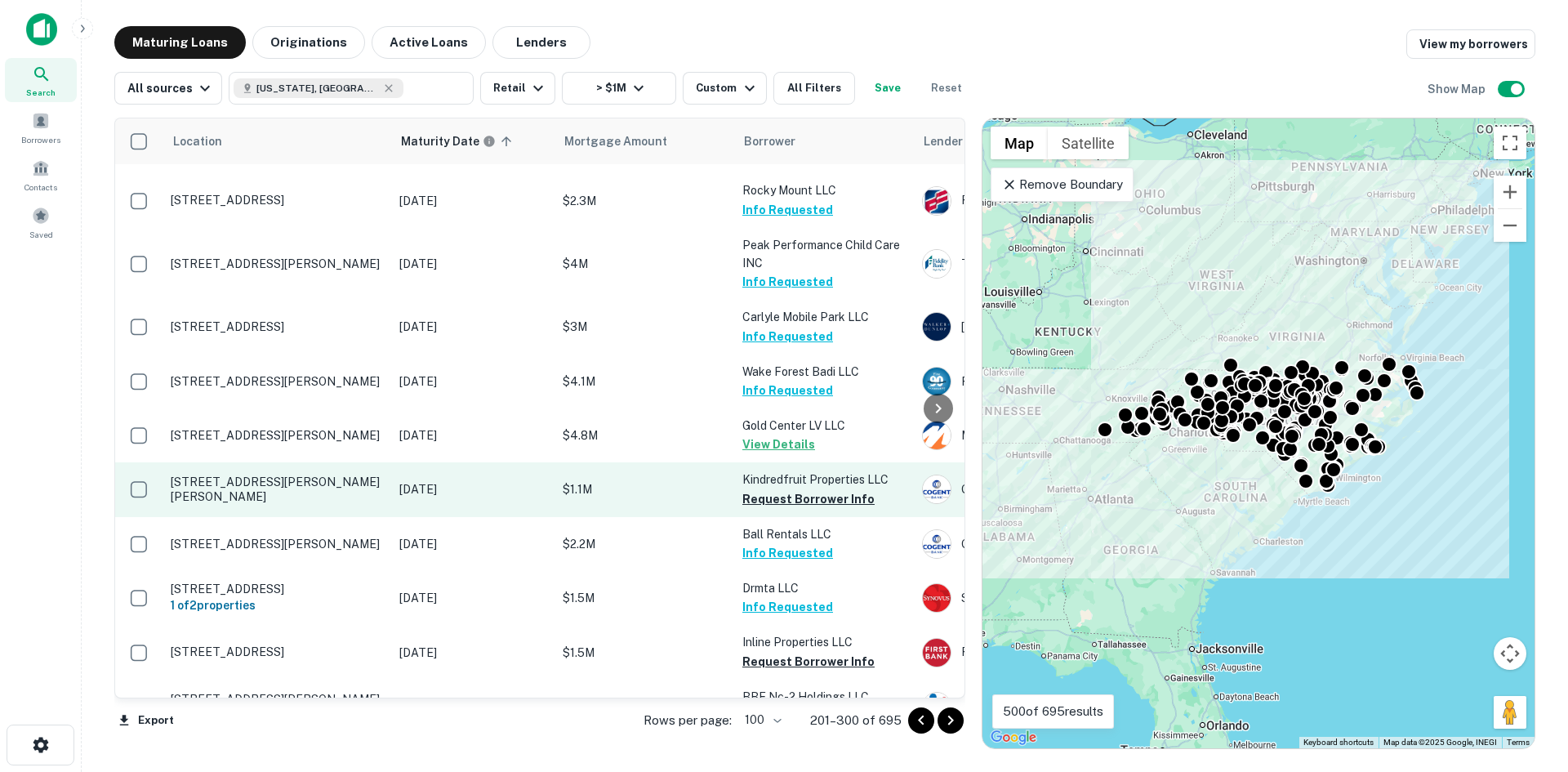
click at [249, 475] on p "1830 S Tryon St Charlotte, NC28203" at bounding box center [276, 490] width 212 height 29
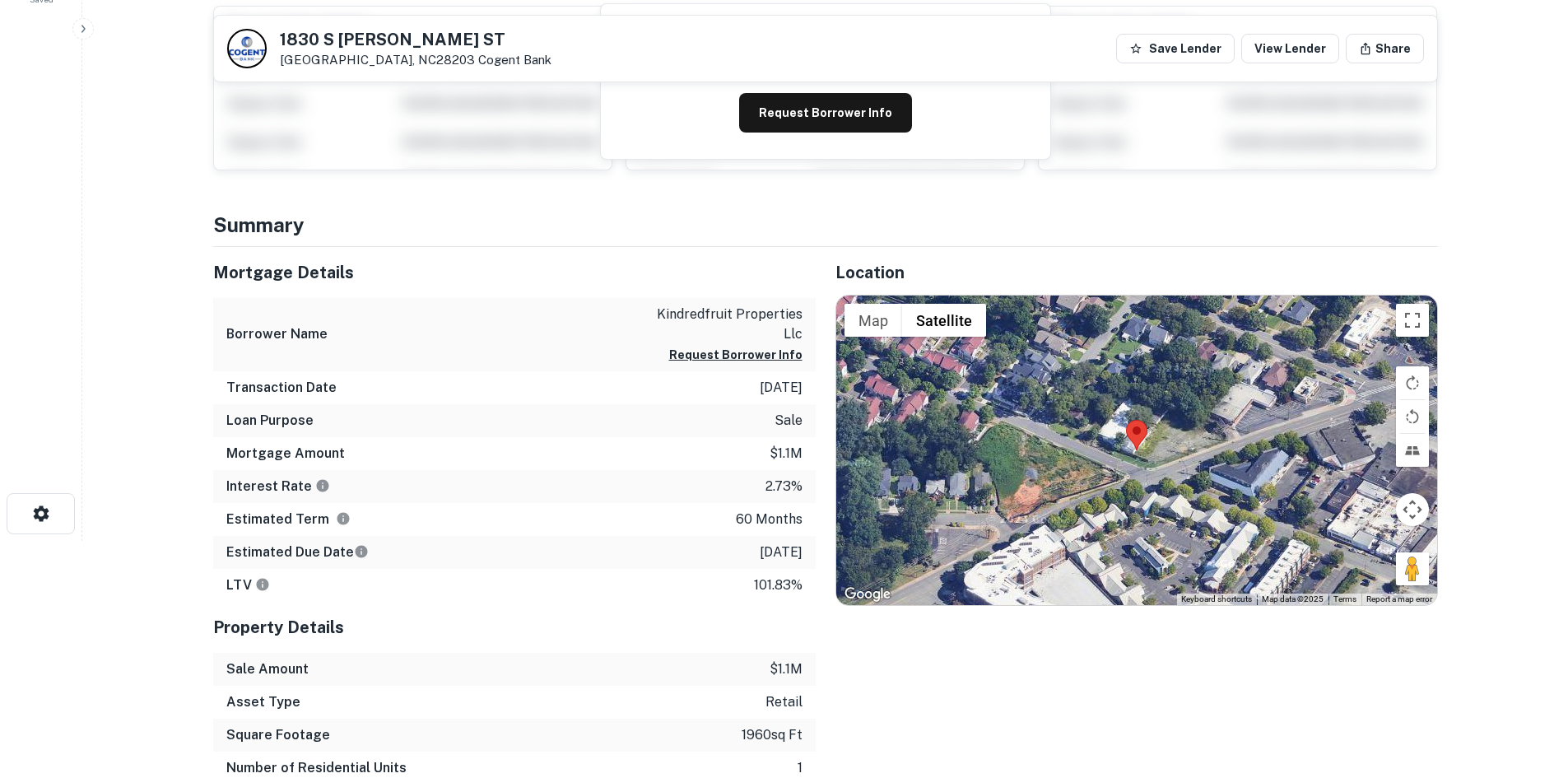
scroll to position [247, 0]
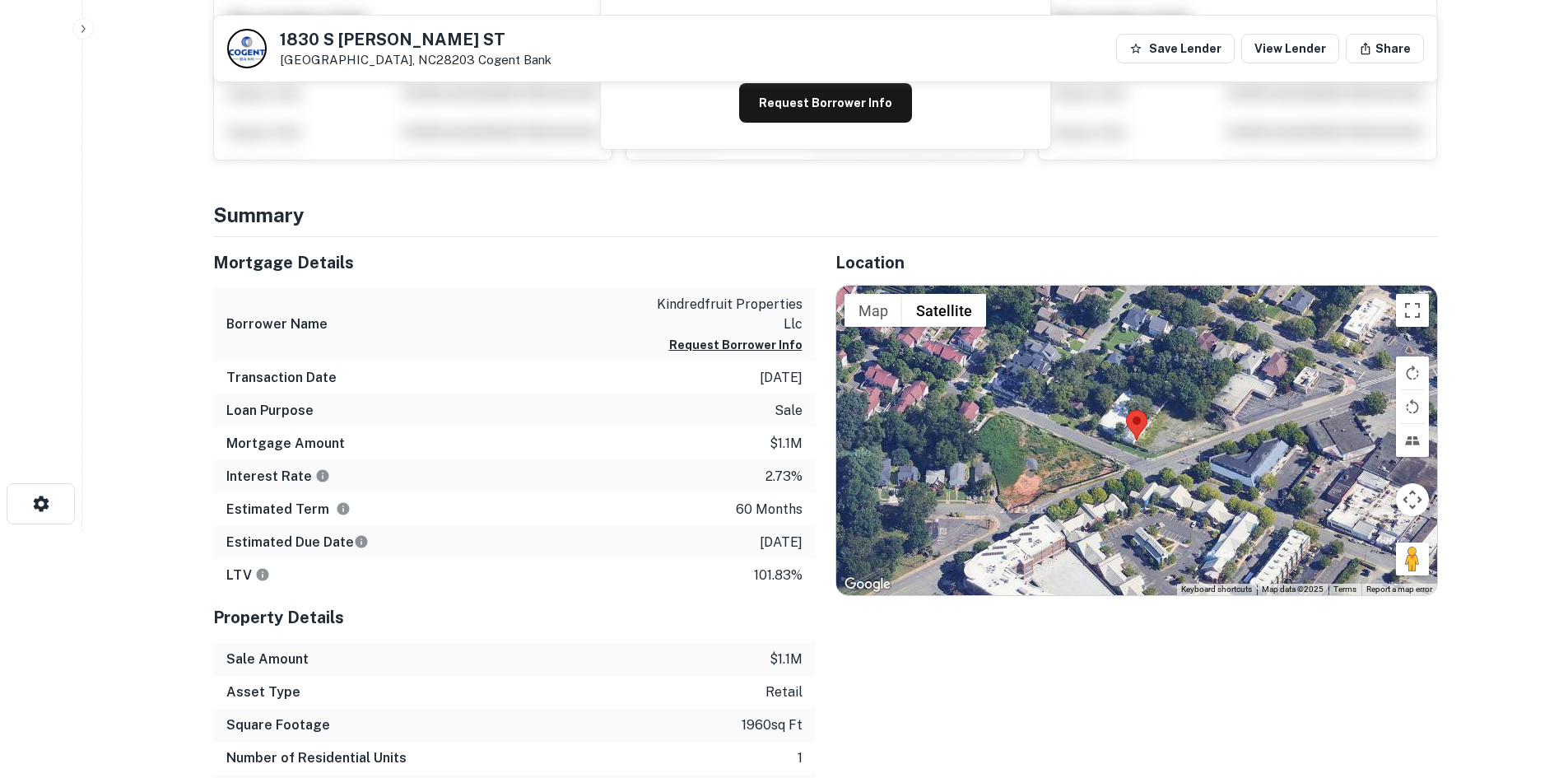
drag, startPoint x: 1399, startPoint y: 567, endPoint x: 1312, endPoint y: 520, distance: 98.9
click at [1187, 472] on div "Map Terrain Satellite Labels Keyboard shortcuts Map Data Map data ©2025 Map dat…" at bounding box center [1137, 440] width 601 height 309
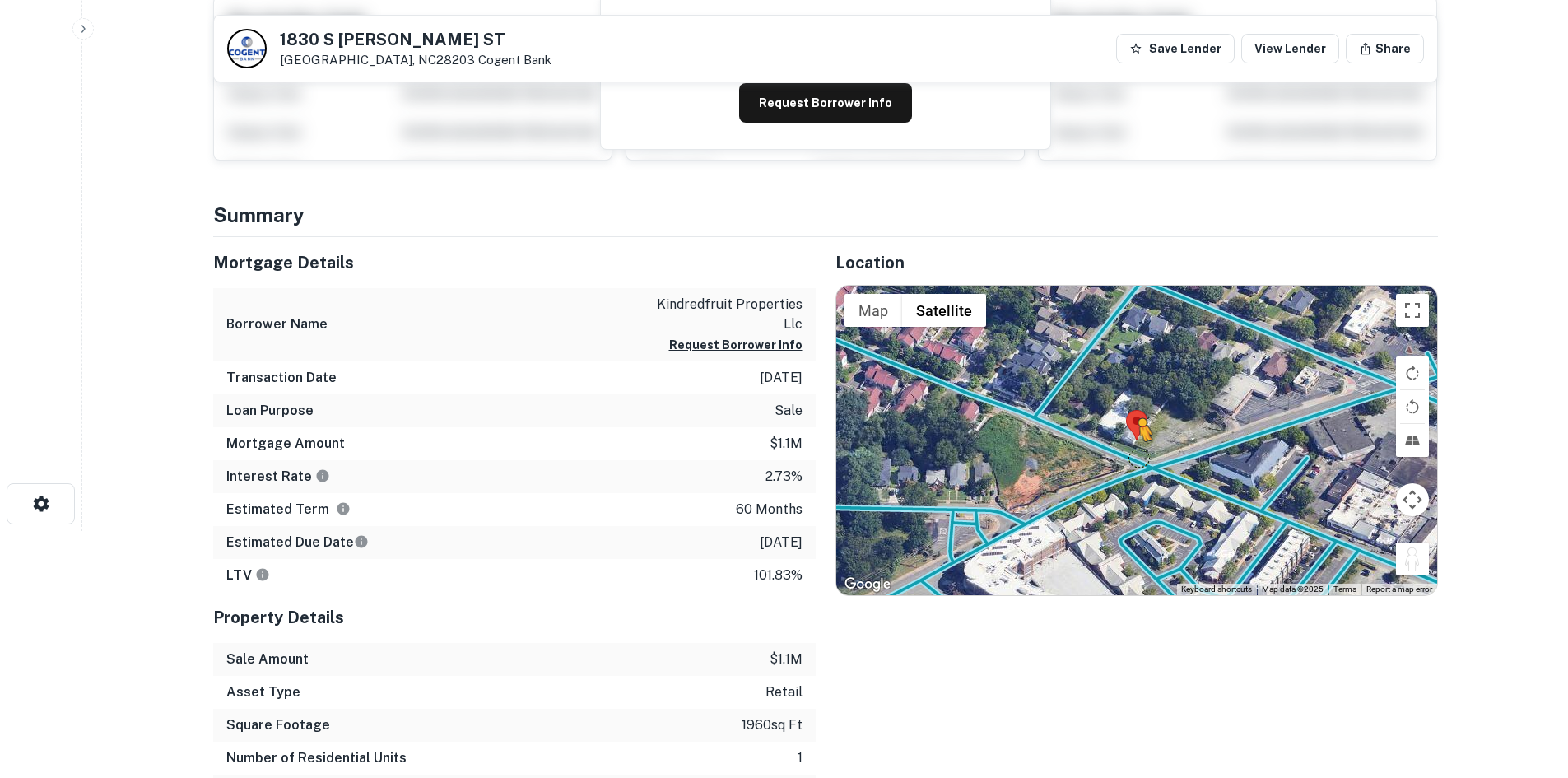
drag, startPoint x: 1402, startPoint y: 558, endPoint x: 1139, endPoint y: 457, distance: 281.7
click at [1139, 457] on div "To activate drag with keyboard, press Alt + Enter. Once in keyboard drag state,…" at bounding box center [1137, 440] width 601 height 309
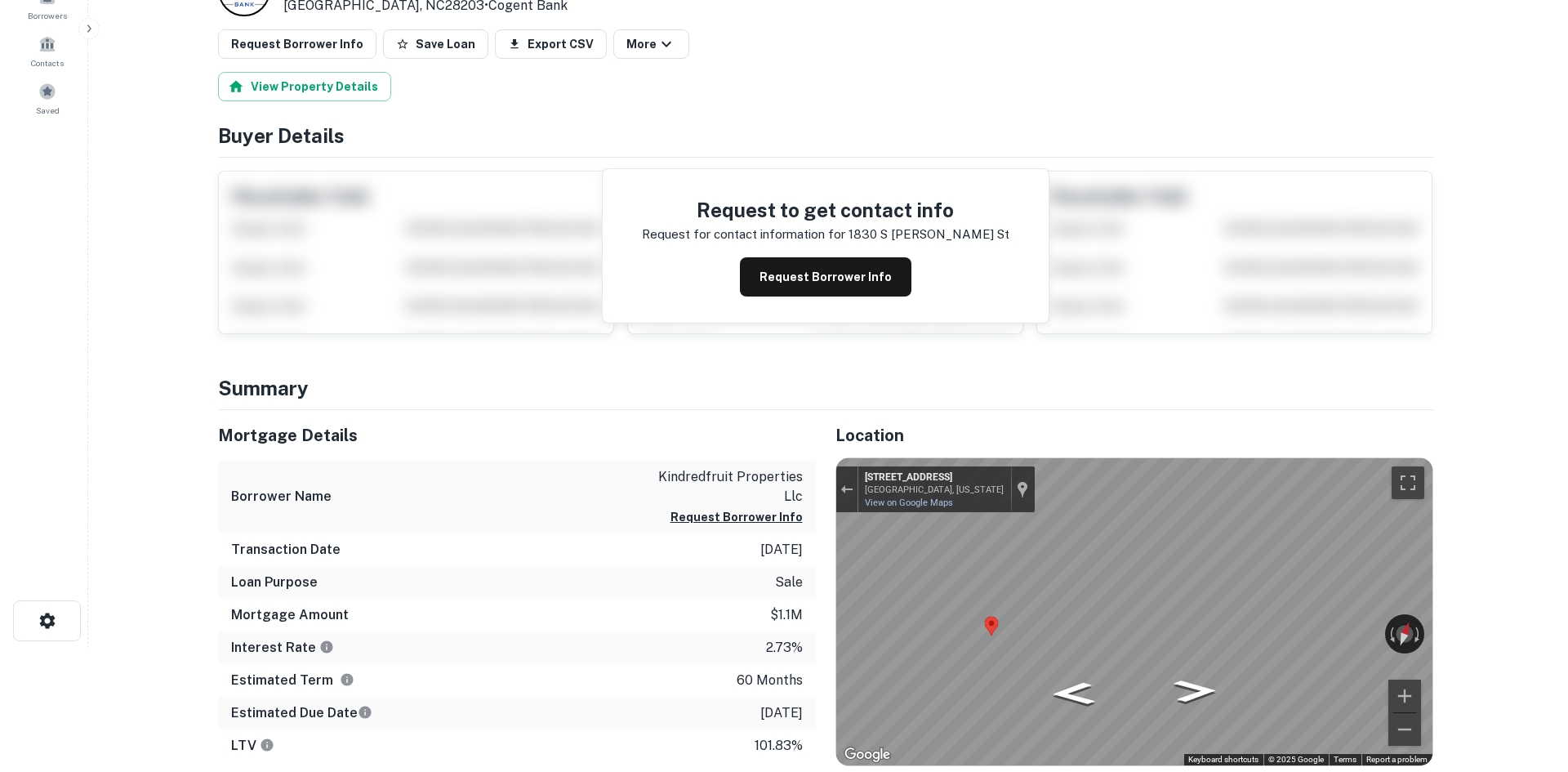
scroll to position [0, 0]
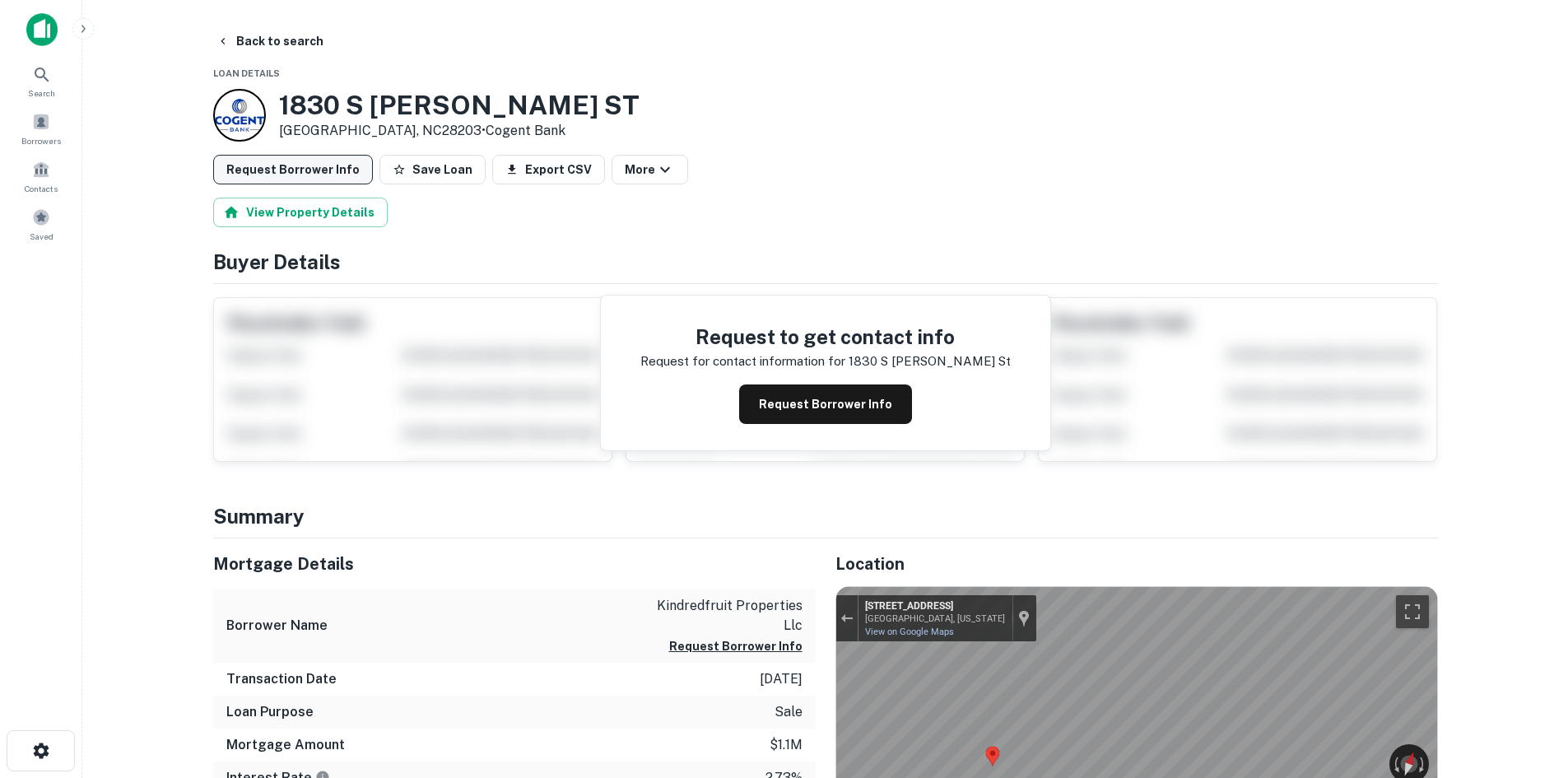
click at [299, 165] on button "Request Borrower Info" at bounding box center [292, 169] width 160 height 30
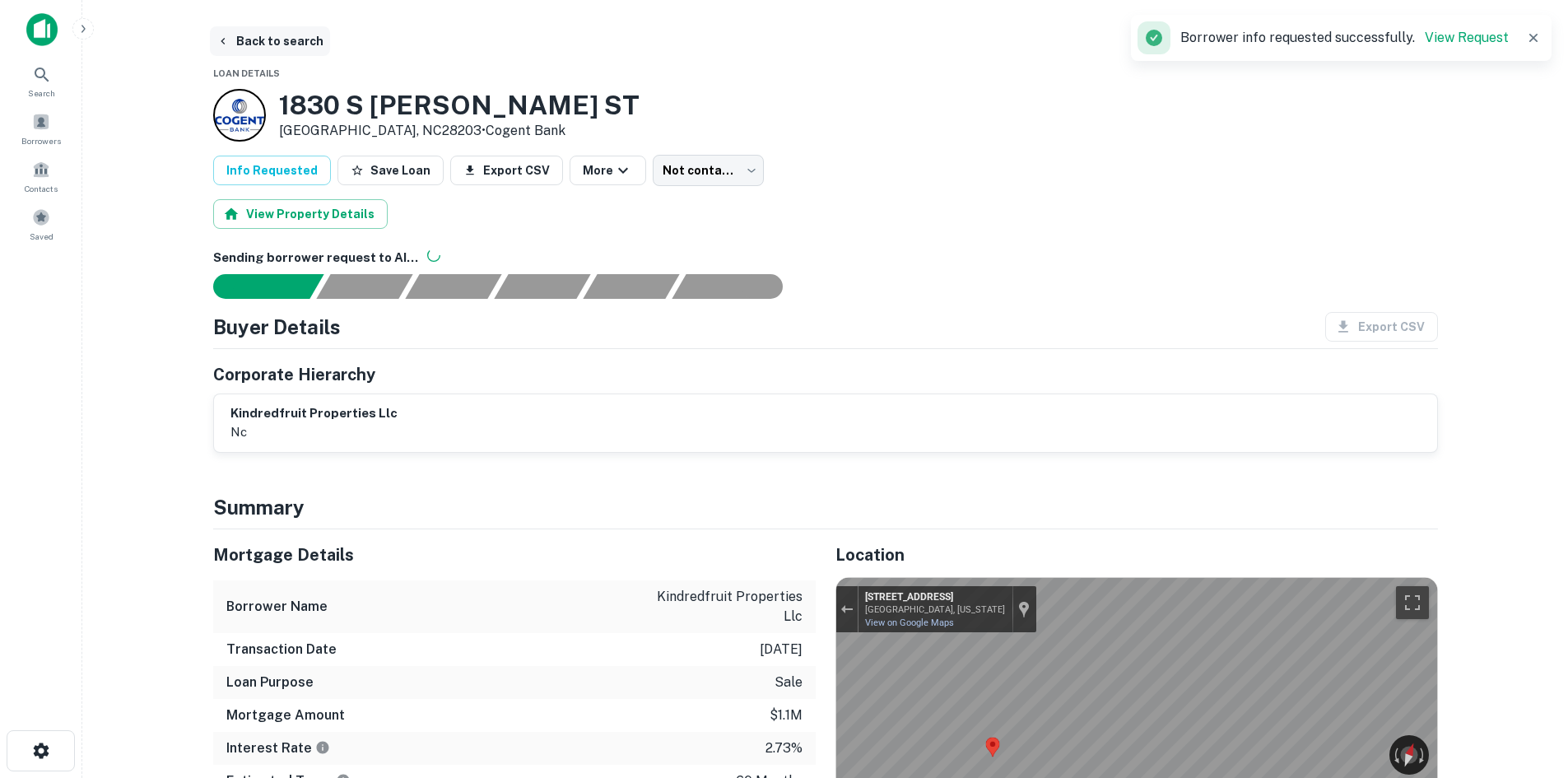
click at [276, 50] on button "Back to search" at bounding box center [270, 41] width 120 height 30
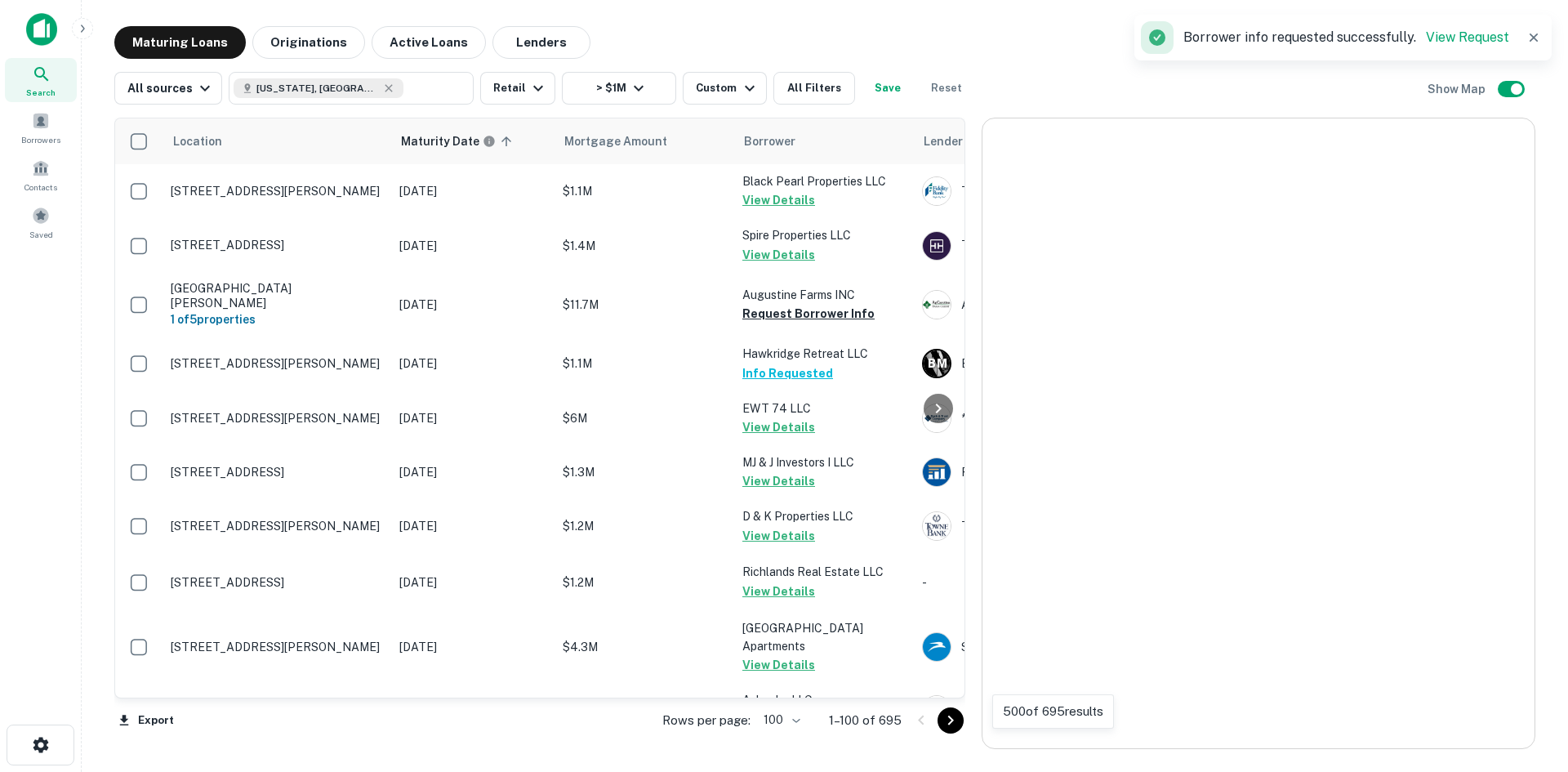
scroll to position [4544, 0]
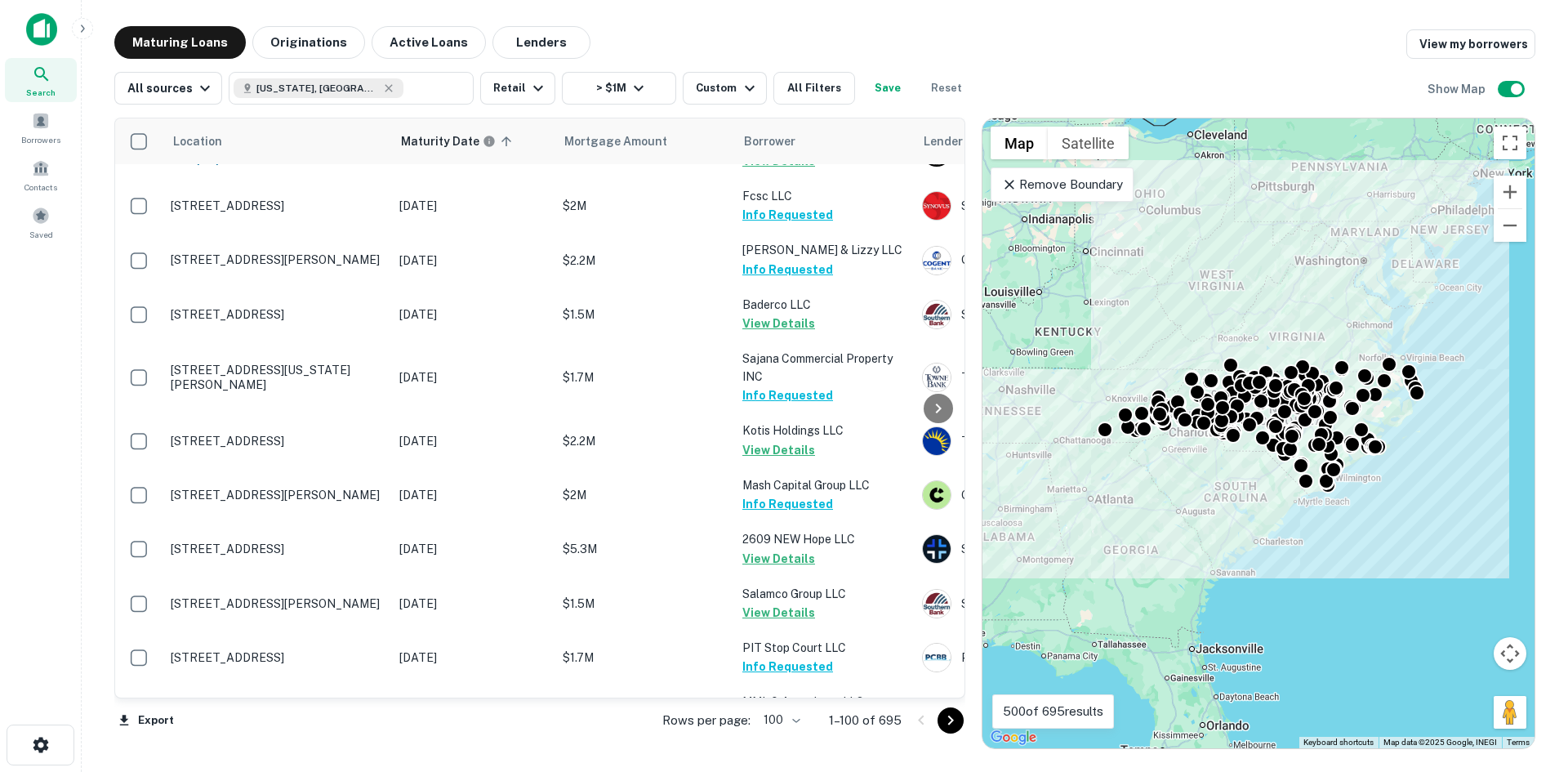
click at [952, 717] on icon "Go to next page" at bounding box center [950, 720] width 20 height 20
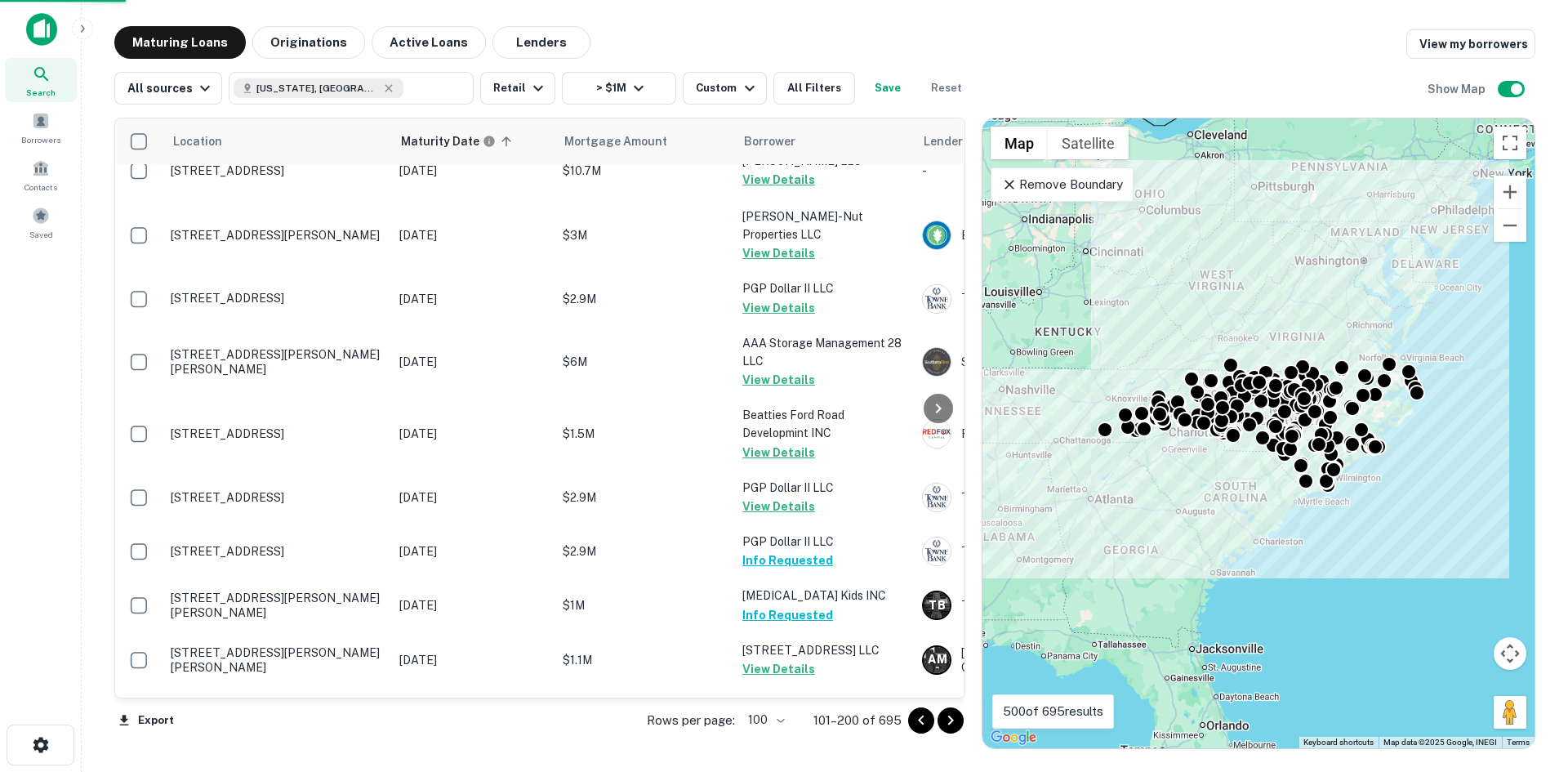
click at [952, 717] on icon "Go to next page" at bounding box center [950, 720] width 20 height 20
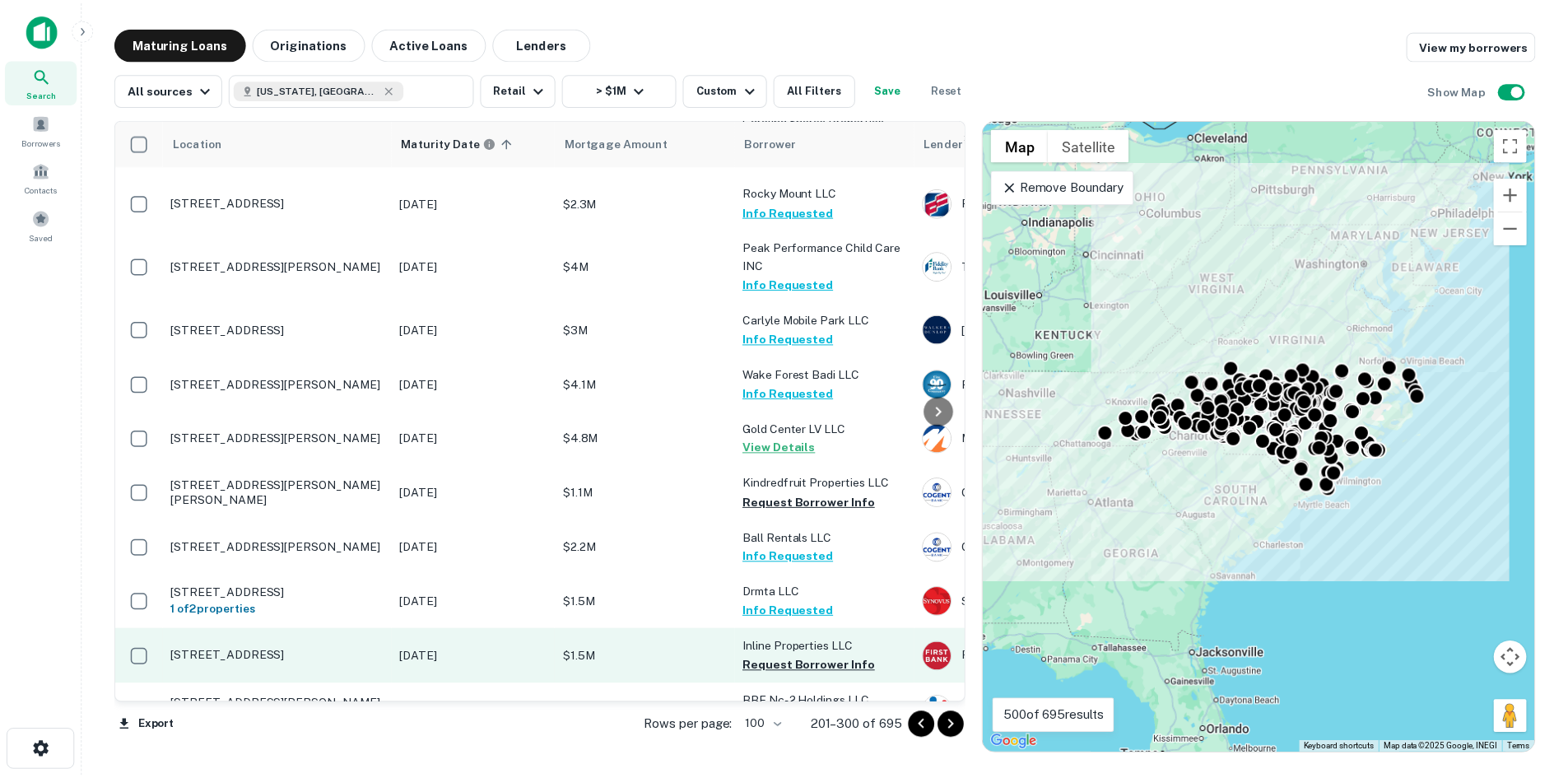
scroll to position [4990, 0]
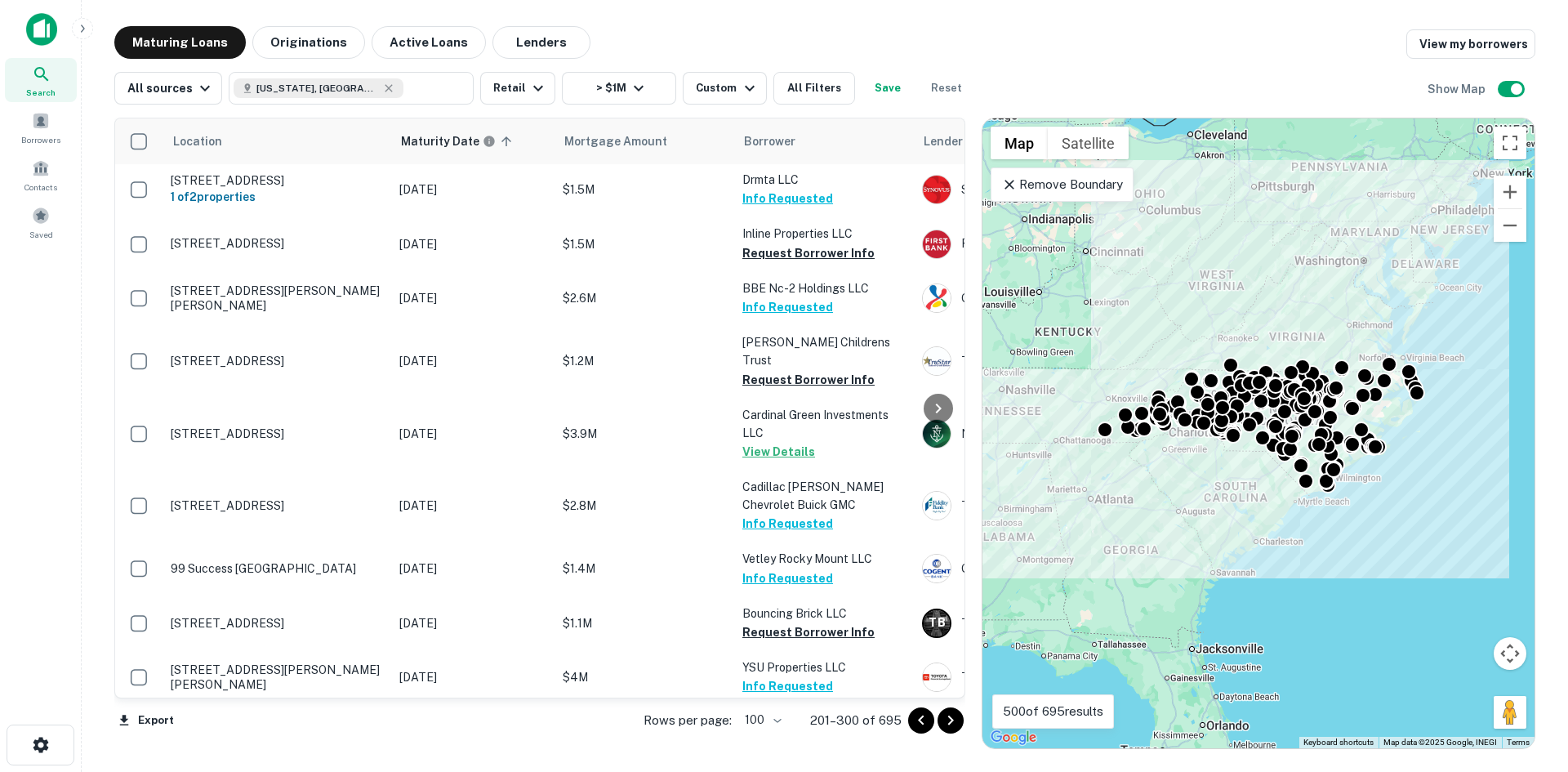
click at [302, 725] on p "910 Seasons Dr Gastonia, NC28054" at bounding box center [276, 740] width 212 height 29
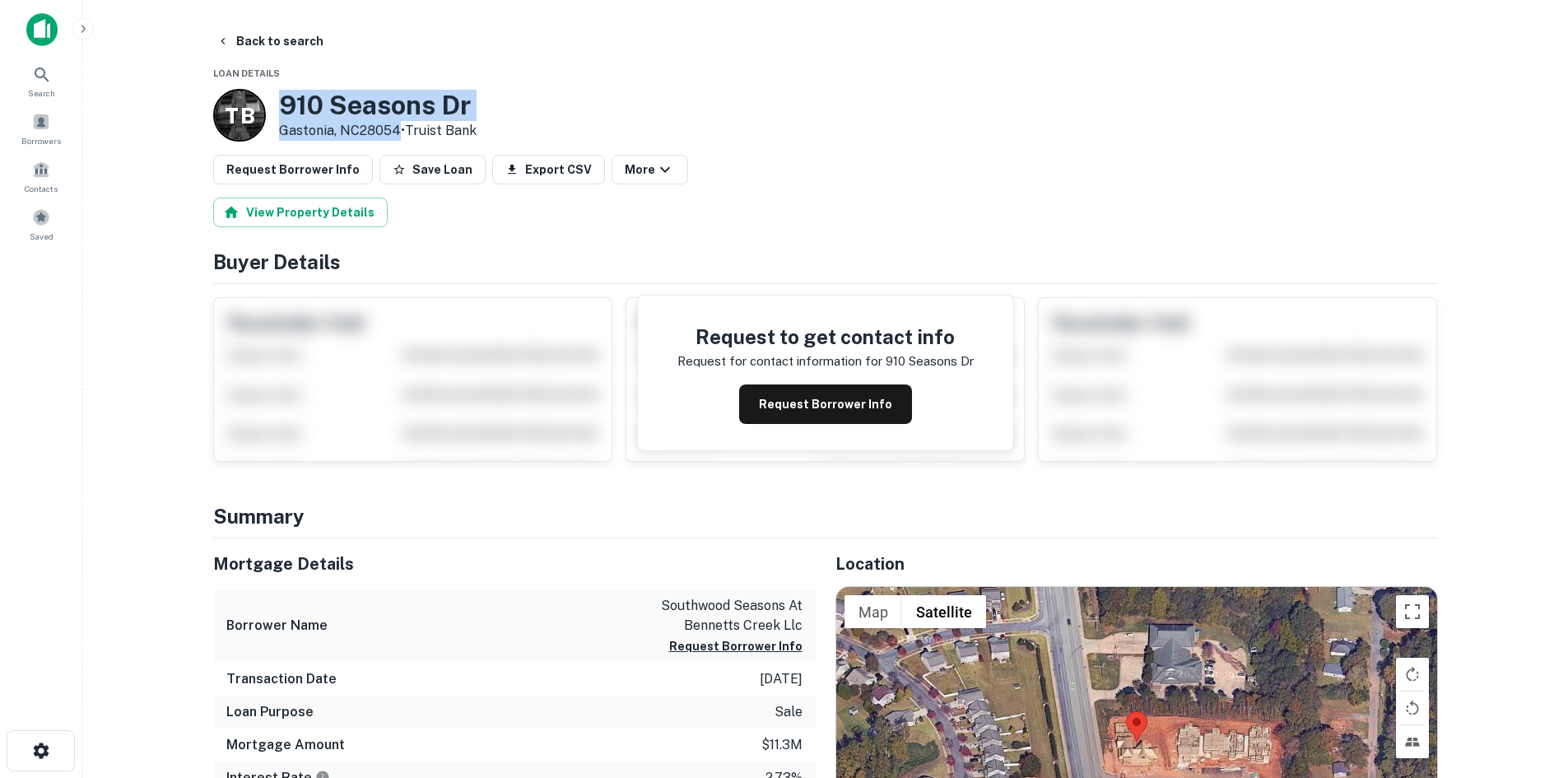
drag, startPoint x: 281, startPoint y: 107, endPoint x: 395, endPoint y: 124, distance: 115.3
click at [395, 124] on div "910 Seasons Dr Gastonia, NC28054 • Truist Bank" at bounding box center [378, 115] width 197 height 51
copy div "910 Seasons Dr Gastonia, NC28054"
drag, startPoint x: 273, startPoint y: 31, endPoint x: 266, endPoint y: 36, distance: 8.6
click at [272, 31] on button "Back to search" at bounding box center [270, 41] width 120 height 30
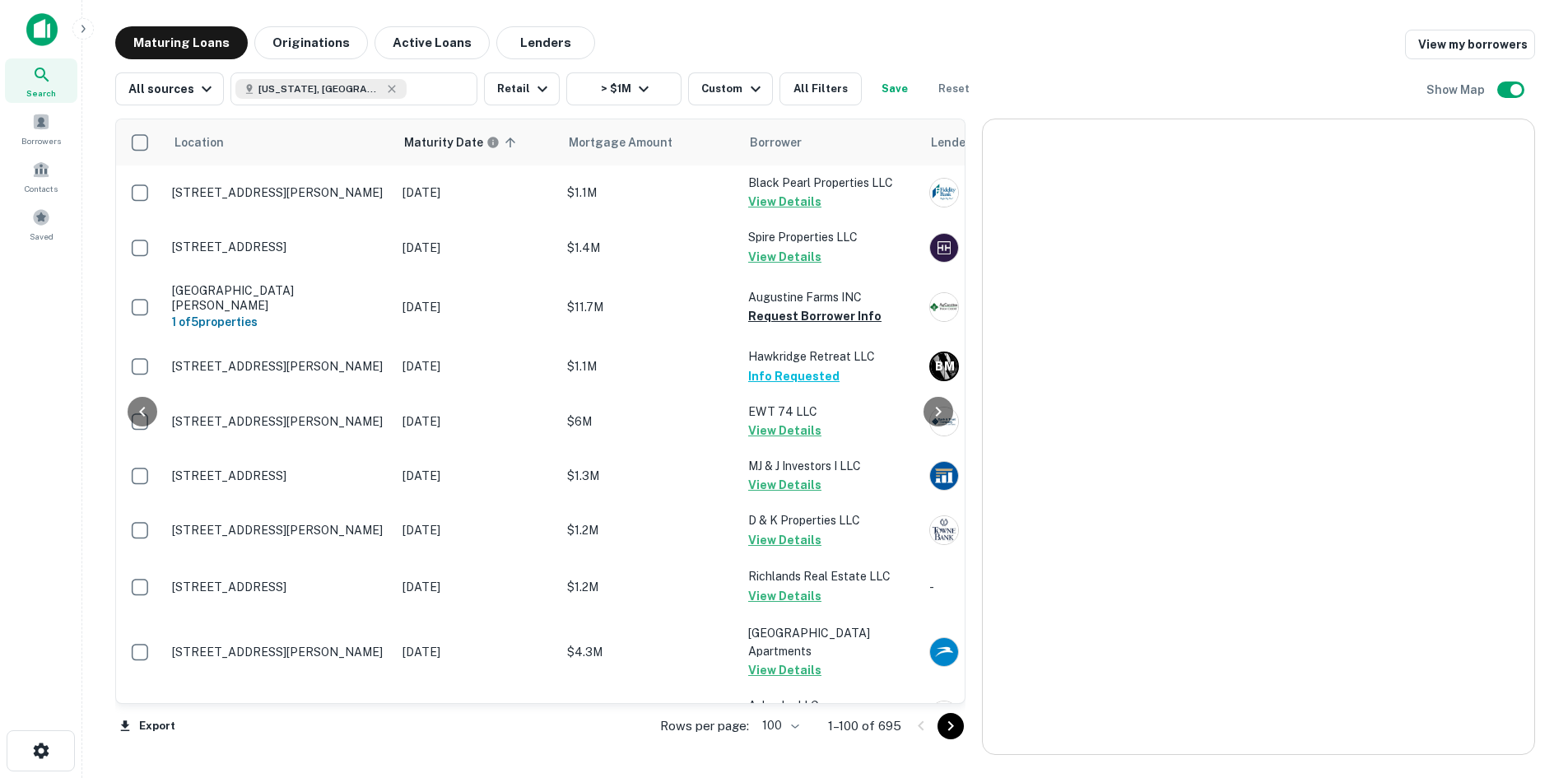
click at [956, 726] on icon "Go to next page" at bounding box center [951, 726] width 20 height 20
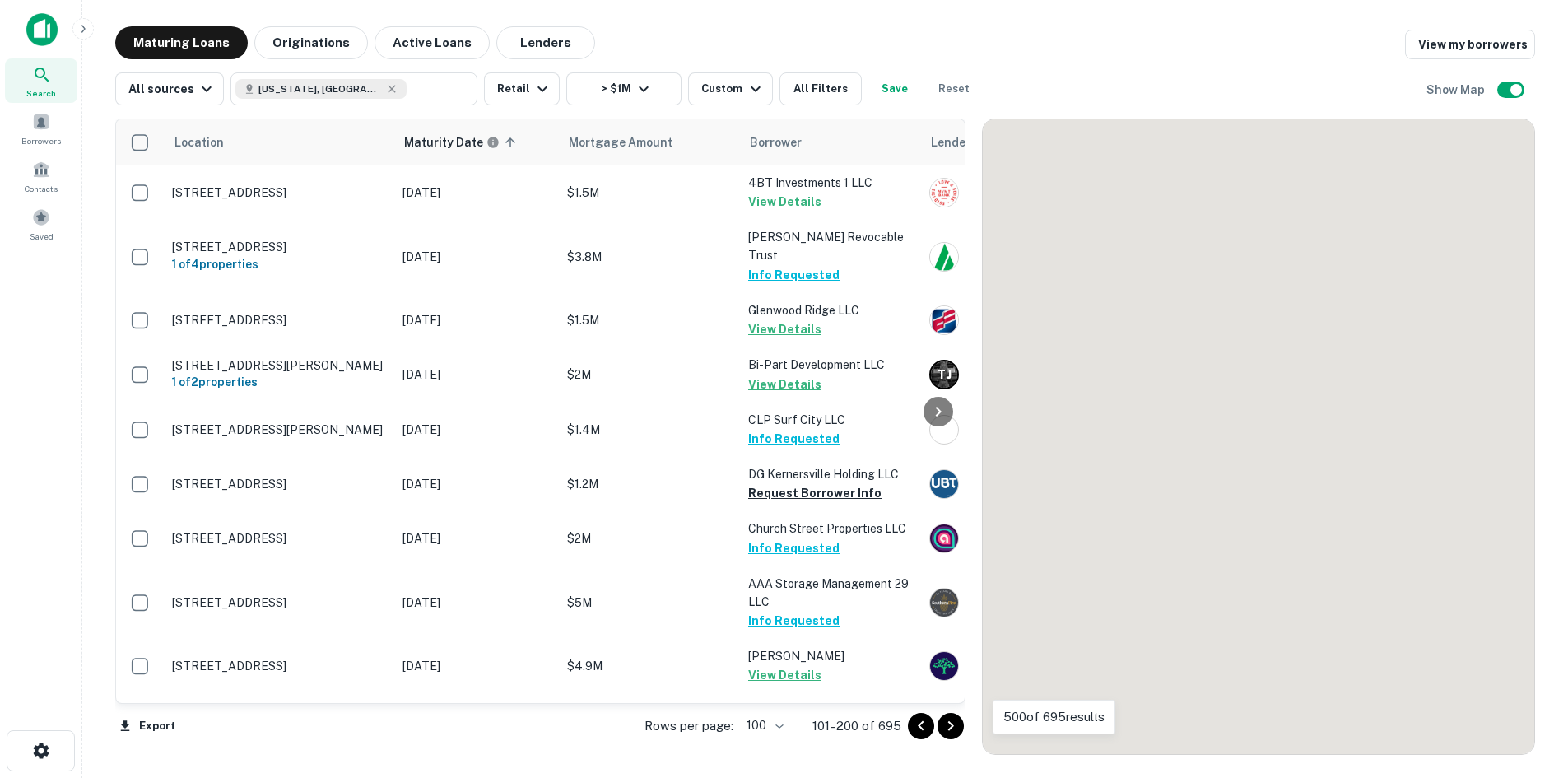
click at [954, 726] on icon "Go to next page" at bounding box center [951, 726] width 20 height 20
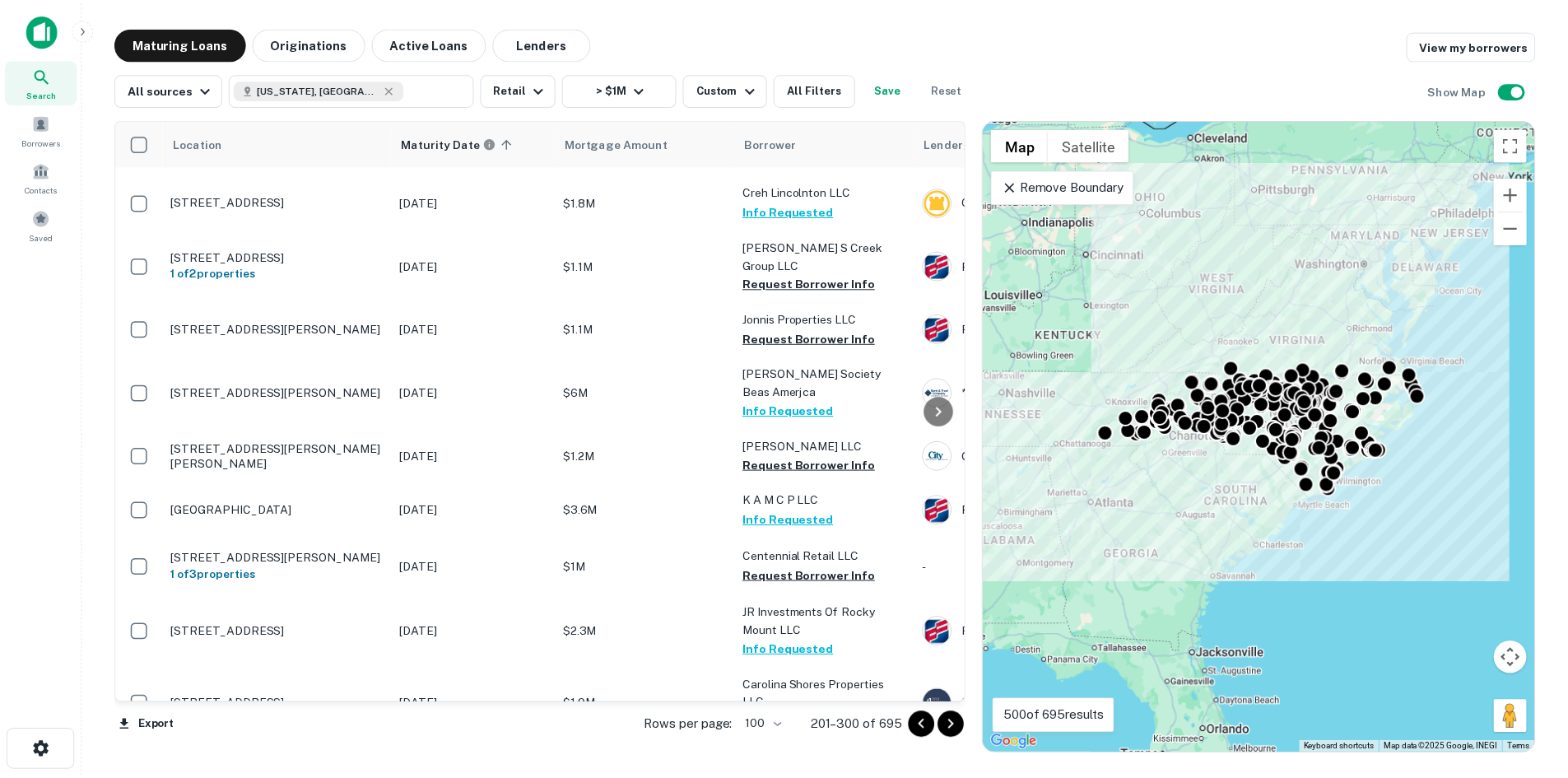
scroll to position [3923, 0]
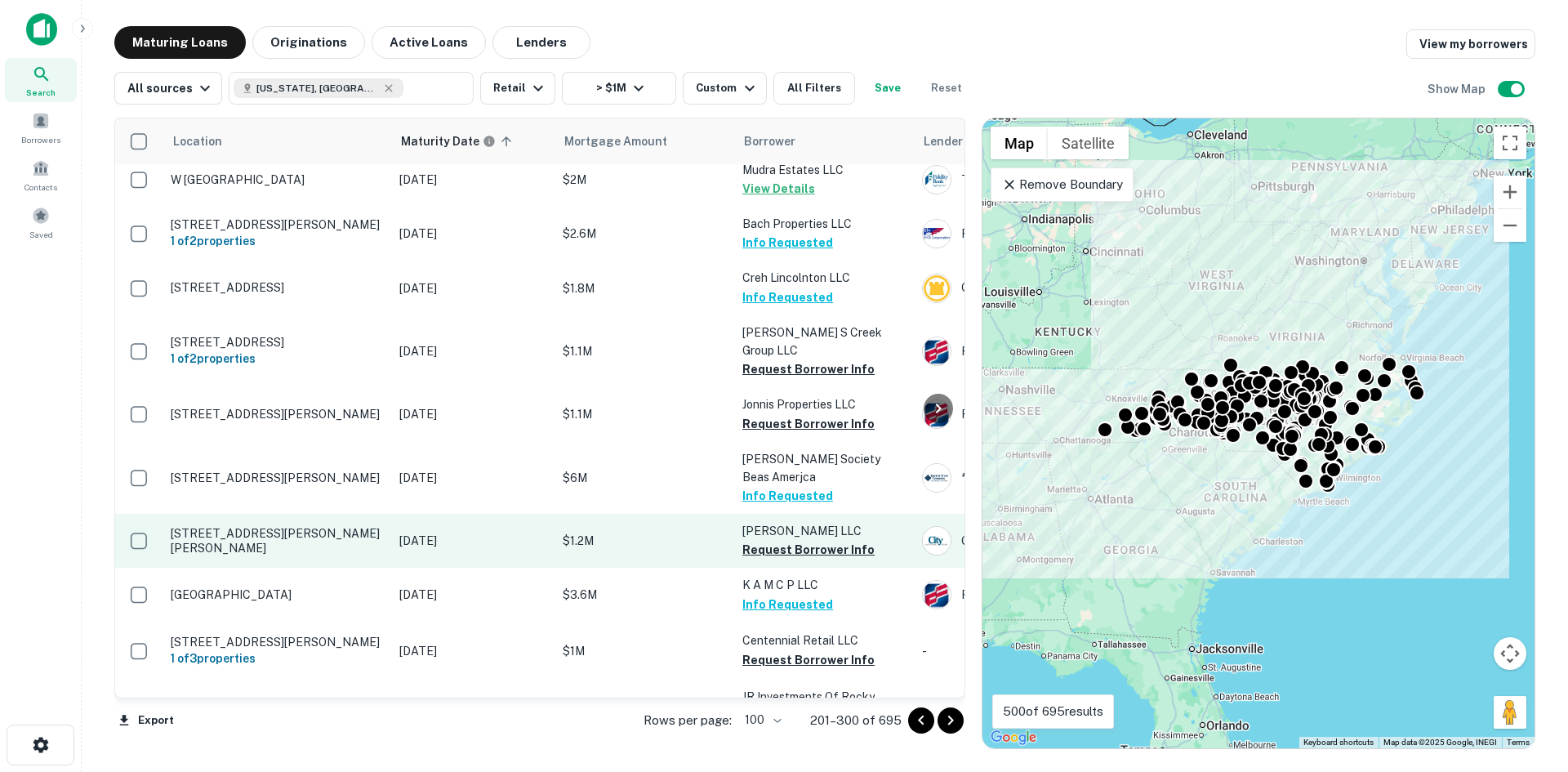
click at [284, 514] on td "855 Glenn Bridge Rd Arden, NC28704" at bounding box center [277, 541] width 229 height 54
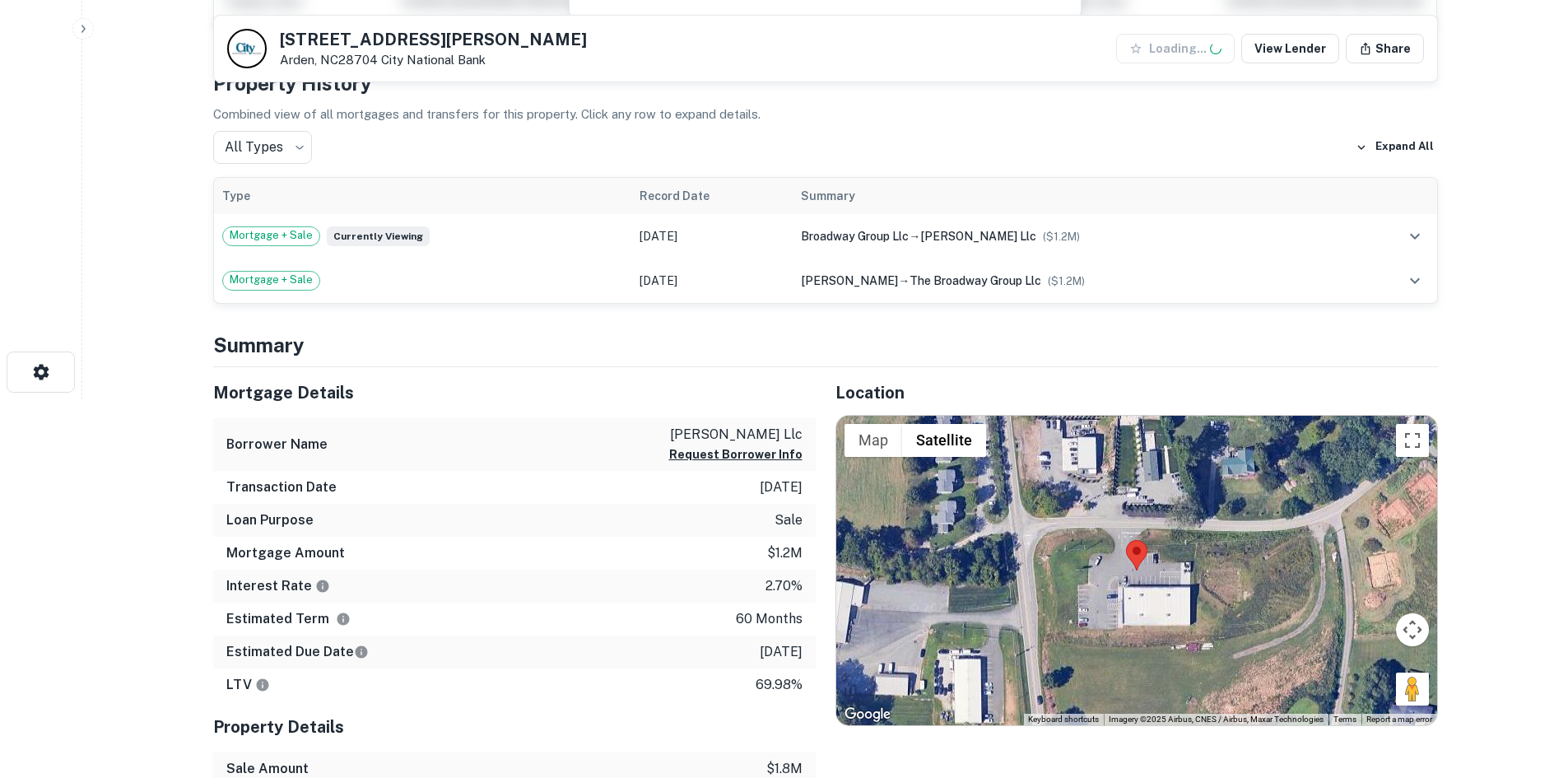
scroll to position [411, 0]
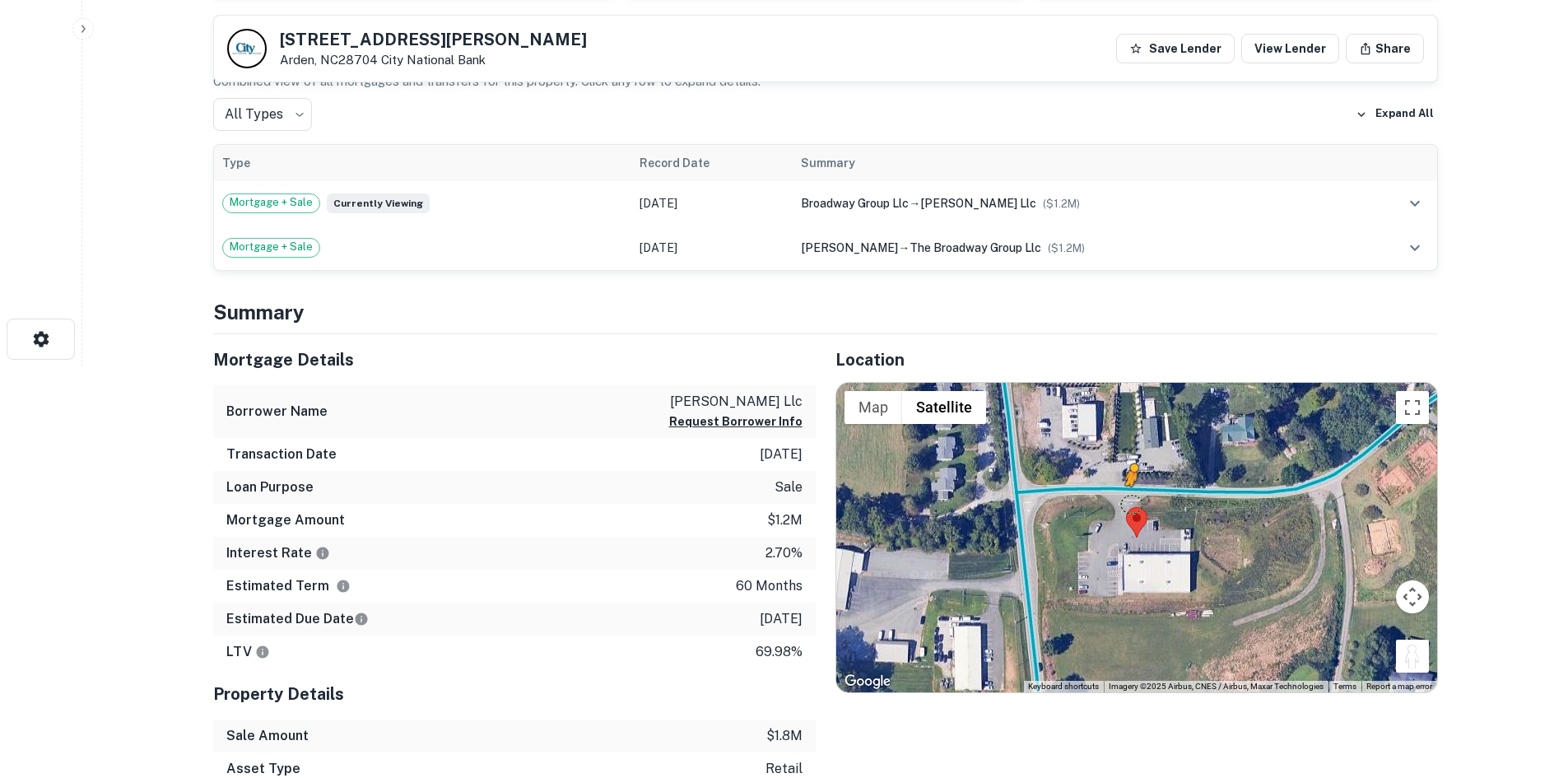
drag, startPoint x: 1407, startPoint y: 666, endPoint x: 1131, endPoint y: 497, distance: 323.6
click at [1131, 498] on div "To activate drag with keyboard, press Alt + Enter. Once in keyboard drag state,…" at bounding box center [1137, 537] width 601 height 309
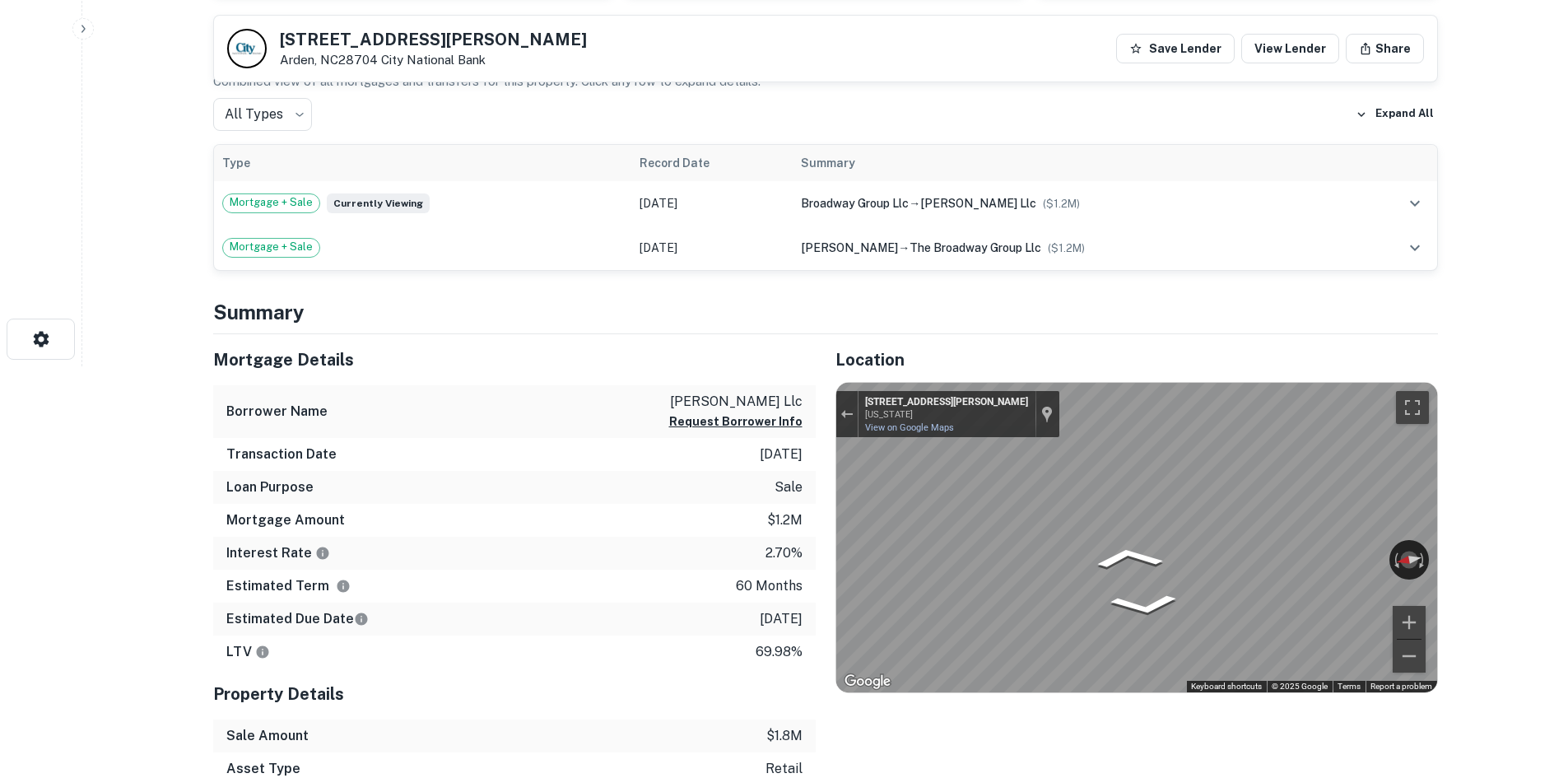
click at [815, 471] on div "Location ← Move left → Move right ↑ Move up ↓ Move down + Zoom in - Zoom out Ho…" at bounding box center [1126, 609] width 622 height 551
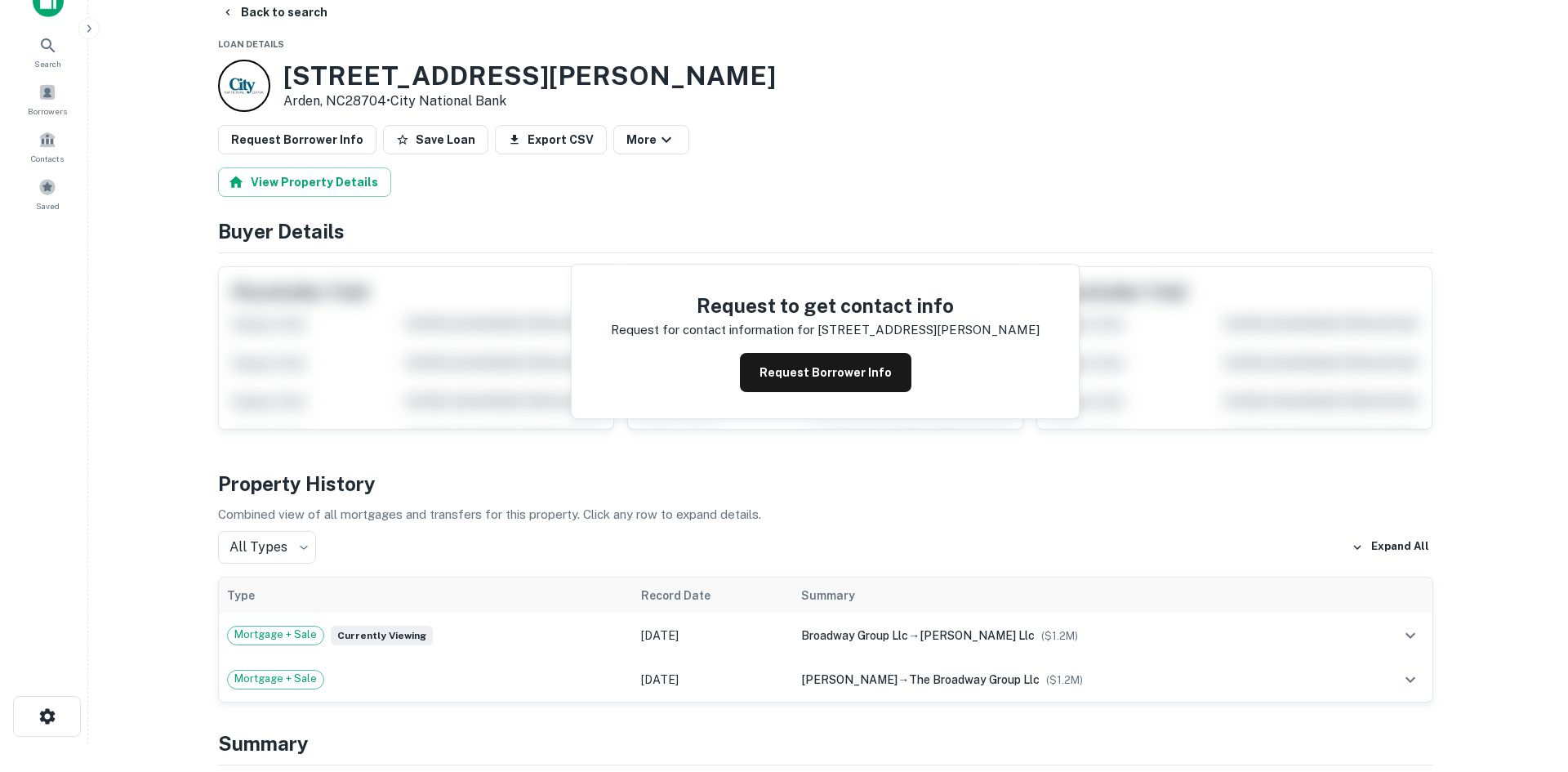
scroll to position [0, 0]
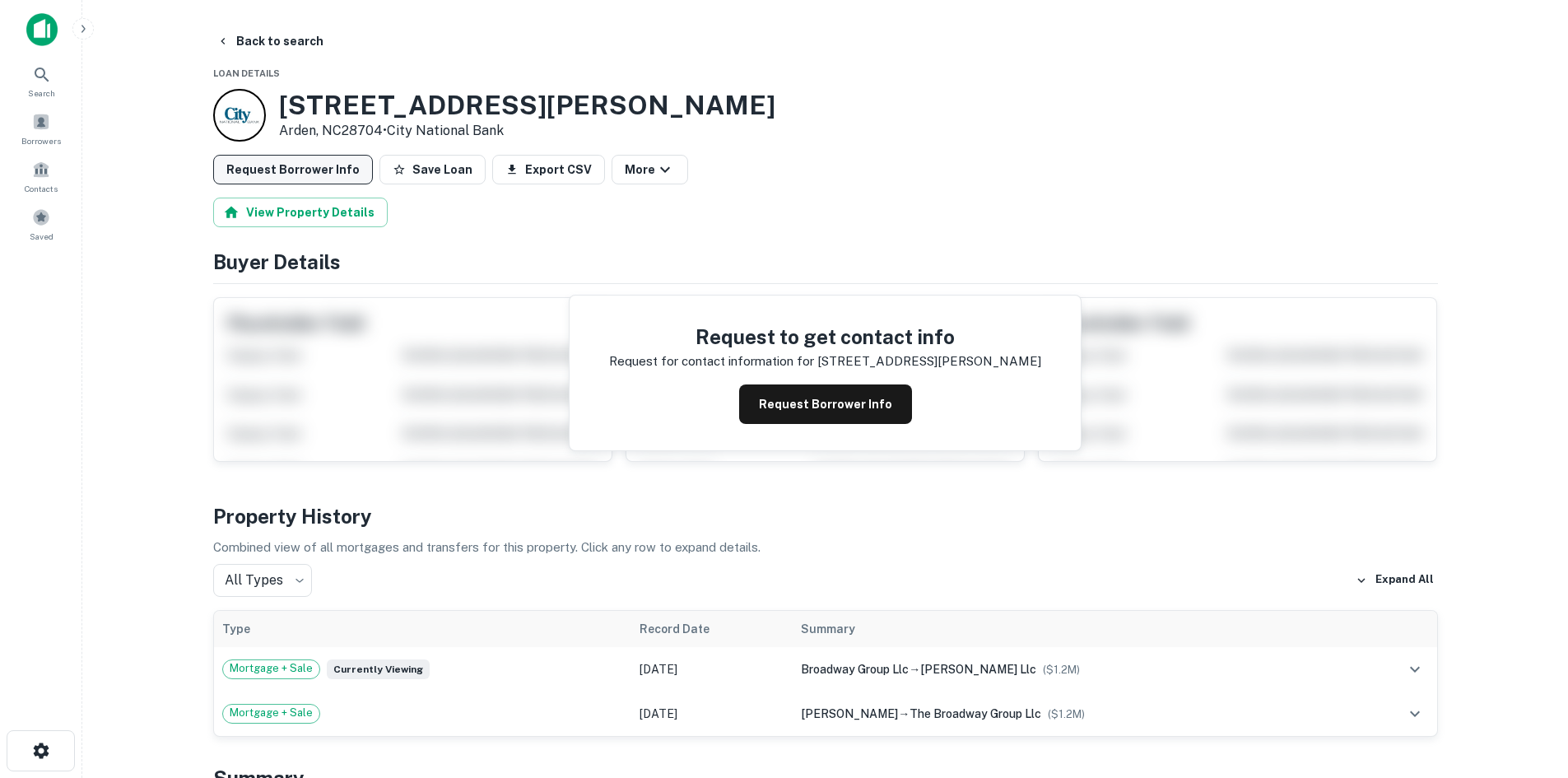
click at [302, 180] on button "Request Borrower Info" at bounding box center [292, 169] width 160 height 30
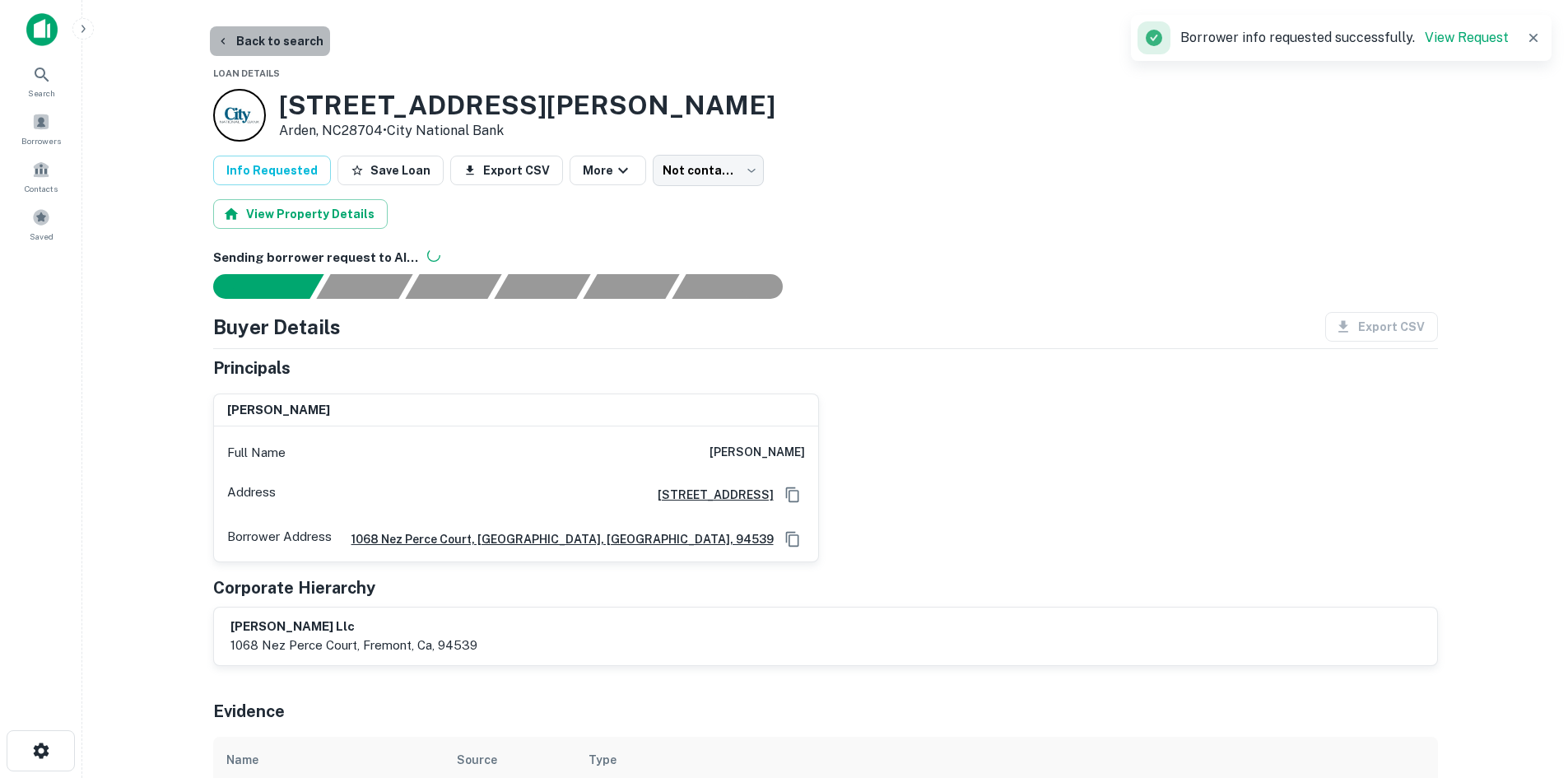
click at [288, 46] on button "Back to search" at bounding box center [270, 41] width 120 height 30
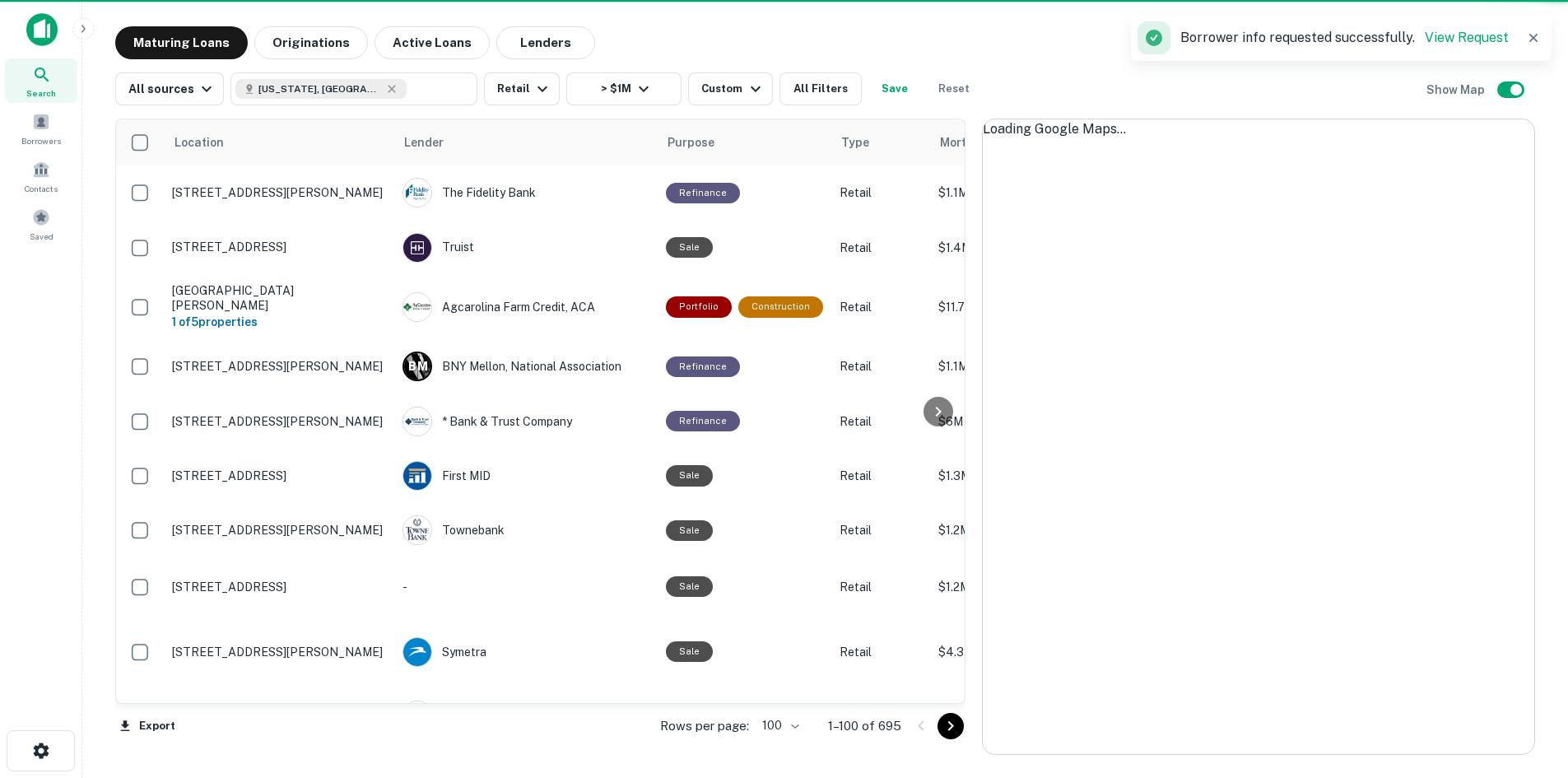
click at [954, 724] on icon "Go to next page" at bounding box center [951, 726] width 20 height 20
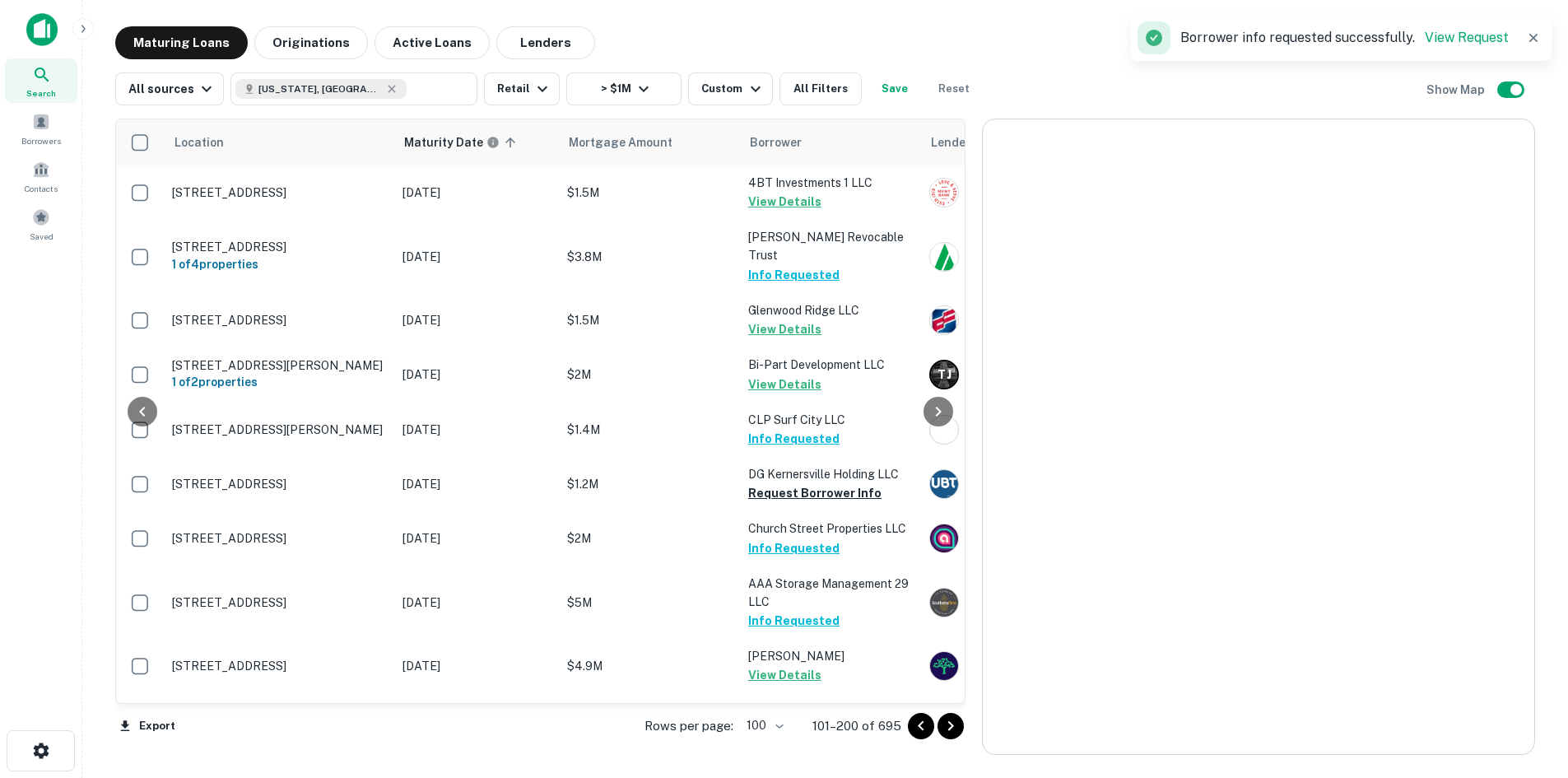
drag, startPoint x: 954, startPoint y: 724, endPoint x: 963, endPoint y: 721, distance: 9.5
click at [954, 724] on icon "Go to next page" at bounding box center [951, 726] width 20 height 20
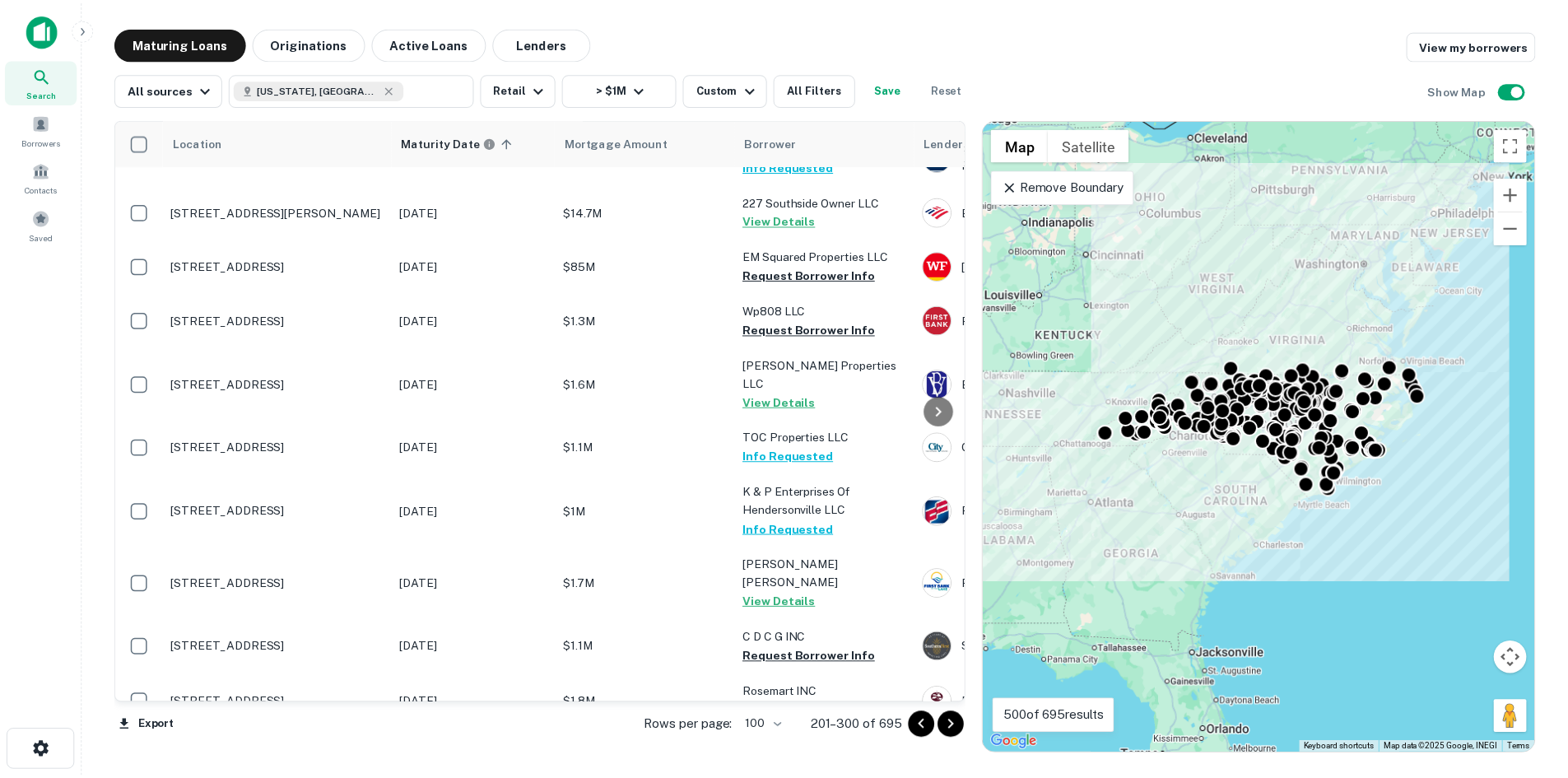
scroll to position [2606, 0]
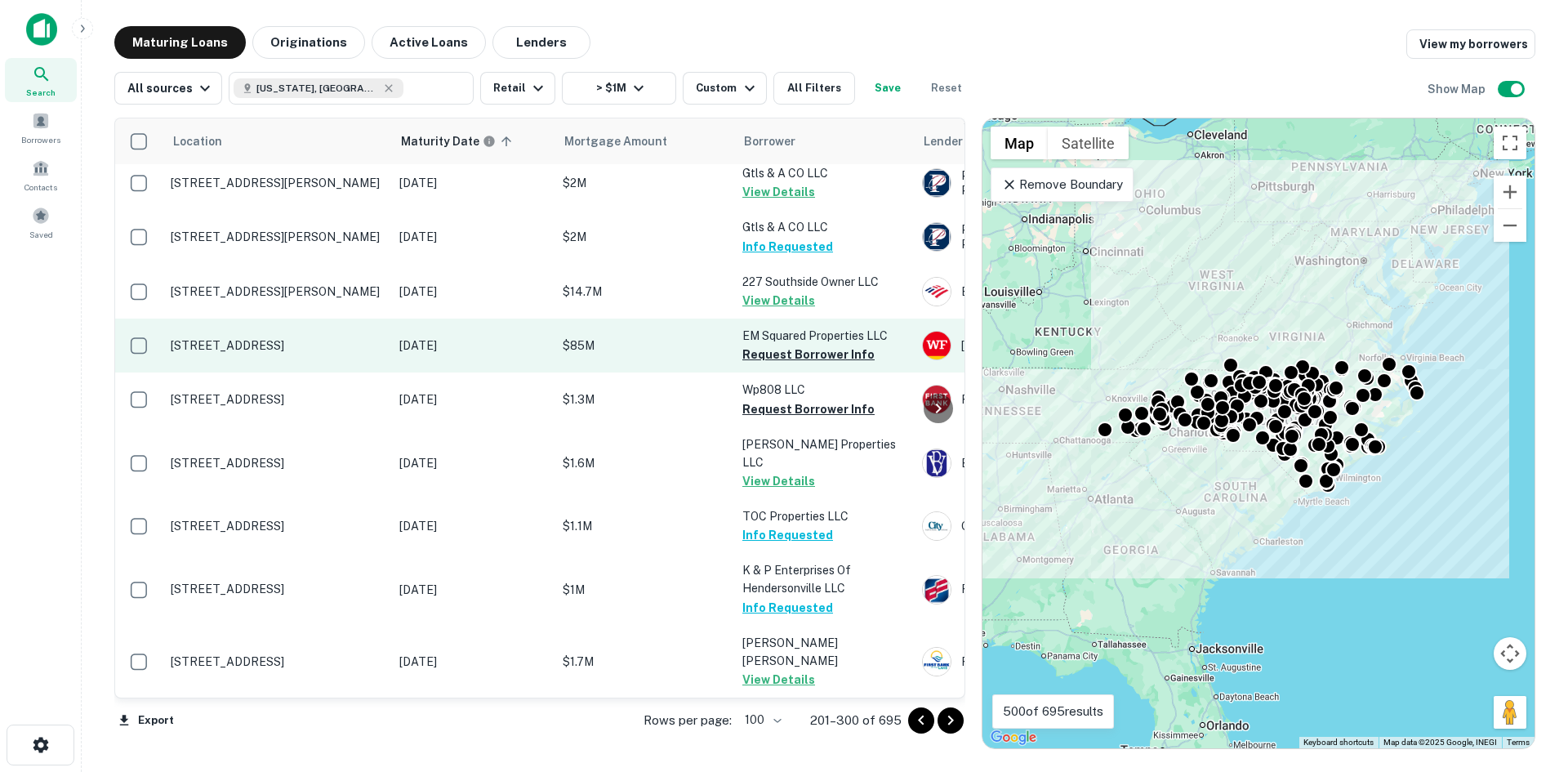
click at [213, 338] on p "3 Sparta Rd North Wilkesboro, NC28659" at bounding box center [276, 345] width 212 height 15
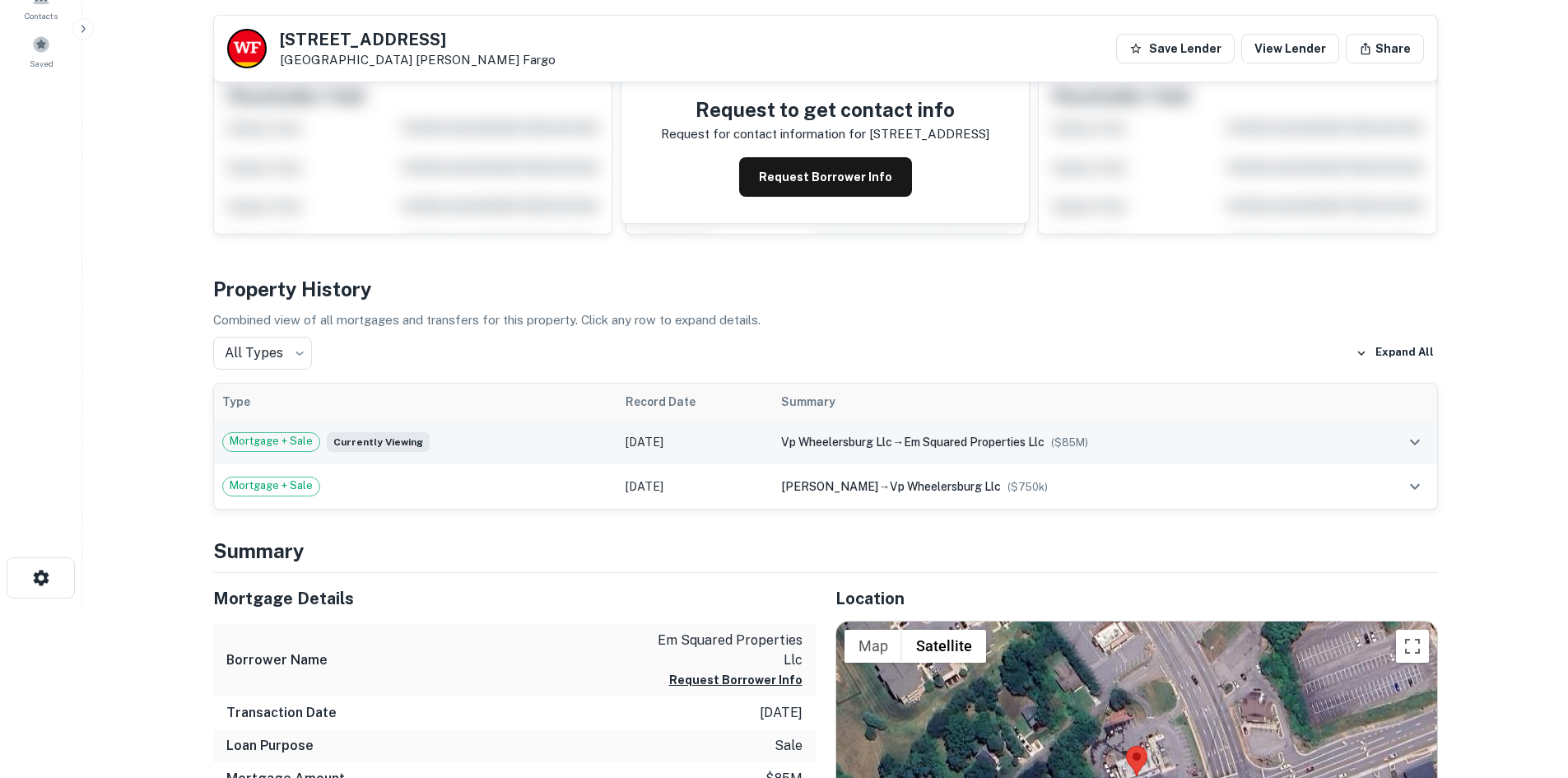
scroll to position [494, 0]
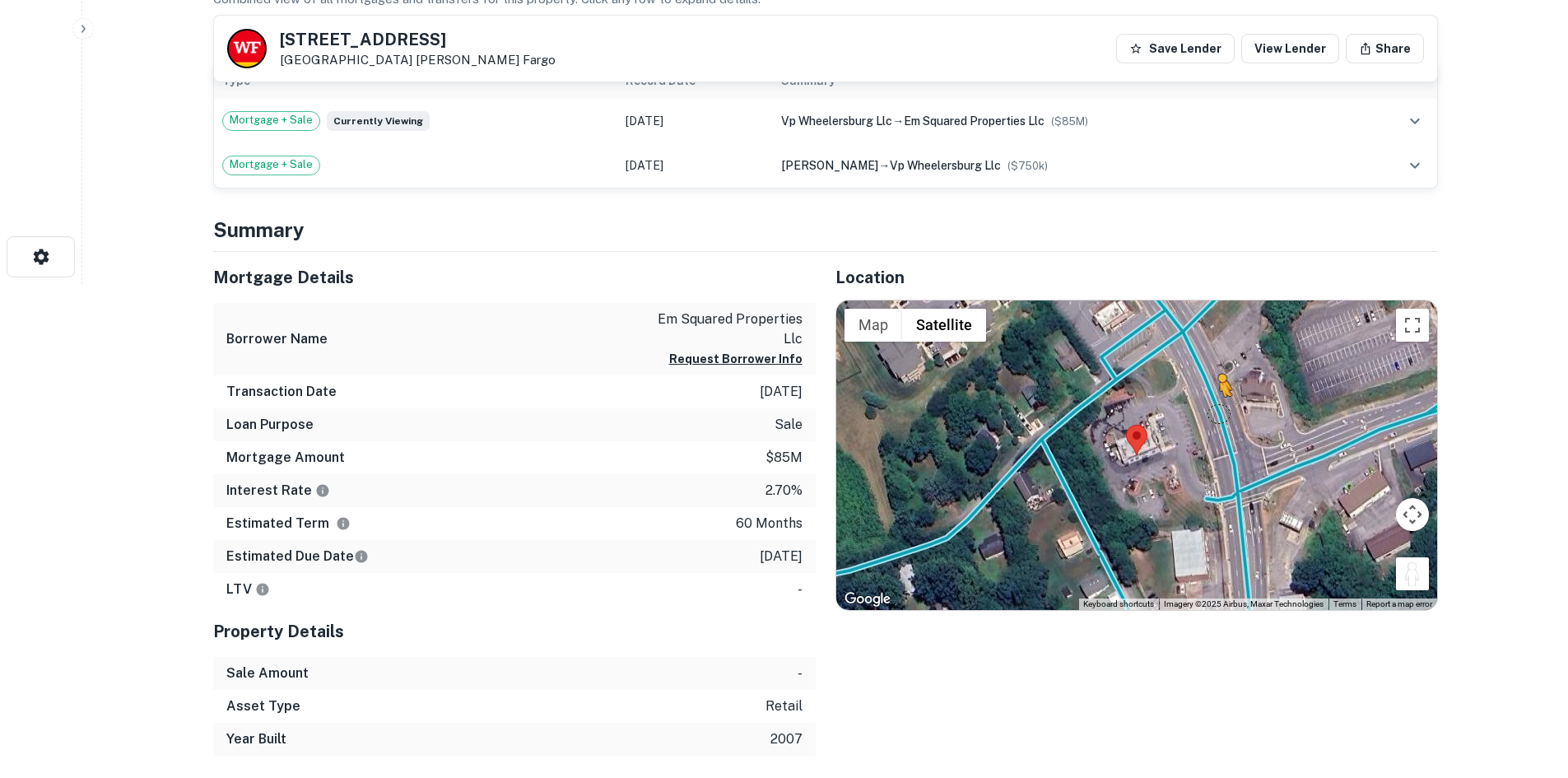
drag, startPoint x: 1406, startPoint y: 573, endPoint x: 1214, endPoint y: 410, distance: 251.9
click at [1214, 410] on div "To activate drag with keyboard, press Alt + Enter. Once in keyboard drag state,…" at bounding box center [1137, 455] width 601 height 309
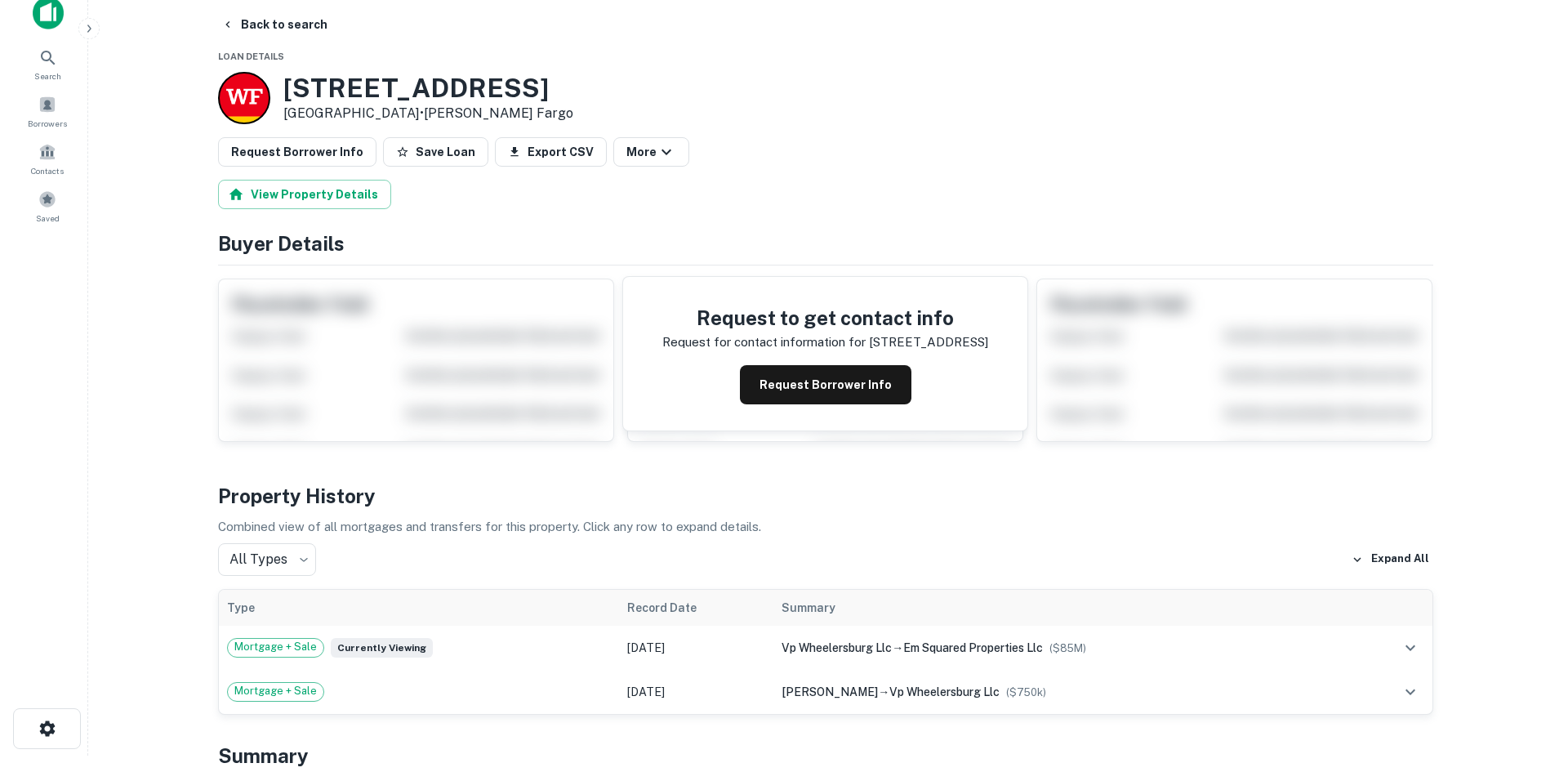
scroll to position [0, 0]
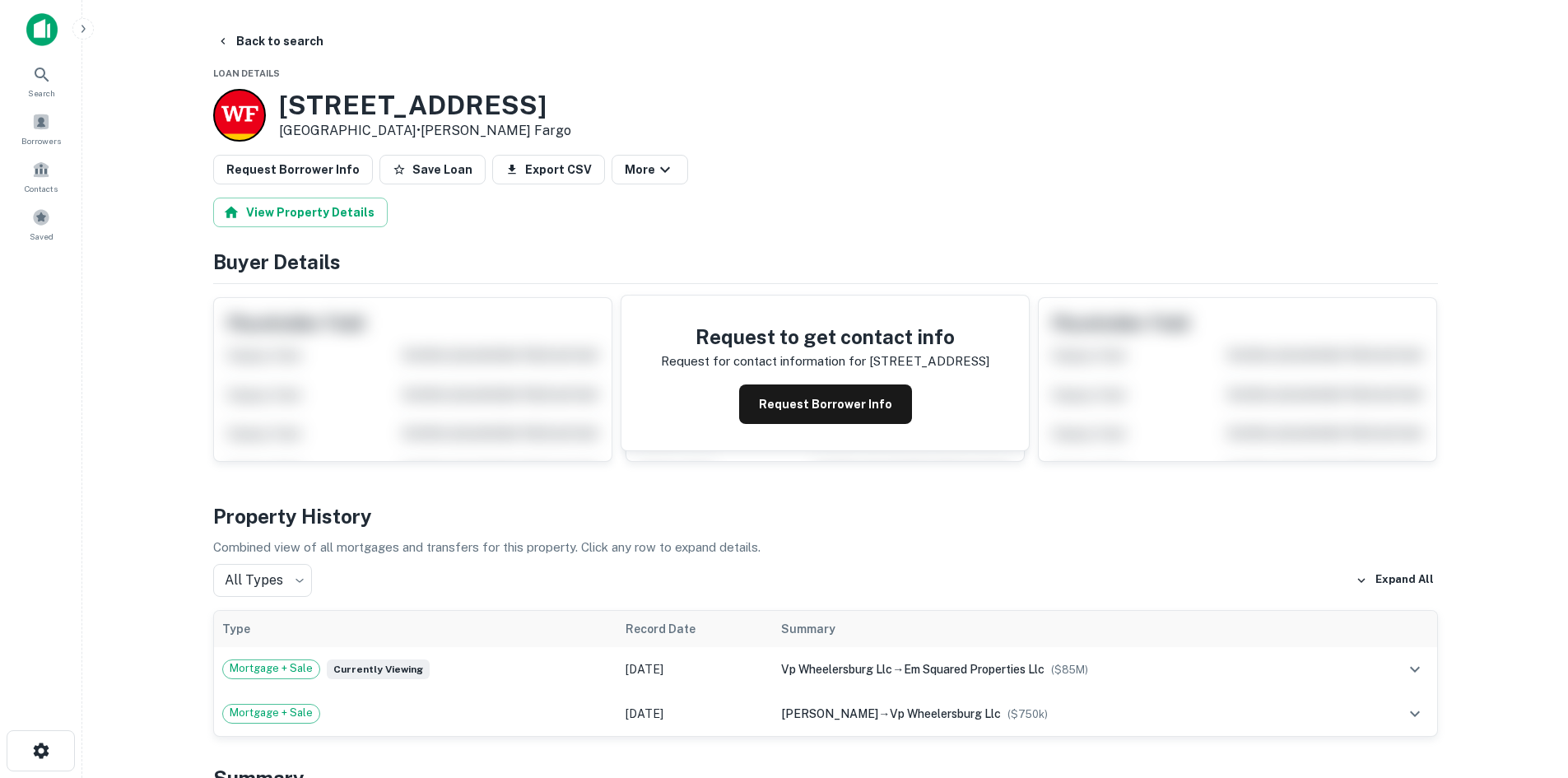
click at [284, 155] on button "Request Borrower Info" at bounding box center [292, 169] width 160 height 30
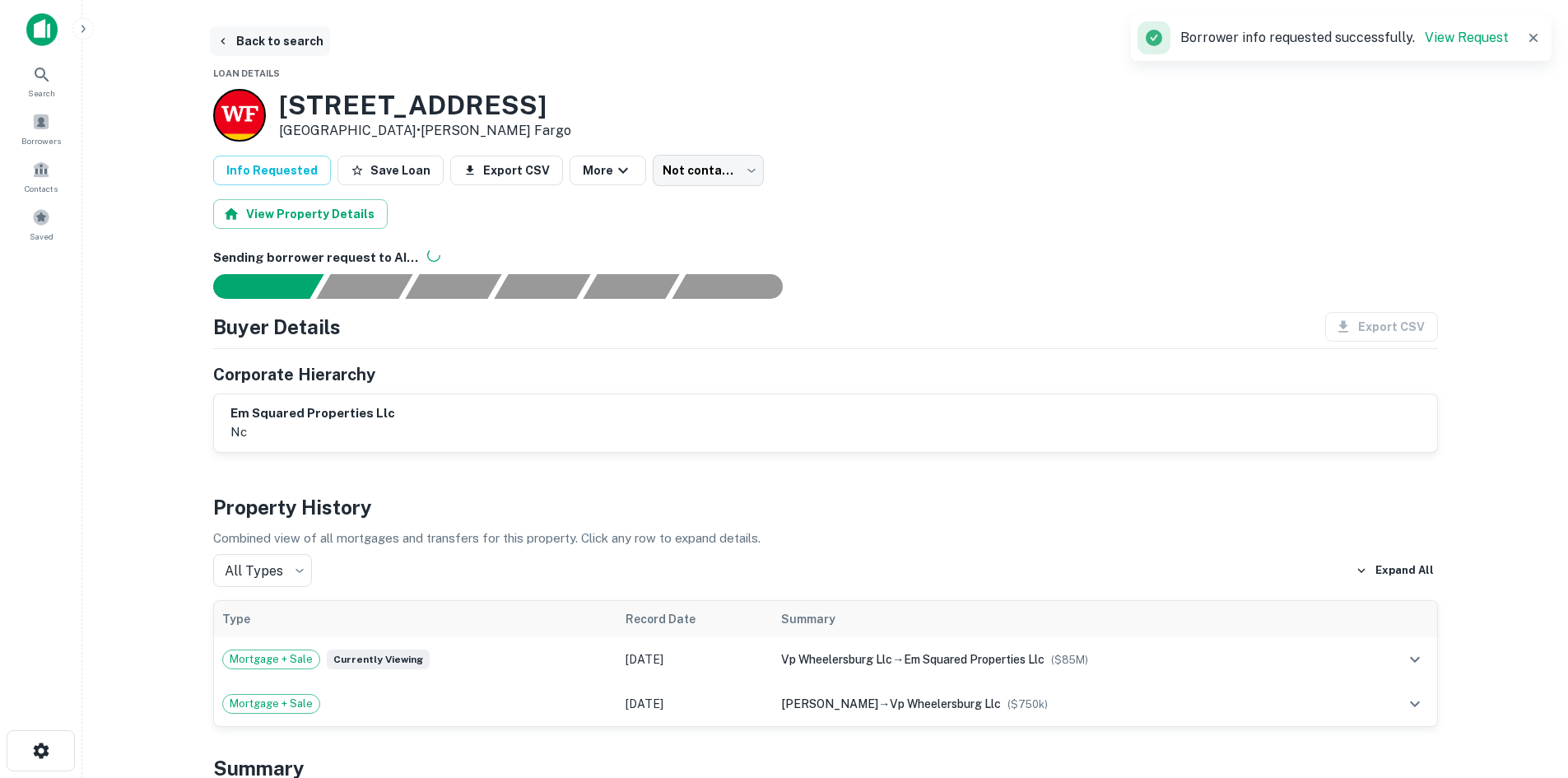
click at [271, 48] on button "Back to search" at bounding box center [270, 41] width 120 height 30
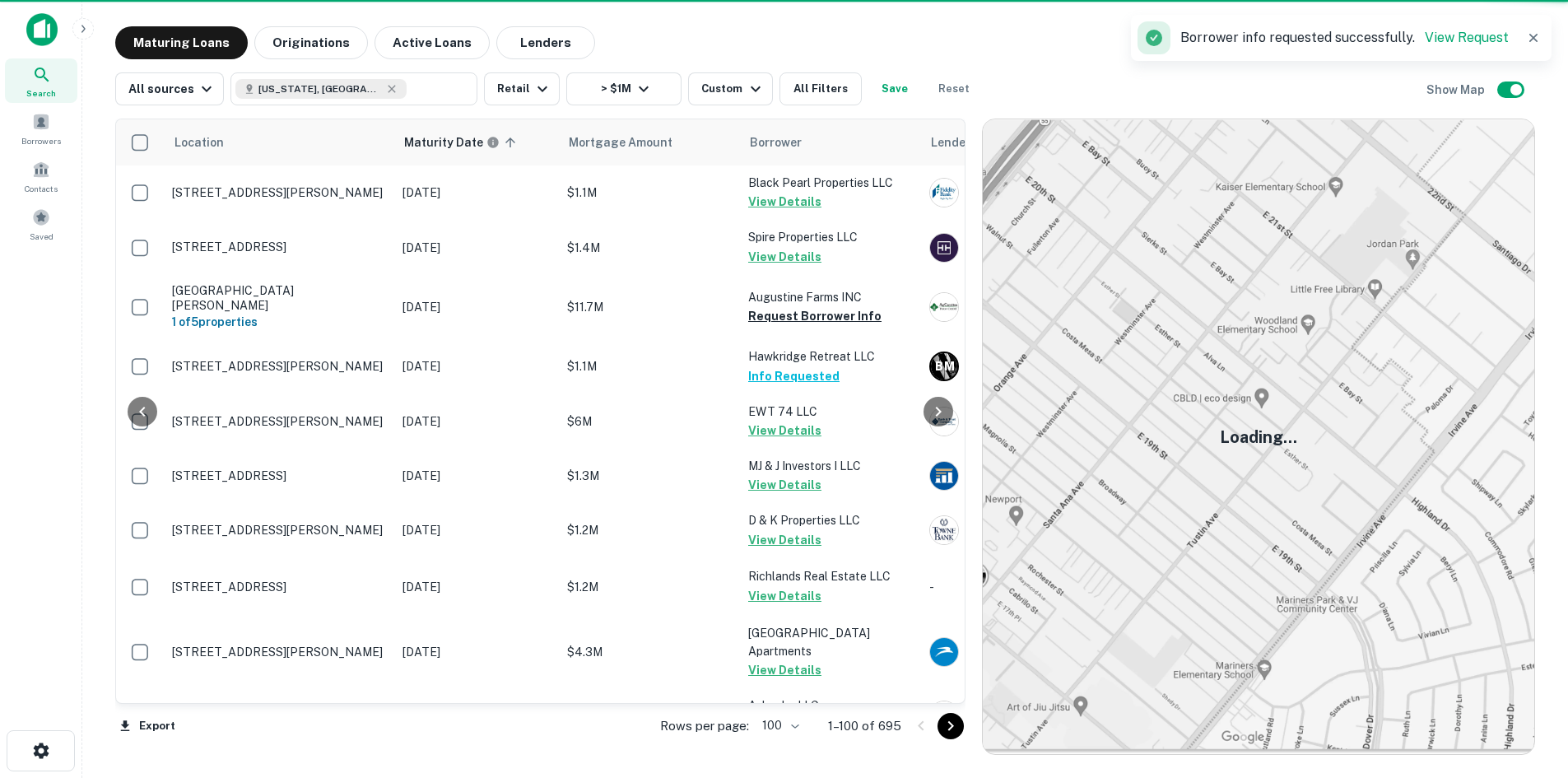
click at [951, 720] on icon "Go to next page" at bounding box center [951, 726] width 20 height 20
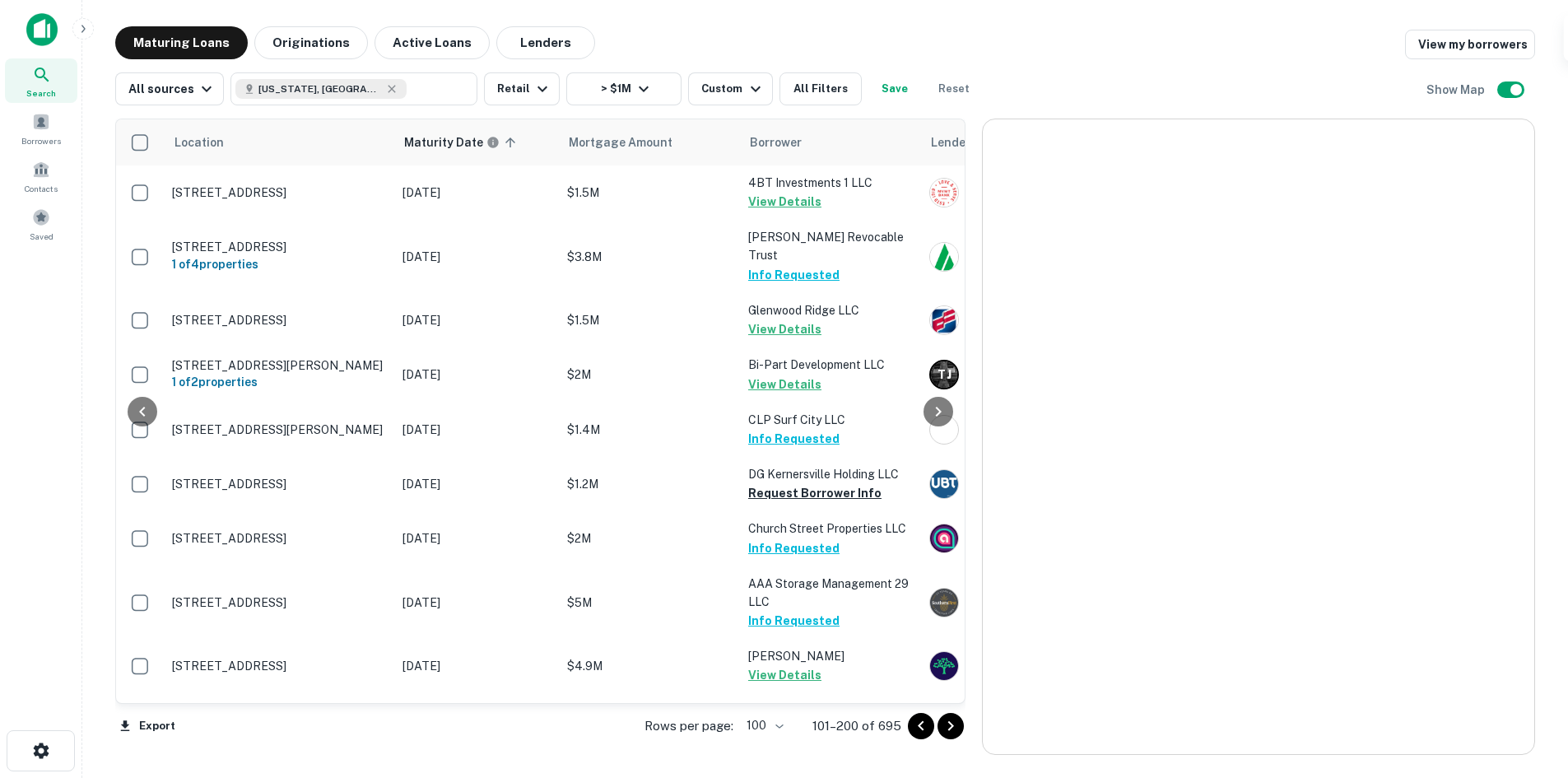
click at [952, 723] on icon "Go to next page" at bounding box center [951, 726] width 20 height 20
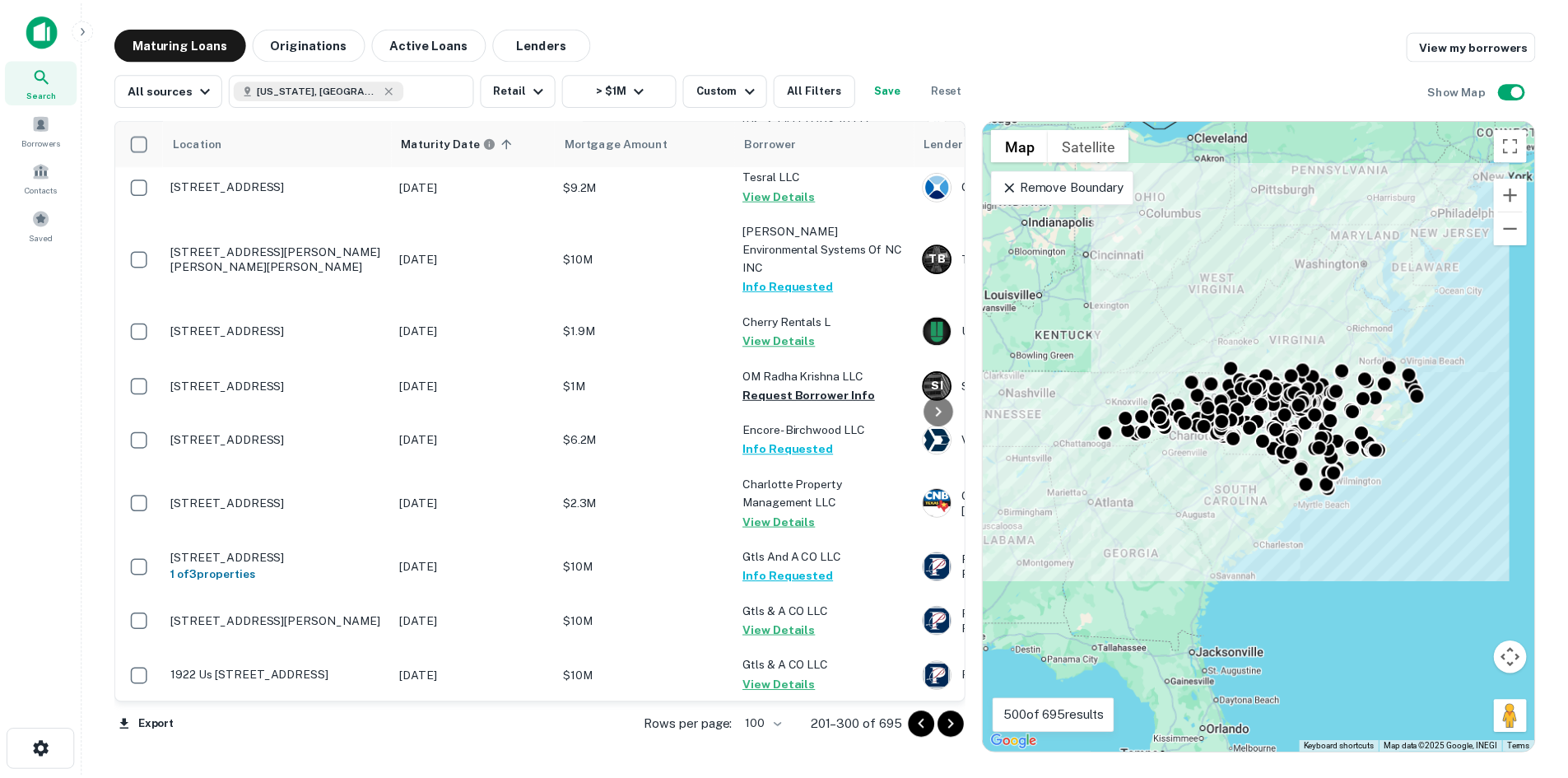
scroll to position [1948, 0]
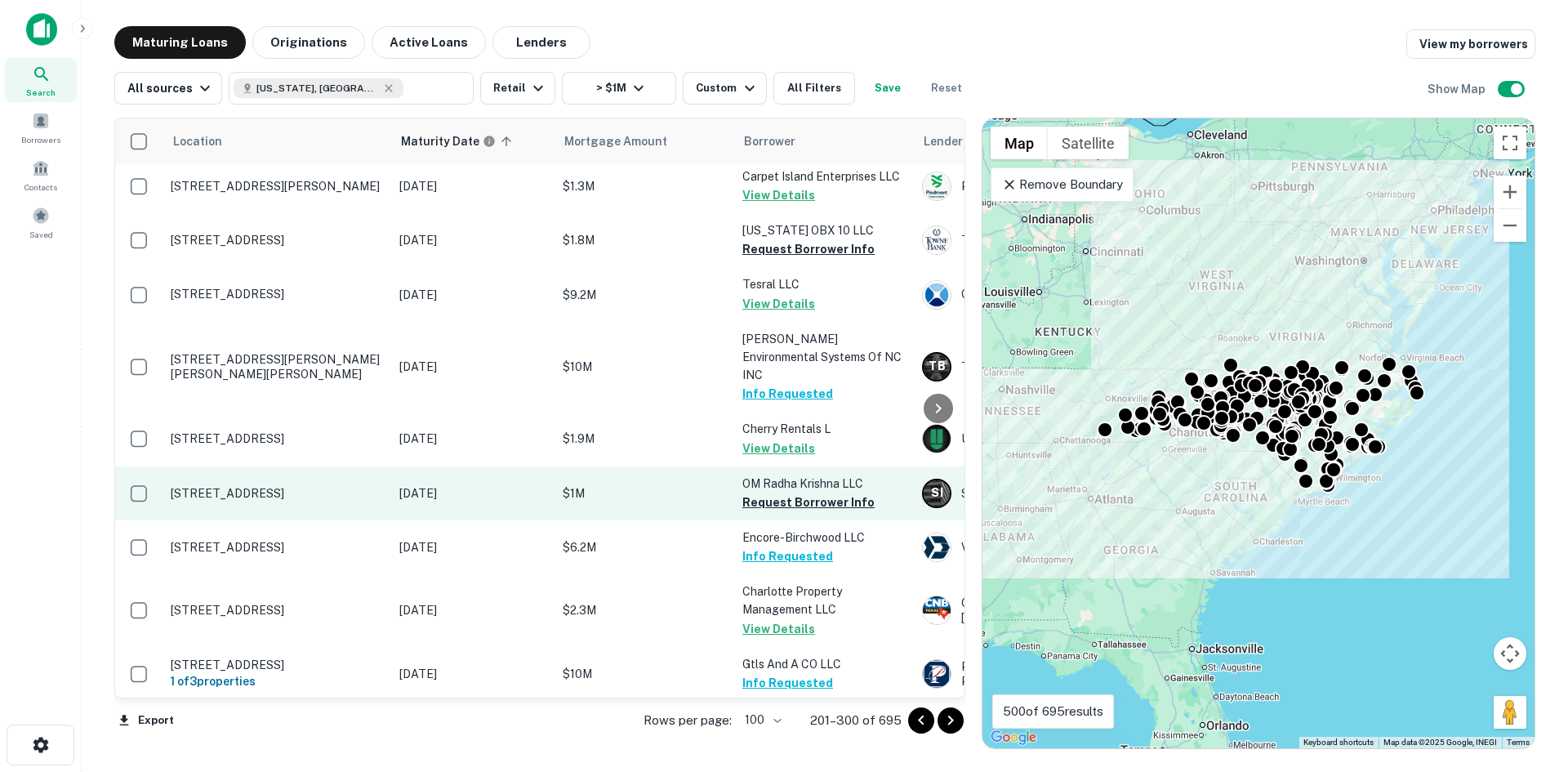
click at [269, 486] on p "4756 Pagetown Rd Burlington, NC27217" at bounding box center [276, 493] width 212 height 15
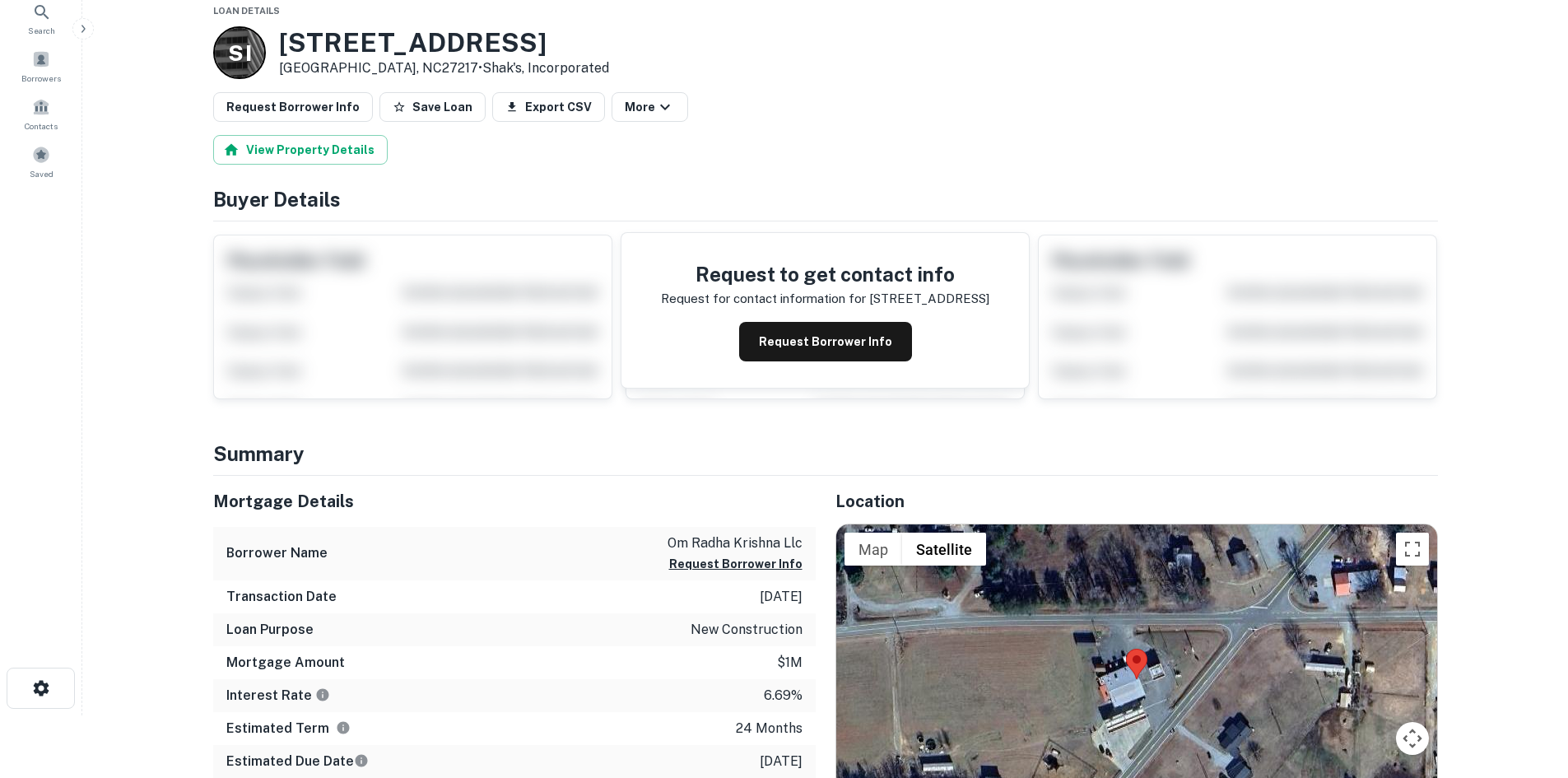
scroll to position [165, 0]
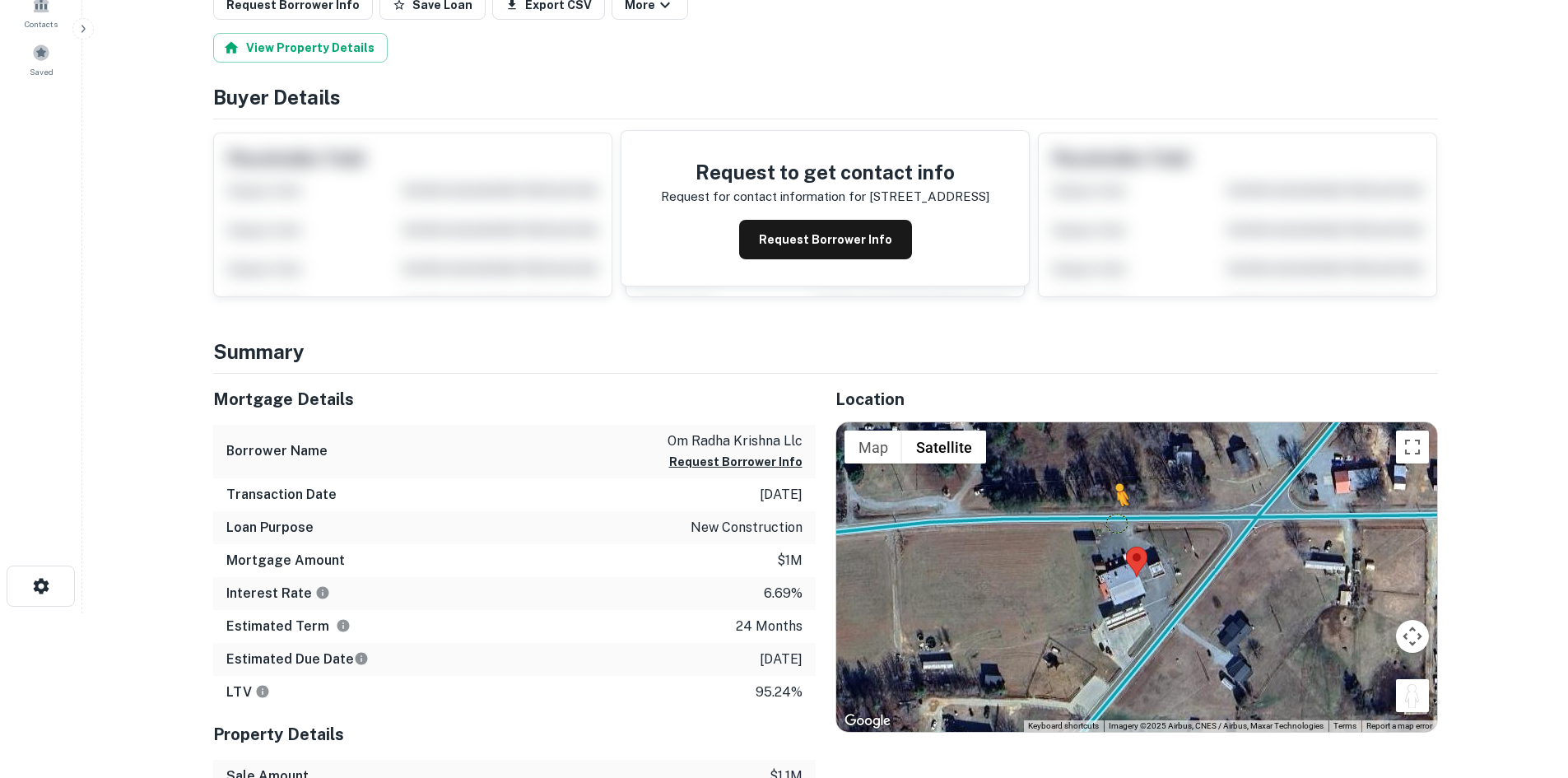
drag, startPoint x: 1401, startPoint y: 697, endPoint x: 1113, endPoint y: 518, distance: 339.1
click at [1113, 518] on div "To activate drag with keyboard, press Alt + Enter. Once in keyboard drag state,…" at bounding box center [1137, 577] width 601 height 309
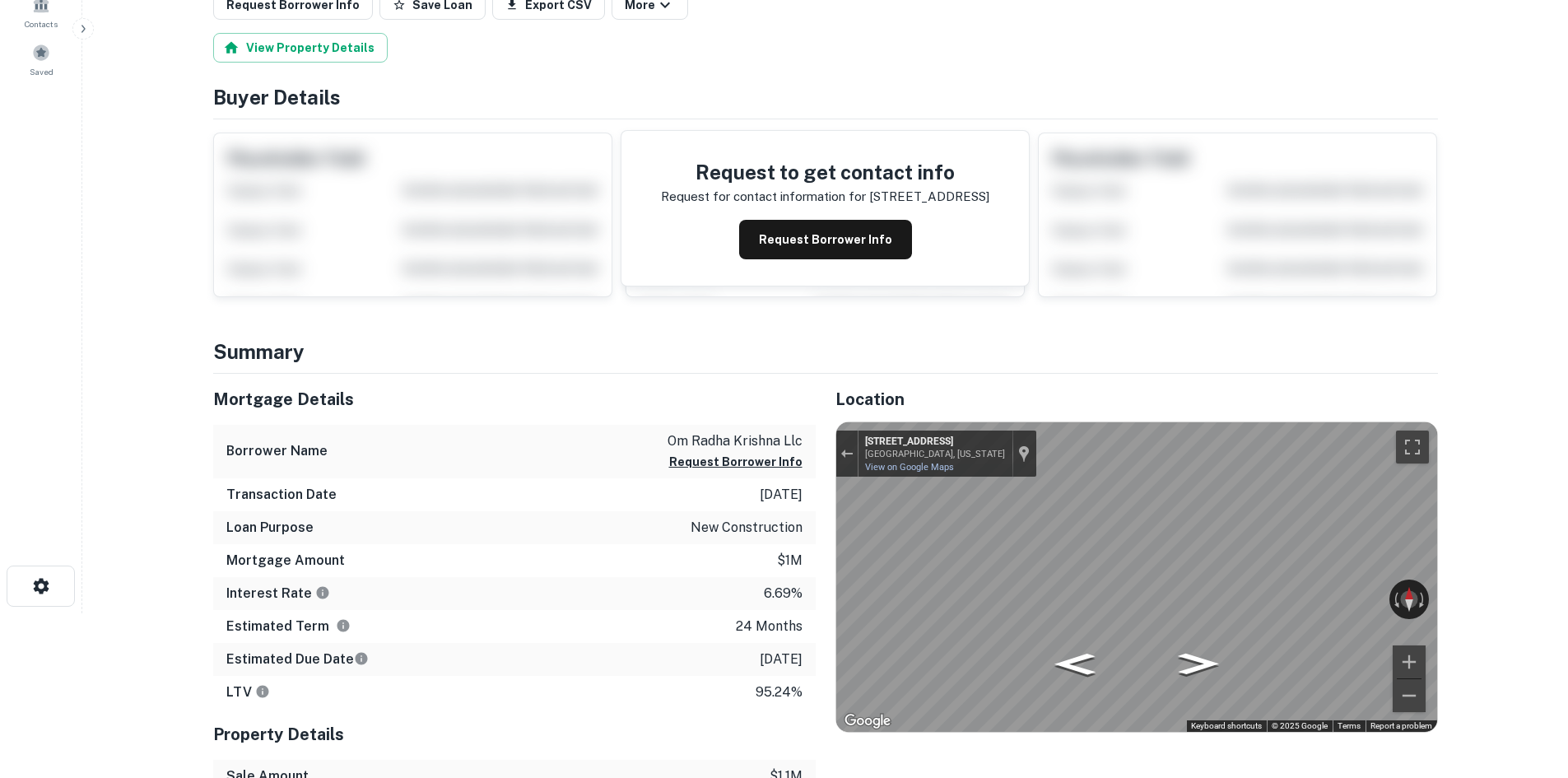
click at [824, 466] on div "Location ← Move left → Move right ↑ Move up ↓ Move down + Zoom in - Zoom out Ho…" at bounding box center [1126, 632] width 622 height 518
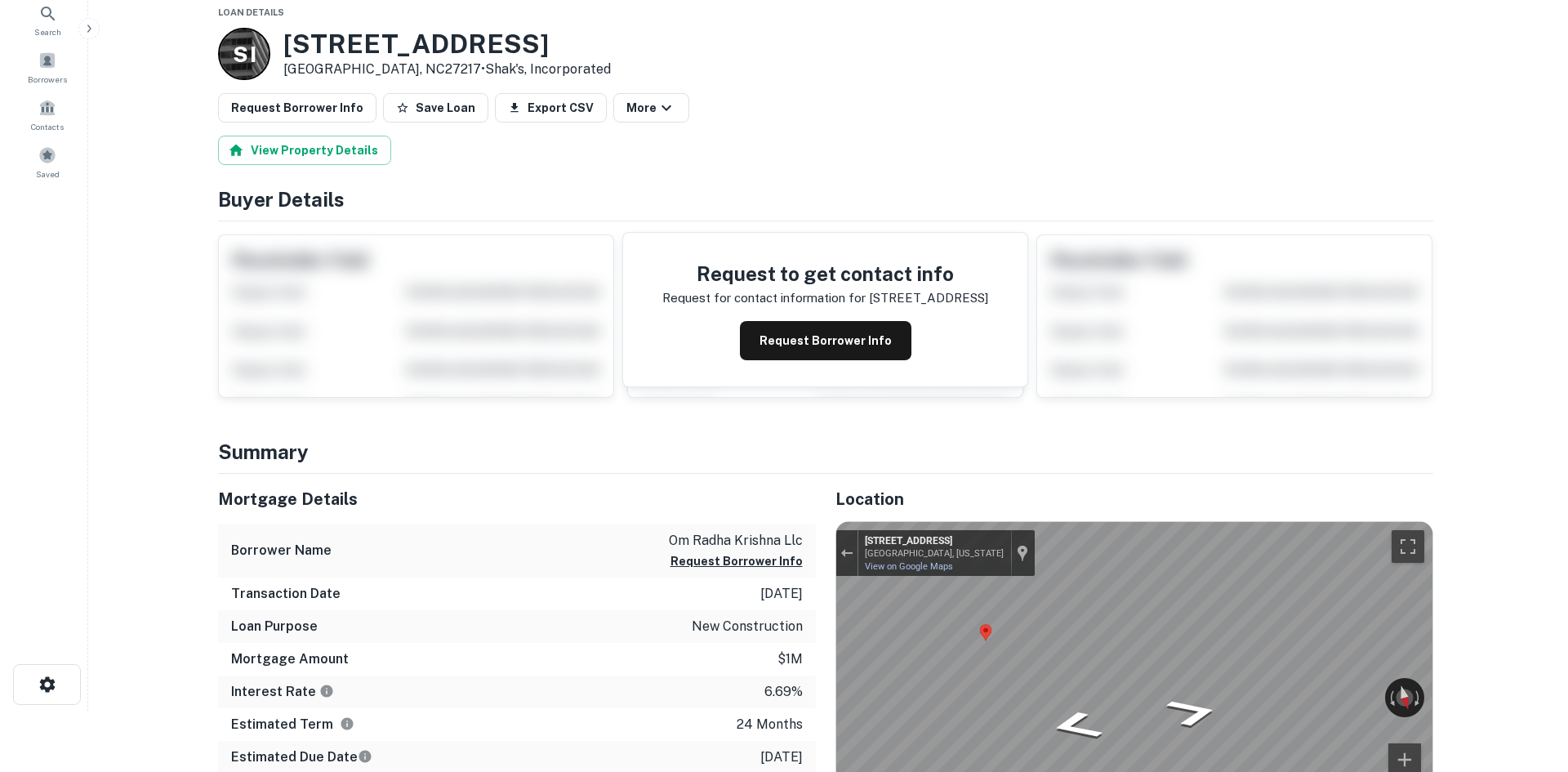
scroll to position [0, 0]
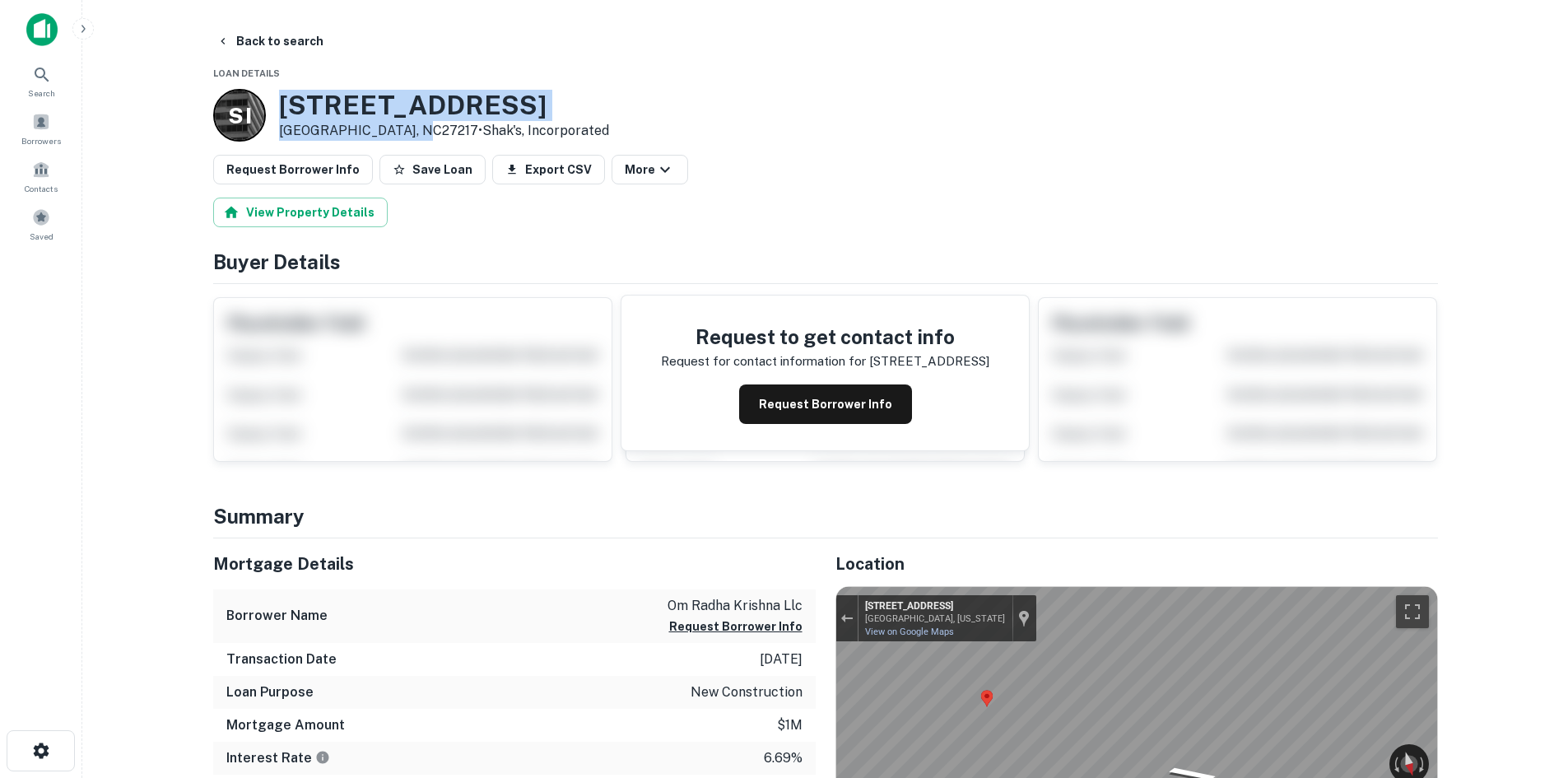
drag, startPoint x: 272, startPoint y: 94, endPoint x: 410, endPoint y: 122, distance: 140.8
click at [410, 122] on div "S I 4756 Pagetown Rd Burlington, NC27217 • Shak's, Incorporated" at bounding box center [410, 115] width 395 height 52
copy div "4756 Pagetown Rd Burlington, NC27217"
click at [338, 140] on p "Burlington, NC27217 • Shak's, Incorporated" at bounding box center [444, 131] width 330 height 20
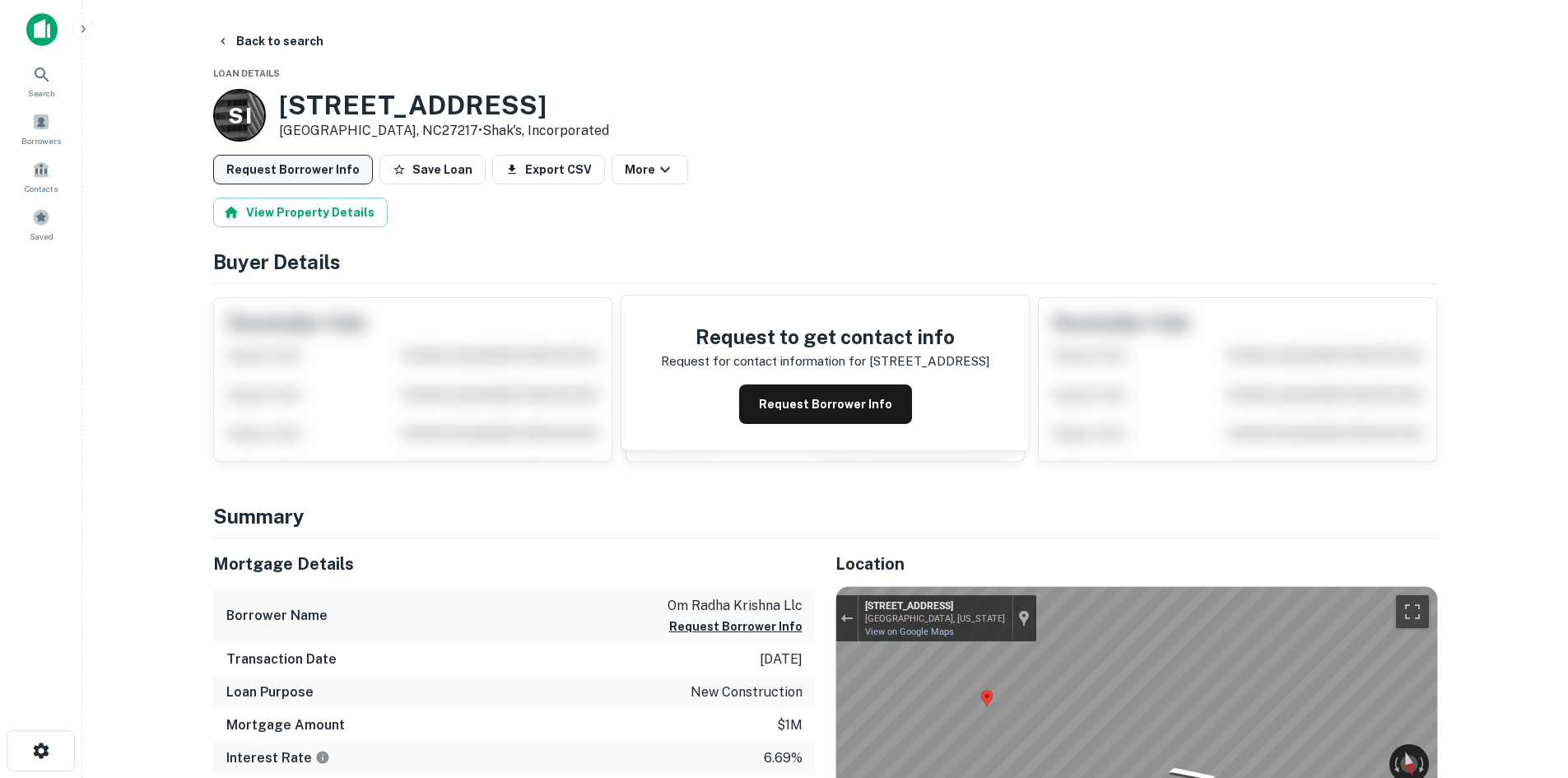
click at [280, 176] on button "Request Borrower Info" at bounding box center [292, 169] width 160 height 30
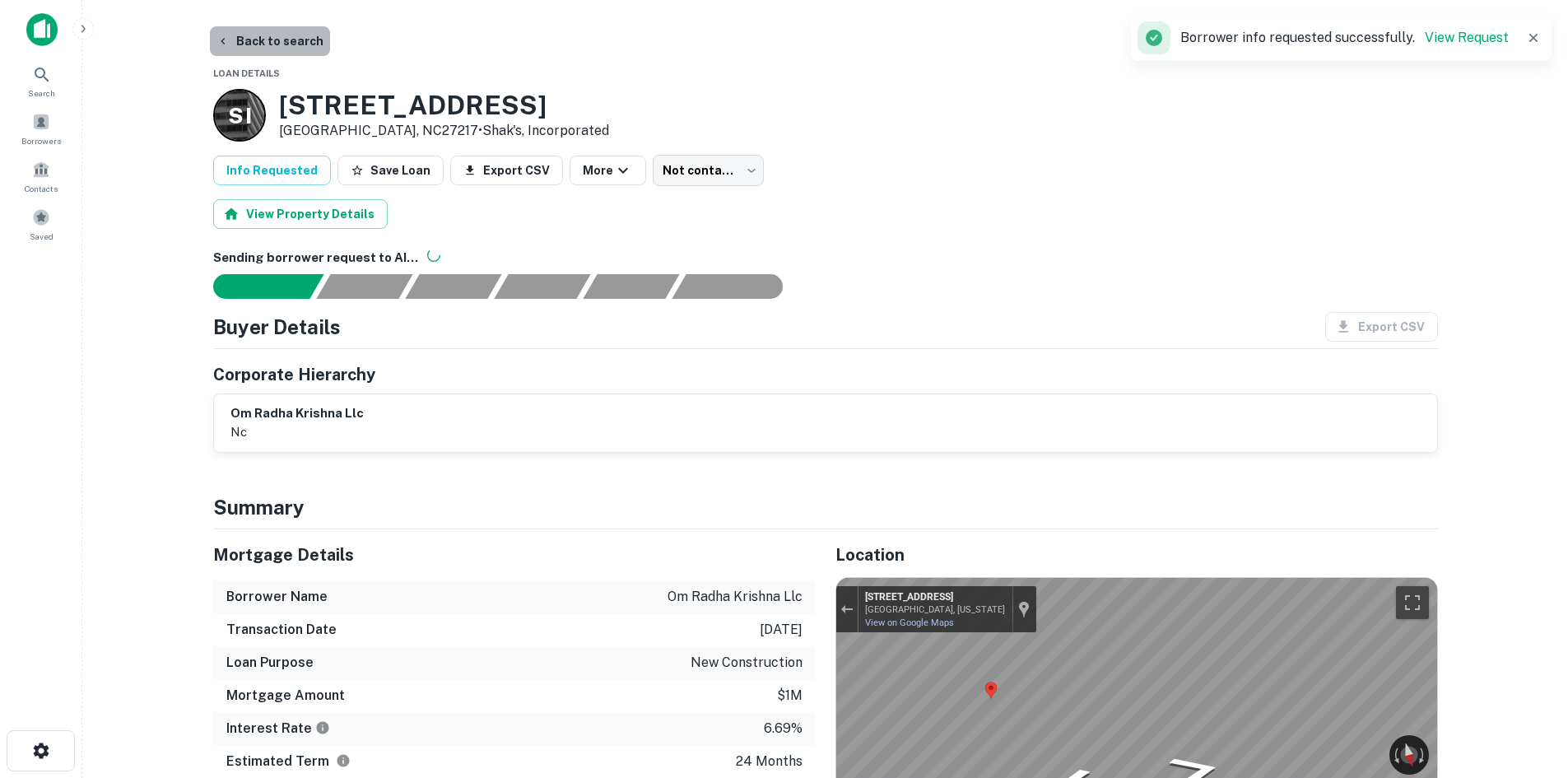
click at [304, 35] on button "Back to search" at bounding box center [270, 41] width 120 height 30
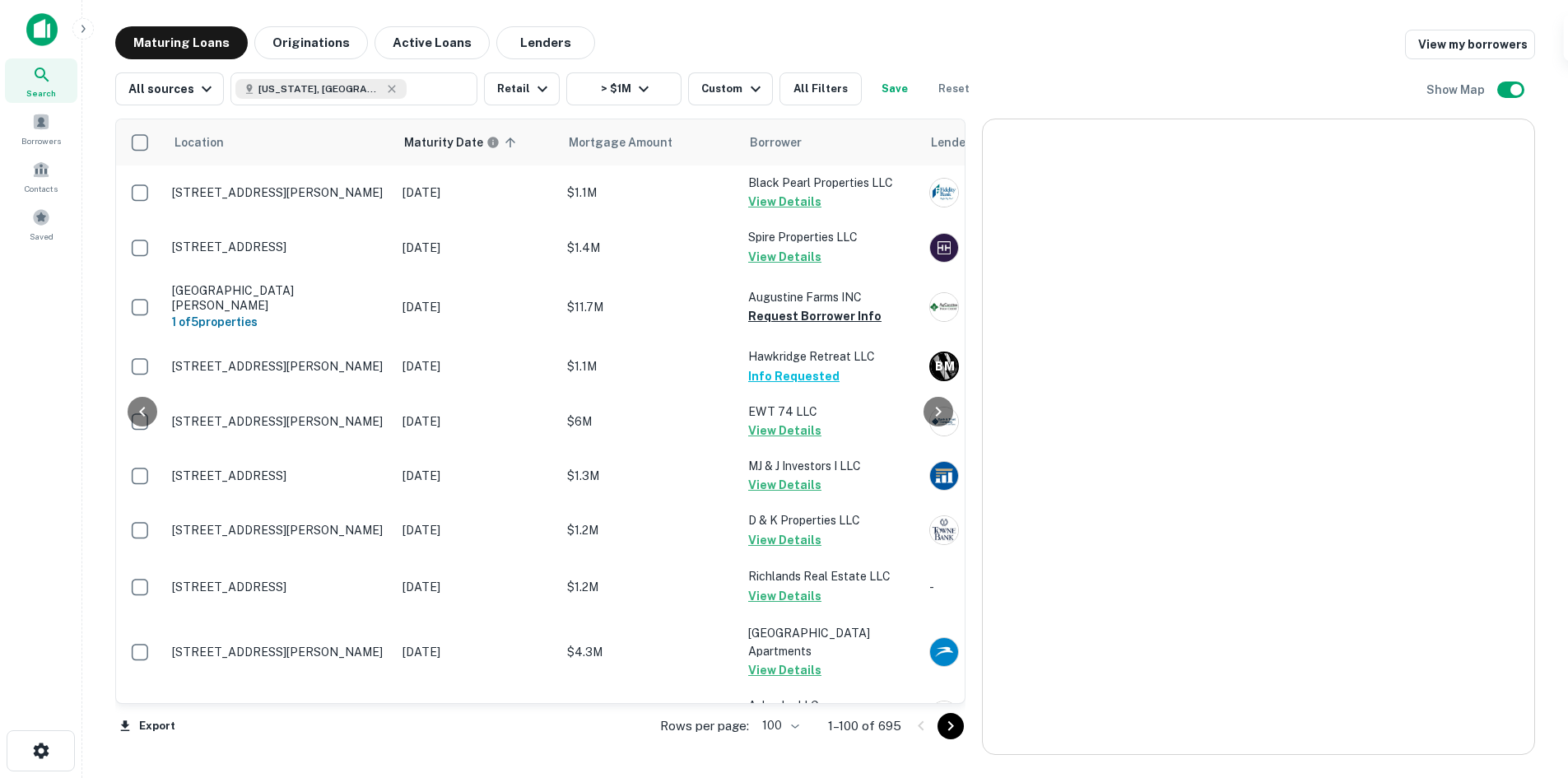
click at [952, 736] on button "Go to next page" at bounding box center [951, 726] width 26 height 26
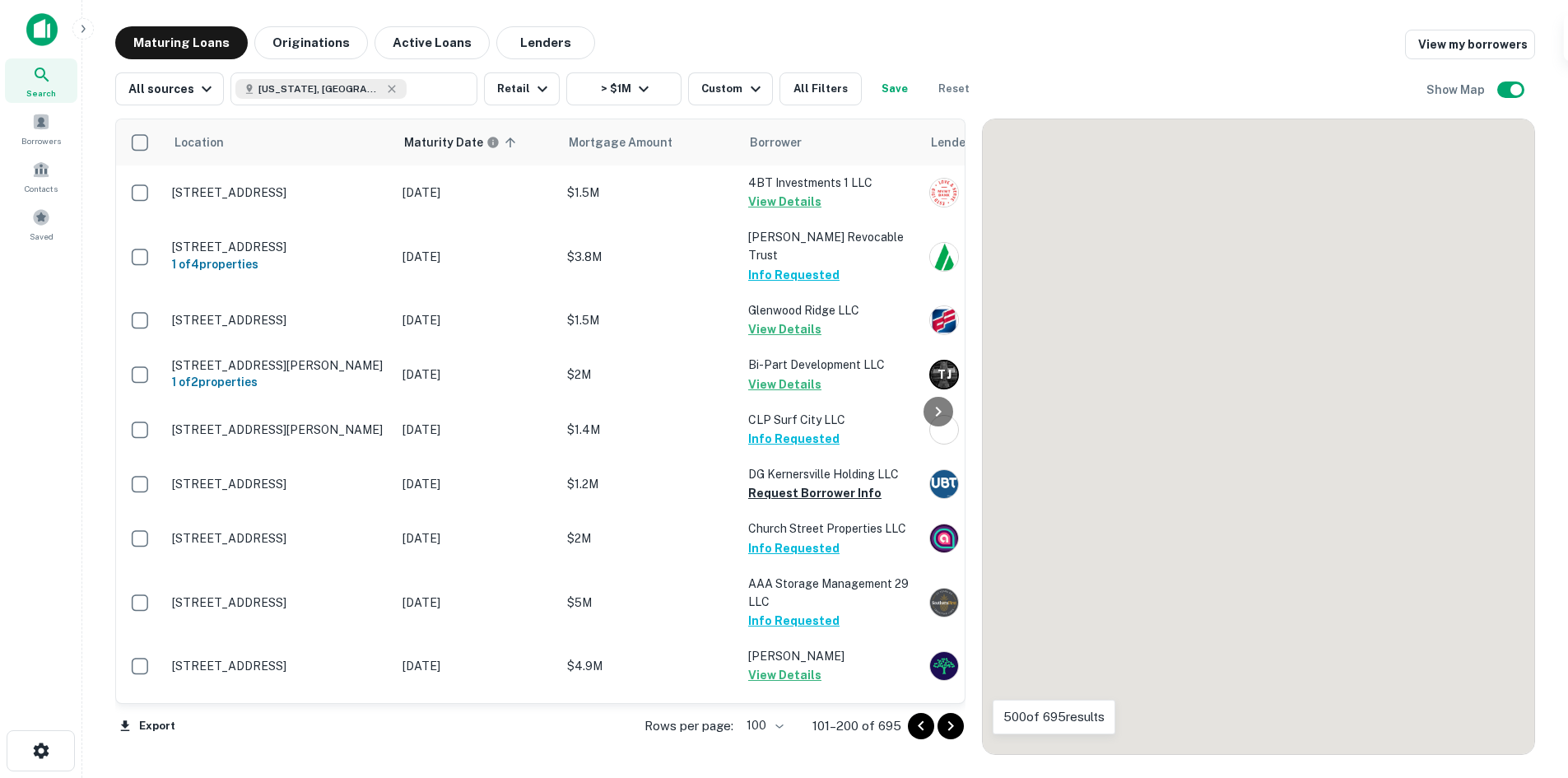
click at [952, 732] on icon "Go to next page" at bounding box center [951, 726] width 20 height 20
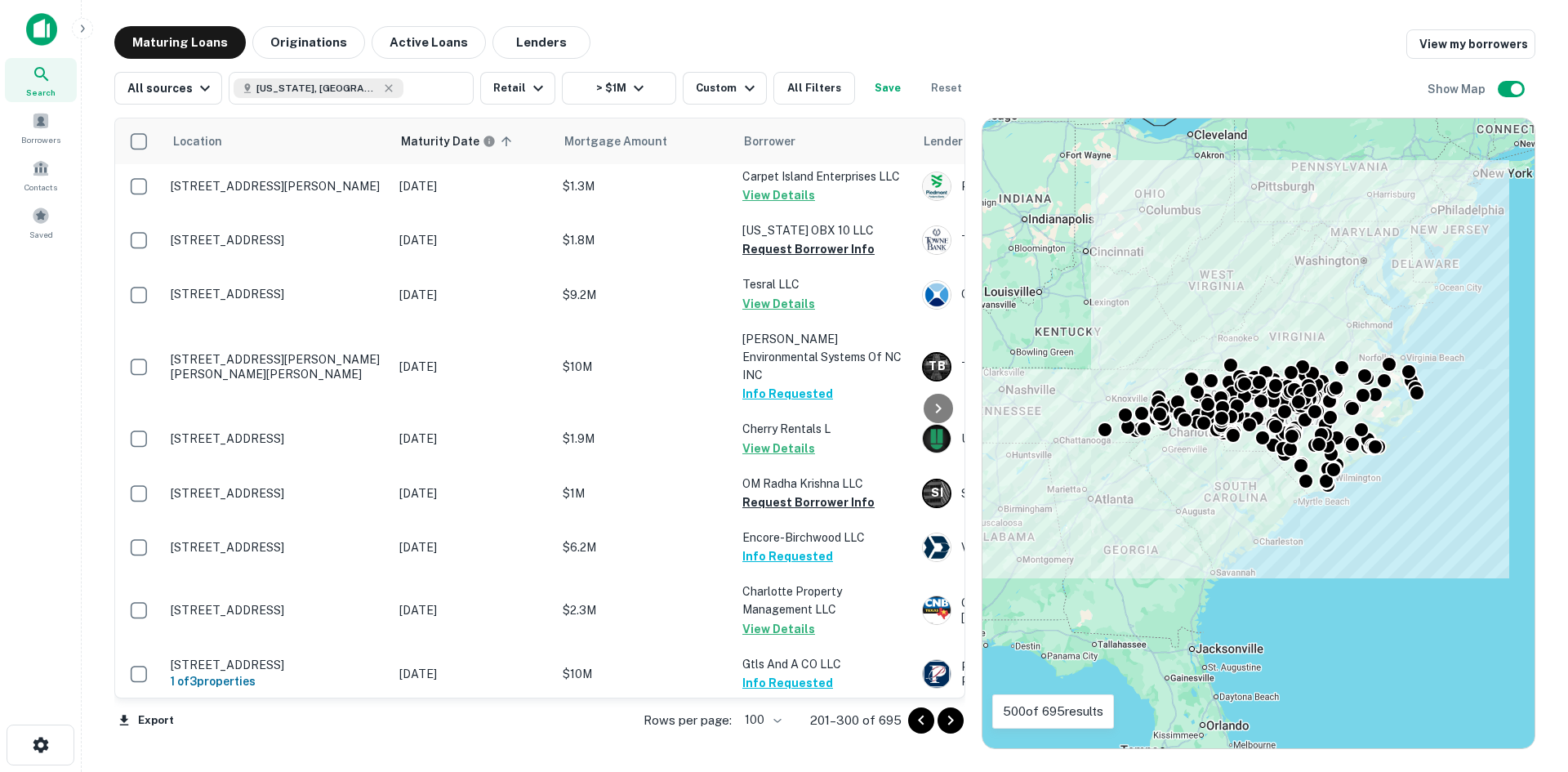
scroll to position [1035, 0]
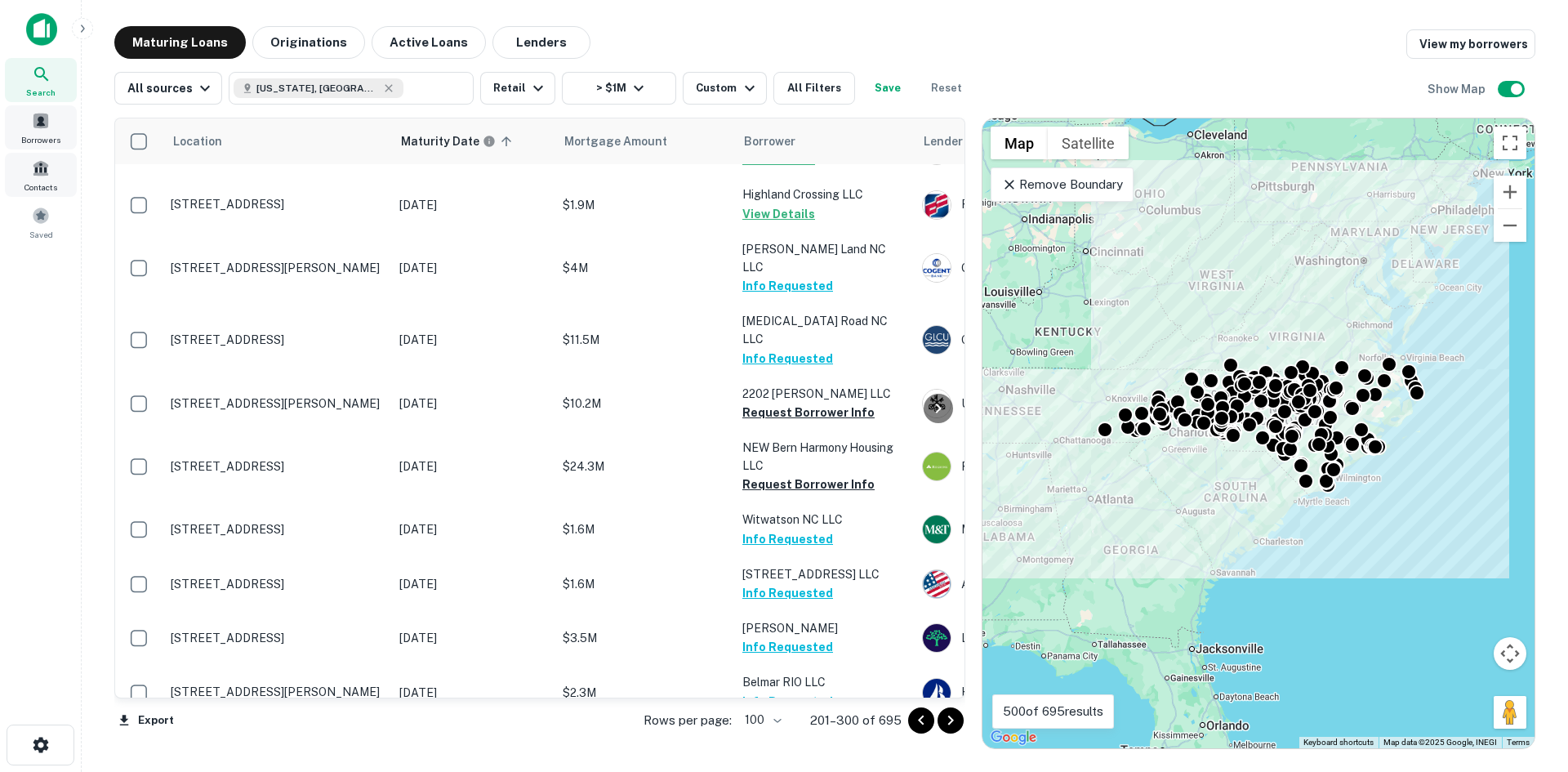
click at [42, 138] on span "Borrowers" at bounding box center [41, 139] width 39 height 13
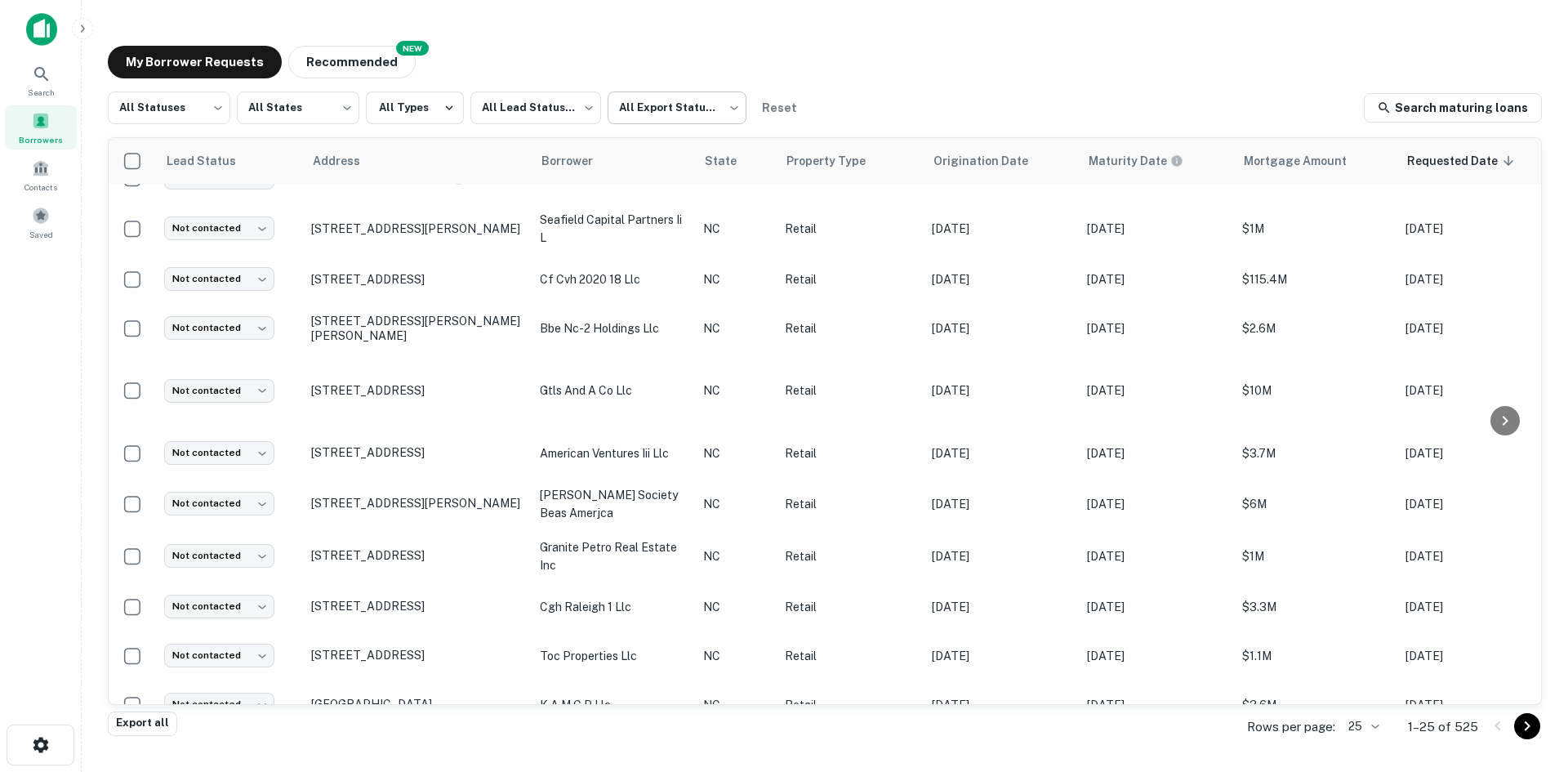
click at [658, 126] on body "Search Borrowers Contacts Saved My Borrower Requests NEW Recommended All Status…" at bounding box center [784, 386] width 1568 height 772
click at [652, 152] on li "All Export Statuses" at bounding box center [677, 151] width 148 height 29
click at [642, 115] on body "Search Borrowers Contacts Saved My Borrower Requests NEW Recommended All Status…" at bounding box center [784, 386] width 1568 height 772
click at [638, 107] on div at bounding box center [784, 386] width 1568 height 772
click at [442, 101] on icon "button" at bounding box center [449, 107] width 15 height 15
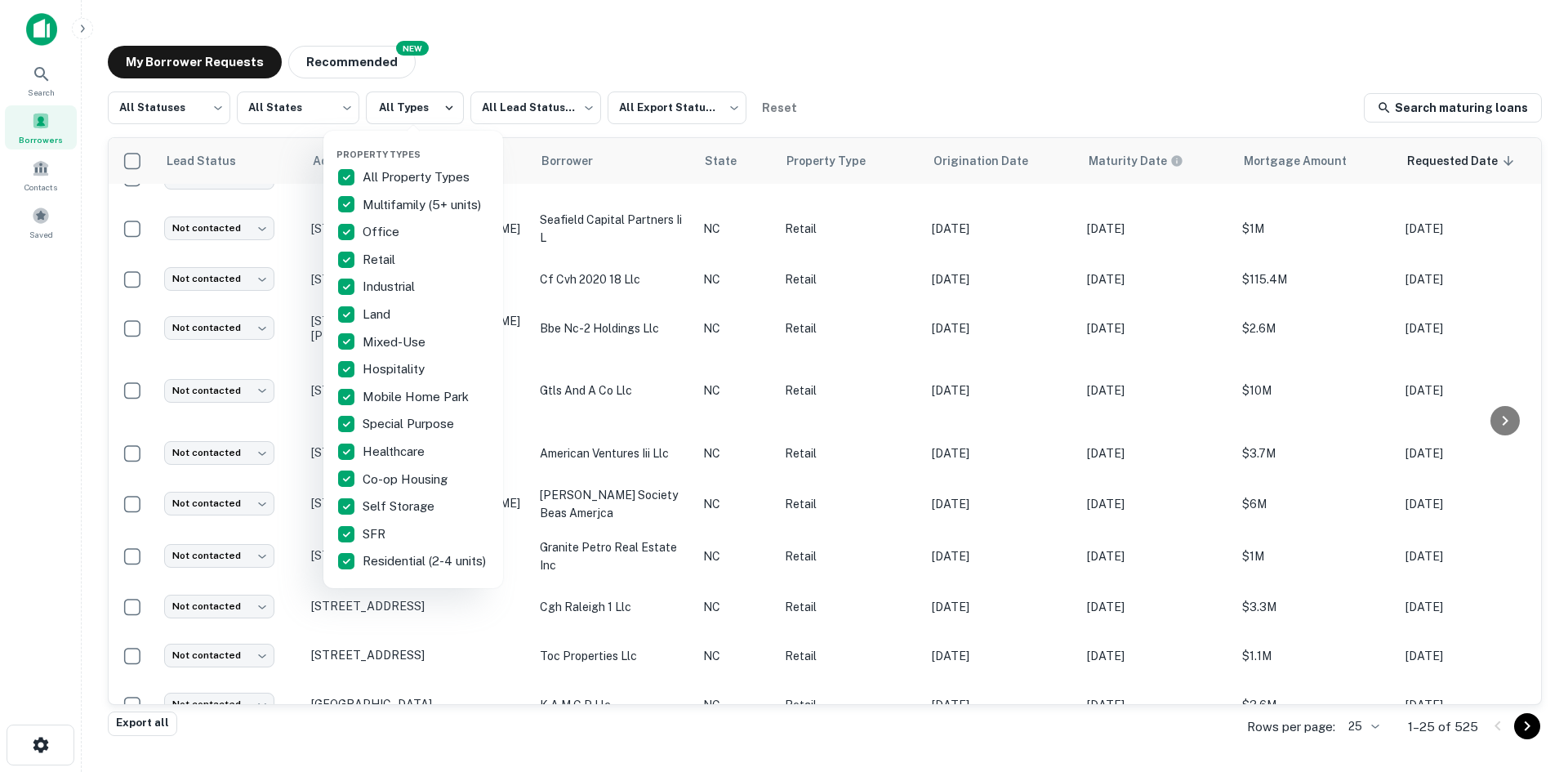
click at [506, 94] on div at bounding box center [784, 386] width 1568 height 772
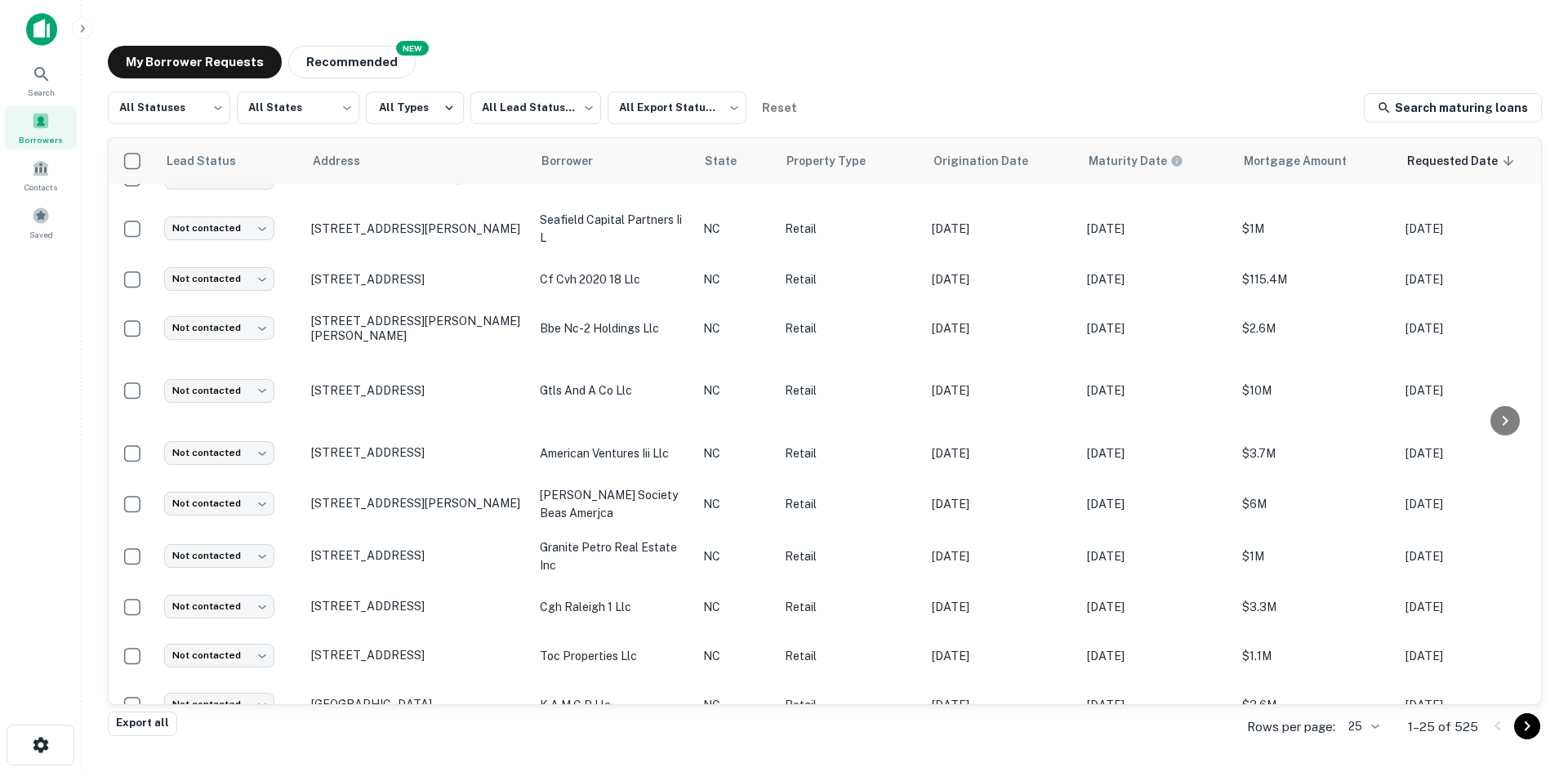
click at [507, 104] on body "Search Borrowers Contacts Saved My Borrower Requests NEW Recommended All Status…" at bounding box center [784, 386] width 1568 height 772
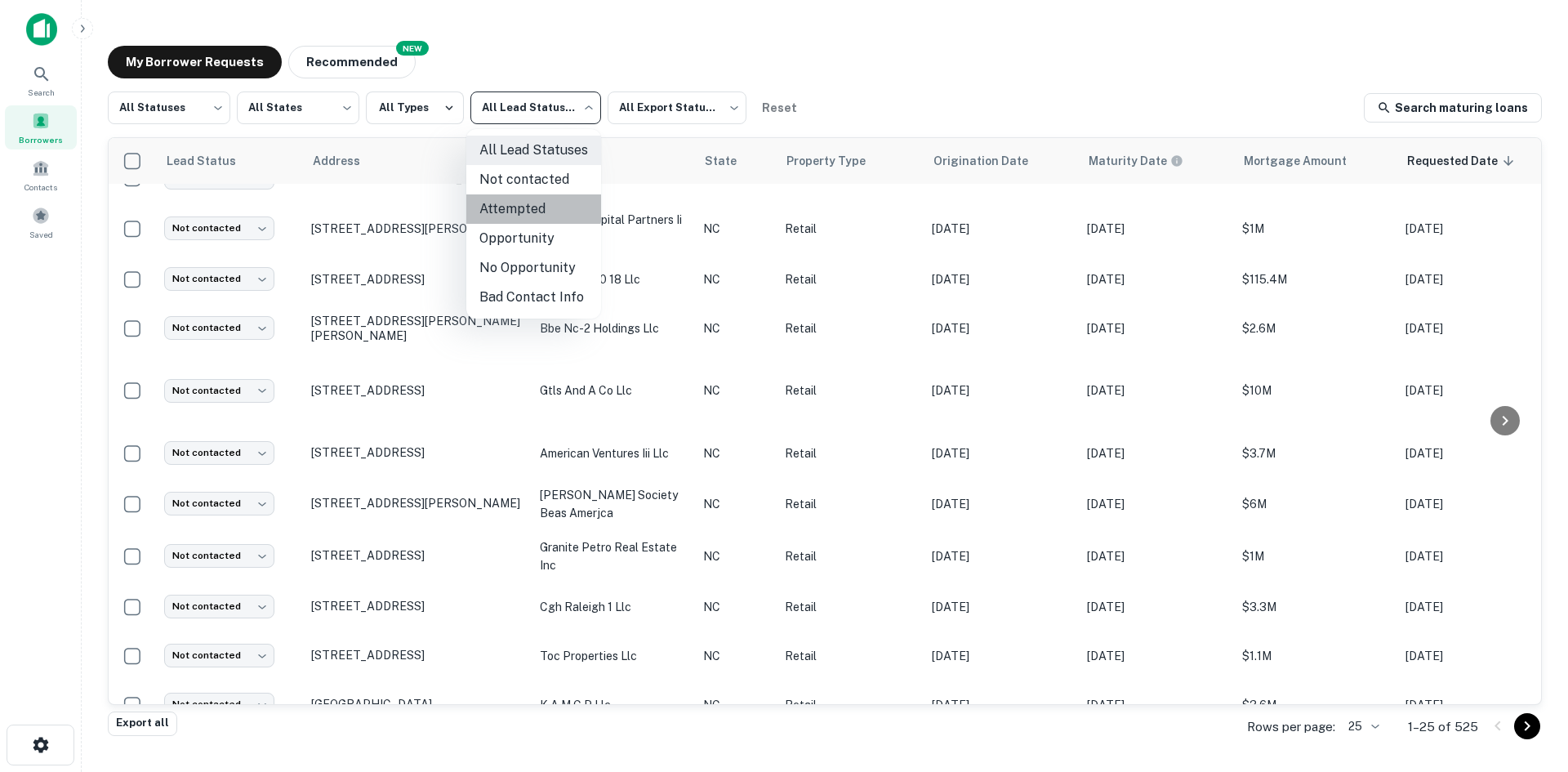
click at [507, 204] on li "Attempted" at bounding box center [534, 209] width 135 height 29
type input "*********"
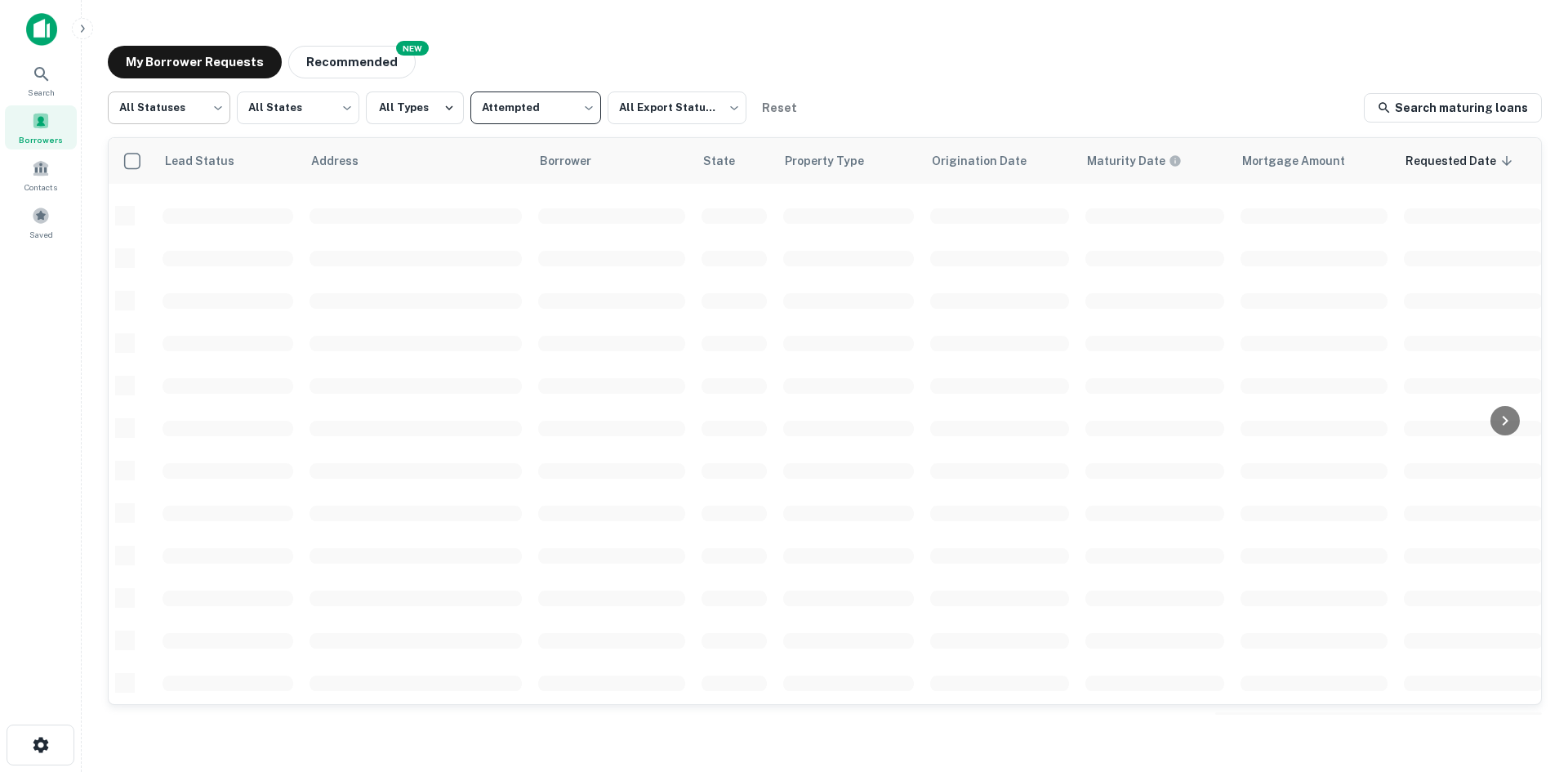
click at [217, 114] on body "Search Borrowers Contacts Saved My Borrower Requests NEW Recommended All Status…" at bounding box center [784, 386] width 1568 height 772
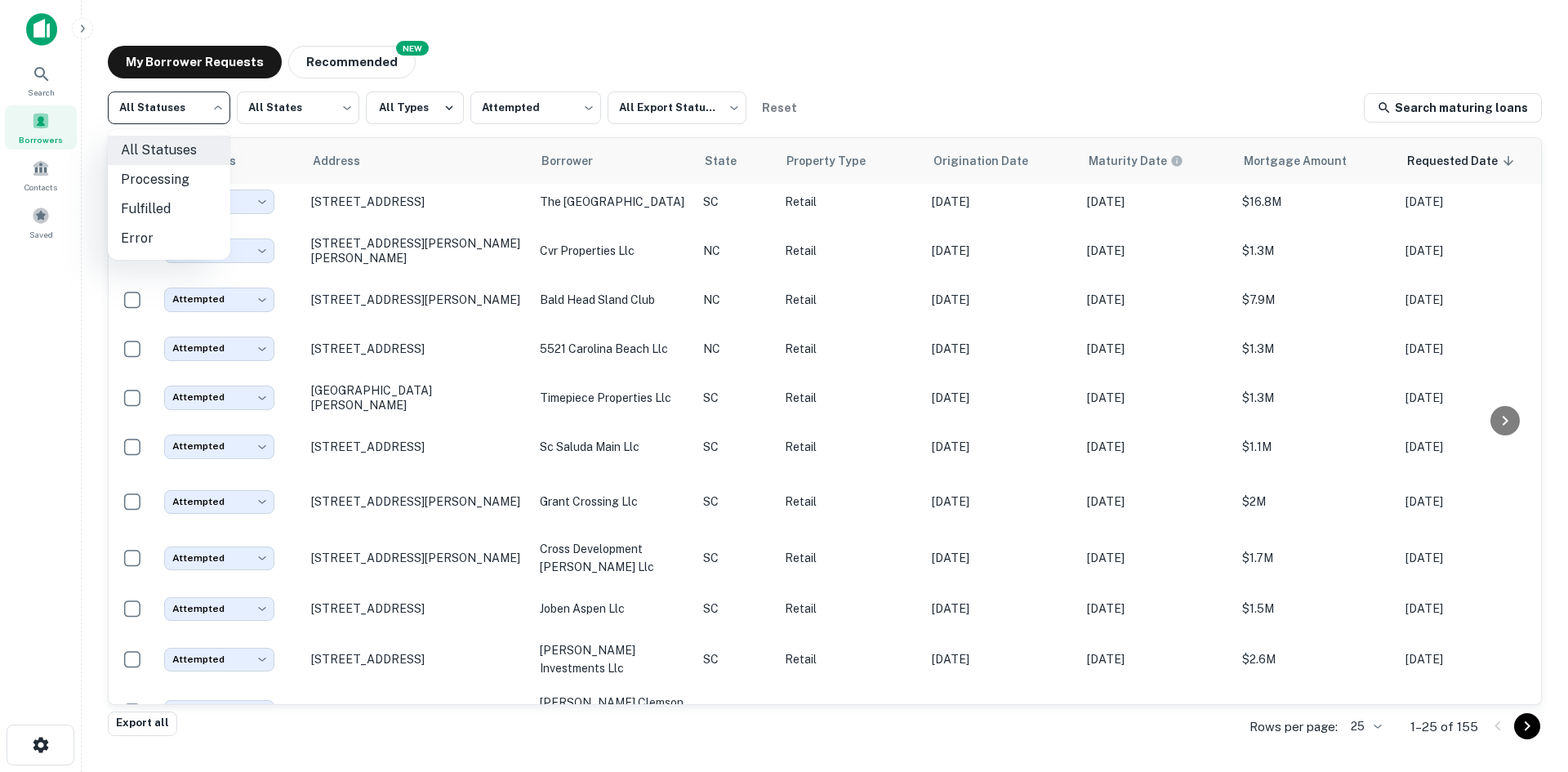
click at [180, 195] on li "Fulfilled" at bounding box center [168, 209] width 122 height 29
type input "*********"
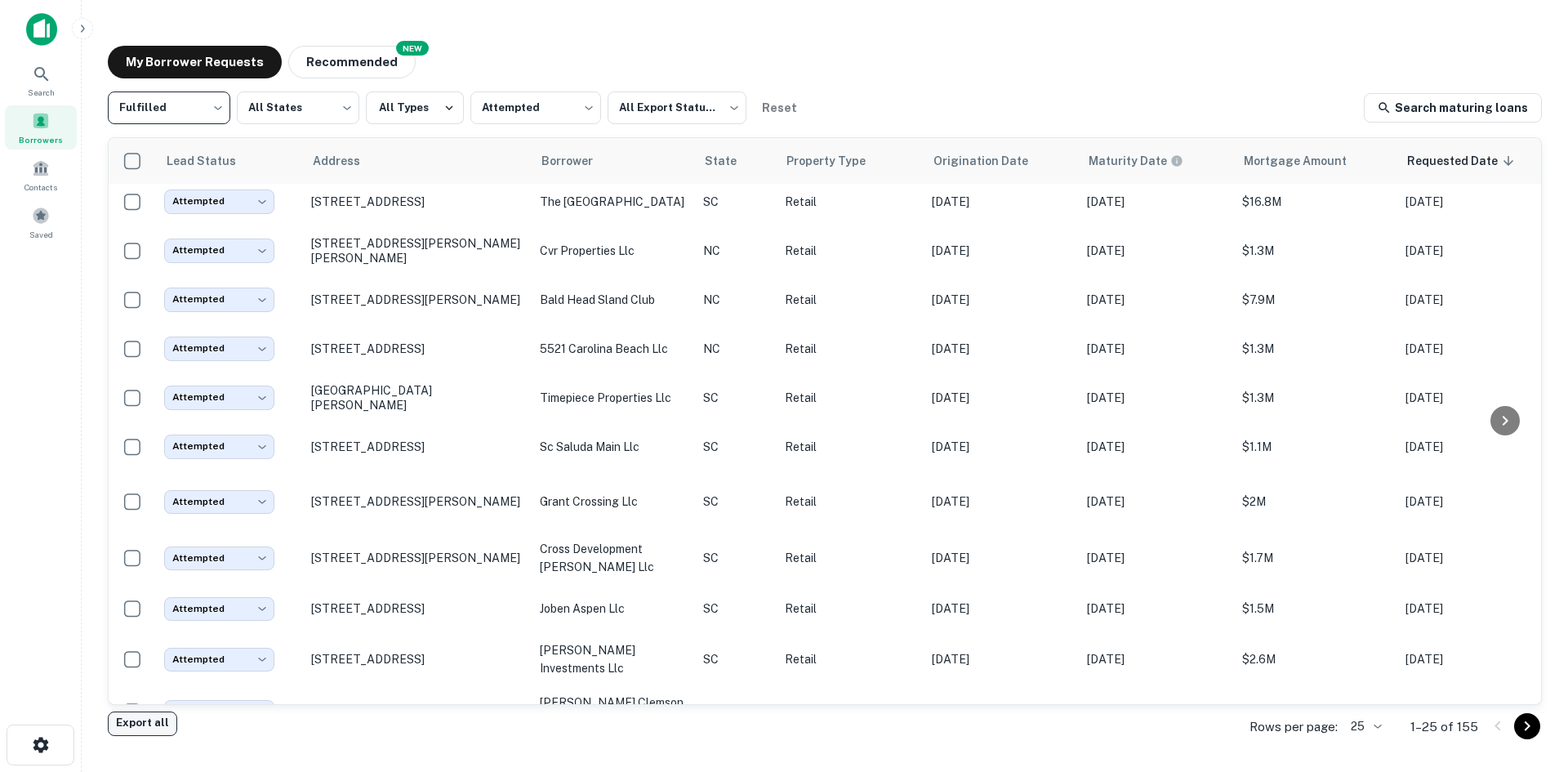
click at [118, 728] on button "Export all" at bounding box center [142, 723] width 69 height 24
click at [565, 114] on body "Export downloaded successfully! Search Borrowers Contacts Saved My Borrower Req…" at bounding box center [784, 386] width 1568 height 772
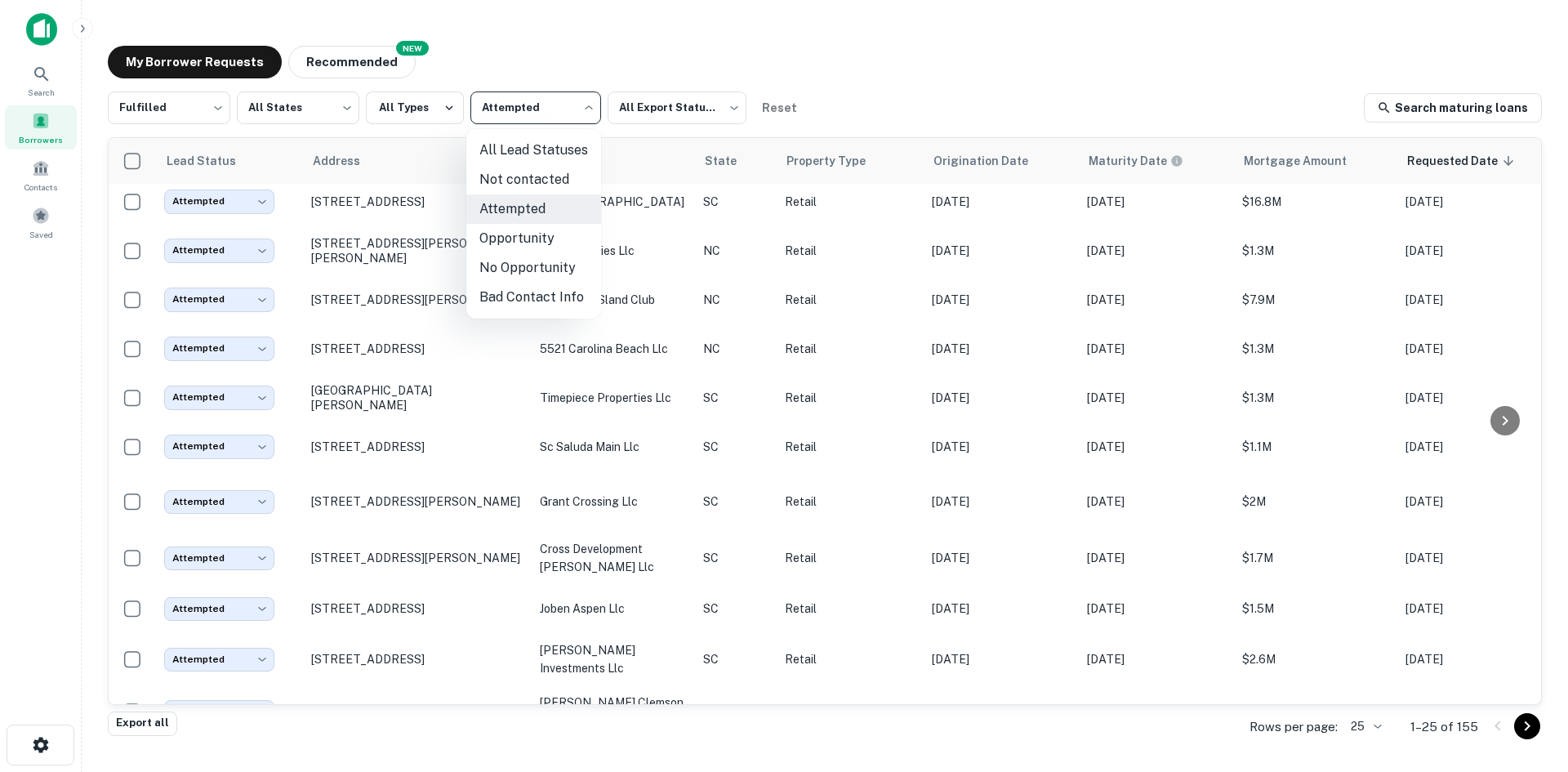
click at [541, 149] on li "All Lead Statuses" at bounding box center [534, 151] width 135 height 29
type input "***"
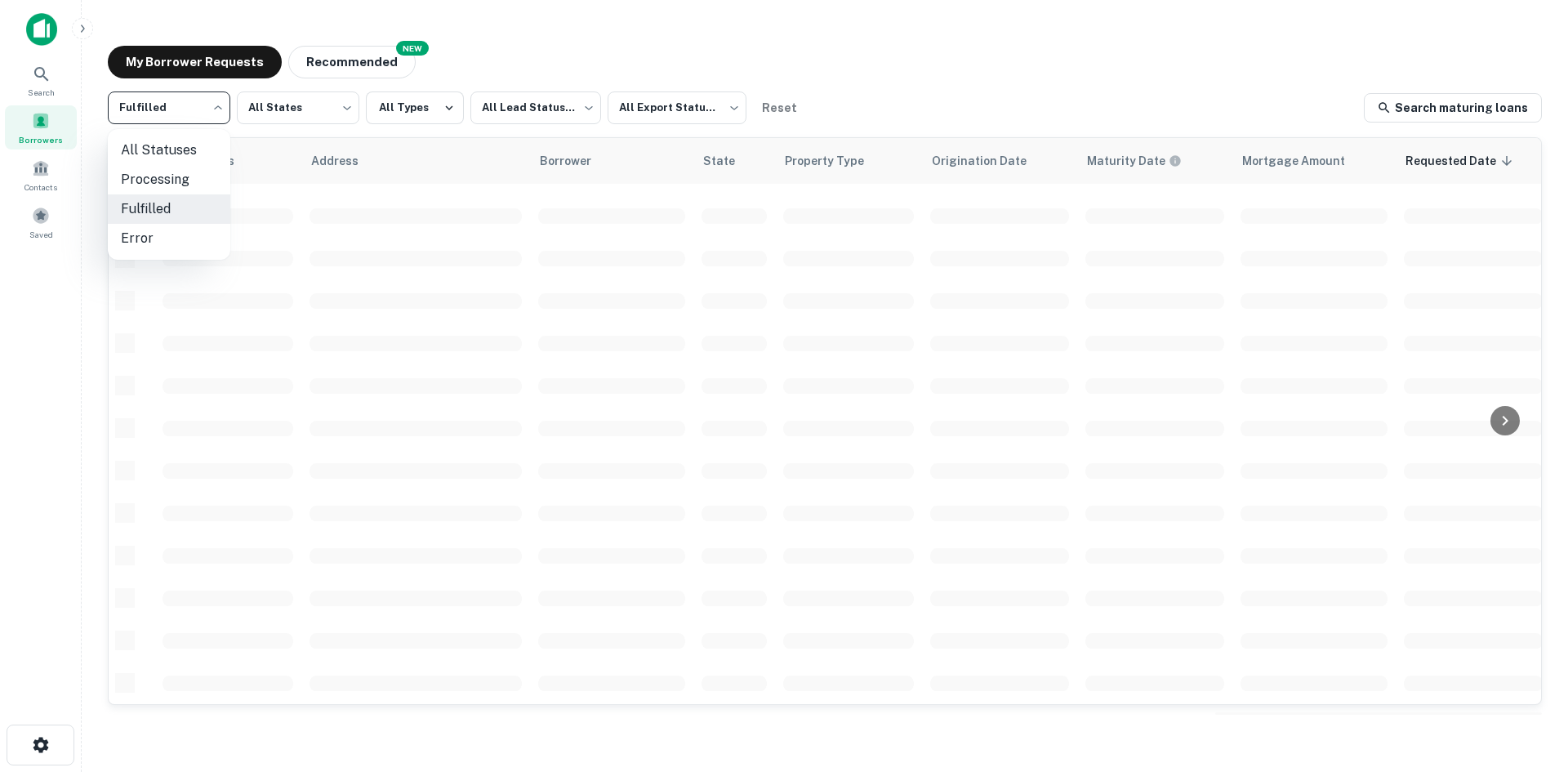
click at [183, 116] on body "Search Borrowers Contacts Saved My Borrower Requests NEW Recommended Fulfilled …" at bounding box center [784, 386] width 1568 height 772
click at [177, 151] on li "All Statuses" at bounding box center [168, 151] width 122 height 29
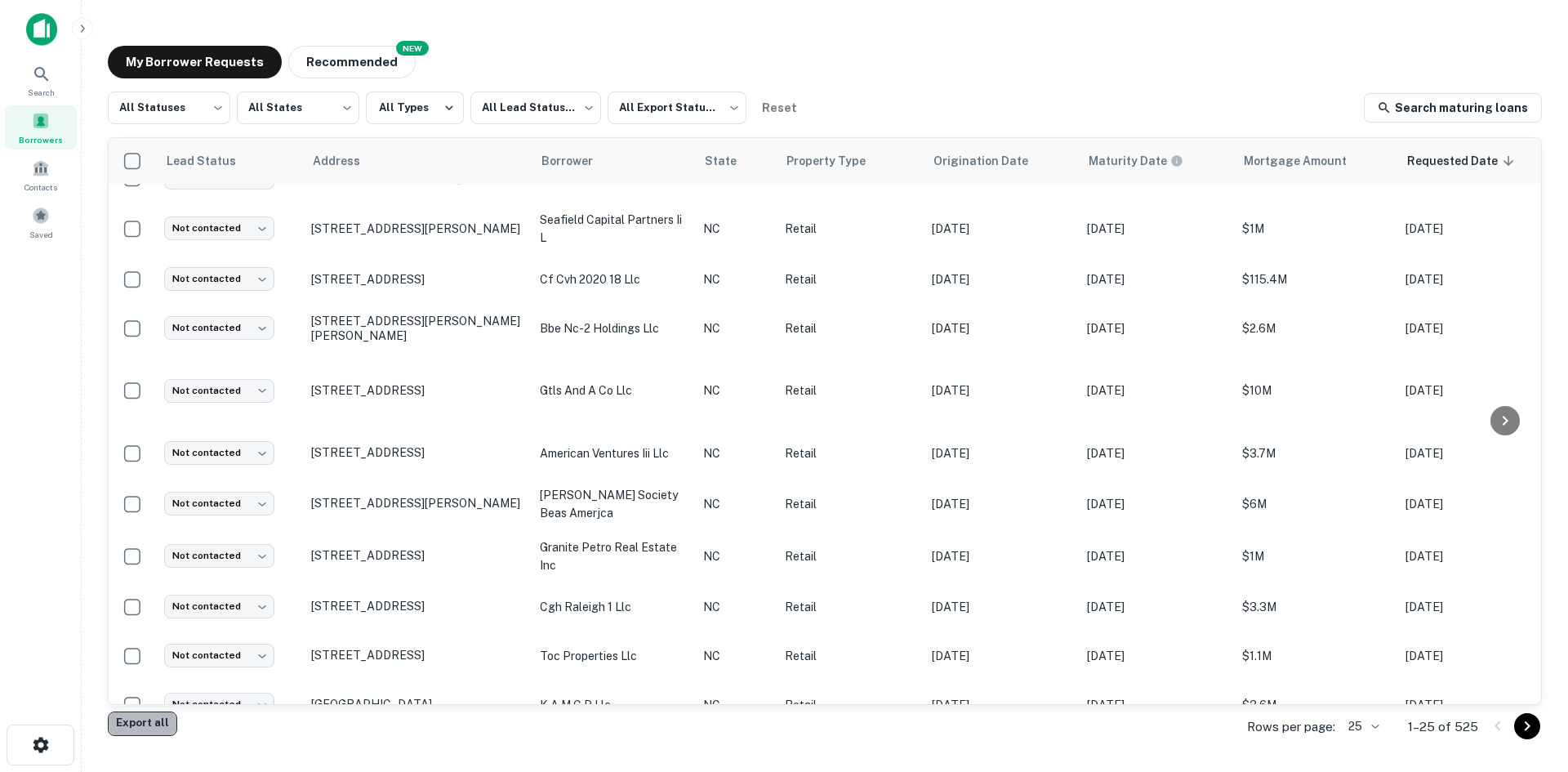
click at [152, 728] on button "Export all" at bounding box center [142, 723] width 69 height 24
click at [212, 118] on body "Search Borrowers Contacts Saved My Borrower Requests NEW Recommended All Status…" at bounding box center [784, 386] width 1568 height 772
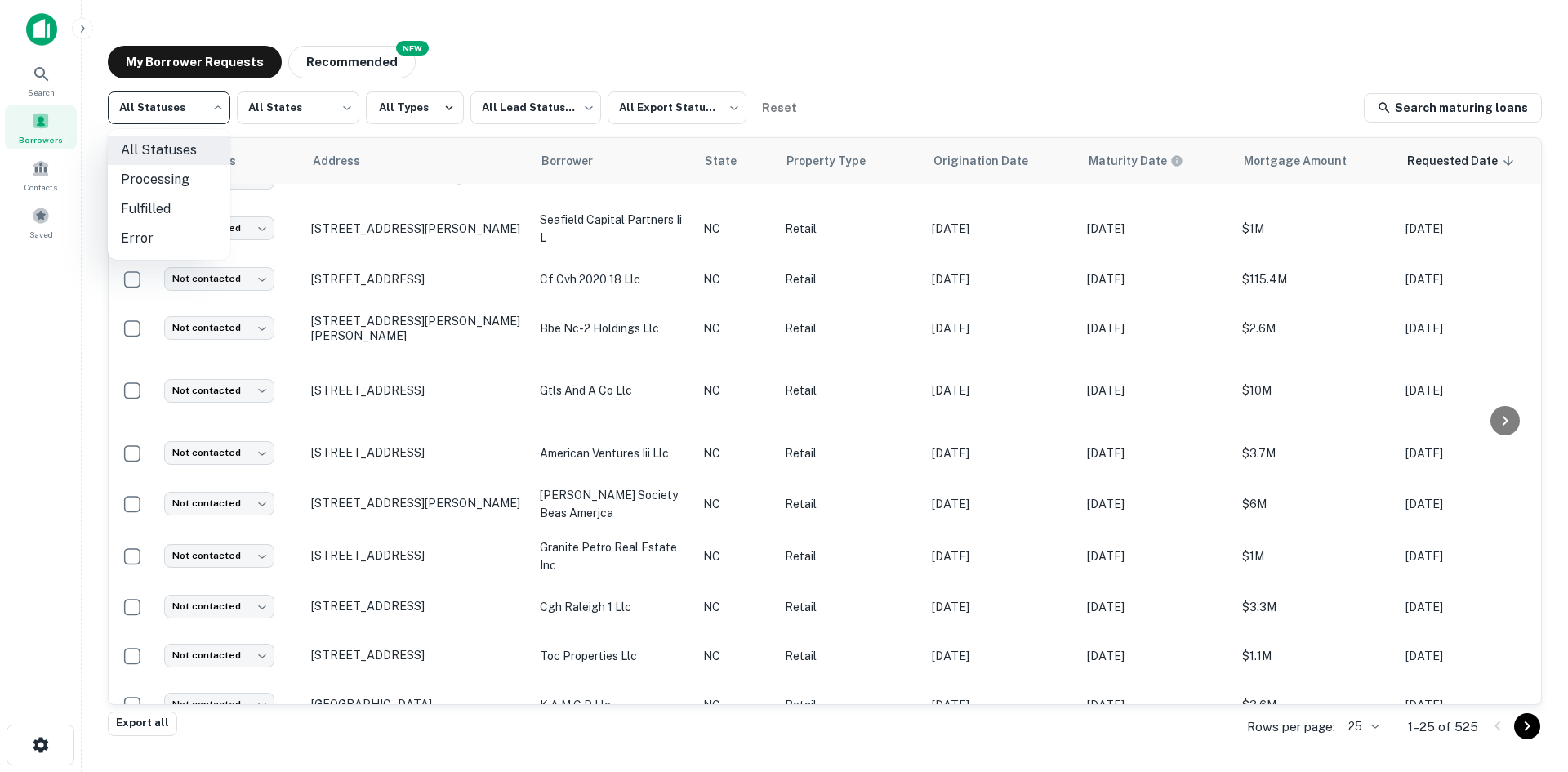
click at [184, 203] on li "Fulfilled" at bounding box center [168, 209] width 122 height 29
type input "*********"
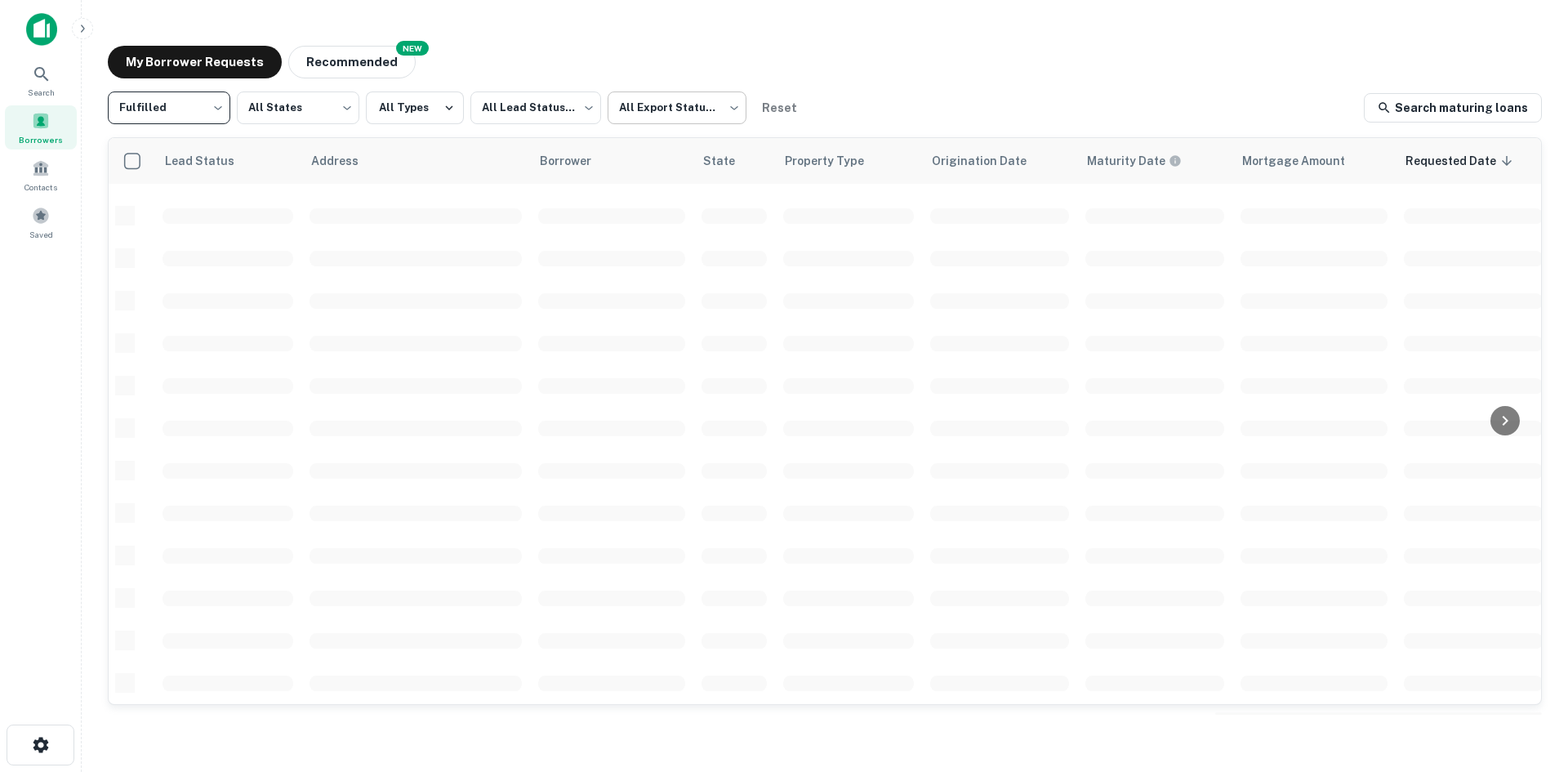
click at [671, 120] on body "Search Borrowers Contacts Saved My Borrower Requests NEW Recommended Fulfilled …" at bounding box center [784, 386] width 1568 height 772
click at [545, 114] on div at bounding box center [784, 386] width 1568 height 772
click at [545, 114] on body "Search Borrowers Contacts Saved My Borrower Requests NEW Recommended Fulfilled …" at bounding box center [784, 386] width 1568 height 772
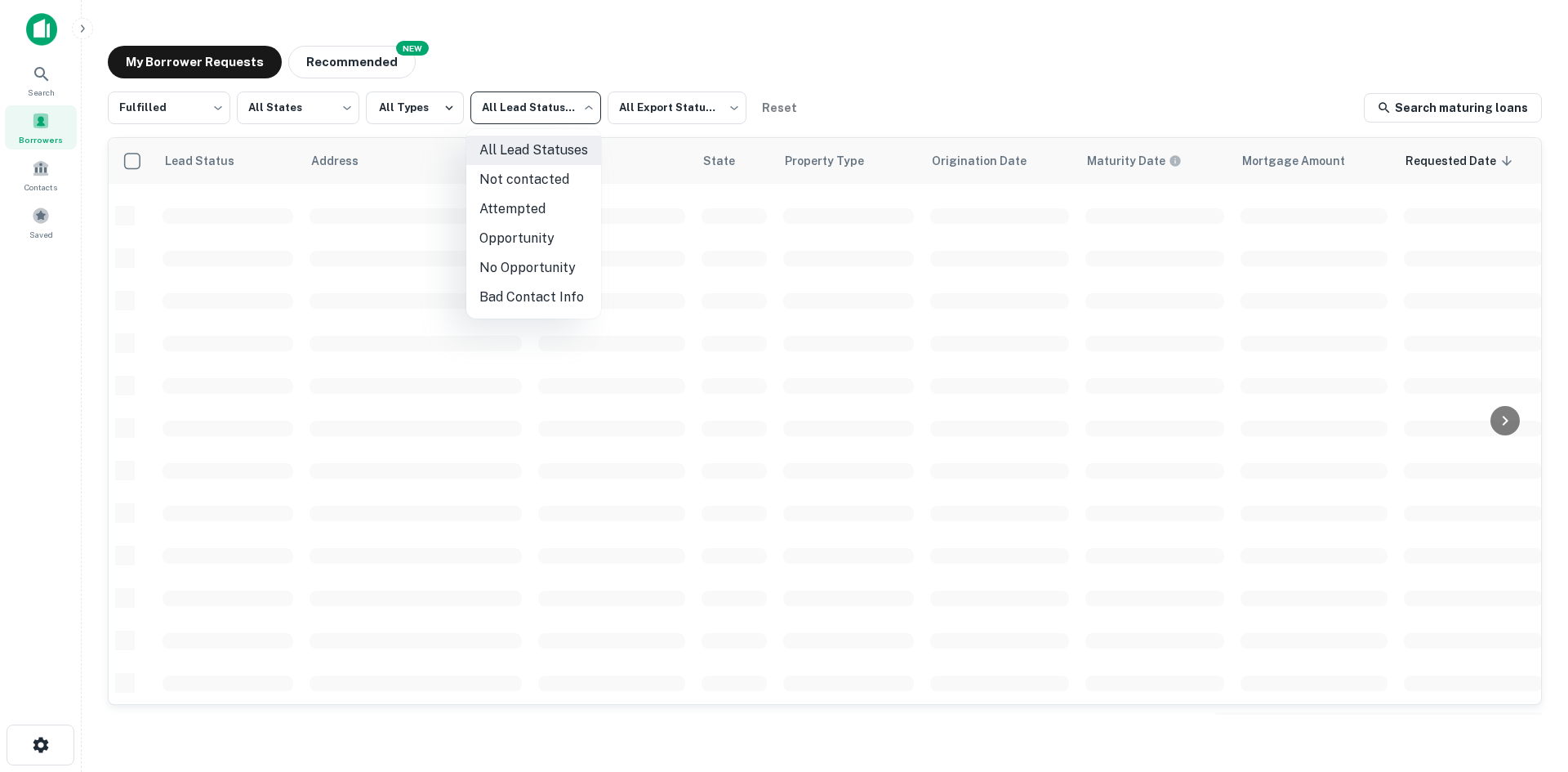
click at [535, 178] on li "Not contacted" at bounding box center [534, 179] width 135 height 29
type input "****"
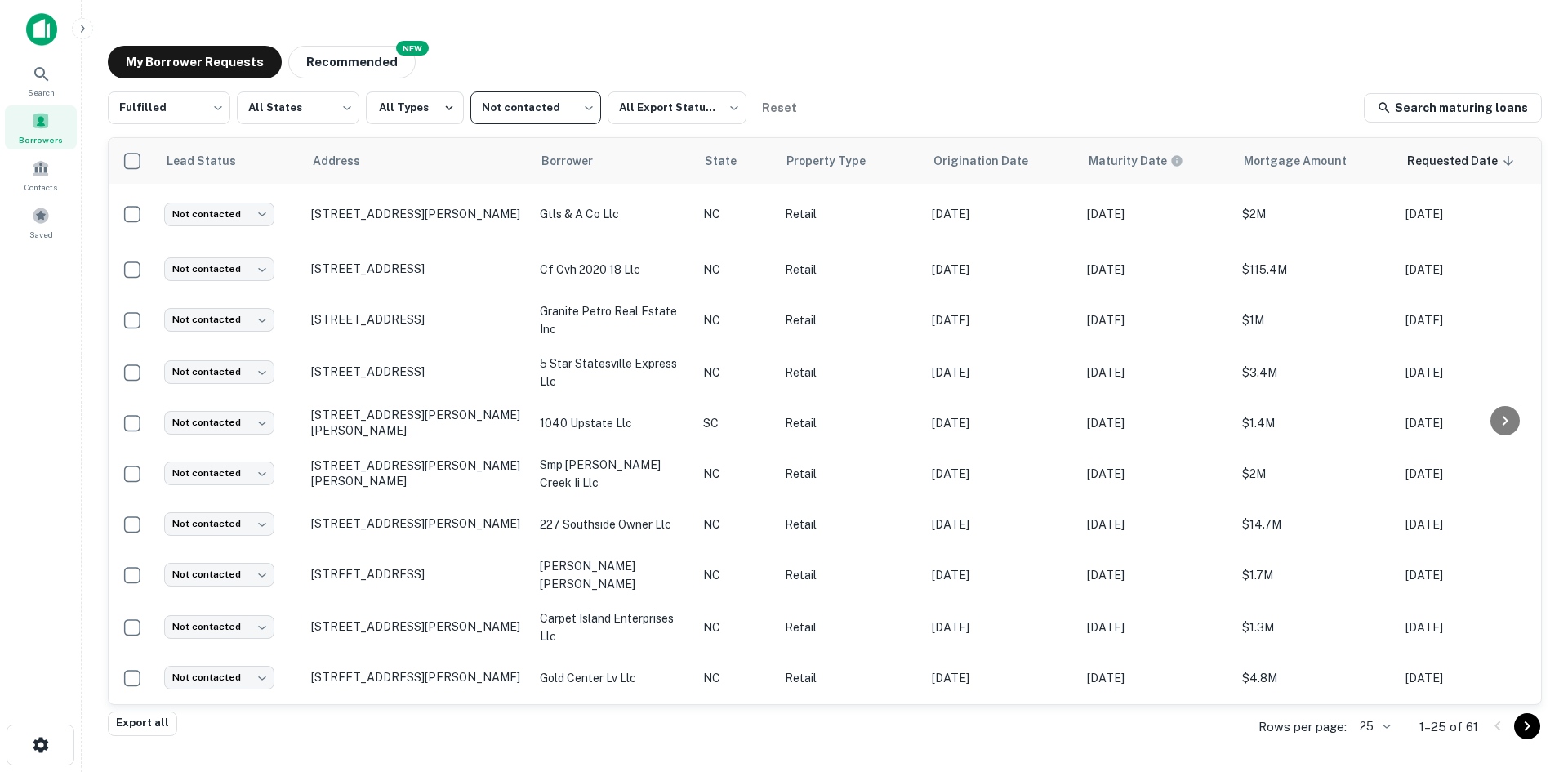
click at [1370, 723] on body "Search Borrowers Contacts Saved My Borrower Requests NEW Recommended Fulfilled …" at bounding box center [784, 386] width 1568 height 772
click at [1370, 730] on li "1000" at bounding box center [1376, 737] width 55 height 29
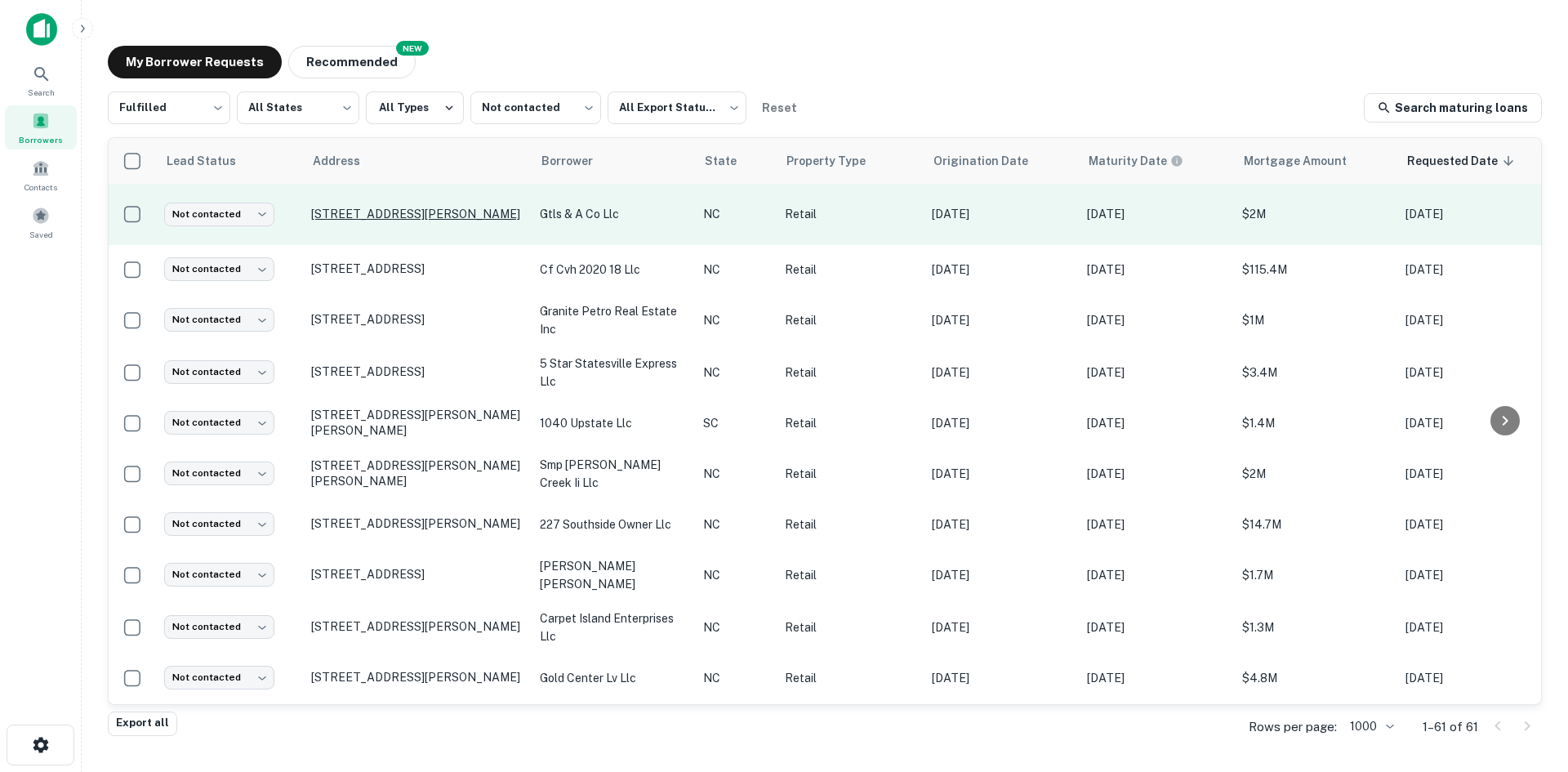
click at [389, 217] on p "[STREET_ADDRESS][PERSON_NAME]" at bounding box center [417, 214] width 212 height 15
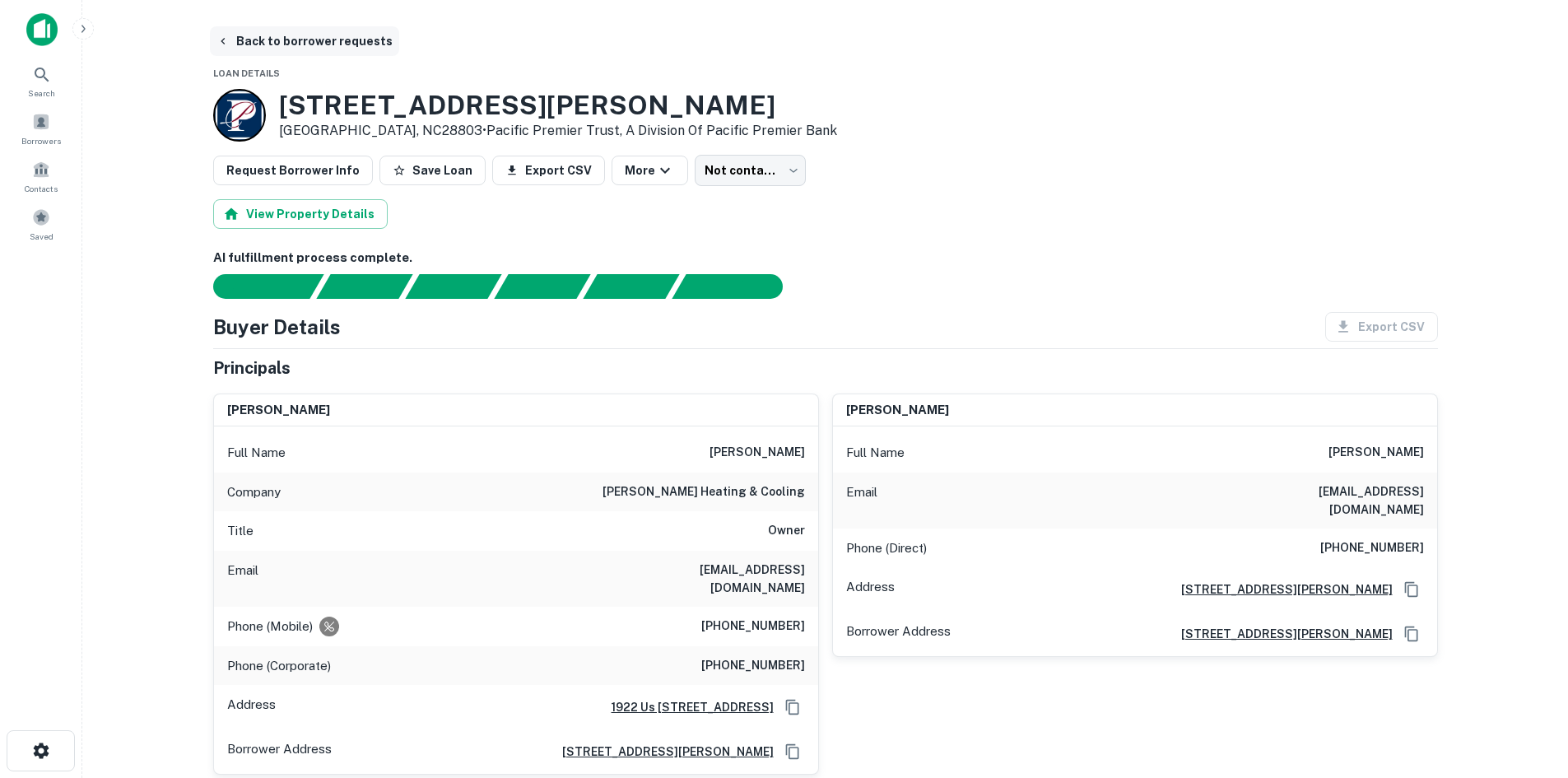
click at [280, 50] on button "Back to borrower requests" at bounding box center [304, 41] width 189 height 30
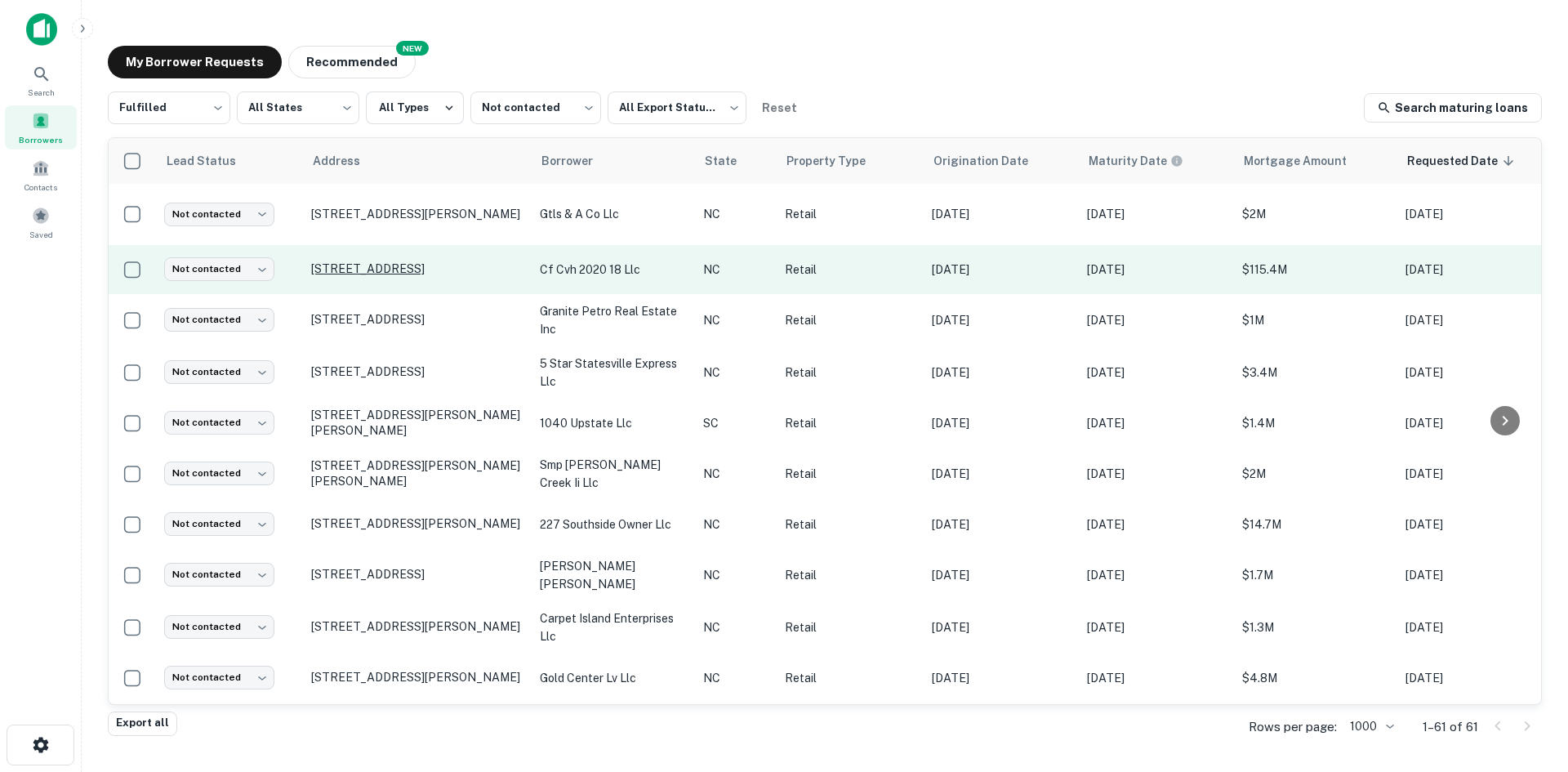
click at [377, 276] on p "[STREET_ADDRESS]" at bounding box center [417, 269] width 212 height 15
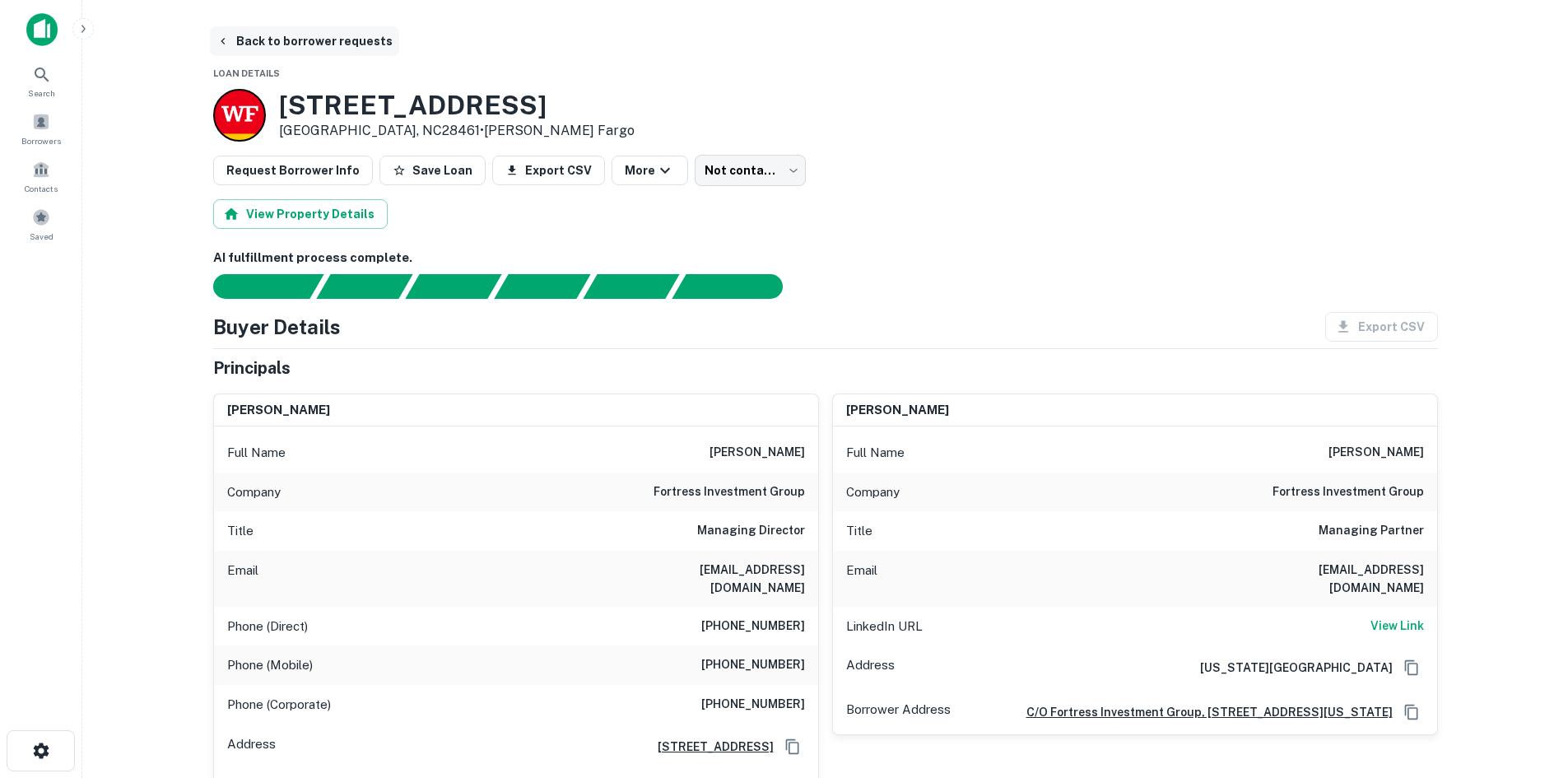
click at [322, 37] on button "Back to borrower requests" at bounding box center [304, 41] width 189 height 30
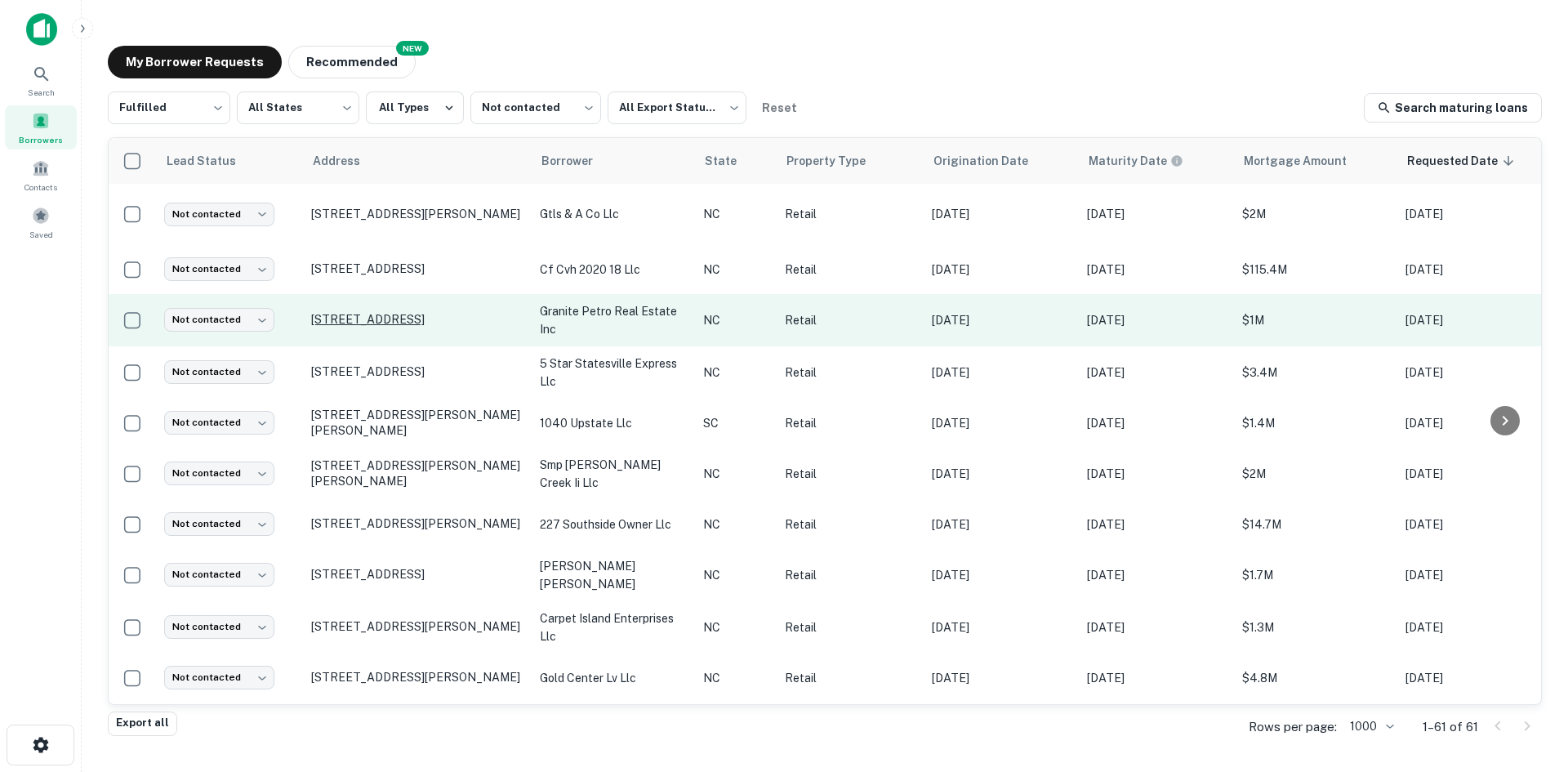
click at [348, 327] on p "[STREET_ADDRESS]" at bounding box center [417, 319] width 212 height 15
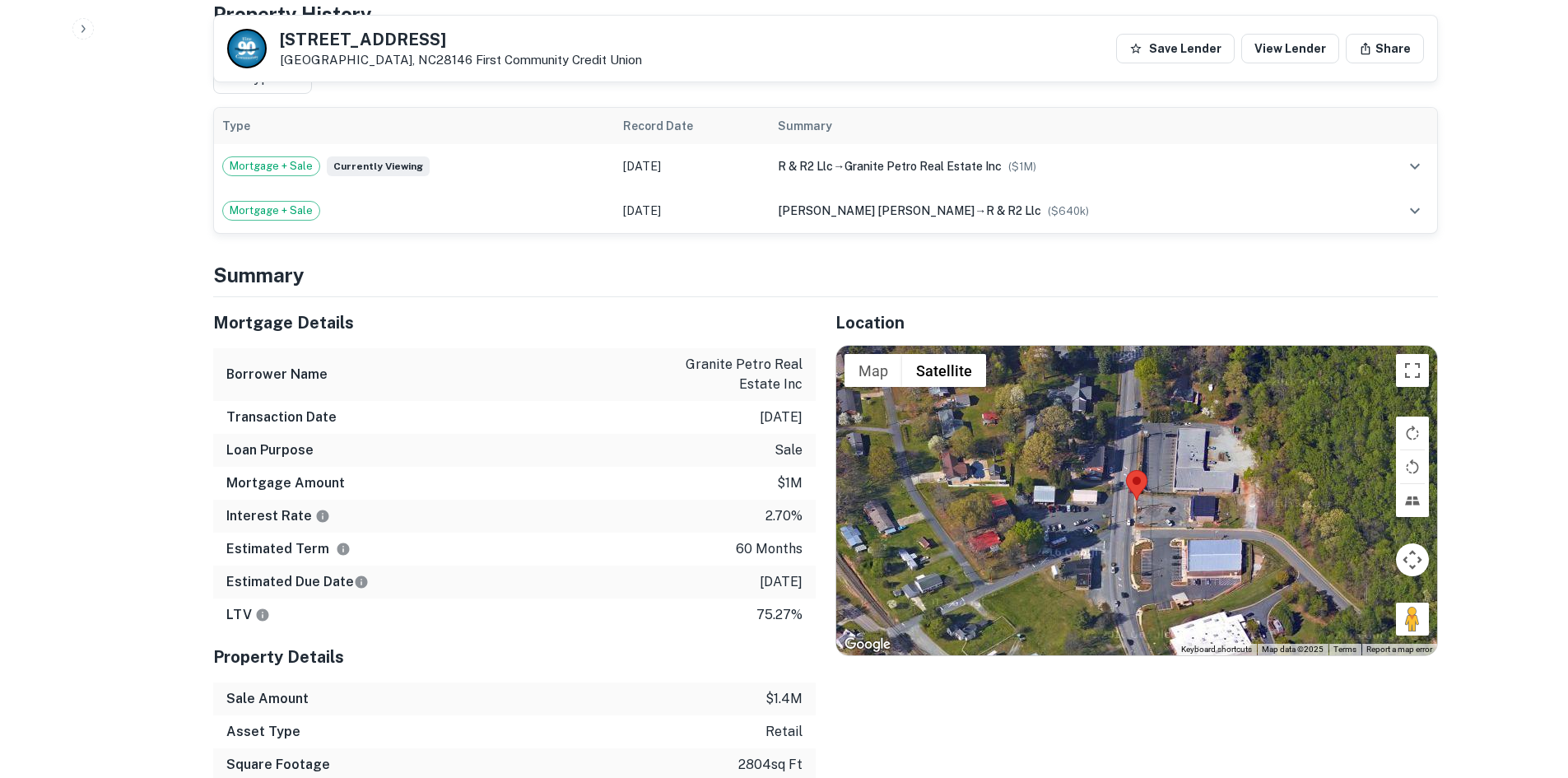
scroll to position [988, 0]
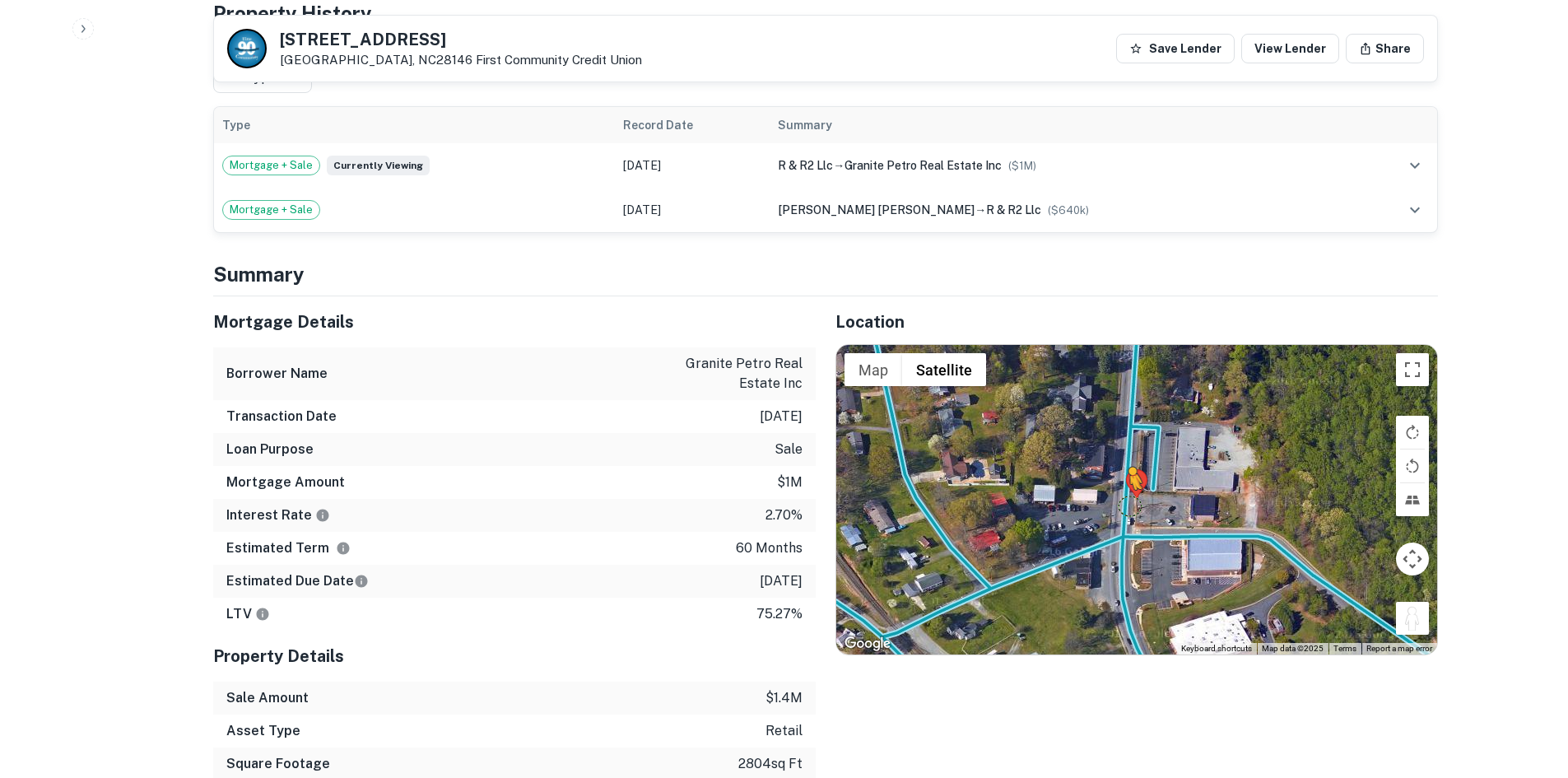
drag, startPoint x: 1420, startPoint y: 623, endPoint x: 1112, endPoint y: 497, distance: 332.8
click at [1112, 497] on div "To activate drag with keyboard, press Alt + Enter. Once in keyboard drag state,…" at bounding box center [1137, 499] width 601 height 309
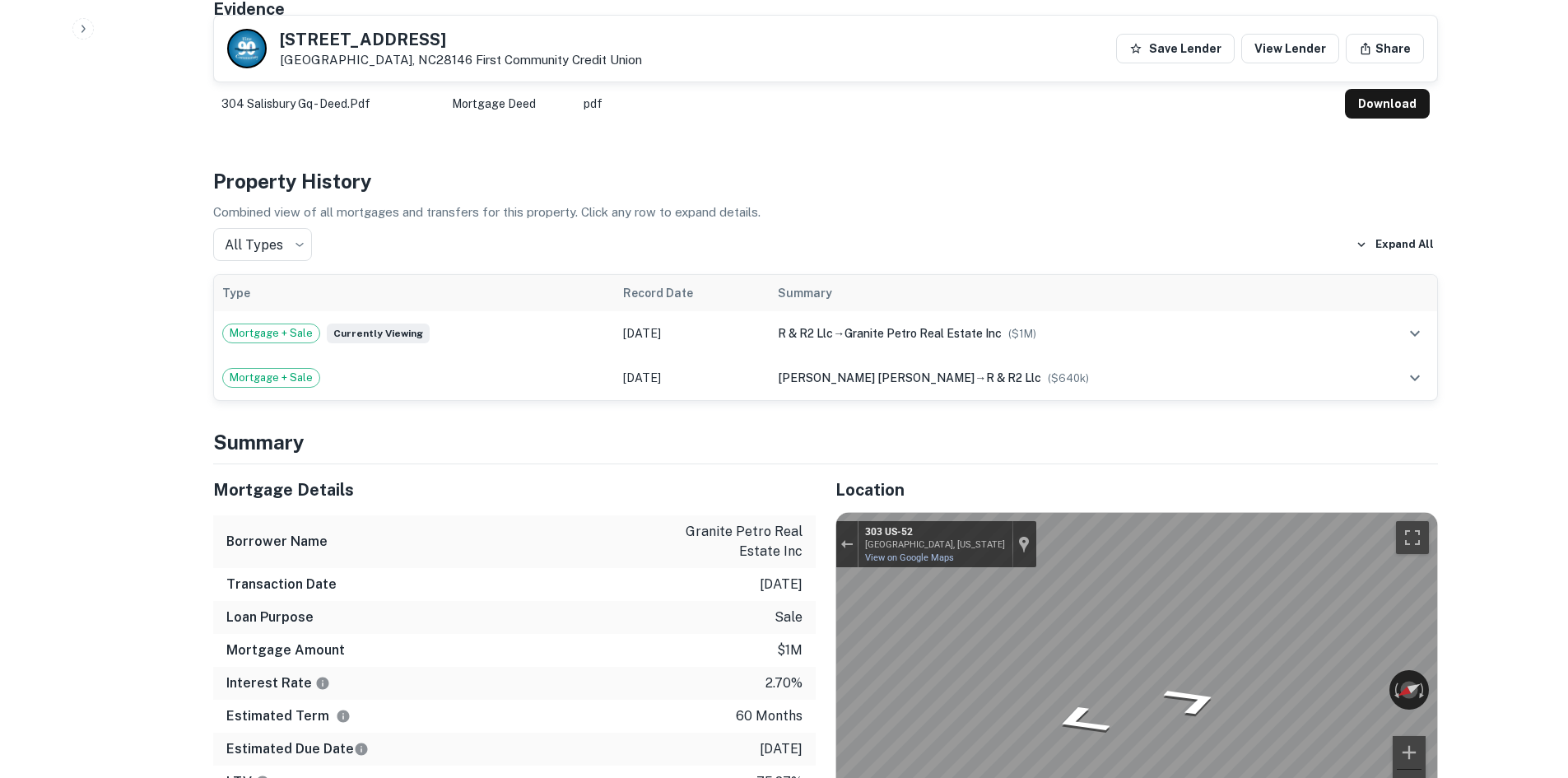
scroll to position [658, 0]
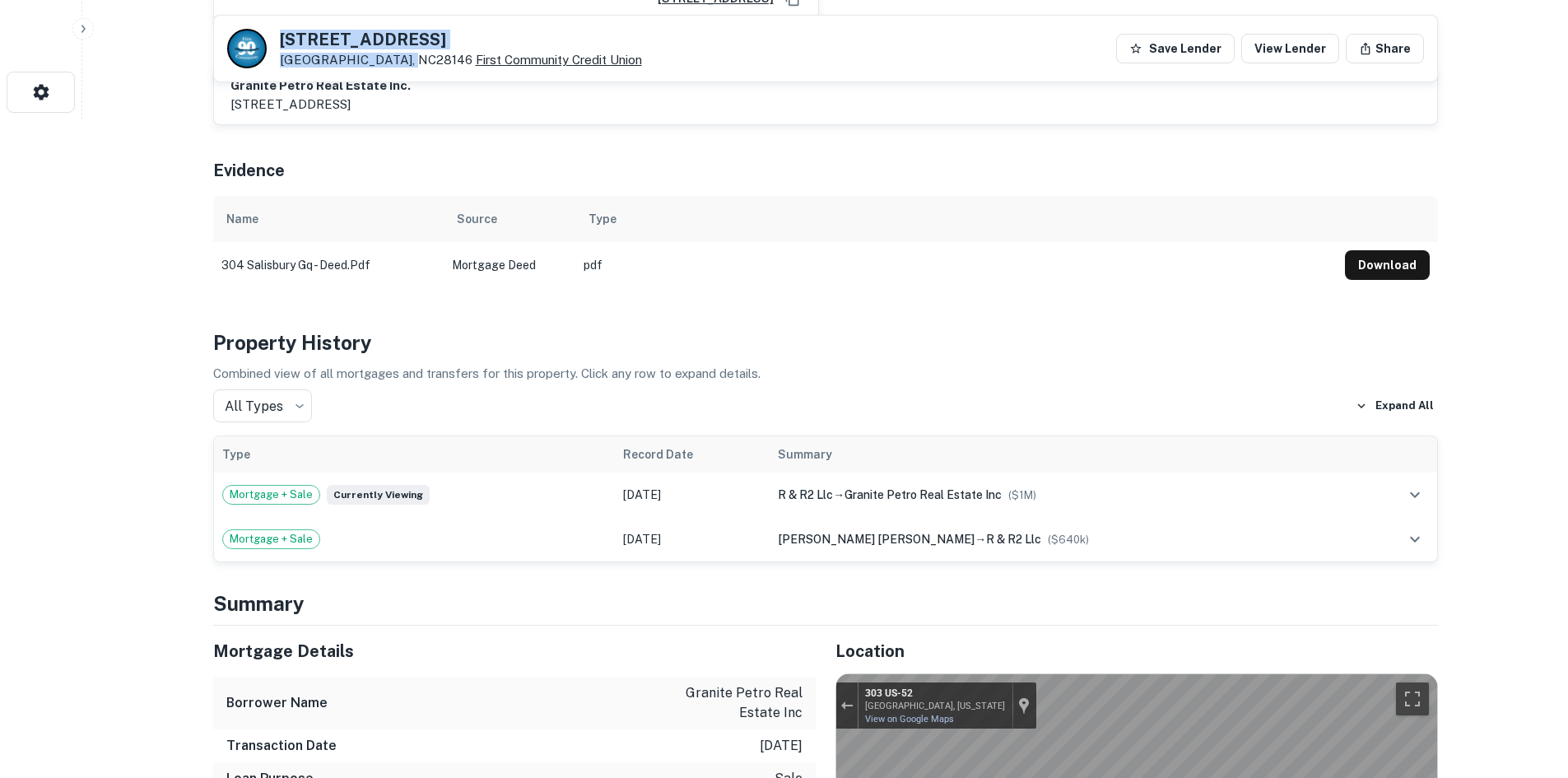
drag, startPoint x: 272, startPoint y: 28, endPoint x: 396, endPoint y: 65, distance: 129.4
click at [396, 65] on div "[STREET_ADDRESS] First Community Credit Union Save Lender View Lender Share" at bounding box center [825, 48] width 1223 height 65
copy div "[STREET_ADDRESS]"
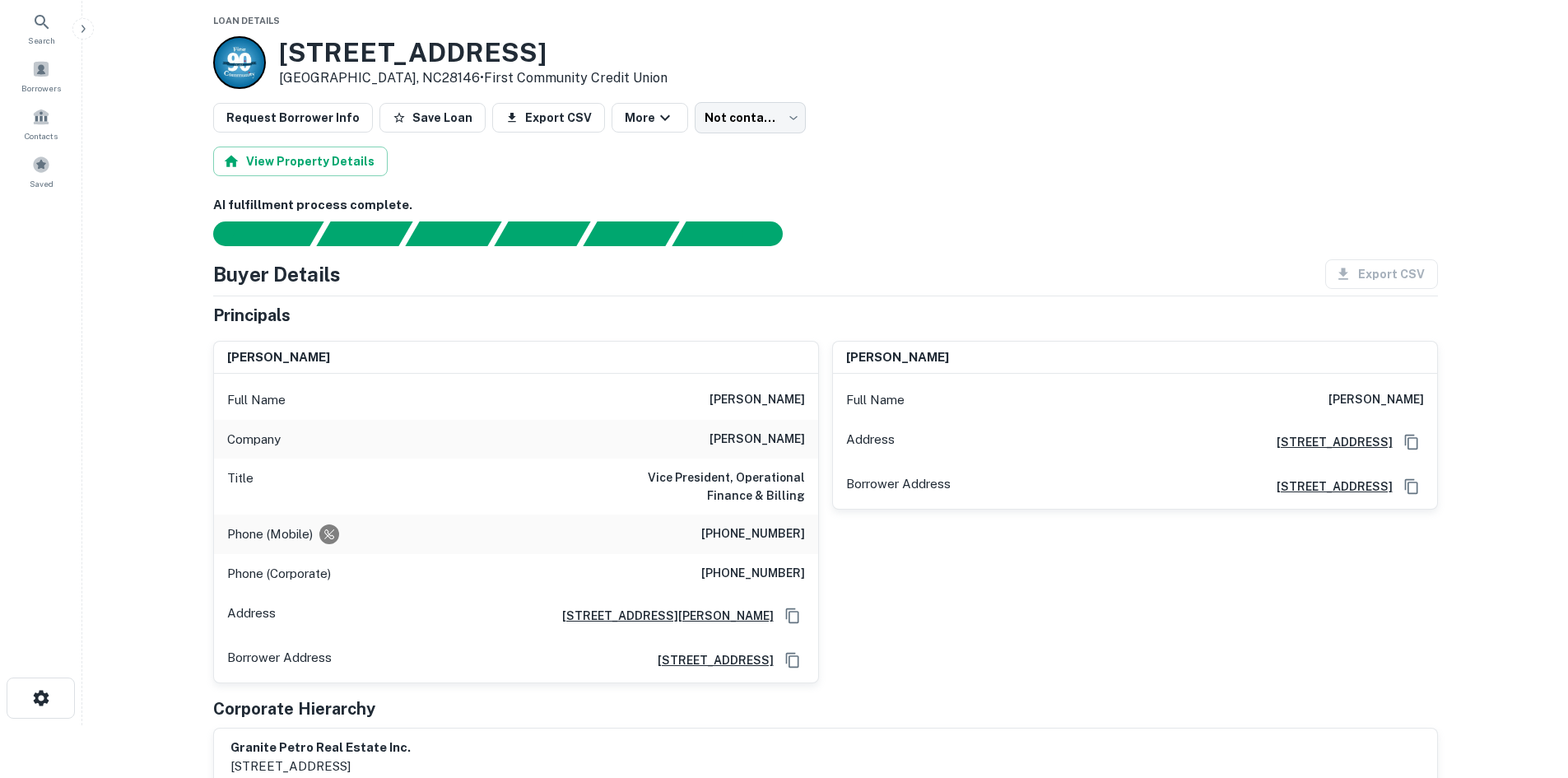
scroll to position [0, 0]
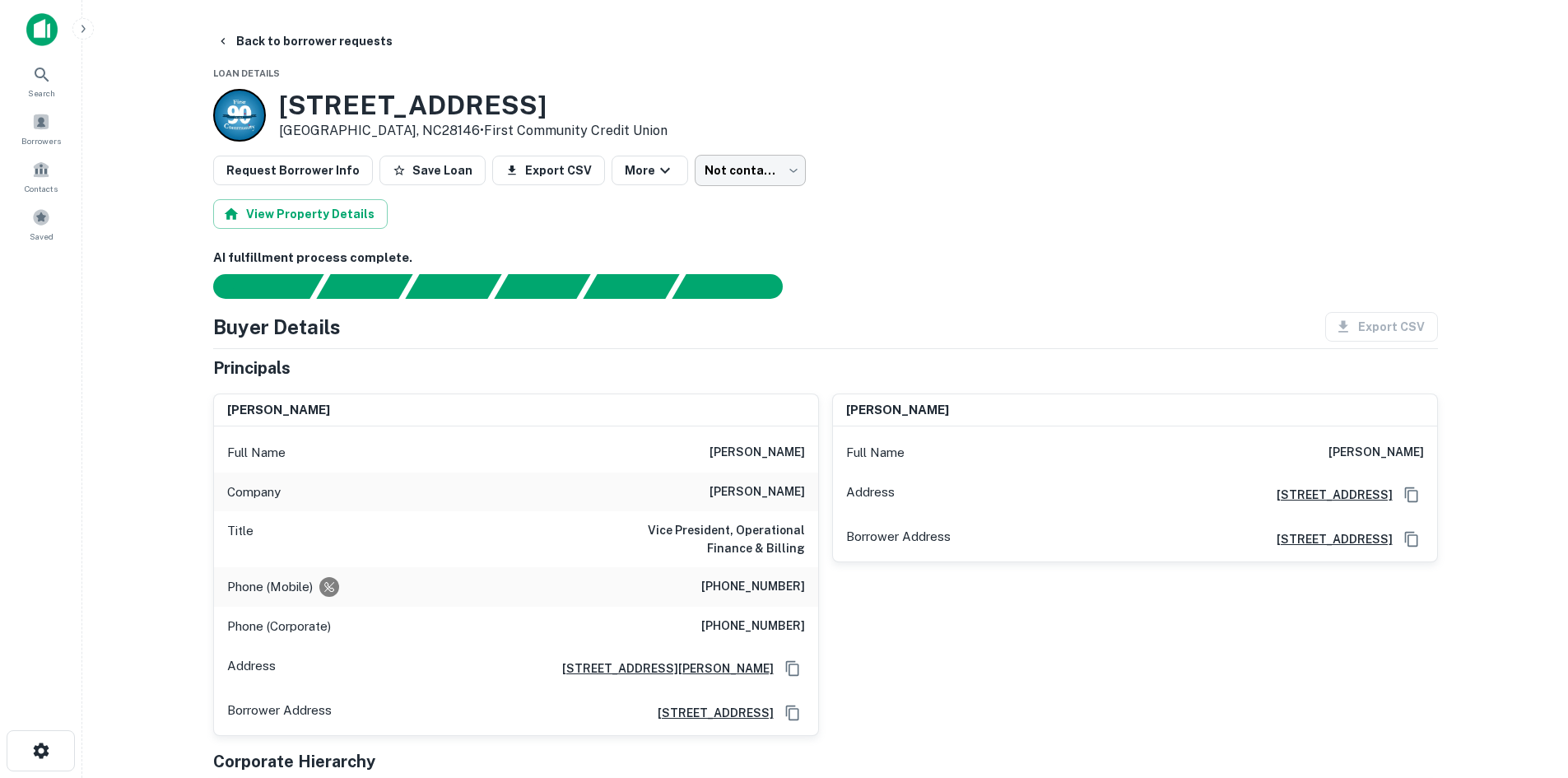
click at [747, 156] on body "Search Borrowers Contacts Saved Back to borrower requests Loan Details [STREET_…" at bounding box center [784, 389] width 1568 height 778
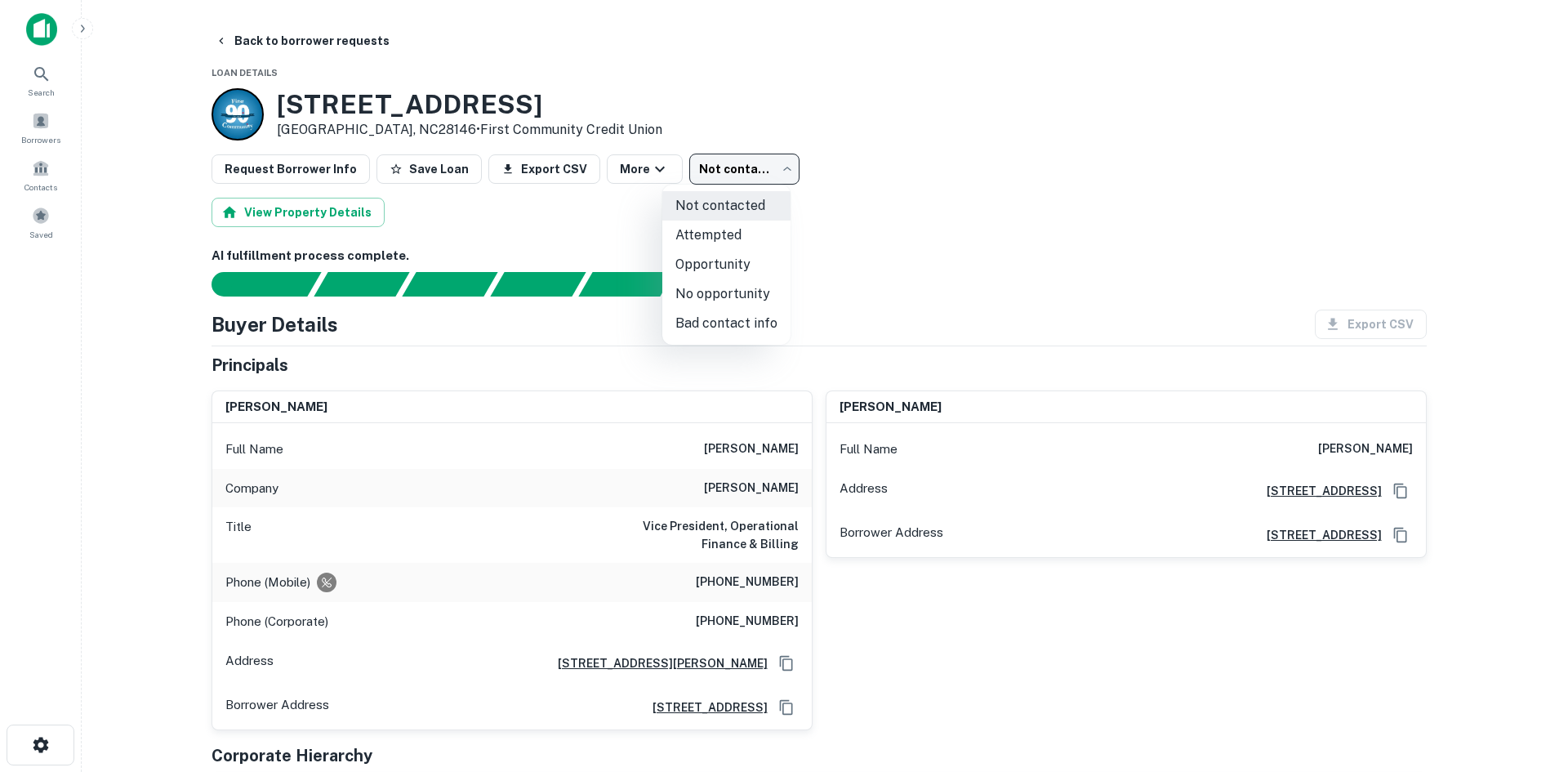
click at [729, 231] on li "Attempted" at bounding box center [727, 236] width 128 height 29
type input "*********"
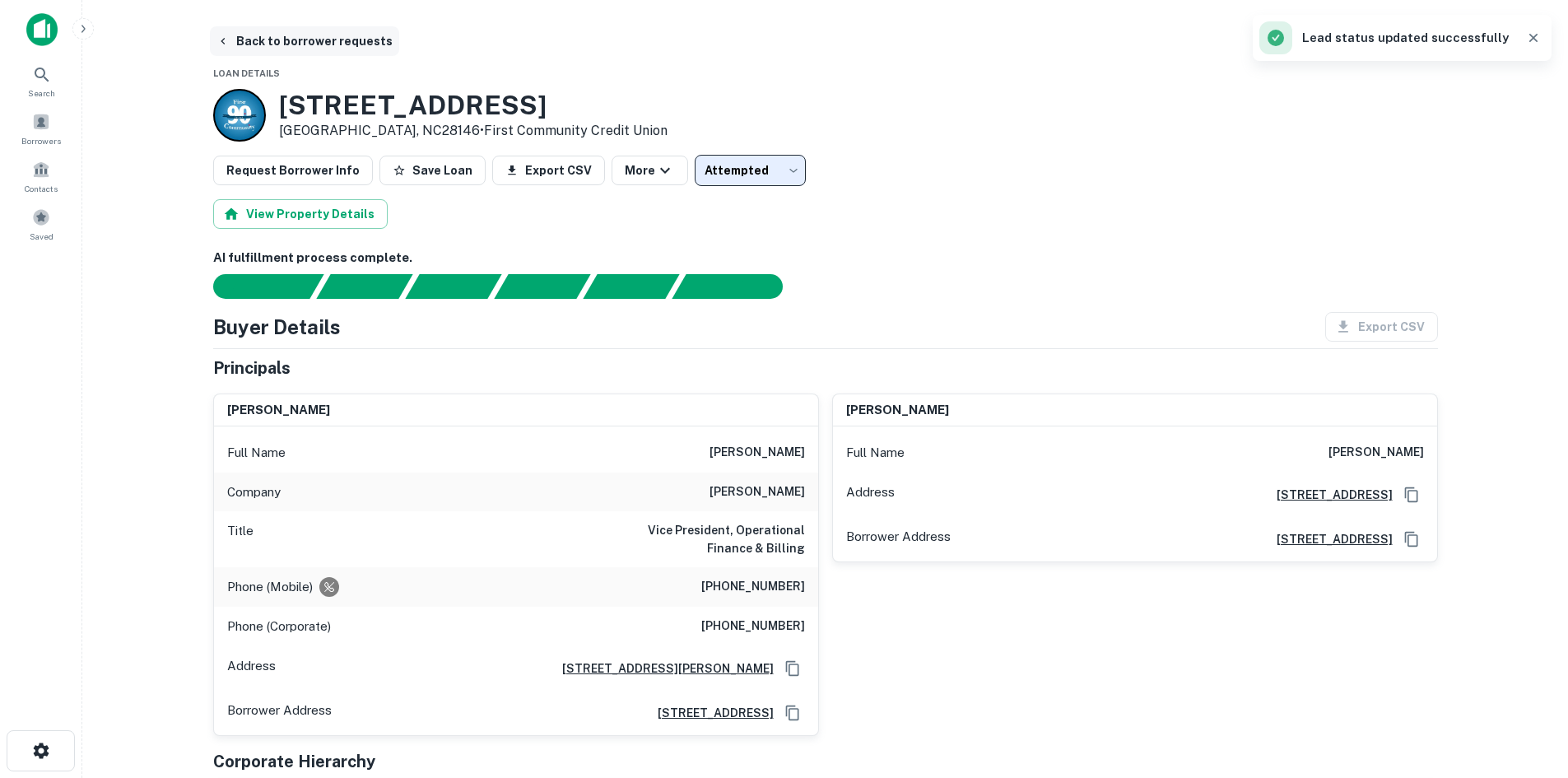
click at [277, 44] on button "Back to borrower requests" at bounding box center [304, 41] width 189 height 30
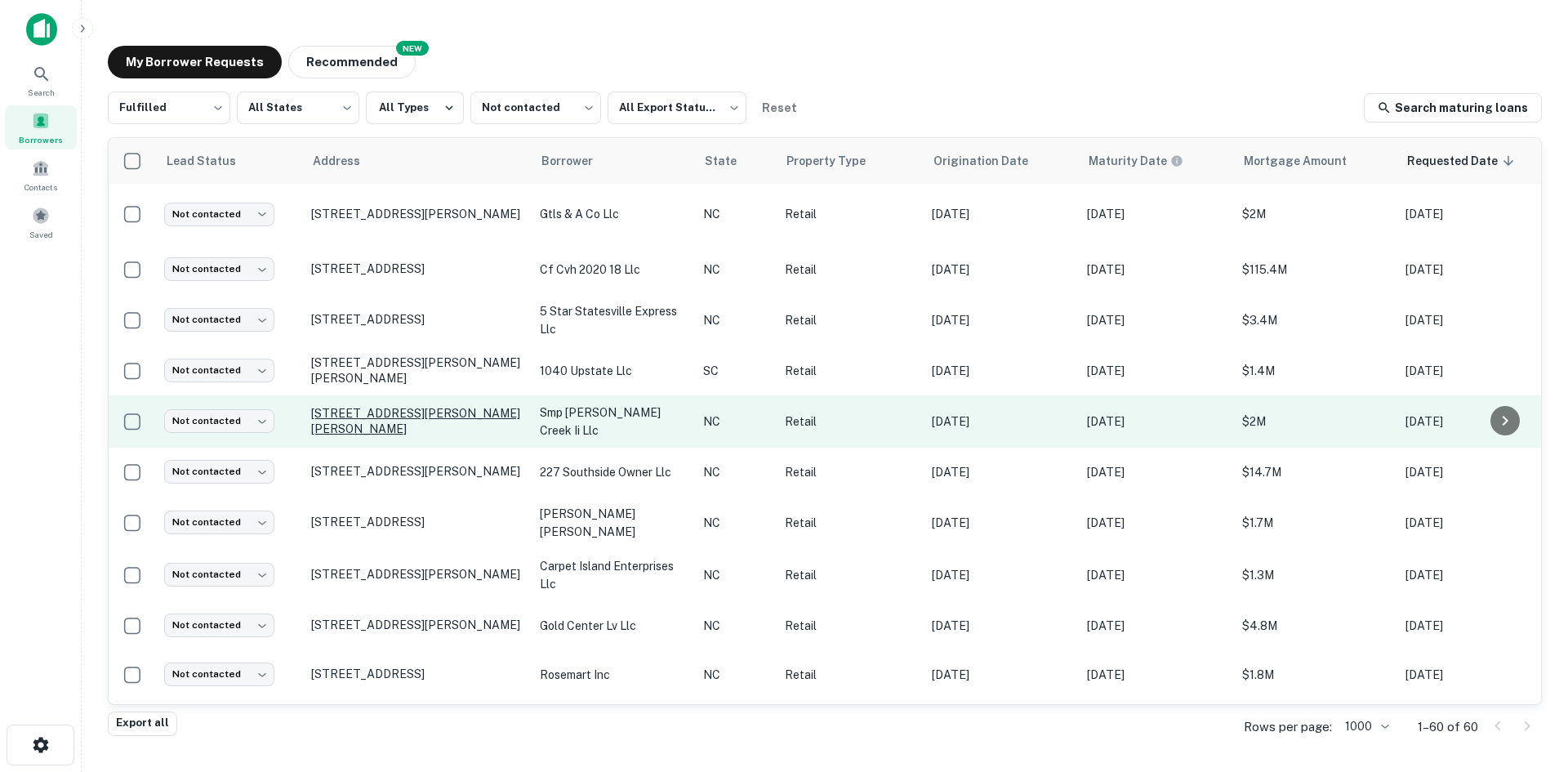
click at [405, 436] on p "[STREET_ADDRESS][PERSON_NAME][PERSON_NAME]" at bounding box center [417, 421] width 212 height 29
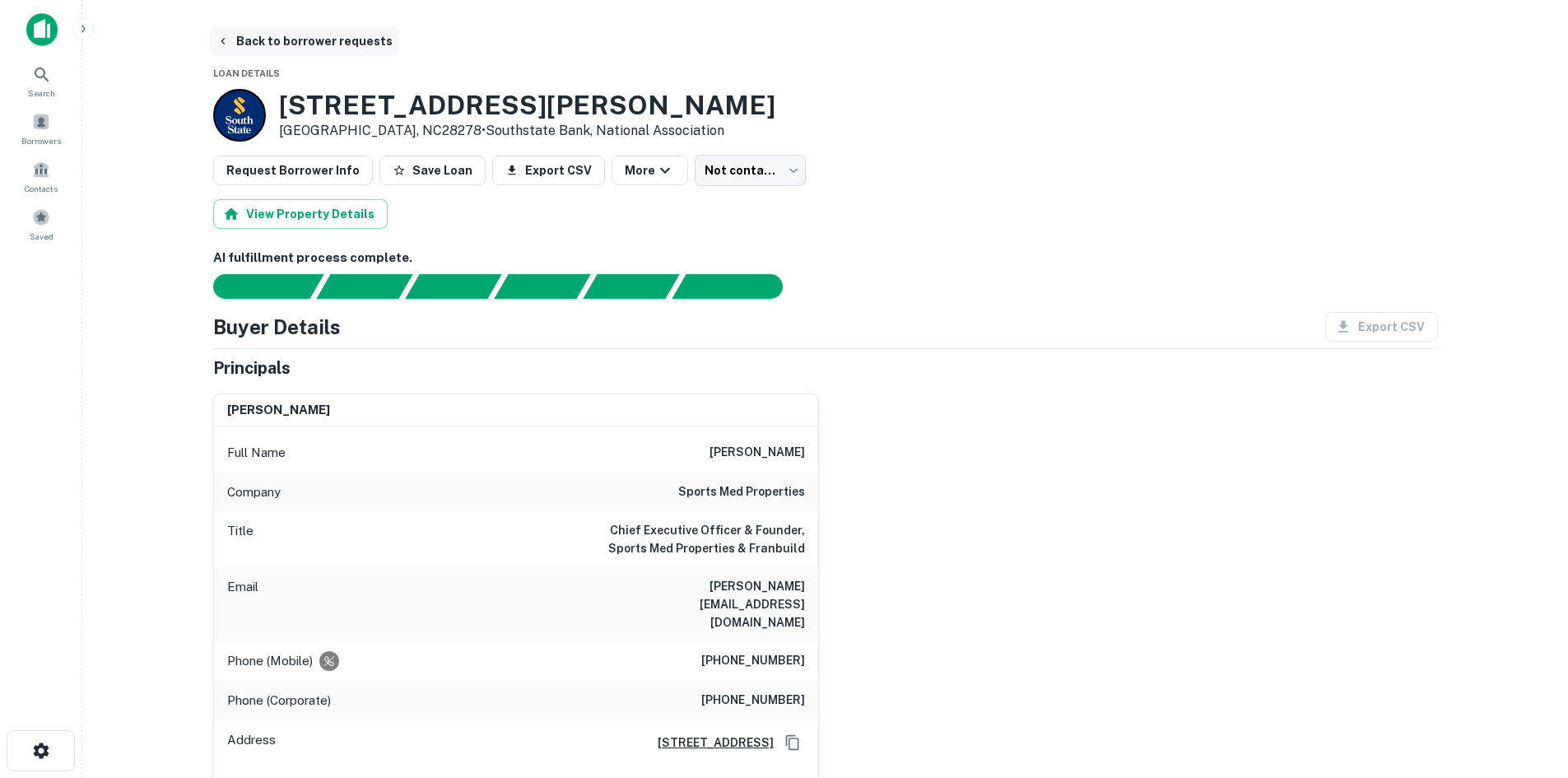
click at [337, 31] on button "Back to borrower requests" at bounding box center [304, 41] width 189 height 30
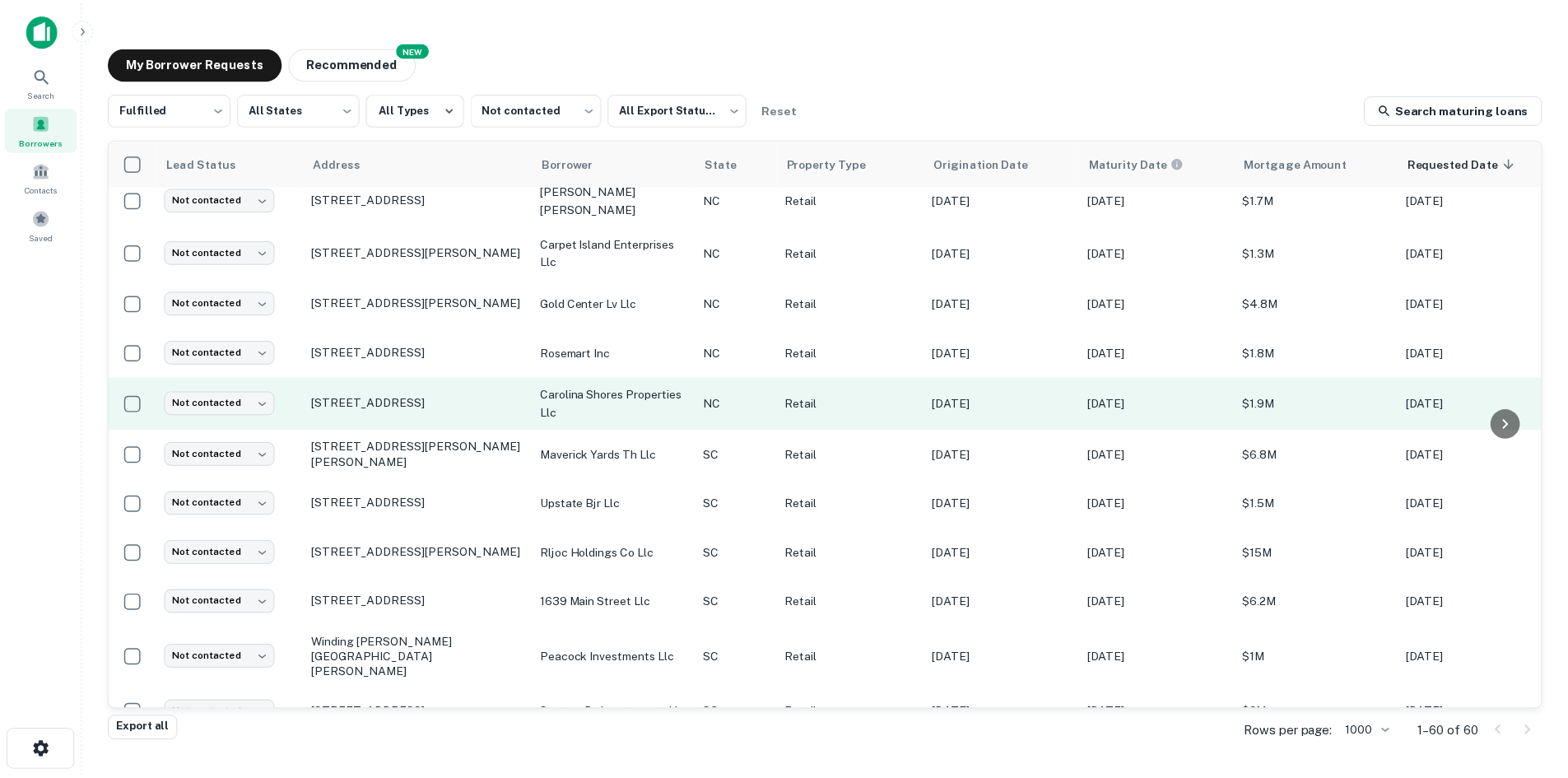
scroll to position [329, 0]
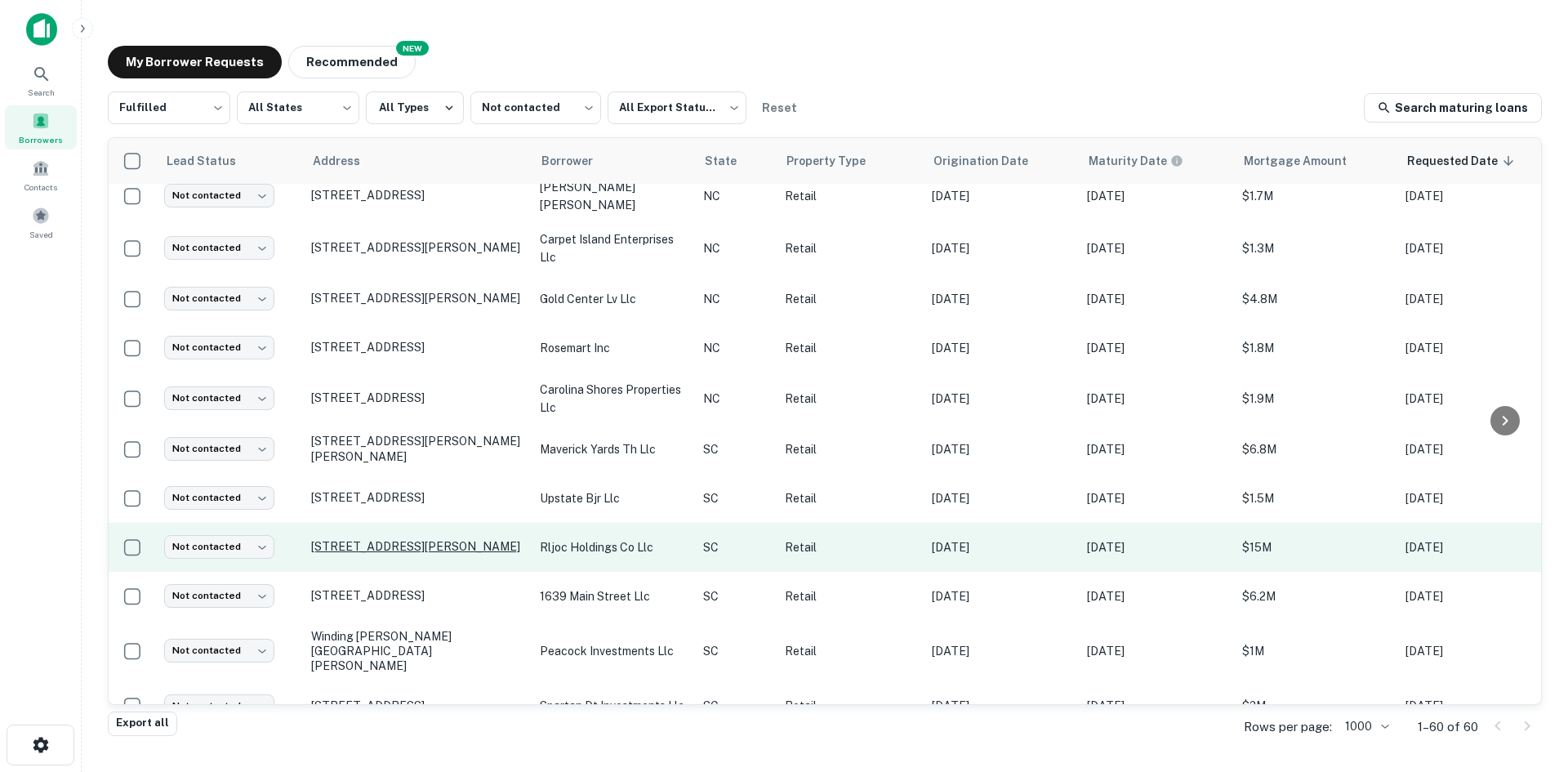
click at [421, 554] on p "[STREET_ADDRESS][PERSON_NAME]" at bounding box center [417, 546] width 212 height 15
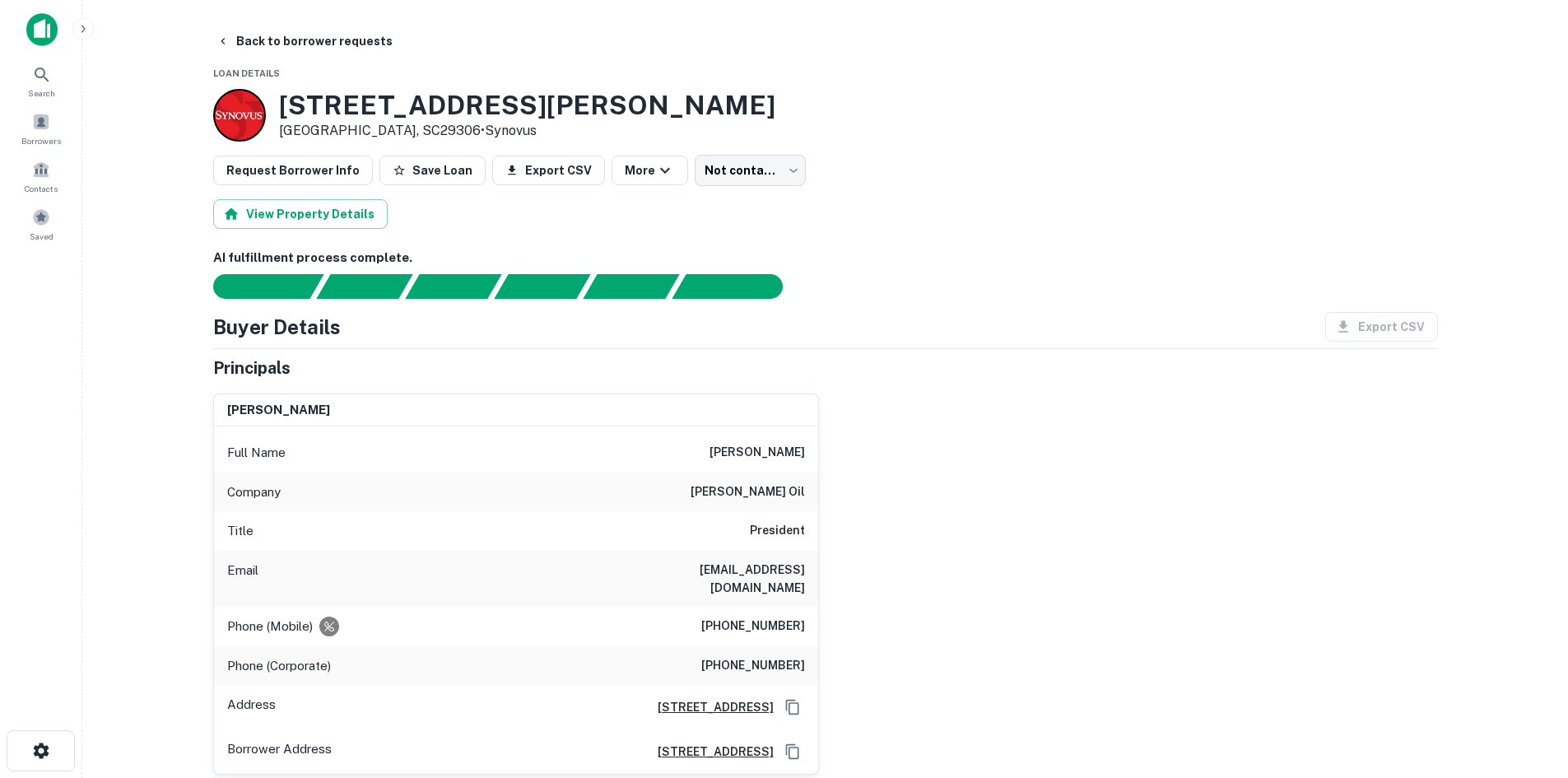
click at [289, 27] on button "Back to borrower requests" at bounding box center [304, 41] width 189 height 30
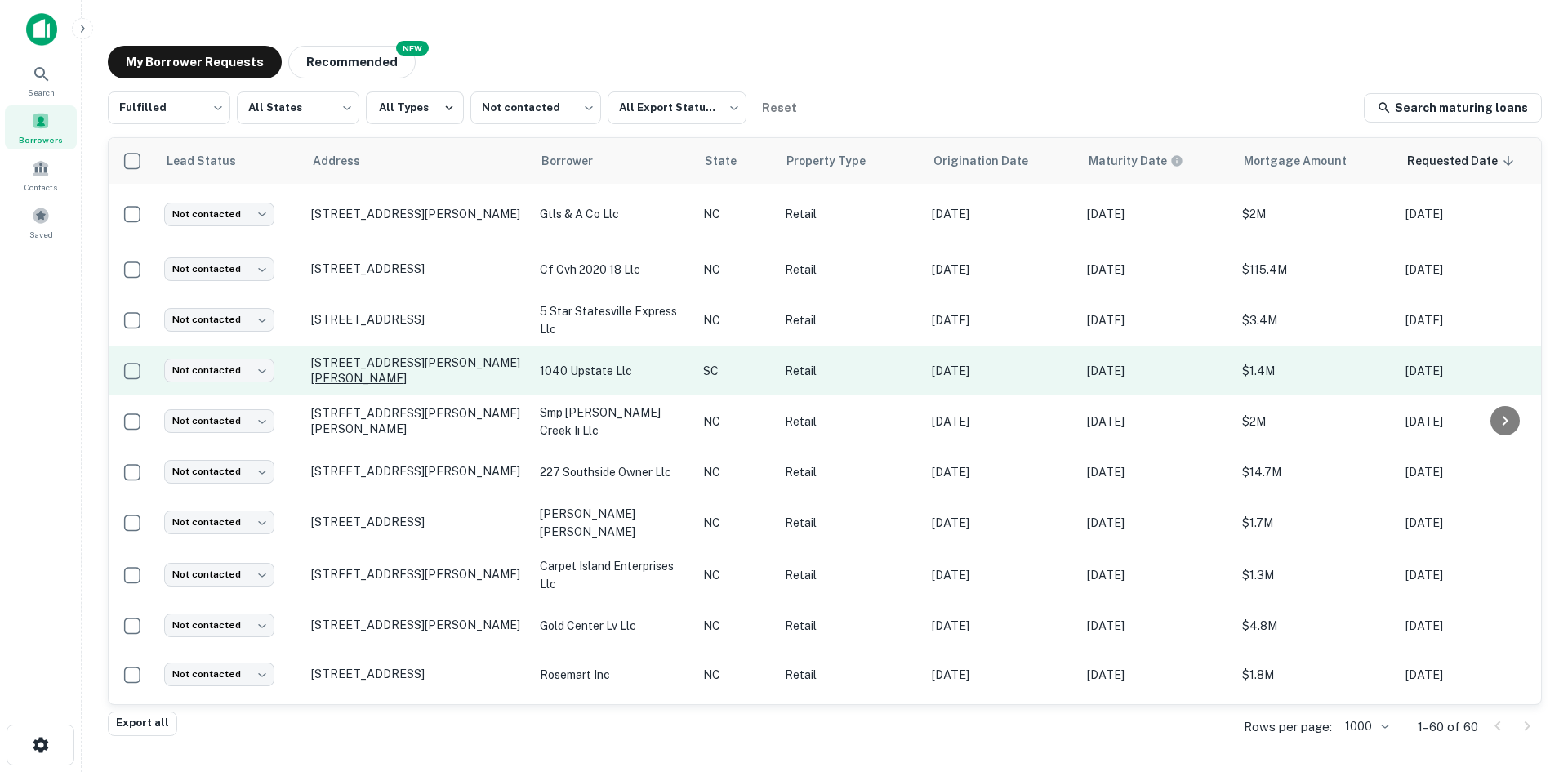
click at [400, 385] on p "[STREET_ADDRESS][PERSON_NAME][PERSON_NAME]" at bounding box center [417, 370] width 212 height 29
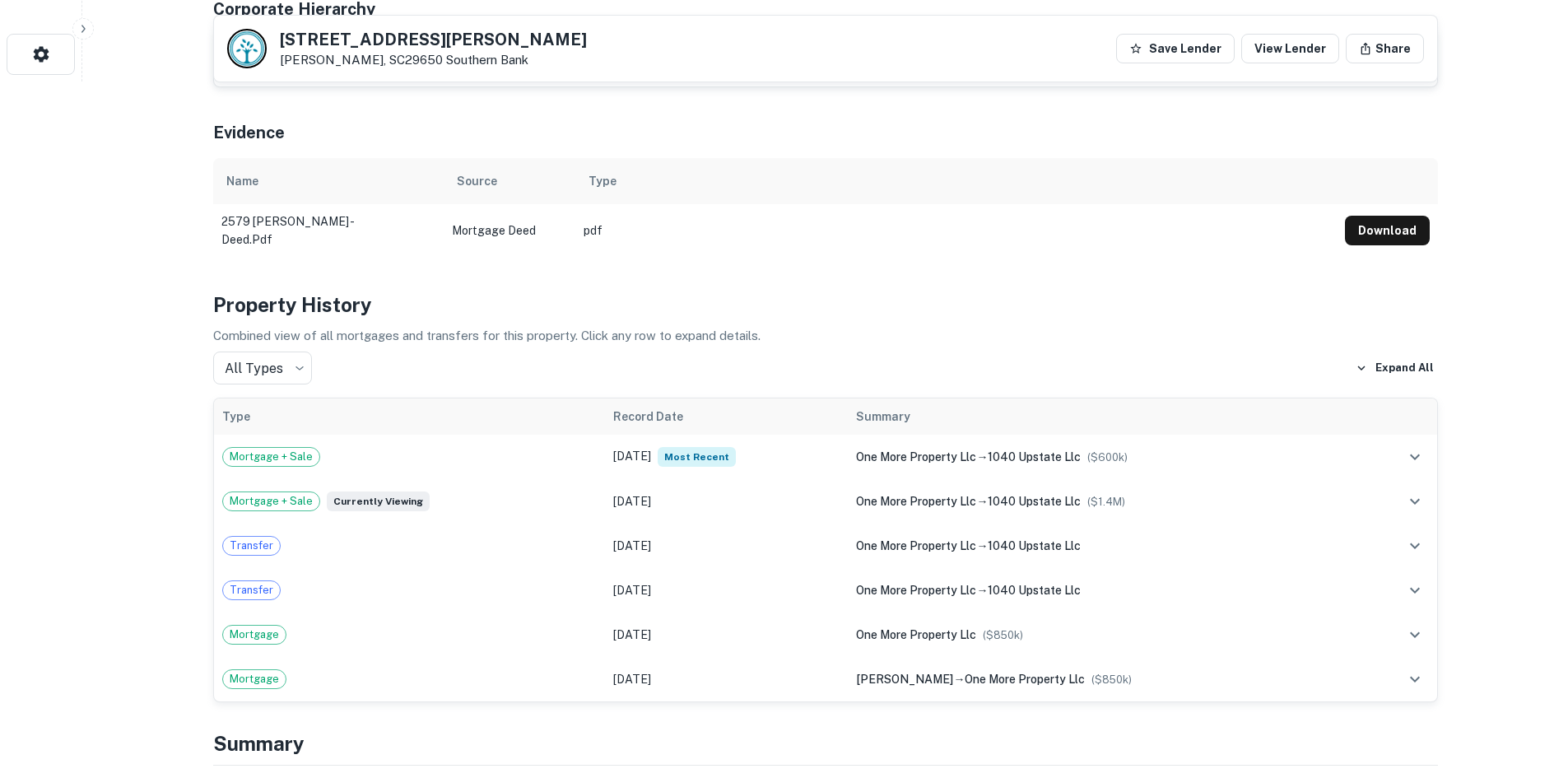
scroll to position [576, 0]
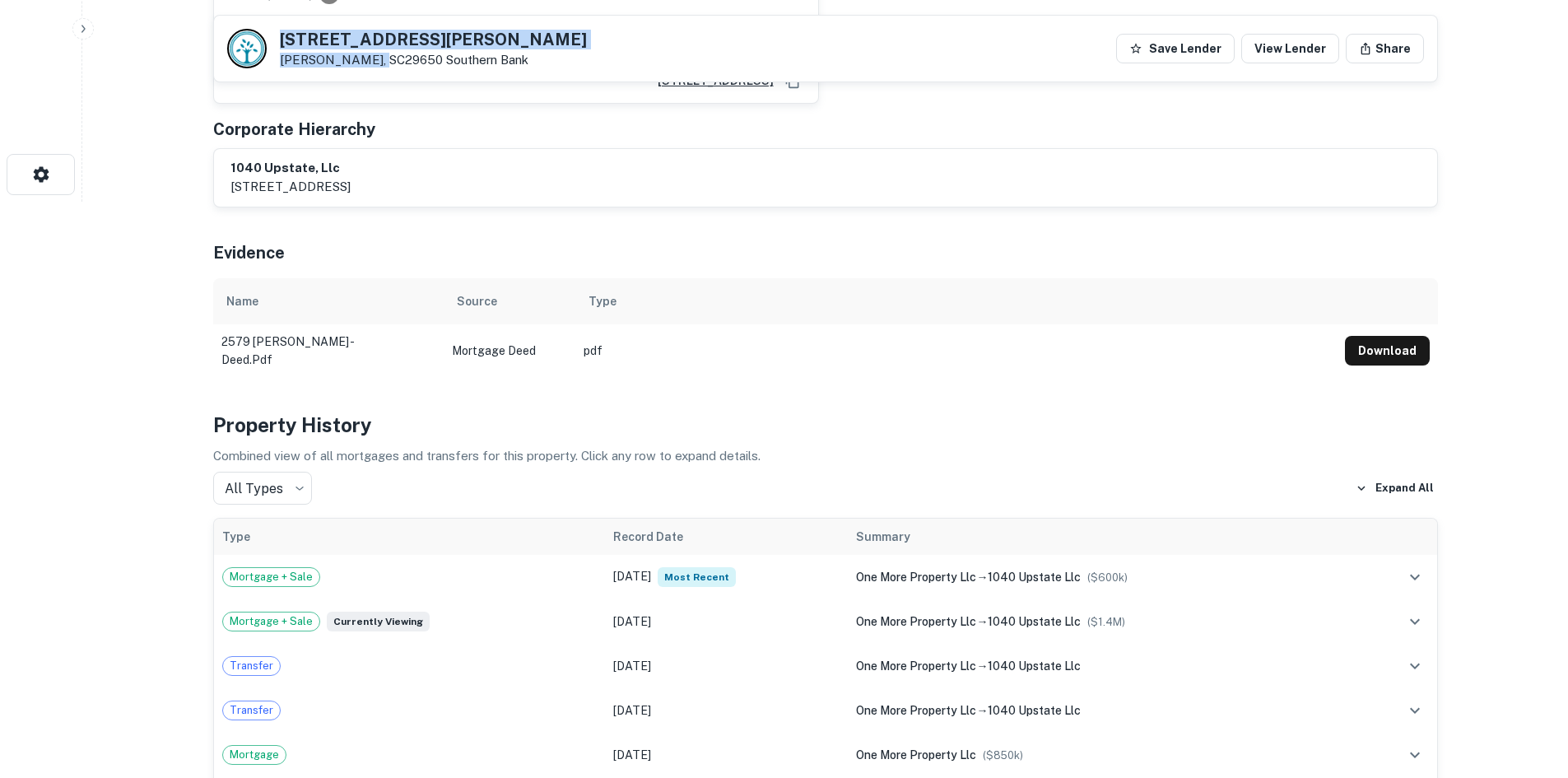
drag, startPoint x: 279, startPoint y: 35, endPoint x: 374, endPoint y: 59, distance: 98.0
click at [374, 59] on div "[STREET_ADDRESS][PERSON_NAME][PERSON_NAME] Southern Bank" at bounding box center [434, 49] width 307 height 36
copy div "[STREET_ADDRESS][PERSON_NAME][PERSON_NAME]"
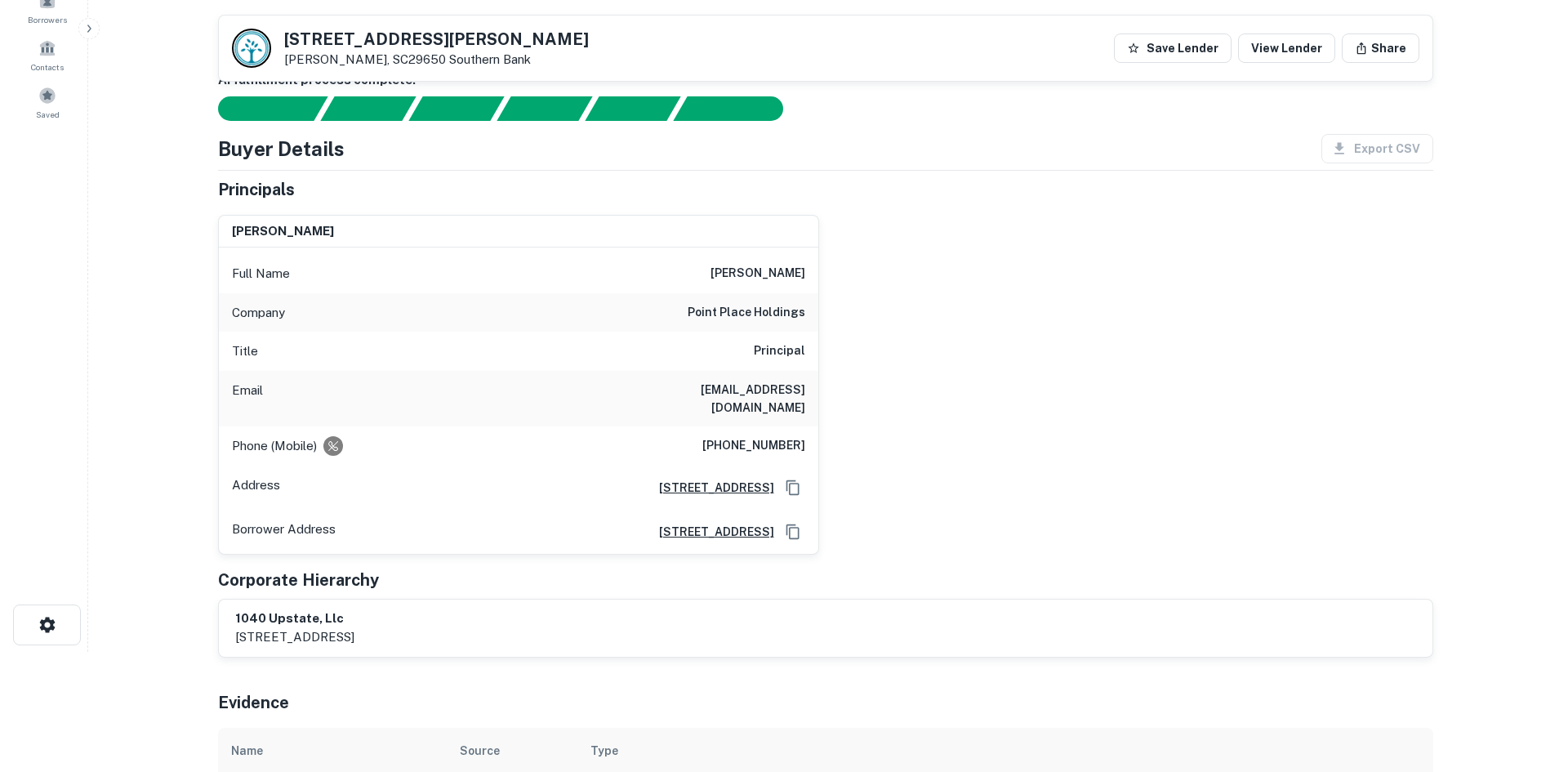
scroll to position [0, 0]
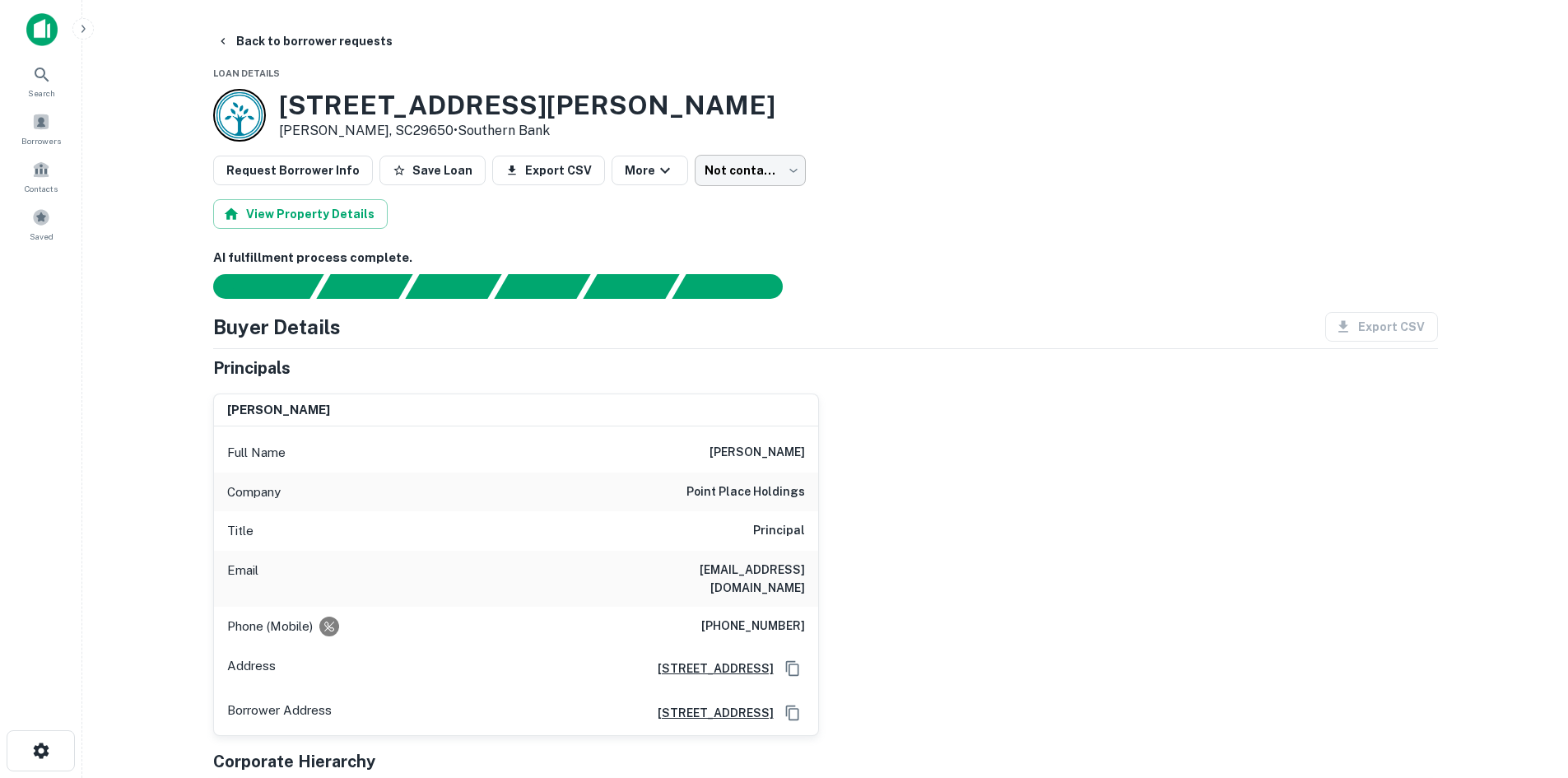
click at [706, 169] on body "Search Borrowers Contacts Saved Back to borrower requests Loan Details [STREET_…" at bounding box center [784, 389] width 1568 height 778
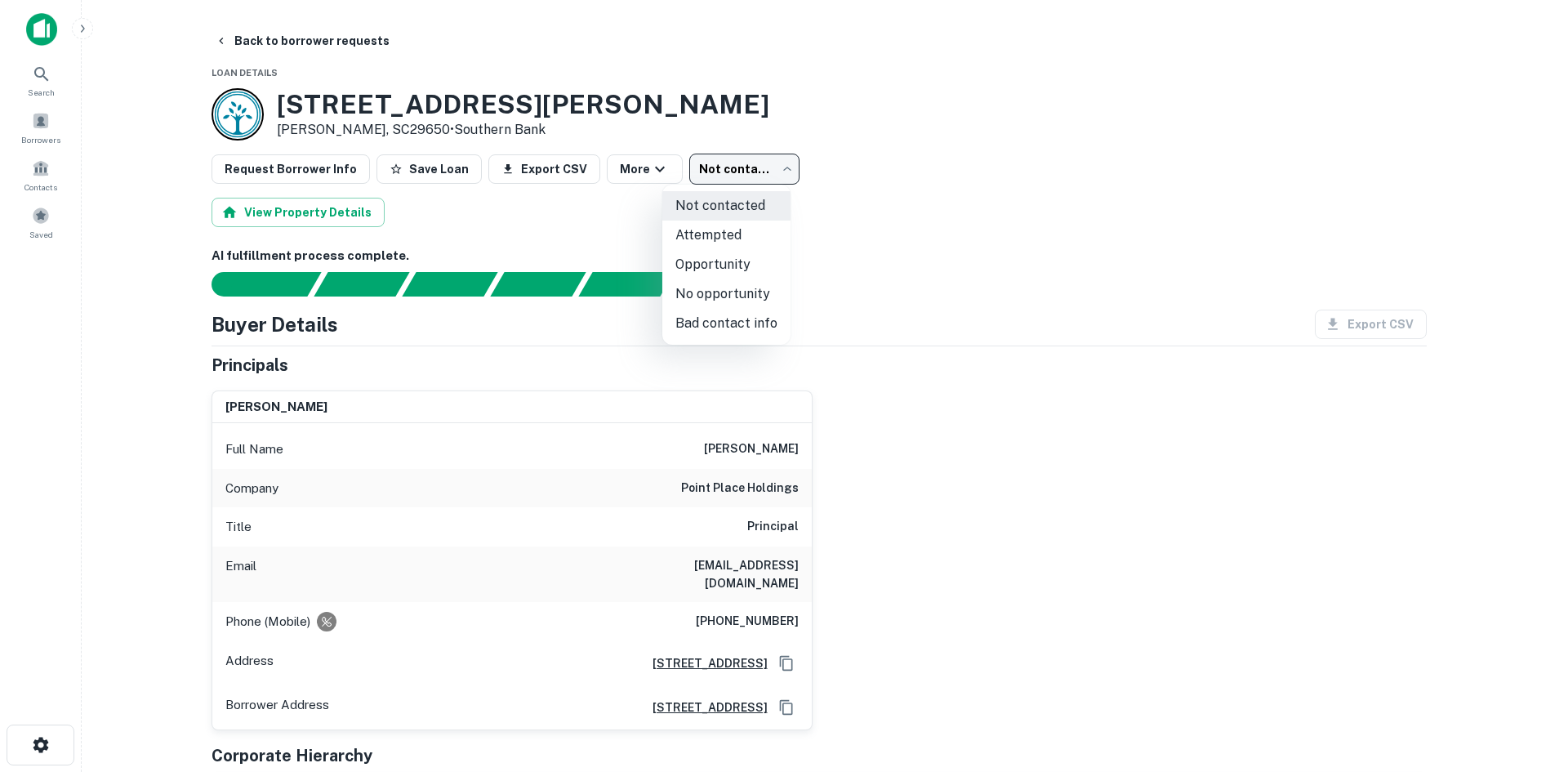
click at [734, 295] on li "No opportunity" at bounding box center [727, 294] width 128 height 29
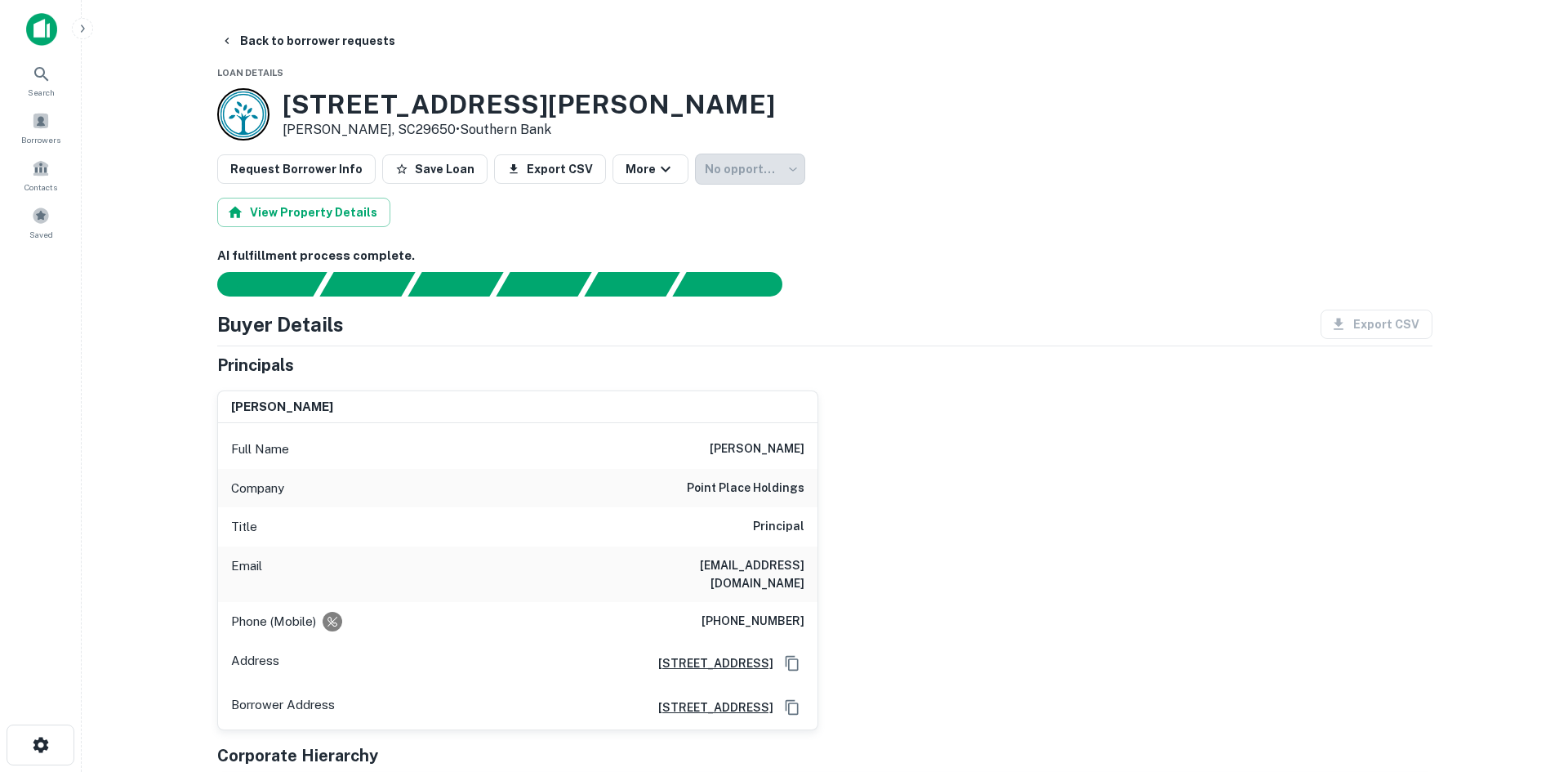
type input "**********"
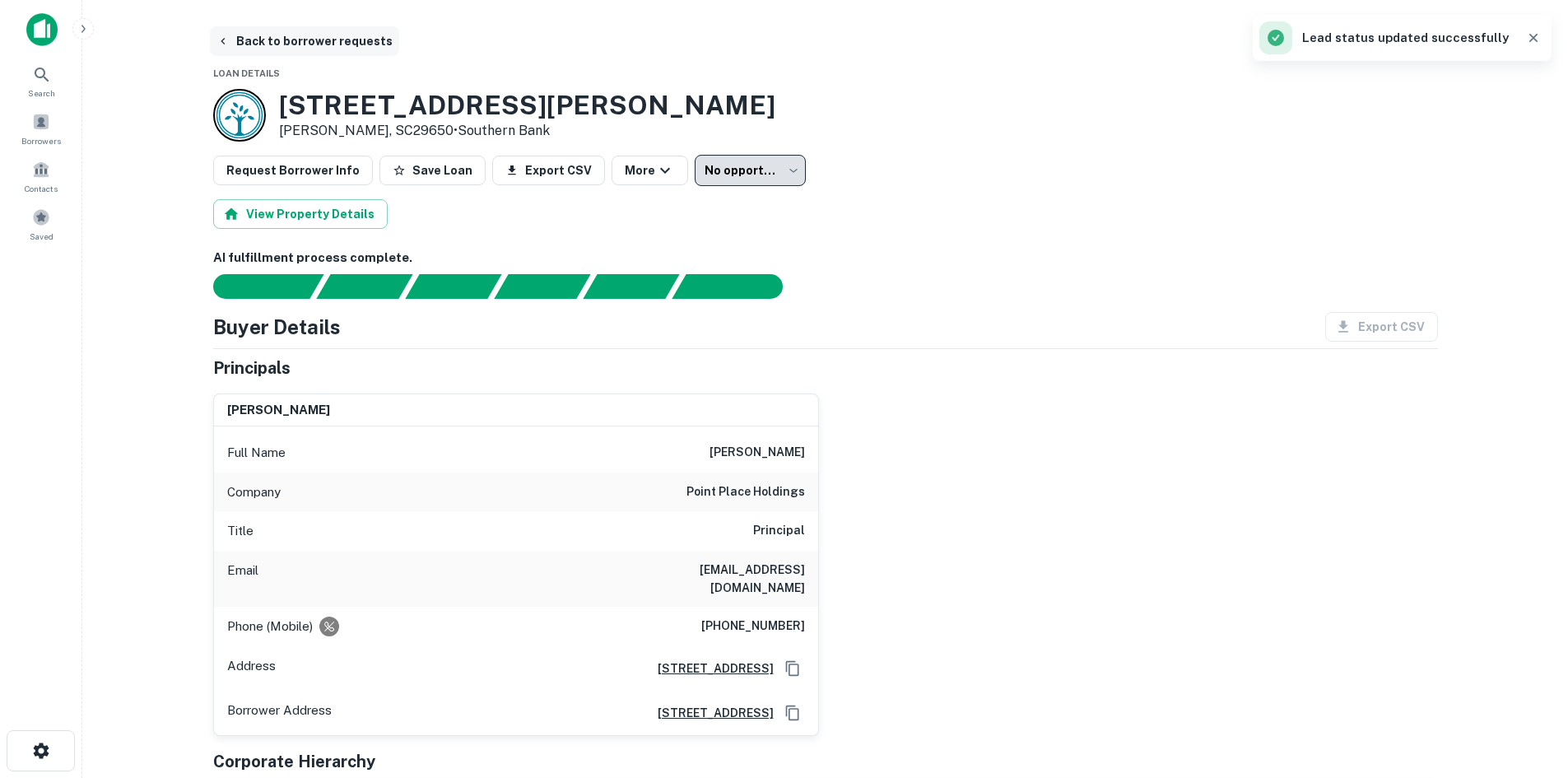
click at [321, 50] on button "Back to borrower requests" at bounding box center [304, 41] width 189 height 30
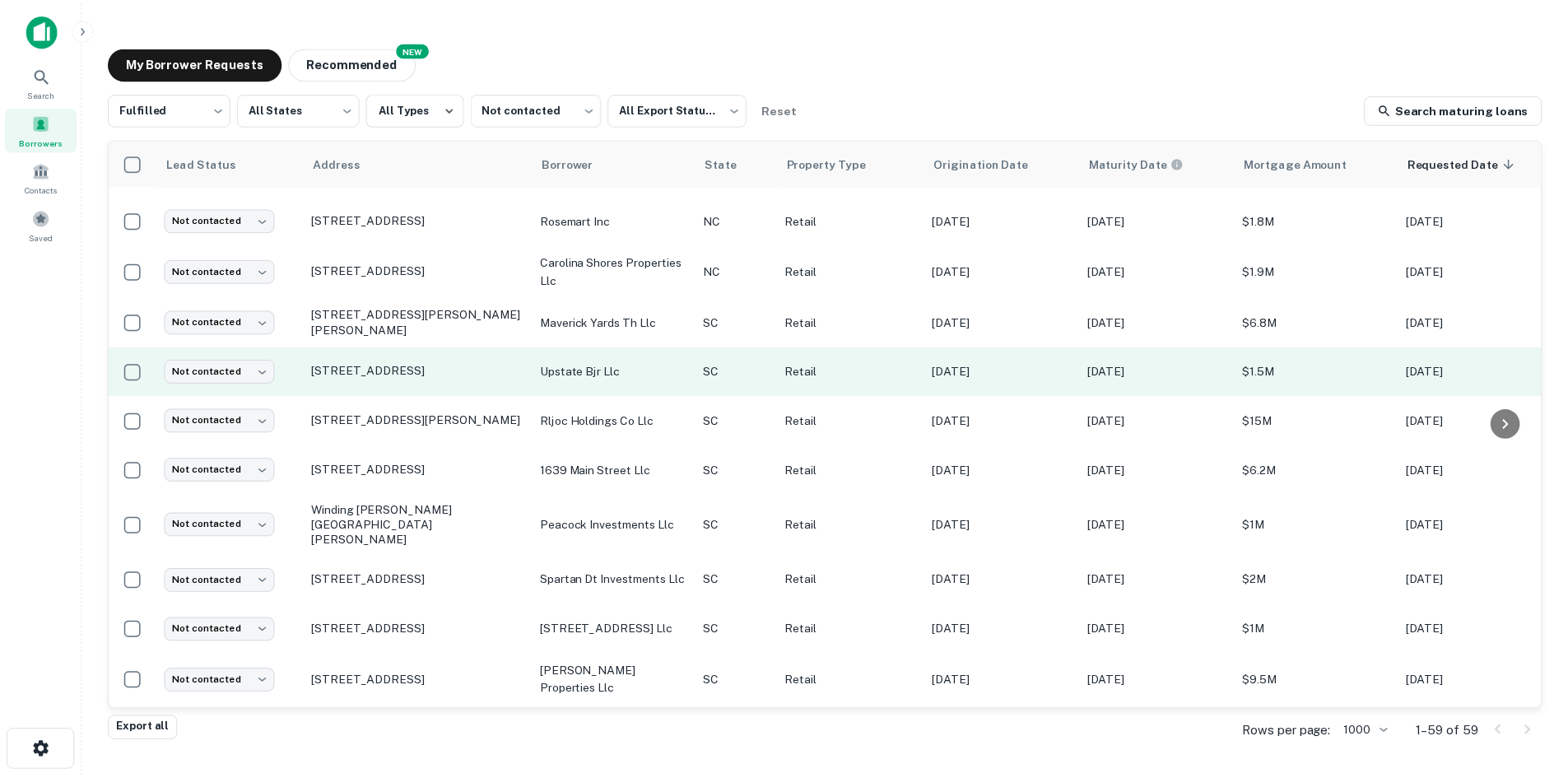
scroll to position [411, 0]
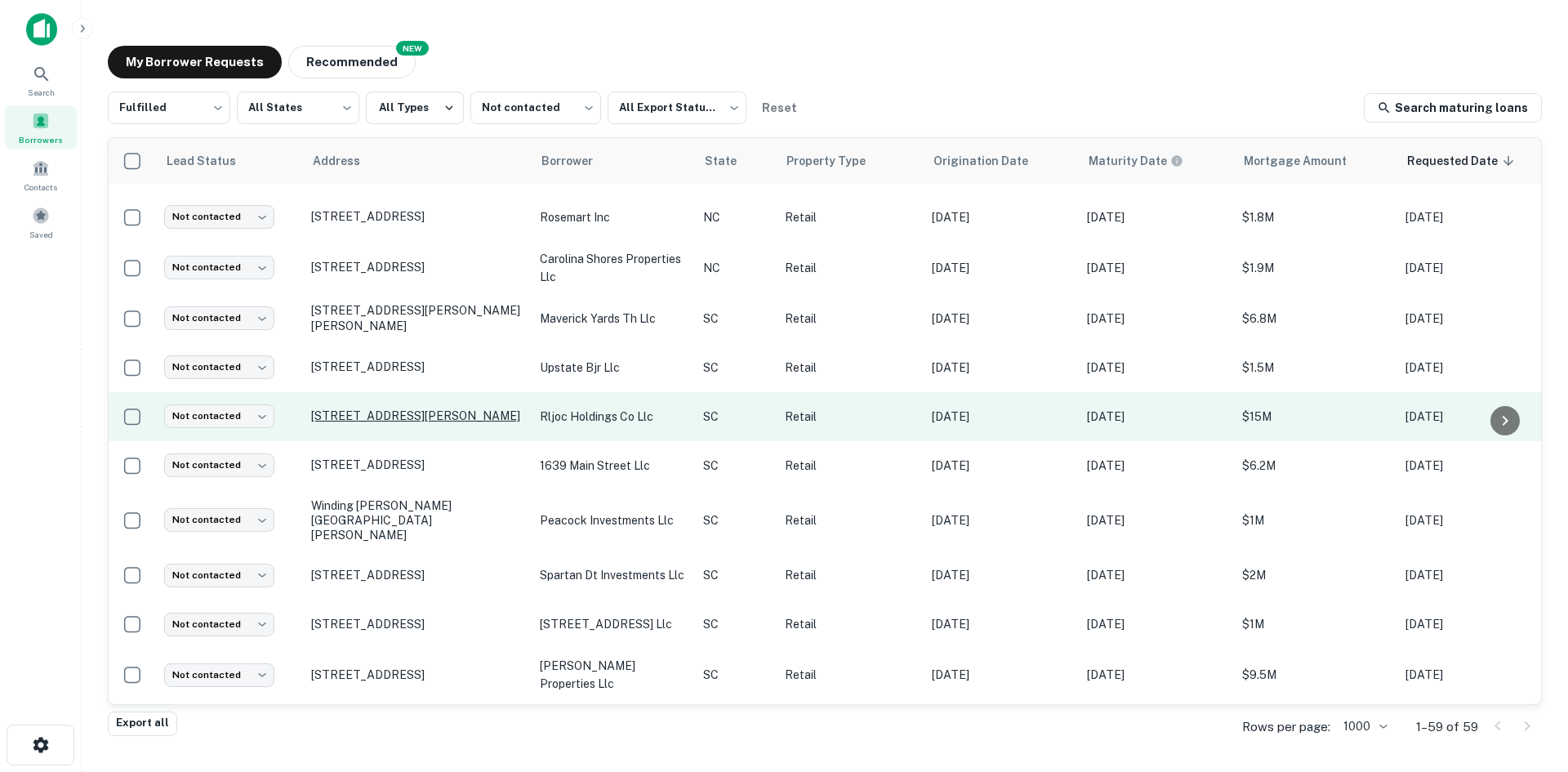
click at [450, 423] on p "[STREET_ADDRESS][PERSON_NAME]" at bounding box center [417, 415] width 212 height 15
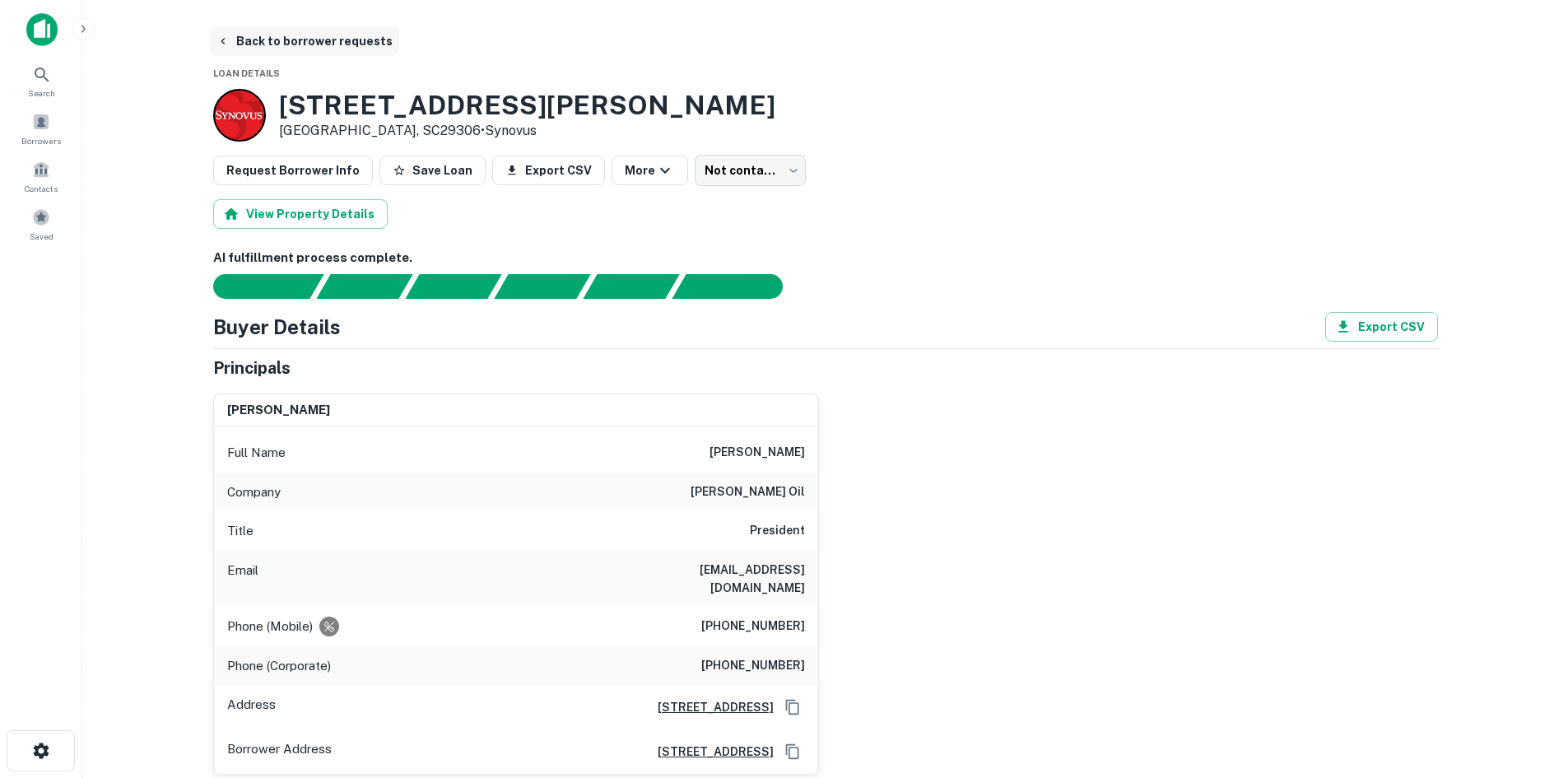
click at [321, 36] on button "Back to borrower requests" at bounding box center [304, 41] width 189 height 30
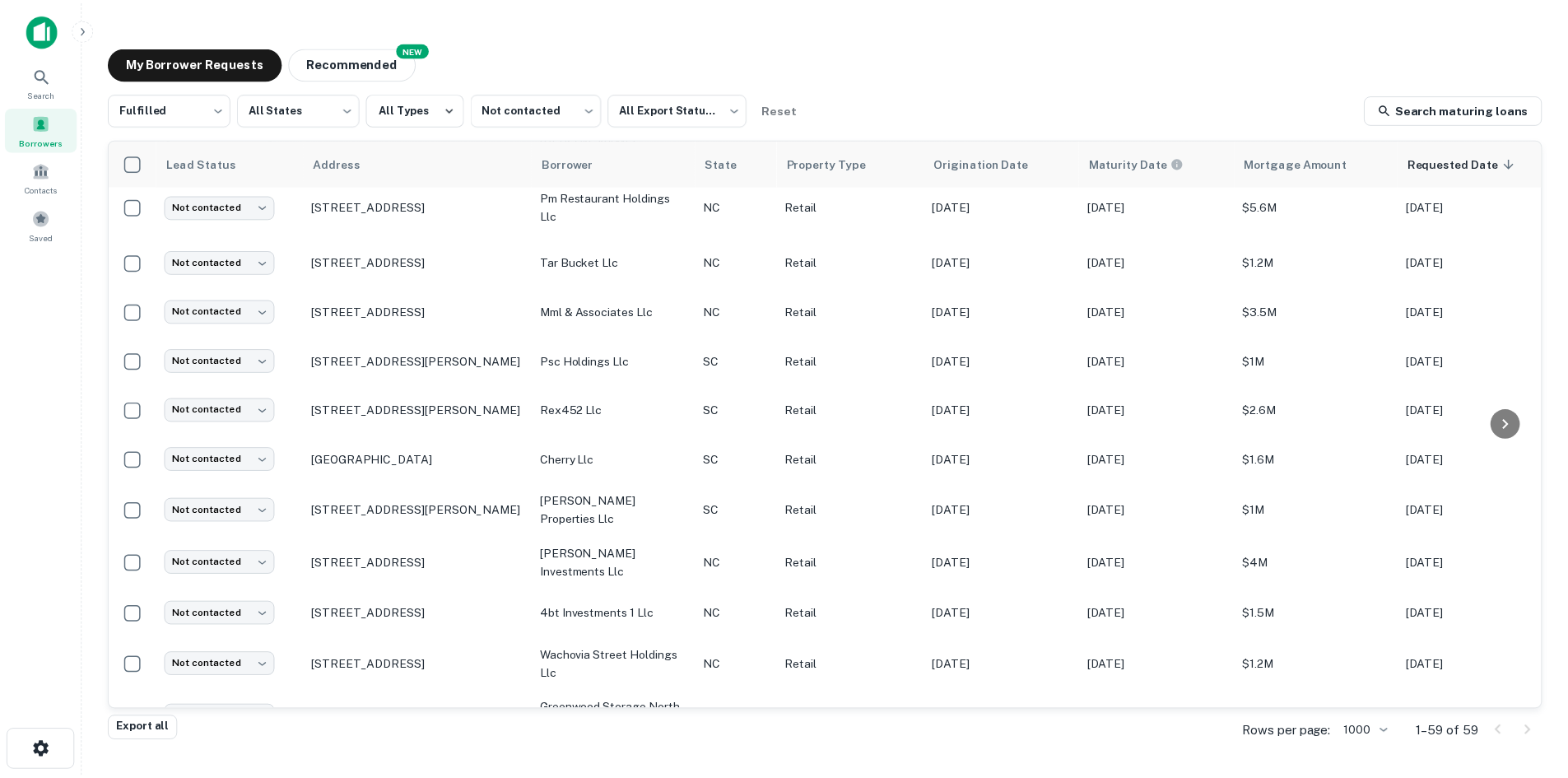
scroll to position [970, 0]
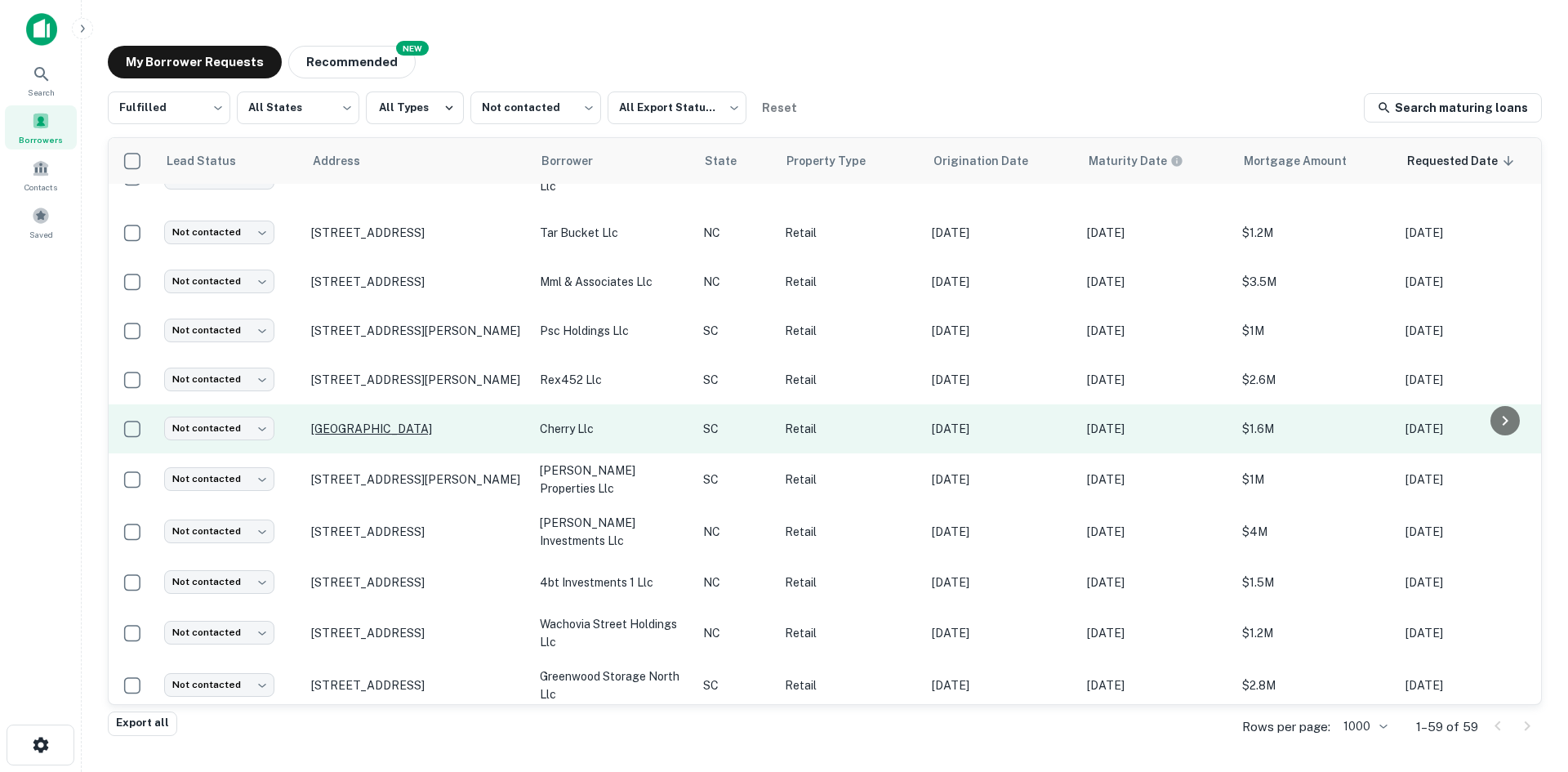
click at [364, 436] on p "[GEOGRAPHIC_DATA]" at bounding box center [417, 428] width 212 height 15
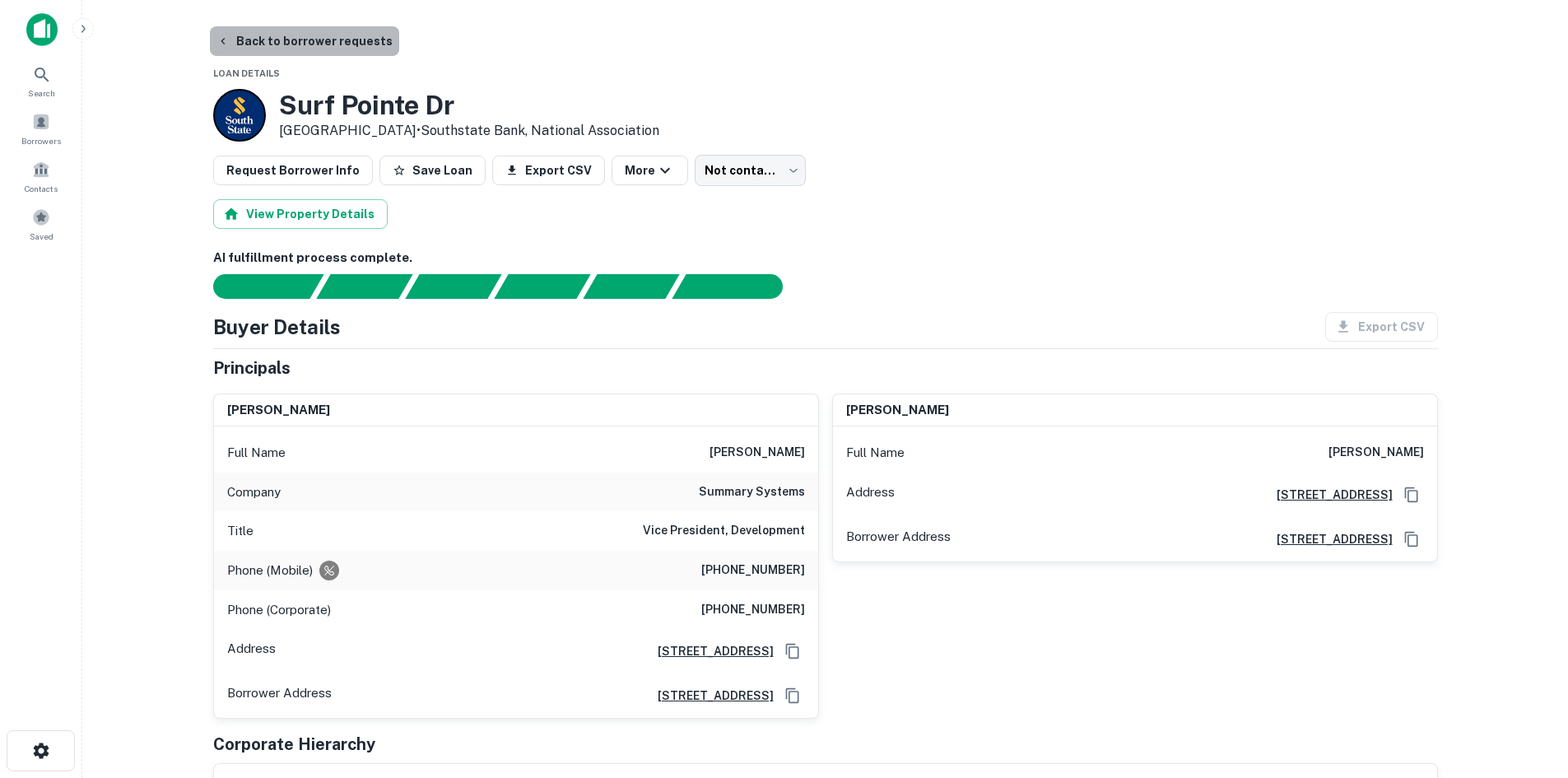
click at [309, 38] on button "Back to borrower requests" at bounding box center [304, 41] width 189 height 30
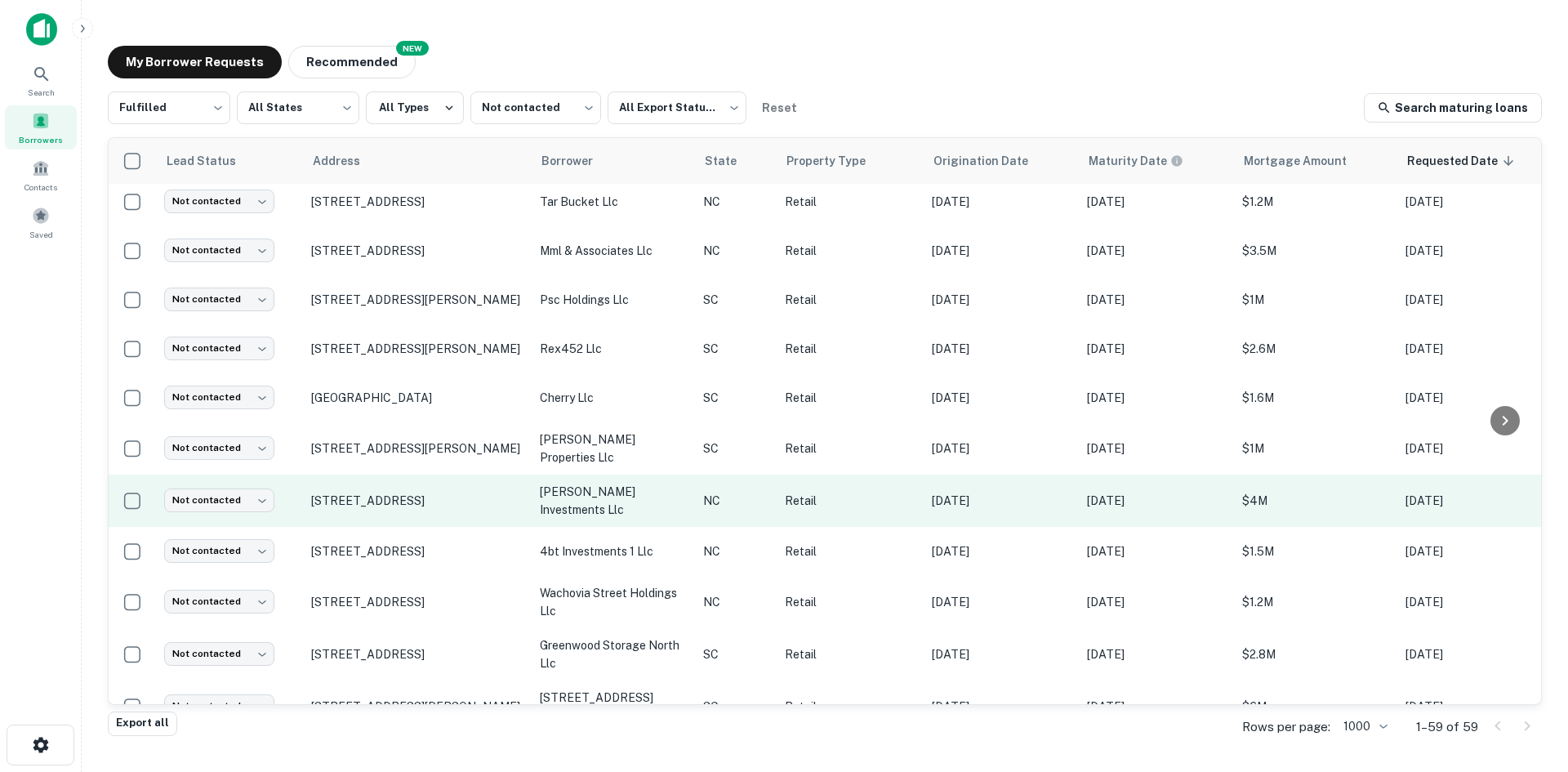
scroll to position [1044, 0]
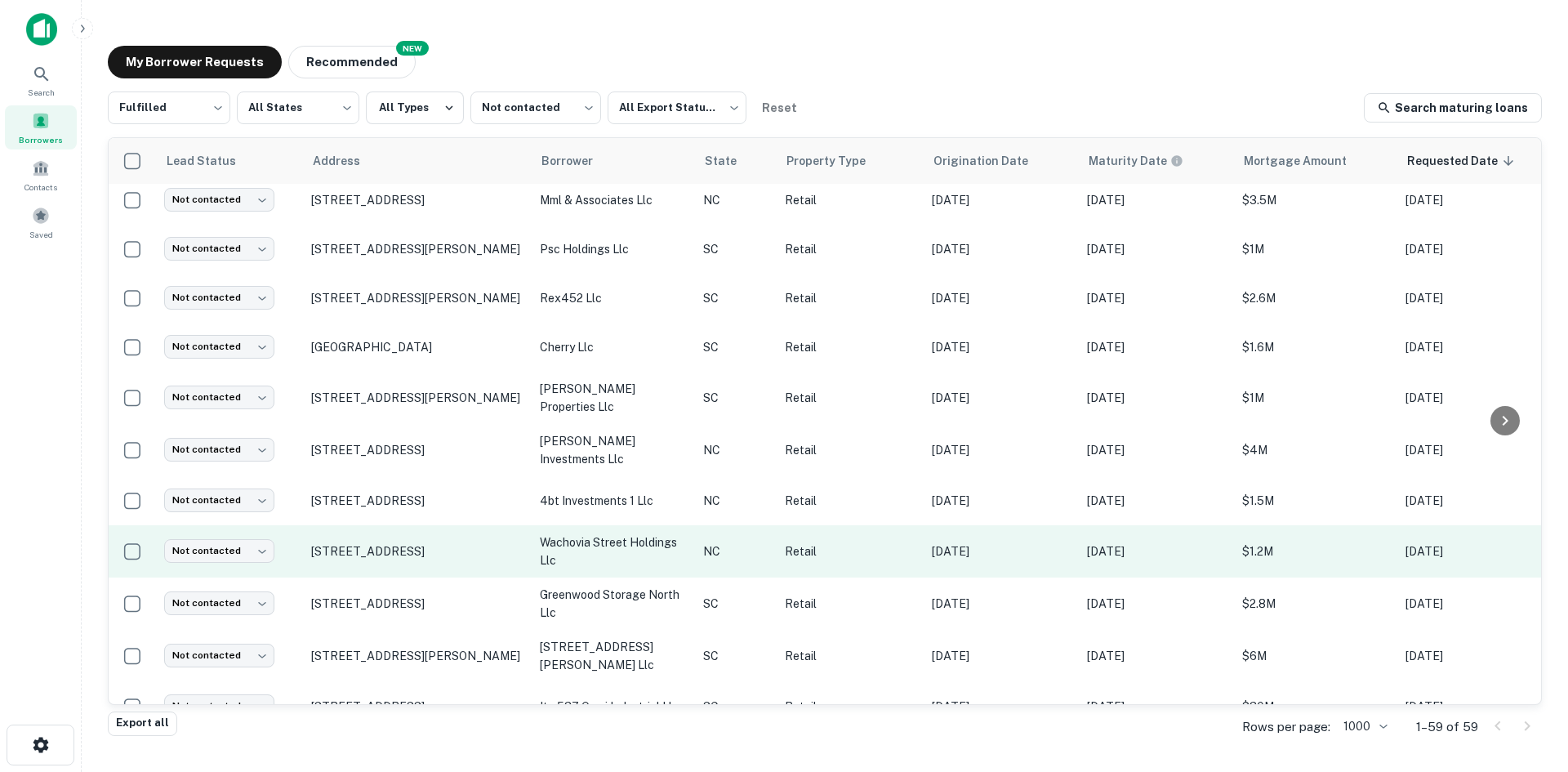
click at [392, 561] on td "[STREET_ADDRESS]" at bounding box center [418, 551] width 229 height 52
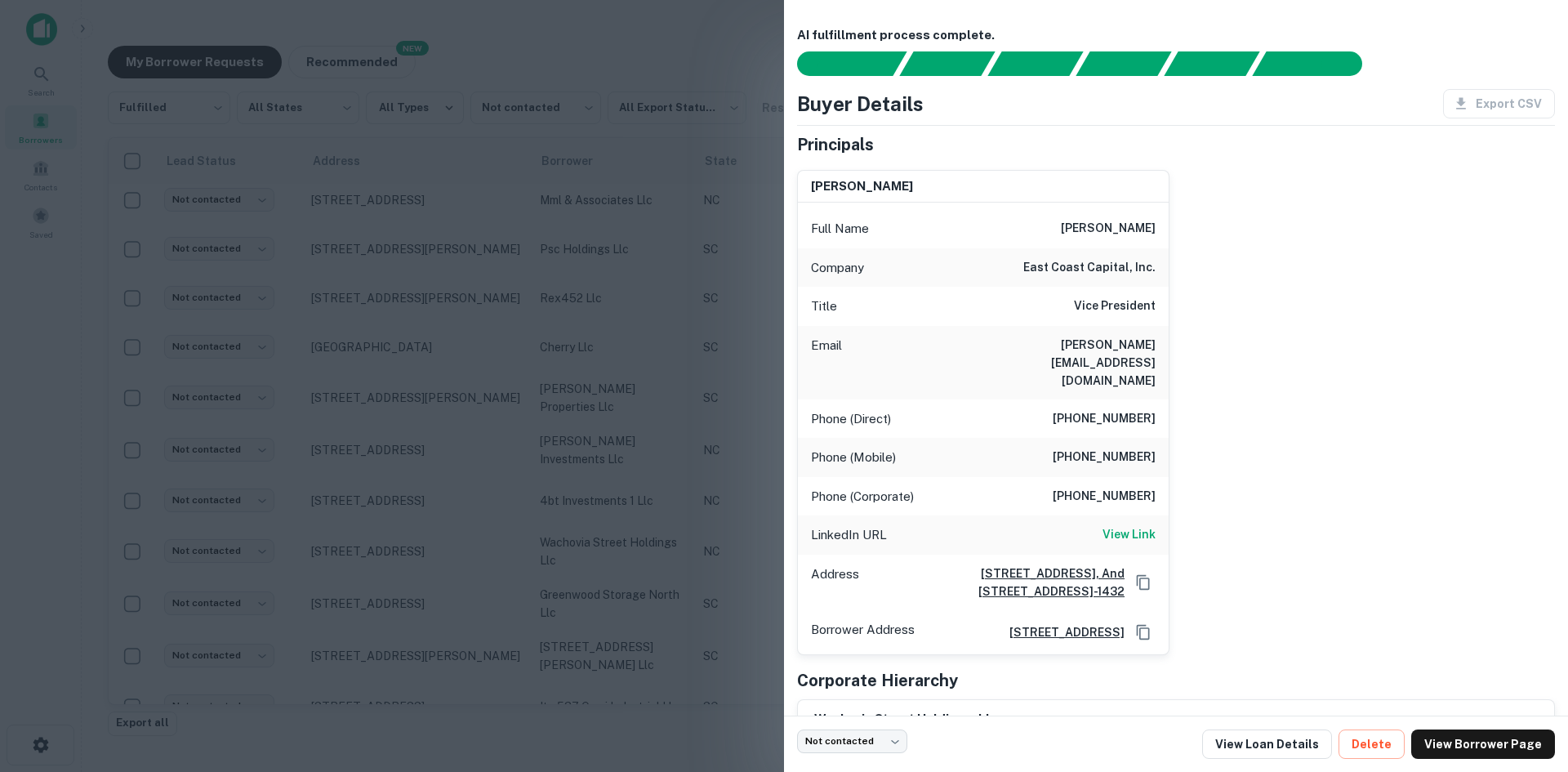
click at [388, 563] on div at bounding box center [784, 386] width 1568 height 772
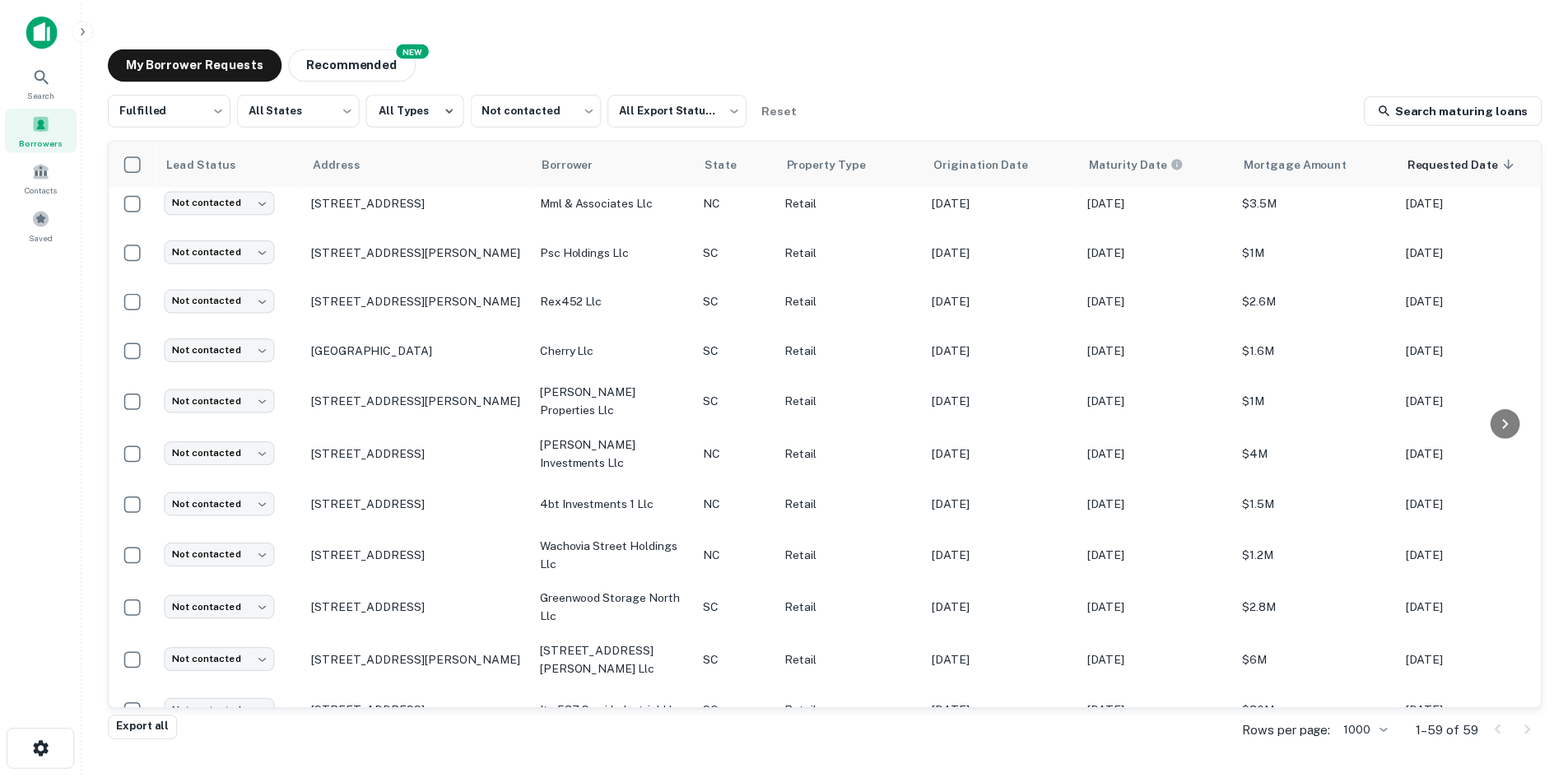
scroll to position [1381, 0]
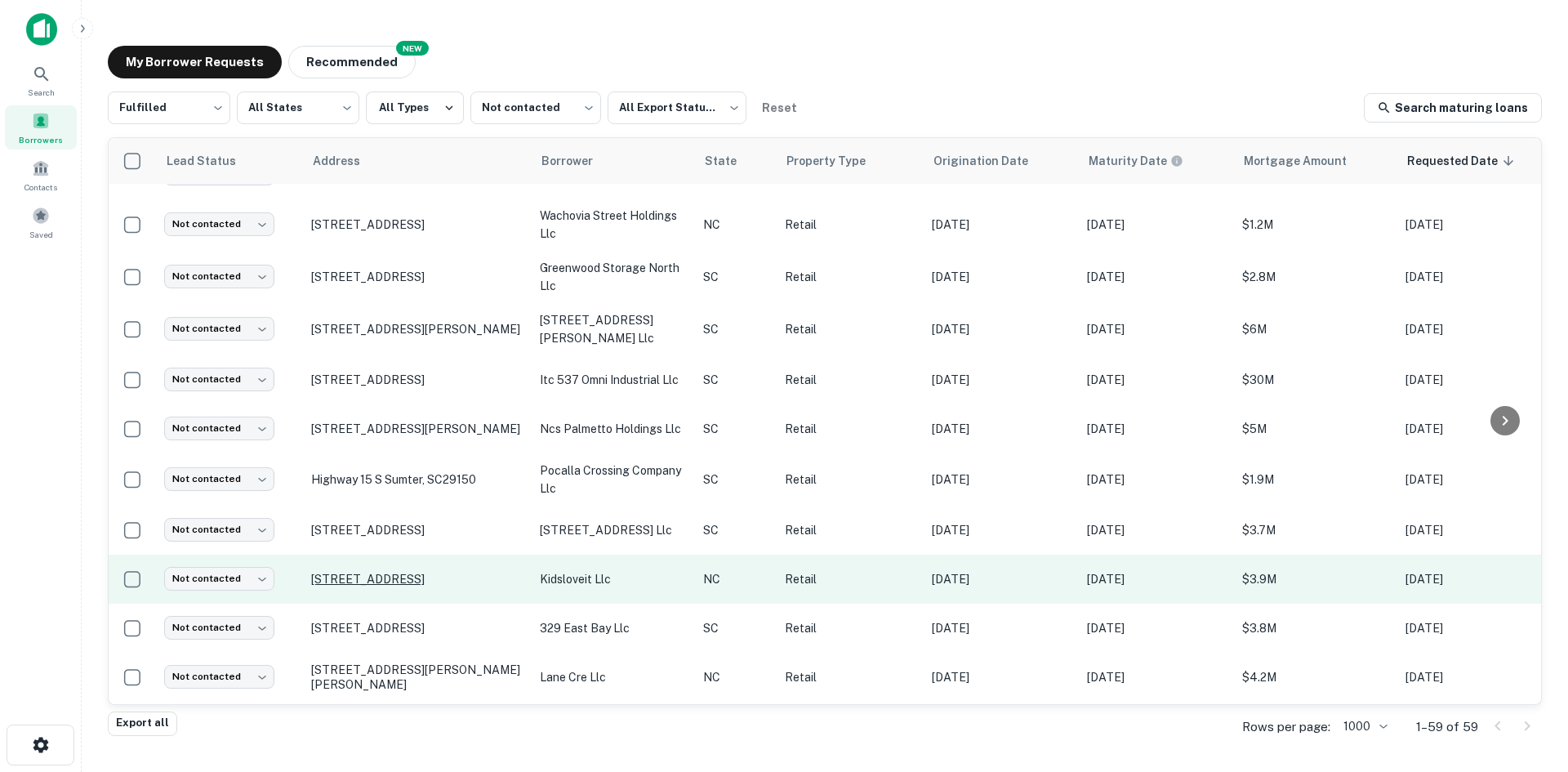
click at [386, 587] on p "[STREET_ADDRESS]" at bounding box center [417, 579] width 212 height 15
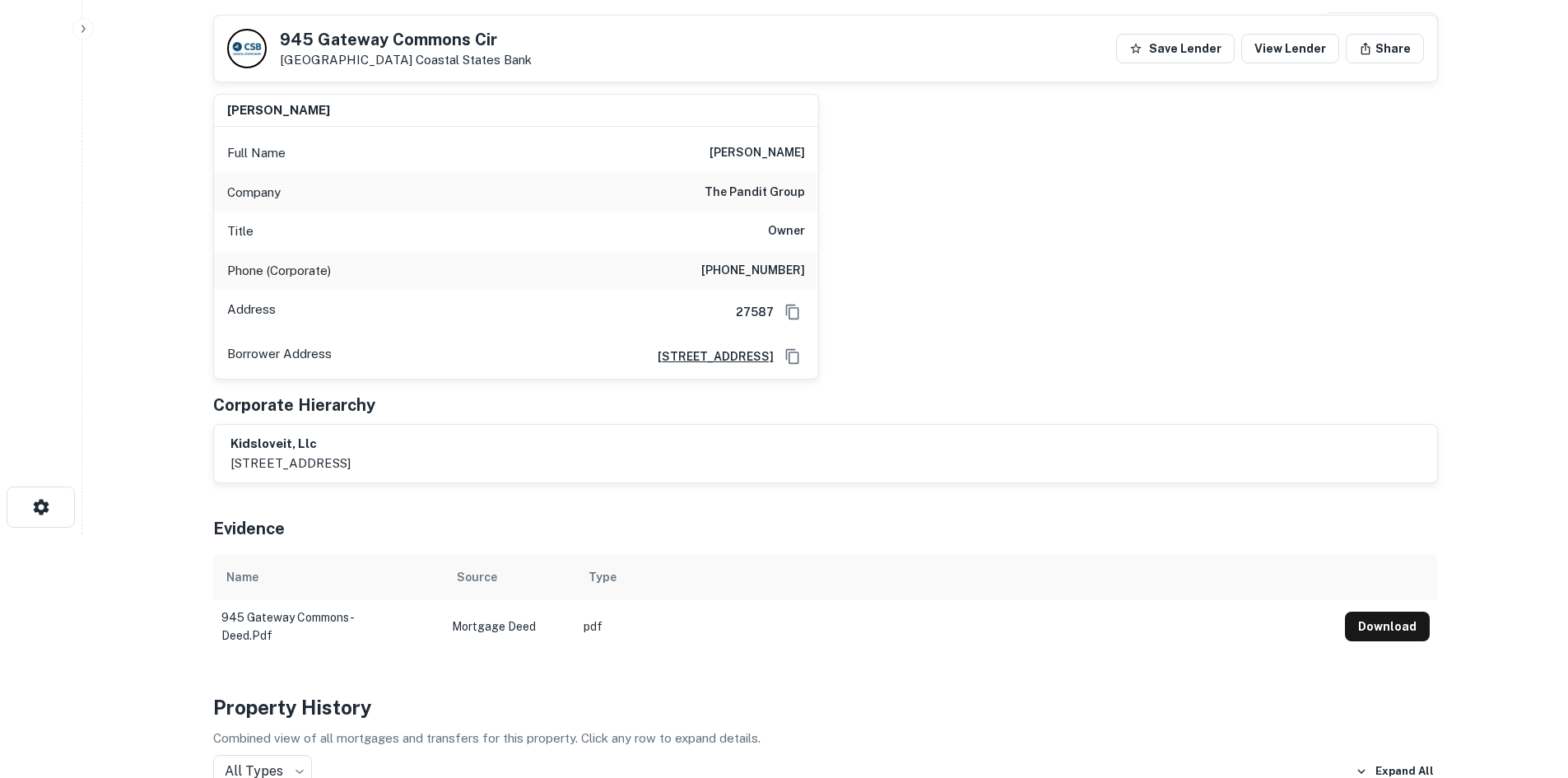
scroll to position [165, 0]
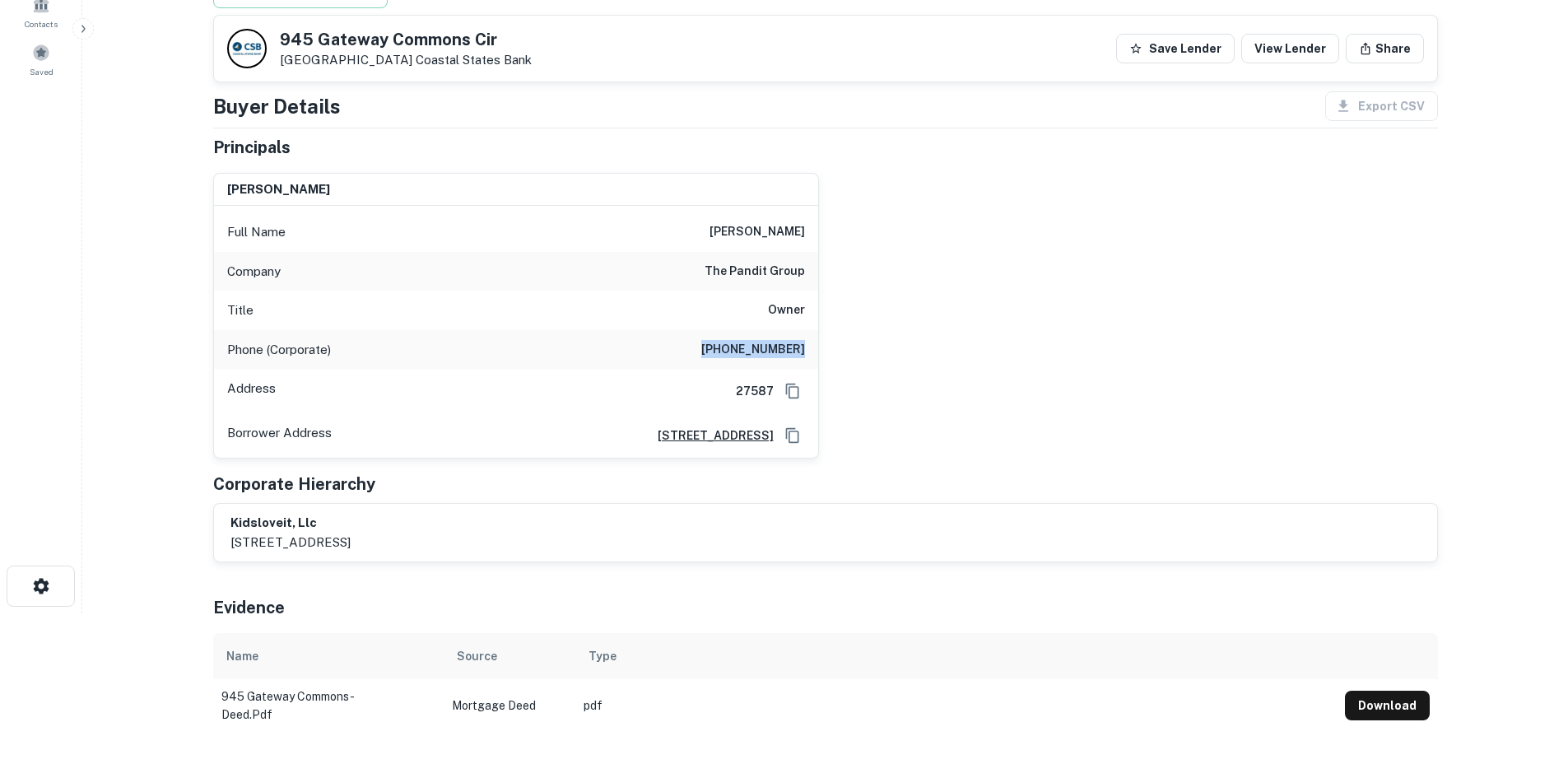
drag, startPoint x: 710, startPoint y: 338, endPoint x: 821, endPoint y: 349, distance: 111.5
click at [821, 349] on div "[PERSON_NAME] Full Name [PERSON_NAME] Company the pandit group Title Owner Phon…" at bounding box center [819, 309] width 1238 height 299
copy h6 "[PHONE_NUMBER]"
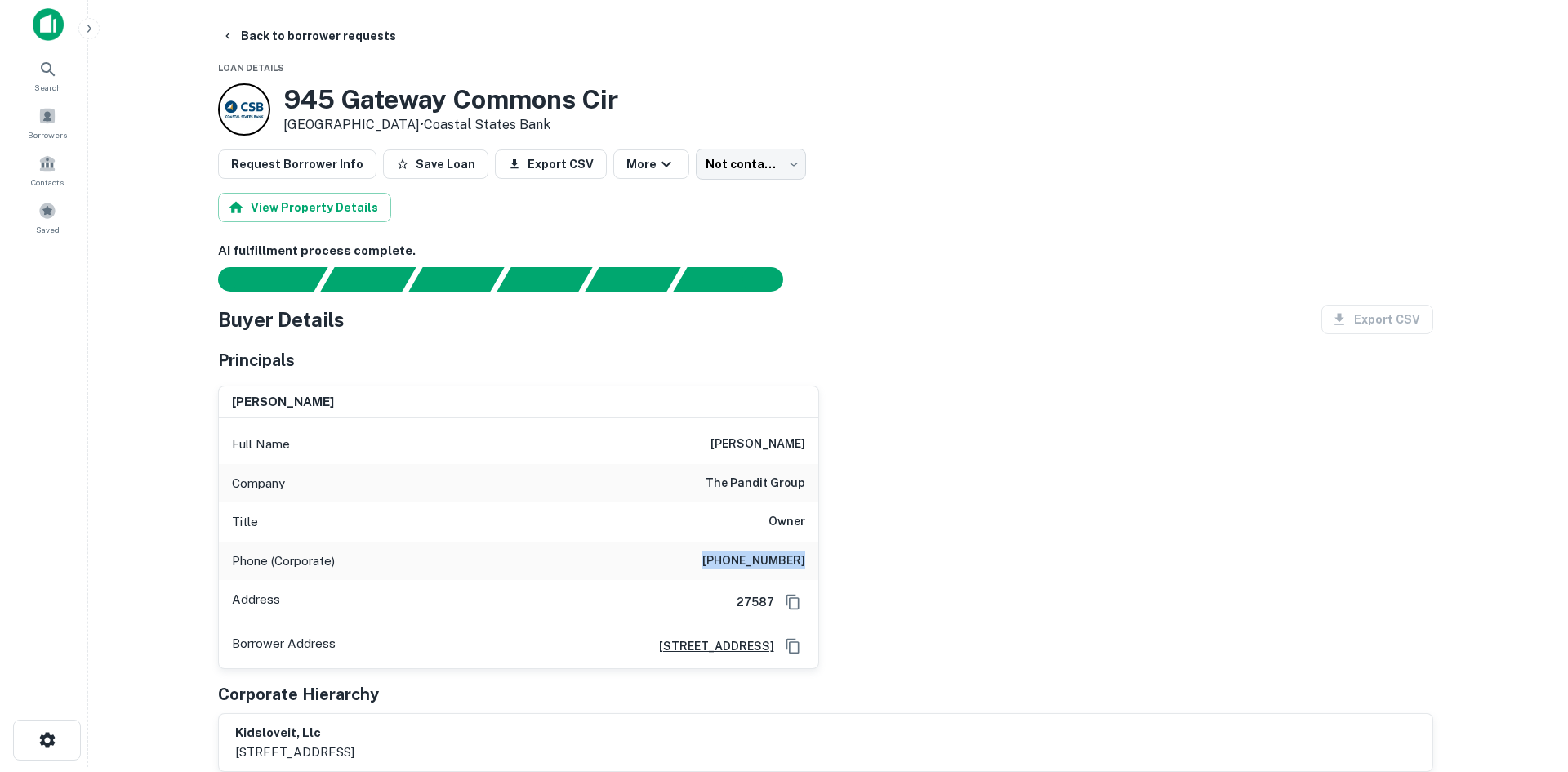
scroll to position [0, 0]
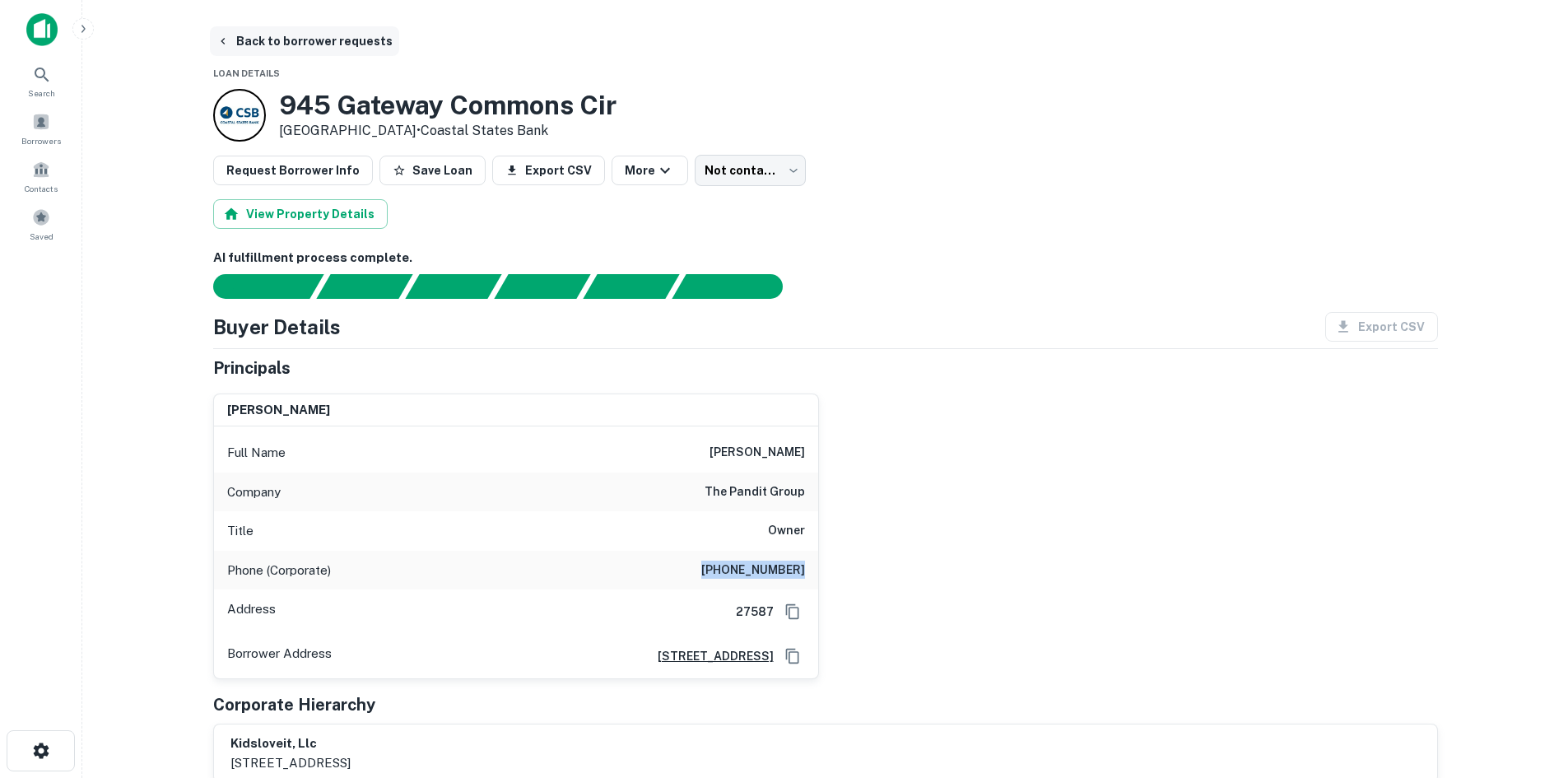
click at [288, 38] on button "Back to borrower requests" at bounding box center [304, 41] width 189 height 30
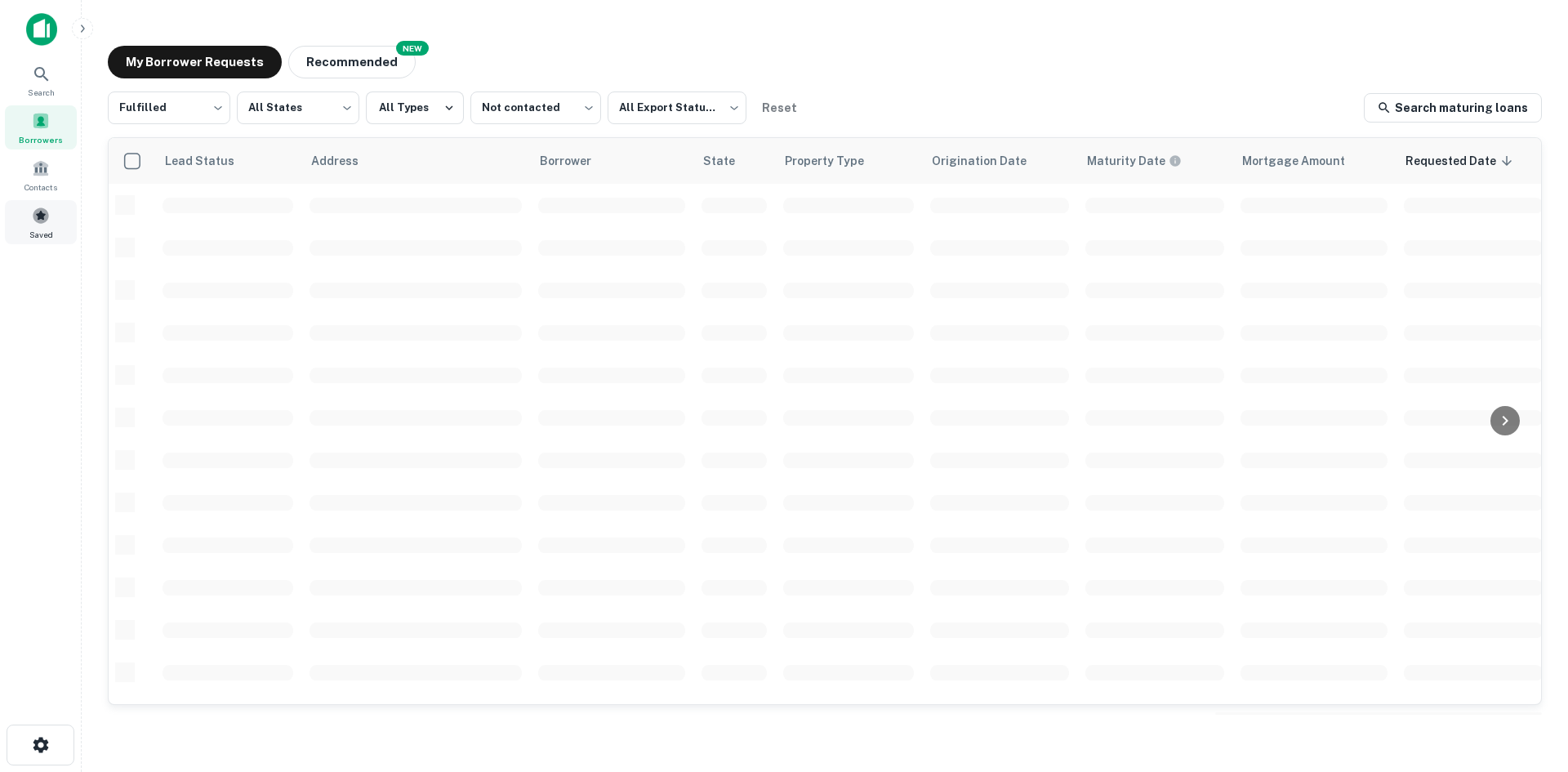
click at [36, 225] on div "Saved" at bounding box center [41, 222] width 72 height 44
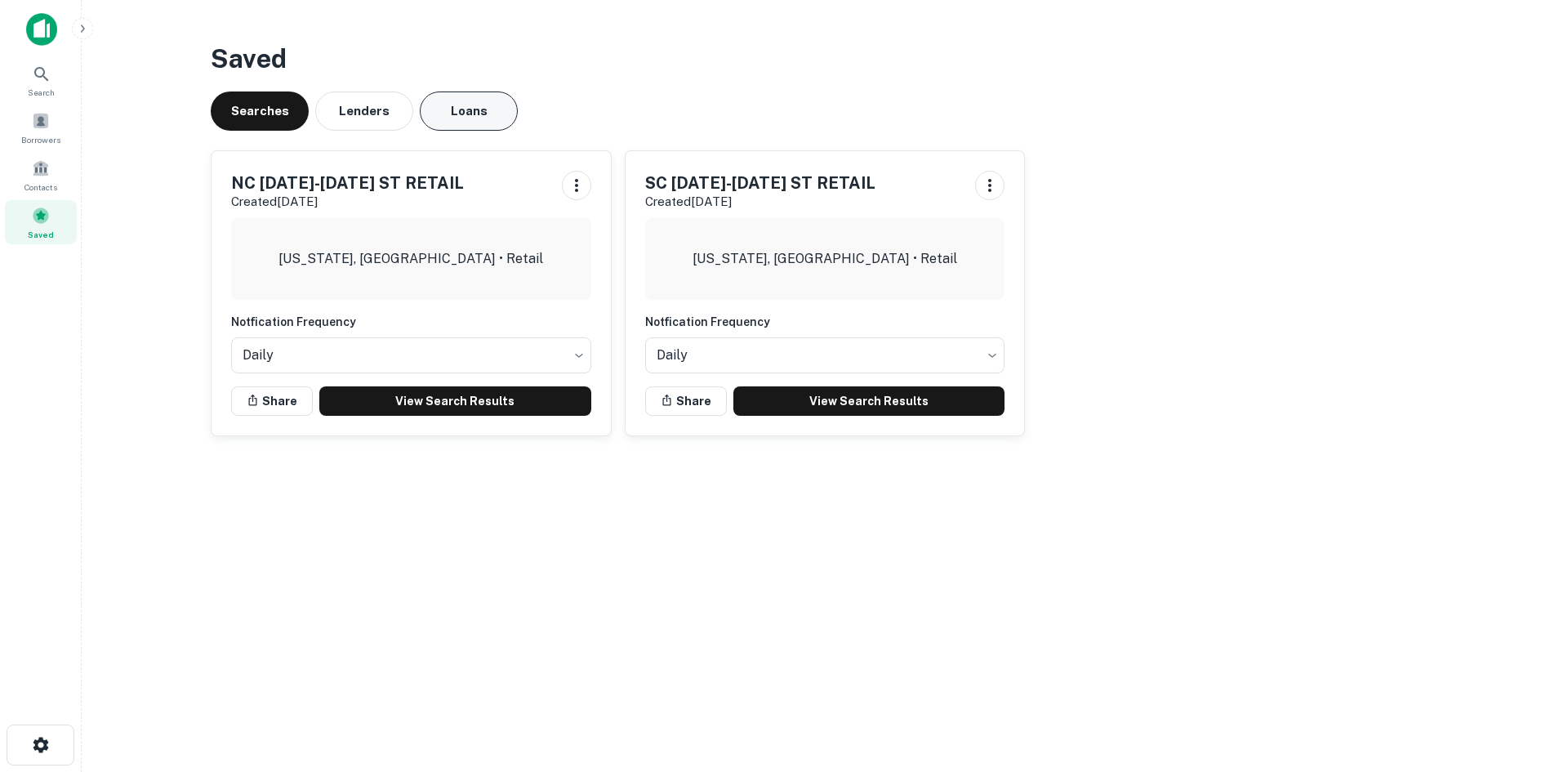
click at [438, 119] on button "Loans" at bounding box center [469, 111] width 98 height 39
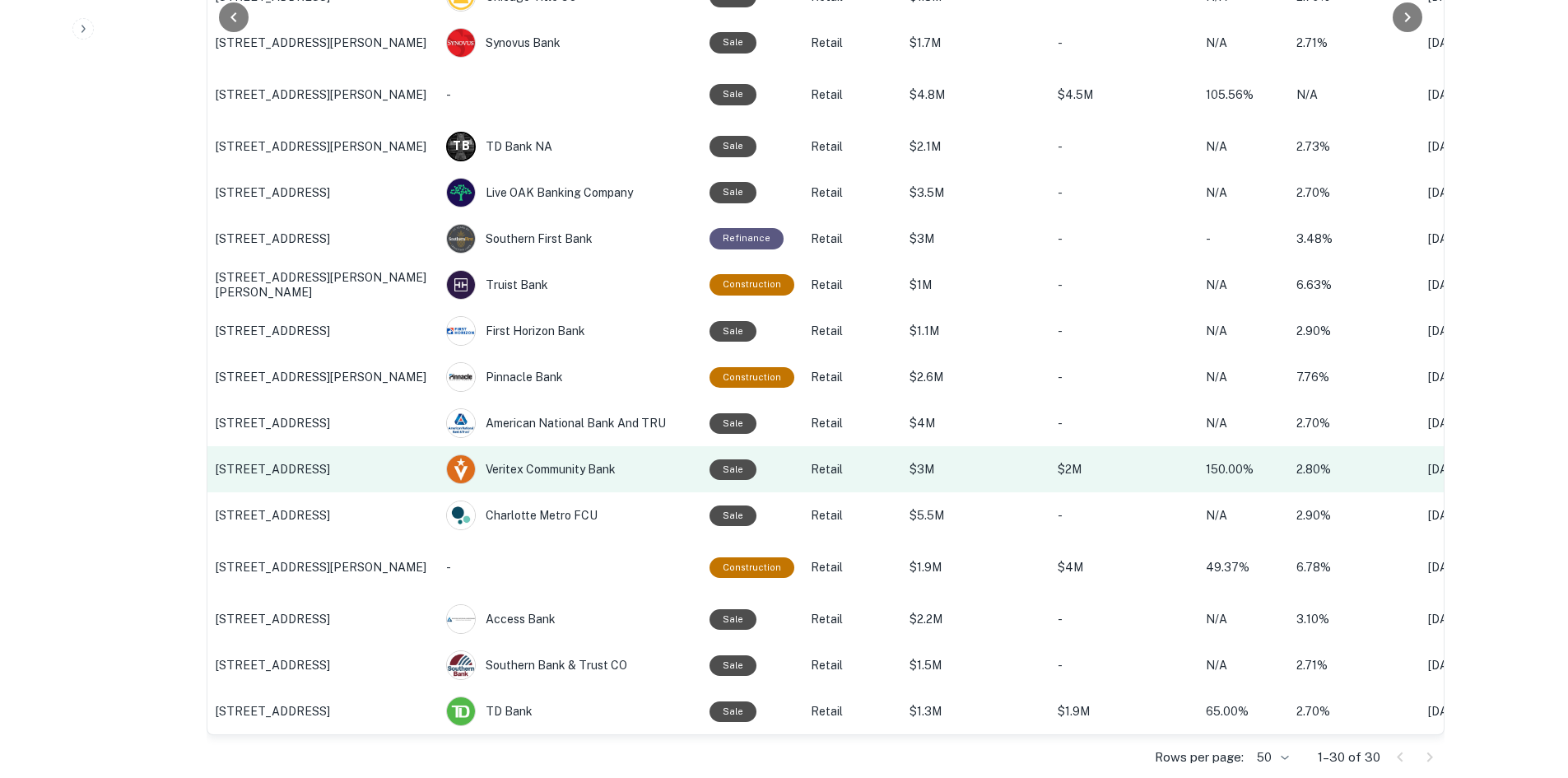
scroll to position [895, 0]
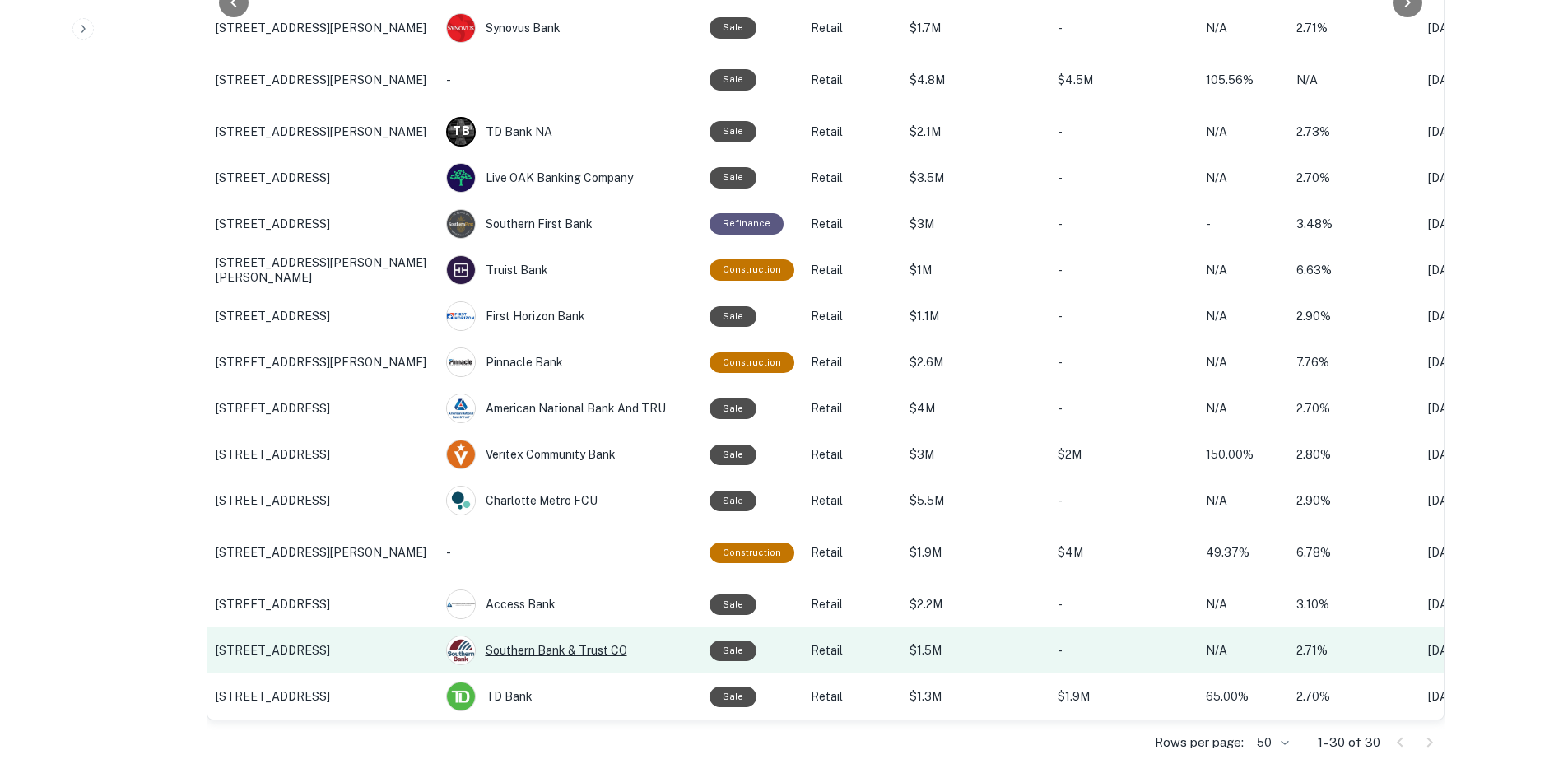
click at [526, 644] on div "Southern Bank & Trust CO" at bounding box center [569, 651] width 247 height 30
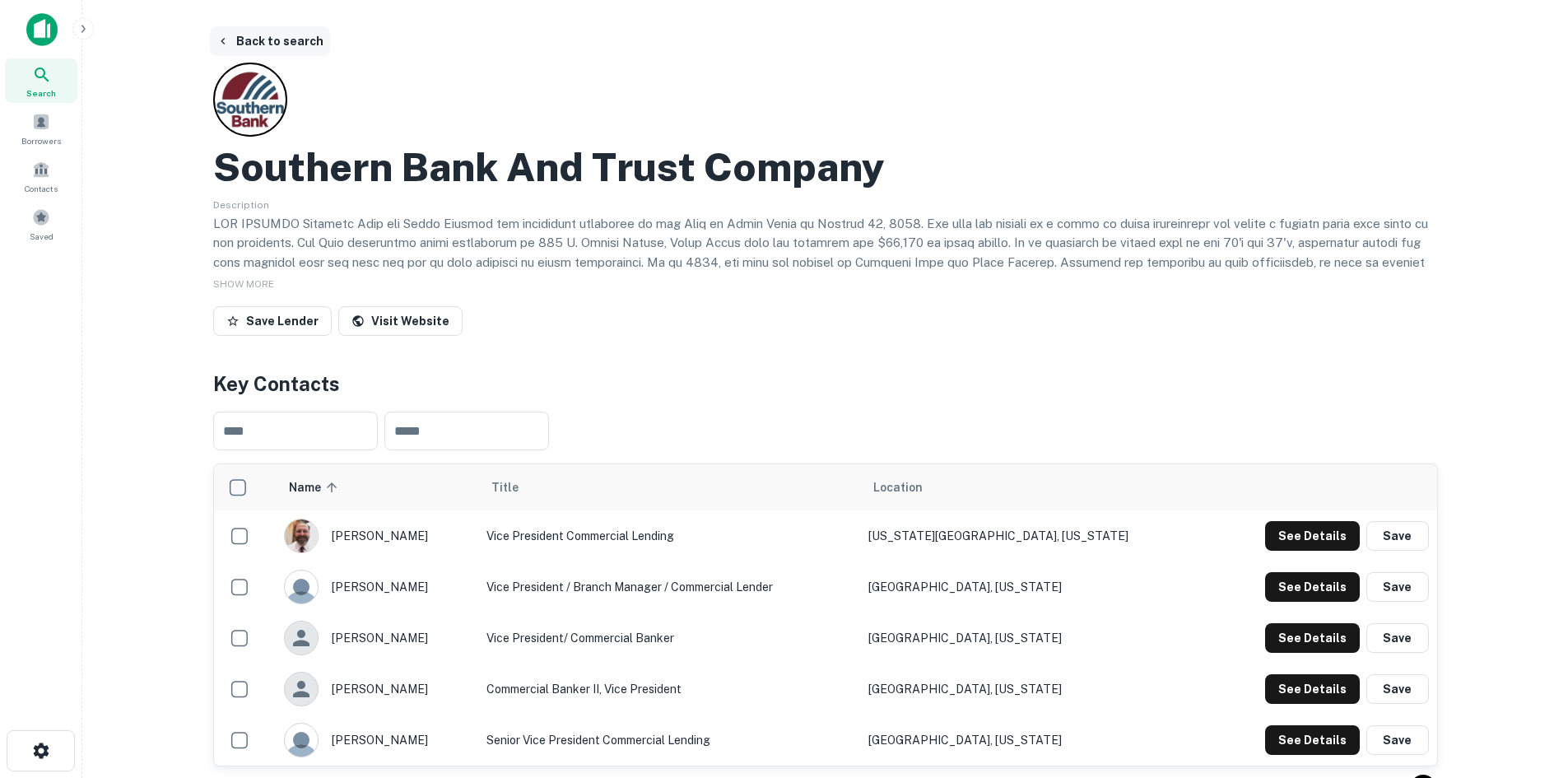
click at [294, 40] on button "Back to search" at bounding box center [270, 41] width 120 height 30
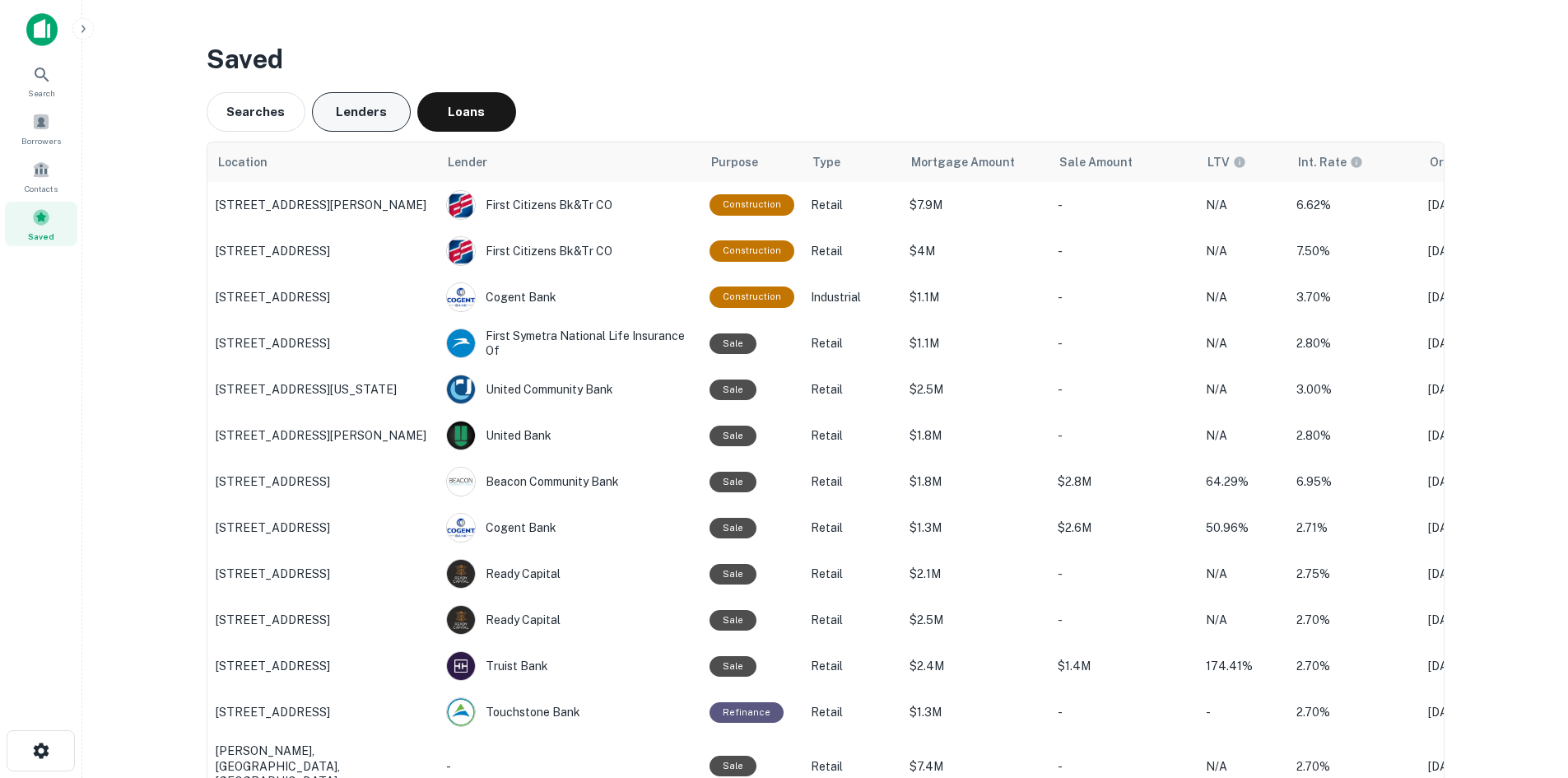
click at [363, 115] on button "Lenders" at bounding box center [361, 112] width 99 height 39
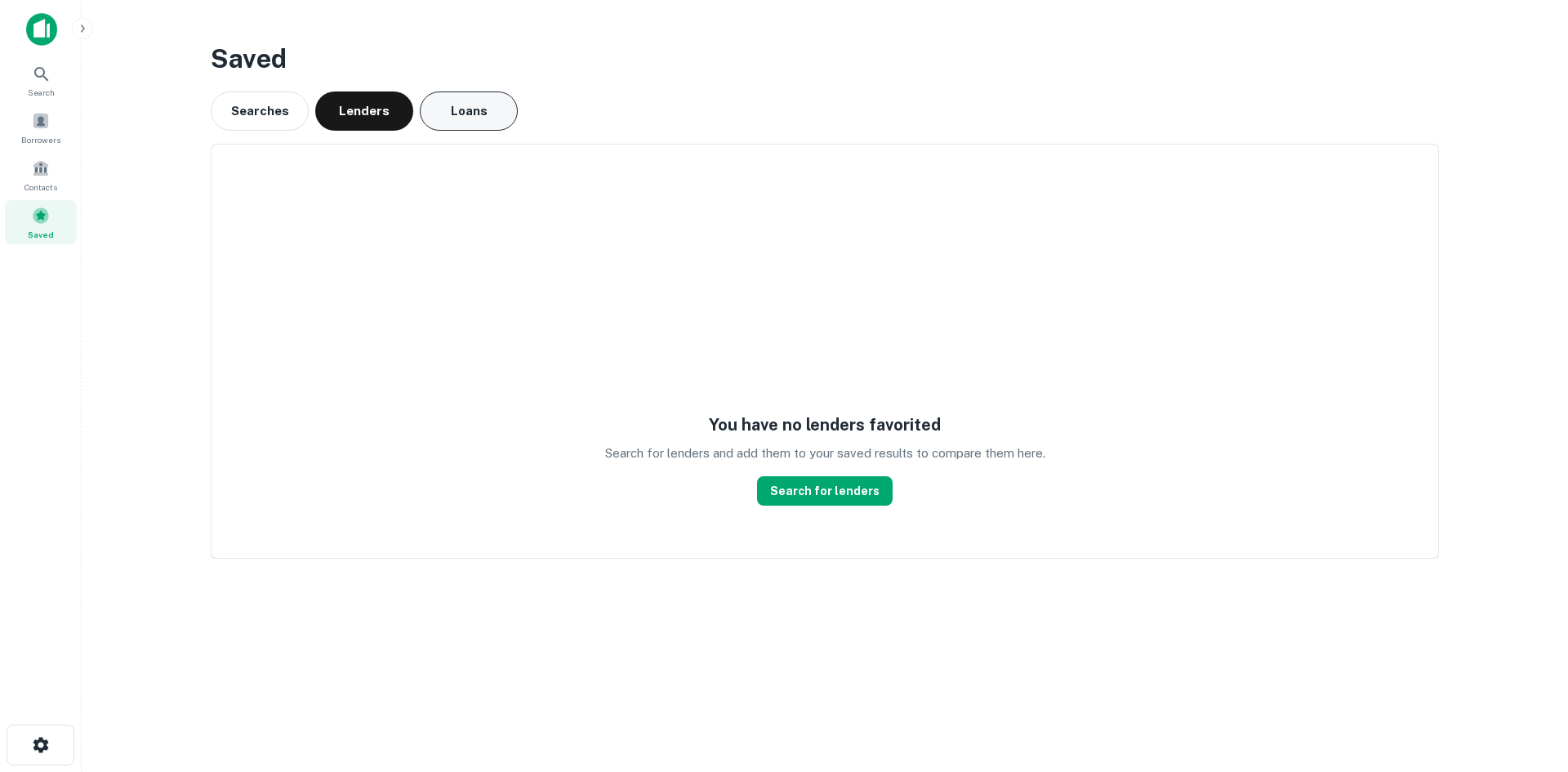
click at [461, 108] on button "Loans" at bounding box center [469, 111] width 98 height 39
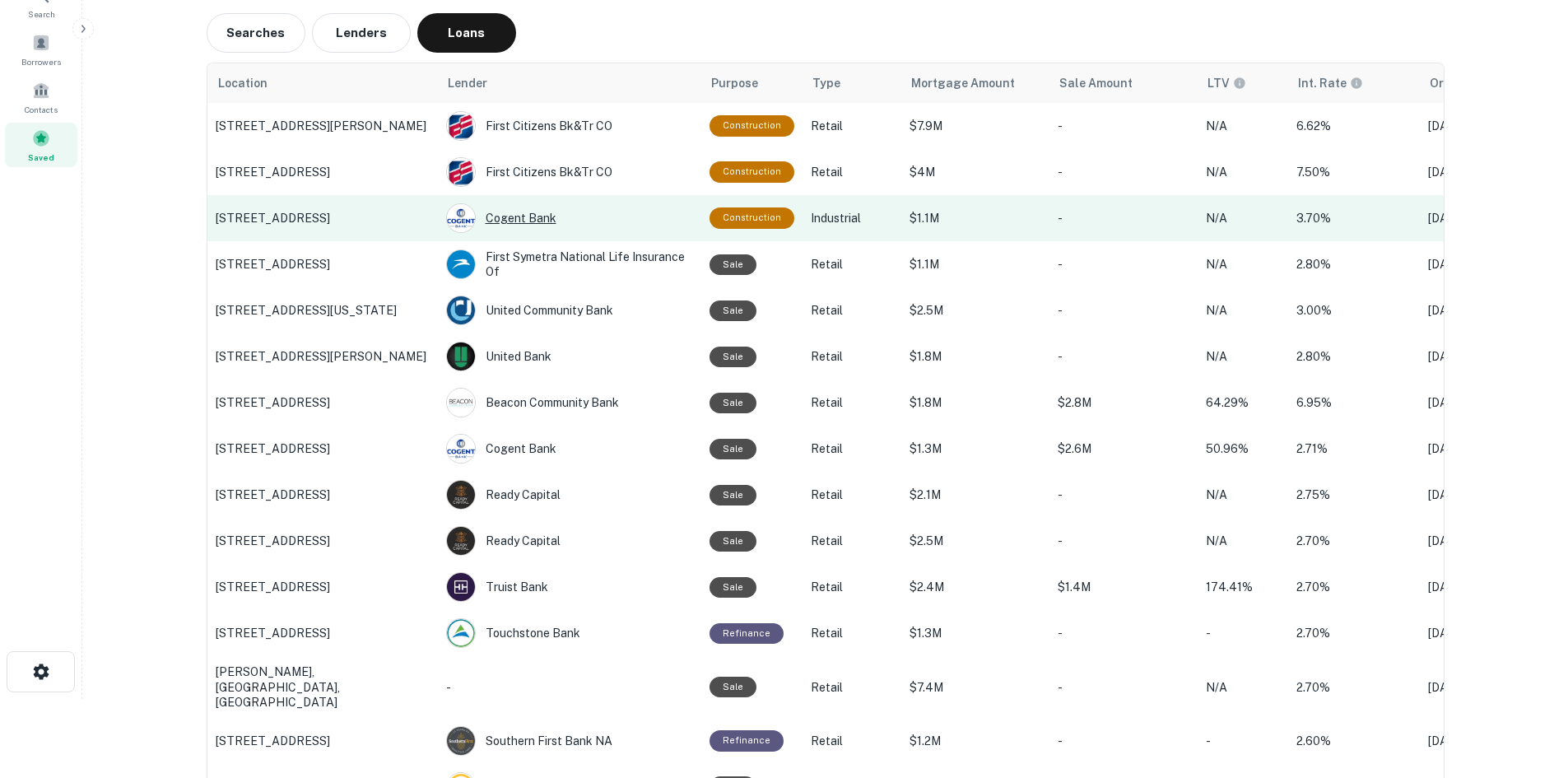
scroll to position [247, 0]
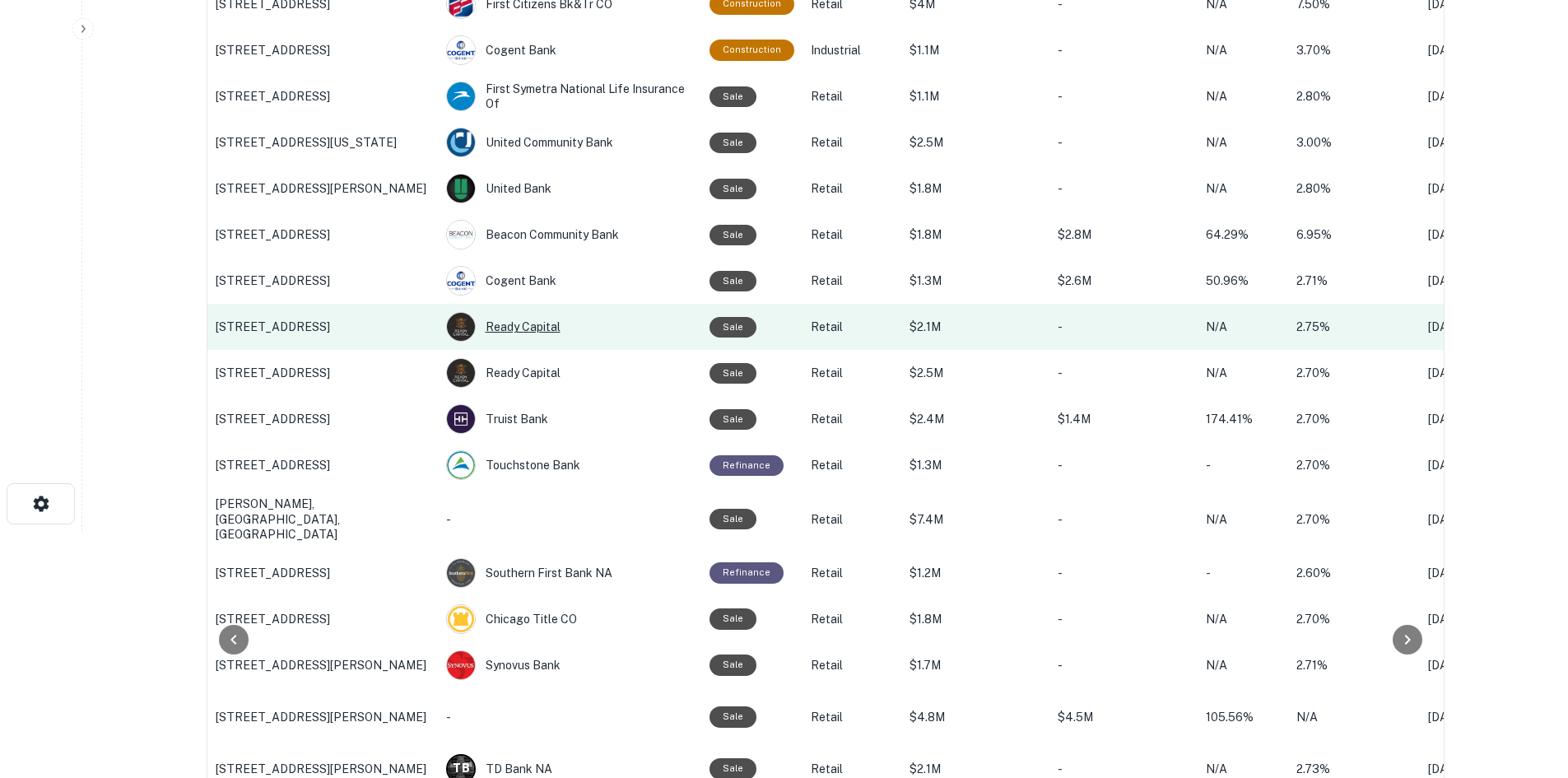
click at [488, 324] on div "Ready Capital" at bounding box center [569, 327] width 247 height 30
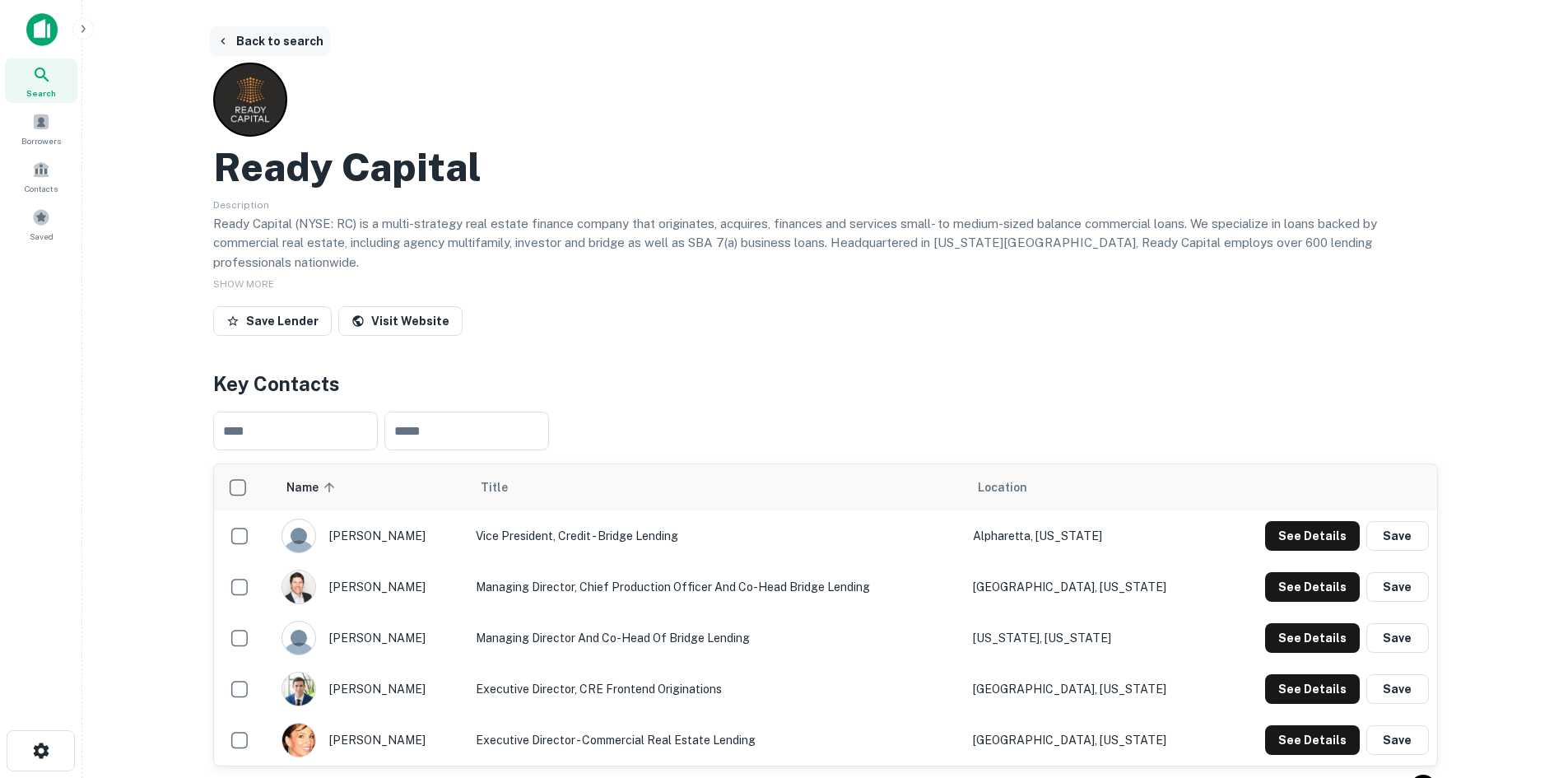
click at [306, 46] on button "Back to search" at bounding box center [270, 41] width 120 height 30
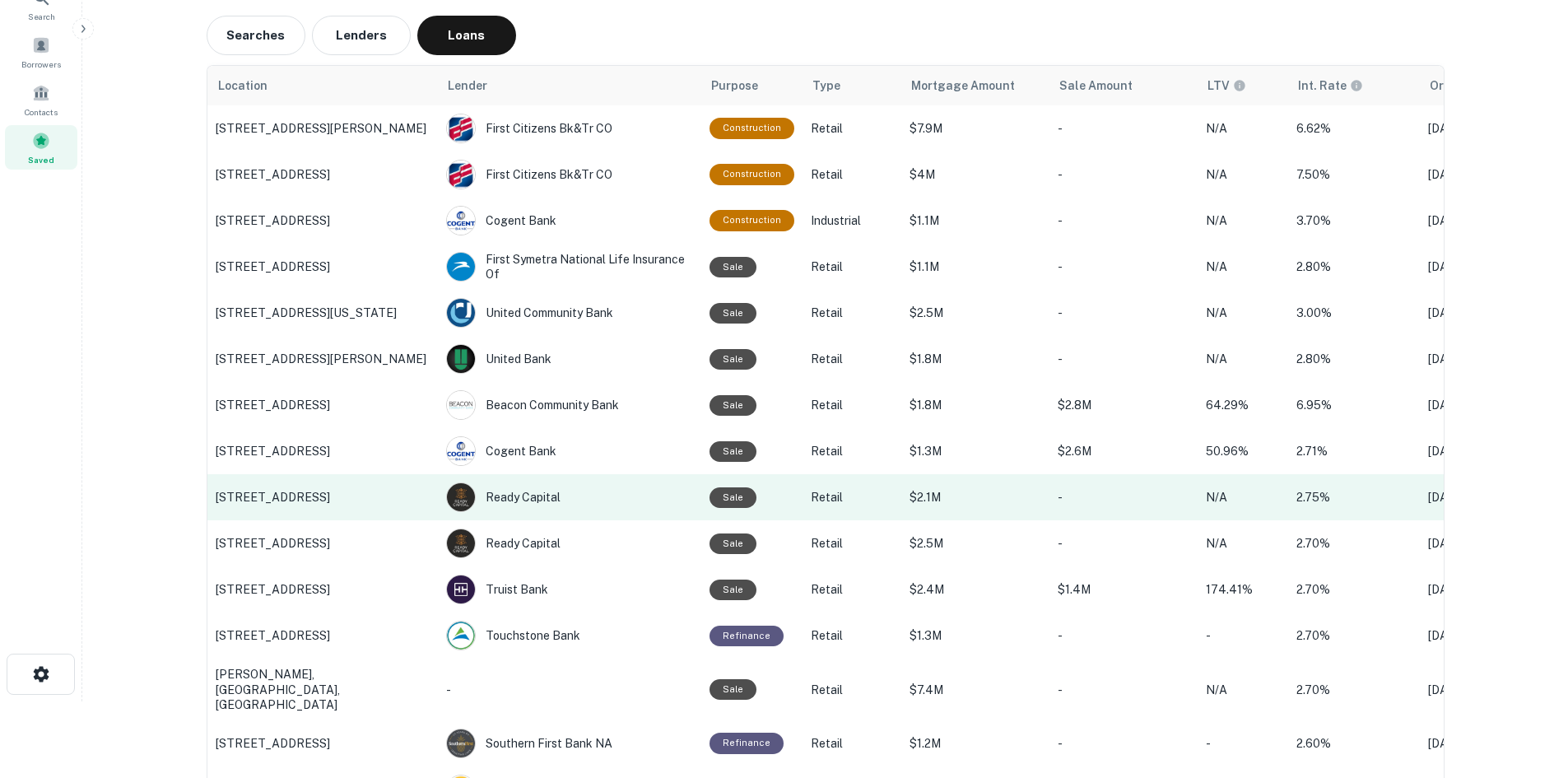
scroll to position [165, 0]
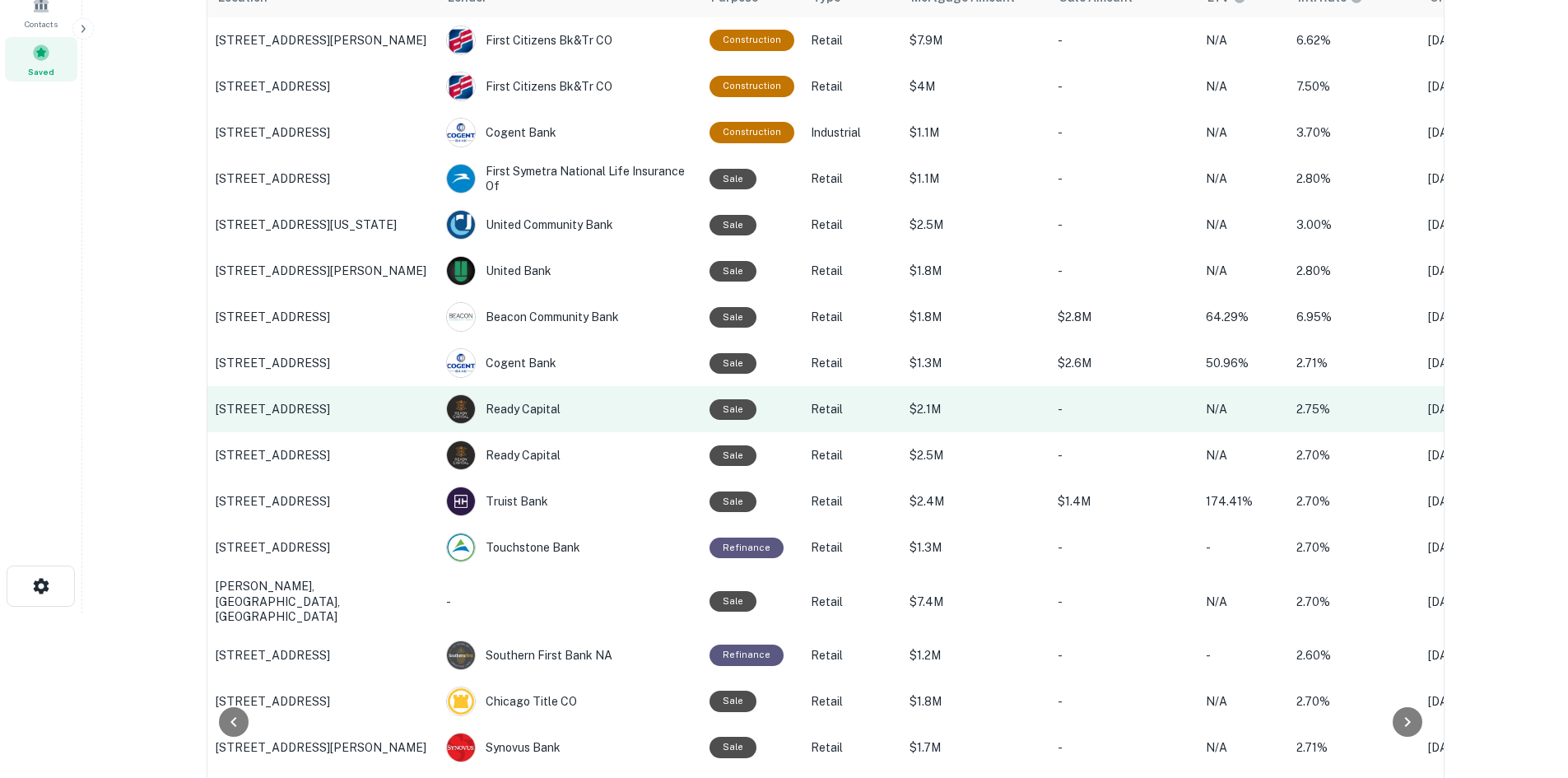
click at [345, 410] on p "[STREET_ADDRESS]" at bounding box center [322, 409] width 214 height 15
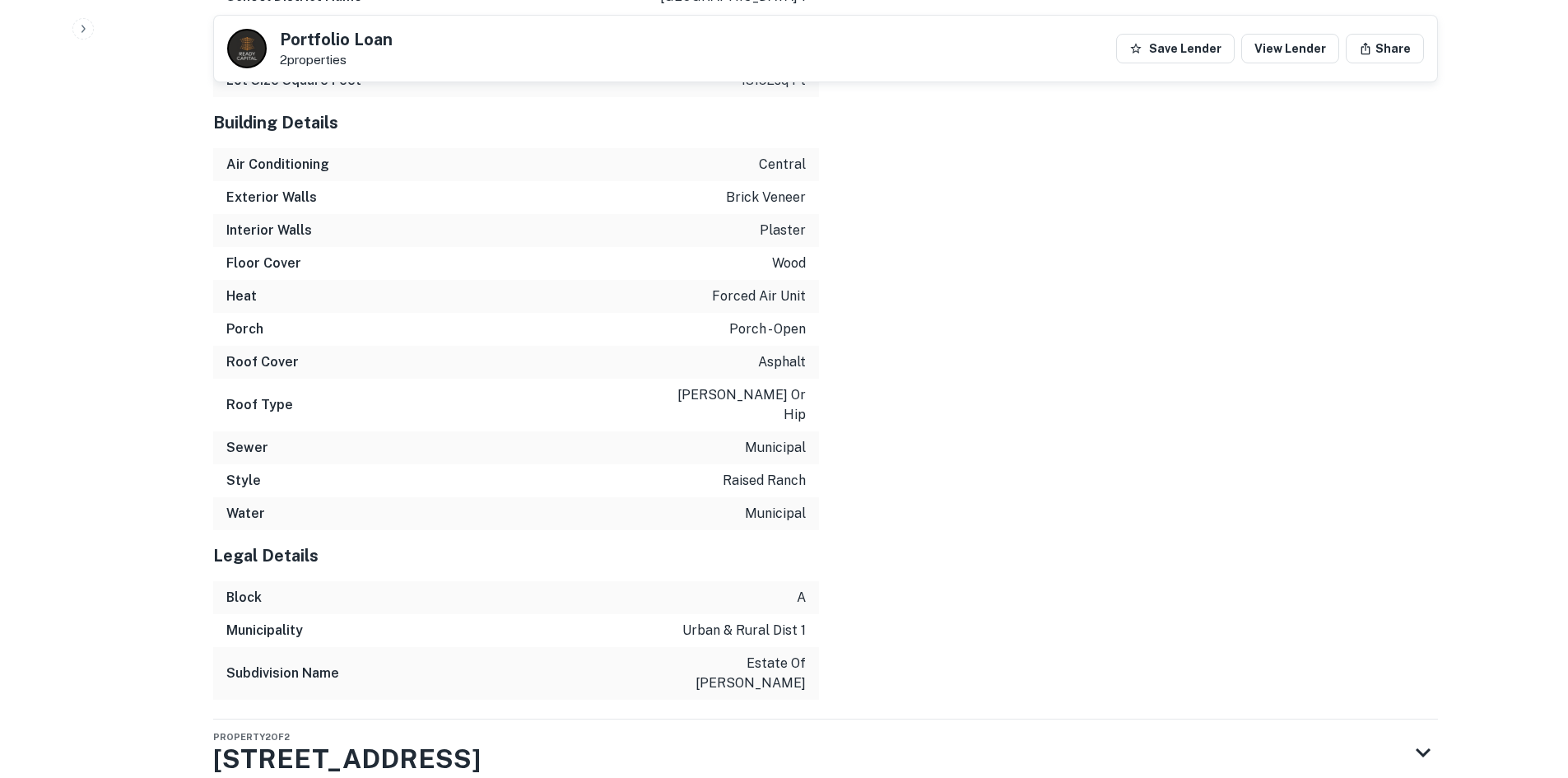
scroll to position [2300, 0]
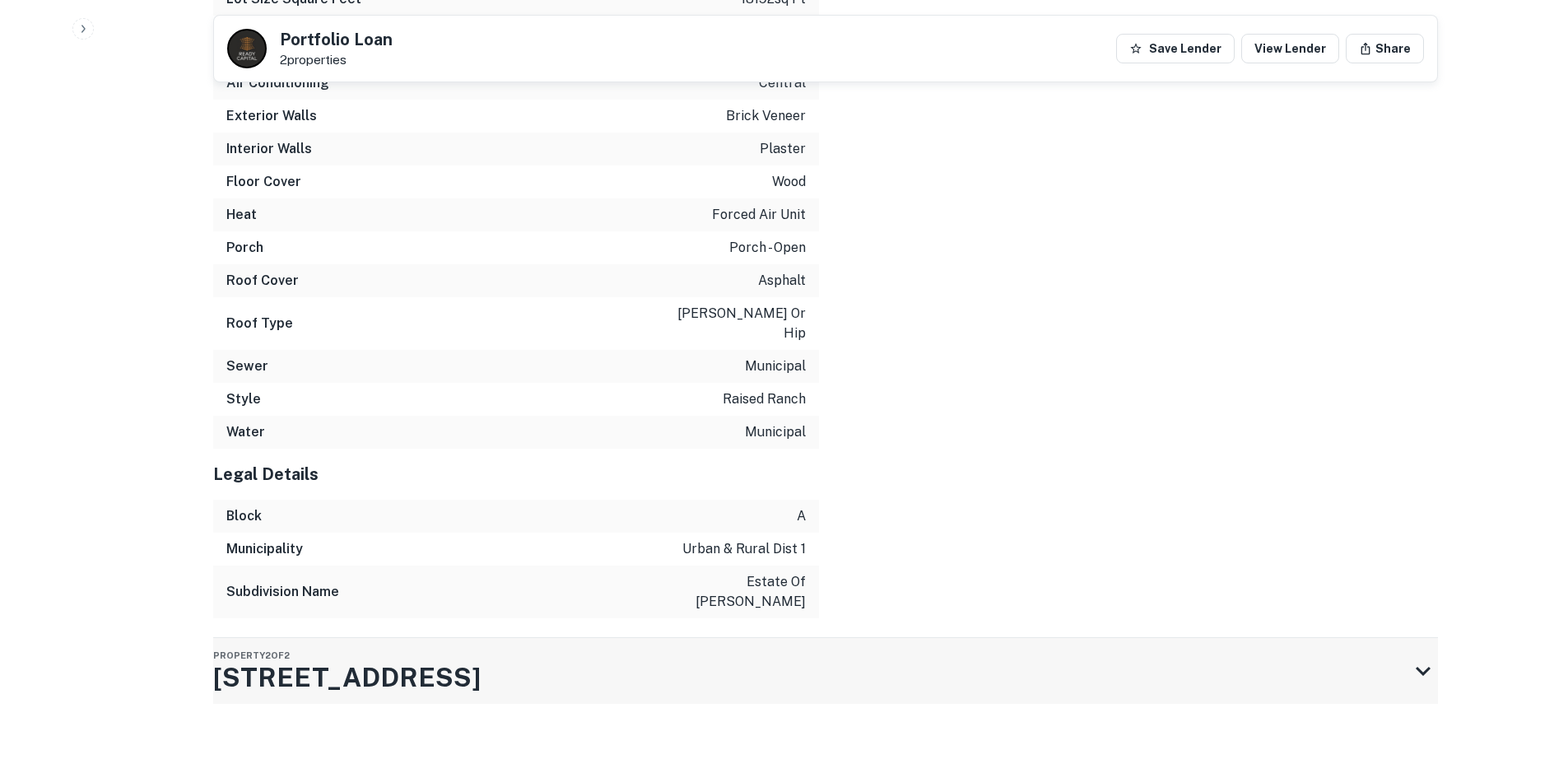
click at [741, 657] on div "Property 2 of 2 [STREET_ADDRESS]" at bounding box center [810, 671] width 1195 height 65
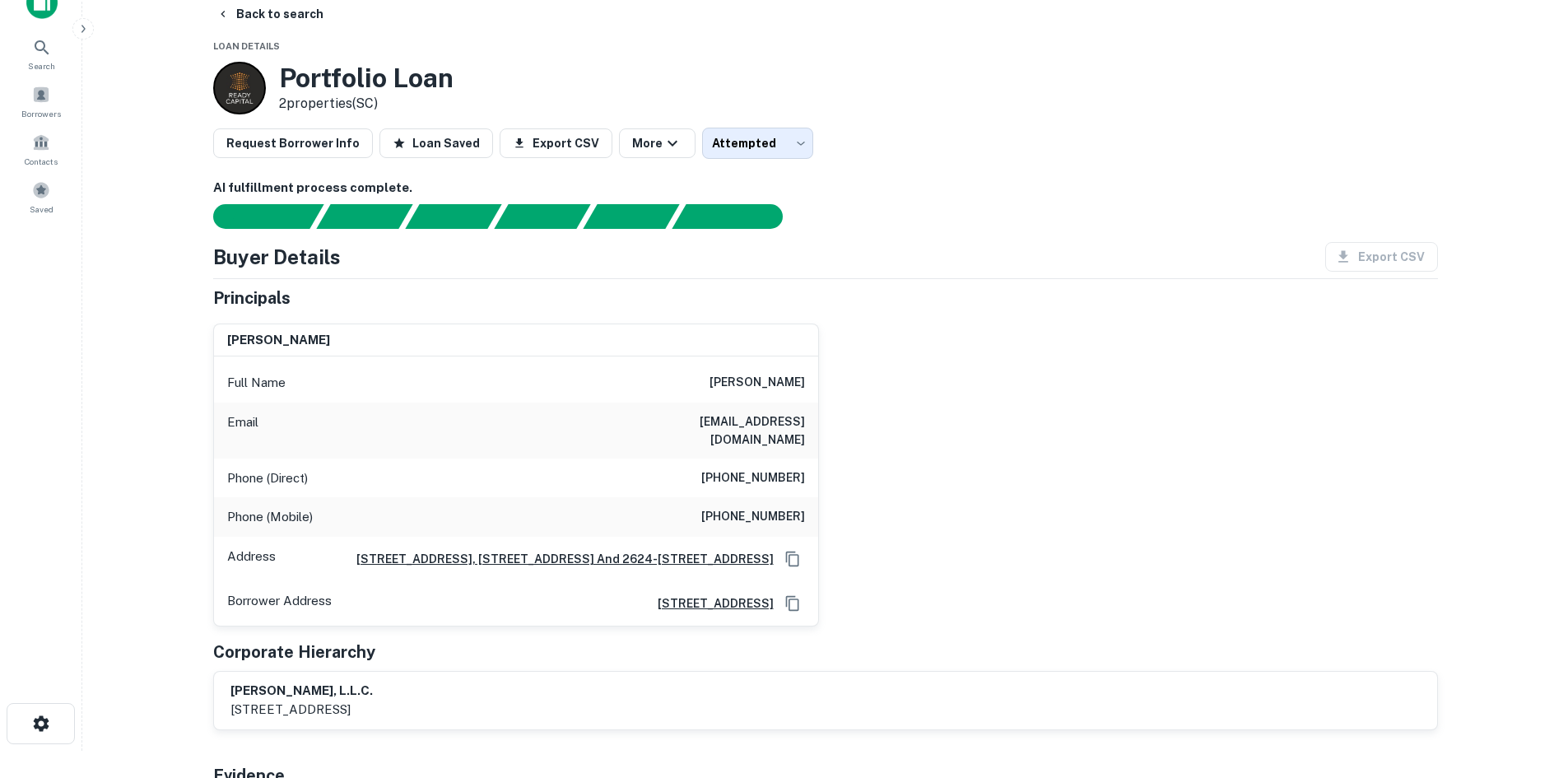
scroll to position [0, 0]
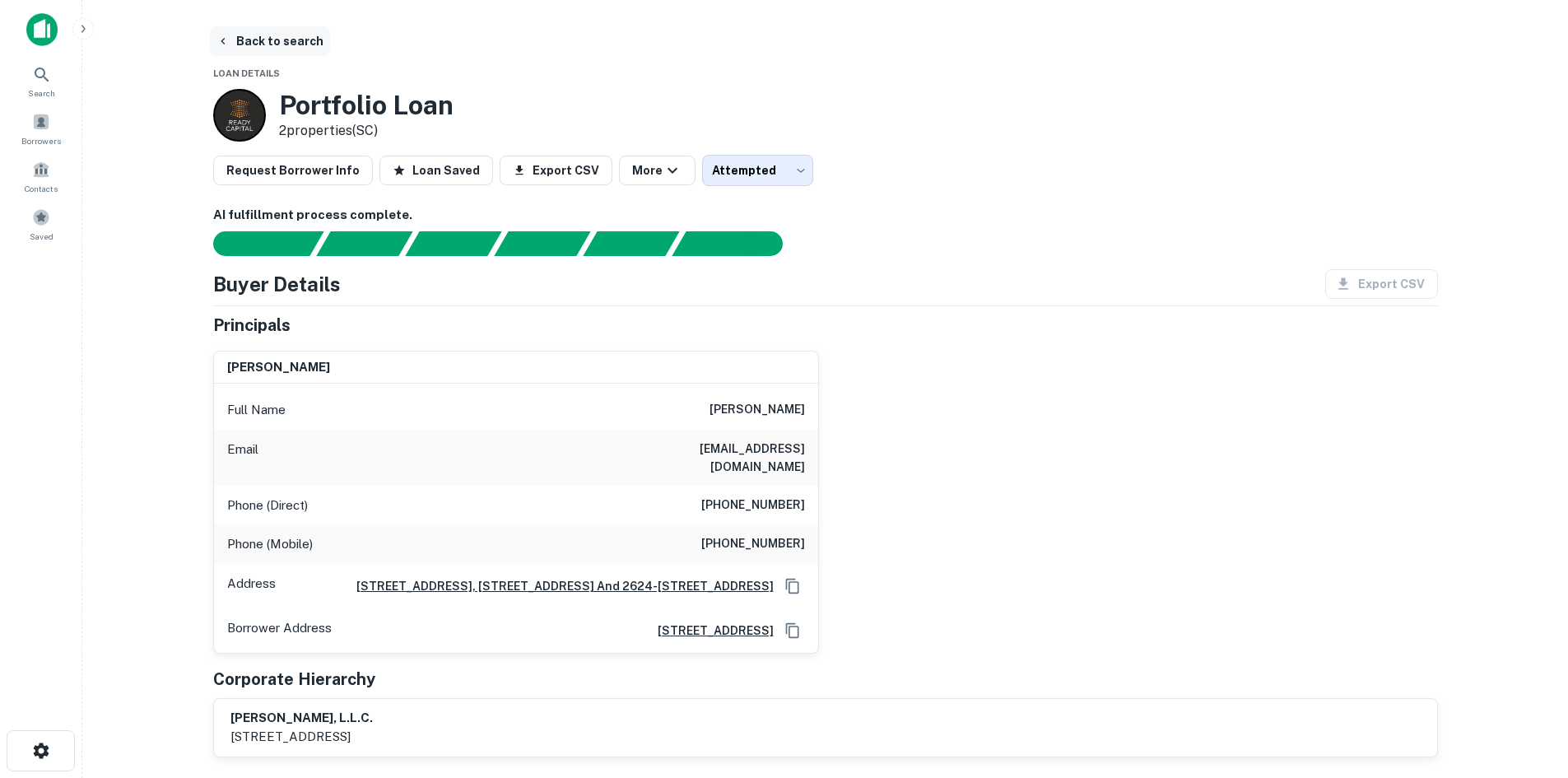
click at [278, 47] on button "Back to search" at bounding box center [270, 41] width 120 height 30
